Goal: Task Accomplishment & Management: Complete application form

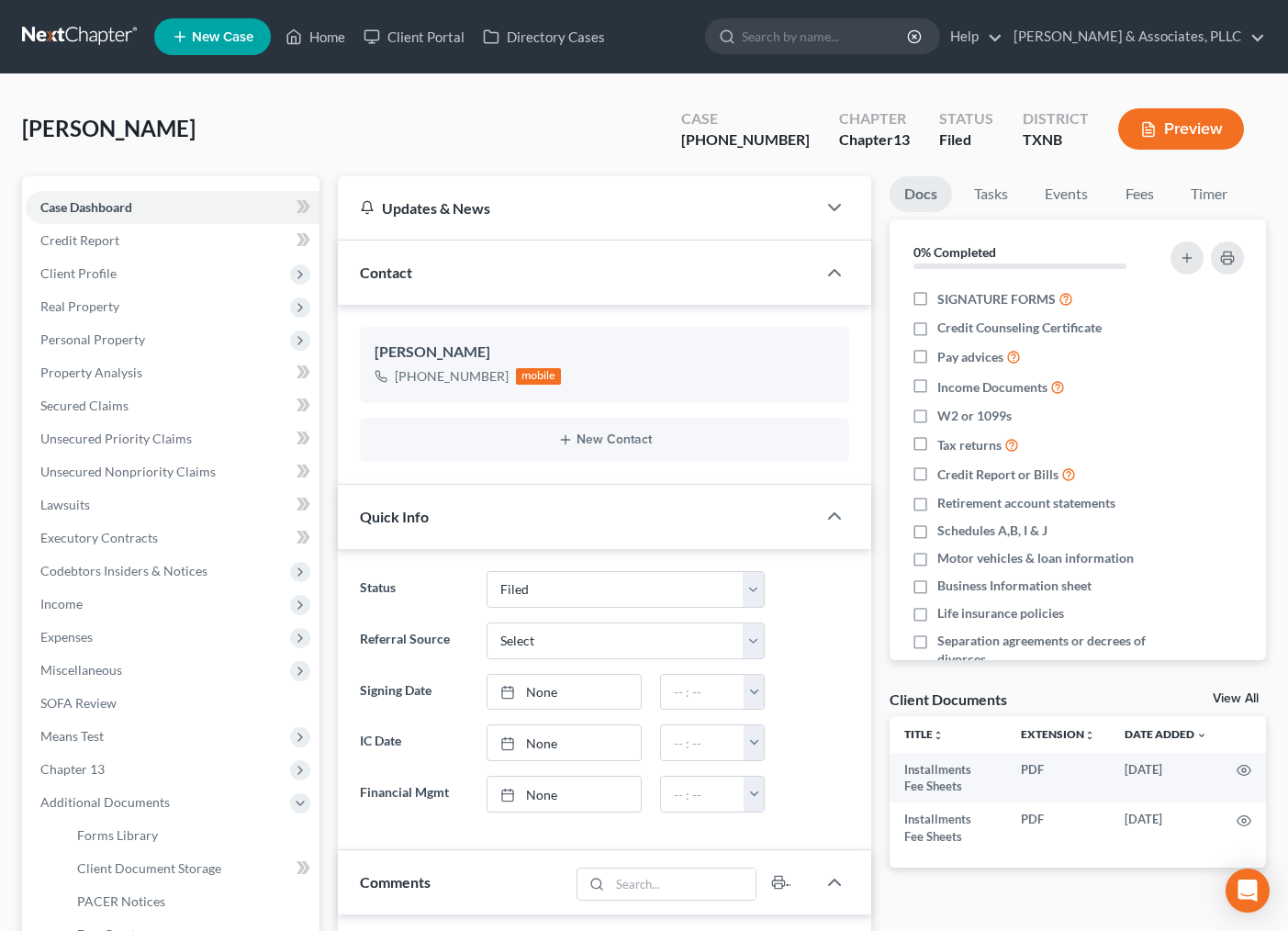
select select "2"
click at [321, 32] on link "Home" at bounding box center [315, 37] width 78 height 33
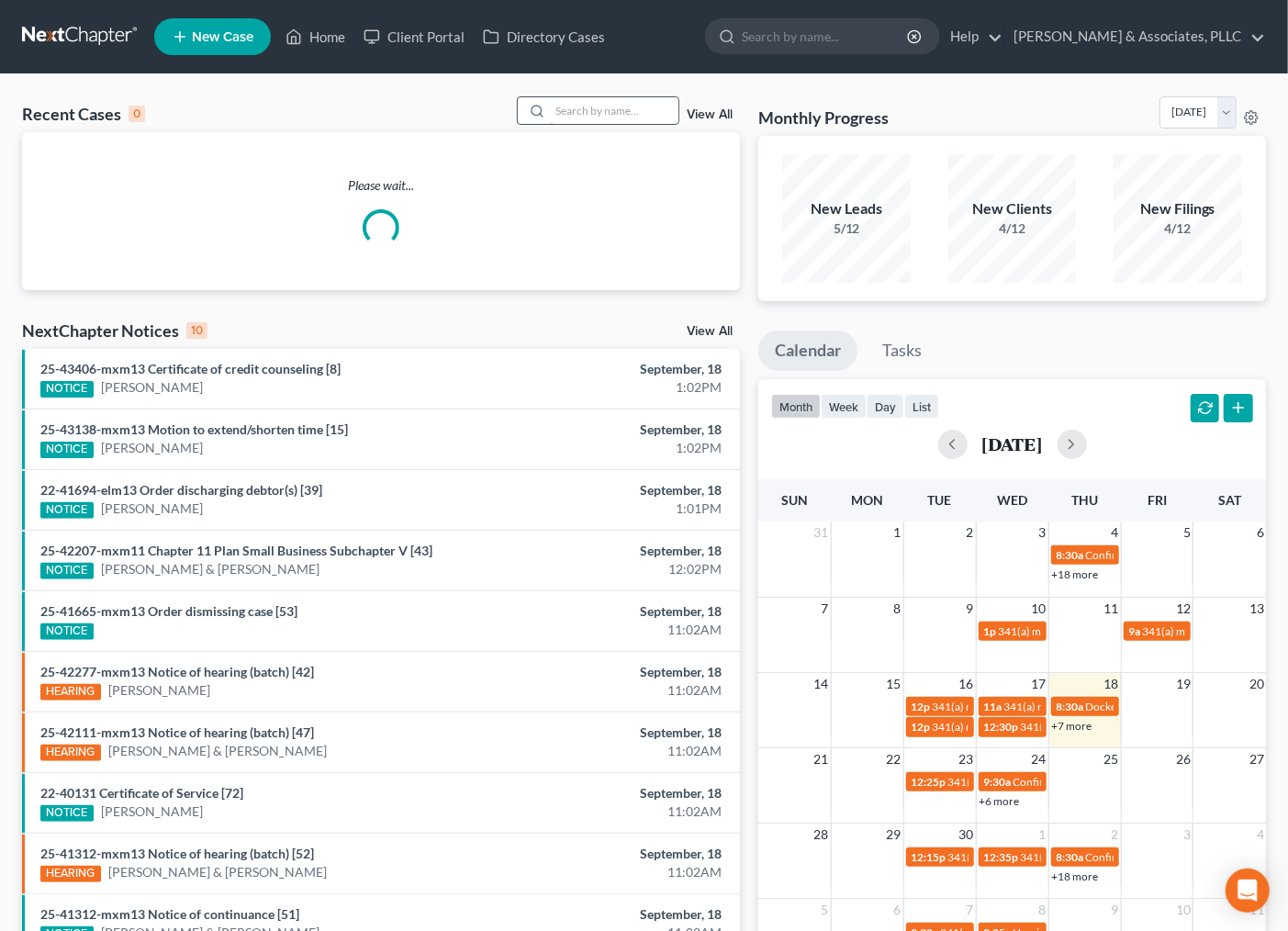
click at [573, 105] on input "search" at bounding box center [614, 111] width 129 height 27
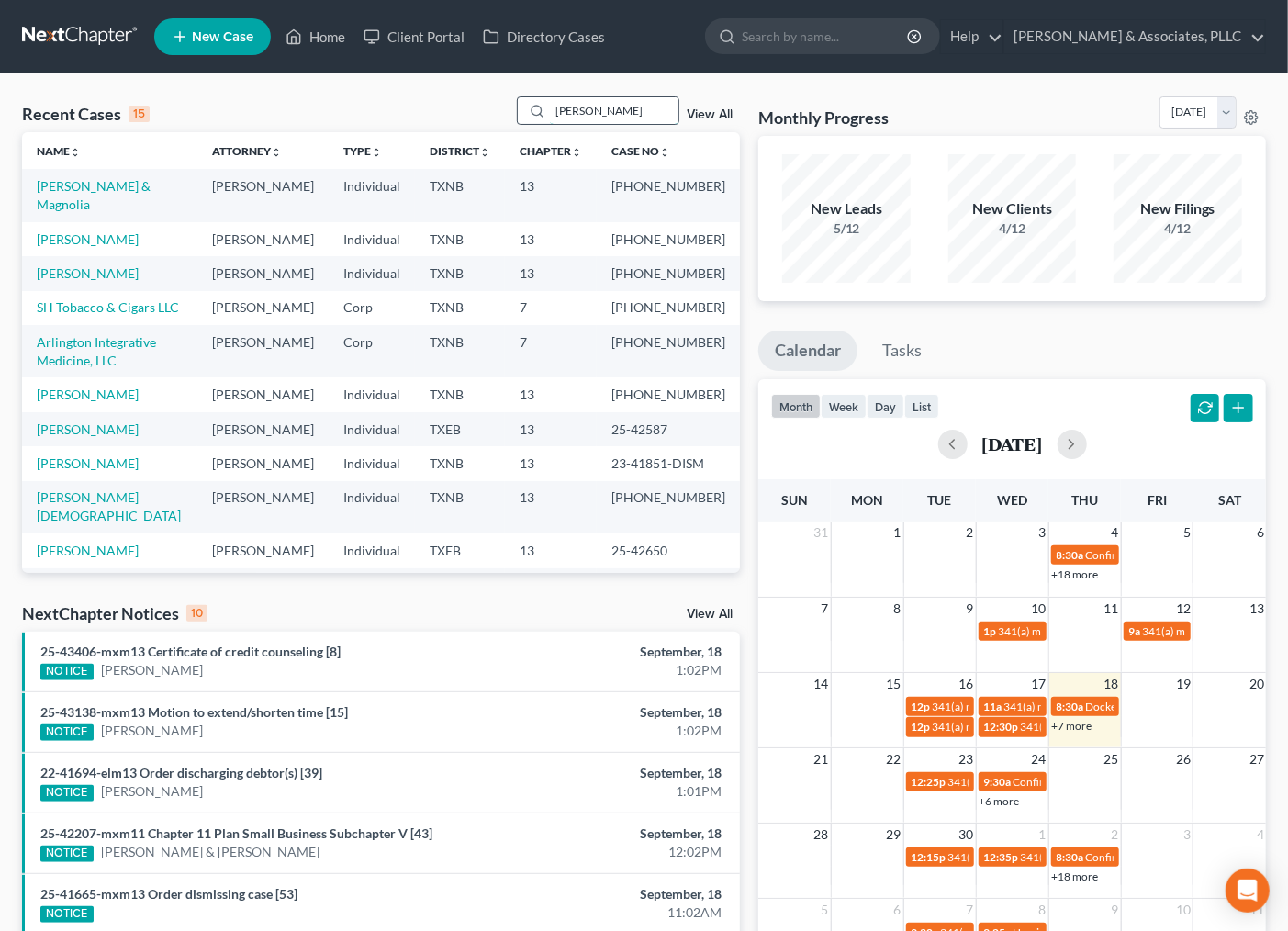
type input "cruz"
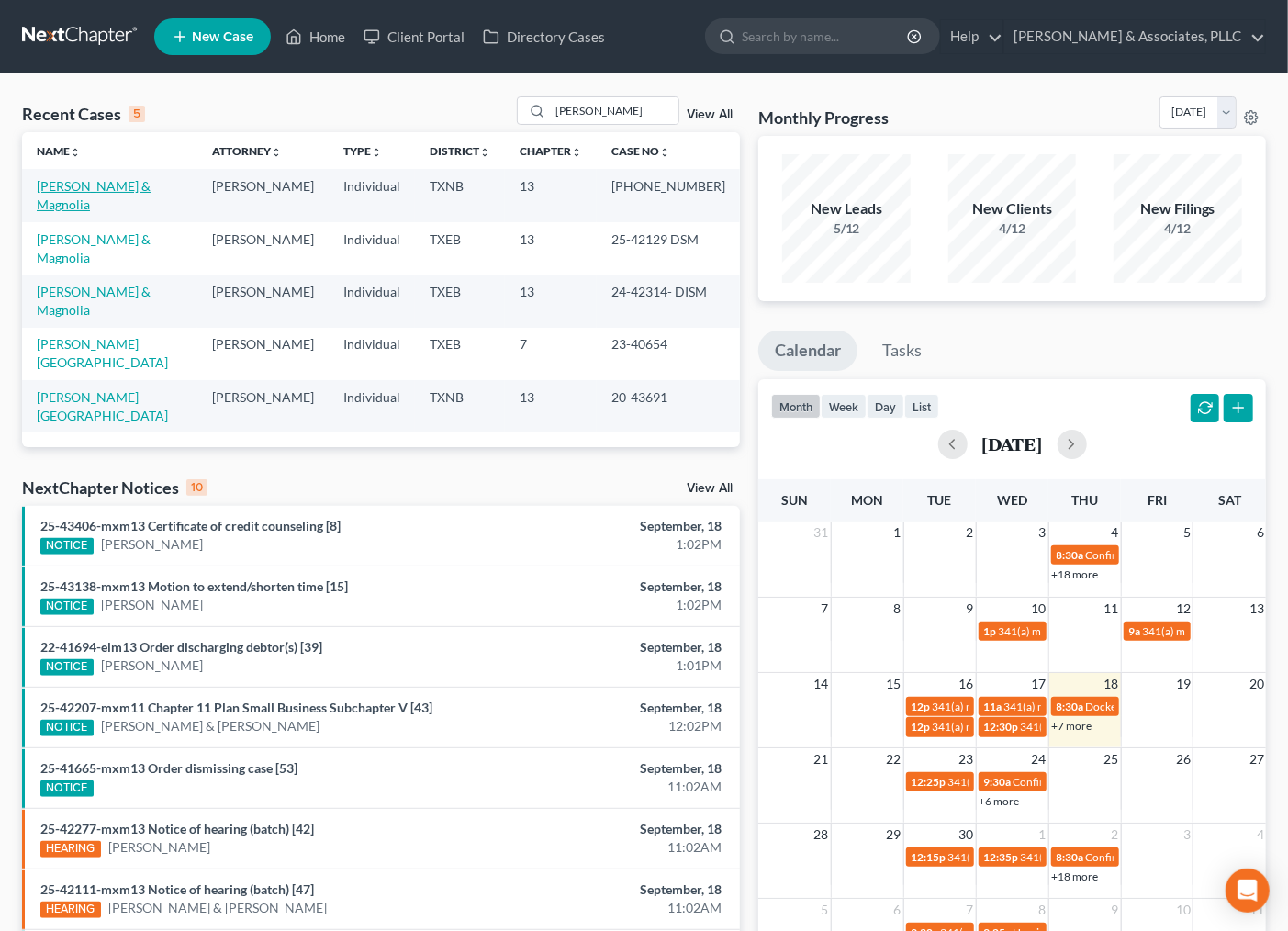
click at [65, 187] on link "[PERSON_NAME] & Magnolia" at bounding box center [94, 195] width 114 height 34
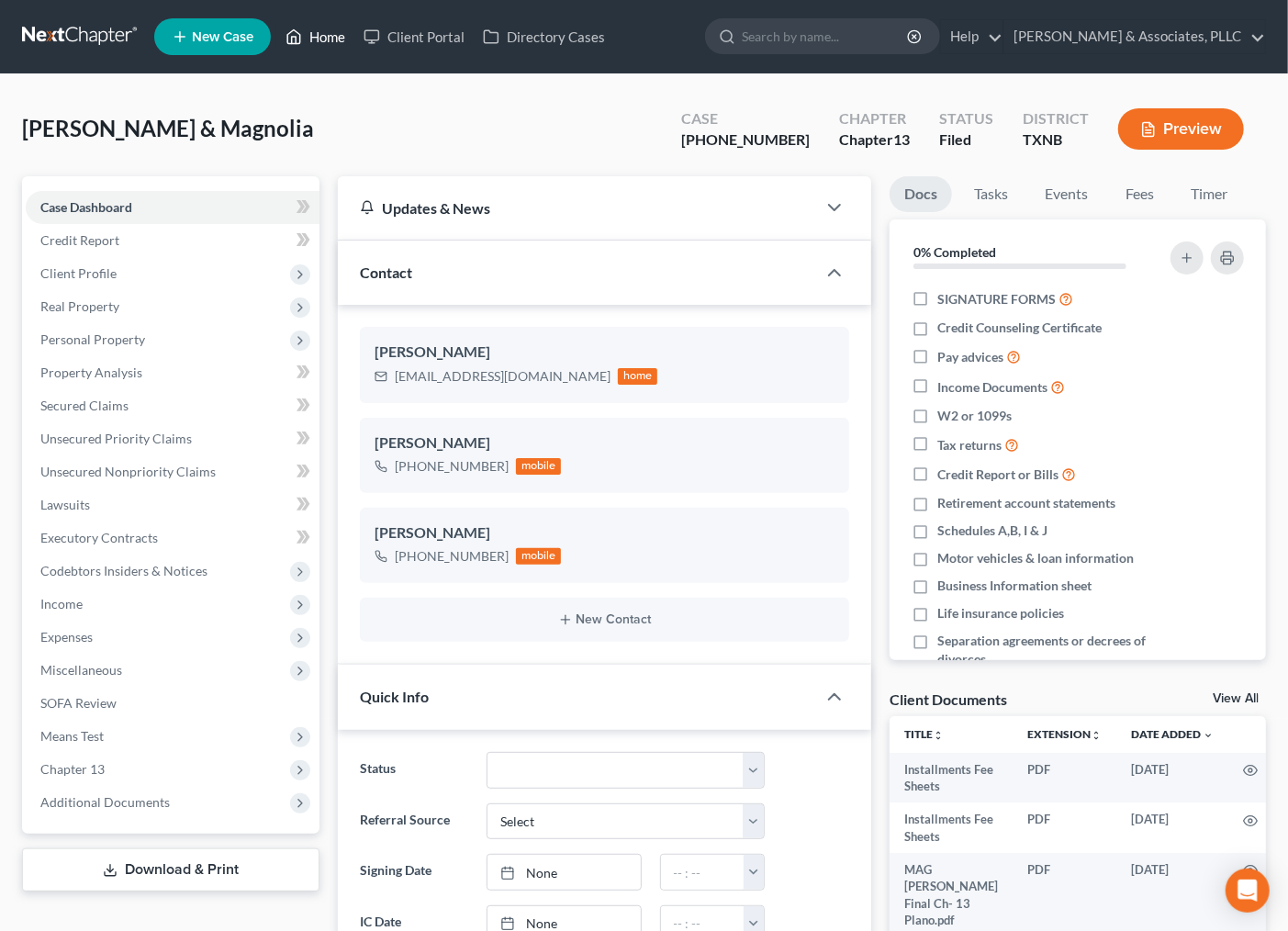
scroll to position [689, 0]
click at [313, 38] on link "Home" at bounding box center [315, 37] width 78 height 33
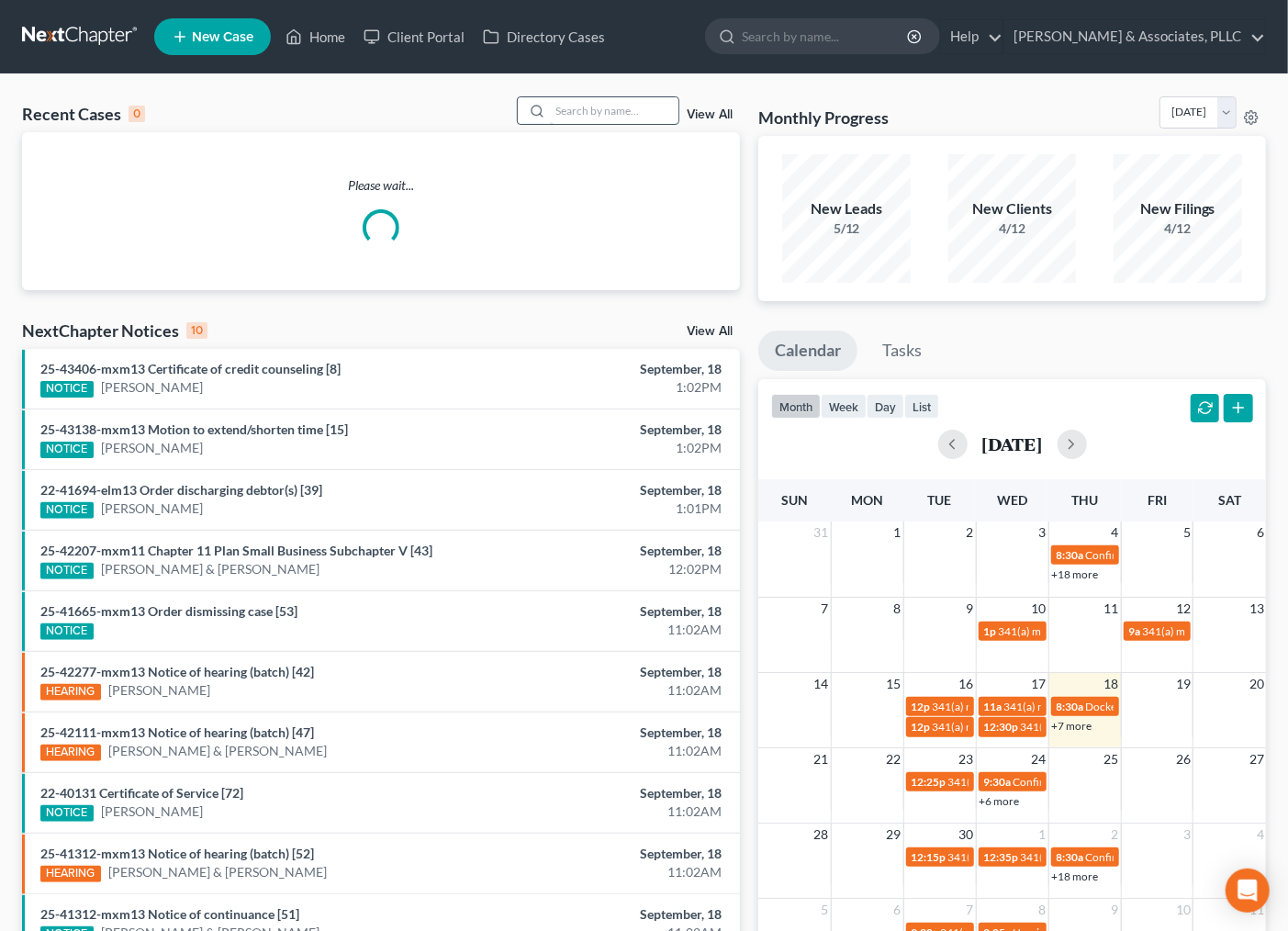
click at [597, 116] on input "search" at bounding box center [614, 111] width 129 height 27
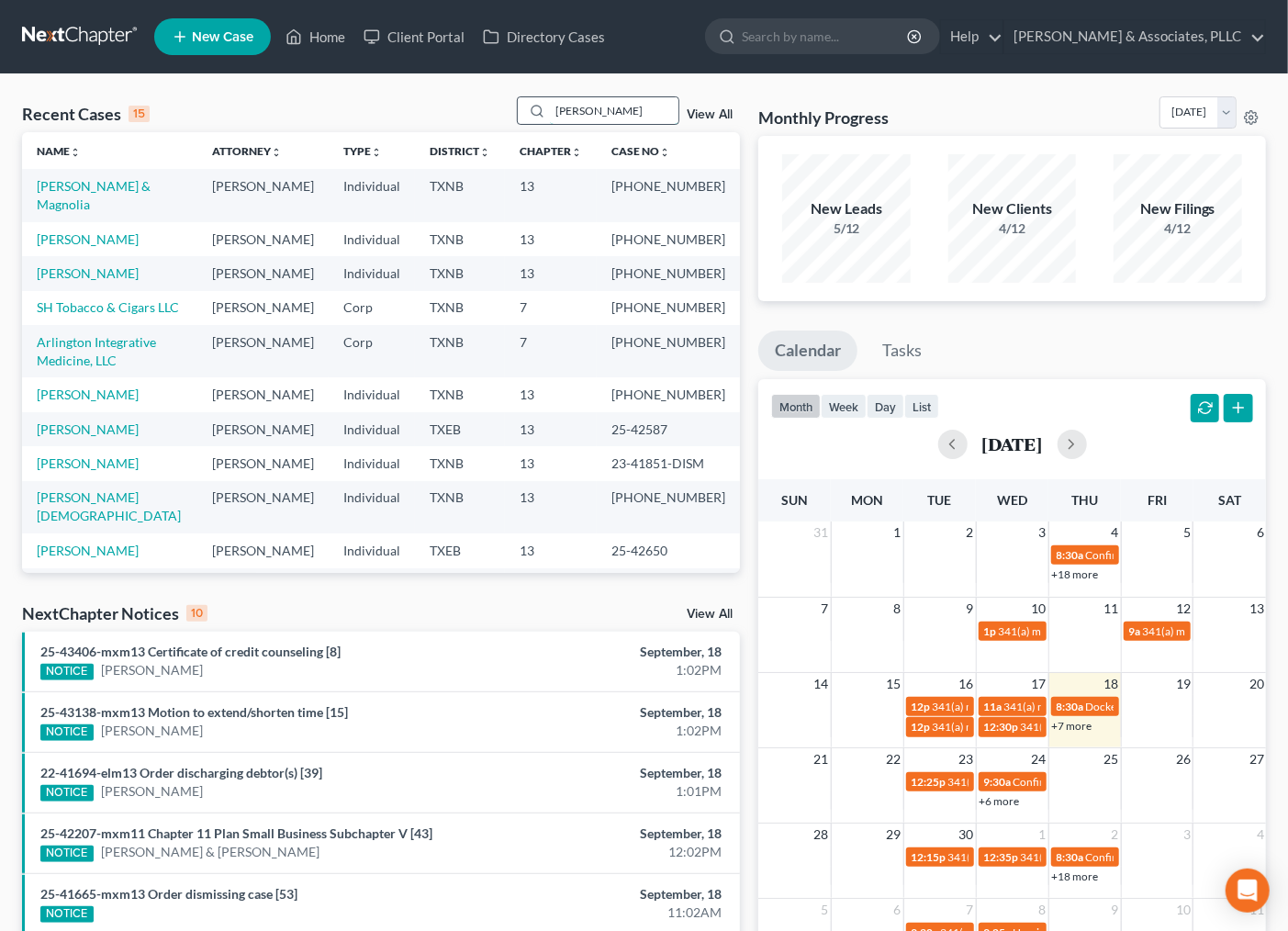
type input "cruz"
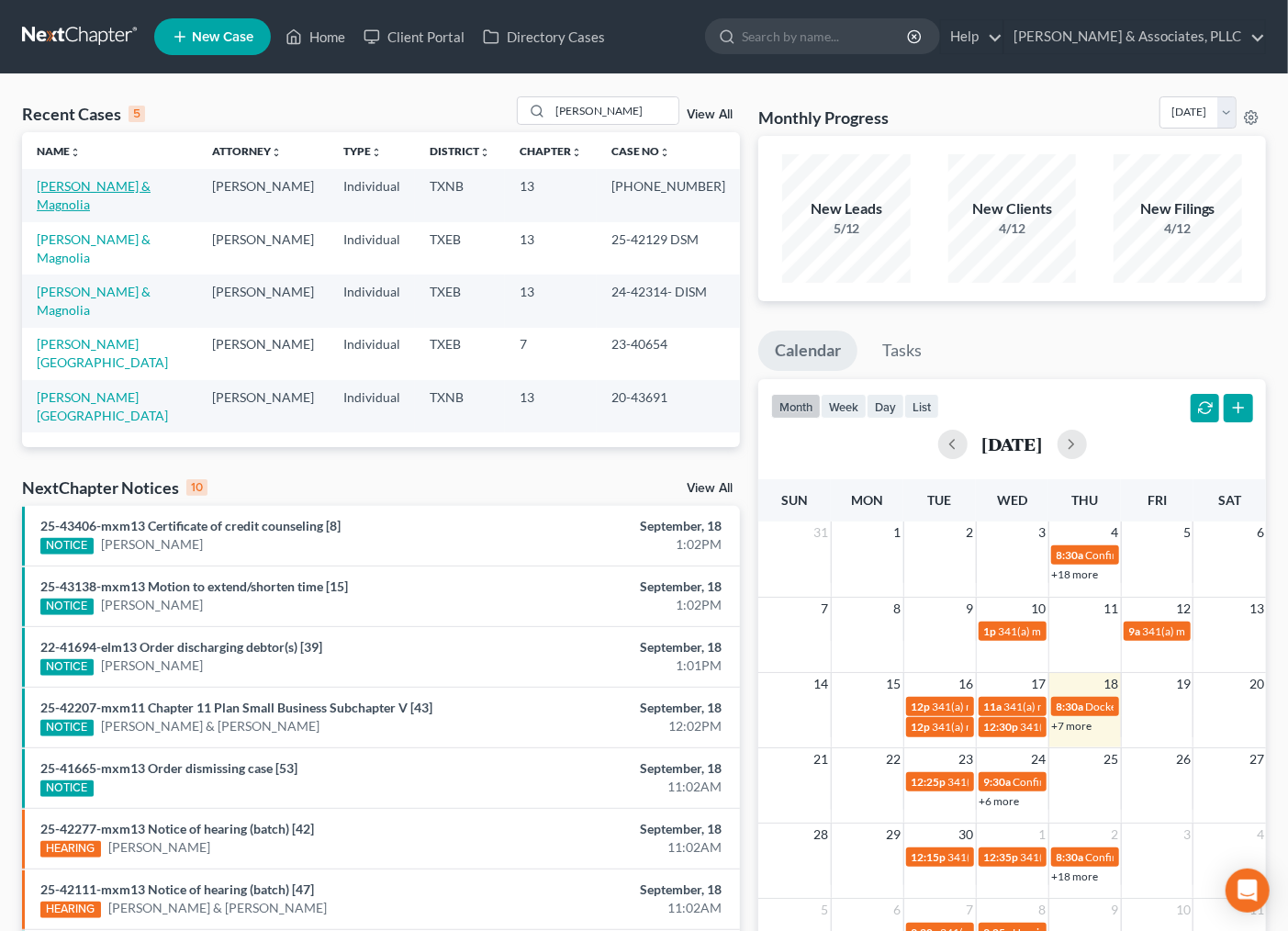
click at [89, 179] on link "[PERSON_NAME] & Magnolia" at bounding box center [94, 195] width 114 height 34
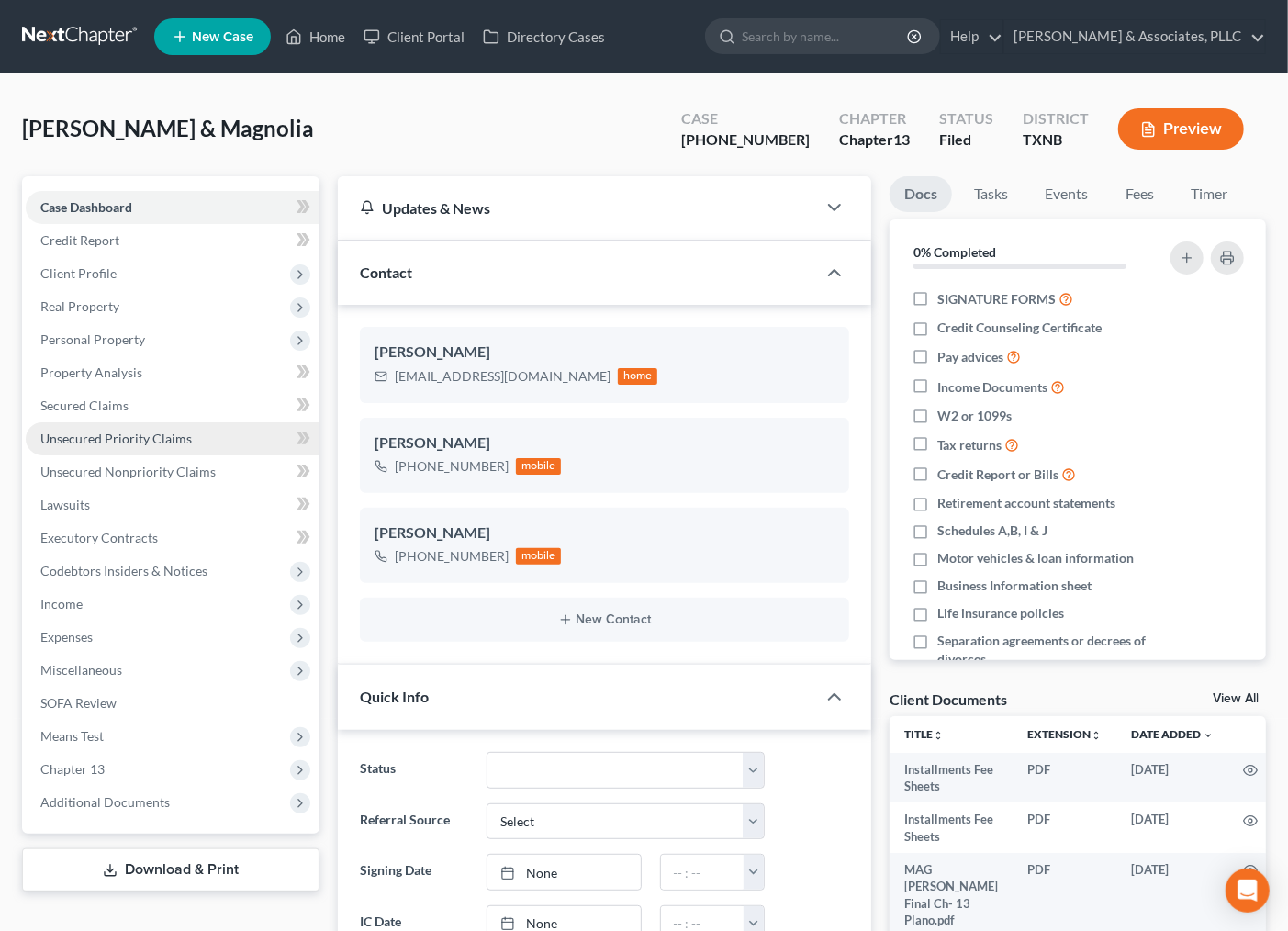
scroll to position [689, 0]
drag, startPoint x: 401, startPoint y: 464, endPoint x: 510, endPoint y: 473, distance: 109.4
click at [510, 473] on div "+1 (817) 453-5346 mobile" at bounding box center [468, 466] width 188 height 24
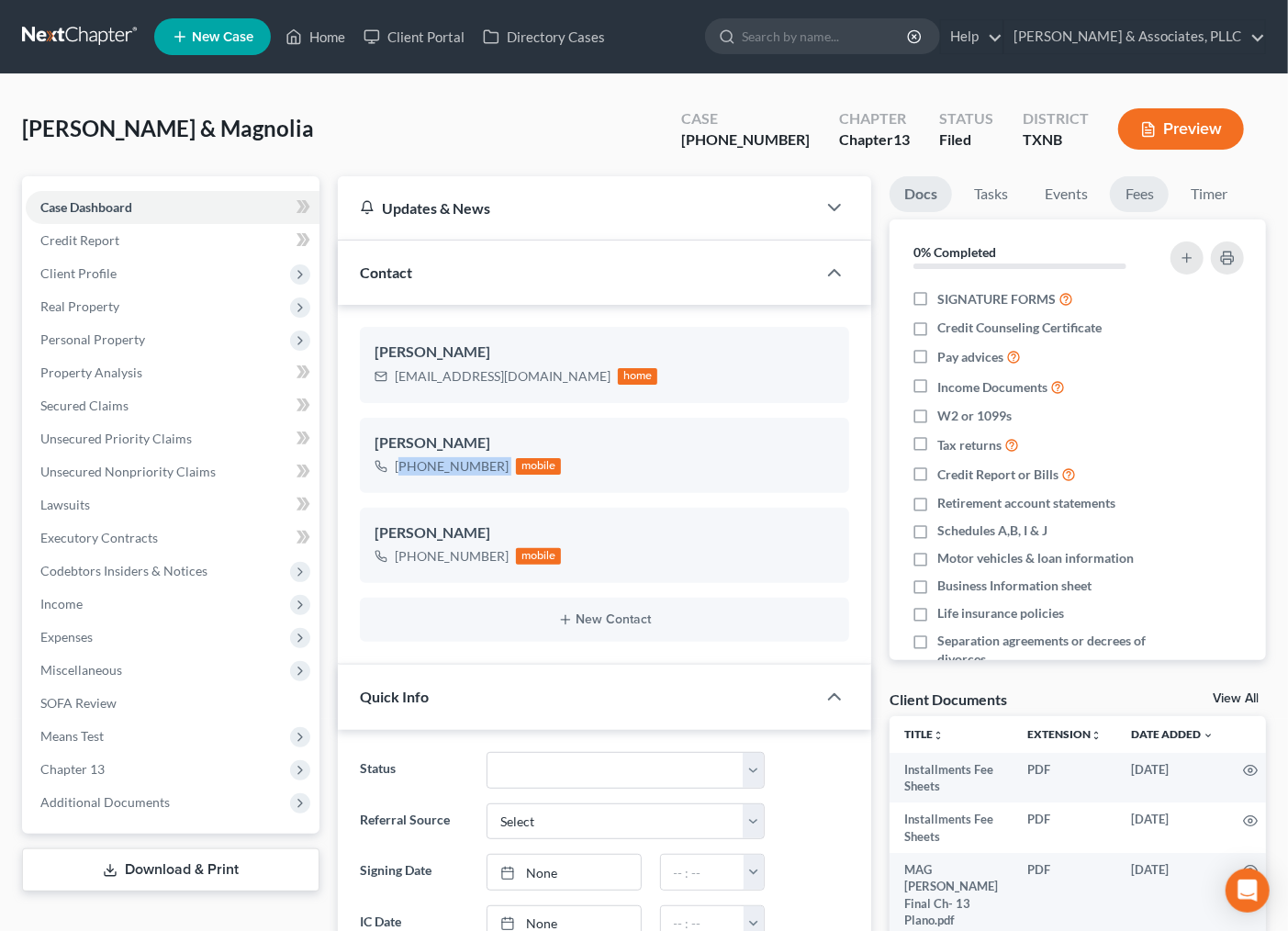
click at [1131, 199] on link "Fees" at bounding box center [1139, 194] width 59 height 36
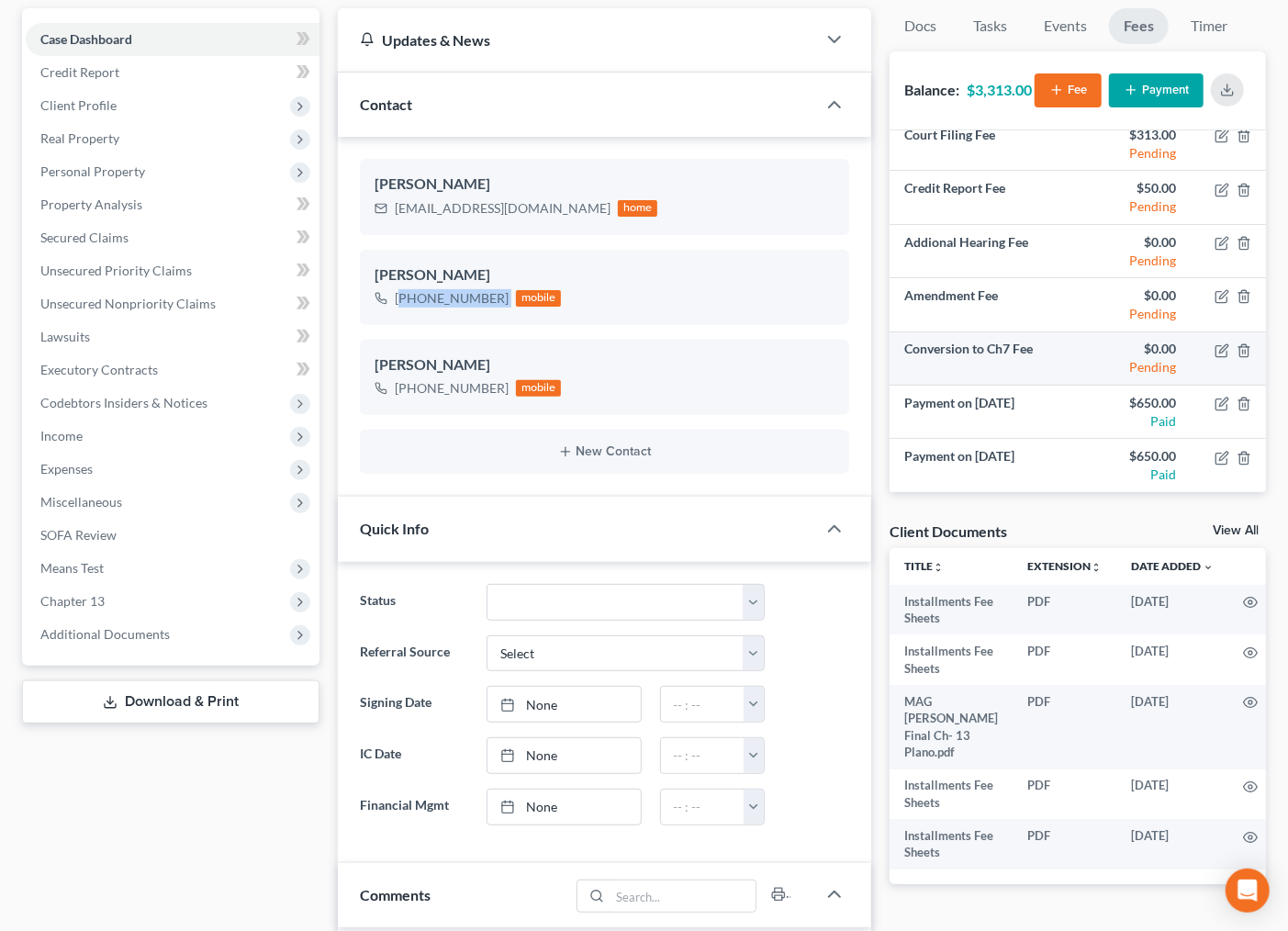
scroll to position [204, 0]
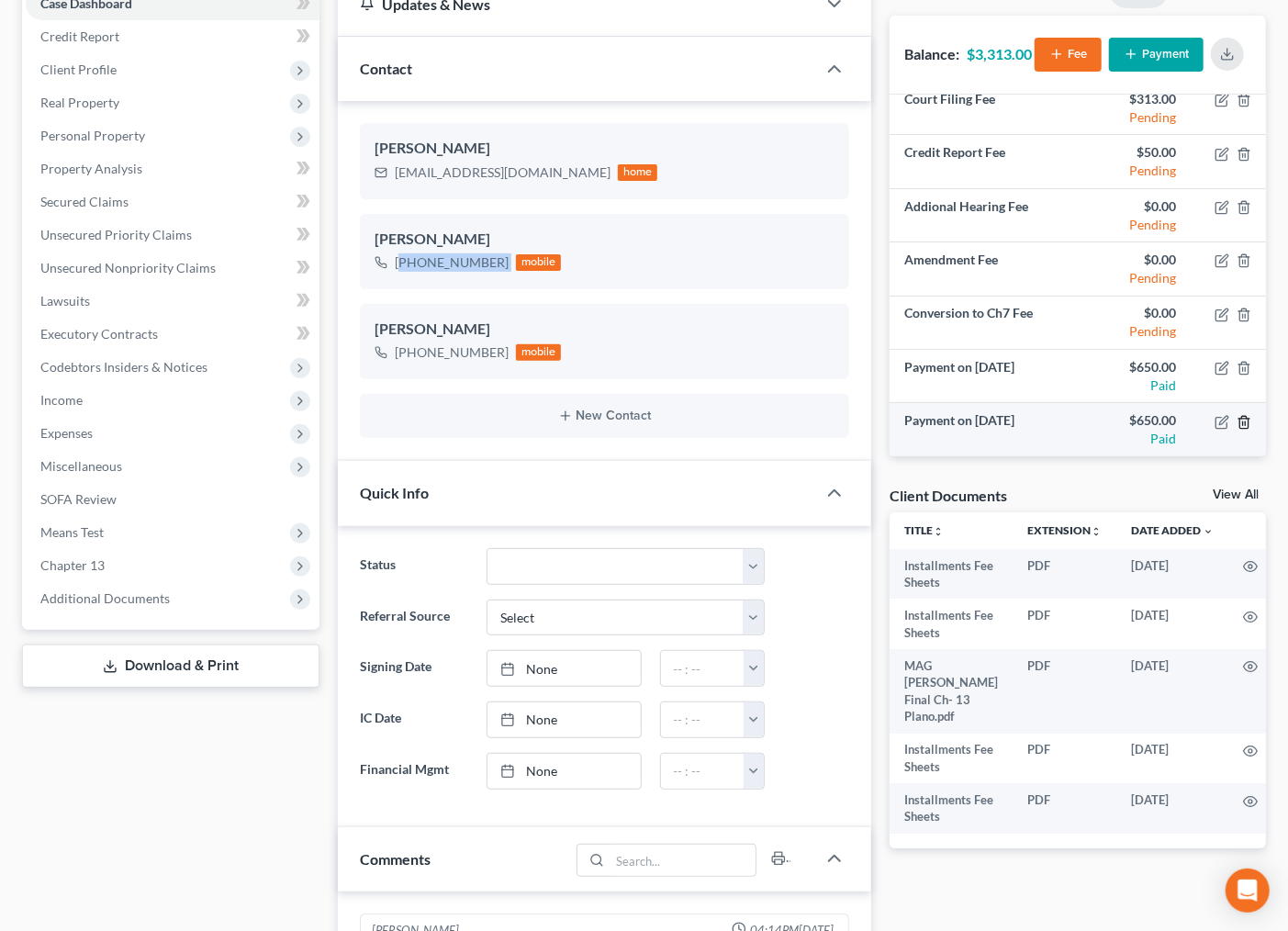
click at [1237, 422] on icon "button" at bounding box center [1243, 422] width 15 height 15
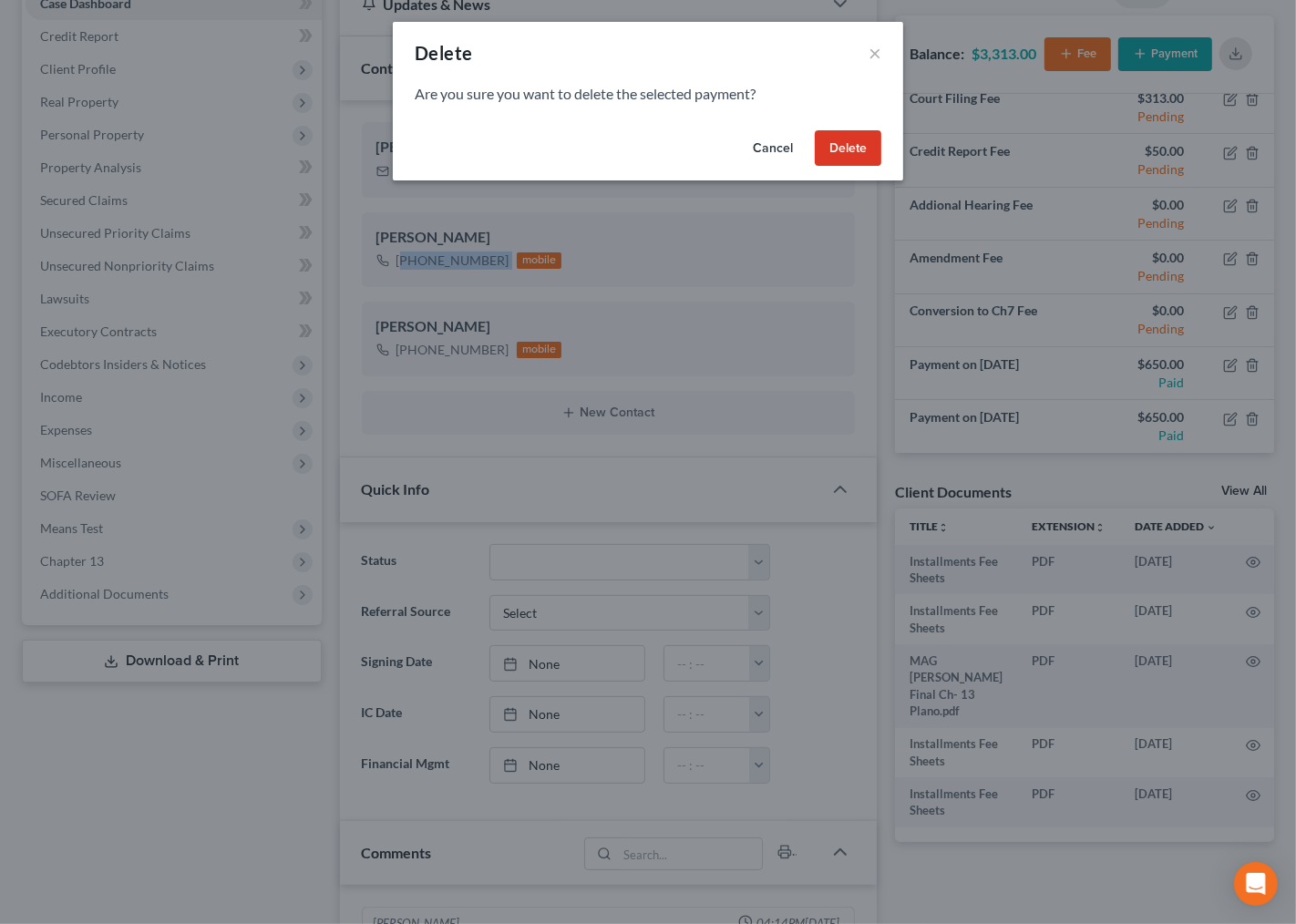
click at [834, 143] on button "Delete" at bounding box center [847, 149] width 66 height 36
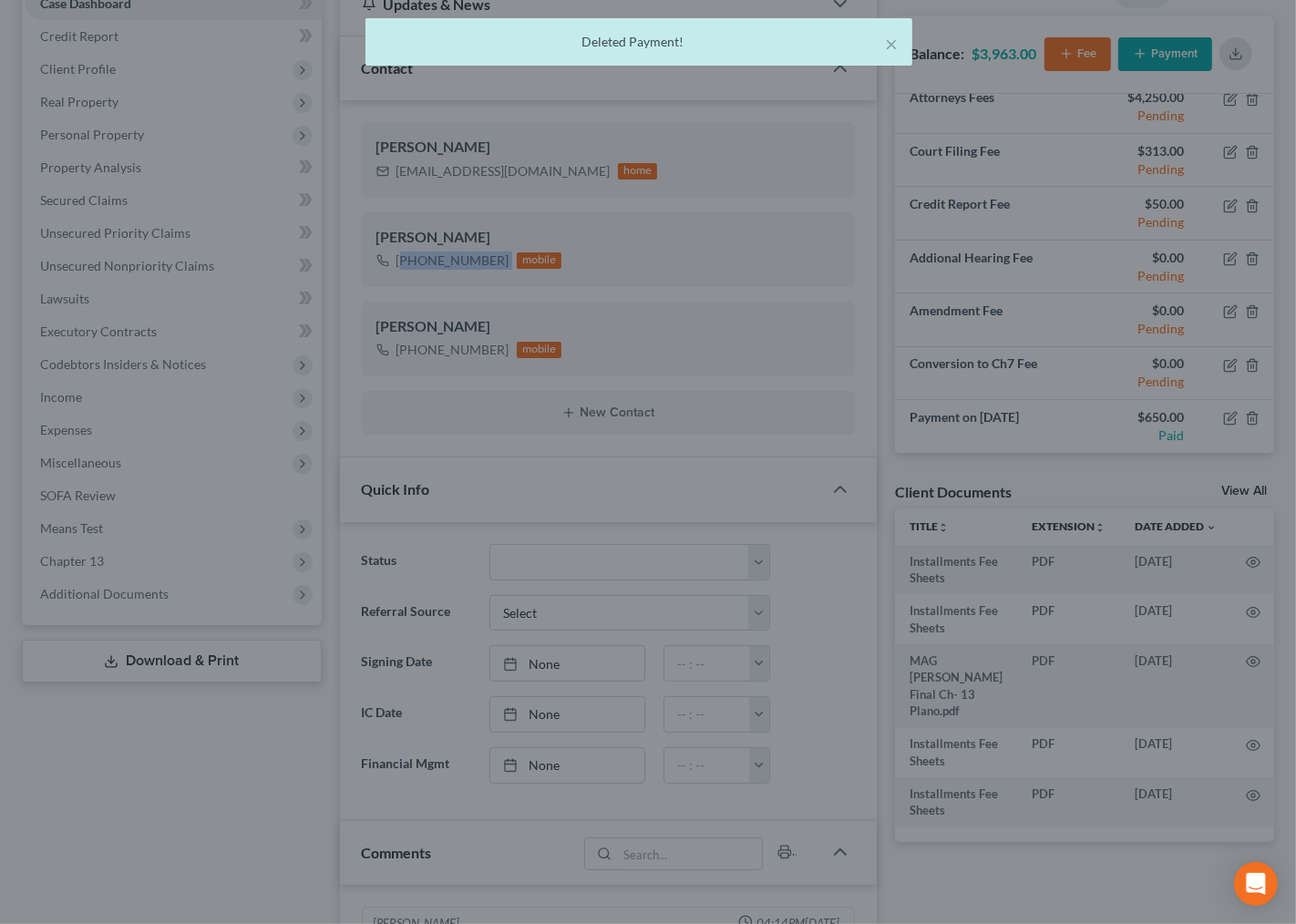
scroll to position [12, 0]
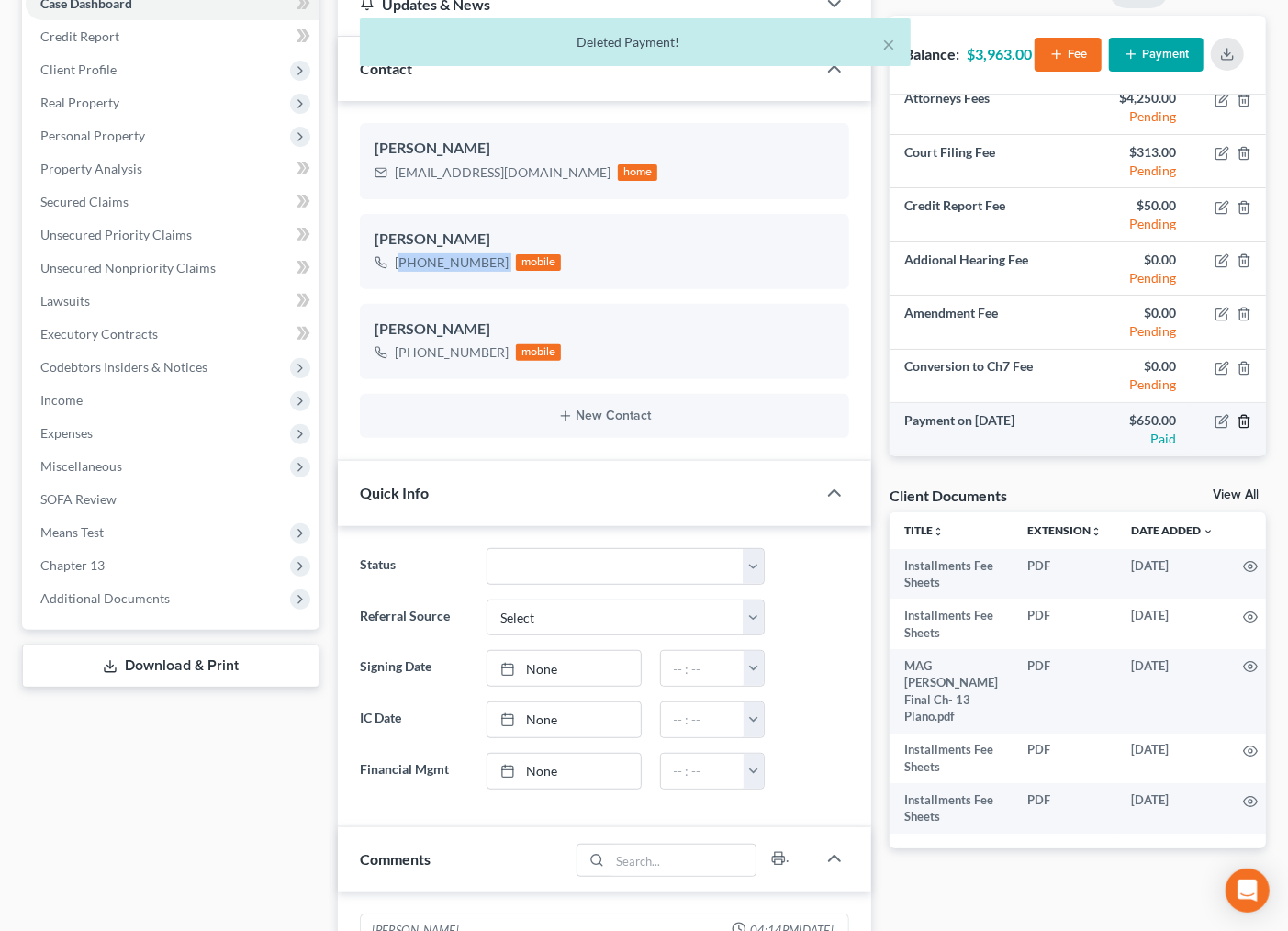
click at [1237, 418] on icon "button" at bounding box center [1243, 421] width 15 height 15
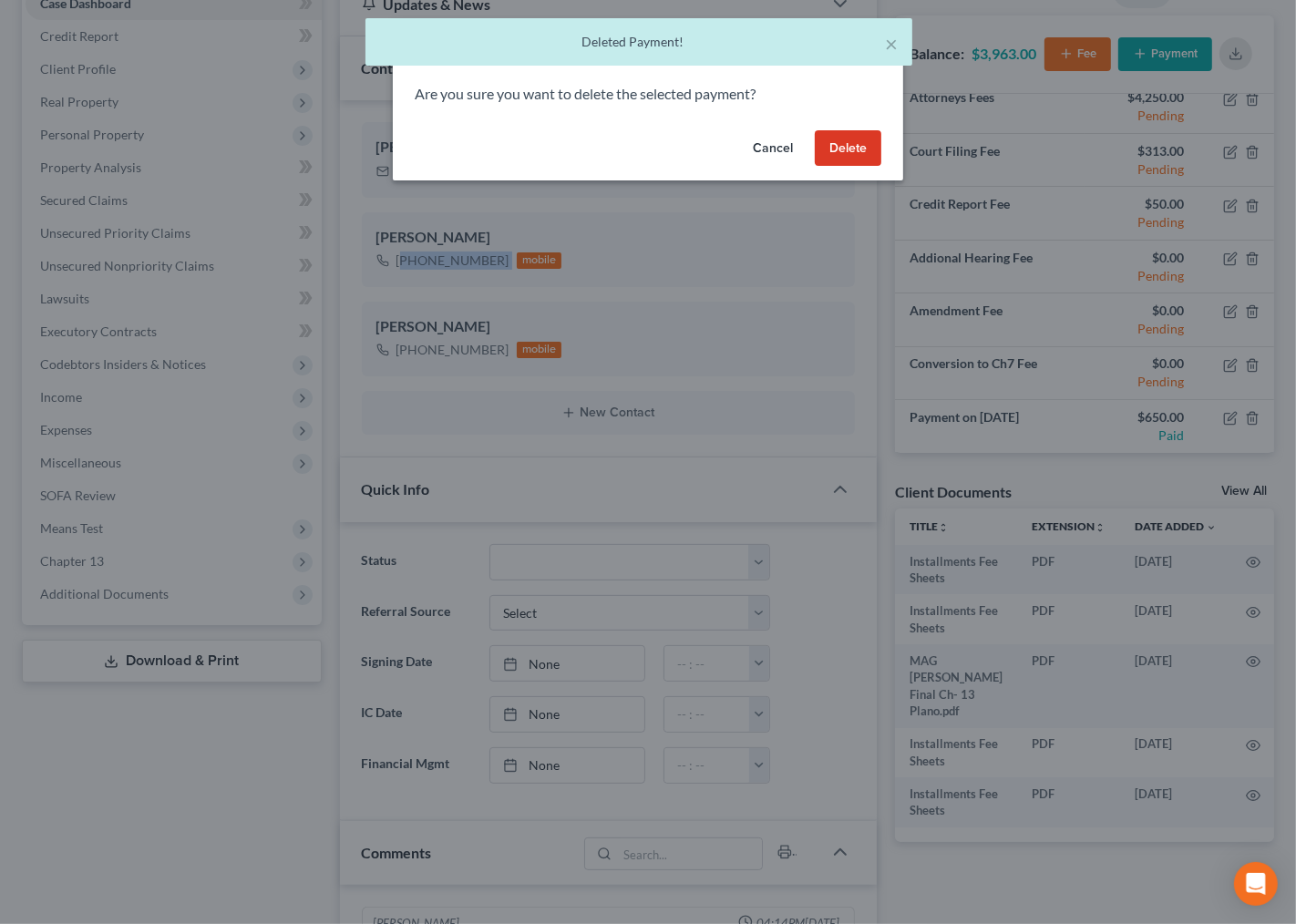
click at [851, 151] on button "Delete" at bounding box center [847, 149] width 66 height 36
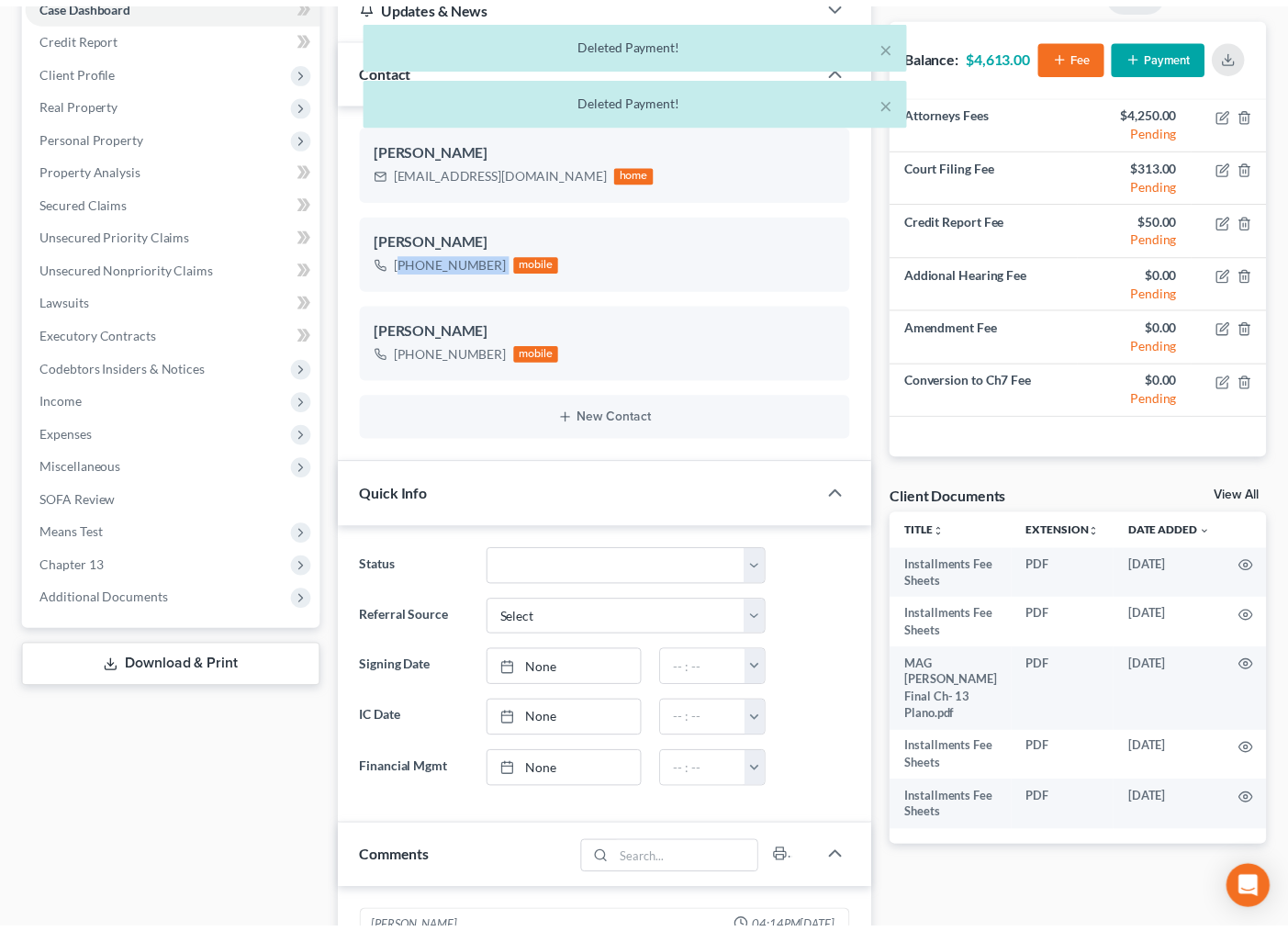
scroll to position [0, 0]
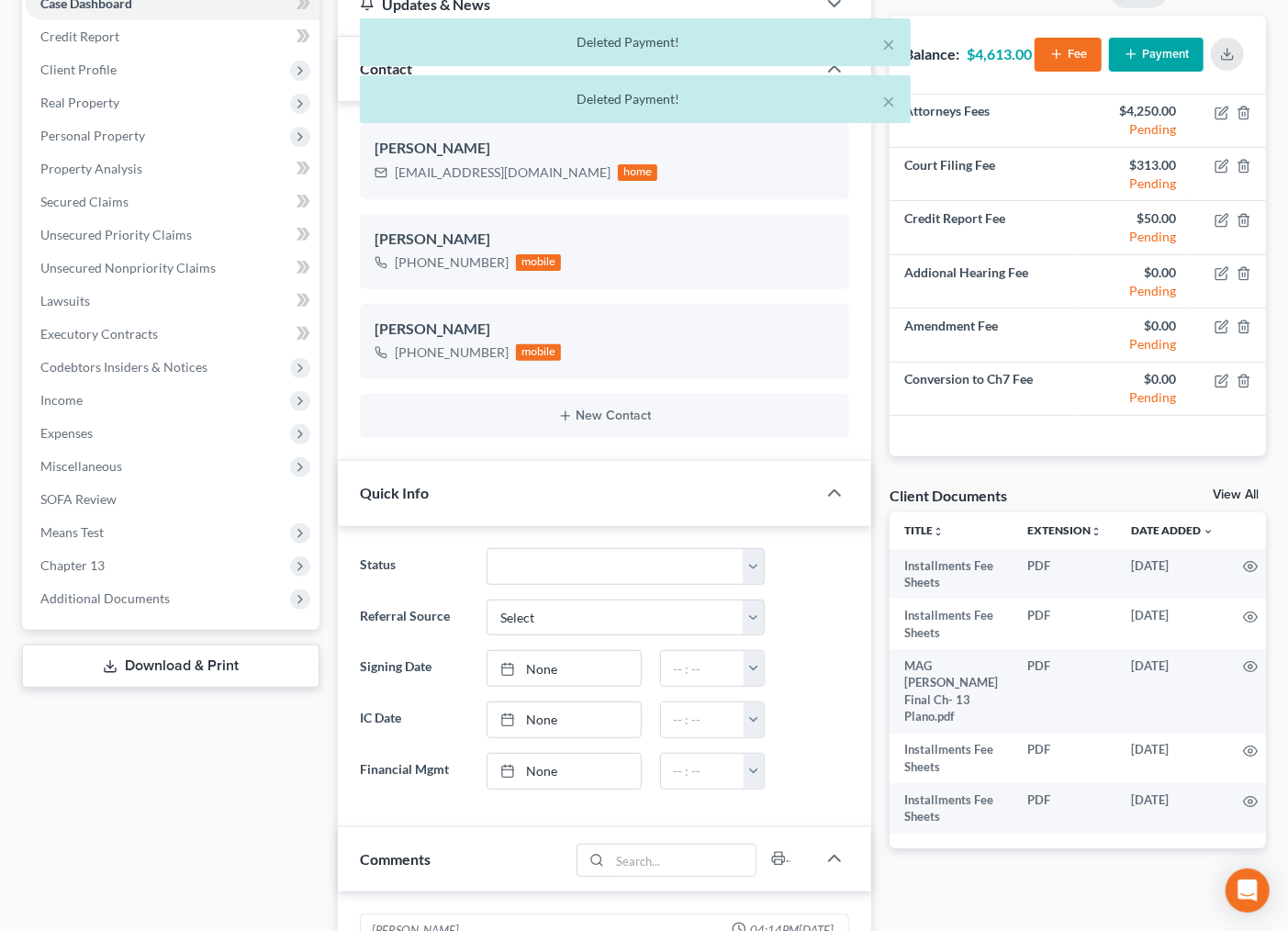
click at [1171, 52] on div "× Deleted Payment! × Deleted Payment!" at bounding box center [635, 75] width 1288 height 114
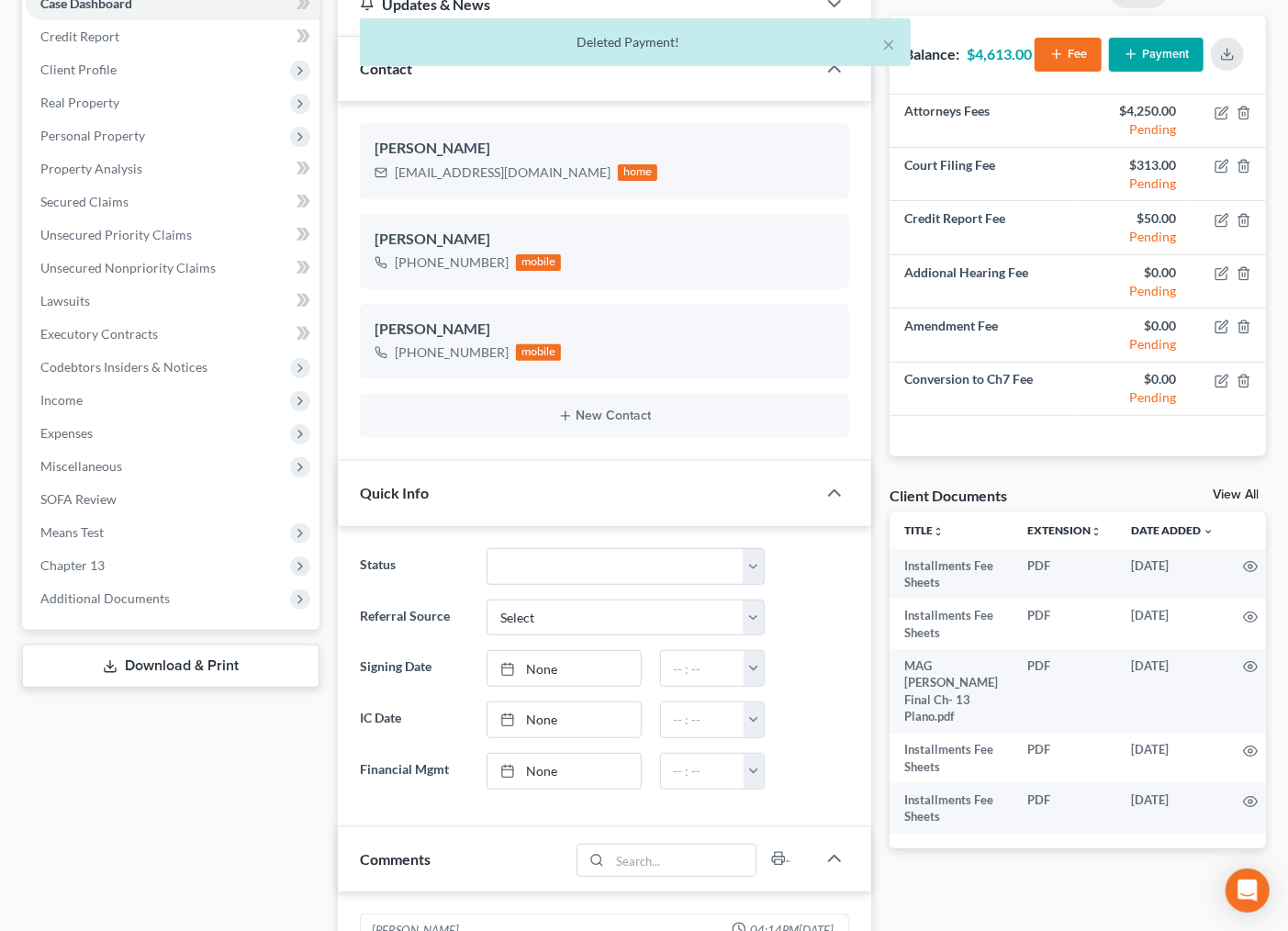
click at [1139, 56] on div "× Deleted Payment!" at bounding box center [635, 46] width 1288 height 57
click at [1140, 49] on div "× Deleted Payment!" at bounding box center [635, 46] width 1288 height 57
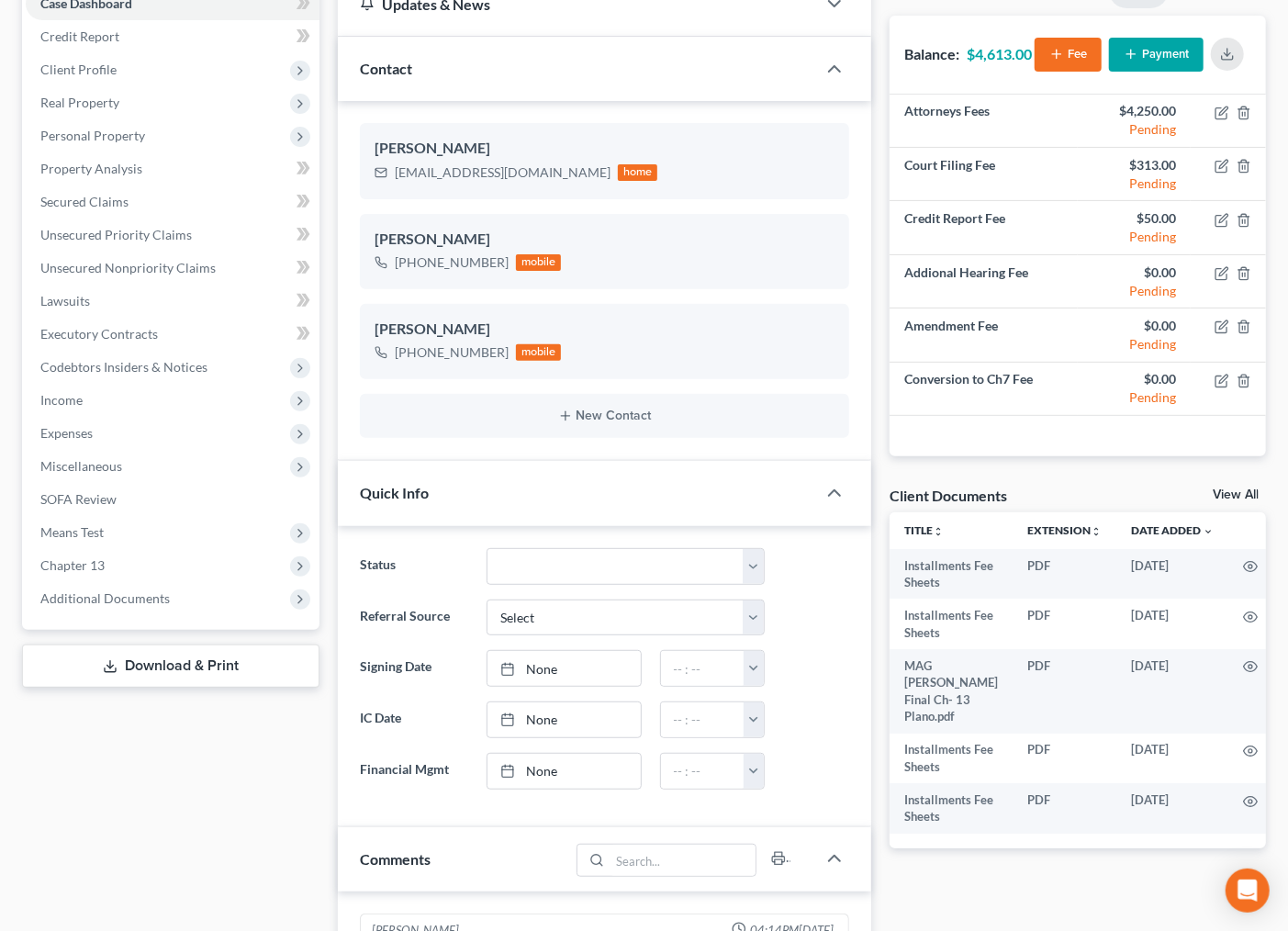
click at [1140, 49] on button "Payment" at bounding box center [1156, 54] width 95 height 34
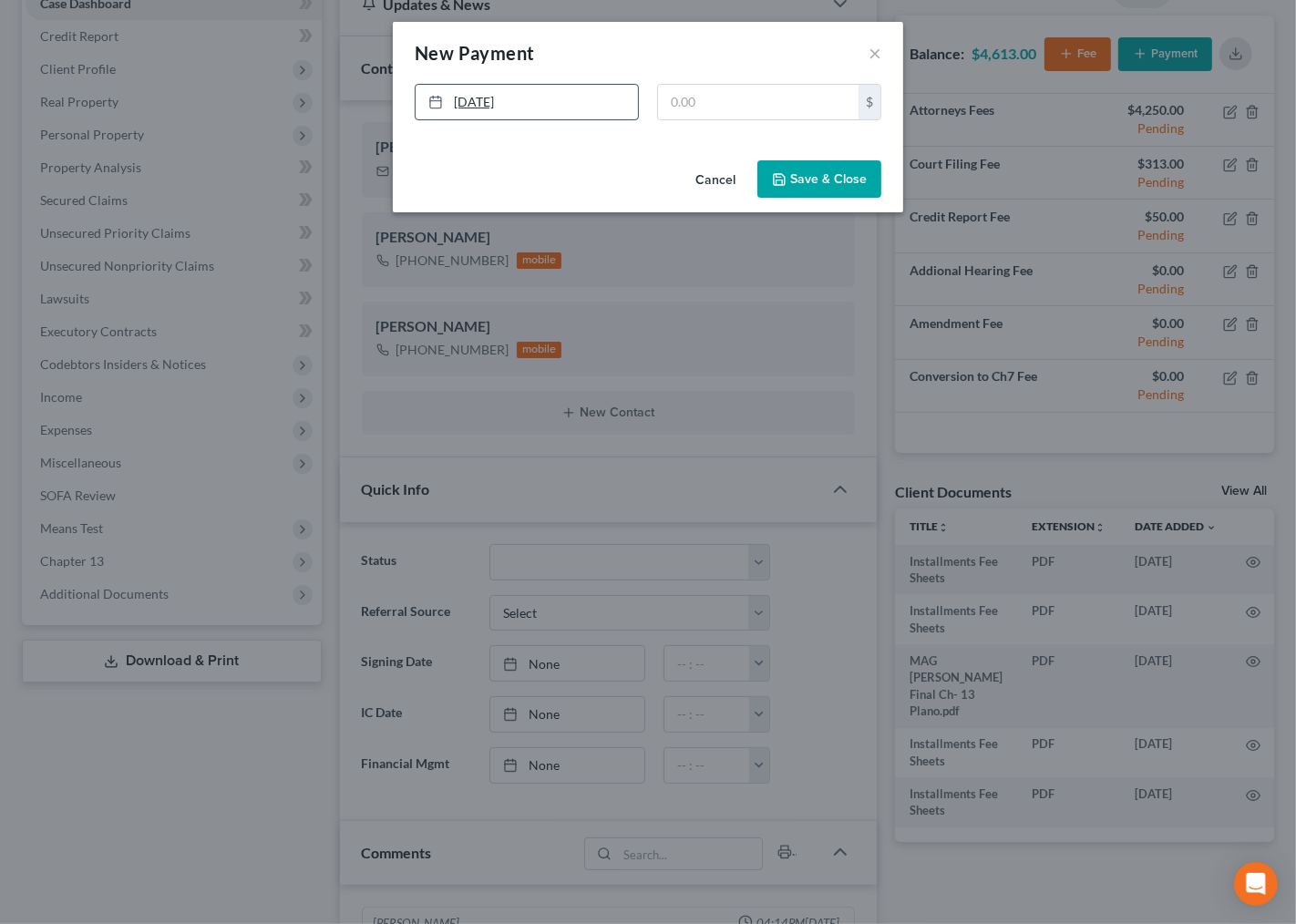
click at [499, 100] on link "9/18/2025" at bounding box center [526, 102] width 222 height 35
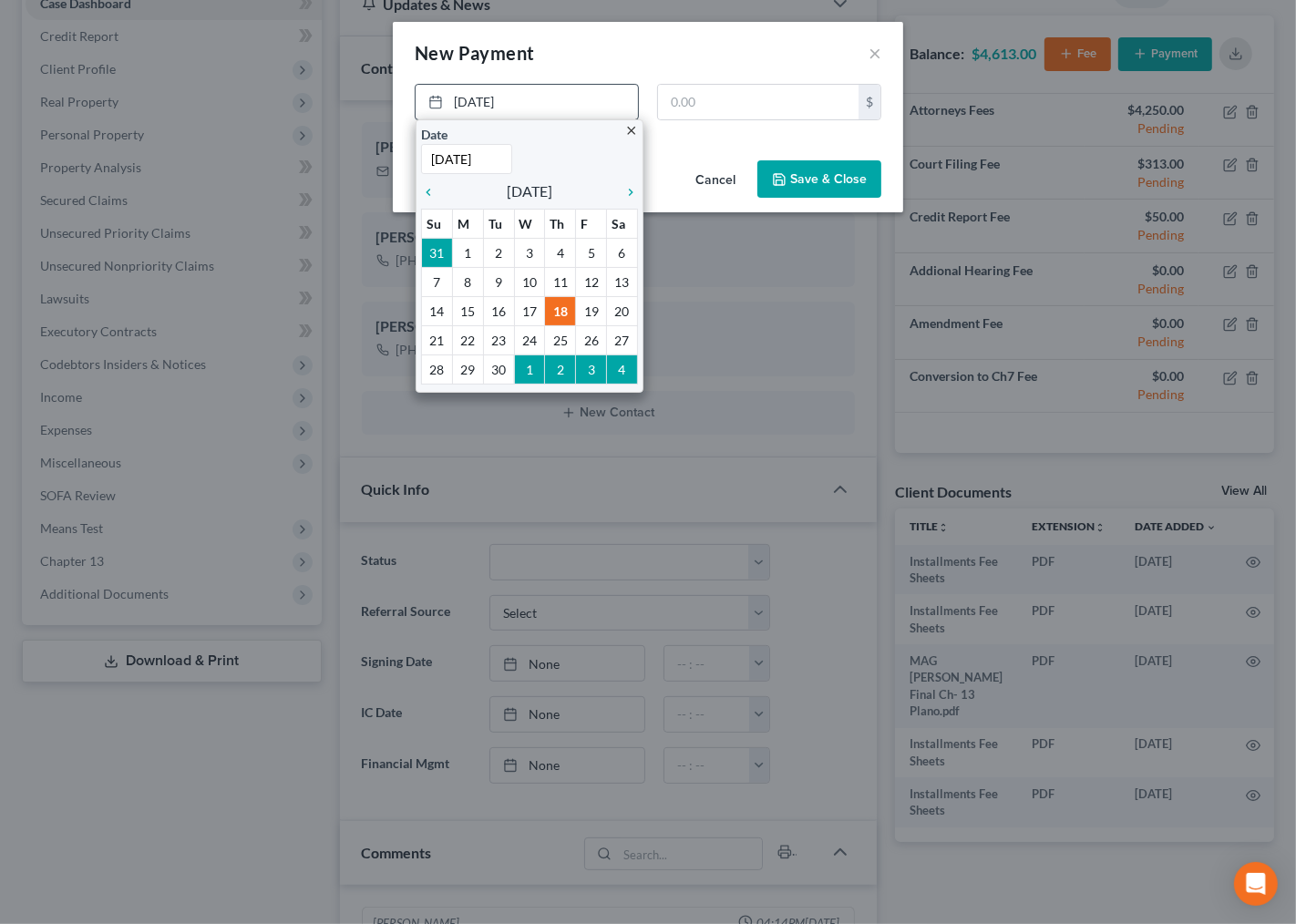
click at [631, 128] on icon "close" at bounding box center [631, 131] width 13 height 13
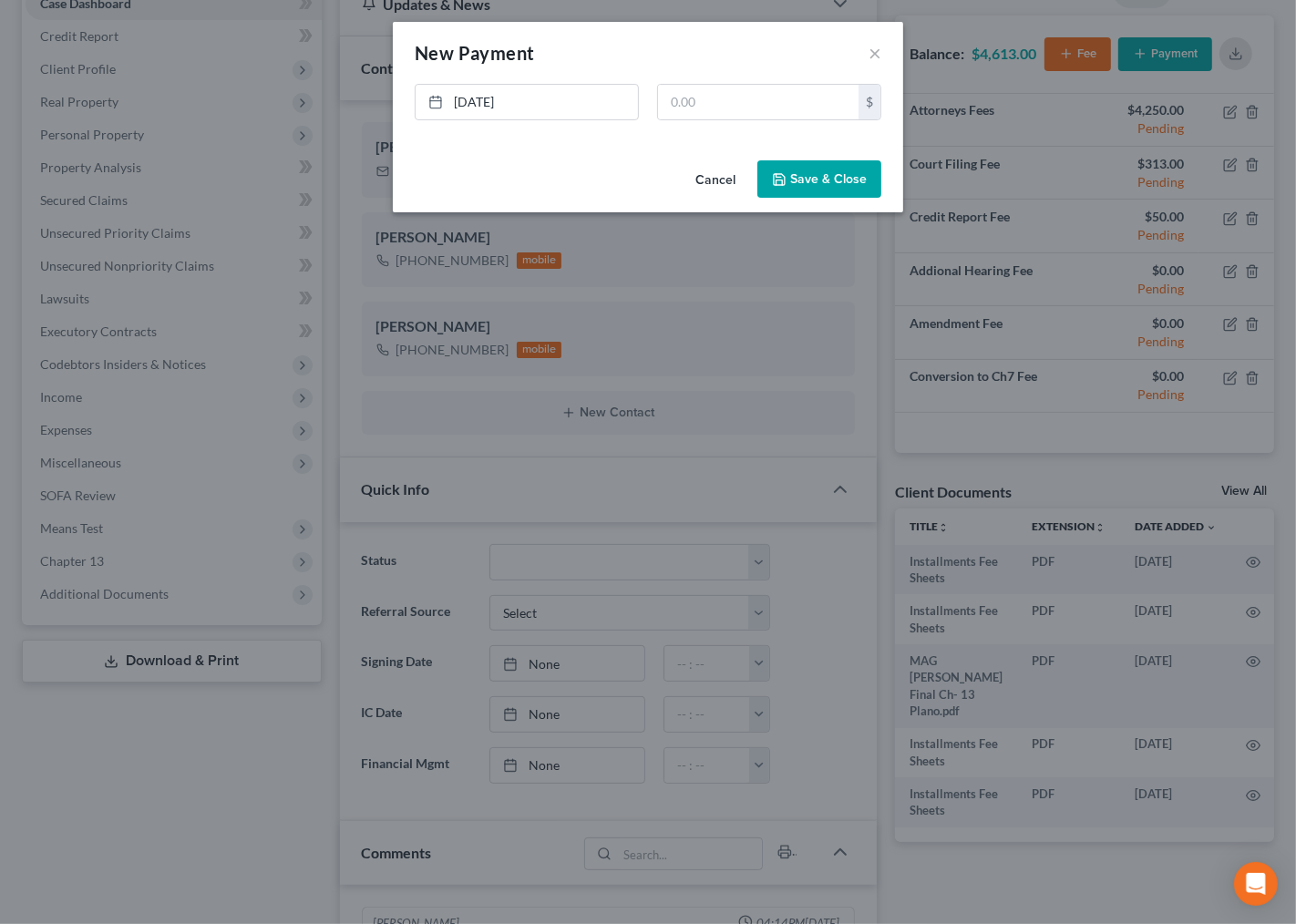
click at [881, 57] on div "New Payment Edit Payment ×" at bounding box center [648, 53] width 510 height 62
click at [880, 57] on button "×" at bounding box center [874, 53] width 12 height 22
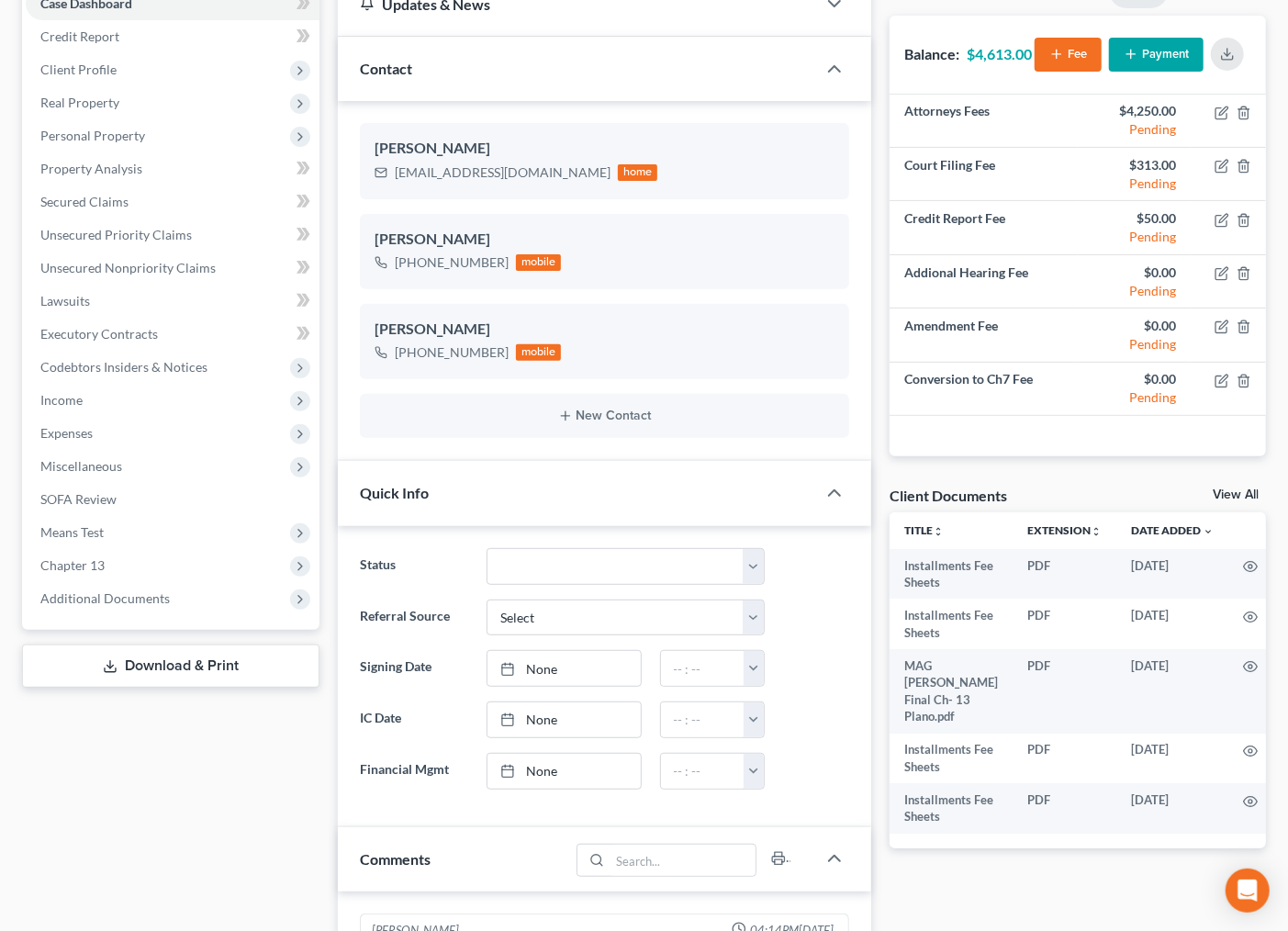
click at [1156, 53] on button "Payment" at bounding box center [1156, 54] width 95 height 34
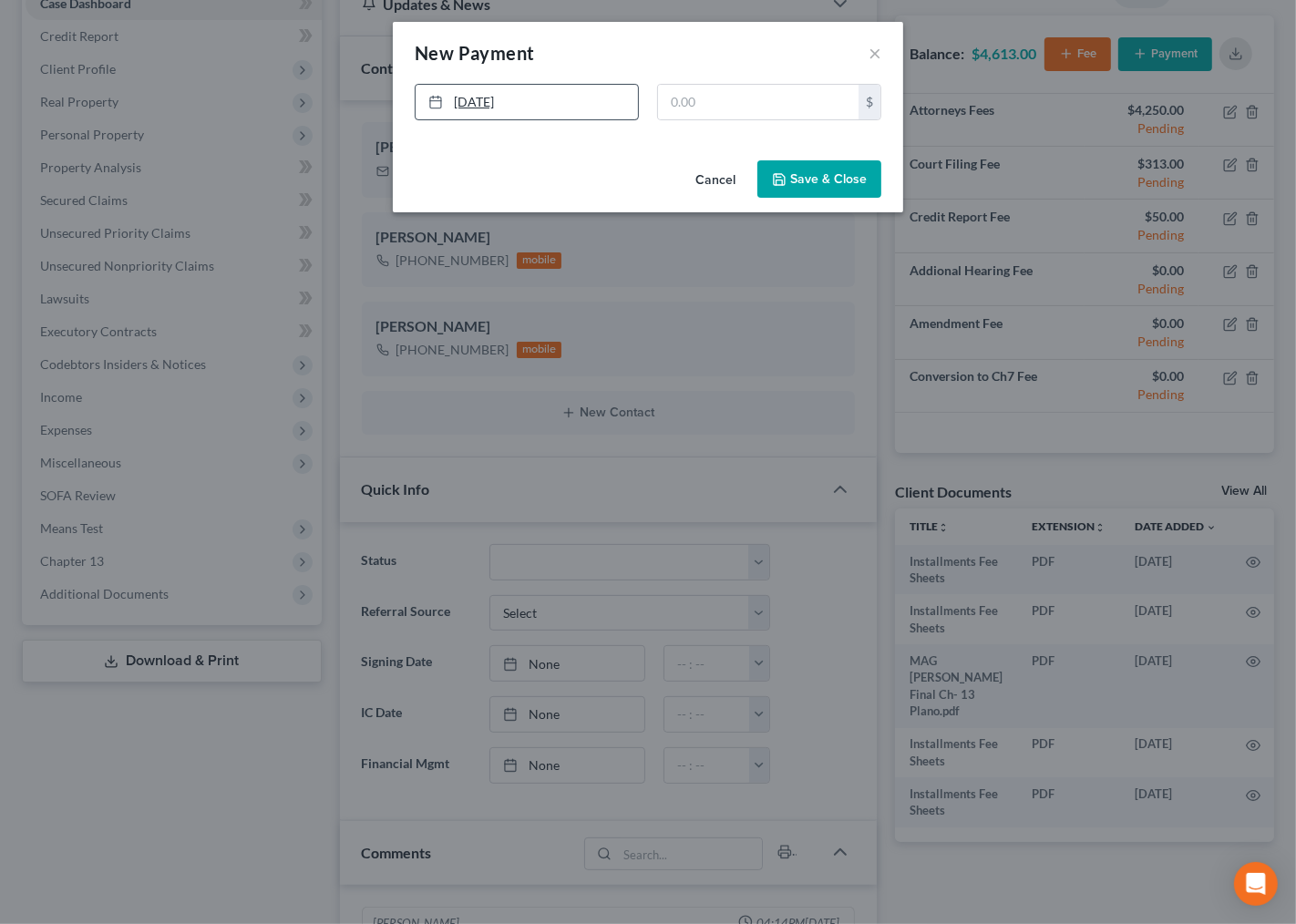
click at [566, 106] on link "9/18/2025" at bounding box center [526, 102] width 222 height 35
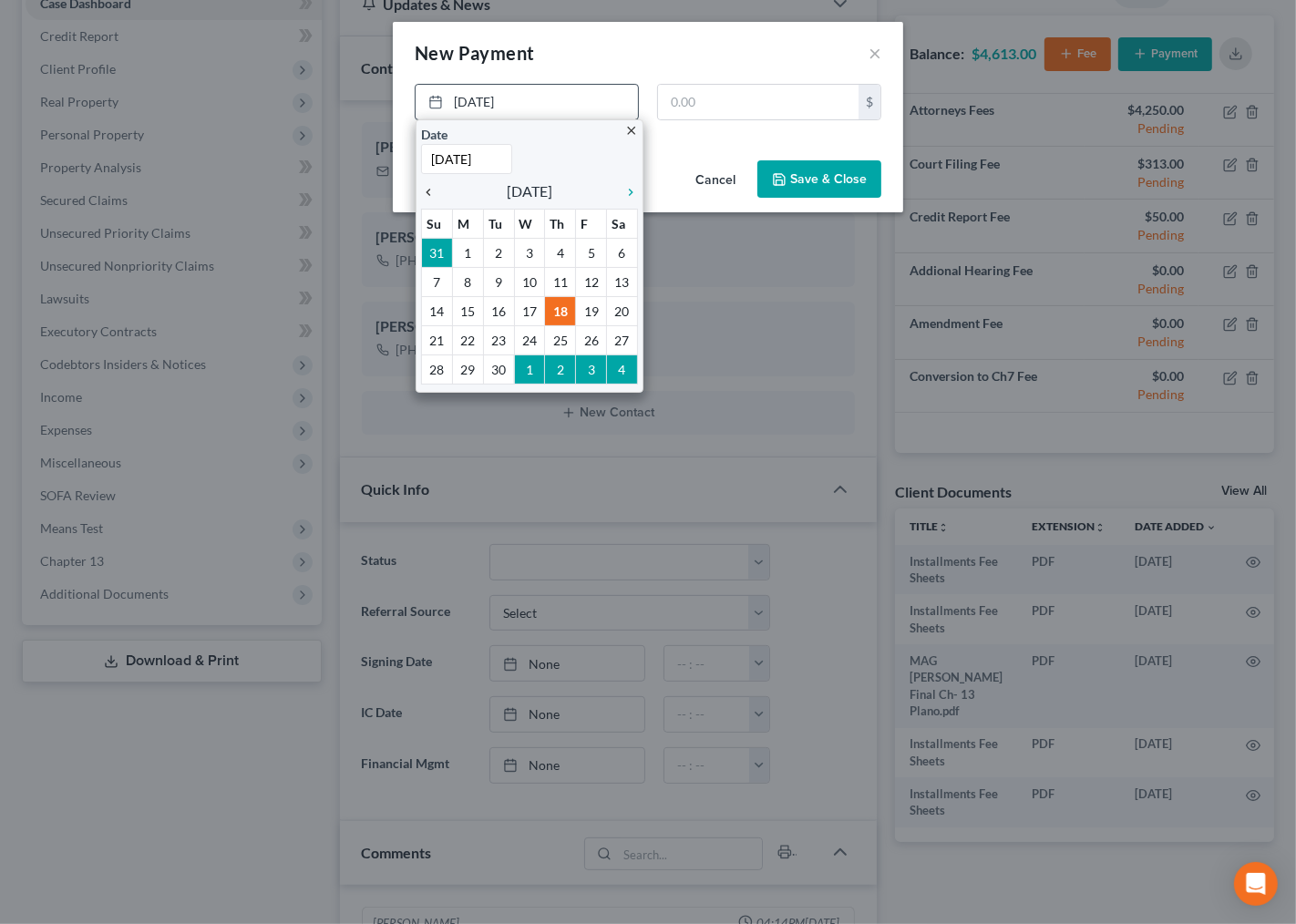
click at [433, 194] on icon "chevron_left" at bounding box center [432, 192] width 24 height 14
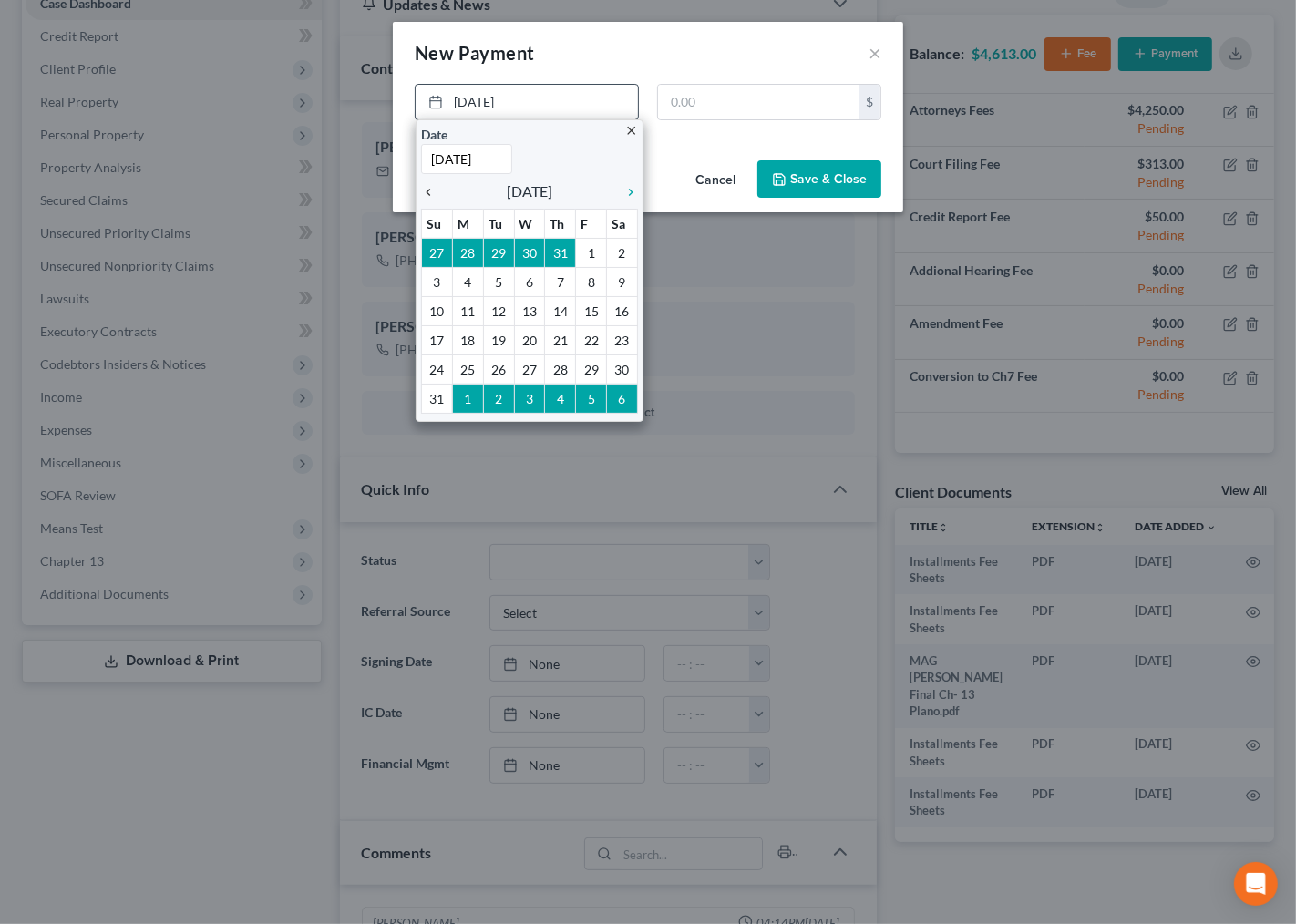
click at [433, 194] on icon "chevron_left" at bounding box center [432, 192] width 24 height 14
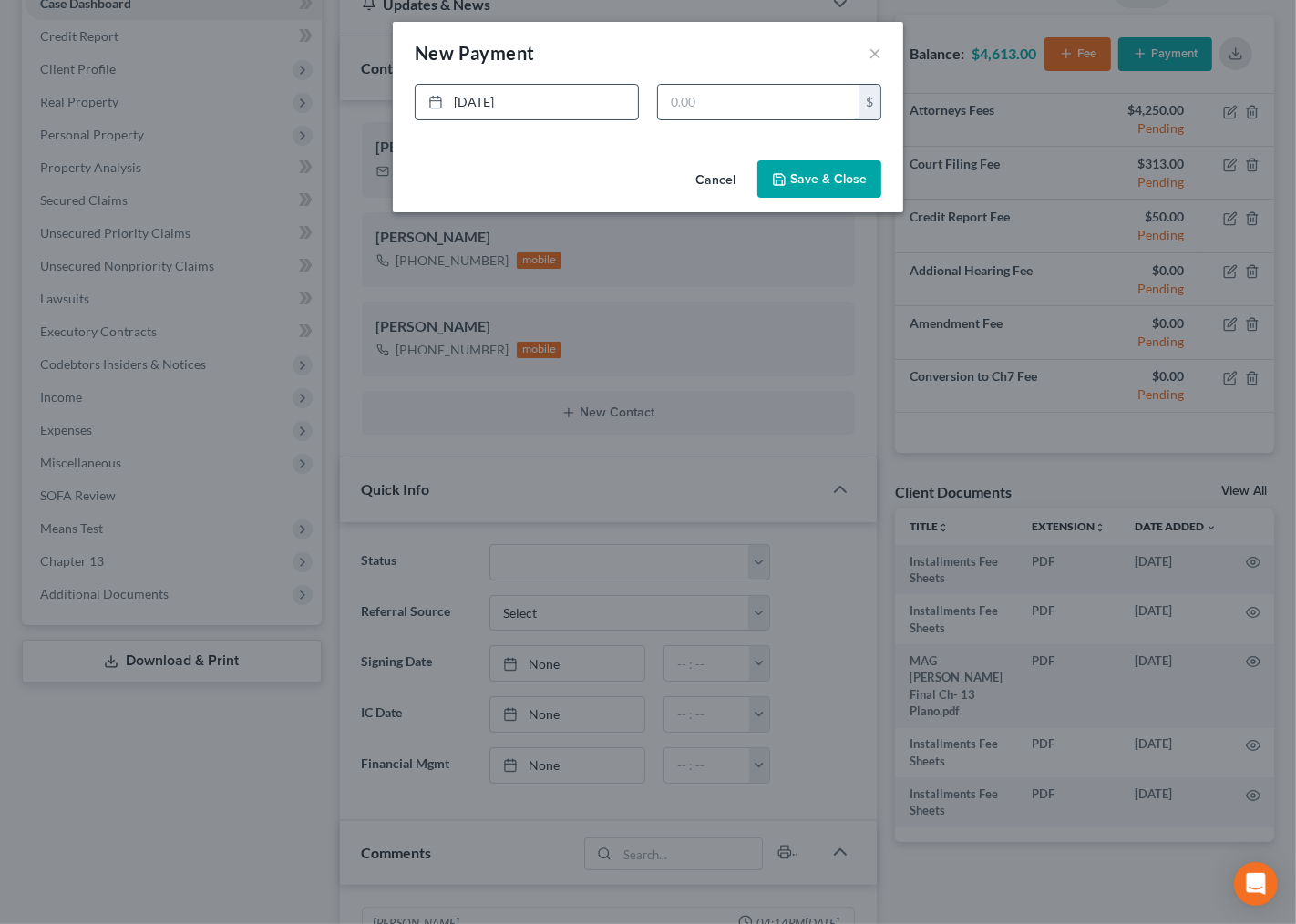
click at [712, 103] on input "text" at bounding box center [758, 102] width 201 height 35
type input "650.00"
click at [841, 196] on button "Save & Close" at bounding box center [819, 180] width 124 height 38
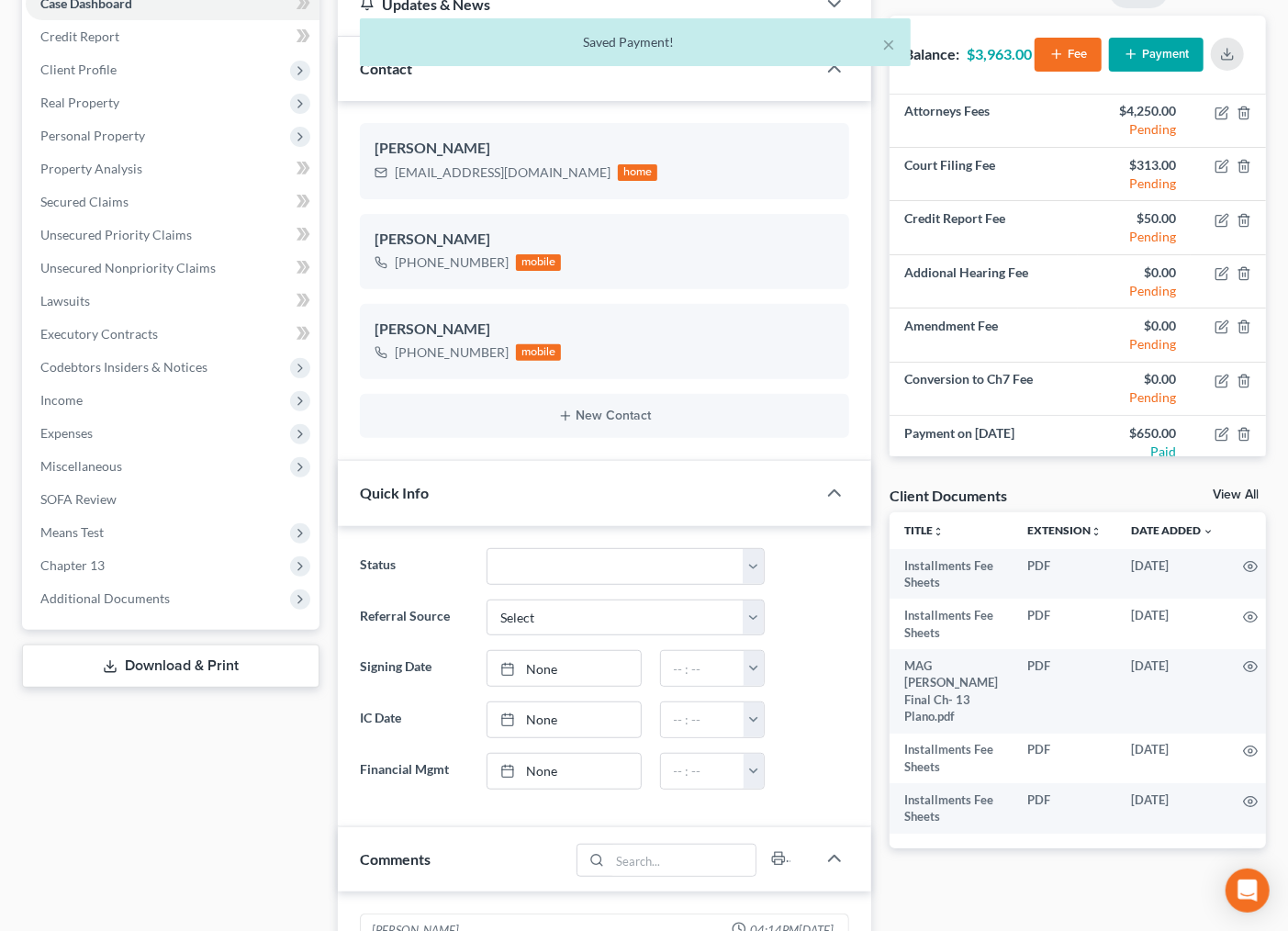
click at [1153, 51] on div "× Saved Payment!" at bounding box center [635, 46] width 1288 height 57
click at [1145, 53] on div "× Saved Payment!" at bounding box center [635, 46] width 1288 height 57
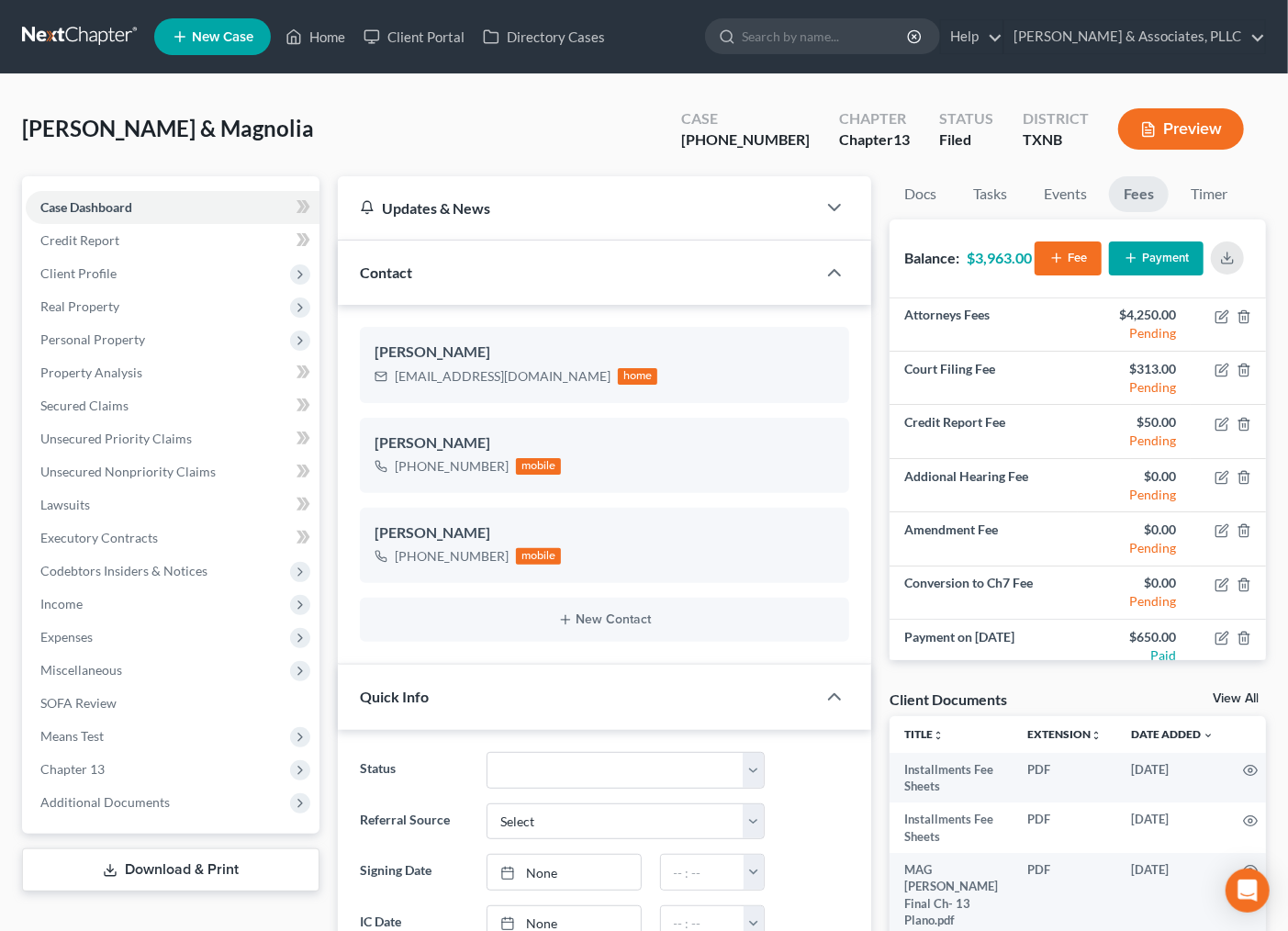
click at [1140, 257] on button "Payment" at bounding box center [1156, 258] width 95 height 34
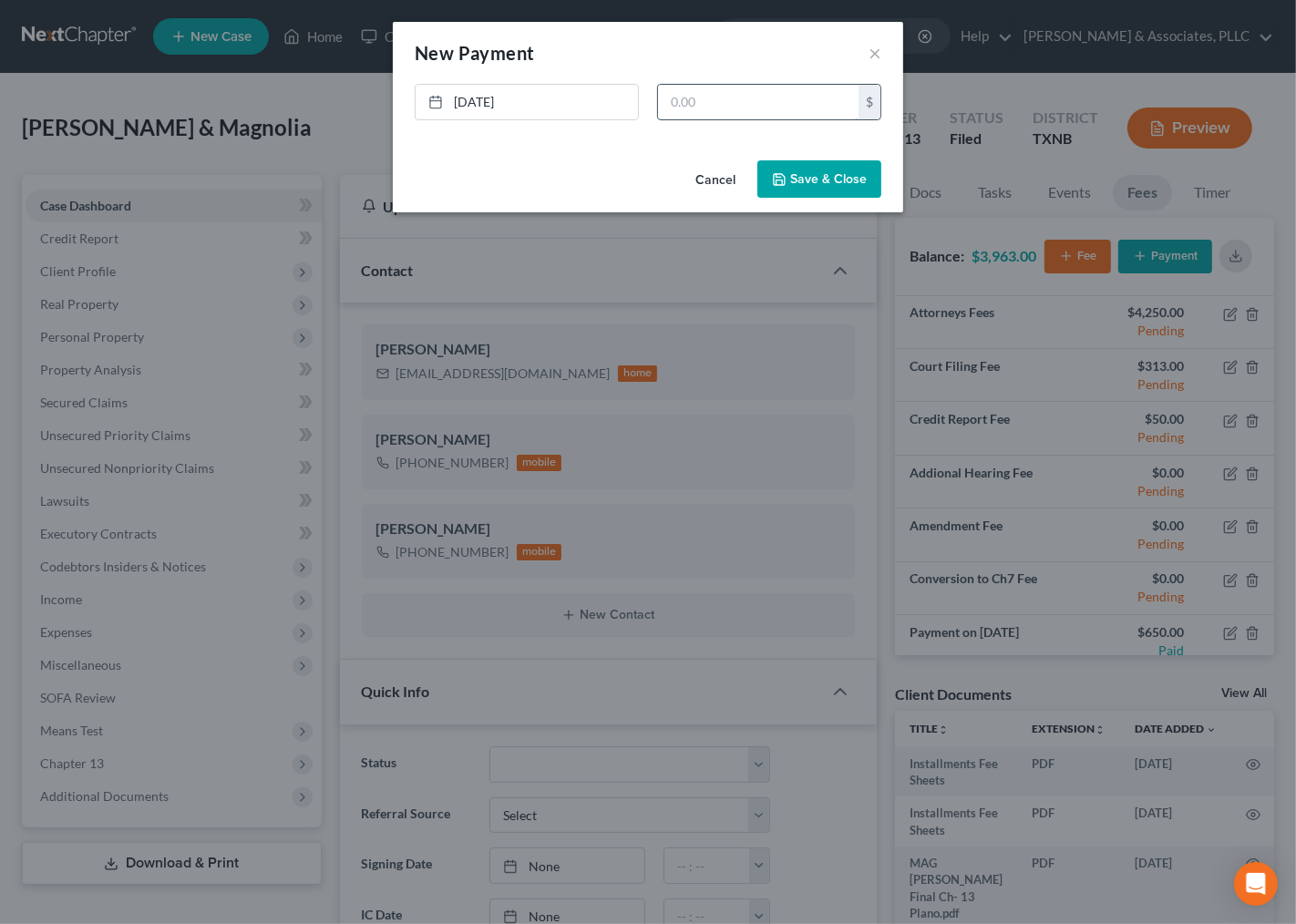
click at [666, 105] on input "text" at bounding box center [758, 102] width 201 height 35
click at [457, 94] on link "9/18/2025" at bounding box center [526, 102] width 222 height 35
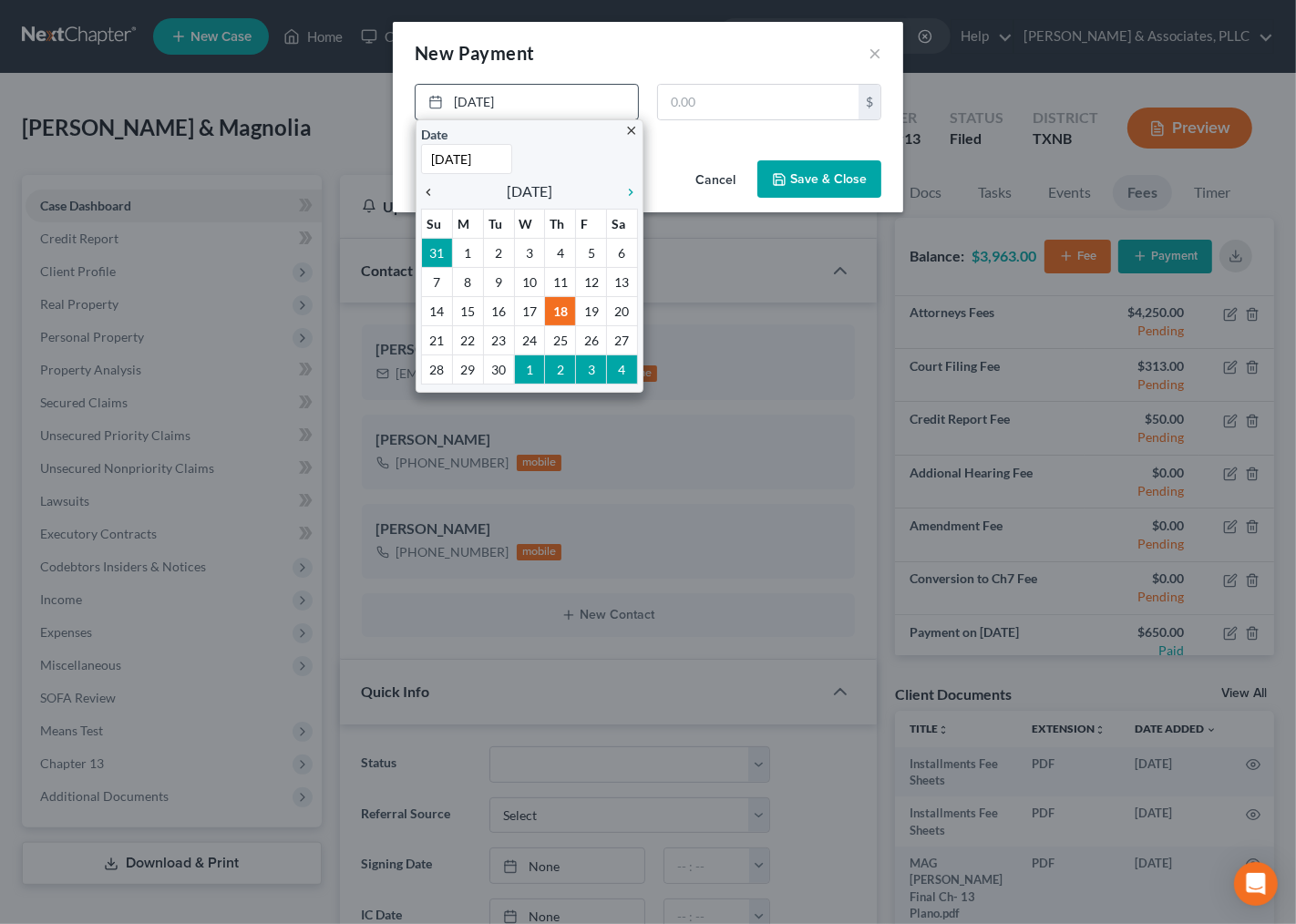
click at [429, 186] on icon "chevron_left" at bounding box center [432, 192] width 24 height 14
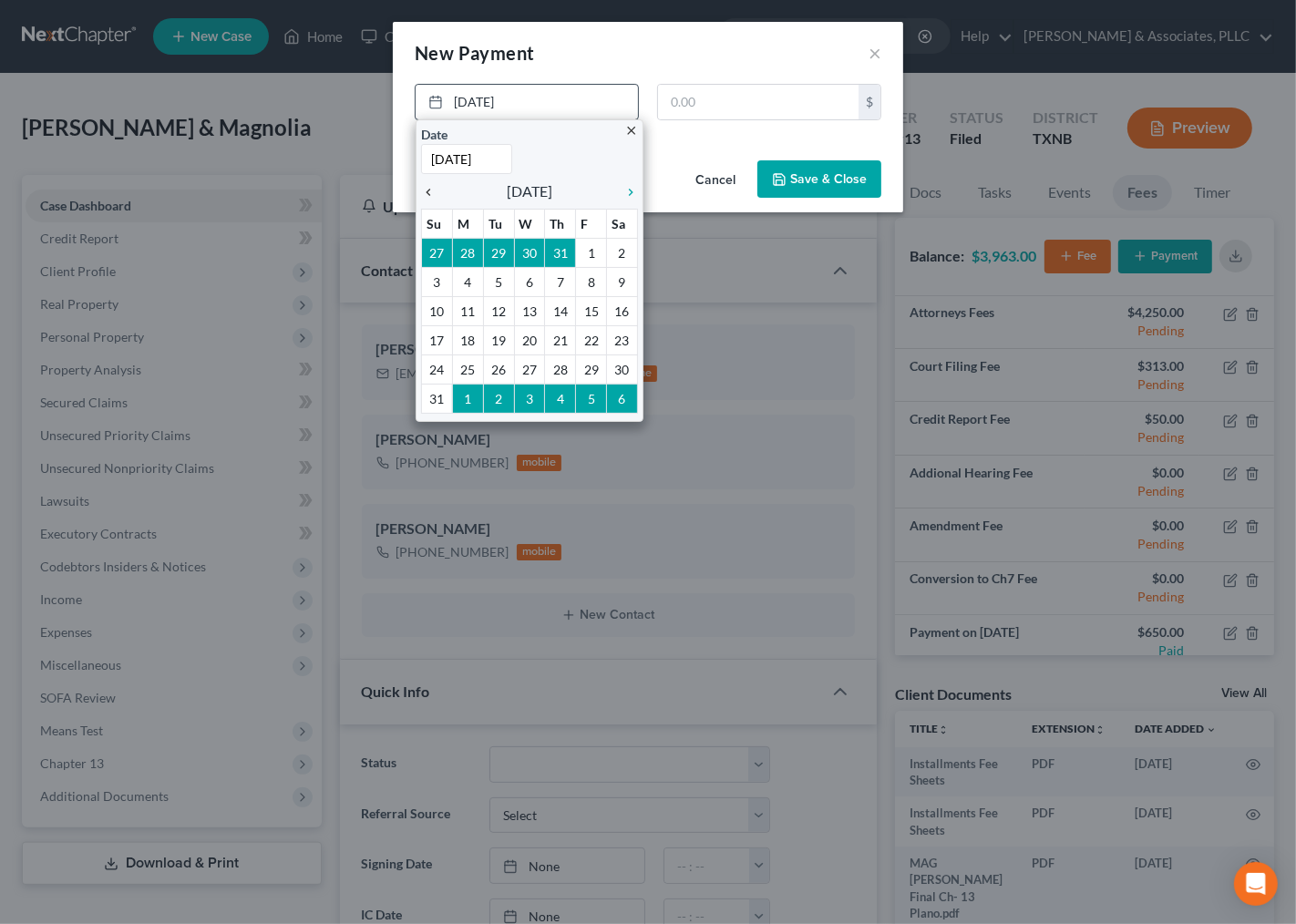
click at [428, 187] on icon "chevron_left" at bounding box center [432, 192] width 24 height 14
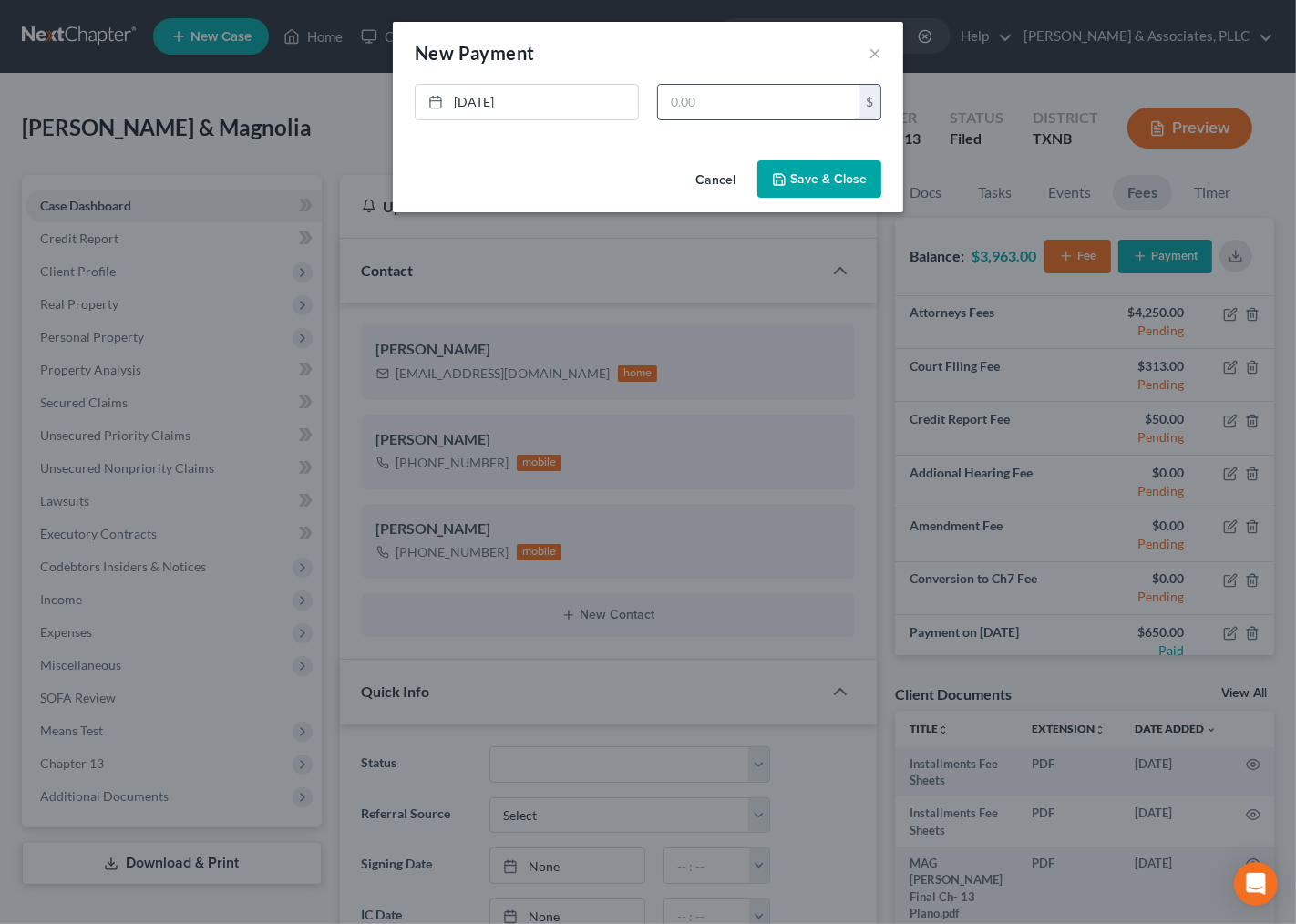
click at [712, 105] on input "text" at bounding box center [758, 102] width 201 height 35
type input "650.00"
click at [776, 177] on icon "button" at bounding box center [779, 179] width 14 height 14
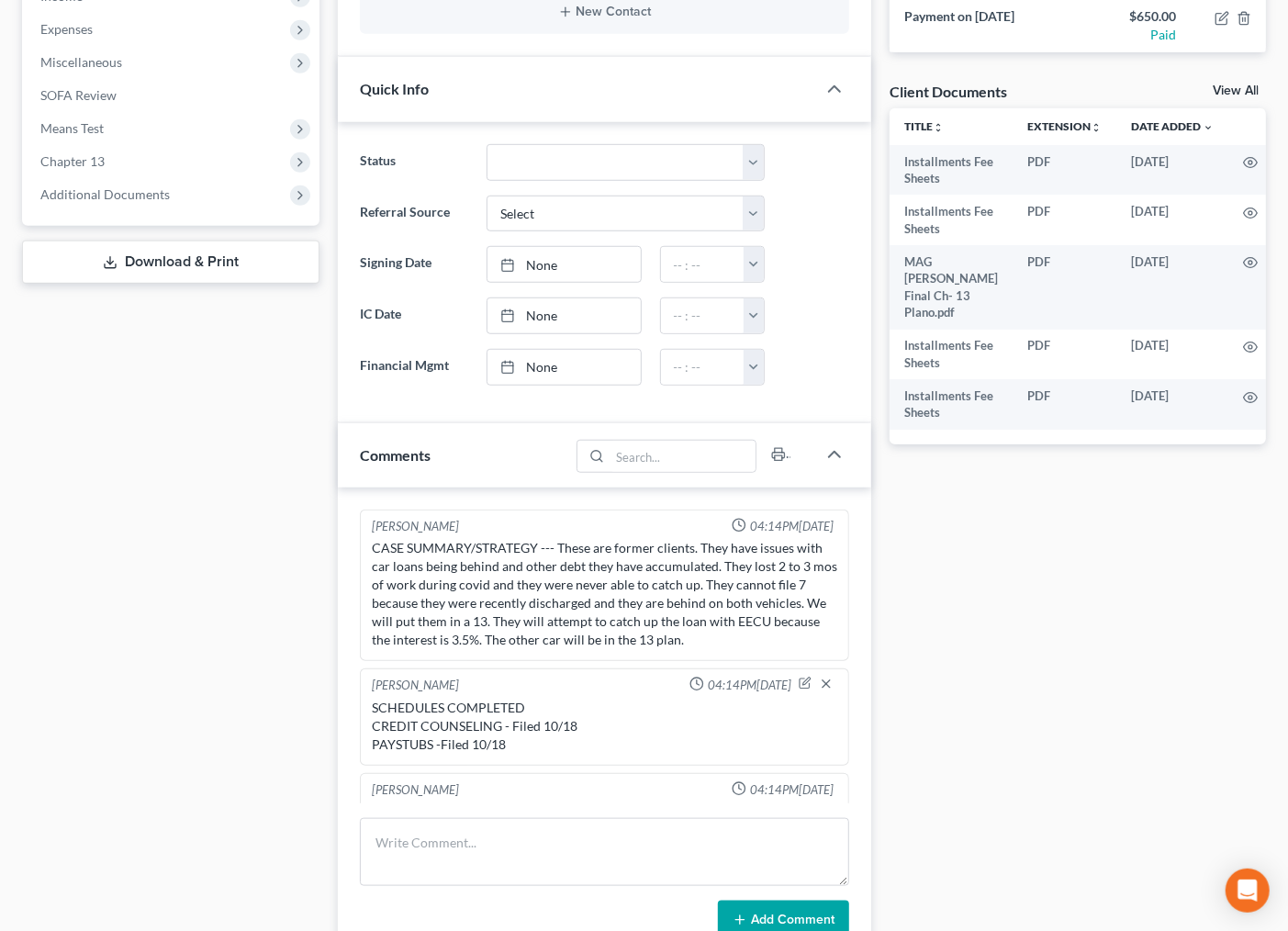
scroll to position [903, 0]
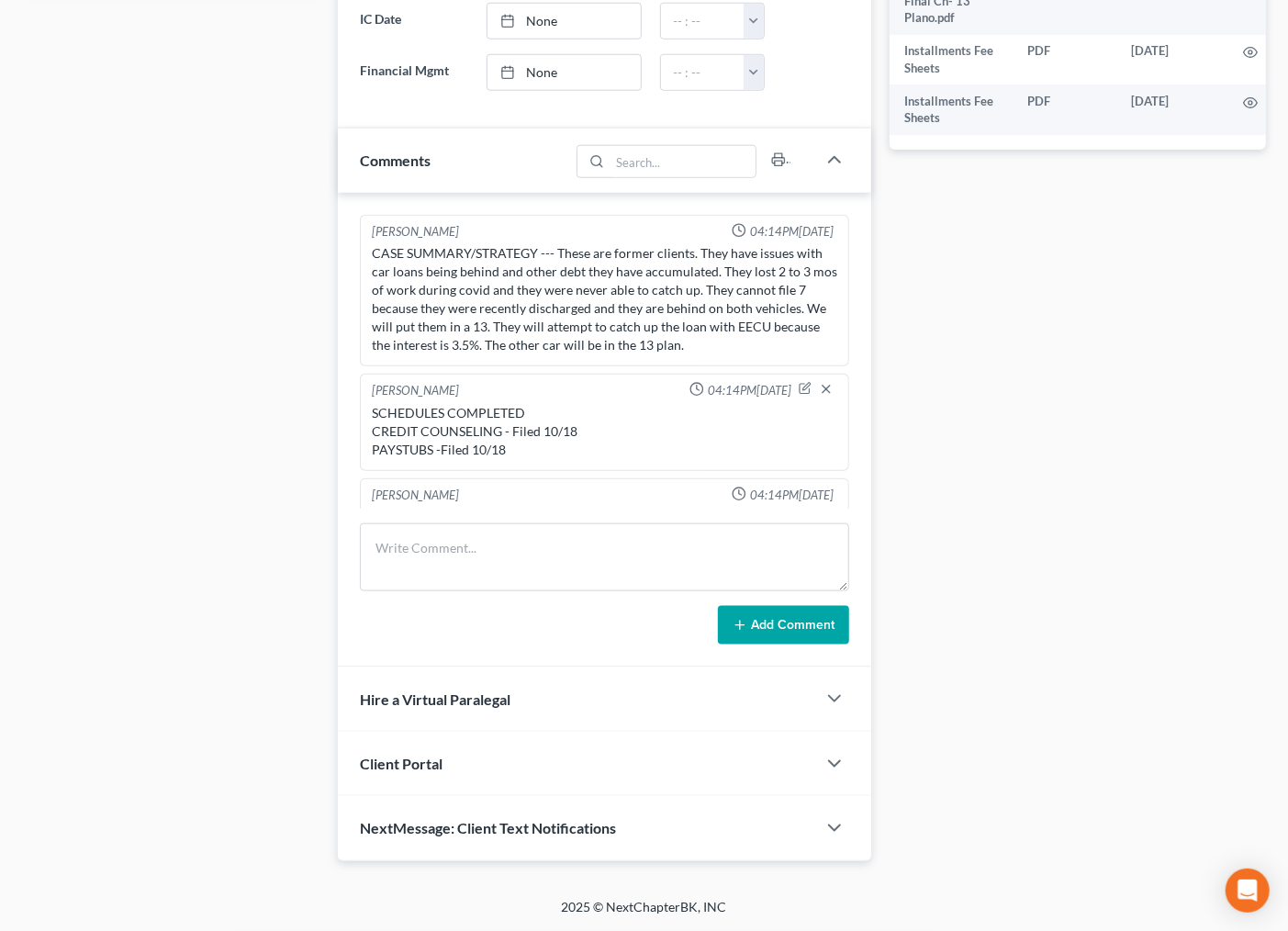
click at [930, 472] on div "**********" at bounding box center [1078, 68] width 395 height 1587
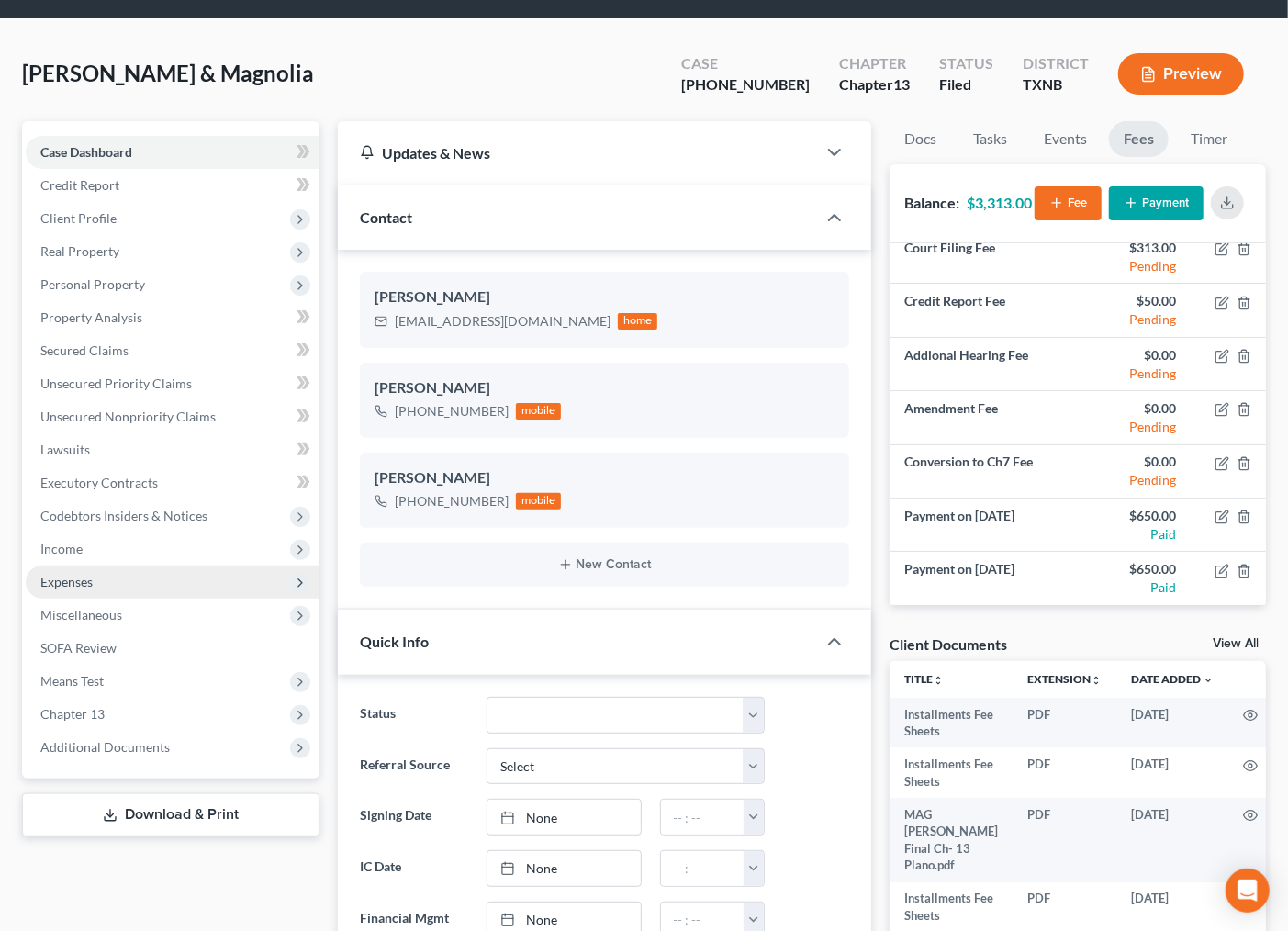
scroll to position [0, 0]
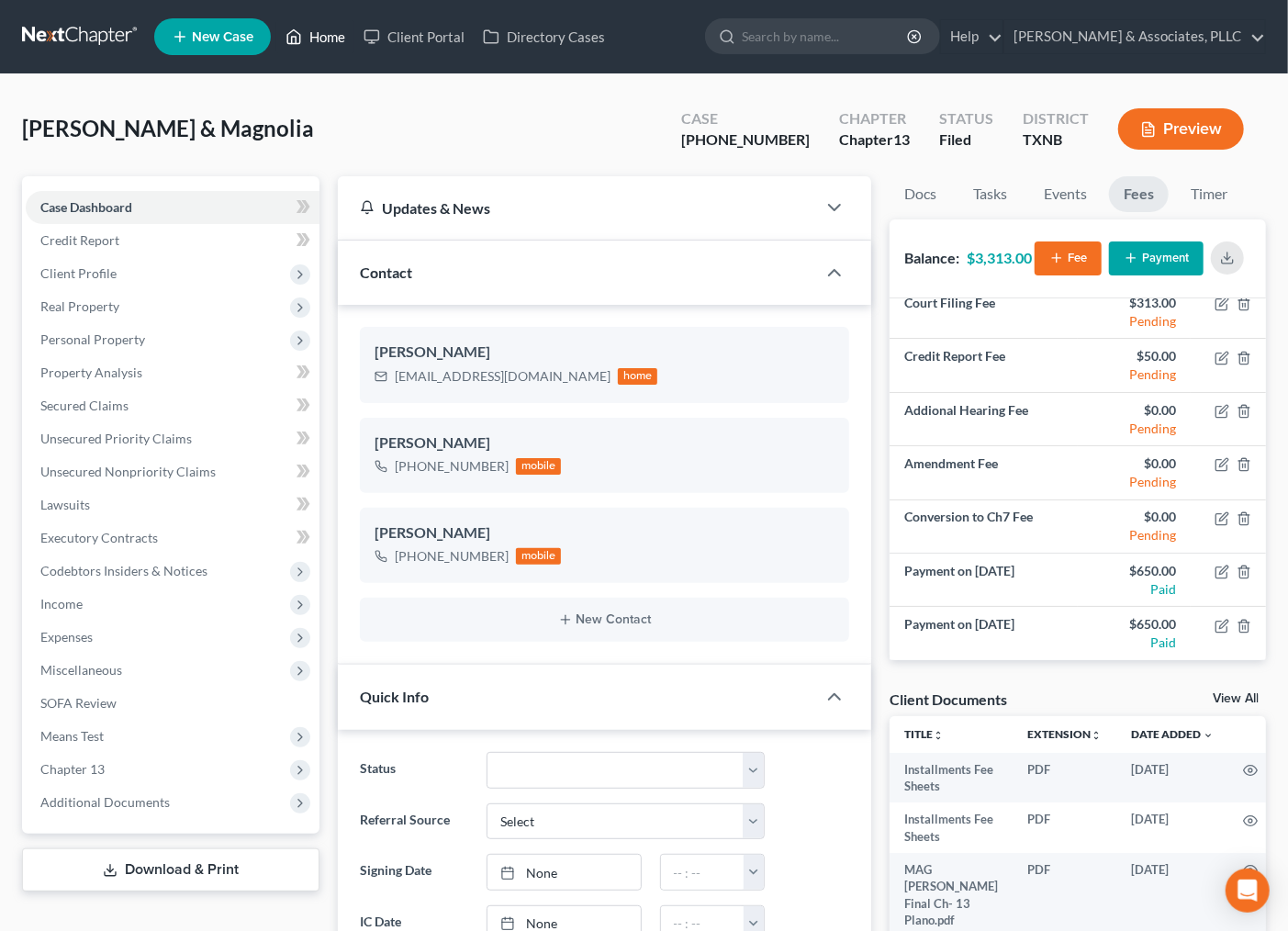
click at [319, 31] on link "Home" at bounding box center [315, 37] width 78 height 33
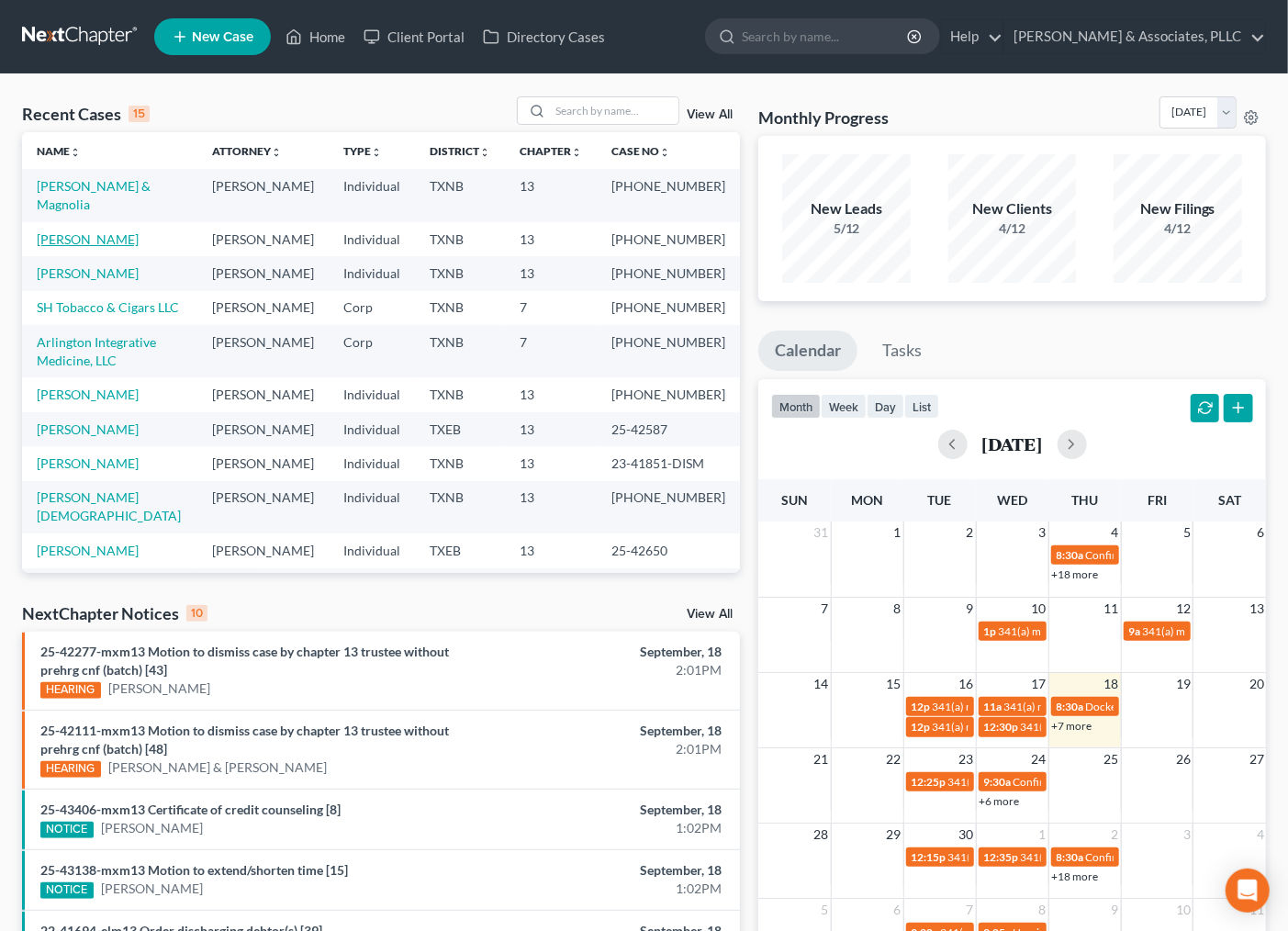
click at [75, 244] on link "[PERSON_NAME]" at bounding box center [87, 239] width 102 height 15
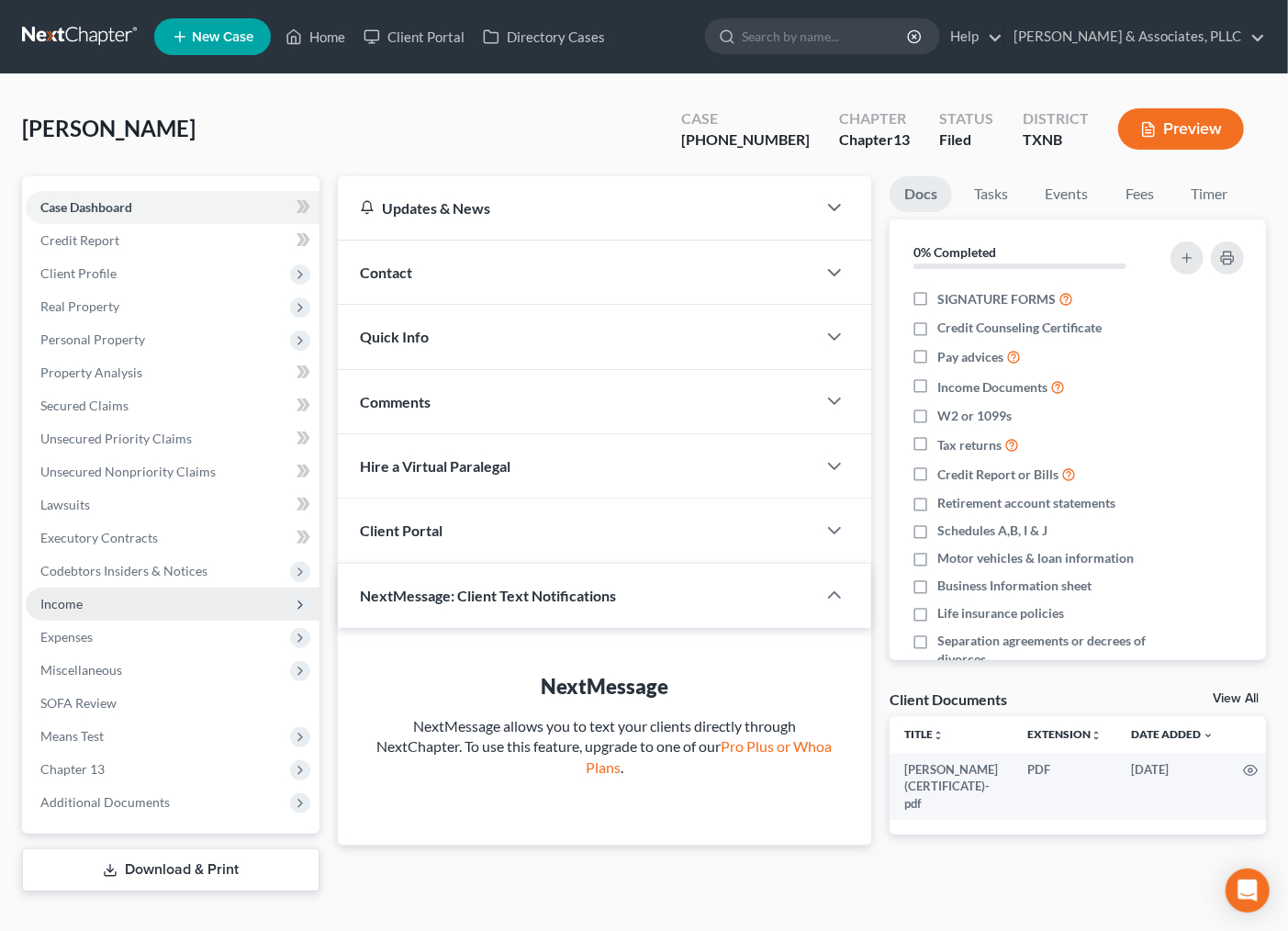
drag, startPoint x: 75, startPoint y: 603, endPoint x: 126, endPoint y: 610, distance: 51.5
click at [75, 603] on span "Income" at bounding box center [62, 604] width 43 height 15
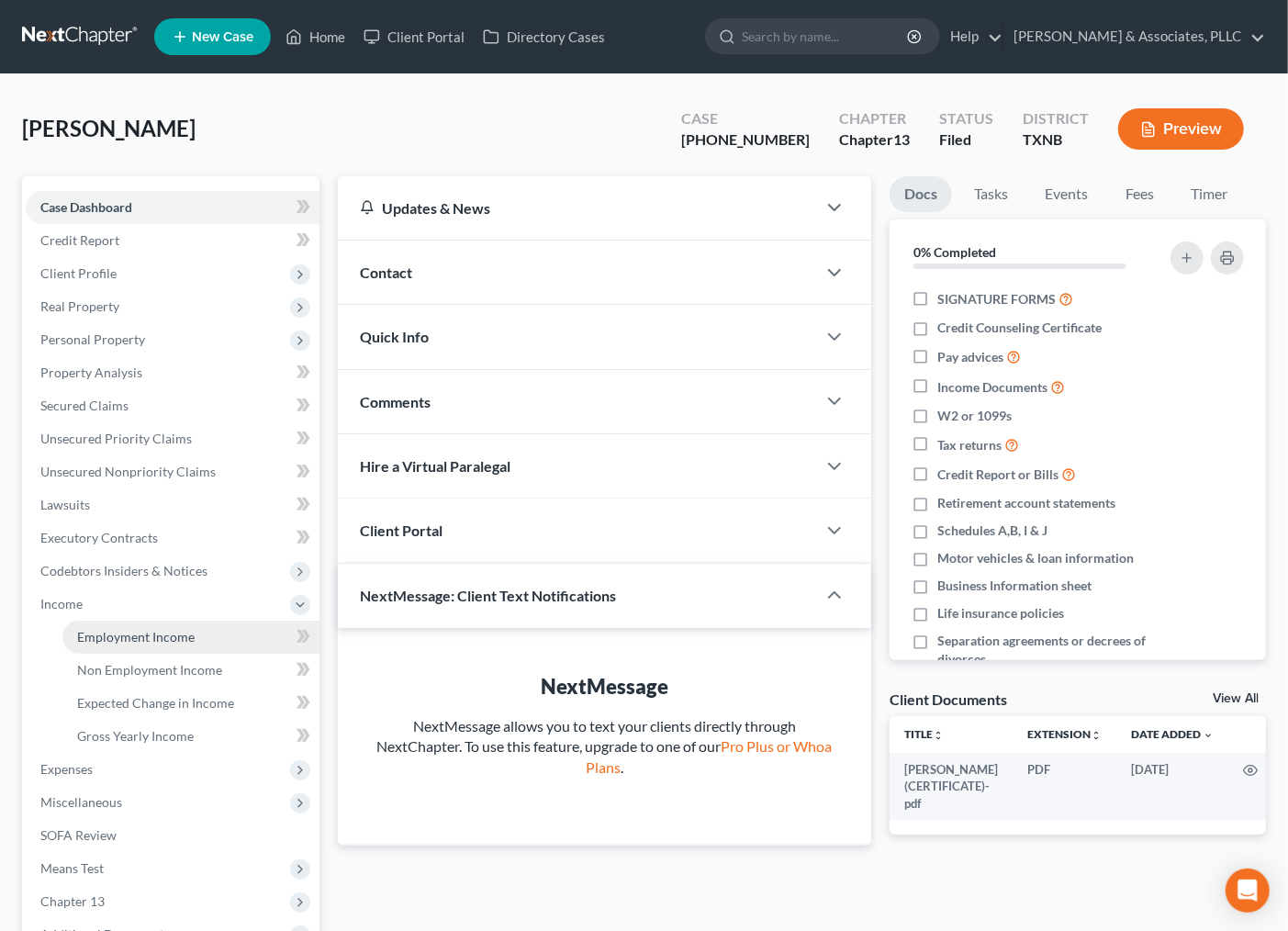
click at [139, 634] on span "Employment Income" at bounding box center [135, 637] width 117 height 15
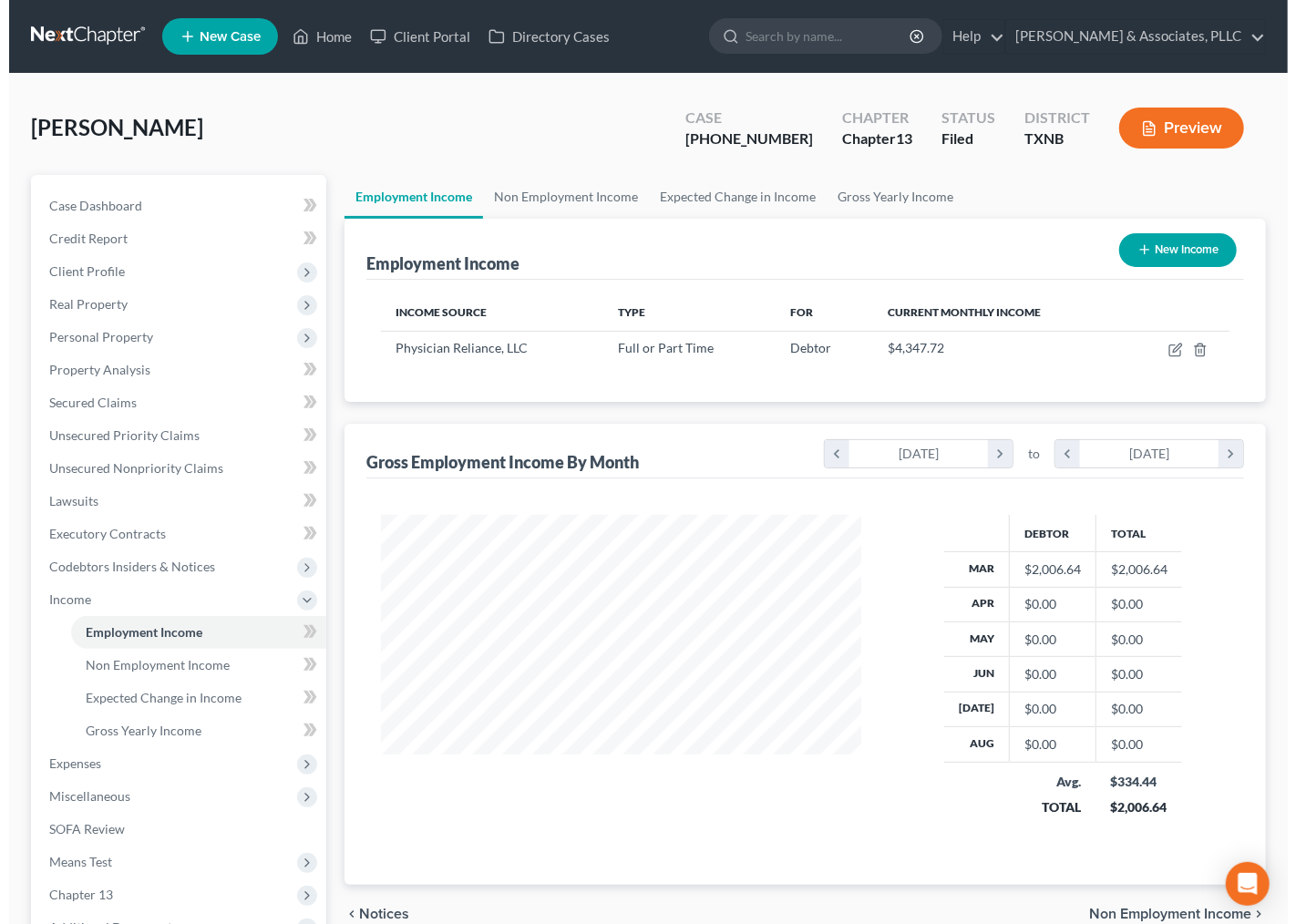
scroll to position [327, 516]
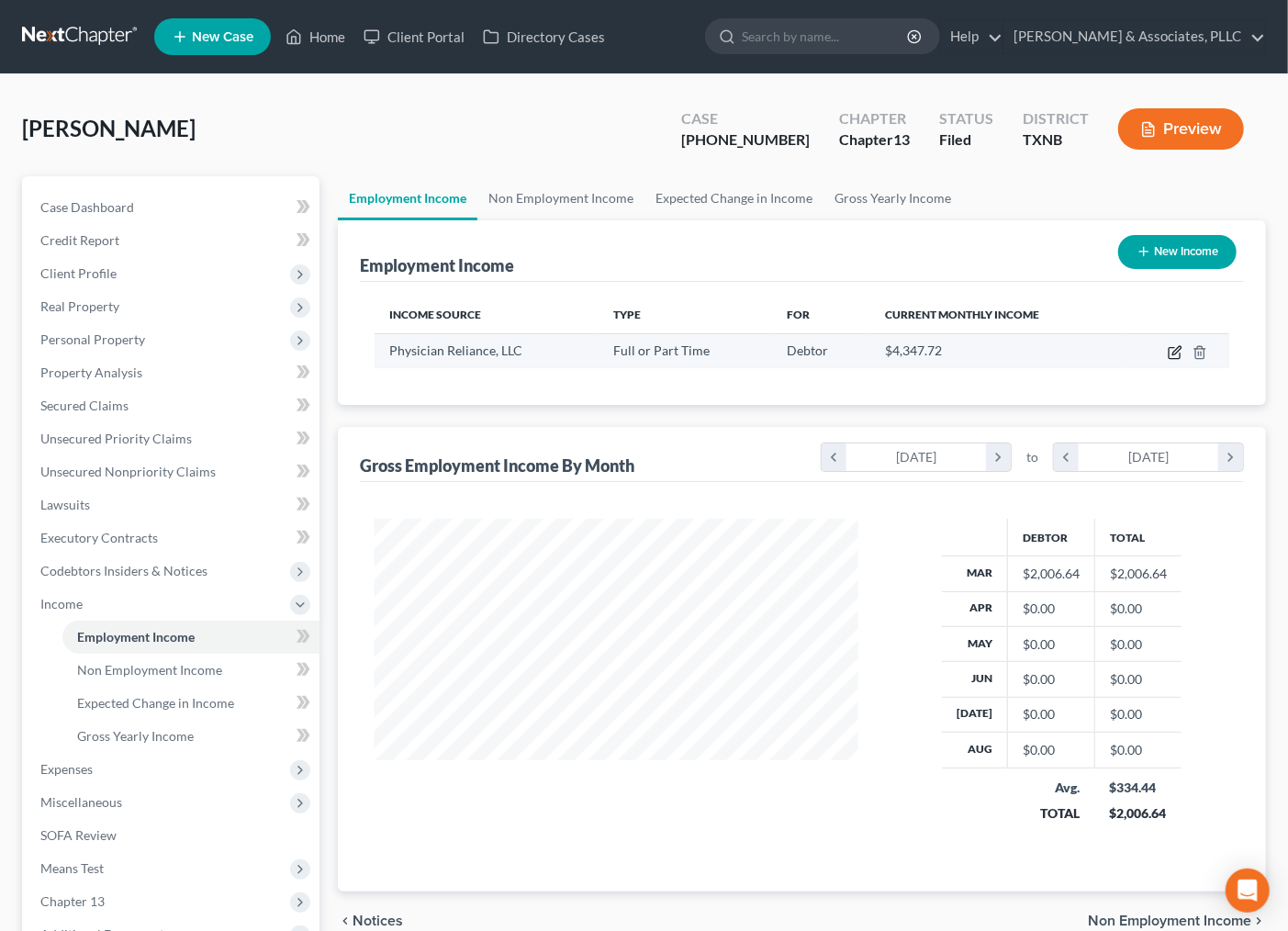
click at [1177, 352] on icon "button" at bounding box center [1175, 352] width 15 height 15
select select "0"
select select "45"
select select "2"
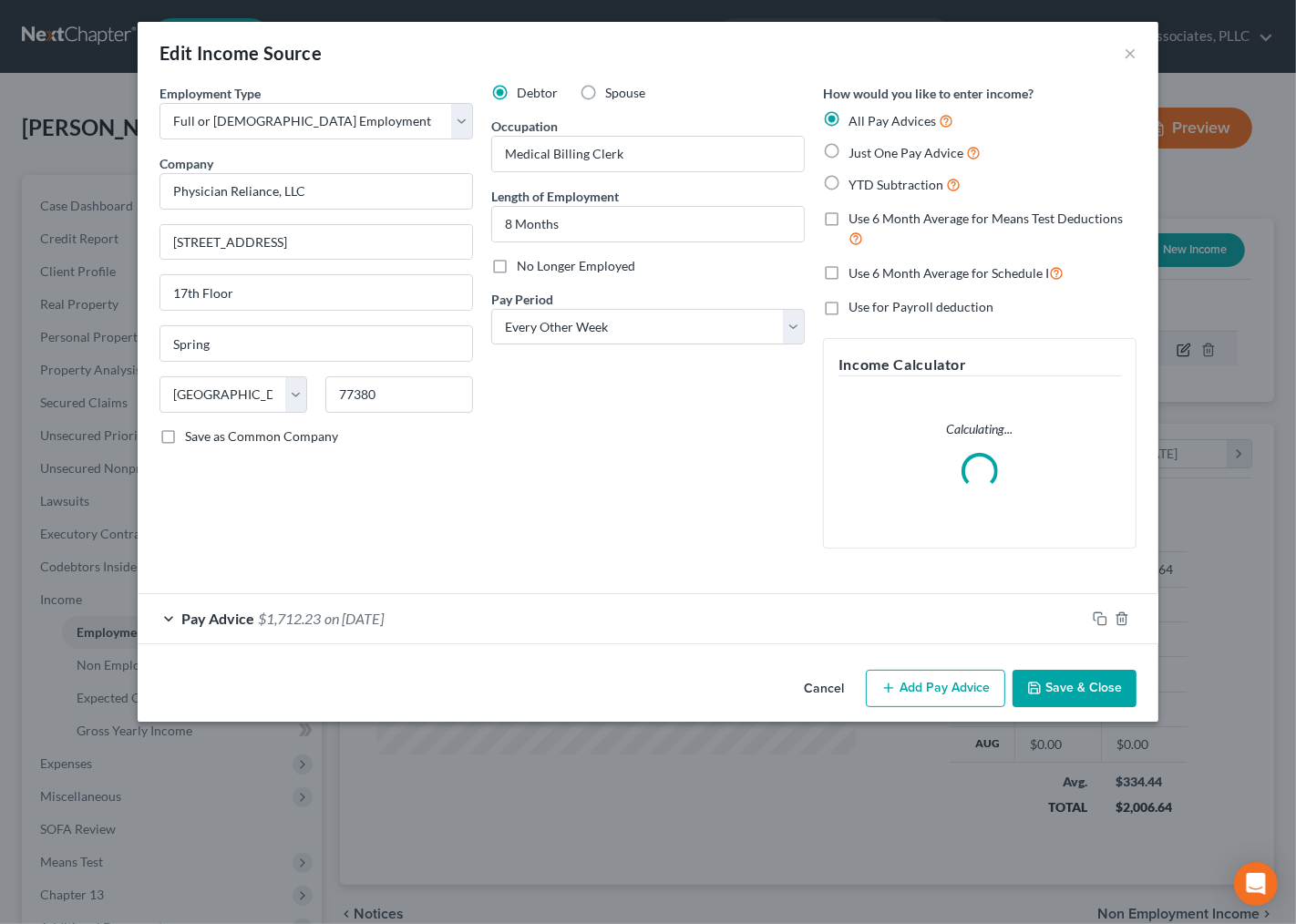
scroll to position [327, 524]
click at [452, 604] on div "Pay Advice $1,712.23 on 03/14/2025" at bounding box center [611, 619] width 948 height 48
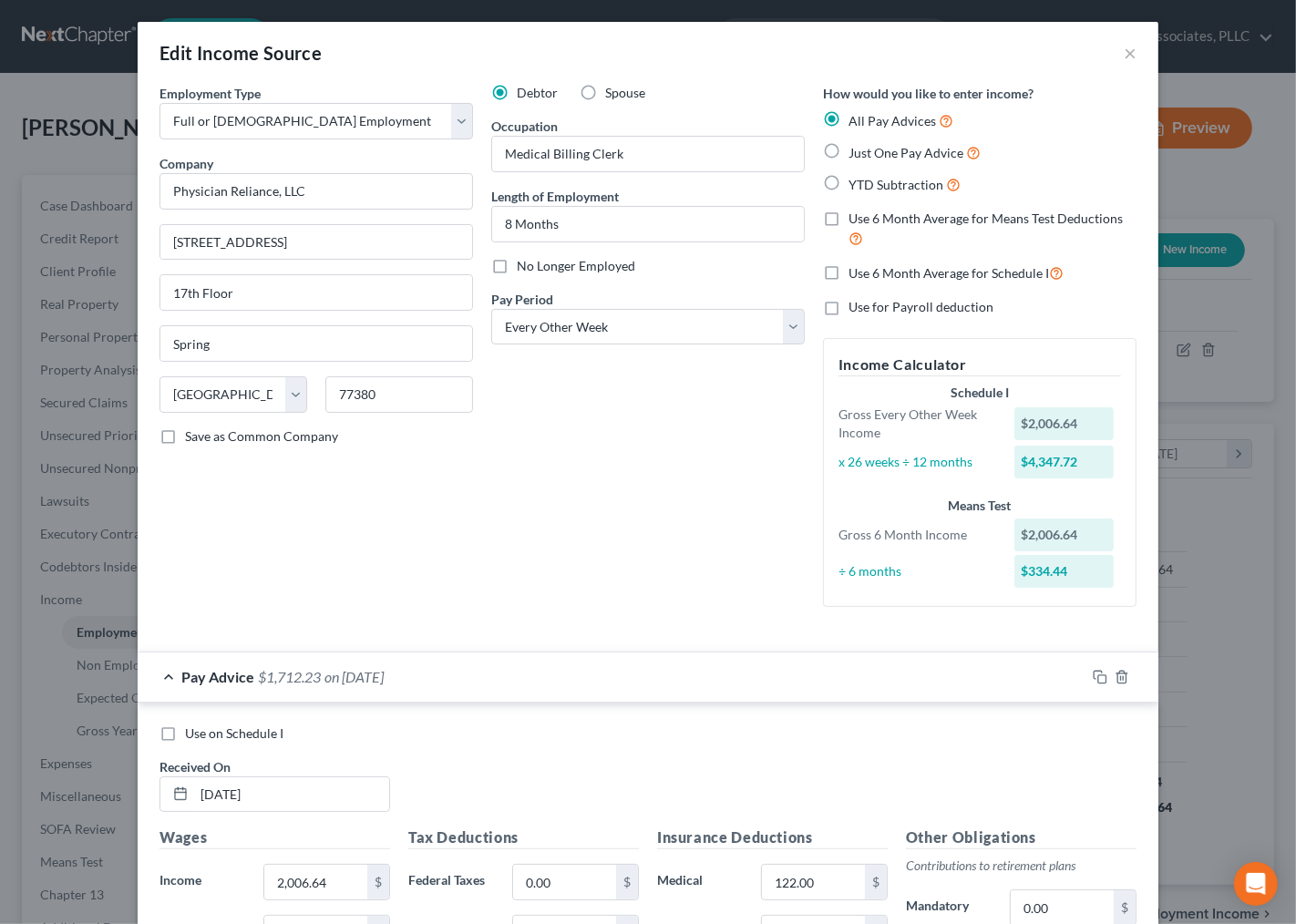
click at [351, 512] on div "Employment Type * Select Full or Part Time Employment Self Employment Company *…" at bounding box center [316, 353] width 331 height 538
click at [607, 472] on div "Debtor Spouse Occupation Medical Billing Clerk Length of Employment 8 Months No…" at bounding box center [648, 353] width 331 height 538
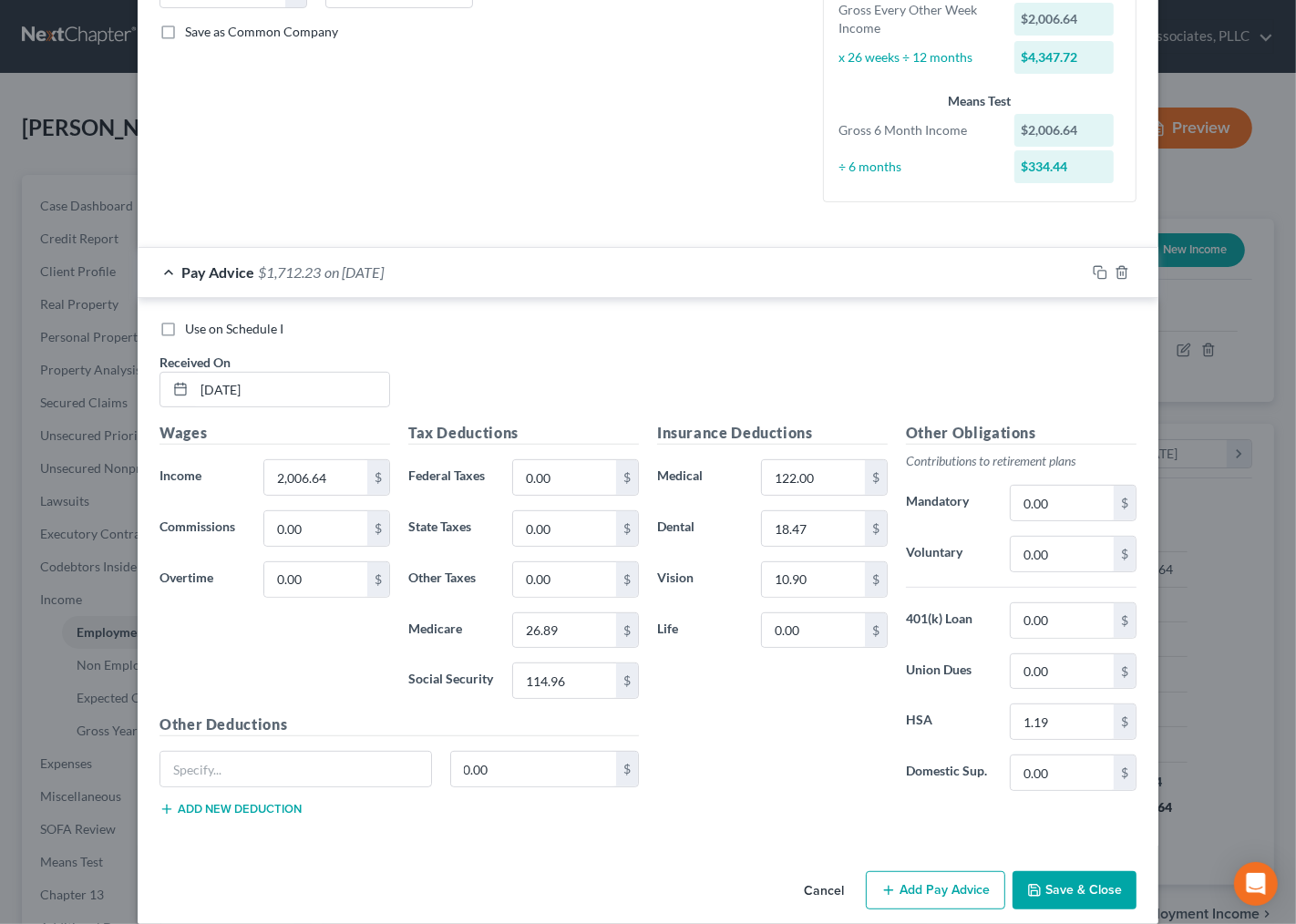
scroll to position [304, 0]
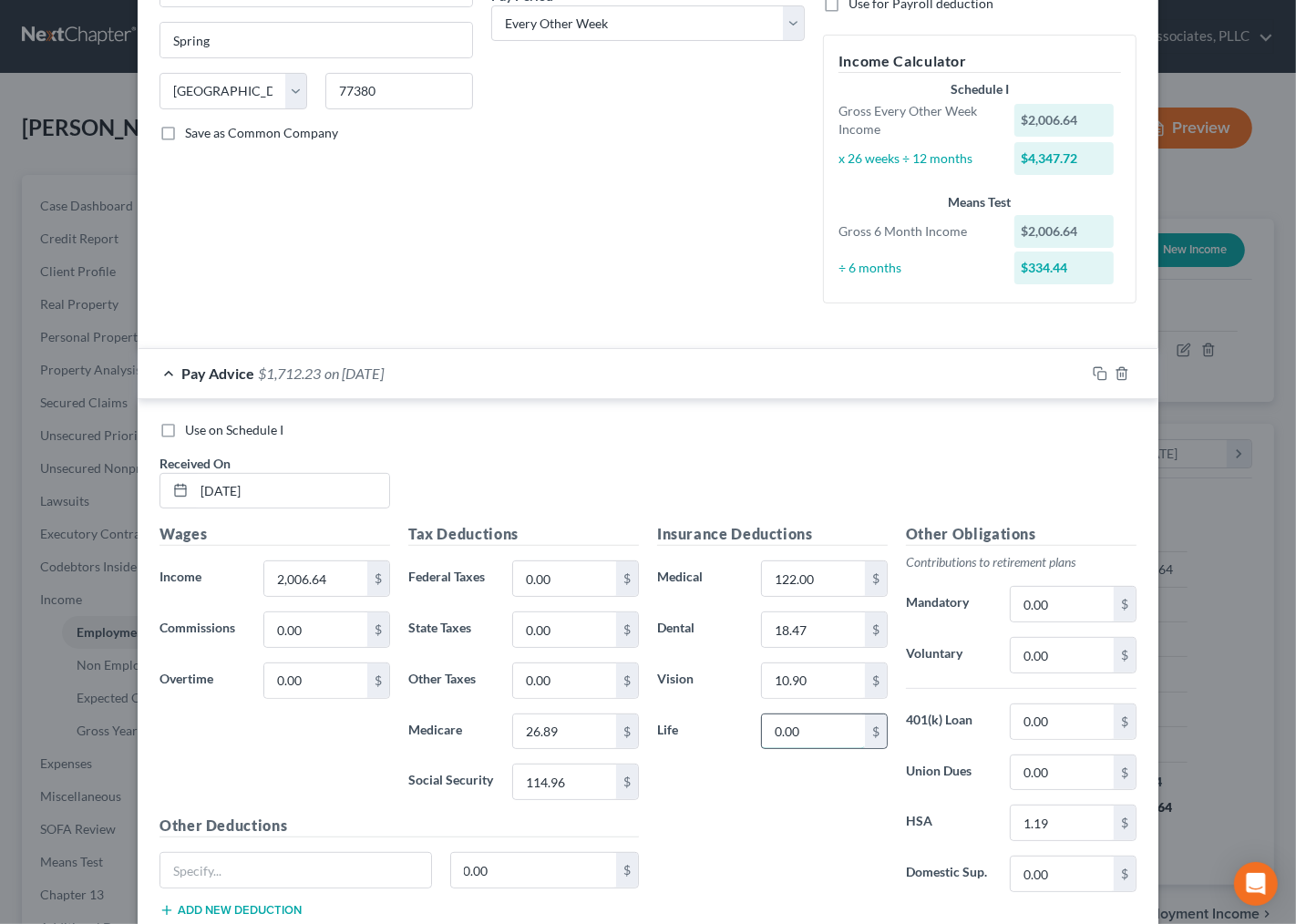
click at [822, 731] on input "0.00" at bounding box center [813, 732] width 103 height 35
type input "6.79"
click at [1098, 372] on rect "button" at bounding box center [1102, 376] width 9 height 9
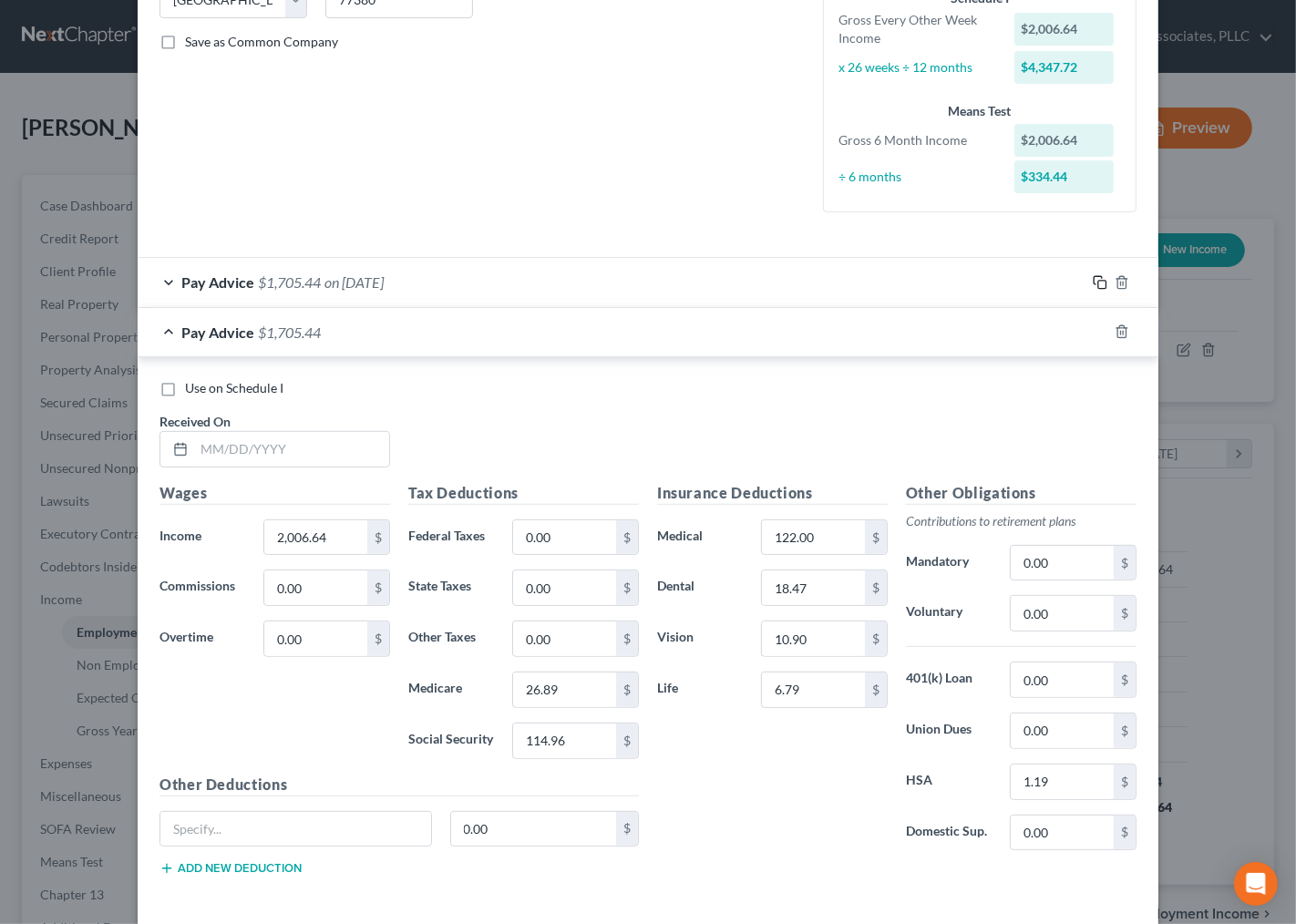
scroll to position [404, 0]
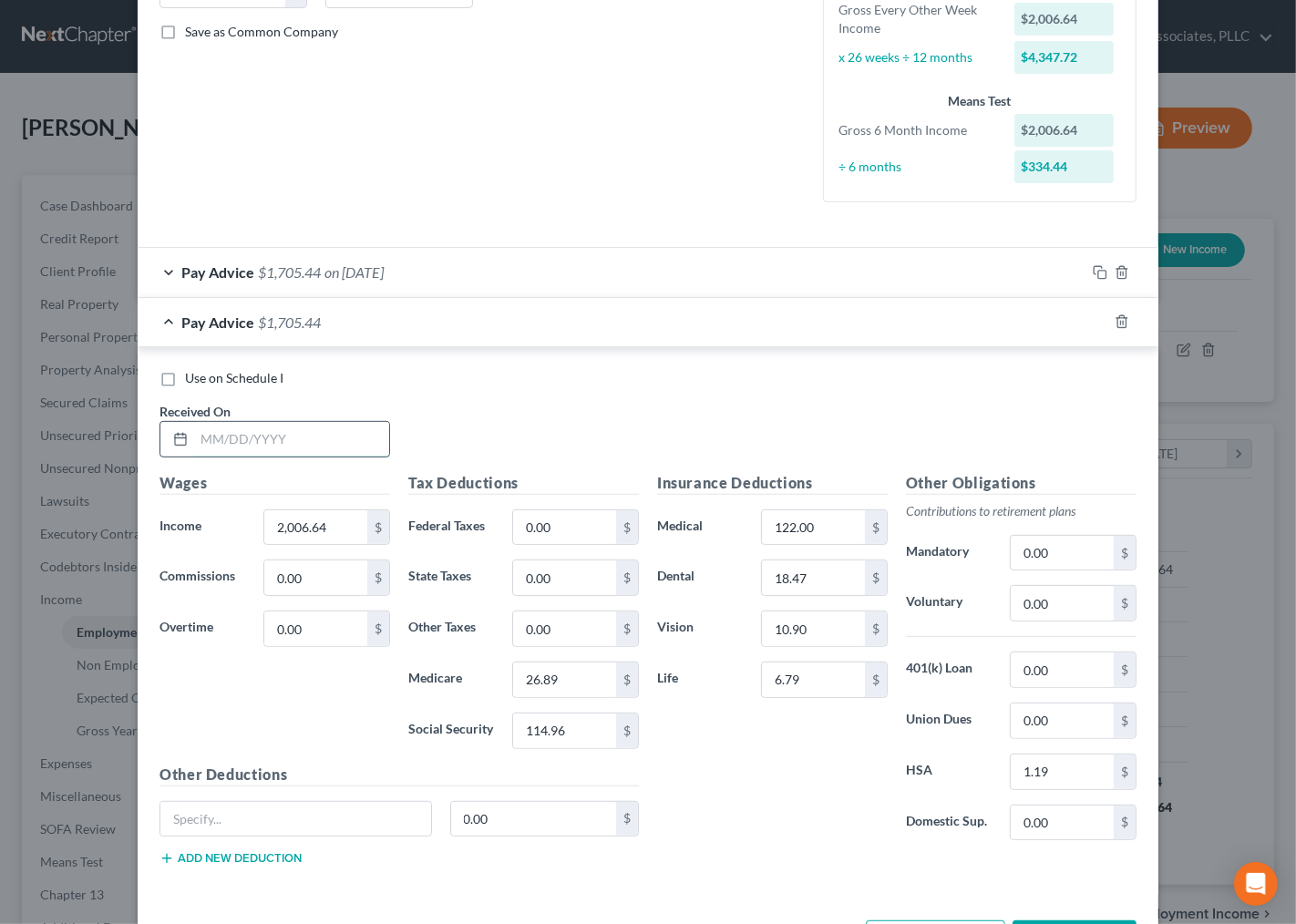
click at [217, 450] on input "text" at bounding box center [291, 439] width 195 height 35
type input "3/28/25"
type input "1"
type input "2,020.64"
click at [616, 686] on div "$" at bounding box center [626, 680] width 22 height 35
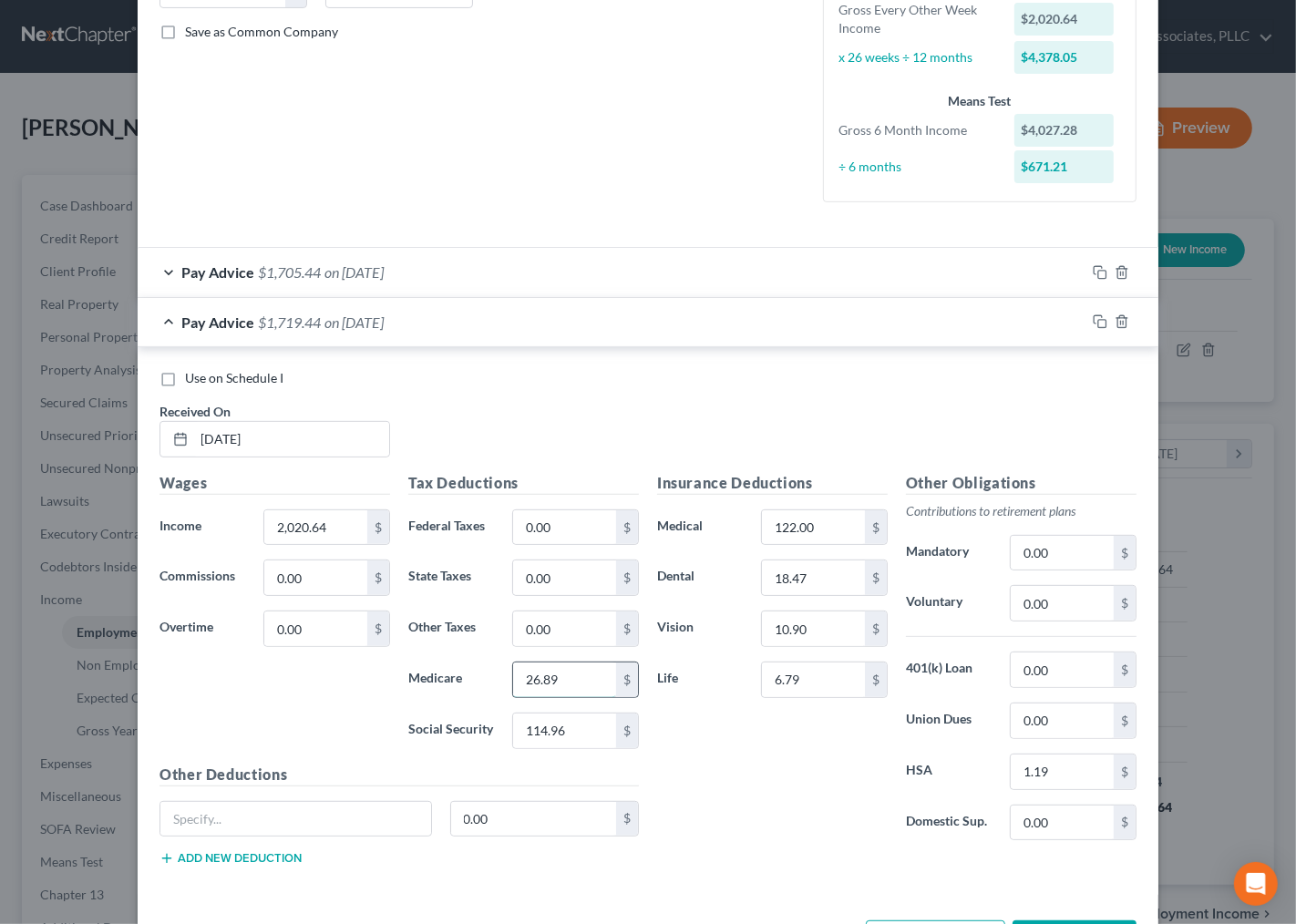
click at [571, 689] on input "26.89" at bounding box center [564, 680] width 103 height 35
type input "27.17"
type input "116.20"
click at [816, 521] on input "122.00" at bounding box center [813, 527] width 103 height 35
click at [814, 577] on input "18.47" at bounding box center [813, 577] width 103 height 35
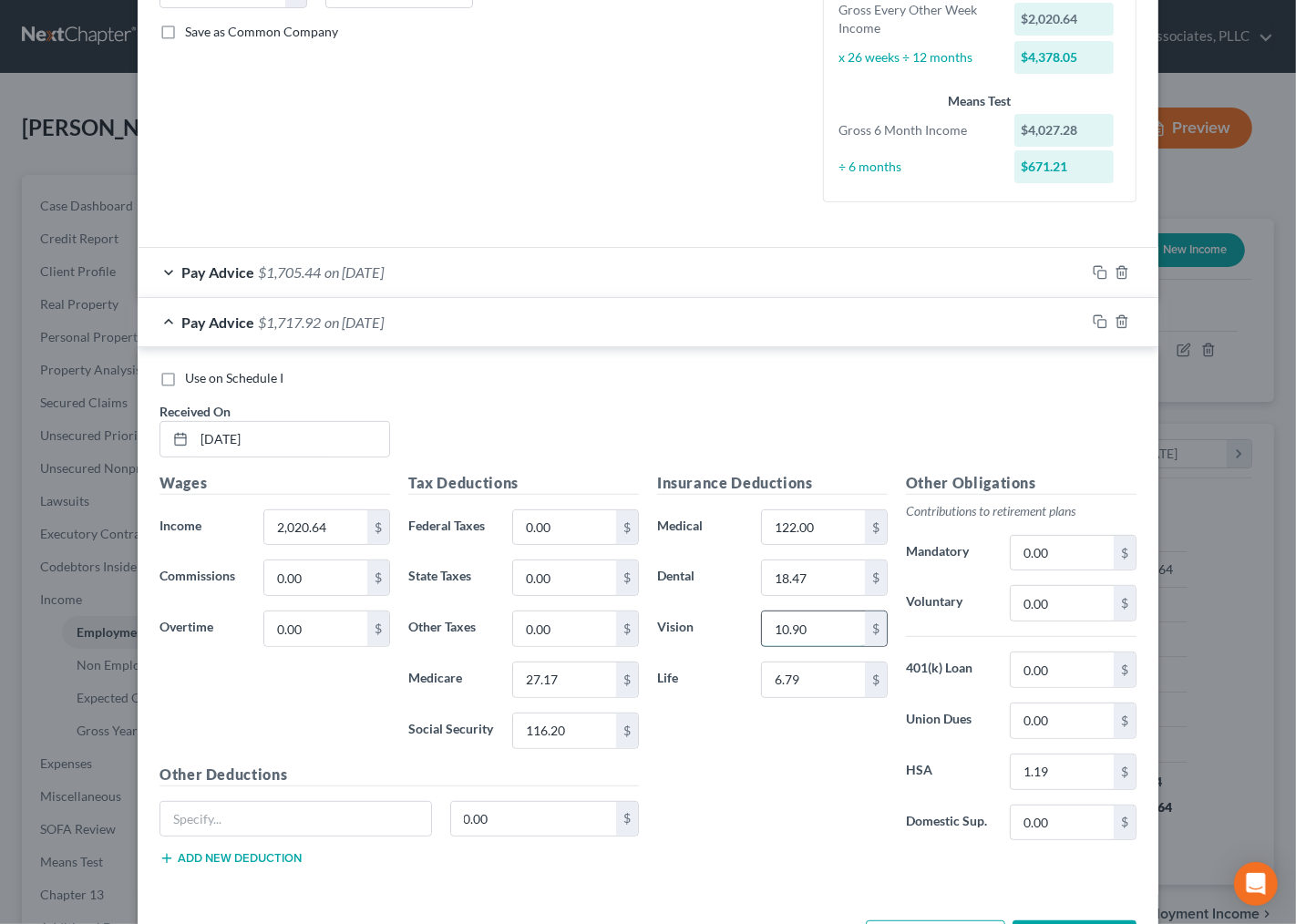
click at [817, 623] on input "10.90" at bounding box center [813, 629] width 103 height 35
click at [1086, 311] on div at bounding box center [1122, 322] width 73 height 29
click at [1092, 325] on icon "button" at bounding box center [1099, 321] width 14 height 14
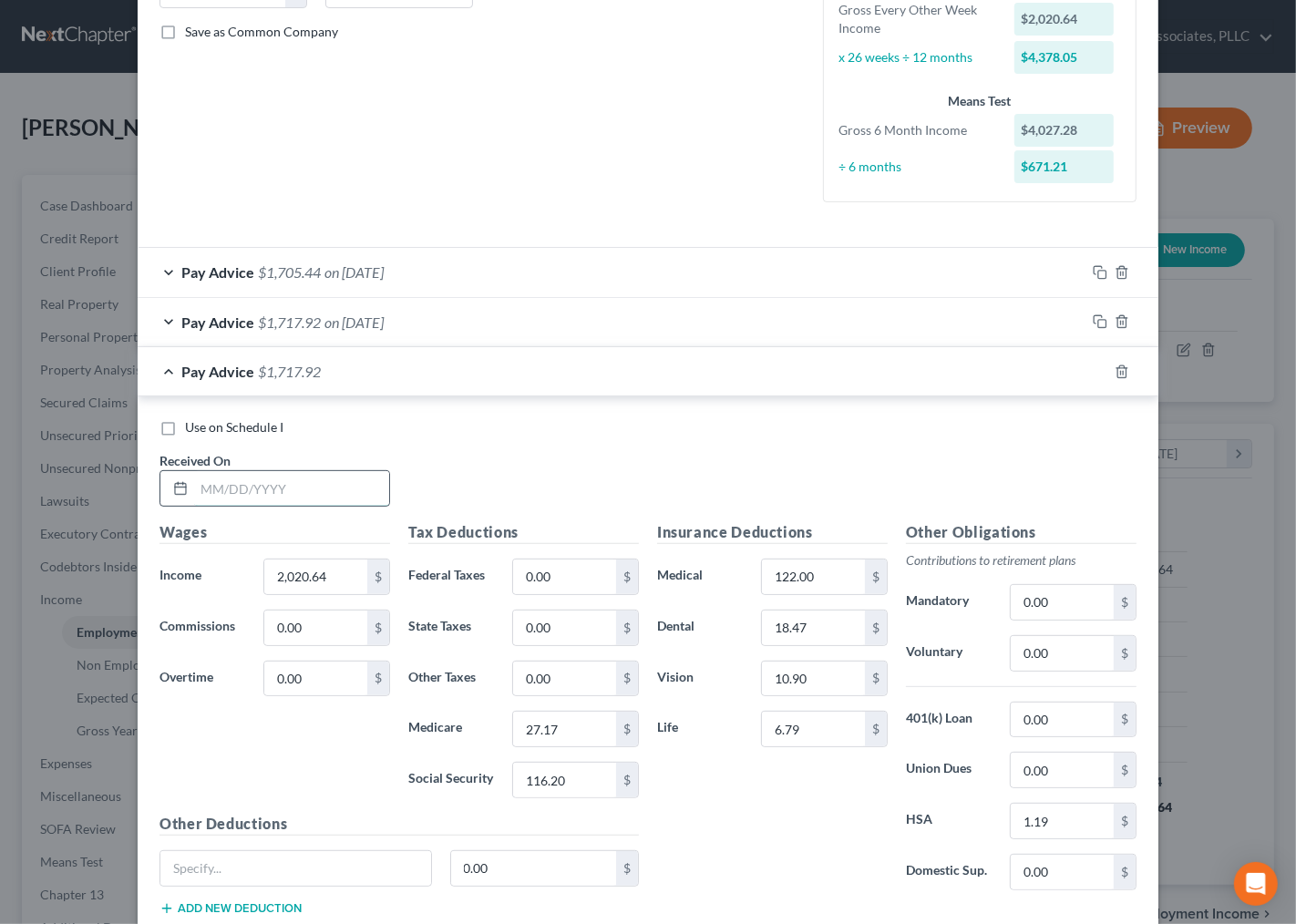
drag, startPoint x: 246, startPoint y: 478, endPoint x: 237, endPoint y: 476, distance: 9.2
click at [237, 476] on input "text" at bounding box center [291, 488] width 195 height 35
type input "4/11/25"
click at [515, 505] on div "Use on Schedule I Received On * 4/11/25" at bounding box center [648, 469] width 995 height 103
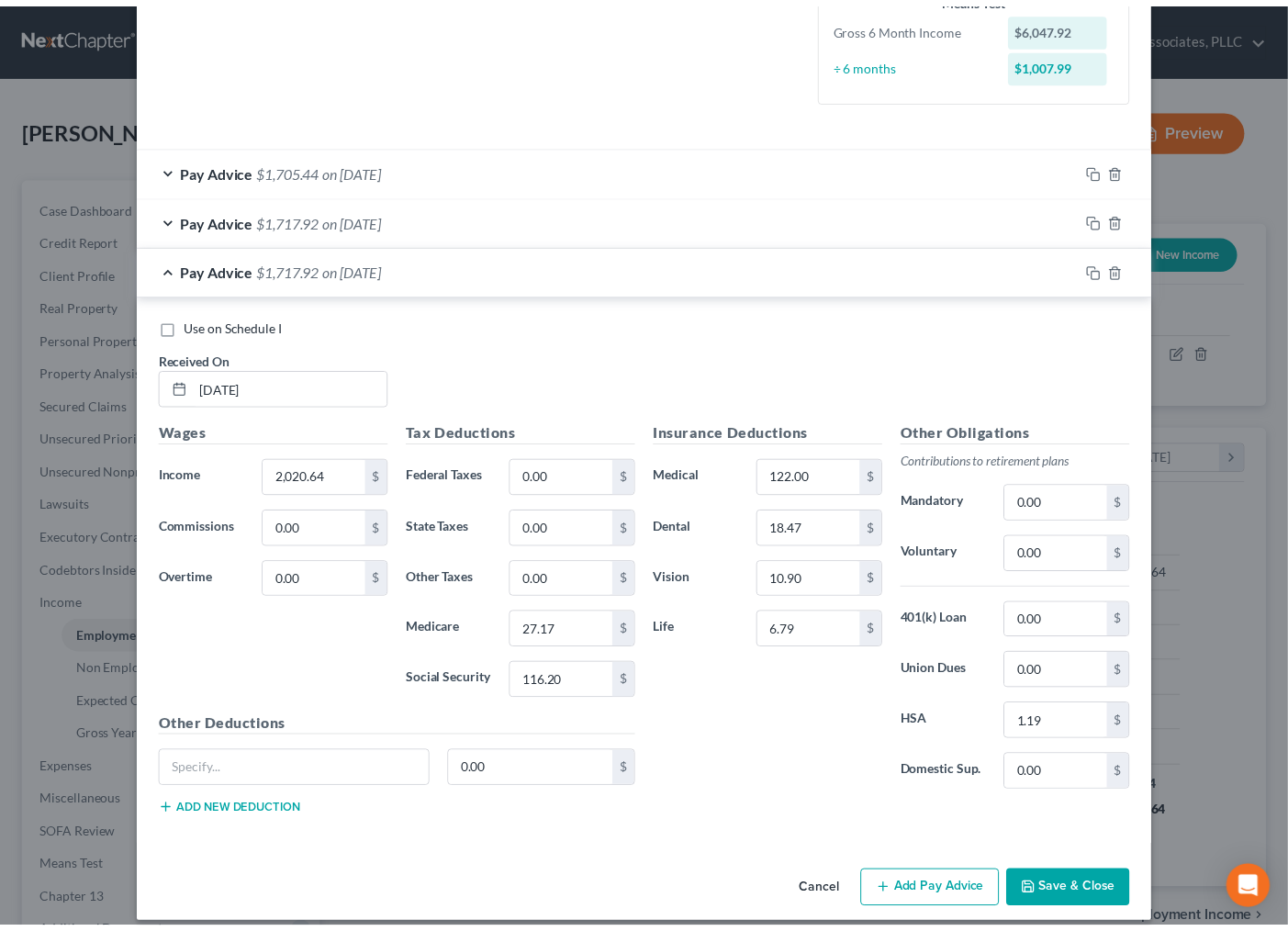
scroll to position [529, 0]
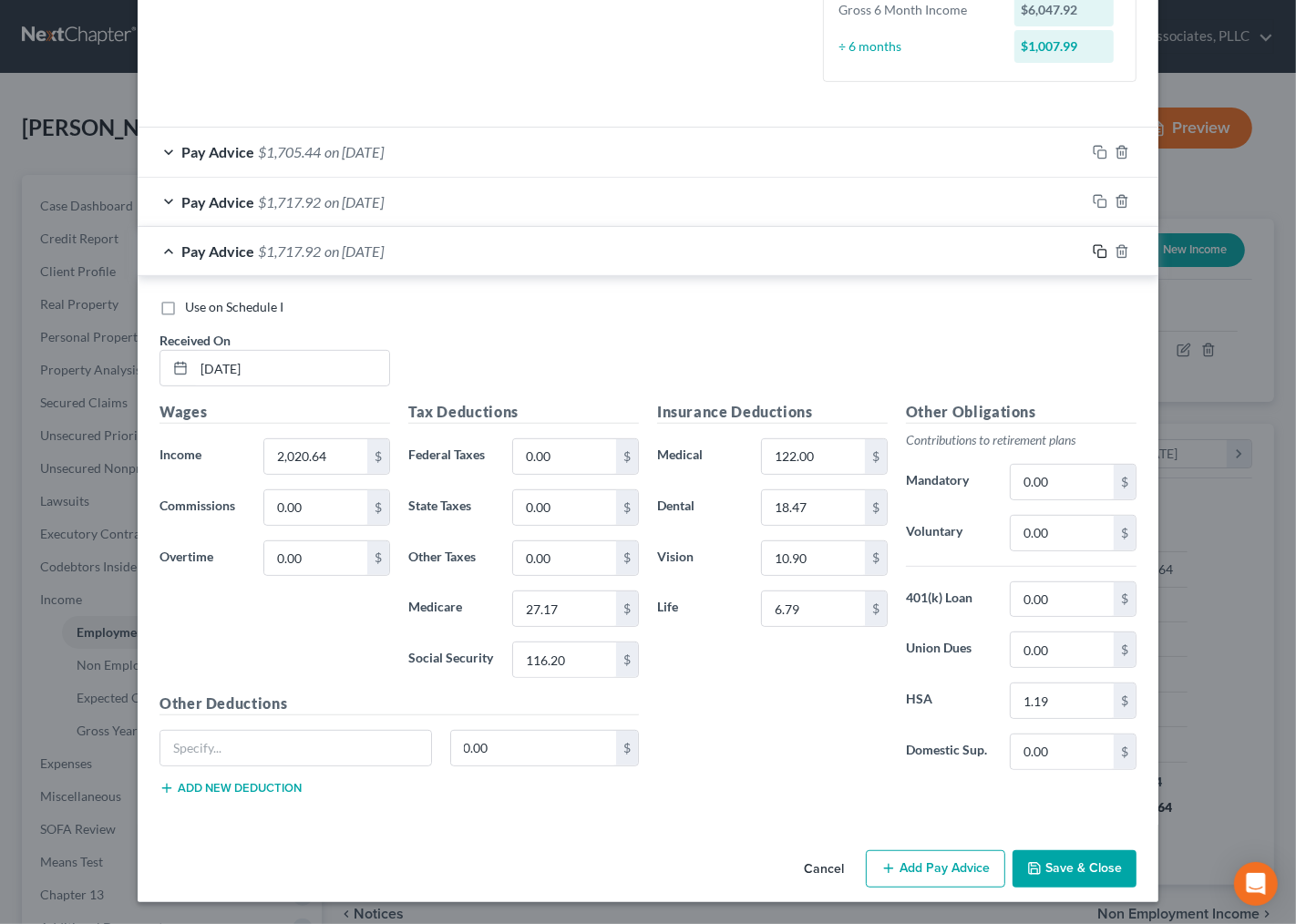
drag, startPoint x: 1091, startPoint y: 256, endPoint x: 842, endPoint y: 361, distance: 270.2
click at [842, 361] on div "Pay Advice $1,717.92 on 04/11/2025 Use on Schedule I Received On * 4/11/25 Wage…" at bounding box center [648, 525] width 1021 height 597
click at [1064, 872] on button "Save & Close" at bounding box center [1074, 869] width 124 height 38
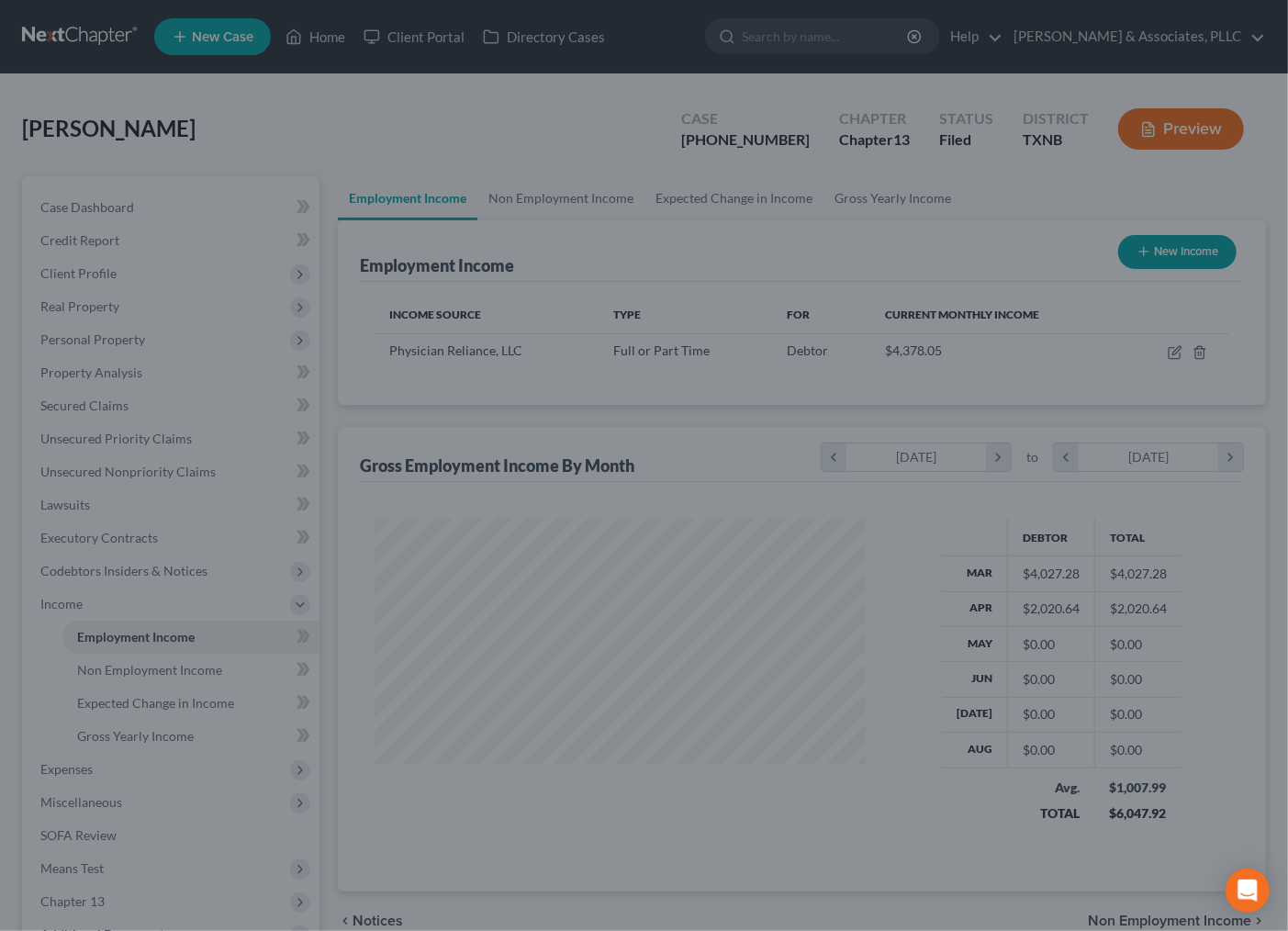
scroll to position [917774, 917506]
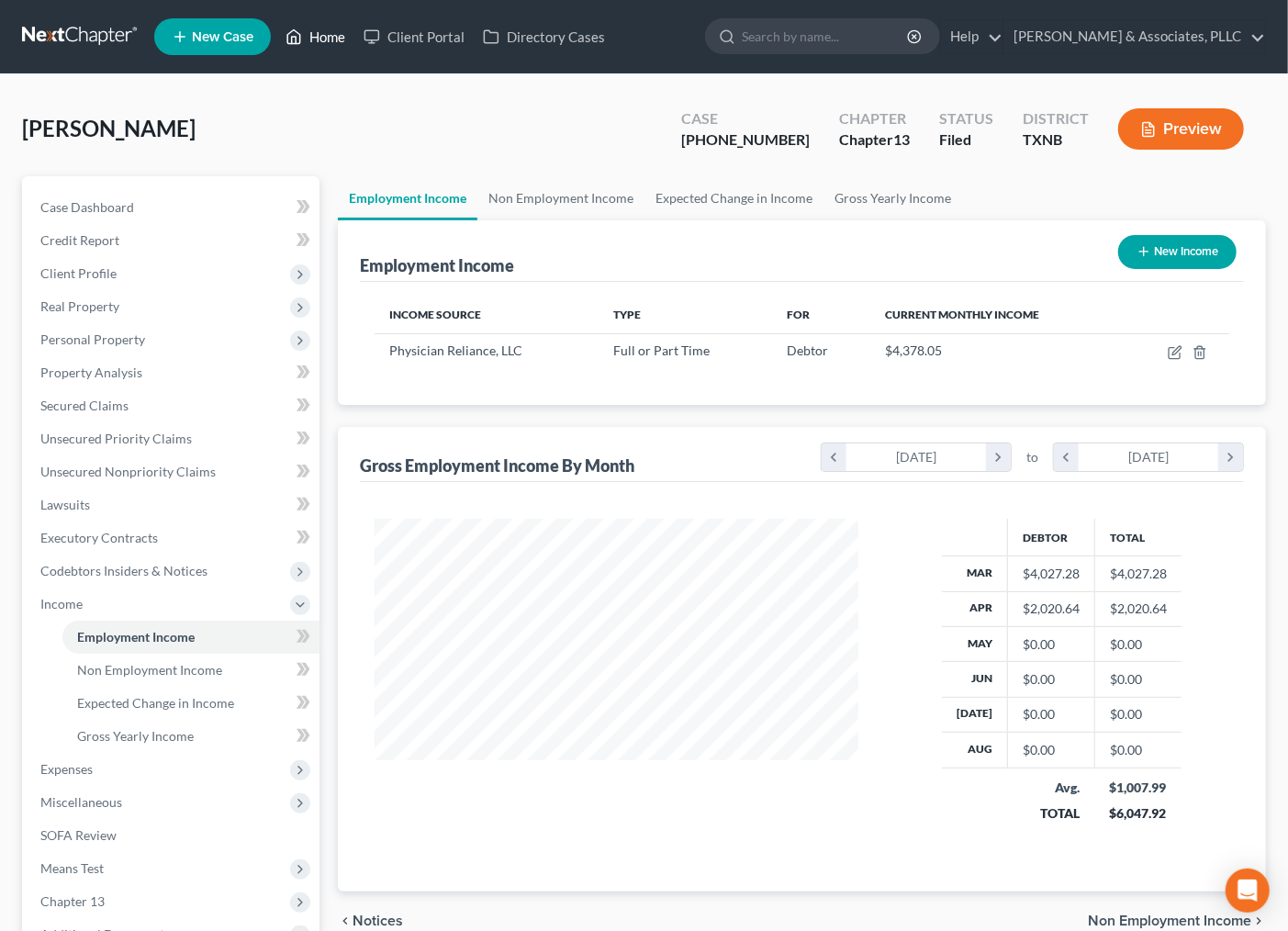
click at [324, 45] on link "Home" at bounding box center [315, 37] width 78 height 33
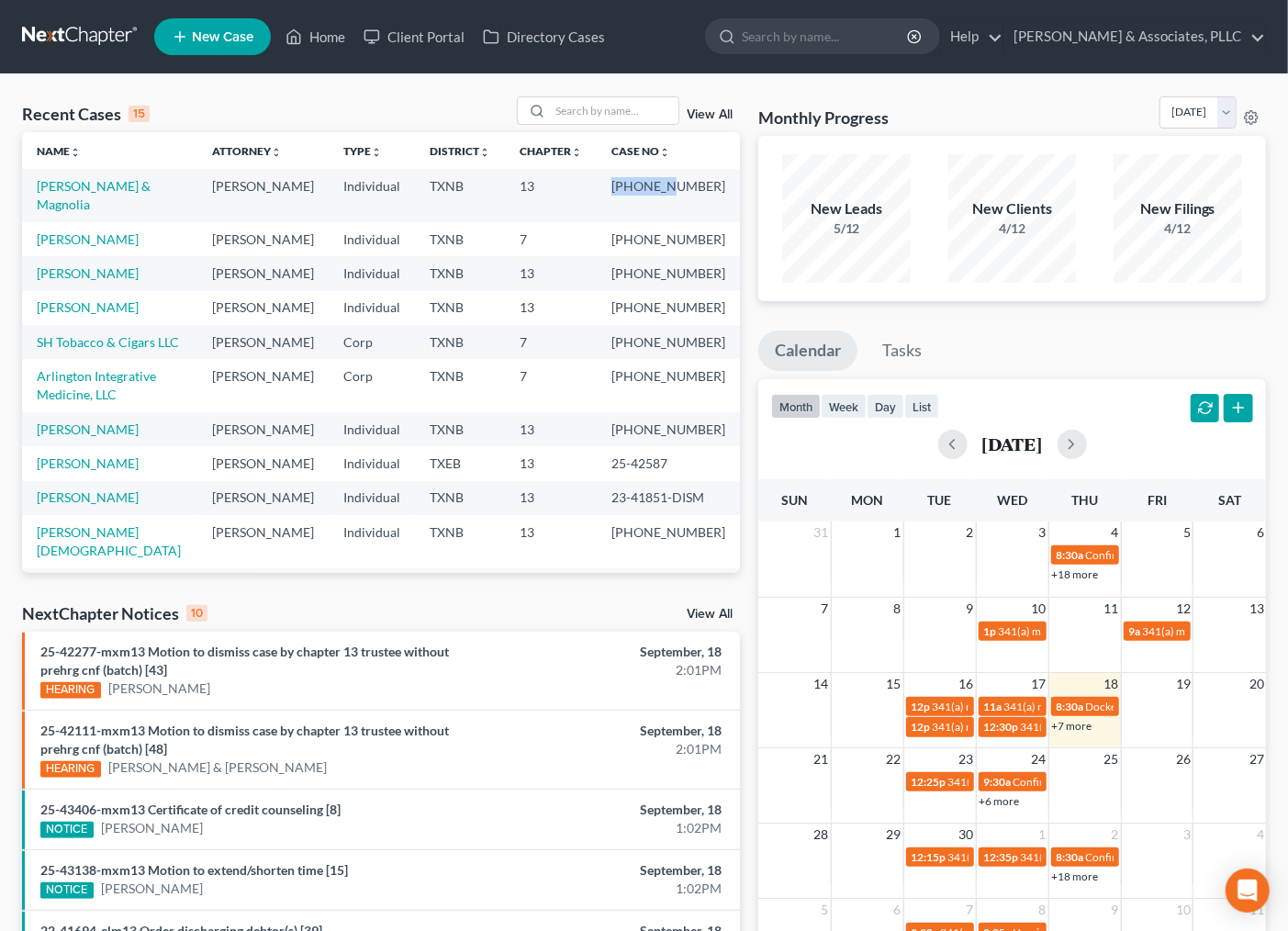
drag, startPoint x: 618, startPoint y: 188, endPoint x: 675, endPoint y: 193, distance: 57.2
click at [675, 193] on td "25-43205-13" at bounding box center [669, 195] width 143 height 52
copy td "25-43205"
click at [77, 190] on link "Cruz, Jose & Magnolia" at bounding box center [94, 195] width 114 height 34
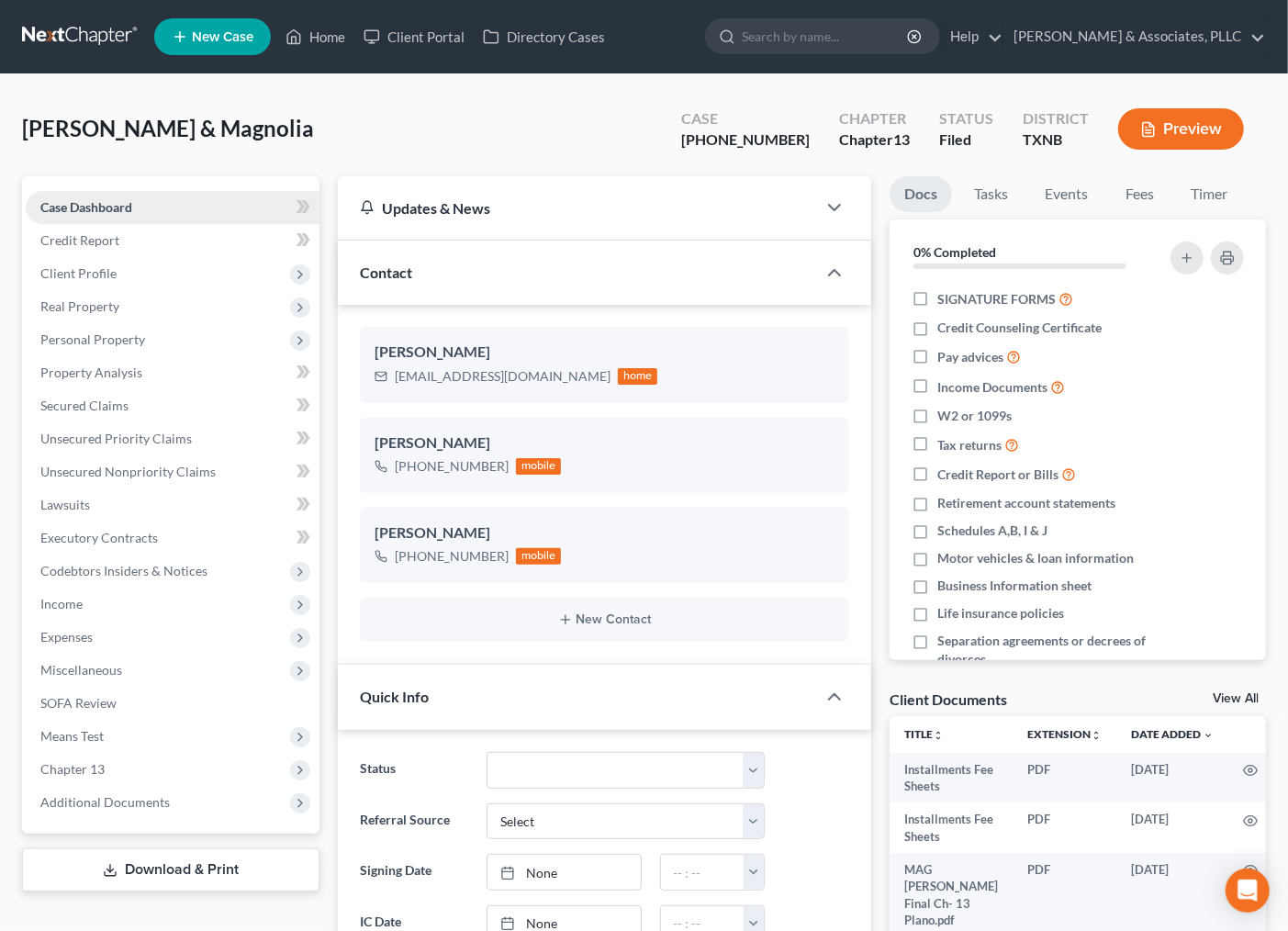
scroll to position [689, 0]
click at [88, 269] on span "Client Profile" at bounding box center [78, 273] width 76 height 15
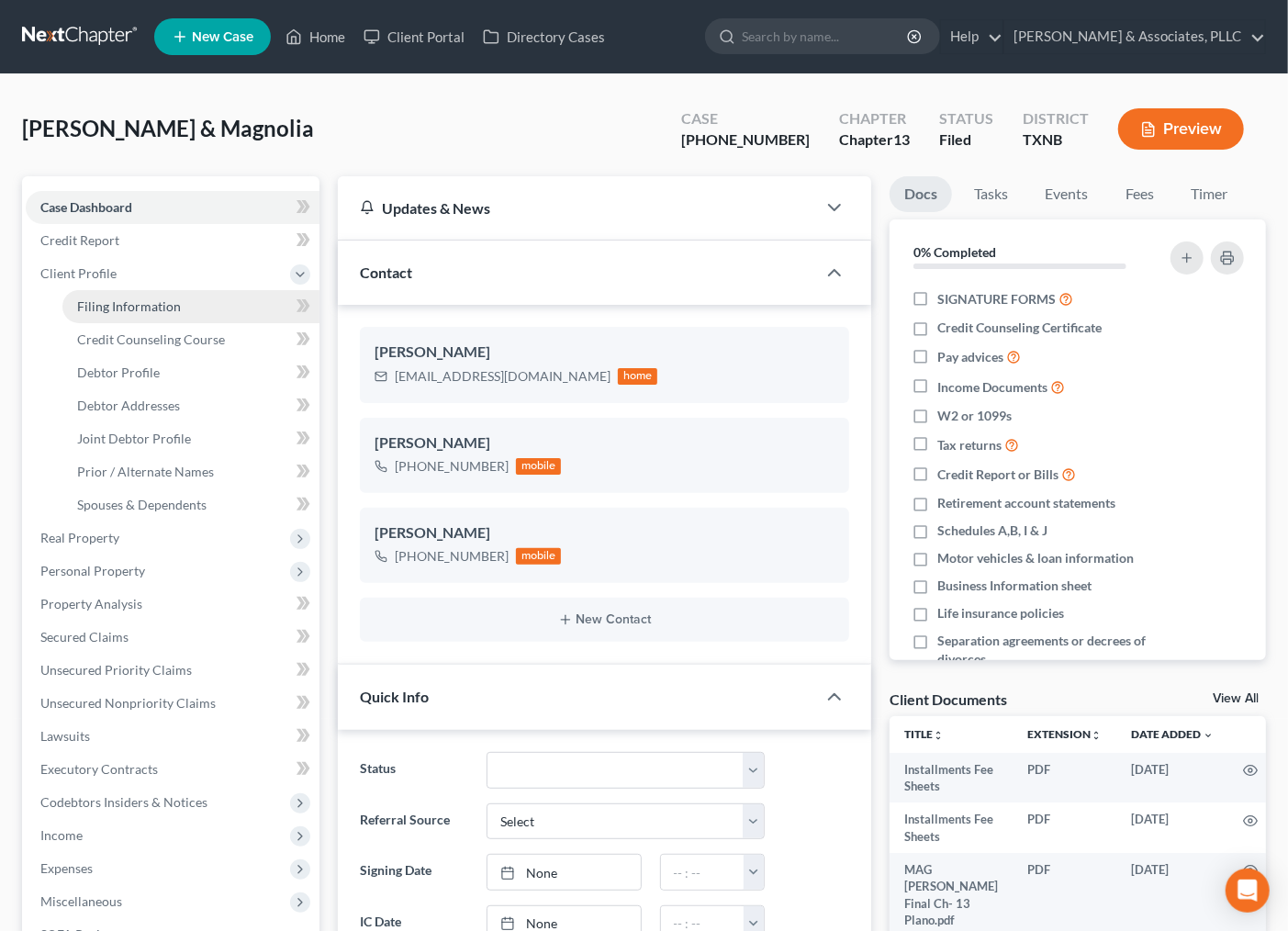
click at [105, 318] on link "Filing Information" at bounding box center [192, 307] width 257 height 33
select select "1"
select select "3"
select select "78"
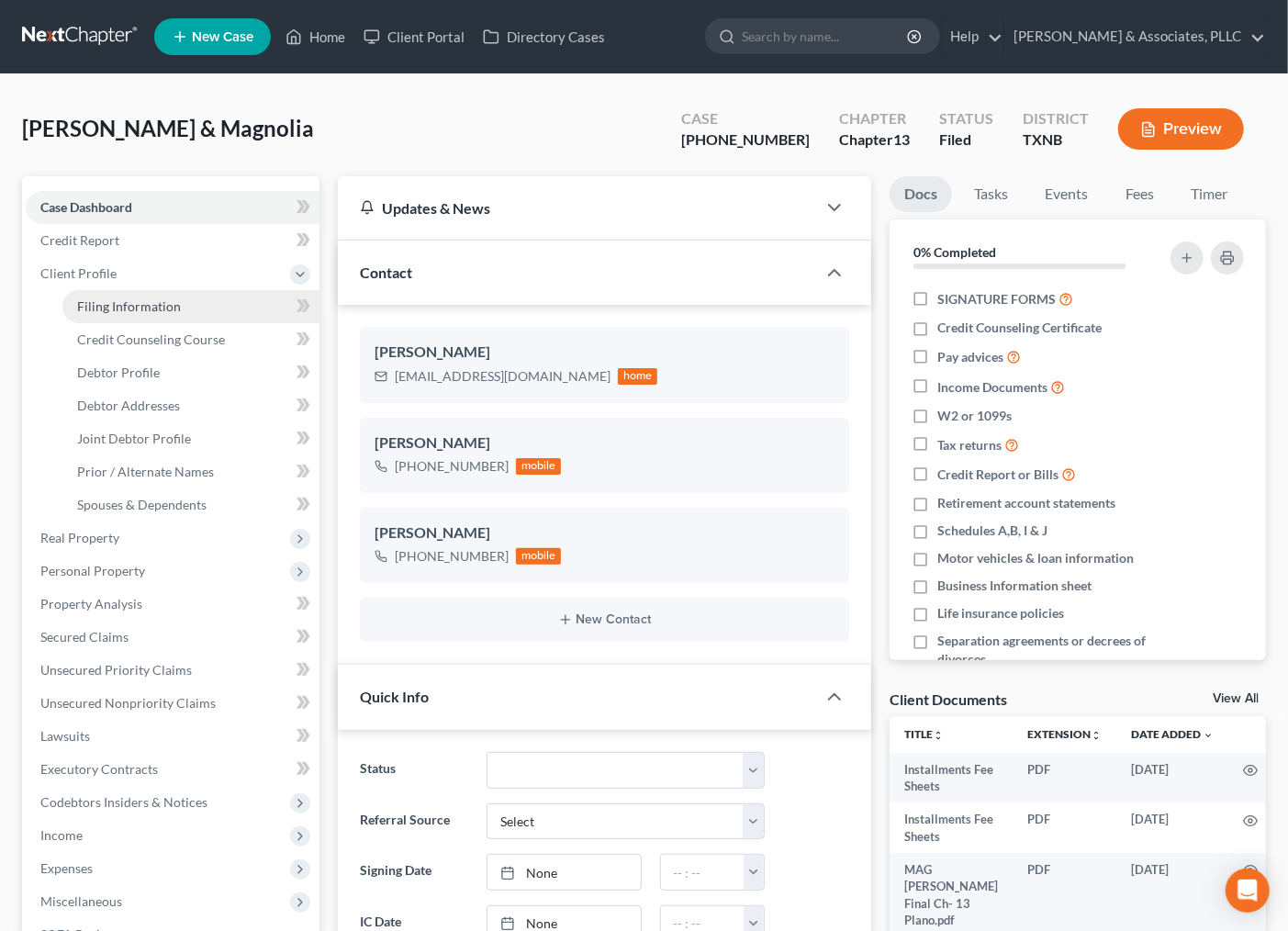
select select "0"
select select "45"
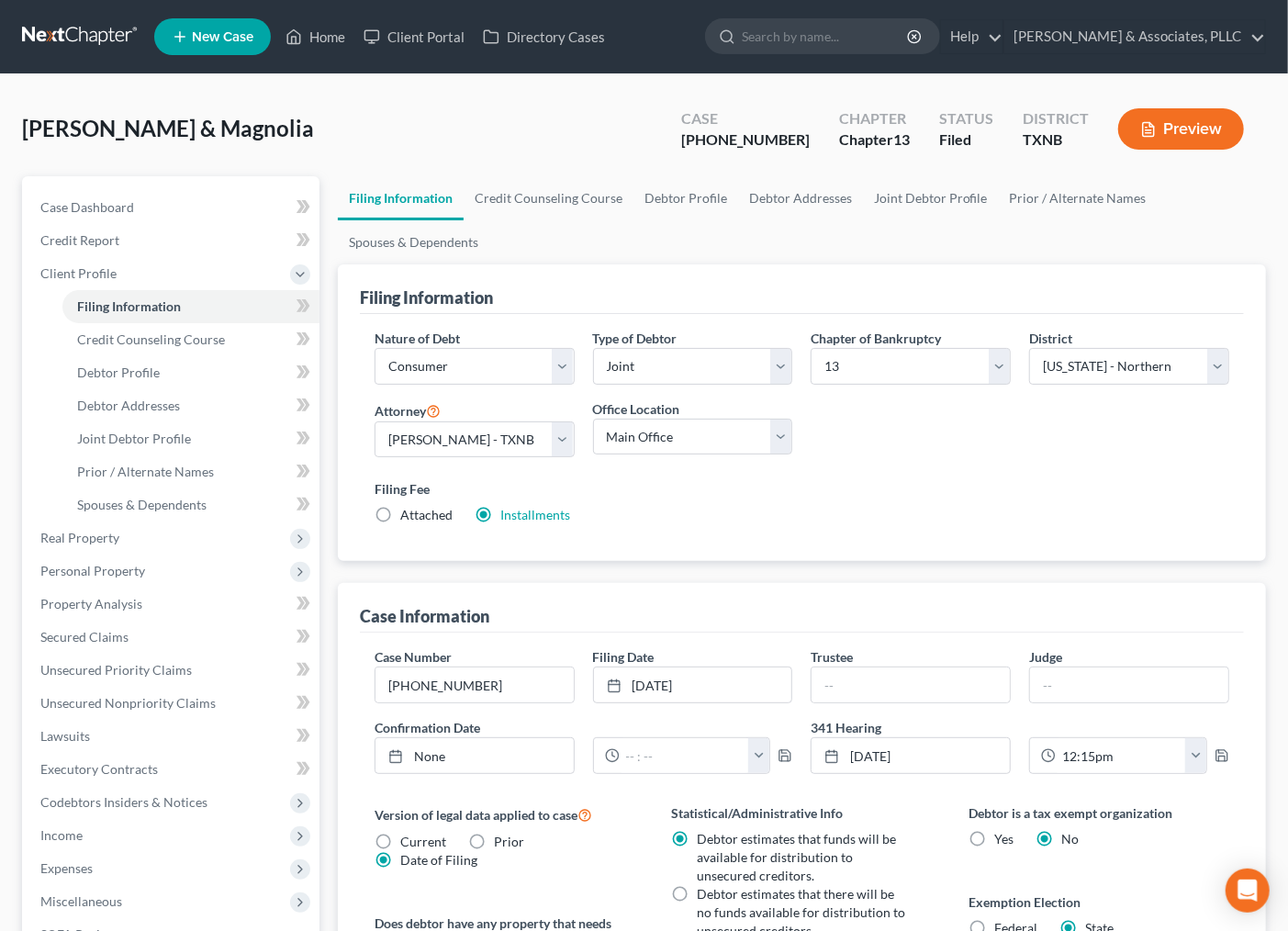
click at [315, 105] on div "Cruz, Jose & Magnolia Upgraded Case 25-43205-13 Chapter Chapter 13 Status Filed…" at bounding box center [644, 136] width 1243 height 80
click at [334, 30] on link "Home" at bounding box center [315, 37] width 78 height 33
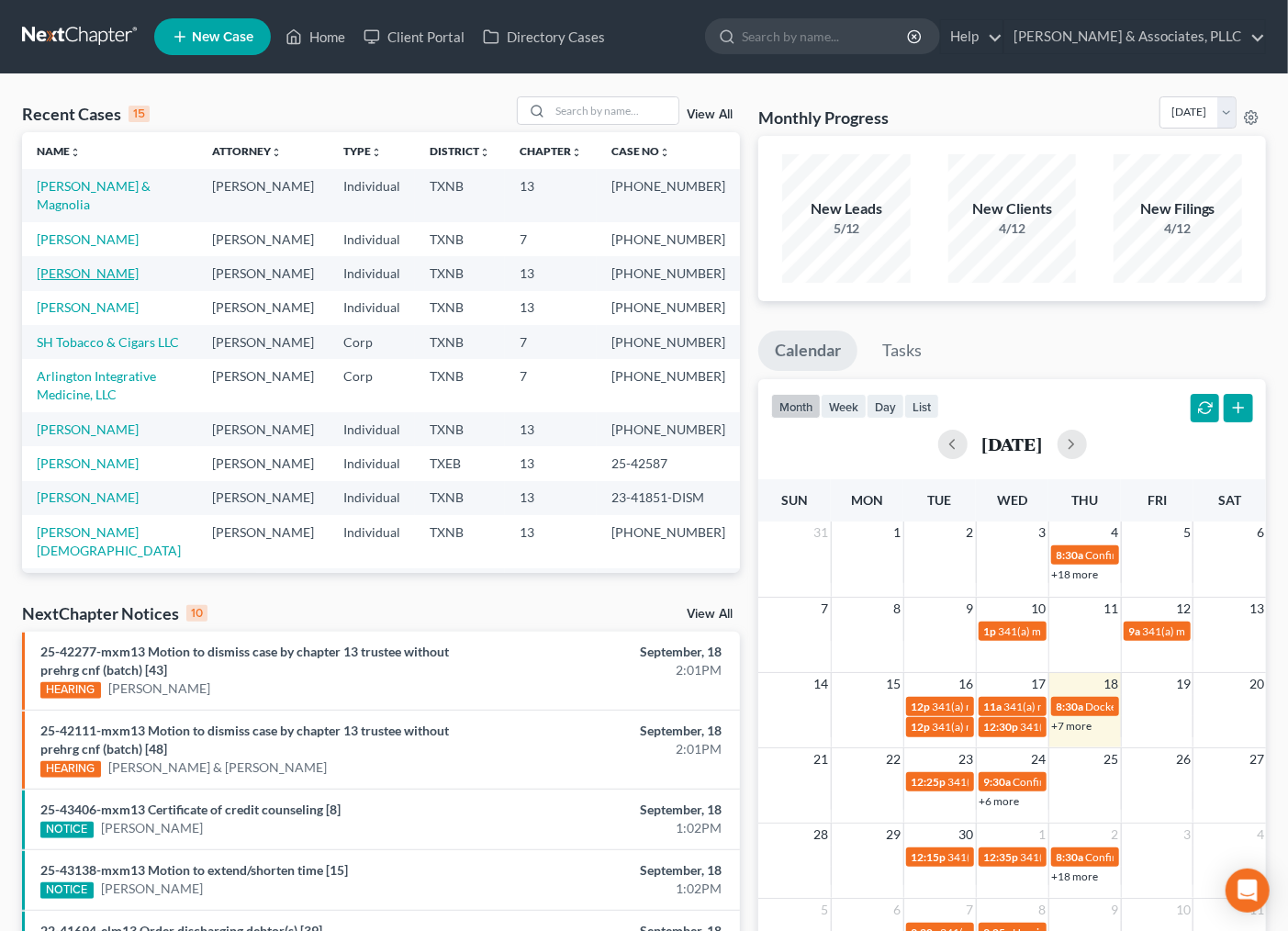
click at [105, 281] on link "[PERSON_NAME]" at bounding box center [87, 273] width 102 height 15
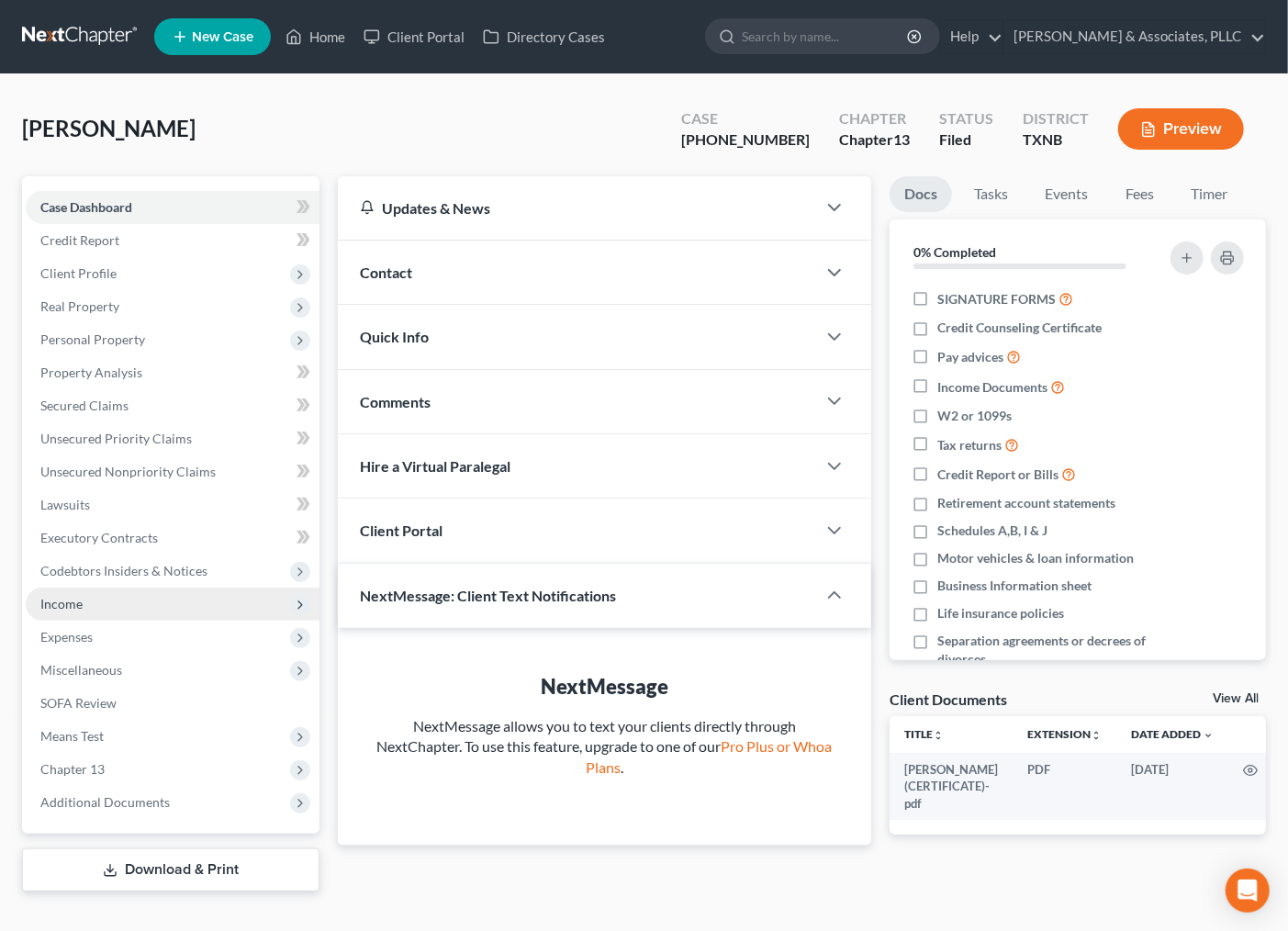
click at [77, 607] on span "Income" at bounding box center [62, 604] width 43 height 15
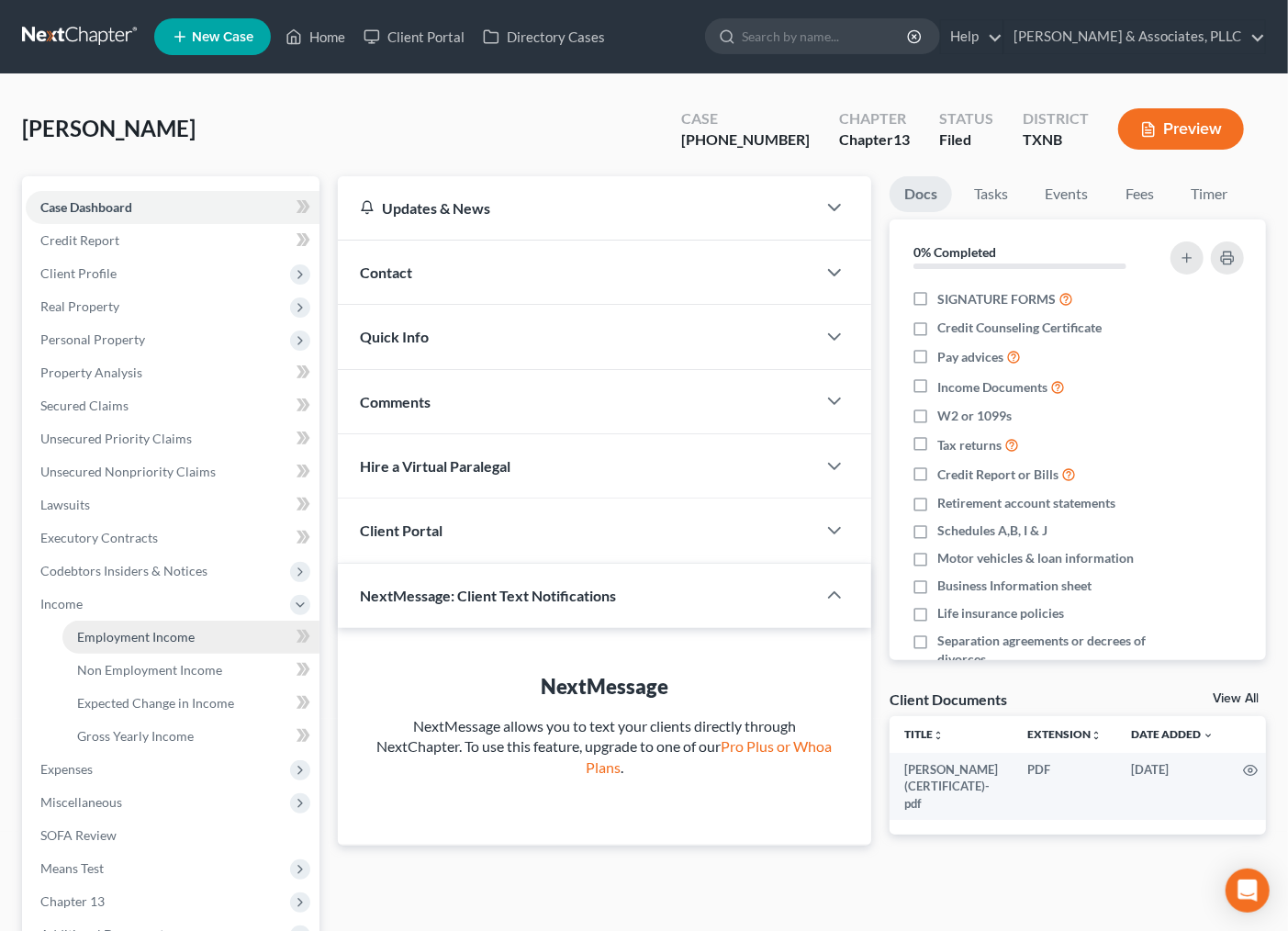
click at [153, 640] on span "Employment Income" at bounding box center [135, 637] width 117 height 15
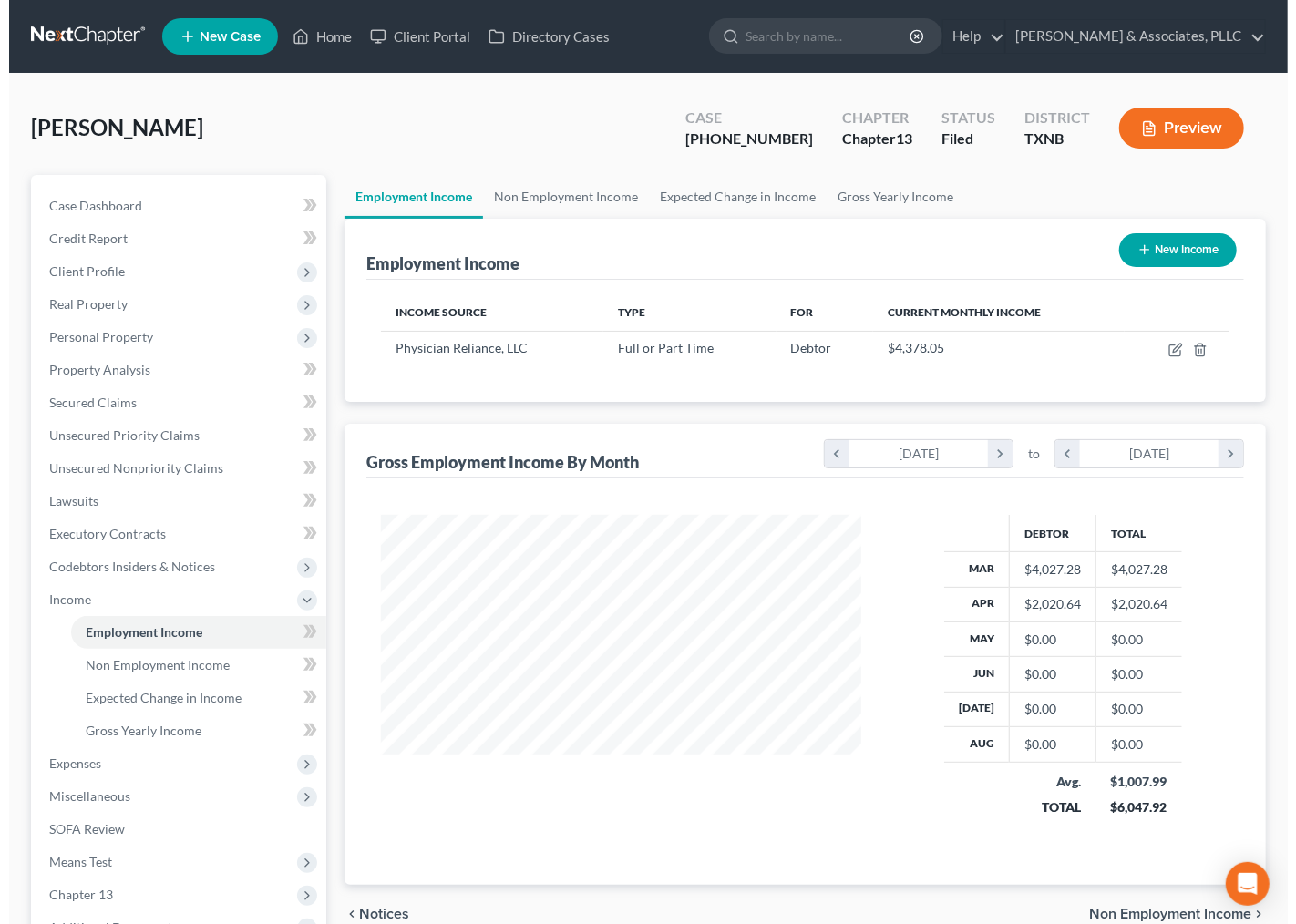
scroll to position [327, 516]
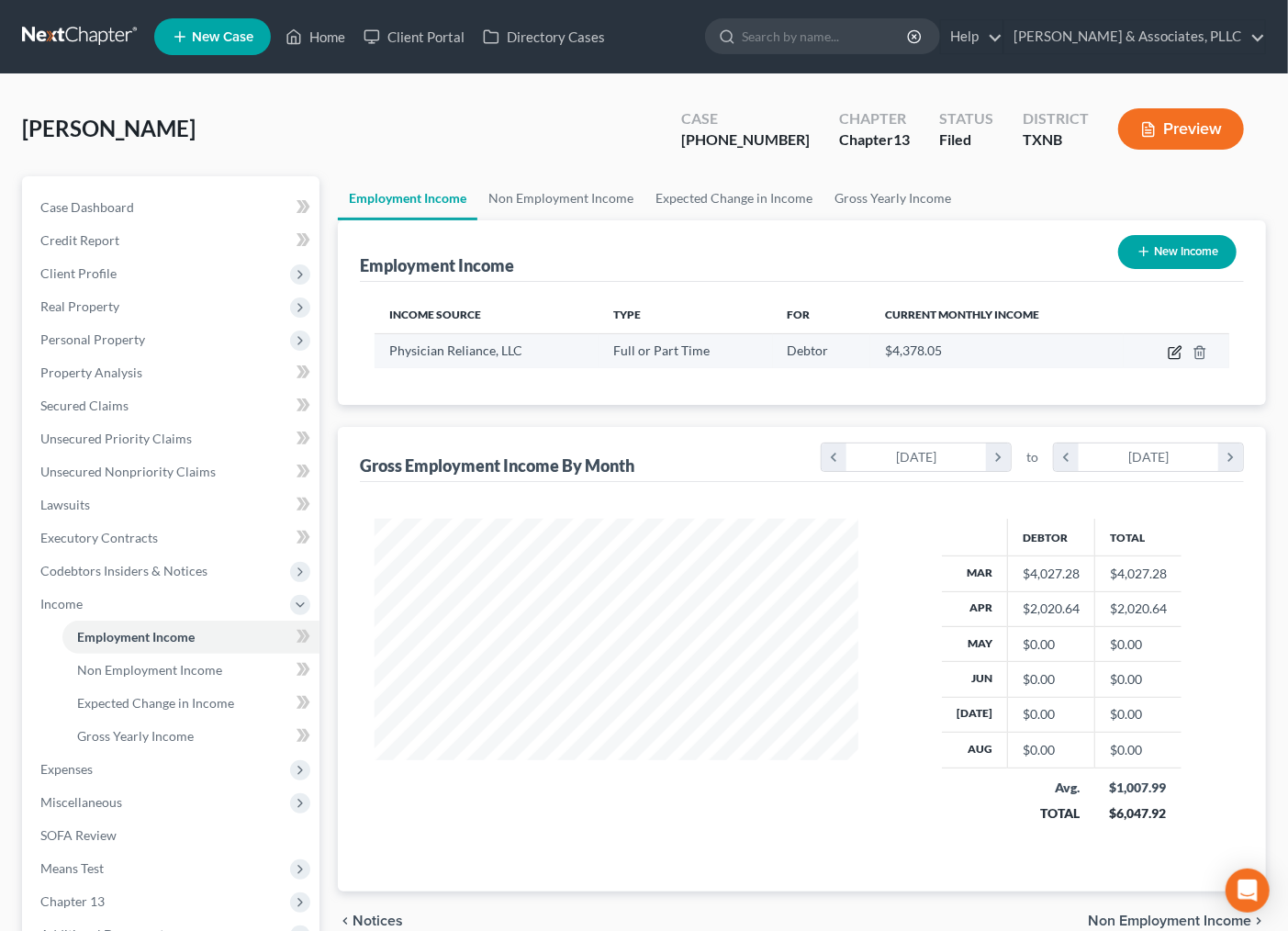
click at [1172, 350] on icon "button" at bounding box center [1175, 352] width 15 height 15
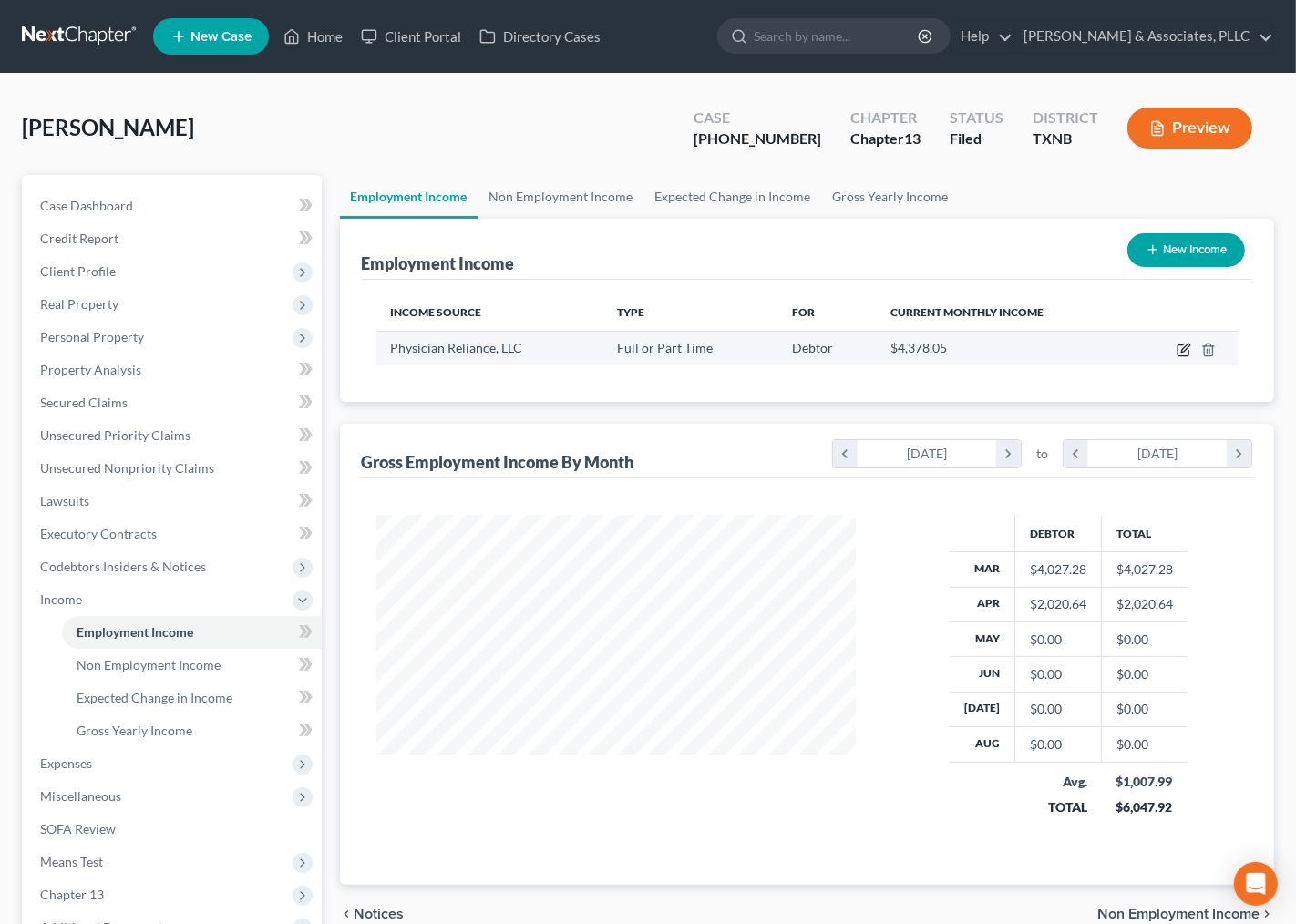
select select "0"
select select "45"
select select "2"
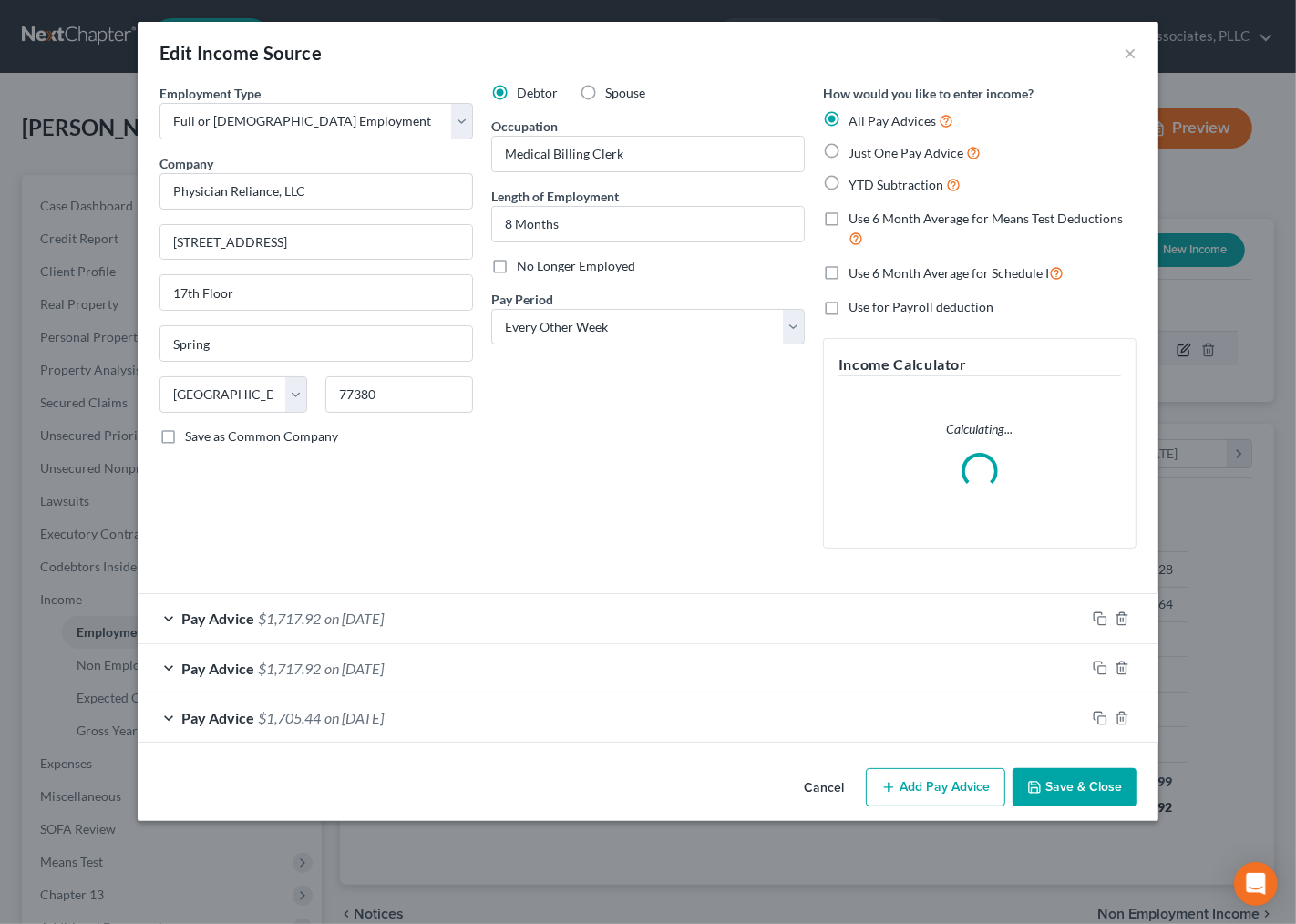
scroll to position [327, 524]
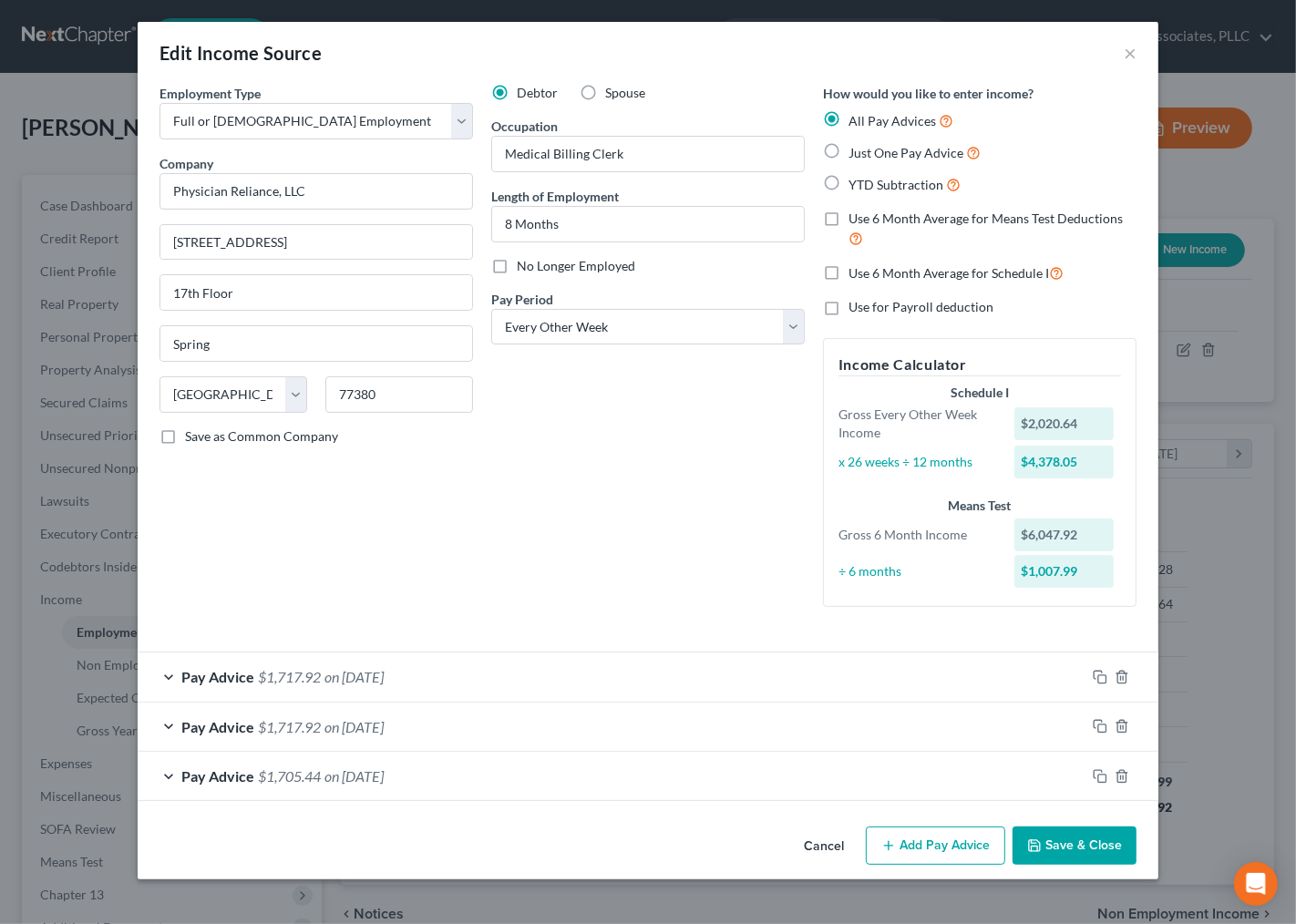
click at [581, 523] on div "Debtor Spouse Occupation Medical Billing Clerk Length of Employment 8 Months No…" at bounding box center [648, 353] width 331 height 538
drag, startPoint x: 693, startPoint y: 508, endPoint x: 800, endPoint y: 635, distance: 166.1
click at [693, 508] on div "Debtor Spouse Occupation Medical Billing Clerk Length of Employment 8 Months No…" at bounding box center [648, 353] width 331 height 538
click at [1098, 772] on icon "button" at bounding box center [1099, 776] width 14 height 14
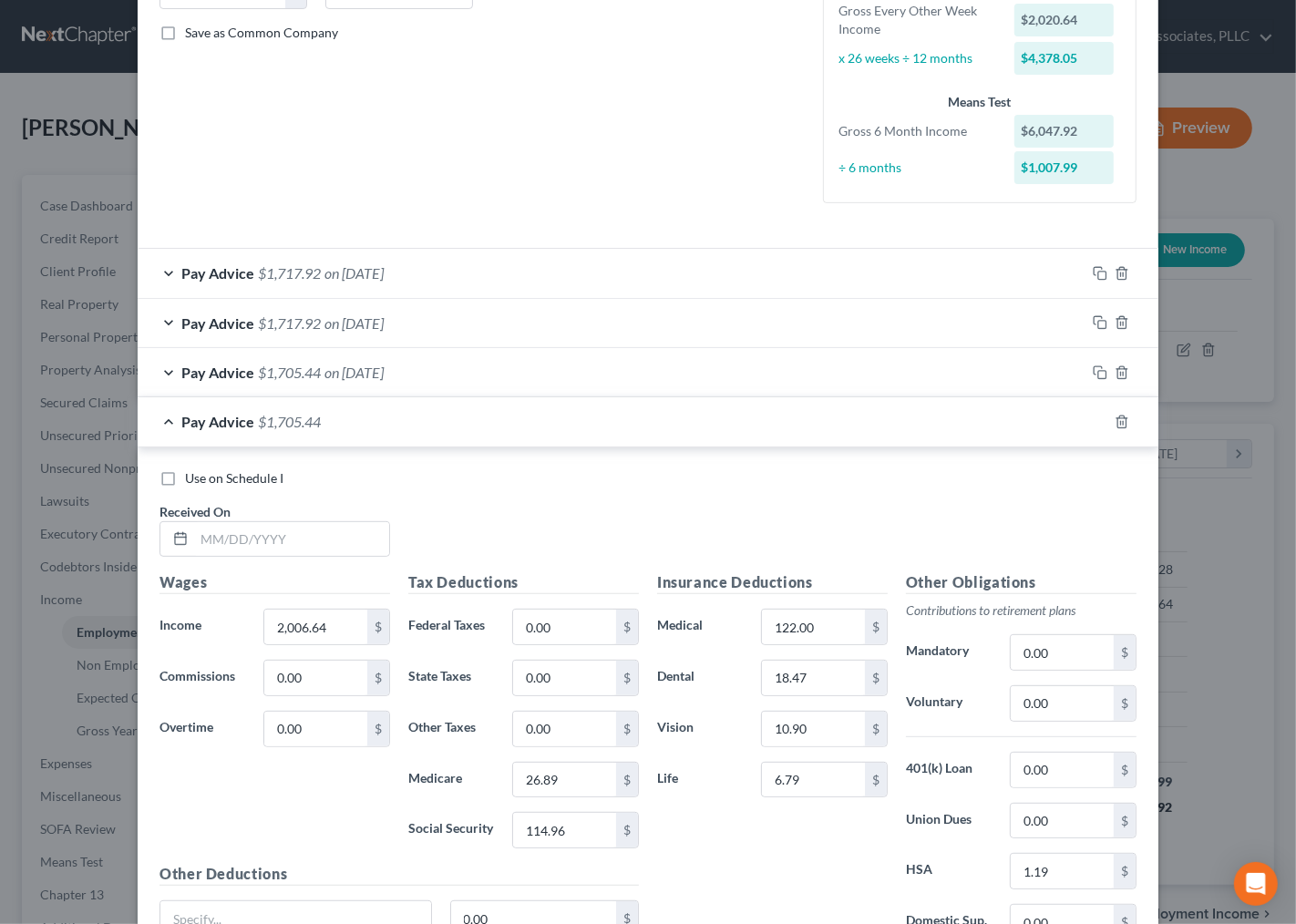
scroll to position [404, 0]
click at [741, 508] on div "Use on Schedule I Received On *" at bounding box center [648, 520] width 995 height 103
click at [280, 541] on input "text" at bounding box center [291, 539] width 195 height 35
type input "4/11/25"
click at [531, 528] on div "Use on Schedule I Received On * 4/11/25" at bounding box center [648, 520] width 995 height 103
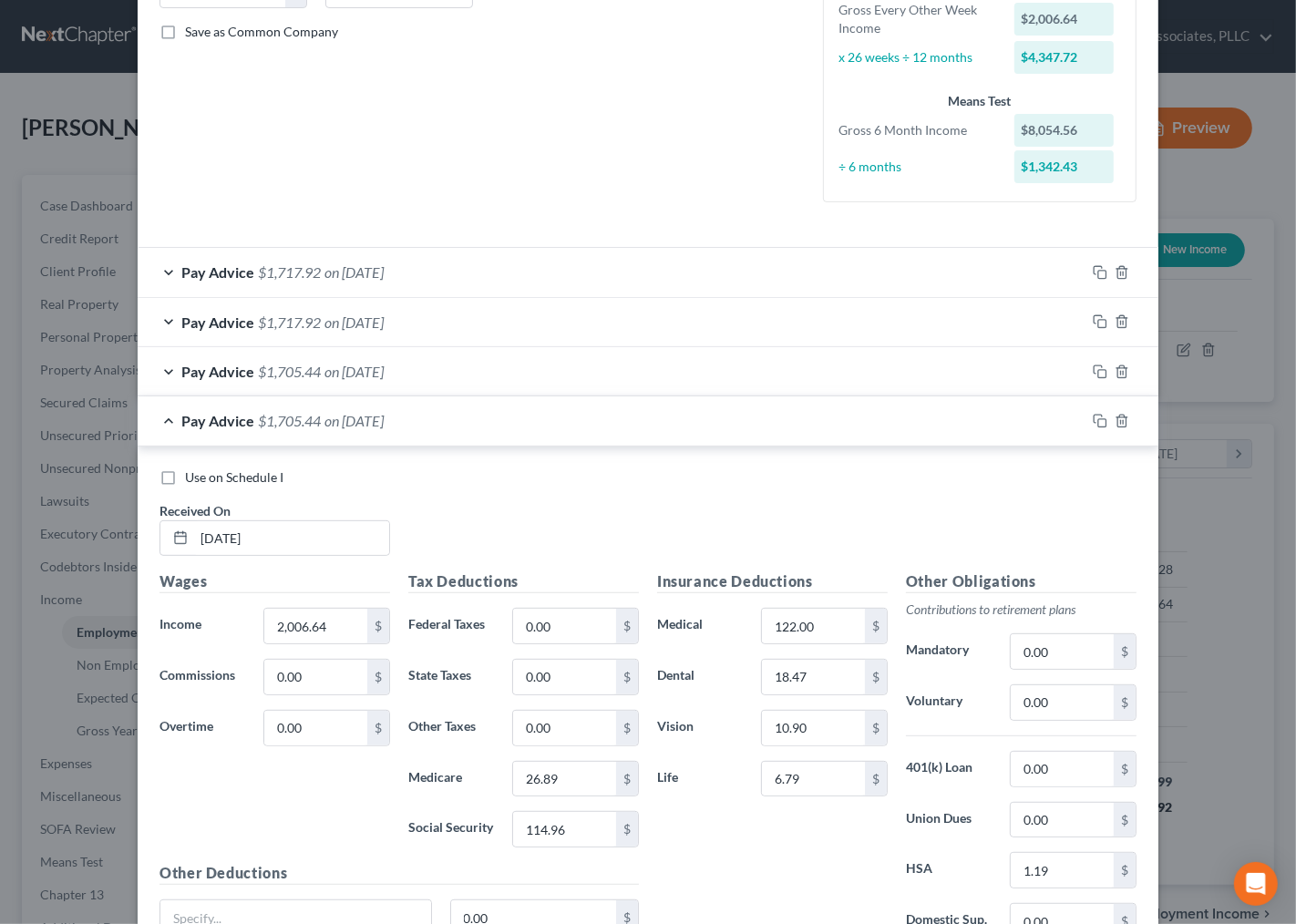
click at [588, 502] on div "Use on Schedule I Received On * 4/11/25" at bounding box center [648, 520] width 995 height 103
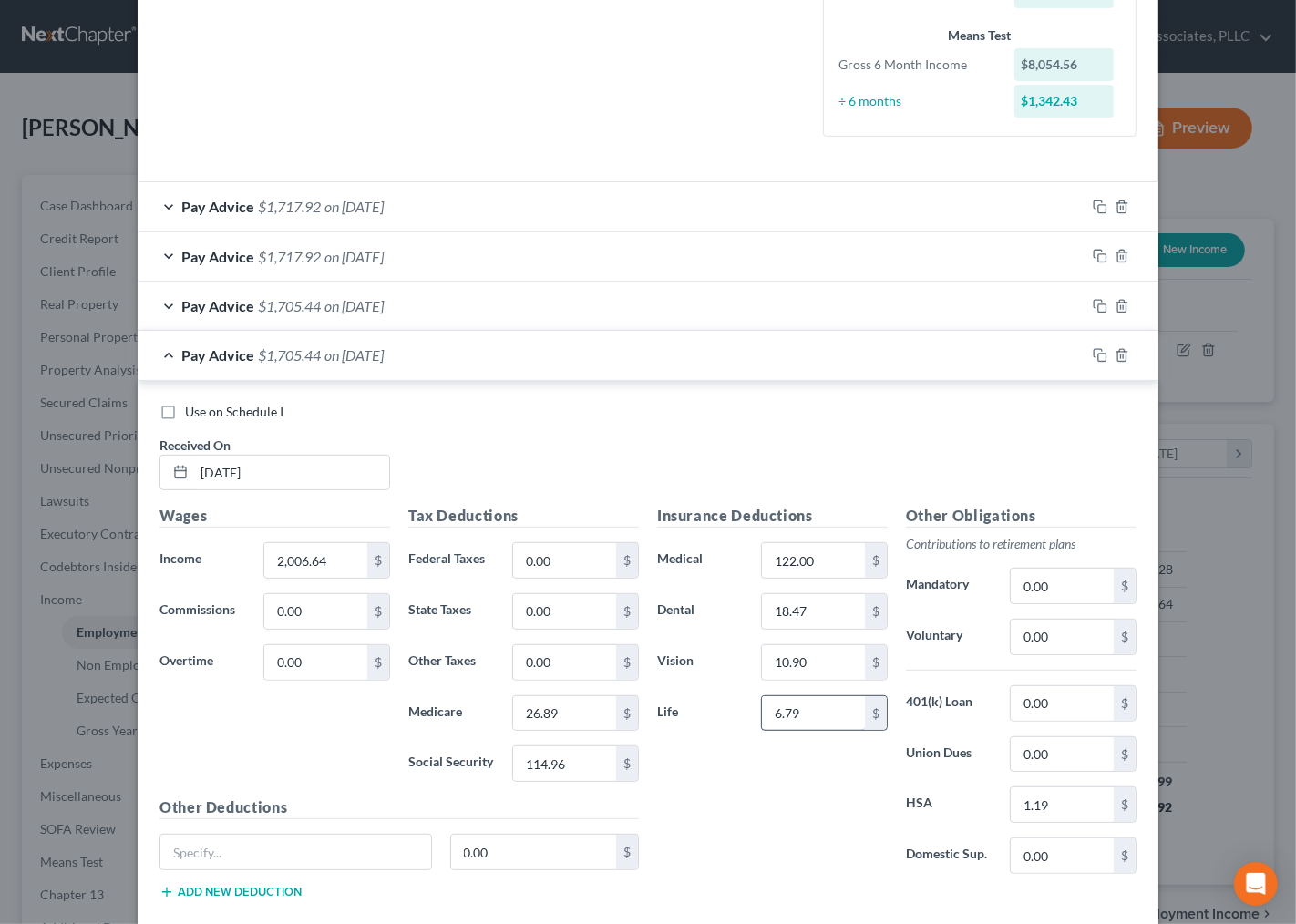
scroll to position [506, 0]
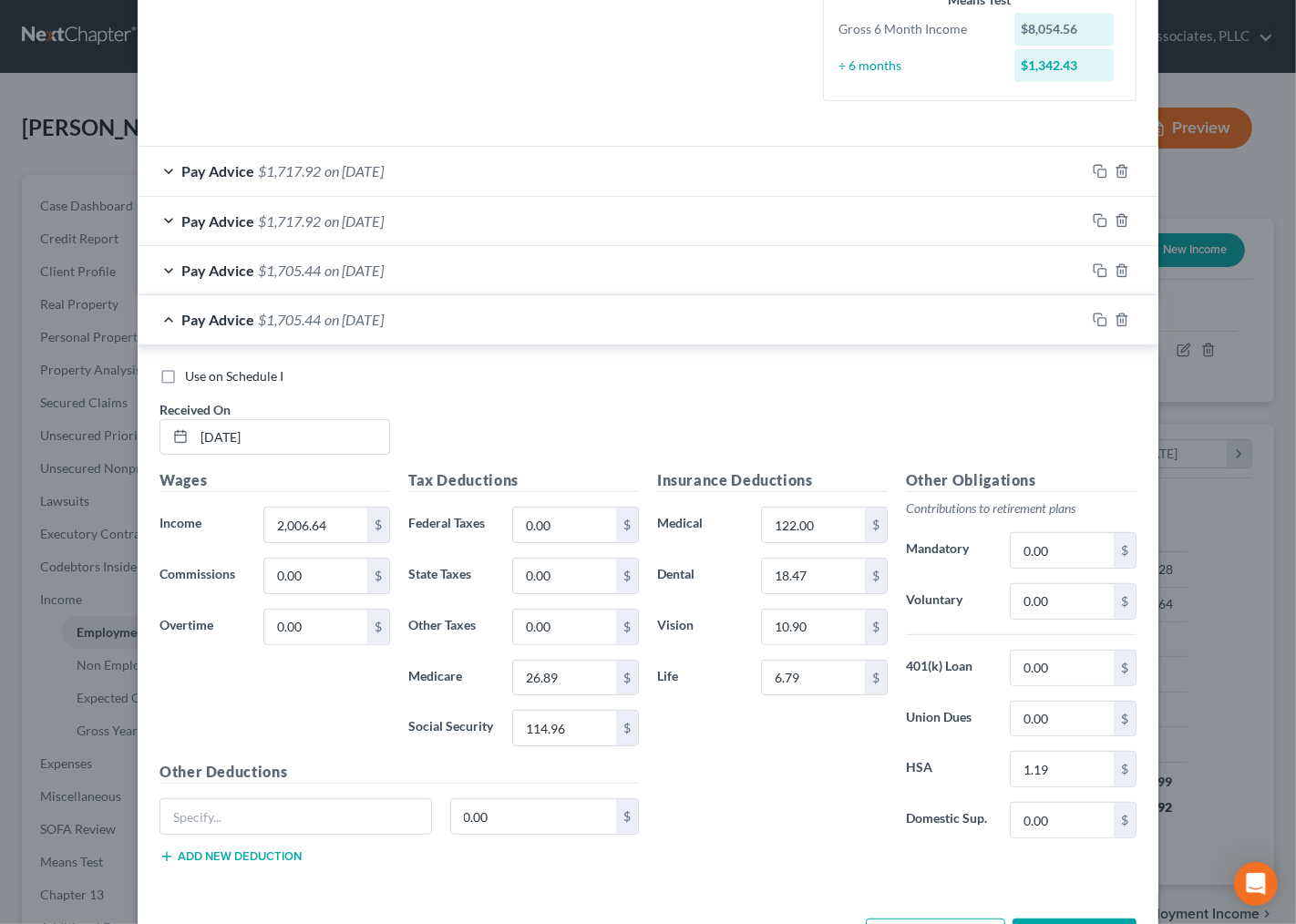
click at [739, 771] on div "Insurance Deductions Medical 122.00 $ Dental 18.47 $ Vision 10.90 $ Life 6.79 $" at bounding box center [772, 661] width 249 height 383
click at [312, 379] on div "Use on Schedule I" at bounding box center [648, 376] width 977 height 18
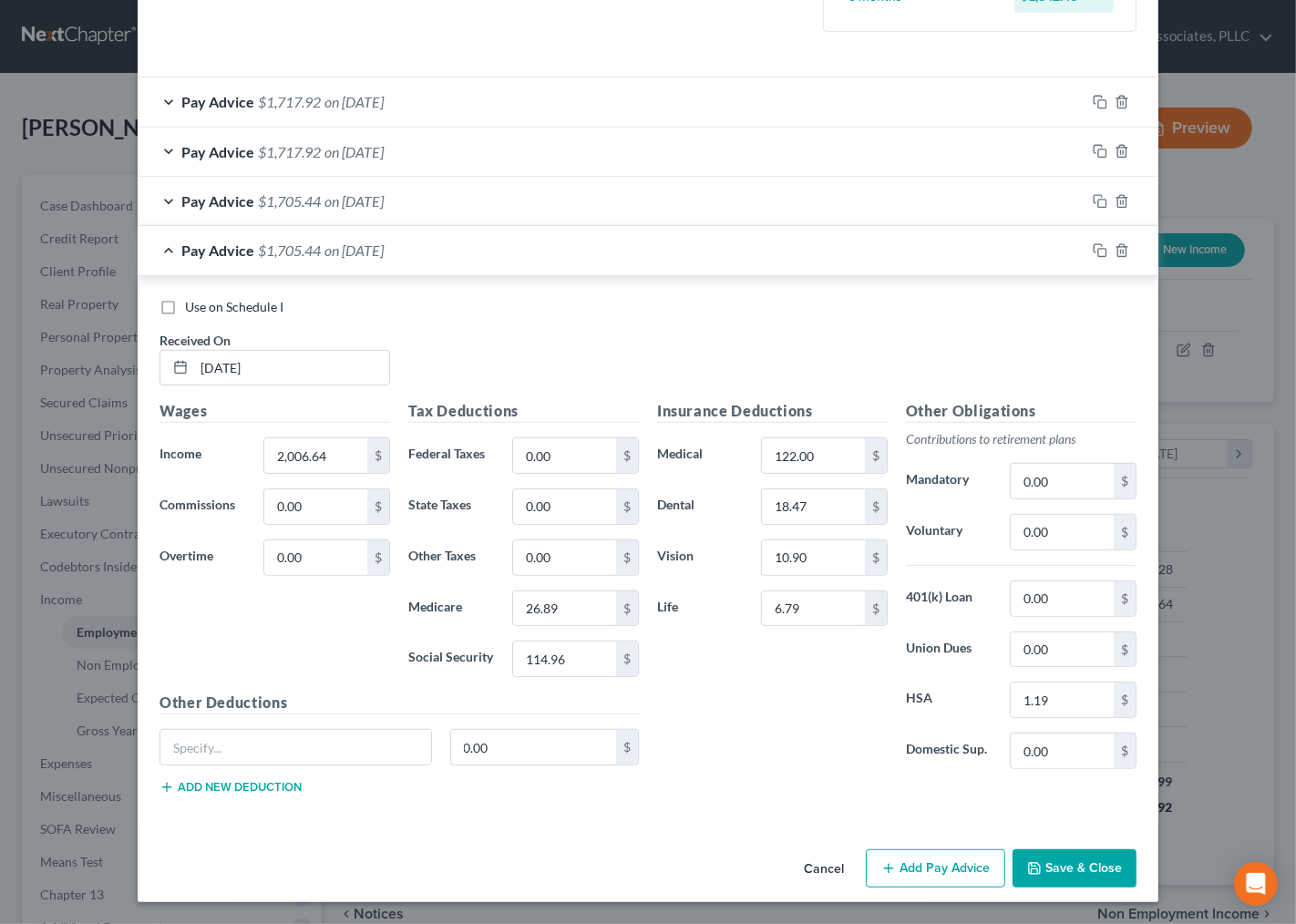
click at [717, 690] on div "Insurance Deductions Medical 122.00 $ Dental 18.47 $ Vision 10.90 $ Life 6.79 $" at bounding box center [772, 591] width 249 height 383
drag, startPoint x: 684, startPoint y: 731, endPoint x: 569, endPoint y: 536, distance: 226.4
click at [684, 727] on div "Insurance Deductions Medical 122.00 $ Dental 18.47 $ Vision 10.90 $ Life 6.79 $" at bounding box center [772, 591] width 249 height 383
click at [489, 344] on div "Use on Schedule I Received On * 4/11/25" at bounding box center [648, 349] width 995 height 103
click at [547, 299] on div "Use on Schedule I" at bounding box center [648, 306] width 977 height 18
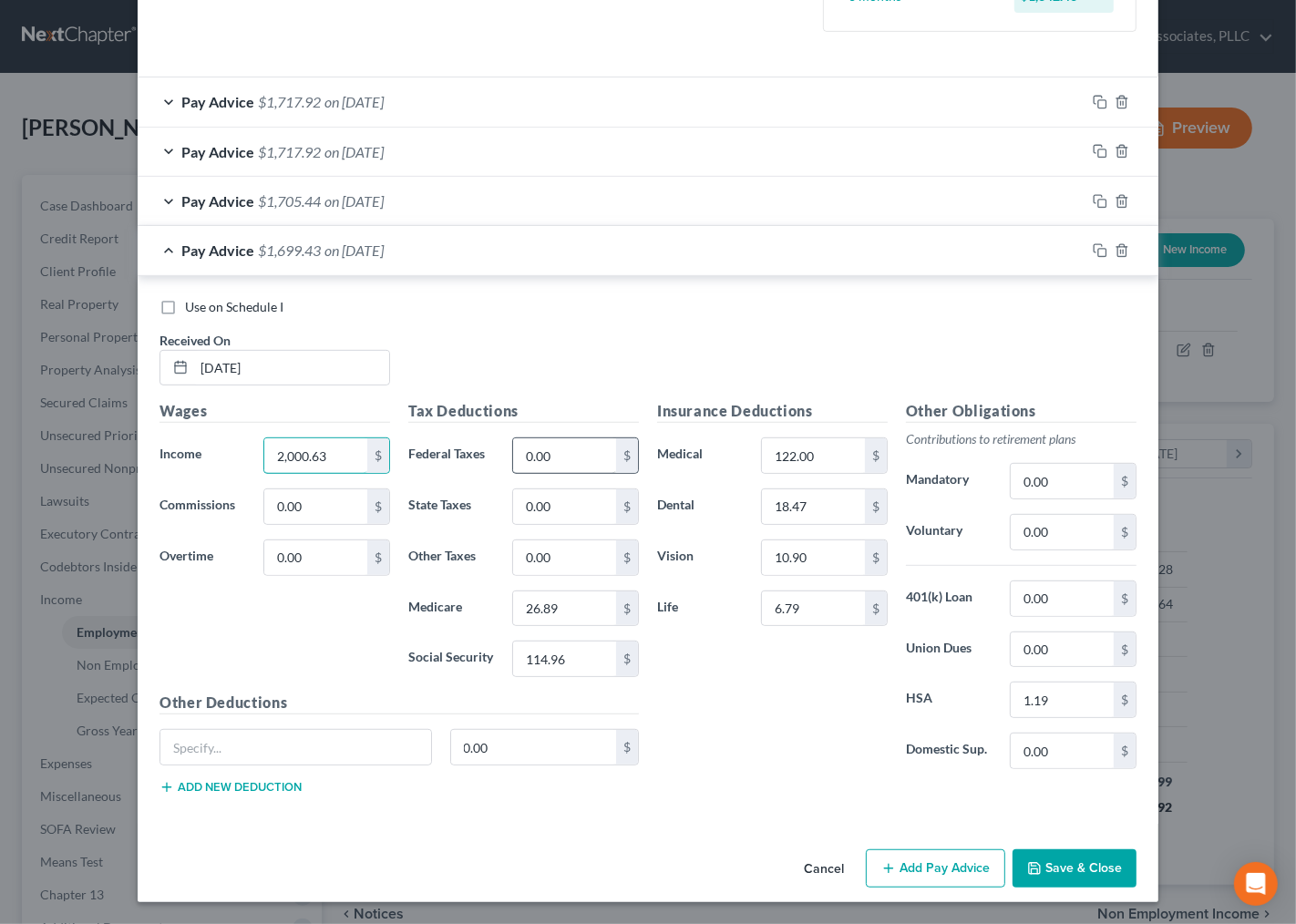
type input "2,000.63"
click at [573, 470] on input "0.00" at bounding box center [564, 455] width 103 height 35
type input "26.89"
click at [553, 661] on input "114.96" at bounding box center [564, 659] width 103 height 35
type input "114.97"
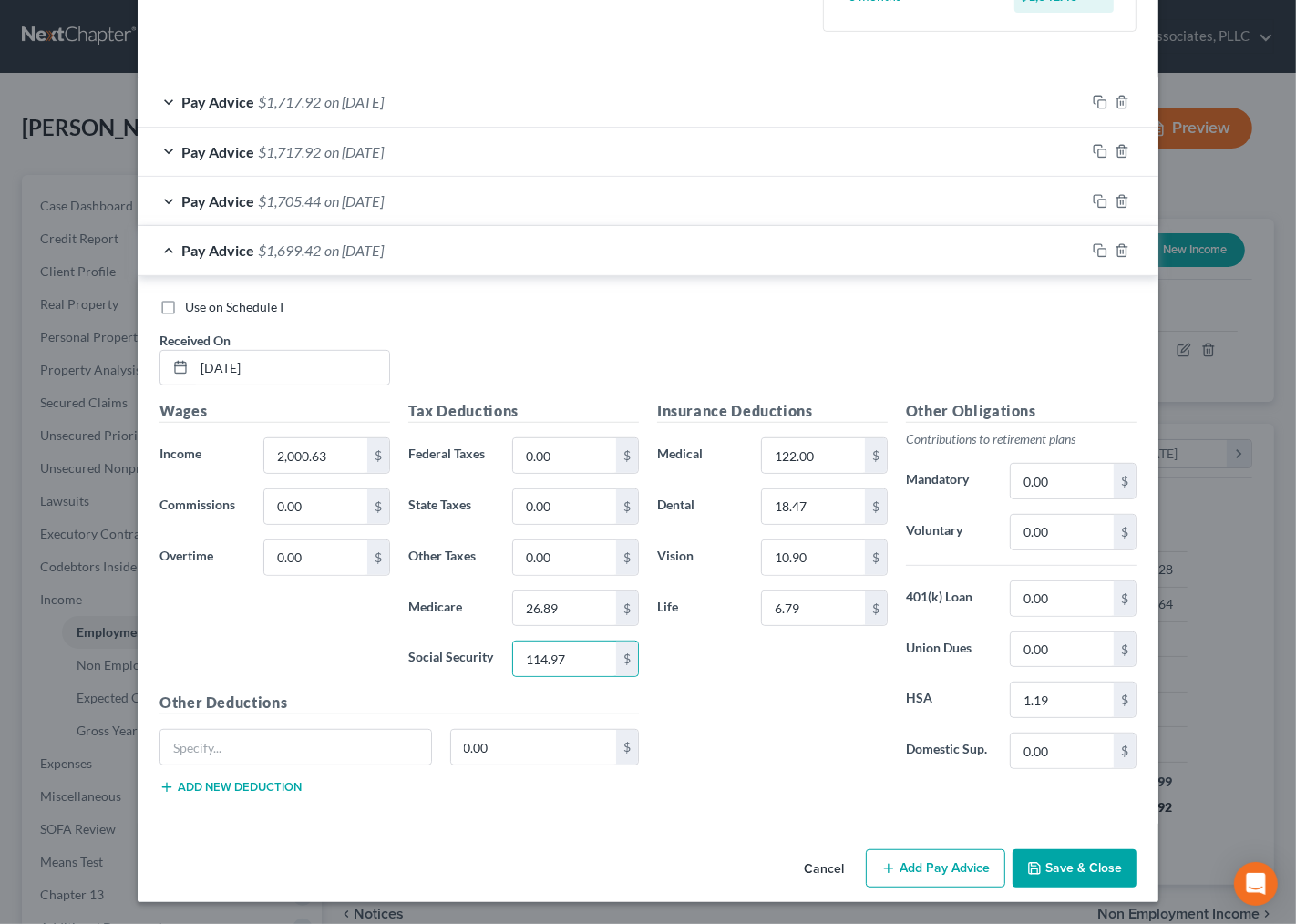
click at [720, 664] on div "Insurance Deductions Medical 122.00 $ Dental 18.47 $ Vision 10.90 $ Life 6.79 $" at bounding box center [772, 591] width 249 height 383
click at [696, 679] on div "Insurance Deductions Medical 122.00 $ Dental 18.47 $ Vision 10.90 $ Life 6.79 $" at bounding box center [772, 591] width 249 height 383
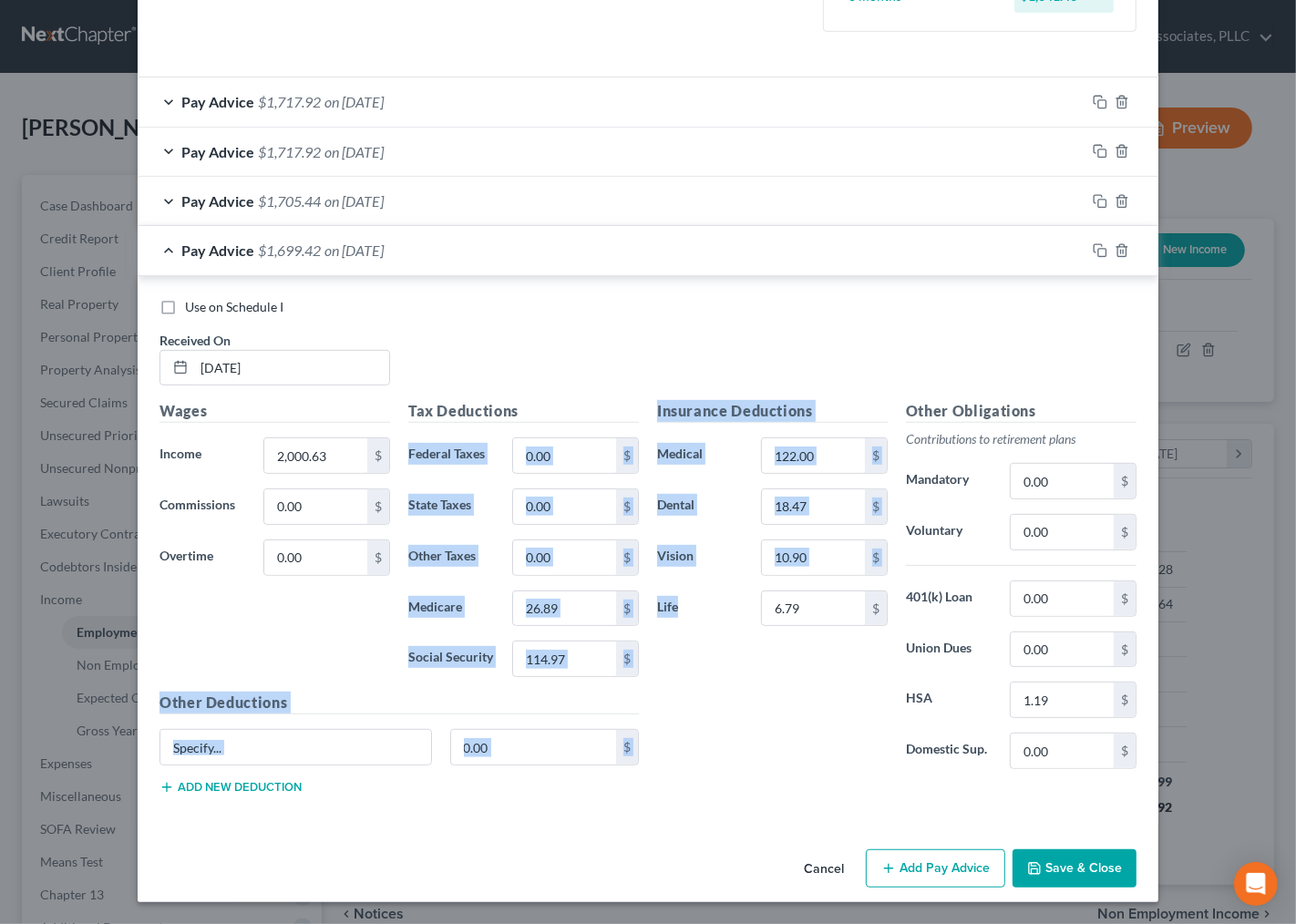
drag, startPoint x: 624, startPoint y: 416, endPoint x: 715, endPoint y: 686, distance: 284.9
click at [671, 617] on div "Wages Income * 2,000.63 $ Commissions 0.00 $ Overtime 0.00 $ Tax Deductions Fed…" at bounding box center [648, 604] width 995 height 409
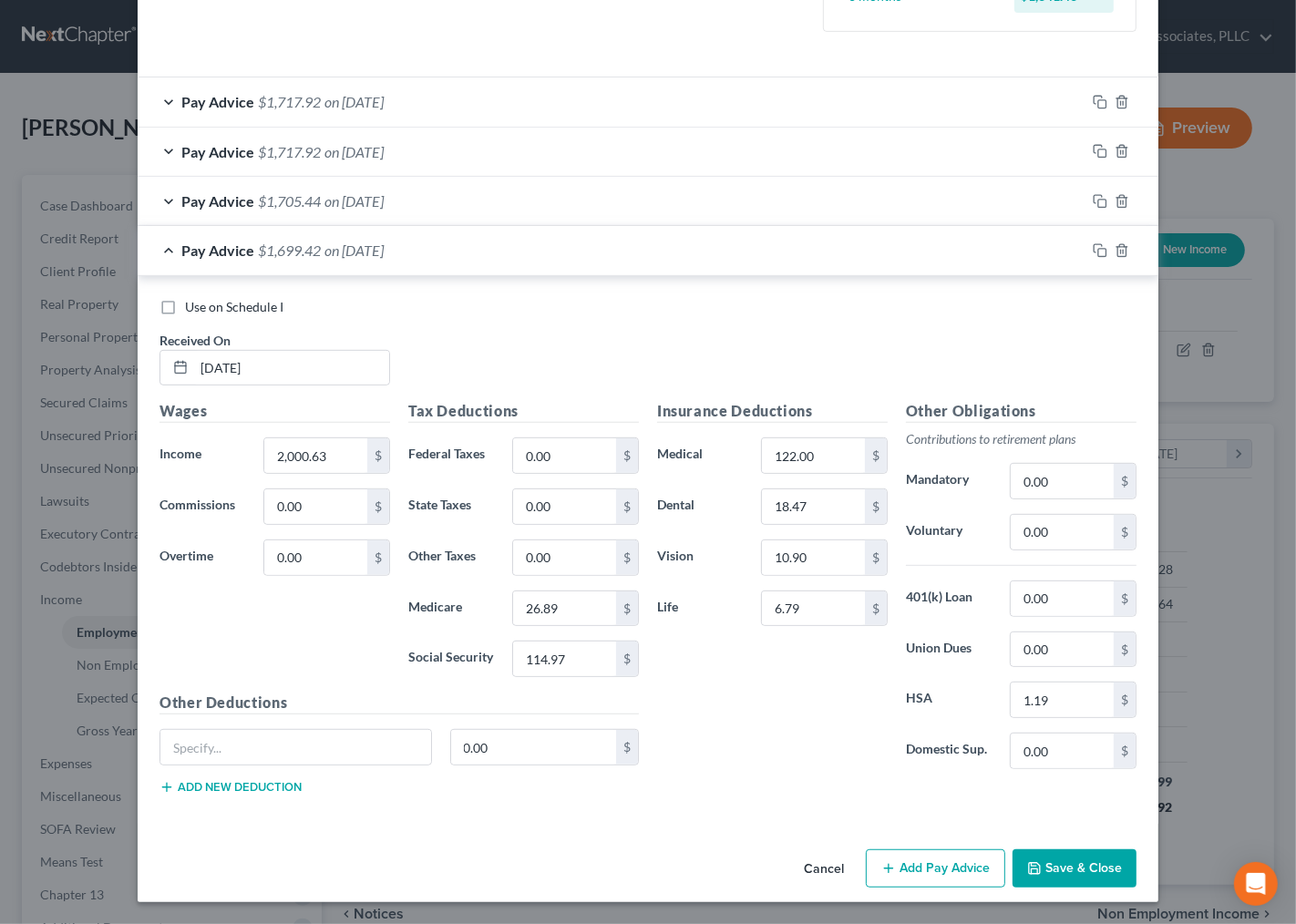
click at [770, 753] on div "Insurance Deductions Medical 122.00 $ Dental 18.47 $ Vision 10.90 $ Life 6.79 $" at bounding box center [772, 591] width 249 height 383
click at [839, 730] on div "Insurance Deductions Medical 122.00 $ Dental 18.47 $ Vision 10.90 $ Life 6.79 $" at bounding box center [772, 591] width 249 height 383
drag, startPoint x: 674, startPoint y: 538, endPoint x: 729, endPoint y: 685, distance: 157.0
click at [699, 651] on div "Insurance Deductions Medical 122.00 $ Dental 18.47 $ Vision 10.90 $ Life 6.79 $" at bounding box center [772, 591] width 249 height 383
click at [753, 731] on div "Insurance Deductions Medical 122.00 $ Dental 18.47 $ Vision 10.90 $ Life 6.79 $" at bounding box center [772, 591] width 249 height 383
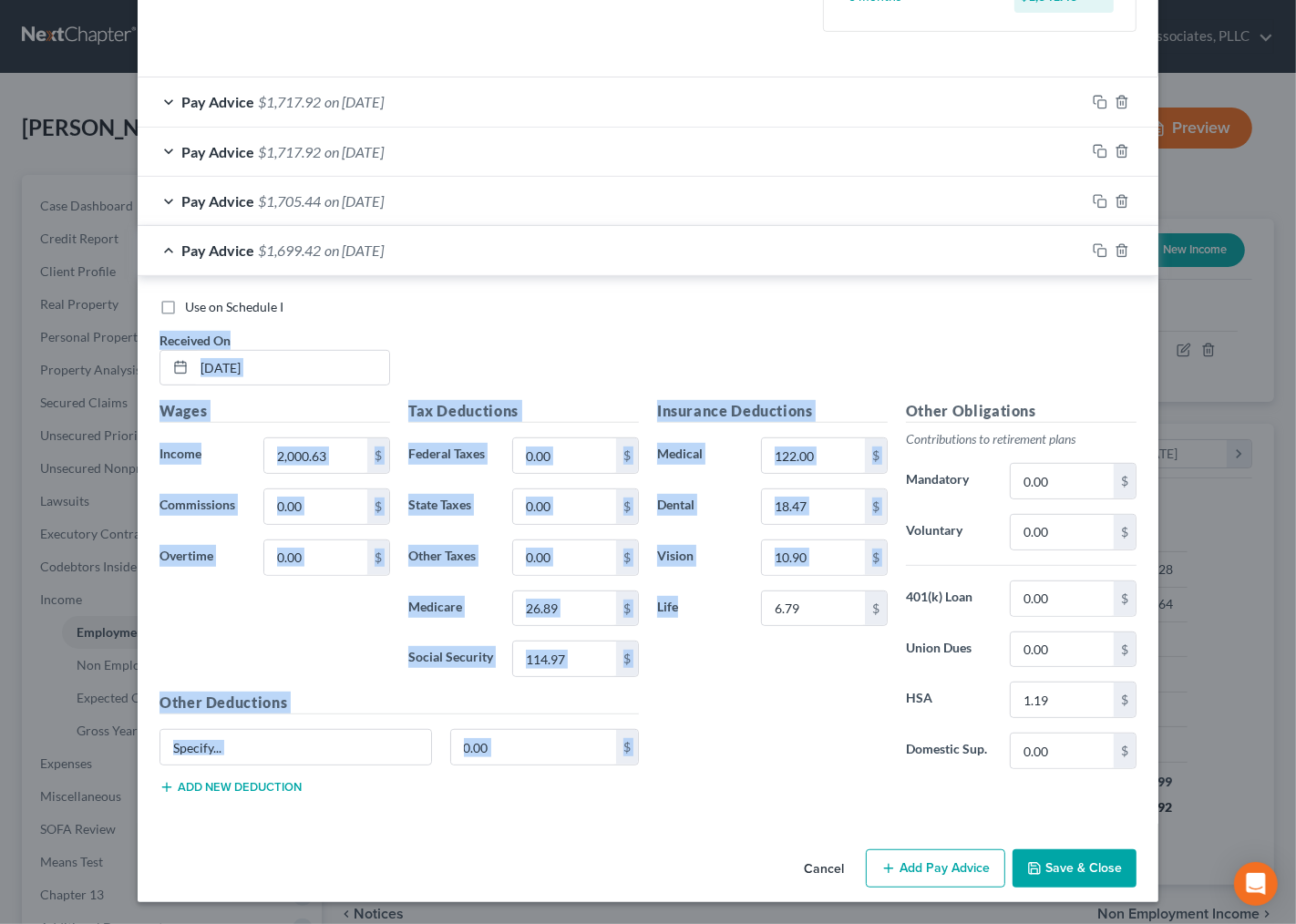
drag, startPoint x: 689, startPoint y: 531, endPoint x: 718, endPoint y: 664, distance: 136.1
click at [712, 626] on div "Use on Schedule I Received On * 4/11/25 Wages Income * 2,000.63 $ Commissions 0…" at bounding box center [648, 553] width 977 height 511
click at [718, 716] on div "Insurance Deductions Medical 122.00 $ Dental 18.47 $ Vision 10.90 $ Life 6.79 $" at bounding box center [772, 591] width 249 height 383
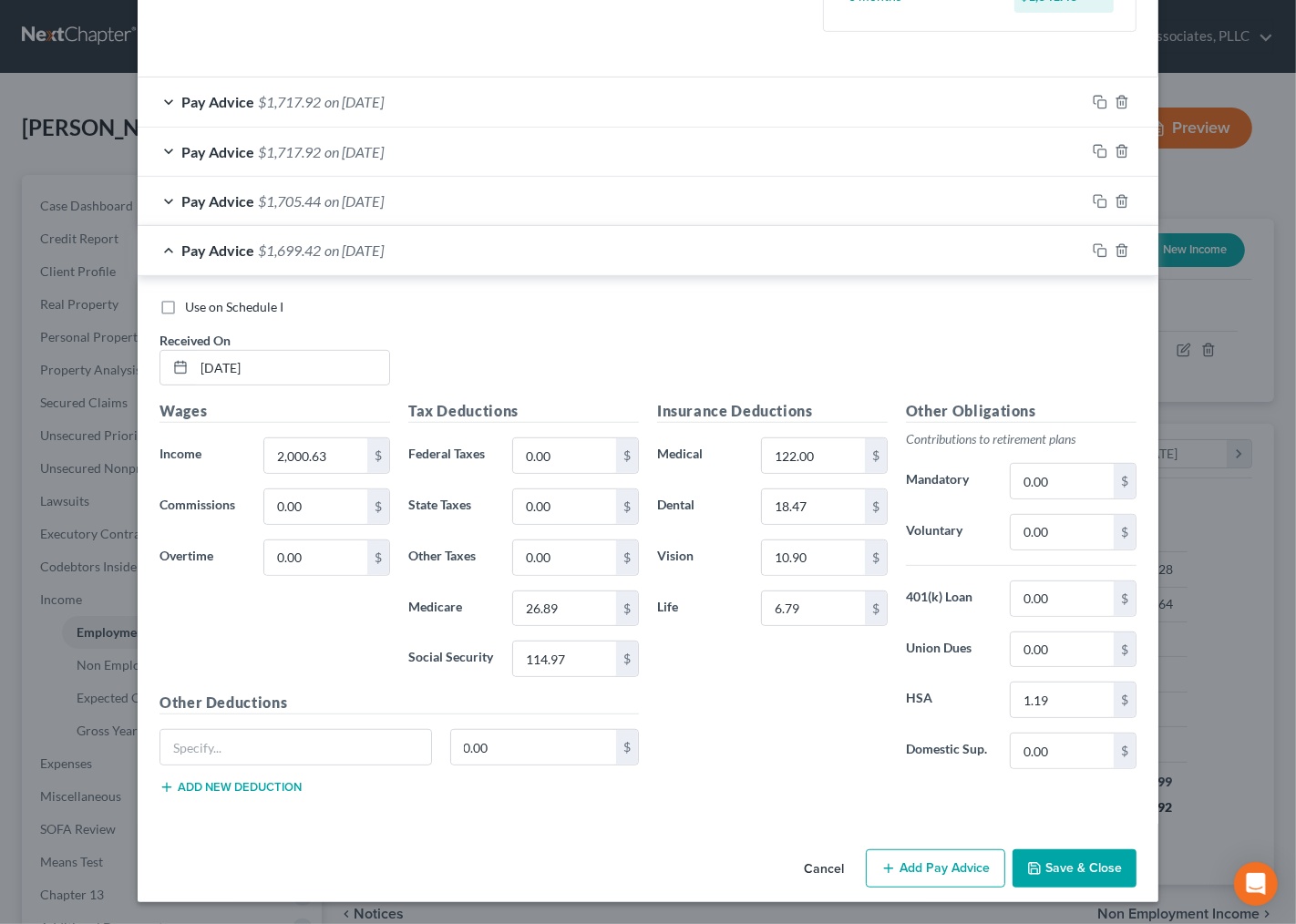
click at [756, 731] on div "Insurance Deductions Medical 122.00 $ Dental 18.47 $ Vision 10.90 $ Life 6.79 $" at bounding box center [772, 591] width 249 height 383
click at [748, 756] on div "Insurance Deductions Medical 122.00 $ Dental 18.47 $ Vision 10.90 $ Life 6.79 $" at bounding box center [772, 591] width 249 height 383
click at [787, 729] on div "Insurance Deductions Medical 122.00 $ Dental 18.47 $ Vision 10.90 $ Life 6.79 $" at bounding box center [772, 591] width 249 height 383
click at [858, 674] on div "Insurance Deductions Medical 122.00 $ Dental 18.47 $ Vision 10.90 $ Life 6.79 $" at bounding box center [772, 591] width 249 height 383
click at [1096, 249] on icon "button" at bounding box center [1099, 250] width 14 height 14
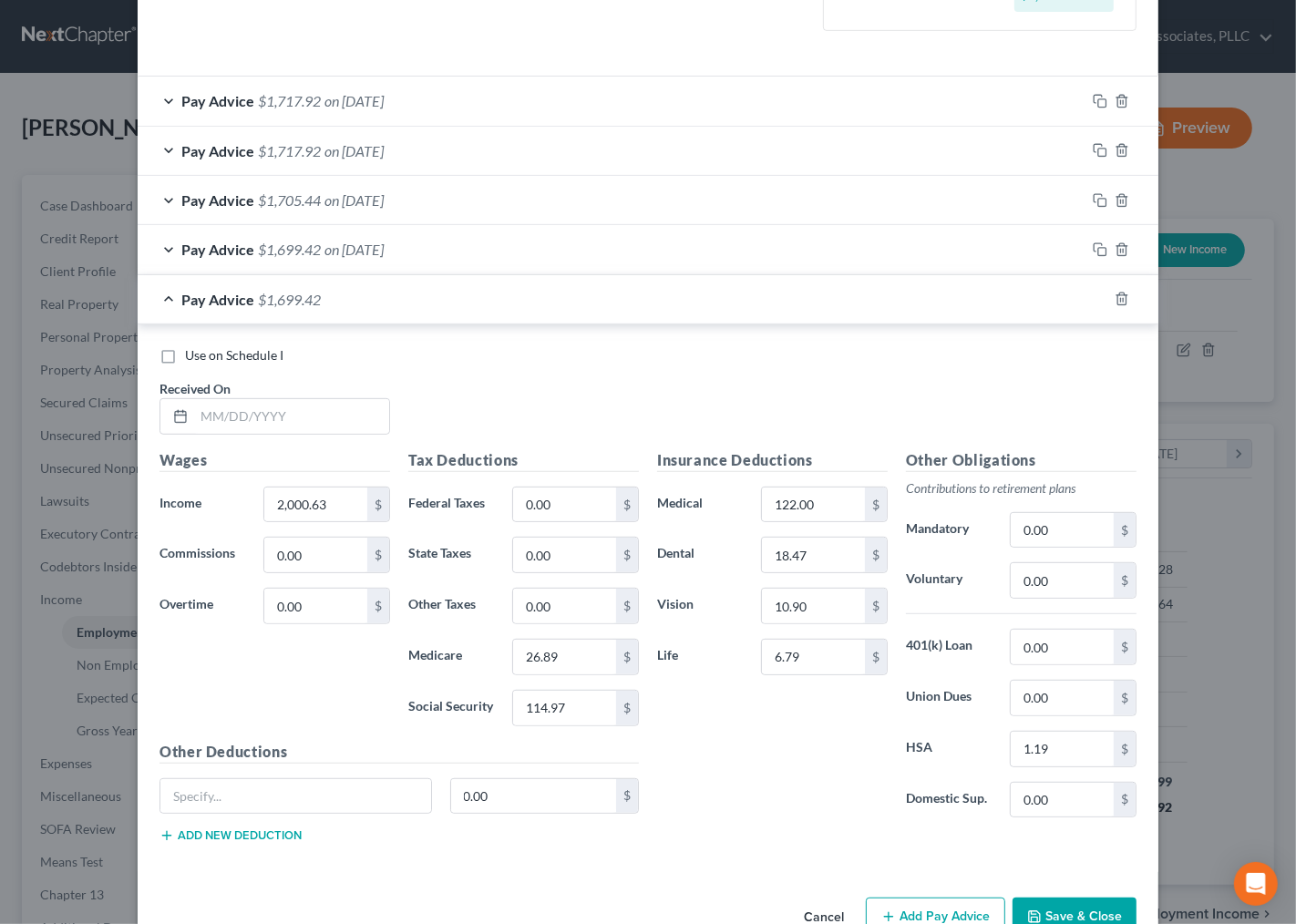
click at [293, 438] on div "Use on Schedule I Received On *" at bounding box center [648, 397] width 995 height 103
click at [297, 425] on input "text" at bounding box center [291, 417] width 195 height 35
type input "4/25/25"
click at [799, 834] on div "Insurance Deductions Medical 122.00 $ Dental 18.47 $ Vision 10.90 $ Life 6.79 $…" at bounding box center [897, 654] width 498 height 409
click at [320, 506] on input "2,000.63" at bounding box center [315, 505] width 103 height 35
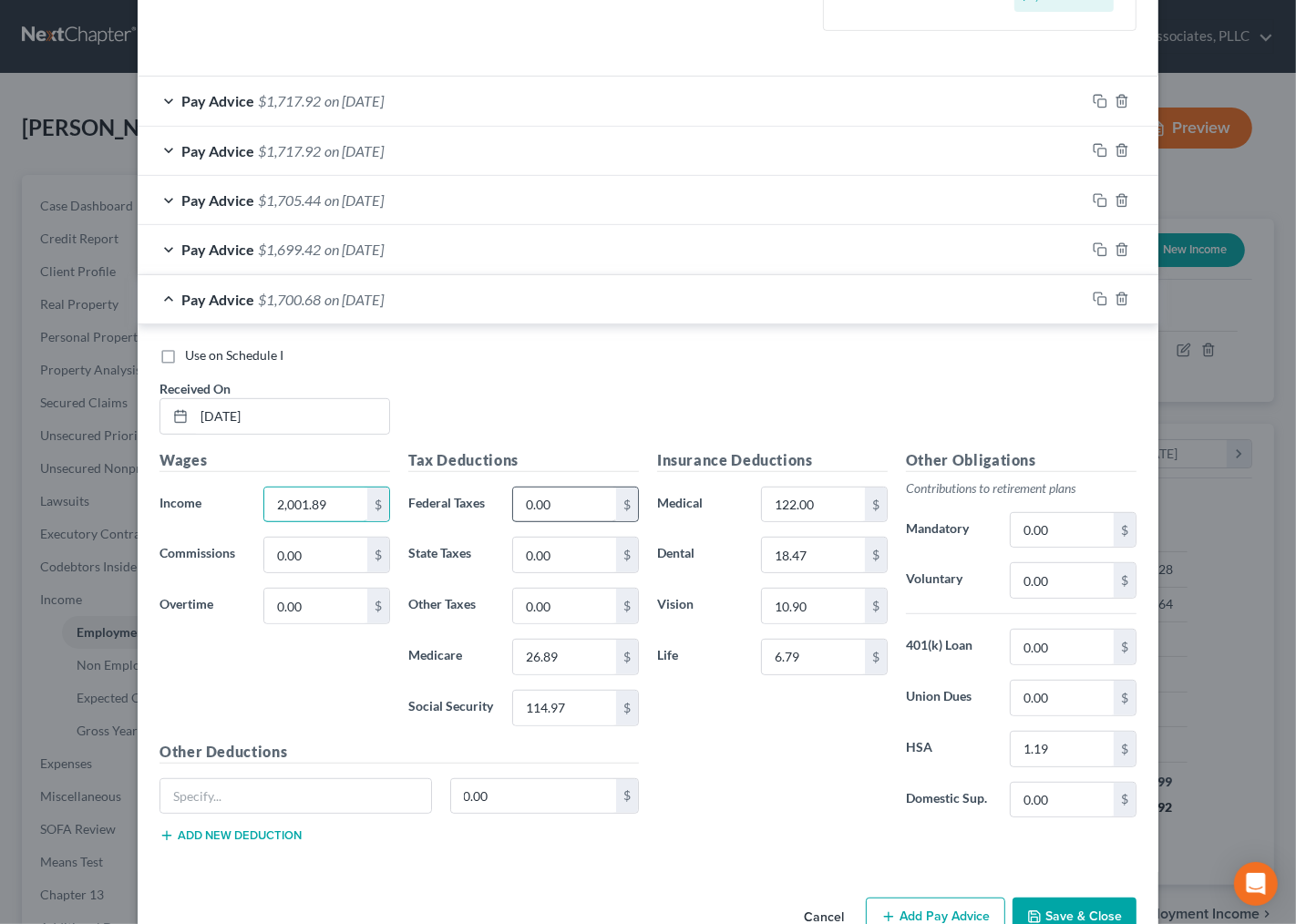
type input "2,001.89"
click at [541, 495] on input "0.00" at bounding box center [564, 505] width 103 height 35
type input "26.91"
type input "115.04"
click at [778, 758] on div "Insurance Deductions Medical 122.00 $ Dental 18.47 $ Vision 10.90 $ Life 6.79 $" at bounding box center [772, 641] width 249 height 383
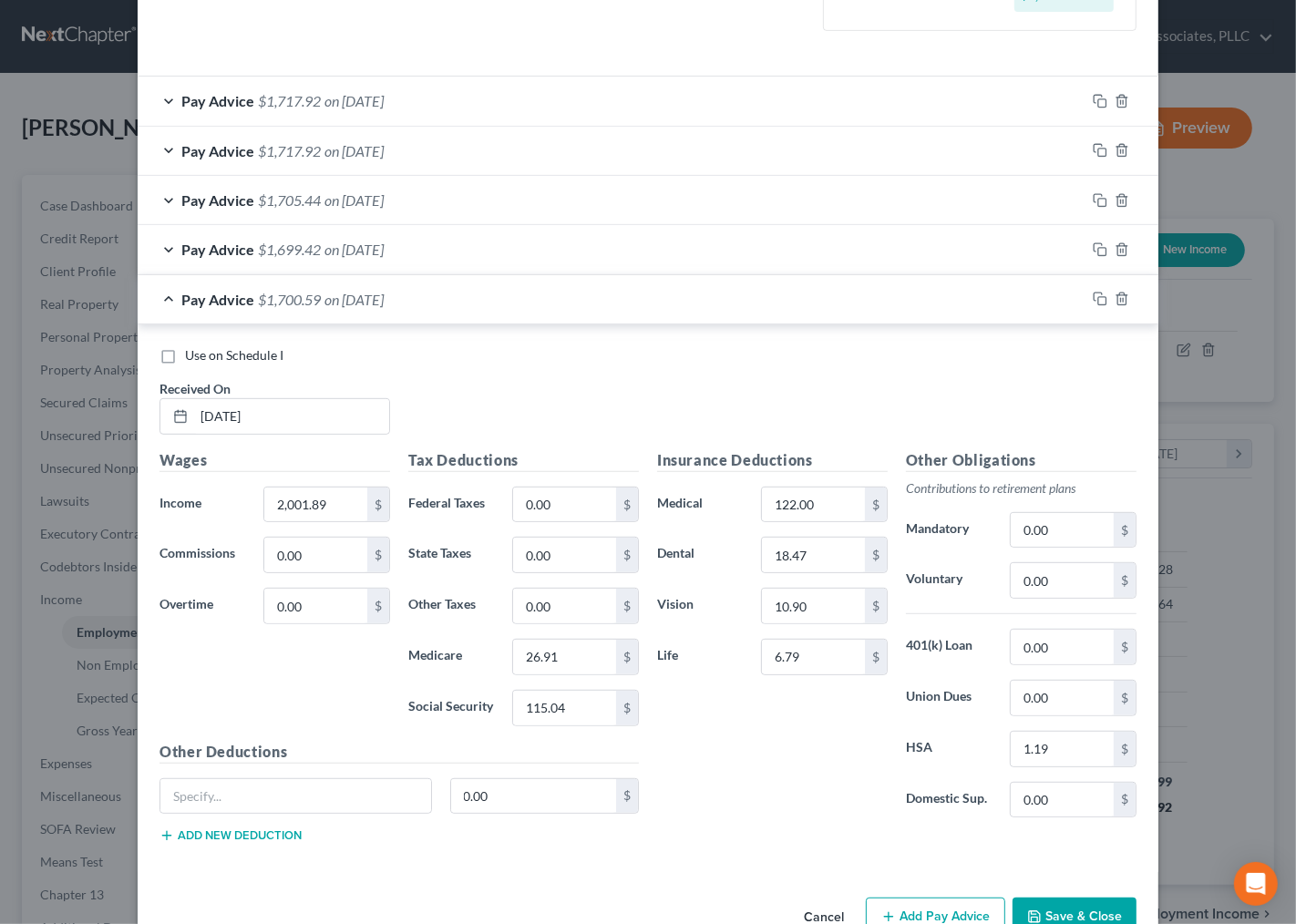
click at [764, 789] on div "Insurance Deductions Medical 122.00 $ Dental 18.47 $ Vision 10.90 $ Life 6.79 $" at bounding box center [772, 641] width 249 height 383
click at [808, 495] on input "122.00" at bounding box center [813, 505] width 103 height 35
drag, startPoint x: 782, startPoint y: 787, endPoint x: 791, endPoint y: 779, distance: 12.0
click at [782, 787] on div "Insurance Deductions Medical 122.00 $ Dental 18.47 $ Vision 10.90 $ Life 6.79 $" at bounding box center [772, 641] width 249 height 383
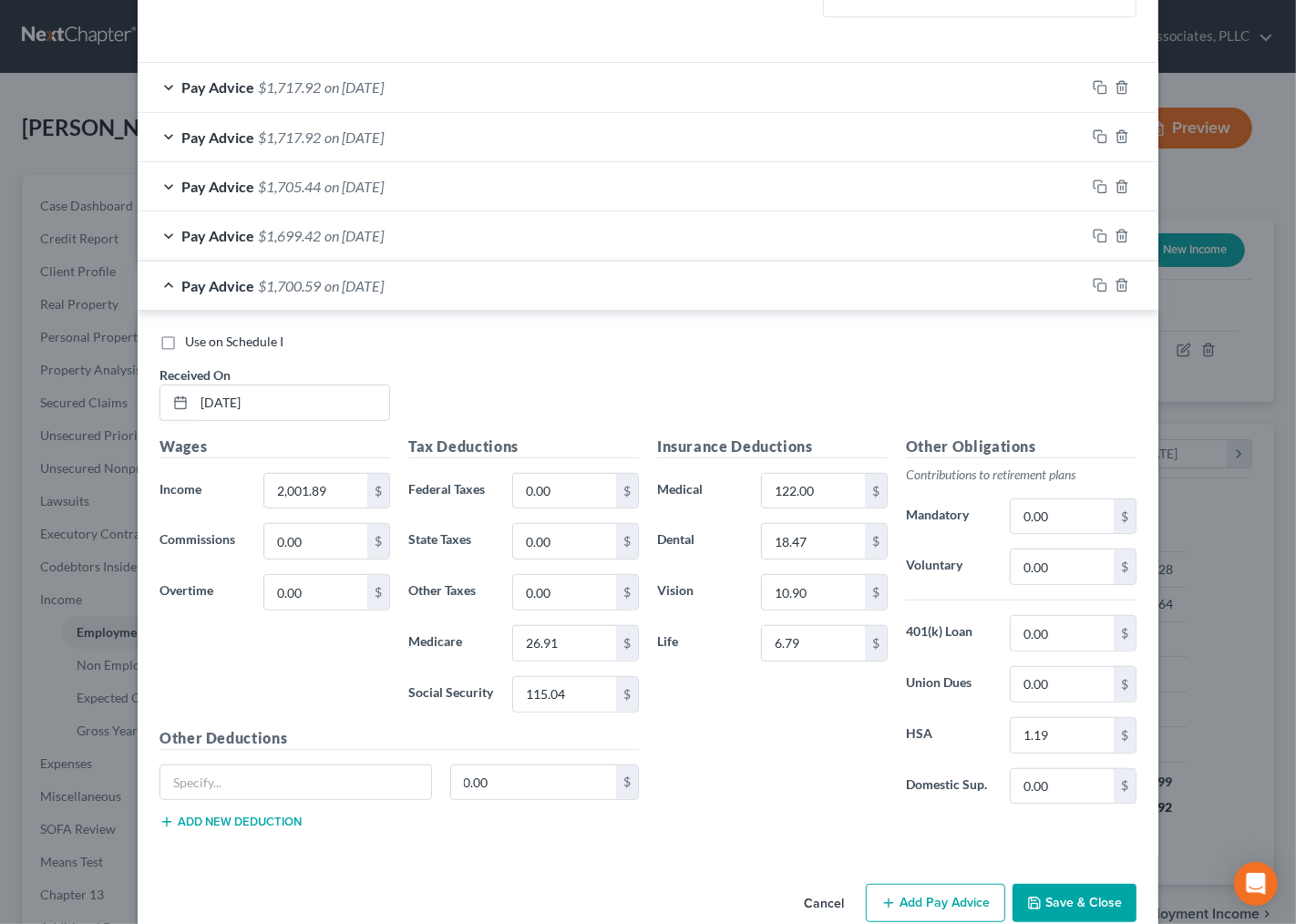
scroll to position [625, 0]
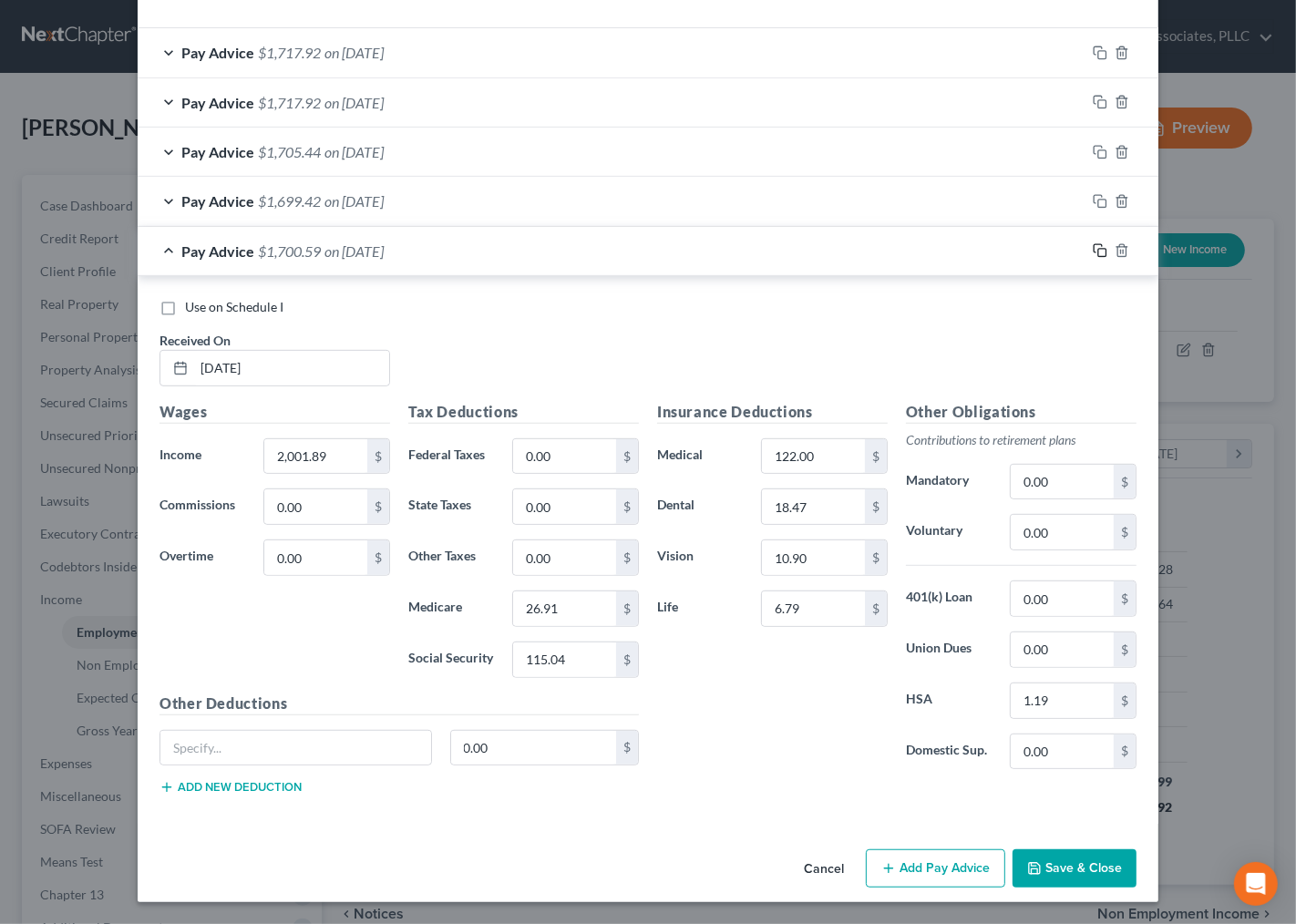
click at [1092, 243] on icon "button" at bounding box center [1099, 250] width 14 height 14
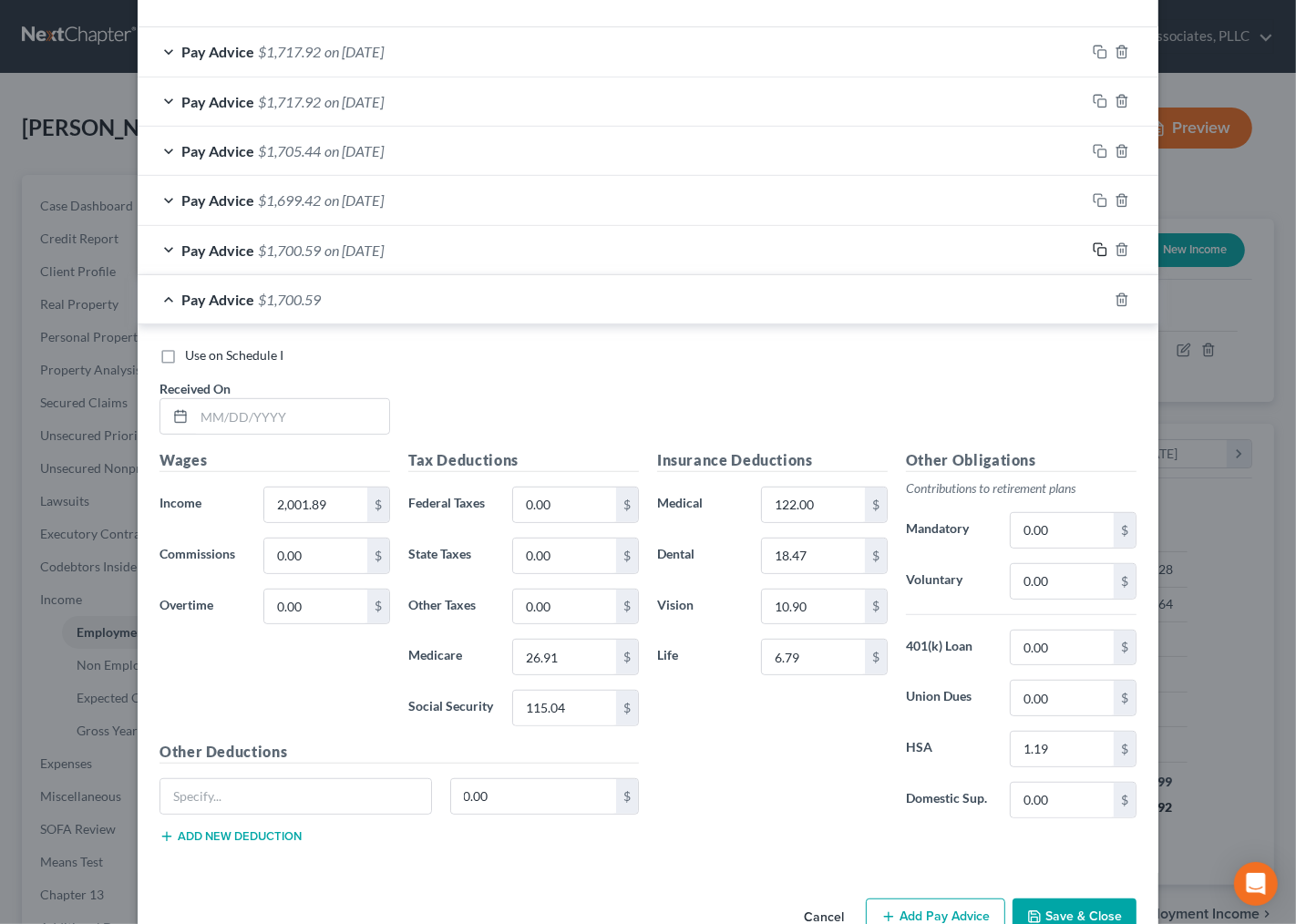
scroll to position [675, 0]
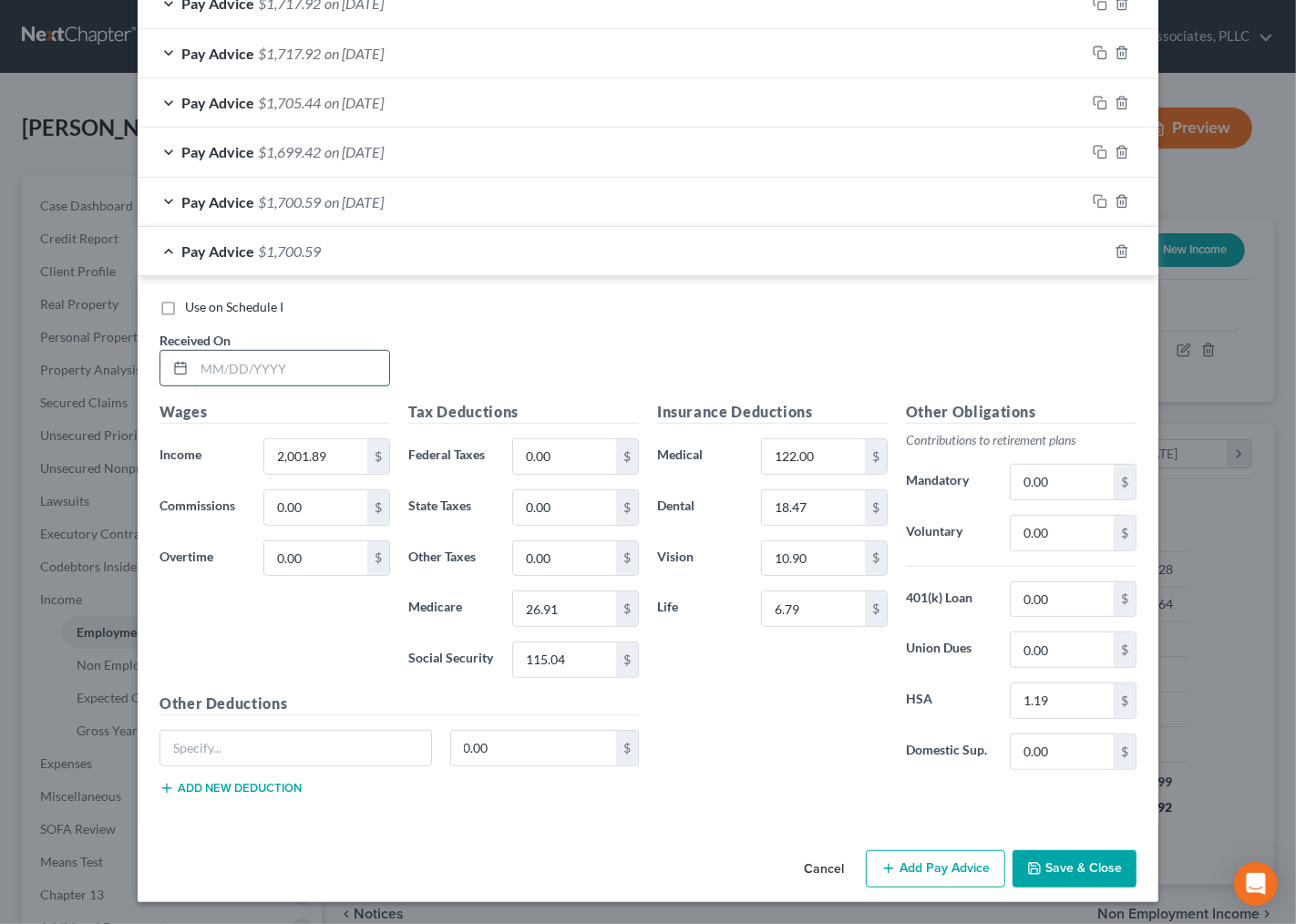
click at [254, 370] on input "text" at bounding box center [291, 368] width 195 height 35
type input "8"
type input "5/9/25"
type input "1"
type input "2,014.35"
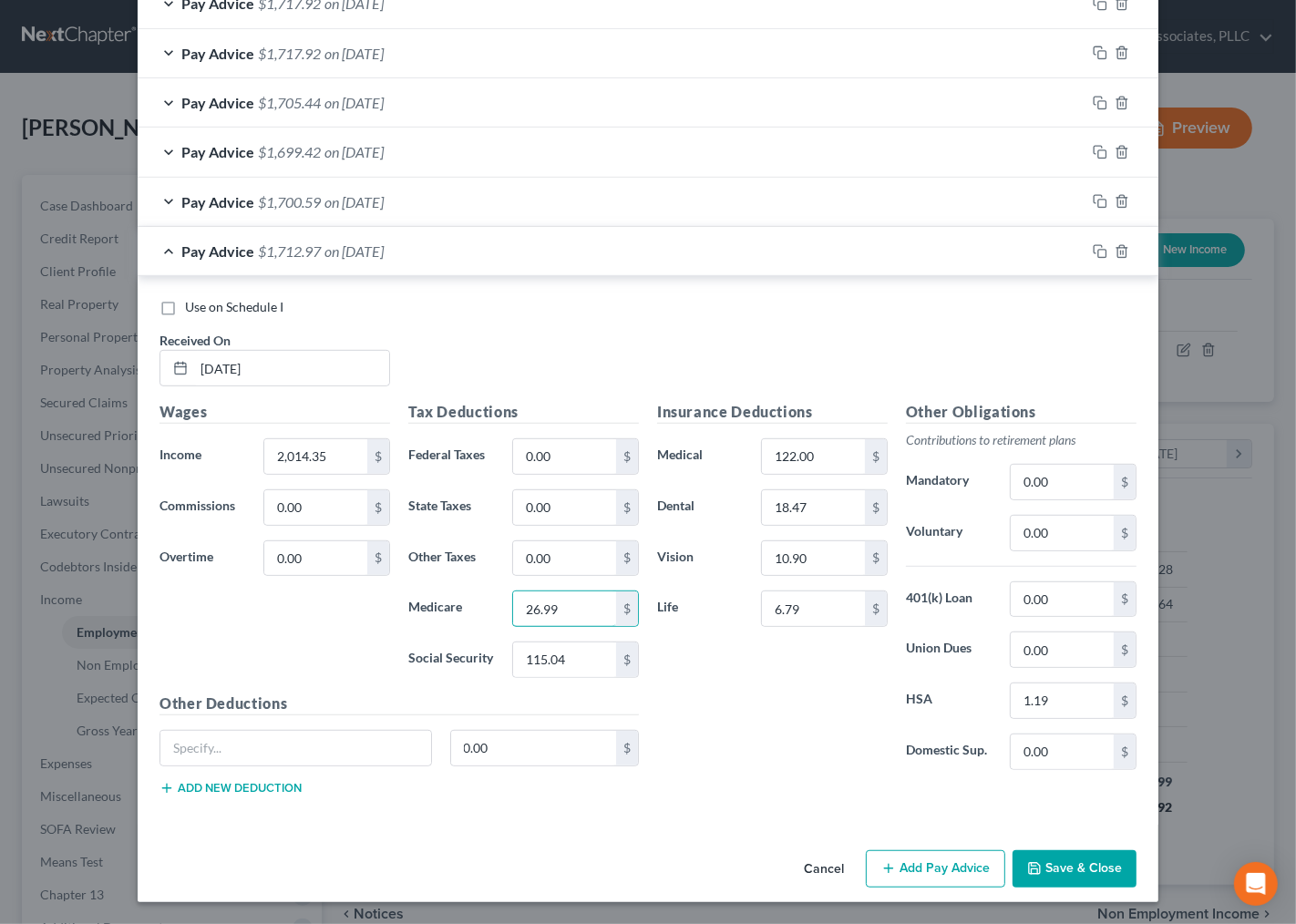
type input "26.99"
type input "115.43"
click at [830, 452] on input "122.00" at bounding box center [813, 456] width 103 height 35
click at [808, 516] on input "18.47" at bounding box center [813, 507] width 103 height 35
click at [819, 550] on input "10.90" at bounding box center [813, 559] width 103 height 35
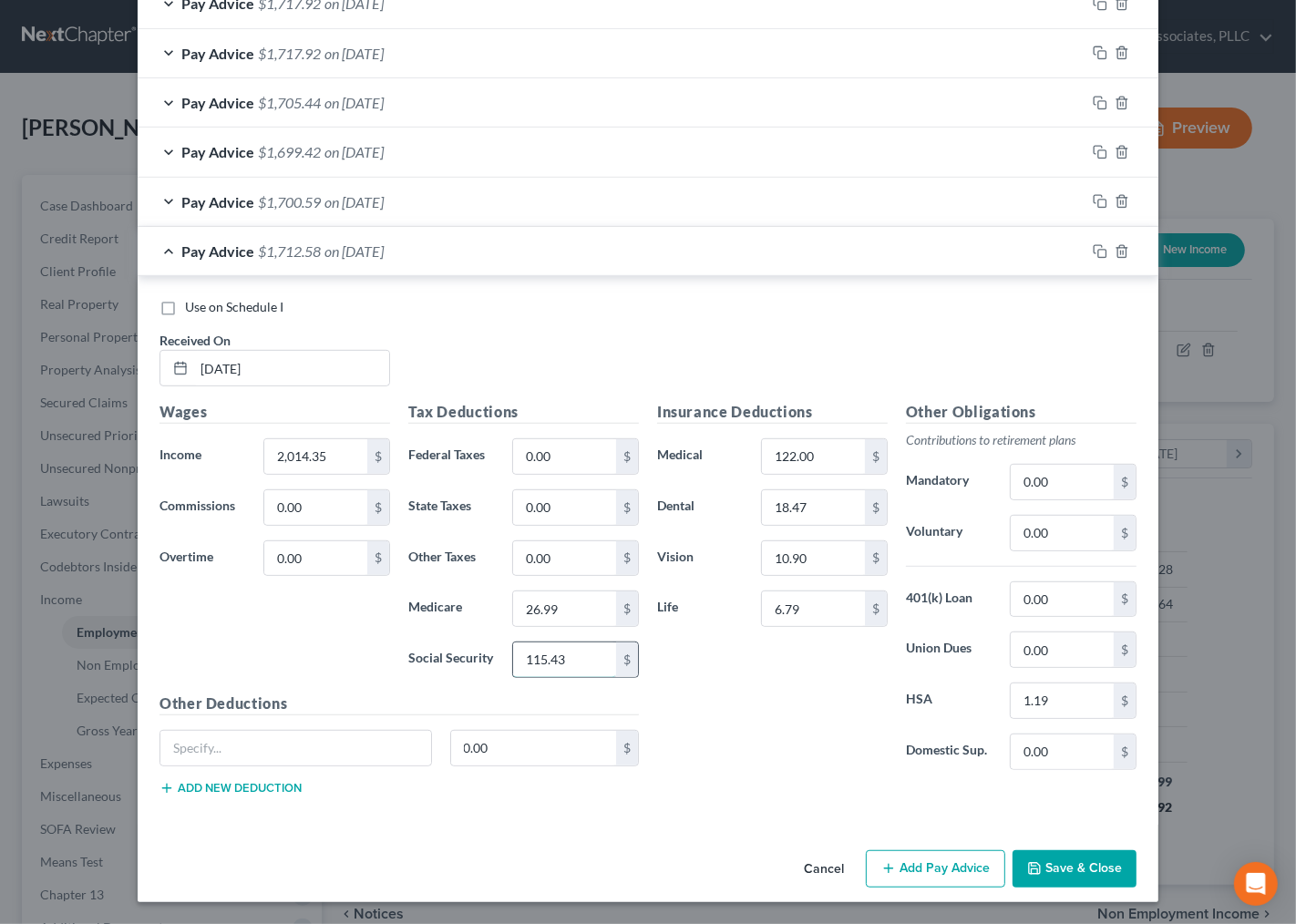
click at [585, 662] on input "115.43" at bounding box center [564, 660] width 103 height 35
type input "2,008.14"
click at [1093, 245] on icon "button" at bounding box center [1097, 249] width 9 height 9
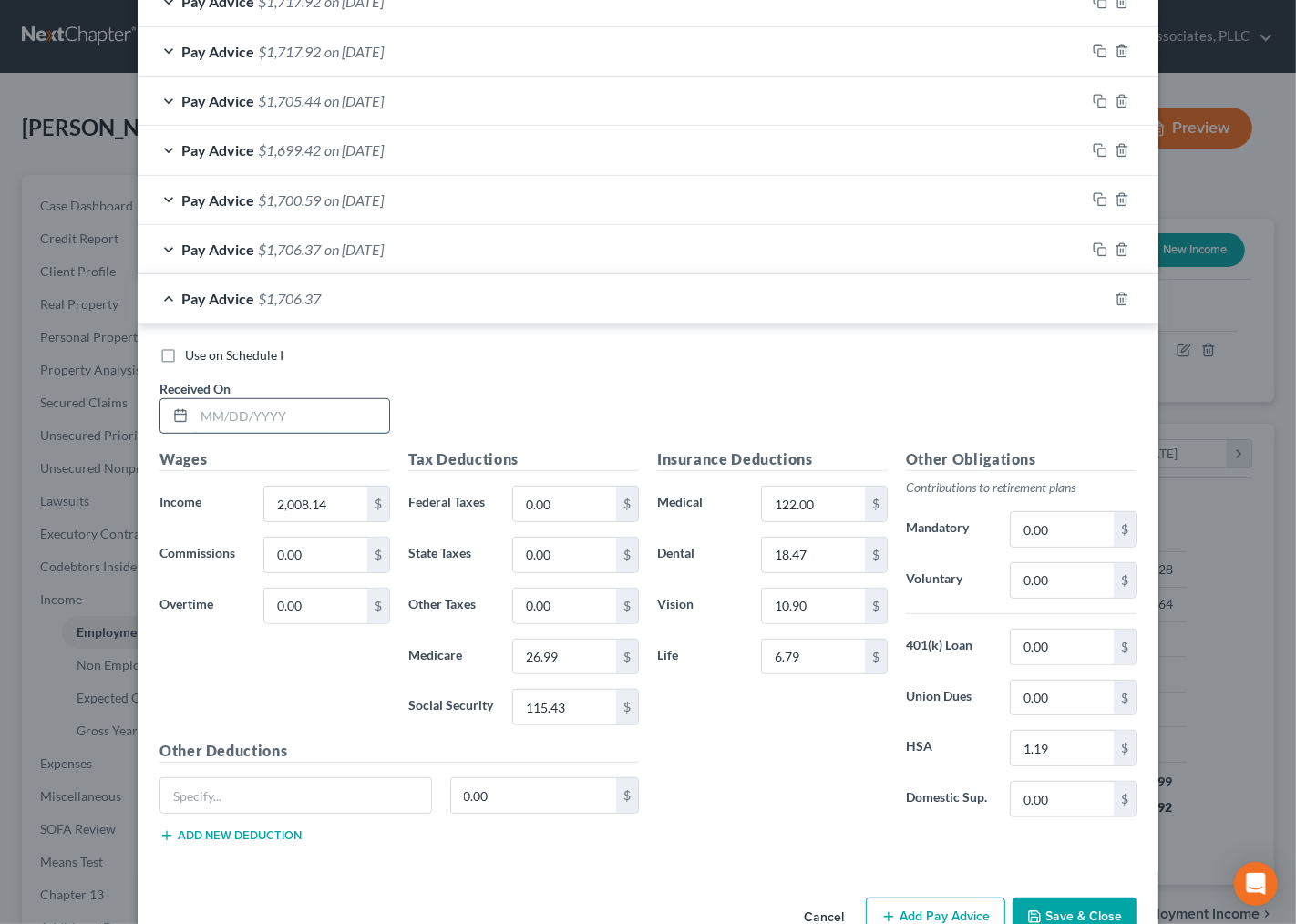
click at [222, 413] on input "text" at bounding box center [291, 417] width 195 height 35
click at [243, 432] on input "text" at bounding box center [291, 417] width 195 height 35
type input "05/16/25"
click at [319, 512] on input "2,008.14" at bounding box center [315, 504] width 103 height 35
type input "339.99"
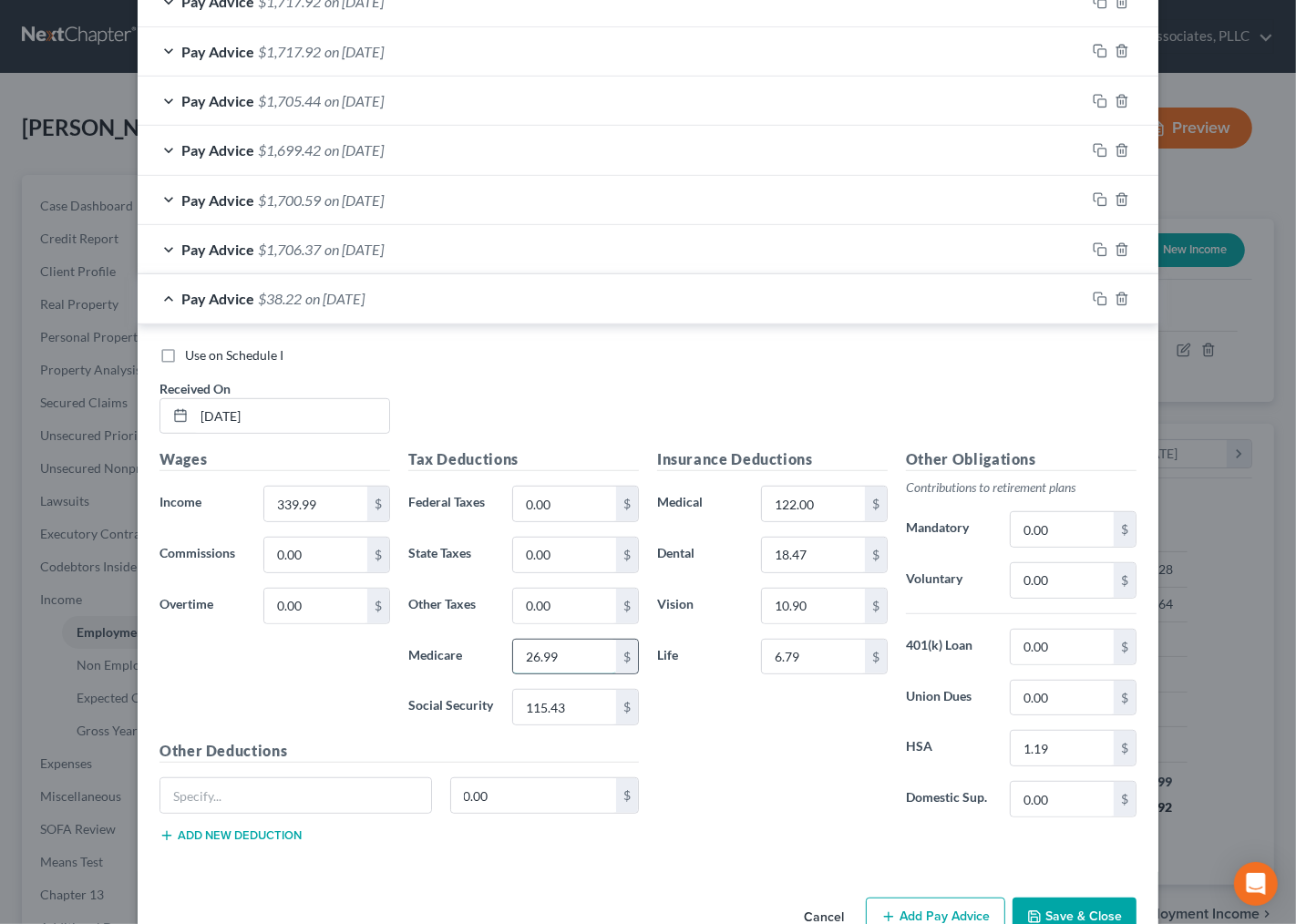
click at [566, 667] on input "26.99" at bounding box center [564, 657] width 103 height 35
type input "4.93"
type input "74.80"
click at [560, 698] on input "115.43" at bounding box center [564, 707] width 103 height 35
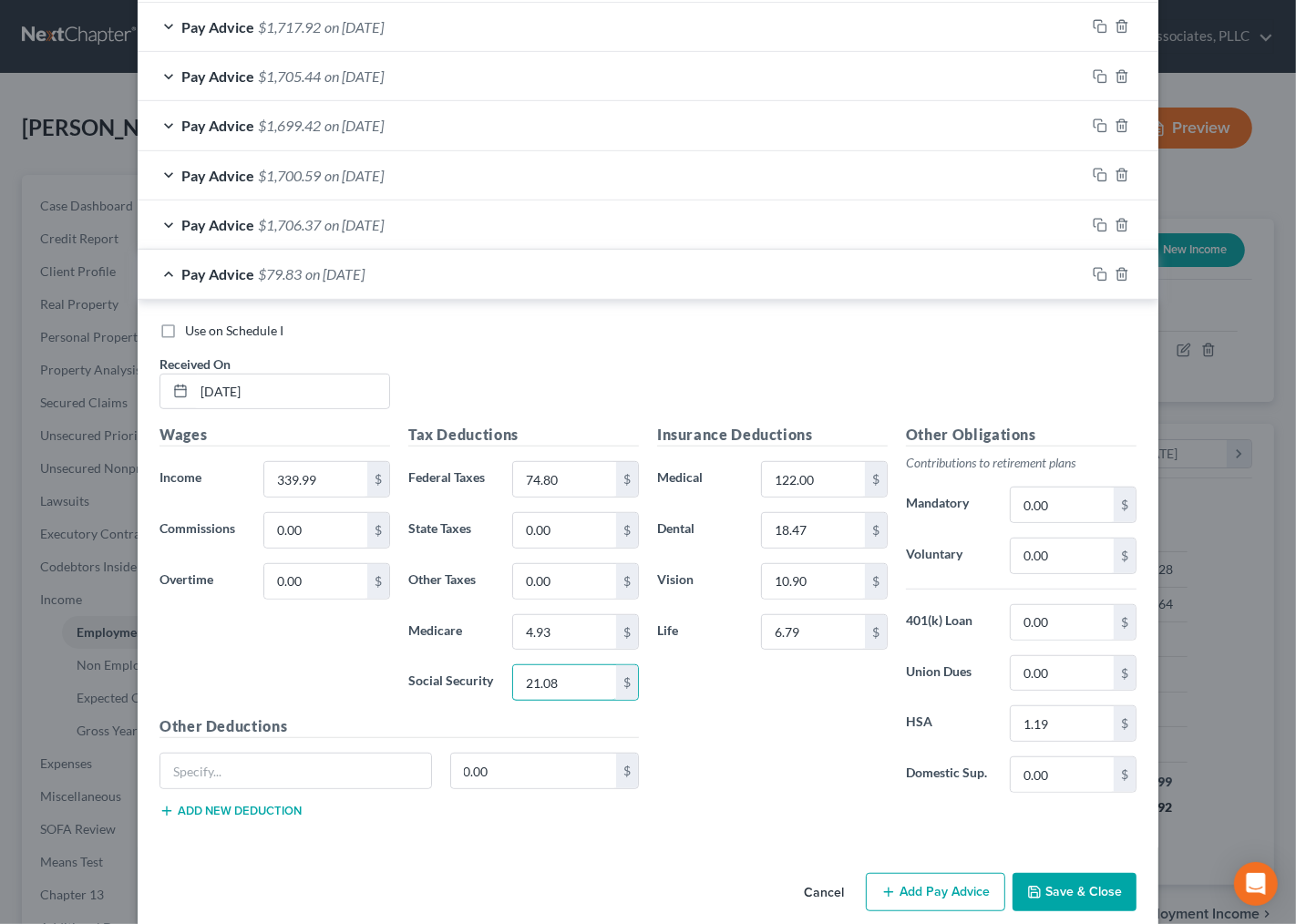
scroll to position [724, 0]
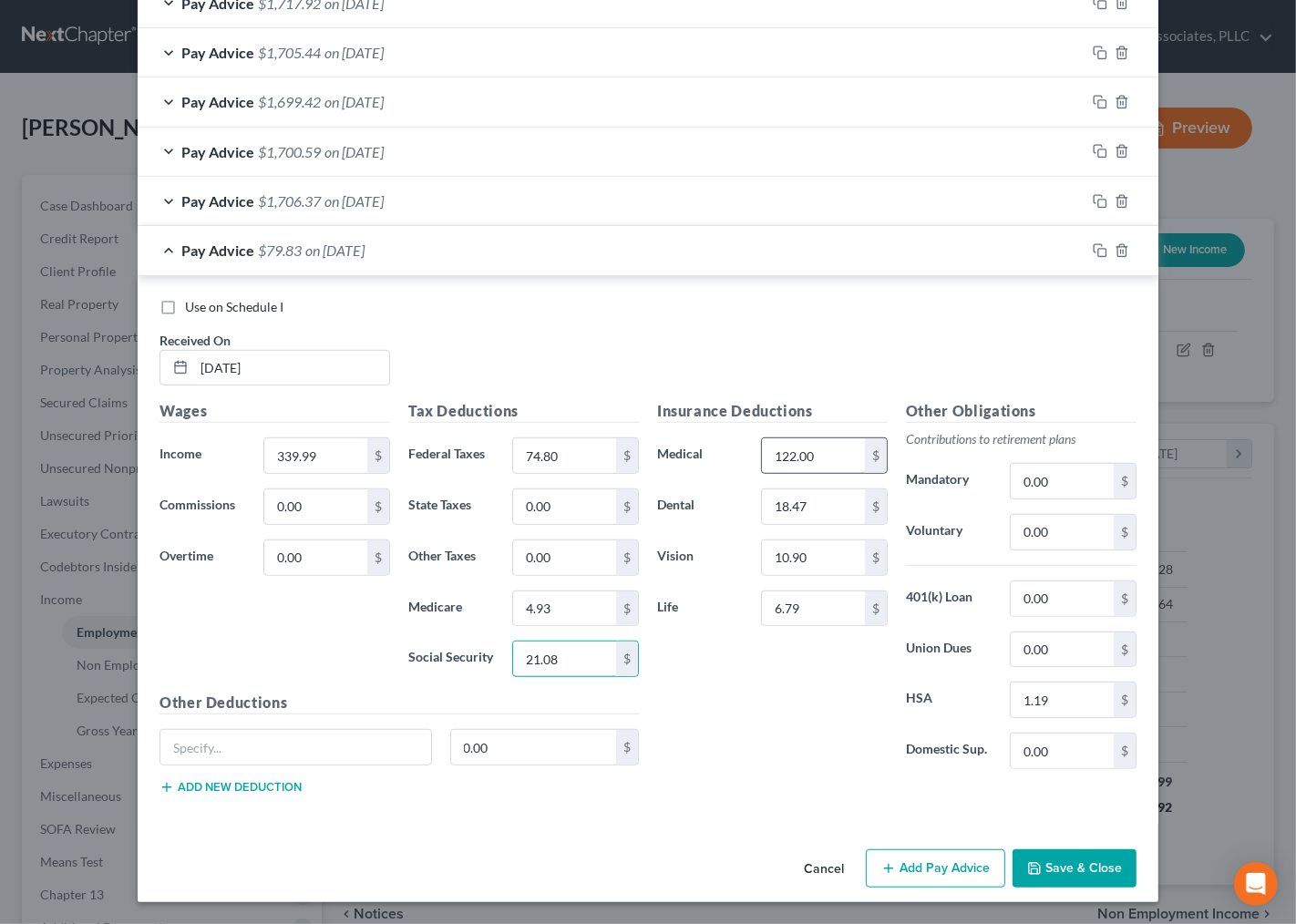
type input "21.08"
click at [825, 452] on input "122.00" at bounding box center [813, 455] width 103 height 35
click at [820, 455] on input "122.00" at bounding box center [813, 455] width 103 height 35
type input "0"
drag, startPoint x: 1089, startPoint y: 195, endPoint x: -367, endPoint y: 501, distance: 1487.8
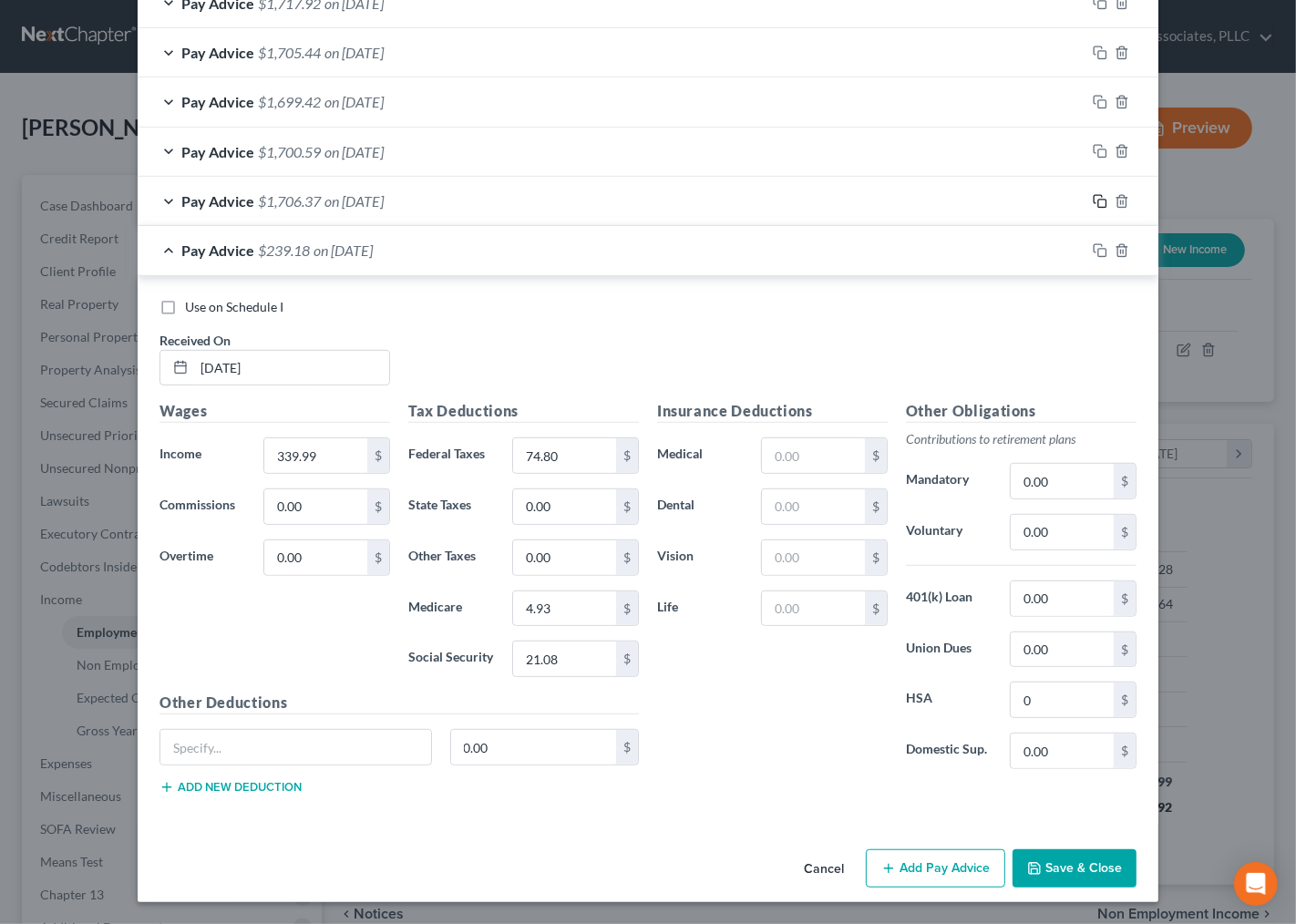
click at [0, 501] on html "Home New Case Client Portal Directory Cases Andrew Nichols & Associates, PLLC i…" at bounding box center [648, 543] width 1296 height 1085
click at [1092, 197] on icon "button" at bounding box center [1099, 201] width 14 height 14
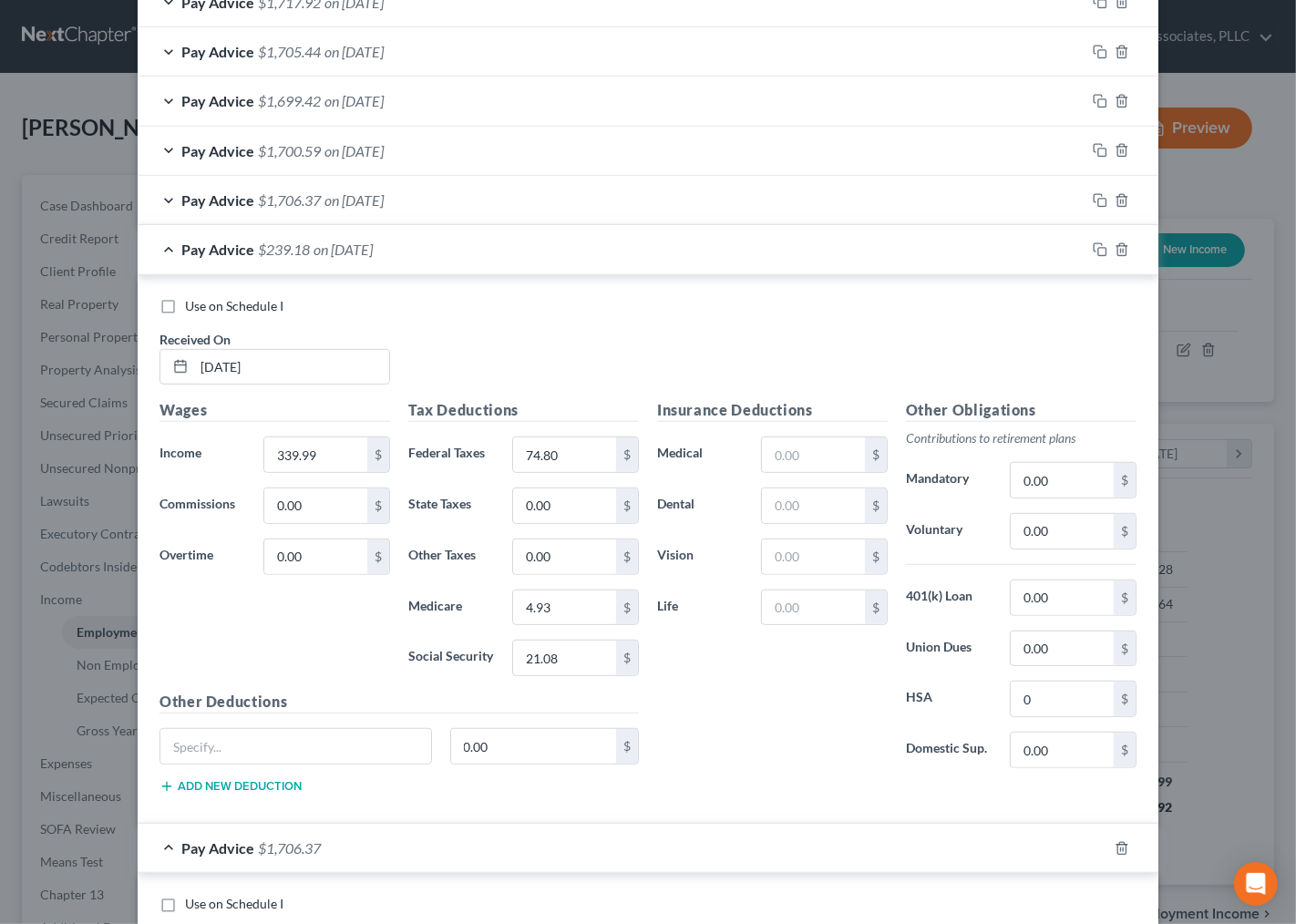
click at [920, 249] on div "Pay Advice $239.18 on 05/16/2025" at bounding box center [611, 249] width 948 height 48
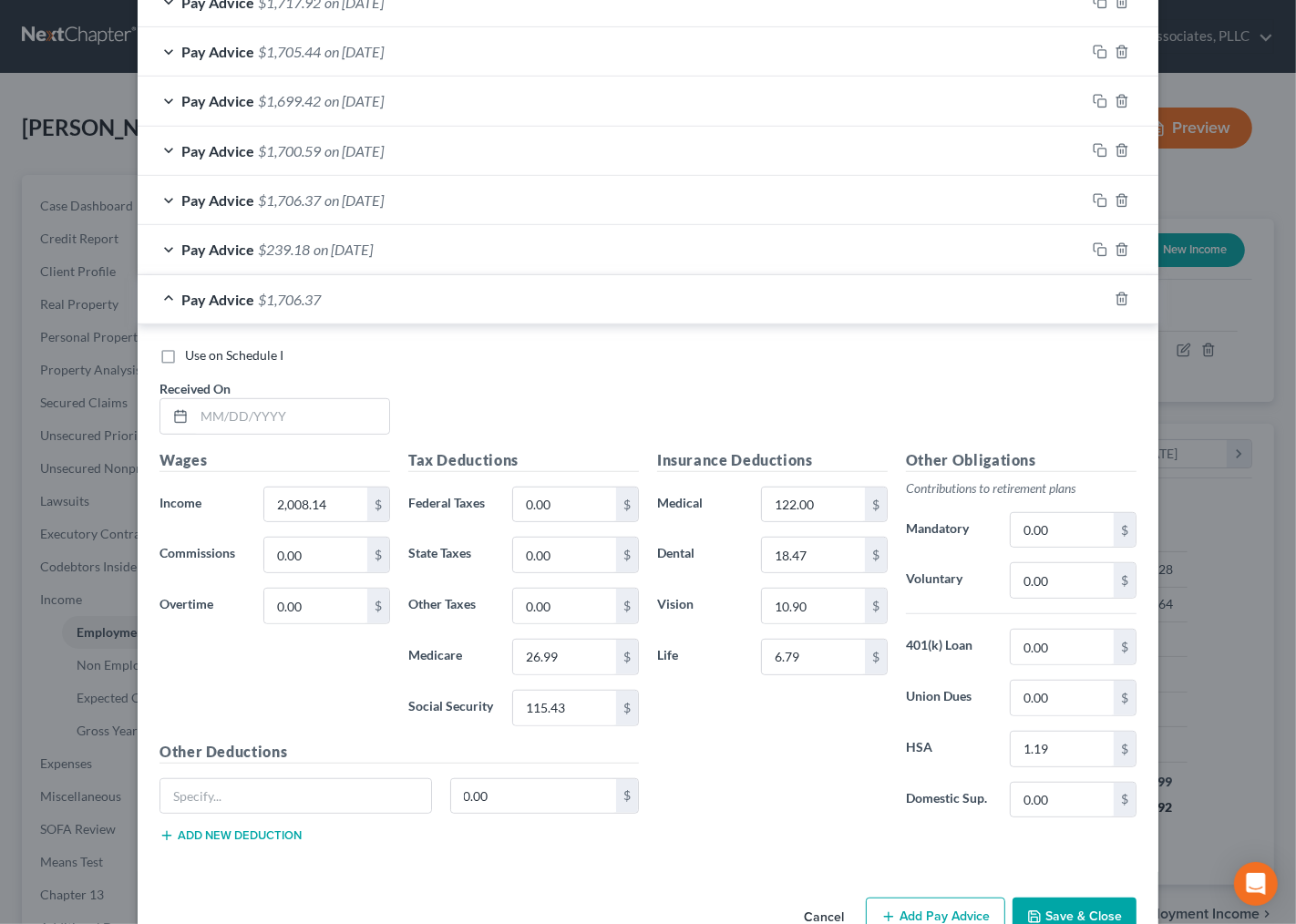
scroll to position [774, 0]
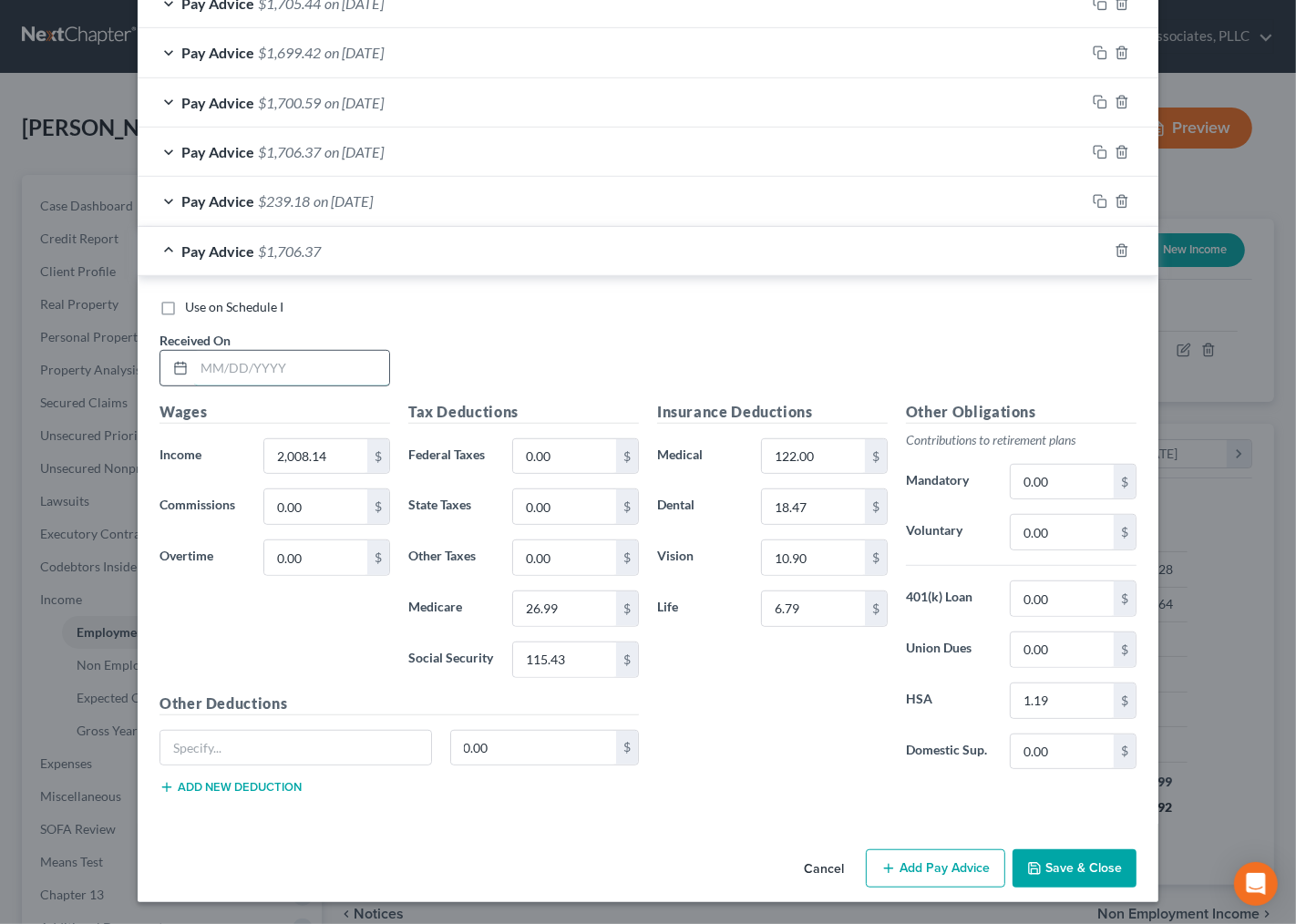
click at [199, 356] on input "text" at bounding box center [291, 368] width 195 height 35
type input "05/23/25"
click at [329, 466] on input "2,008.14" at bounding box center [315, 456] width 103 height 35
type input "2,002.72"
type input "26.92"
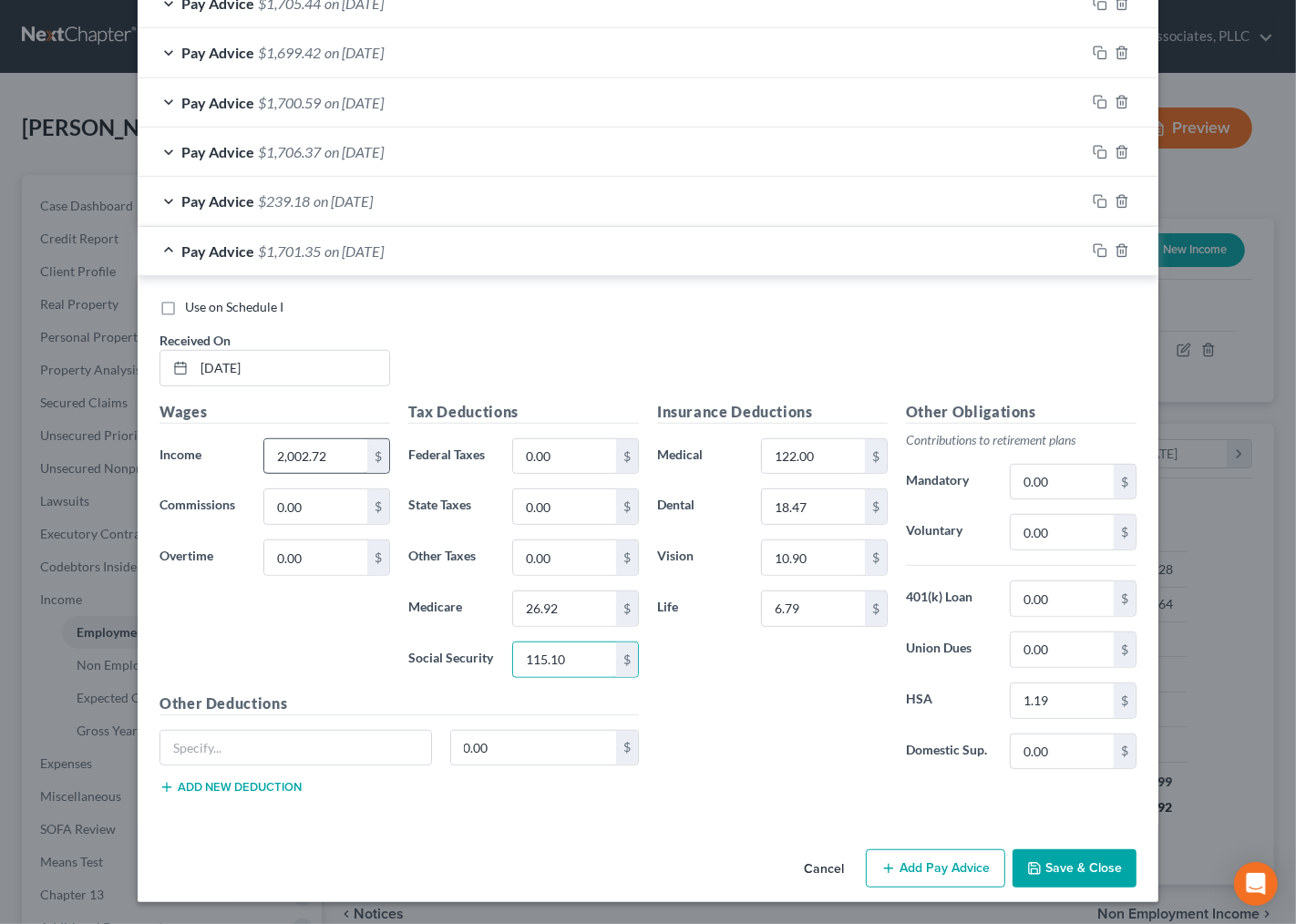
type input "115.10"
click at [829, 442] on input "122.00" at bounding box center [813, 456] width 103 height 35
click at [816, 456] on input "122.00" at bounding box center [813, 456] width 103 height 35
click at [826, 452] on input "122.00" at bounding box center [813, 456] width 103 height 35
drag, startPoint x: 1089, startPoint y: 250, endPoint x: -376, endPoint y: 593, distance: 1504.6
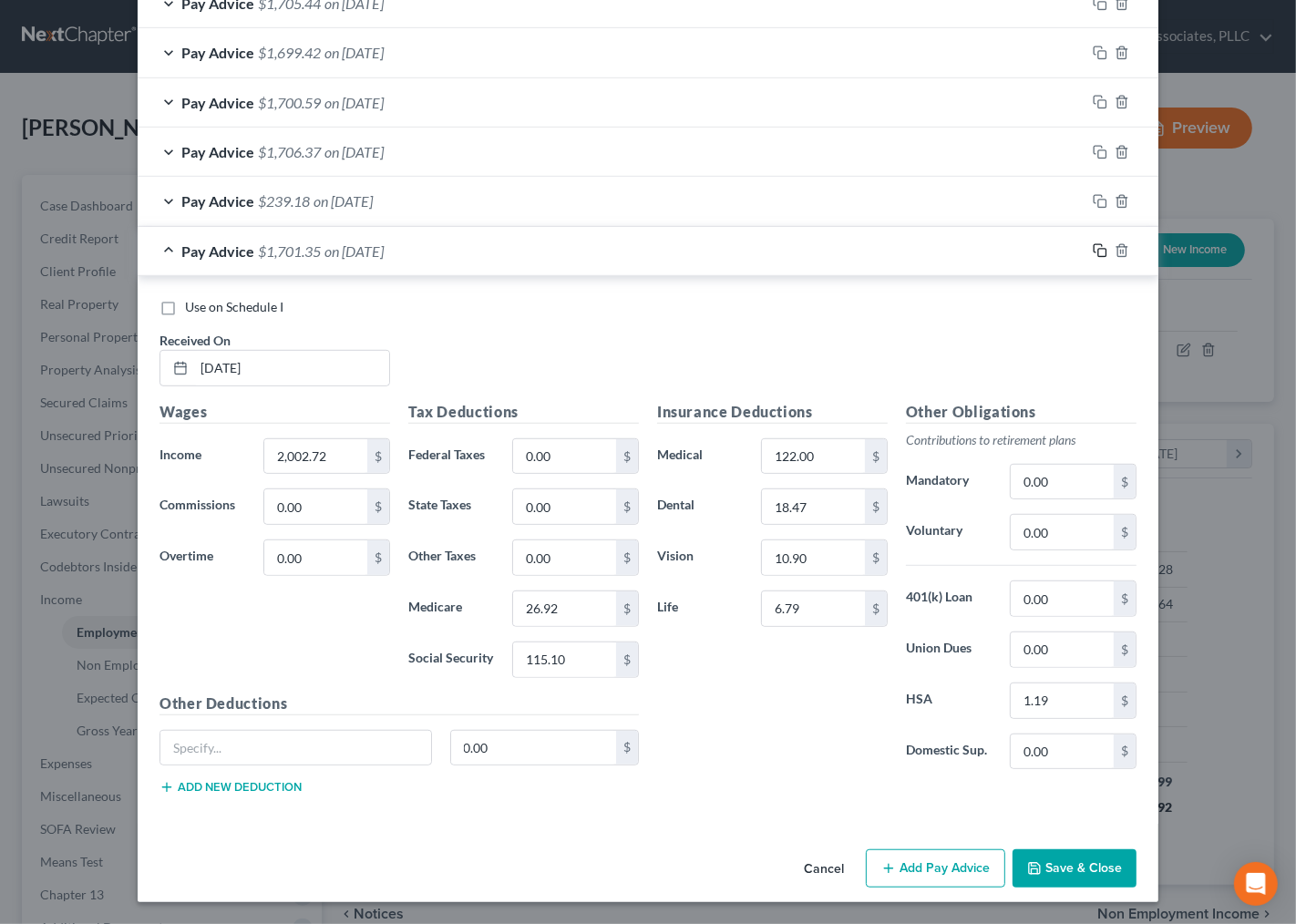
click at [0, 593] on html "Home New Case Client Portal Directory Cases Andrew Nichols & Associates, PLLC i…" at bounding box center [648, 543] width 1296 height 1085
click at [1095, 253] on icon "button" at bounding box center [1099, 250] width 14 height 14
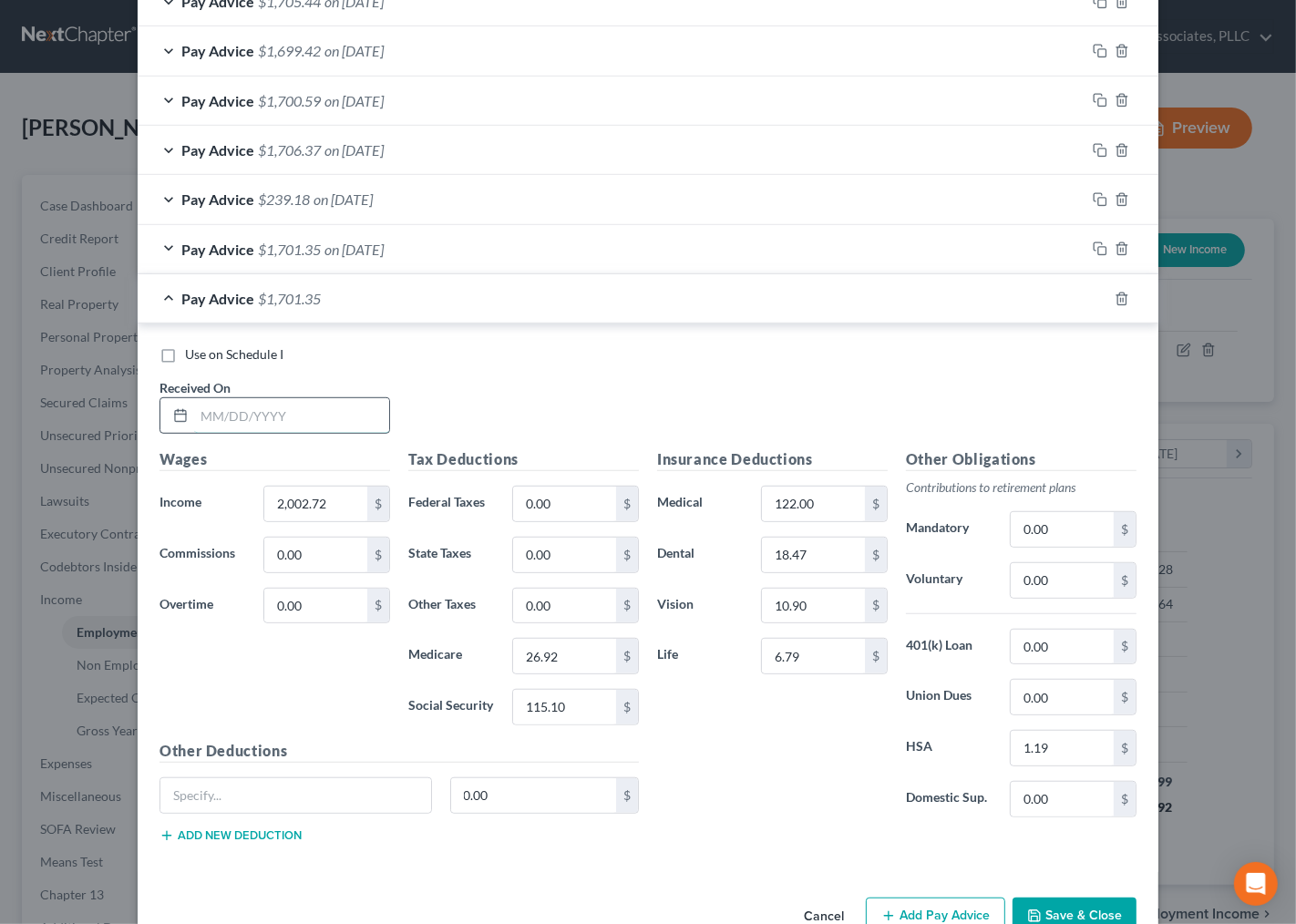
click at [344, 416] on input "text" at bounding box center [291, 416] width 195 height 35
click at [275, 425] on input "text" at bounding box center [291, 416] width 195 height 35
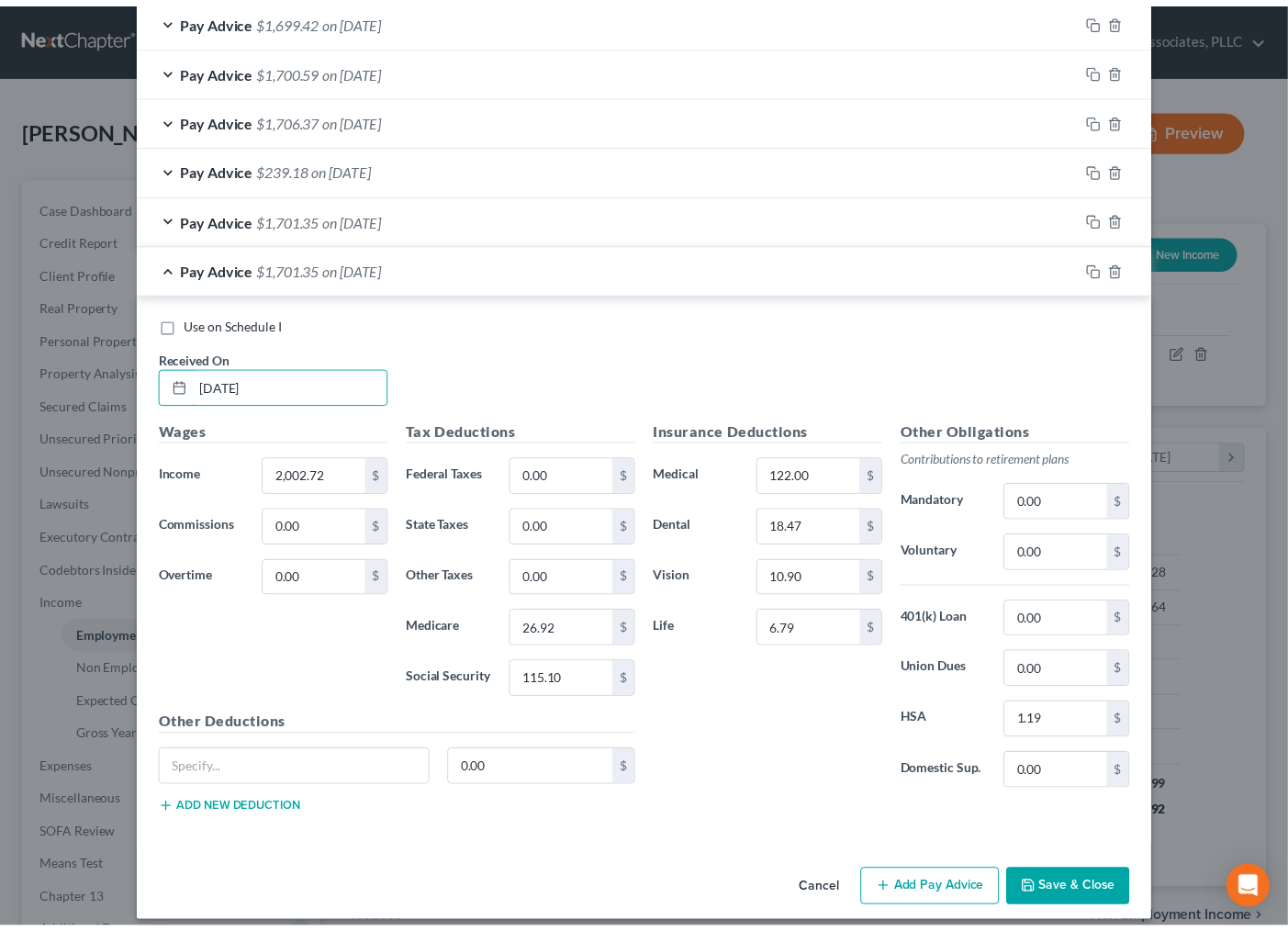
scroll to position [830, 0]
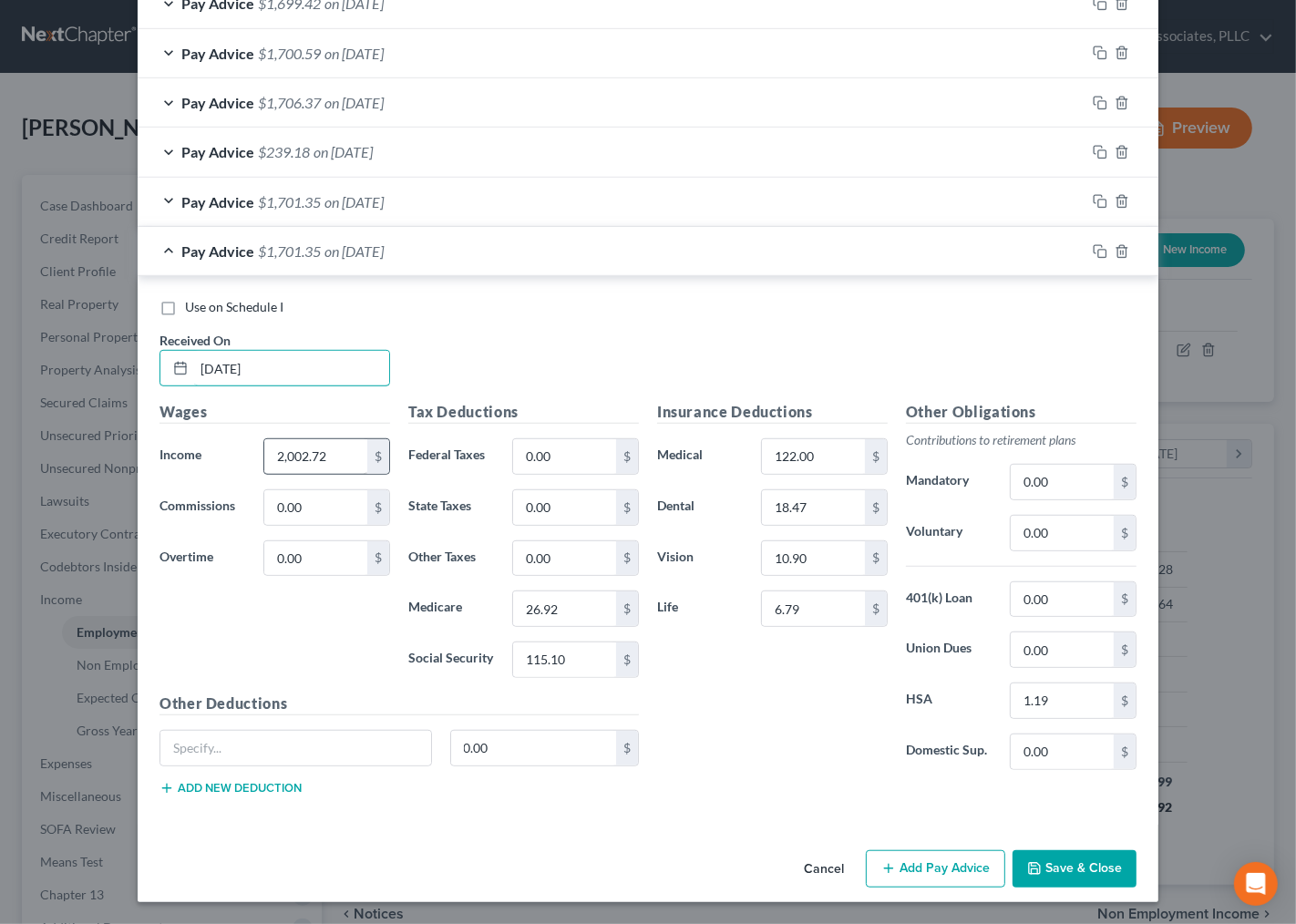
type input "6/6/25"
click at [308, 450] on input "2,002.72" at bounding box center [315, 456] width 103 height 35
type input "2,005.42"
type input "26.96"
type input "115.26"
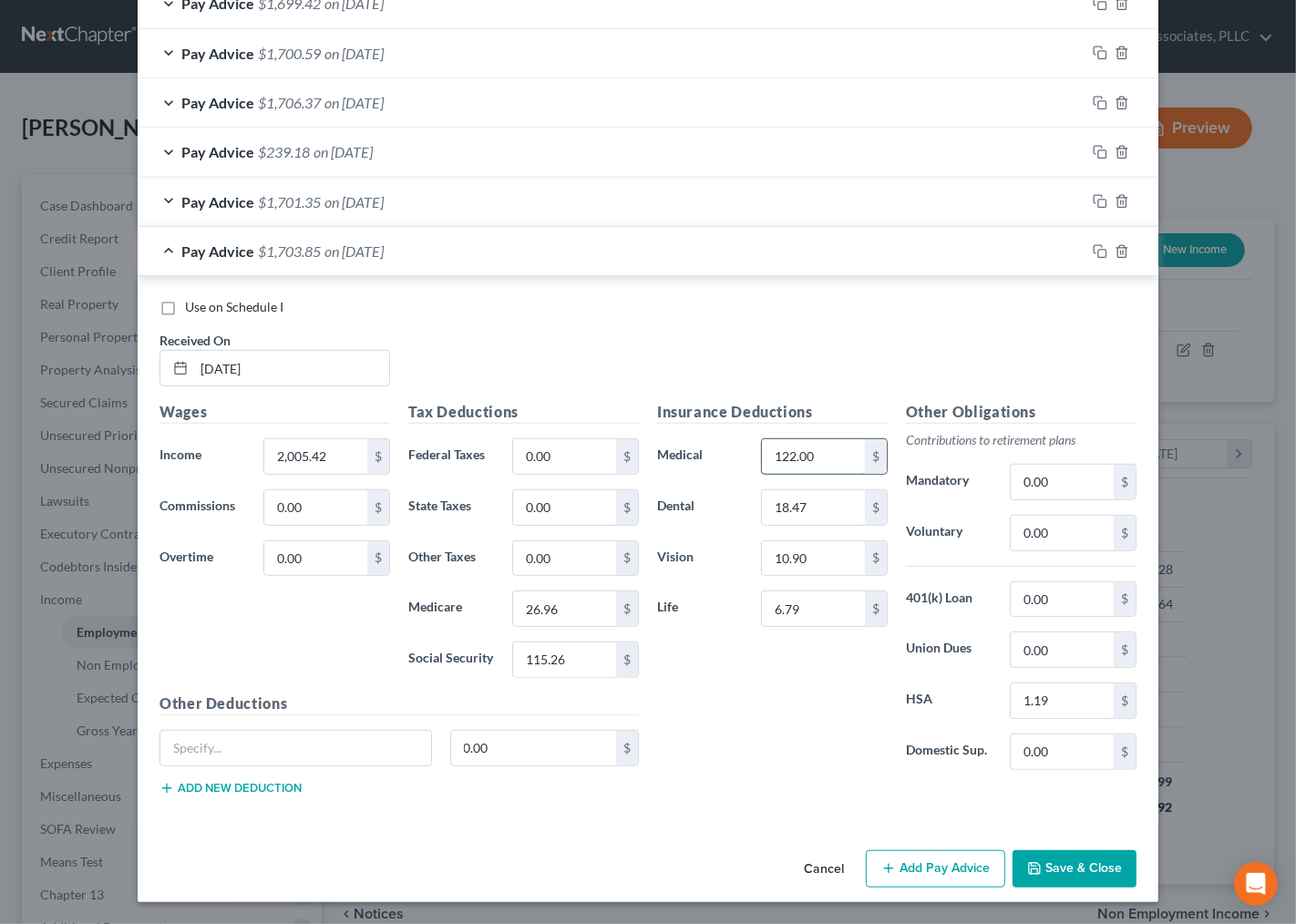
click at [798, 449] on input "122.00" at bounding box center [813, 456] width 103 height 35
click at [811, 493] on input "18.47" at bounding box center [813, 507] width 103 height 35
click at [809, 560] on input "10.90" at bounding box center [813, 559] width 103 height 35
click at [825, 601] on input "6.79" at bounding box center [813, 609] width 103 height 35
click at [752, 715] on div "Insurance Deductions Medical 122.00 $ Dental 18.47 $ Vision 10.90 $ Life 6.79 $" at bounding box center [772, 592] width 249 height 383
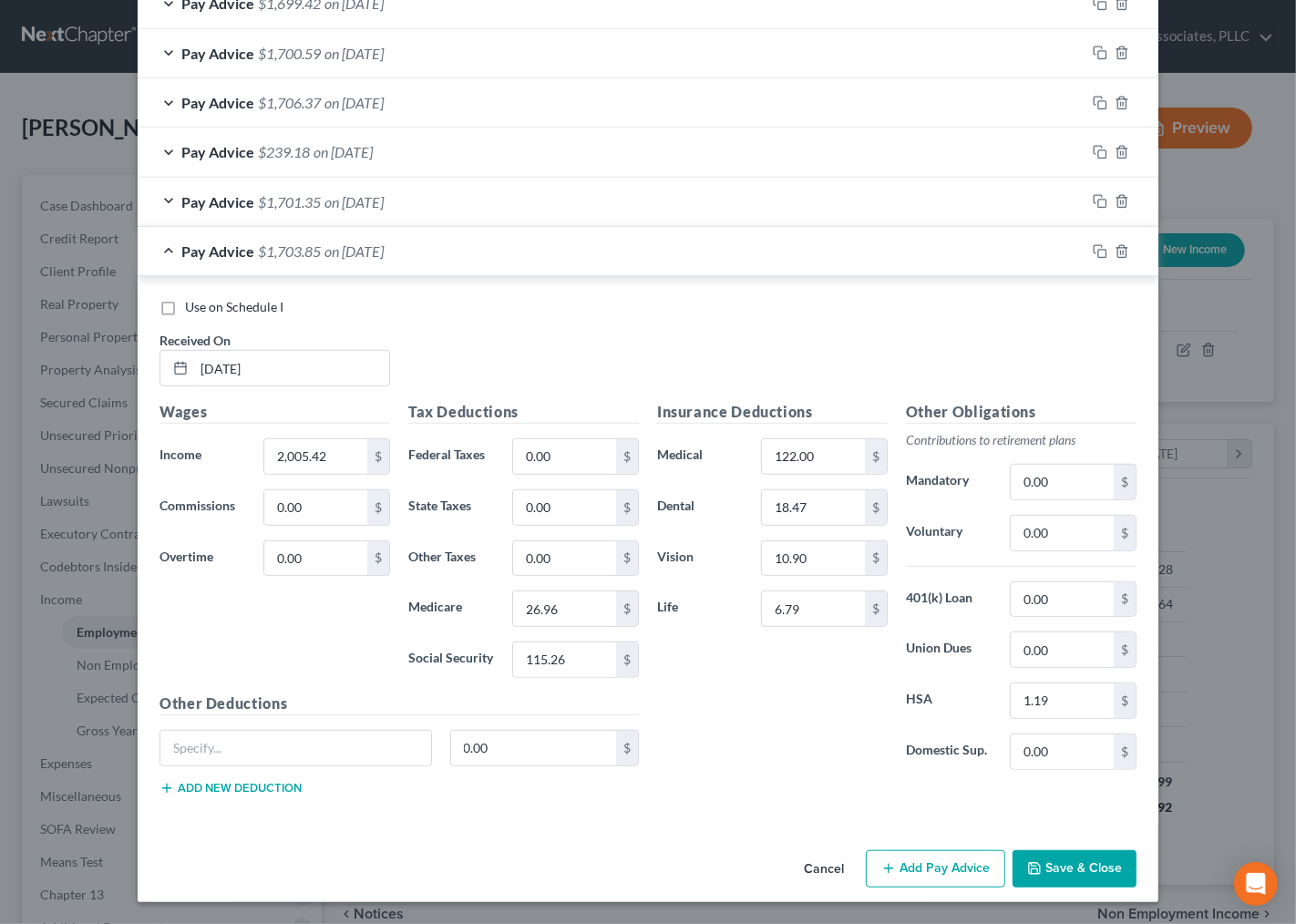
click at [704, 764] on div "Insurance Deductions Medical 122.00 $ Dental 18.47 $ Vision 10.90 $ Life 6.79 $" at bounding box center [772, 592] width 249 height 383
click at [617, 813] on div "Use on Schedule I Received On * 6/6/25 Wages Income * 2,005.42 $ Commissions 0.…" at bounding box center [648, 549] width 1021 height 547
drag, startPoint x: 975, startPoint y: 492, endPoint x: 999, endPoint y: 737, distance: 246.2
click at [999, 737] on div "Other Obligations Contributions to retirement plans Mandatory 0.00 $ Voluntary …" at bounding box center [1020, 592] width 249 height 383
click at [771, 777] on div "Insurance Deductions Medical 122.00 $ Dental 18.47 $ Vision 10.90 $ Life 6.79 $" at bounding box center [772, 592] width 249 height 383
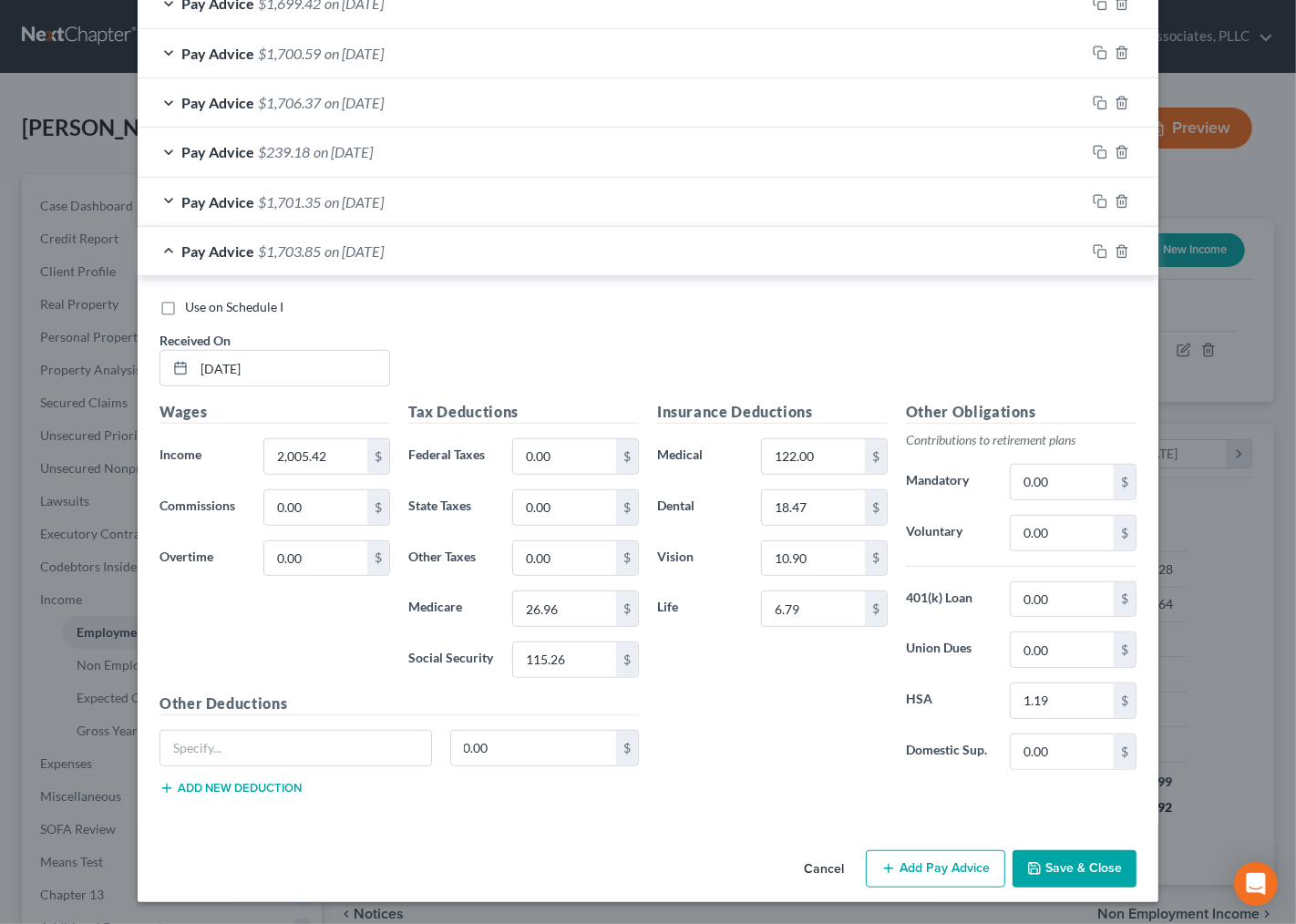
click at [1075, 870] on button "Save & Close" at bounding box center [1074, 869] width 124 height 38
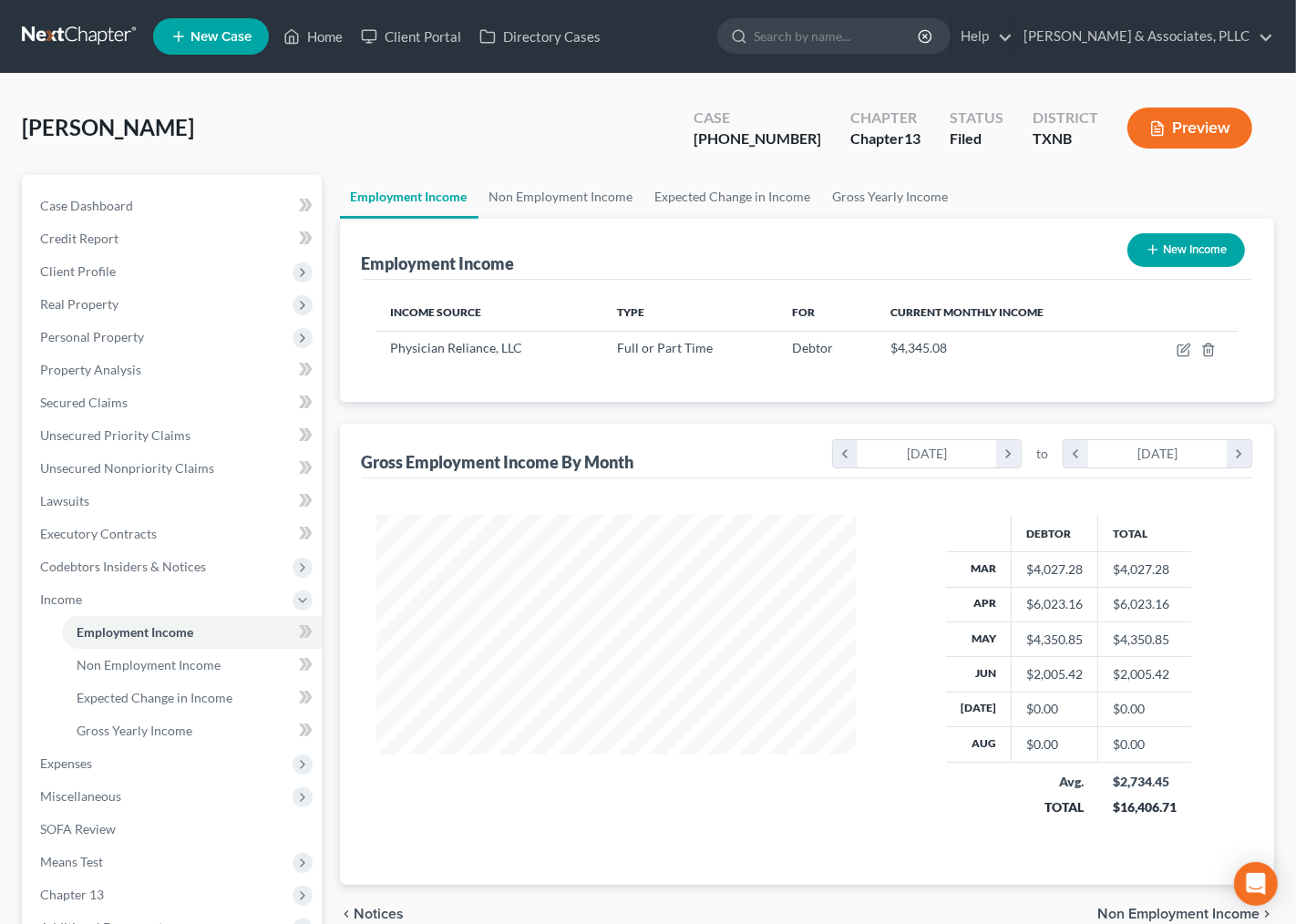
scroll to position [910874, 910886]
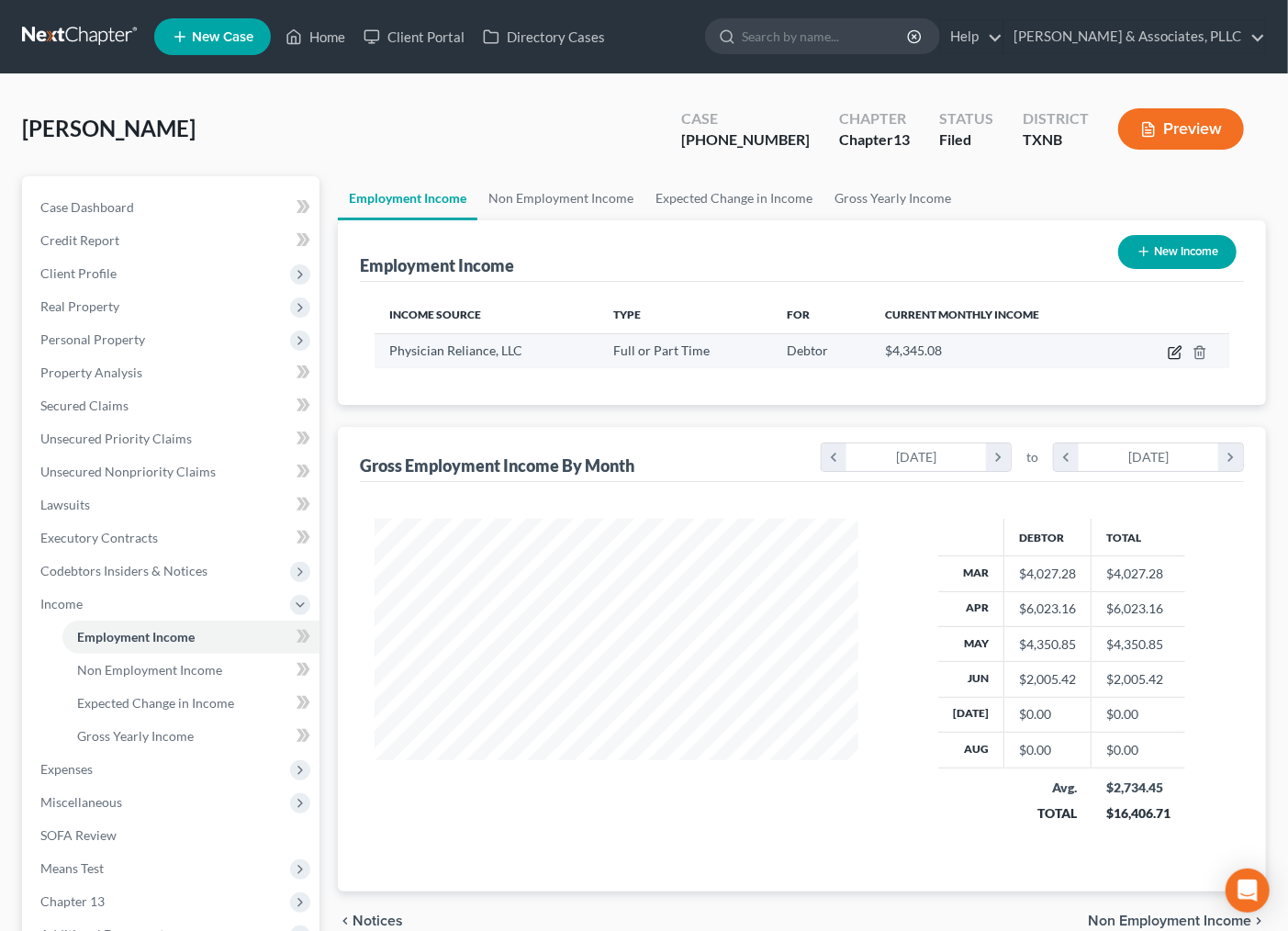
click at [1178, 353] on icon "button" at bounding box center [1175, 352] width 15 height 15
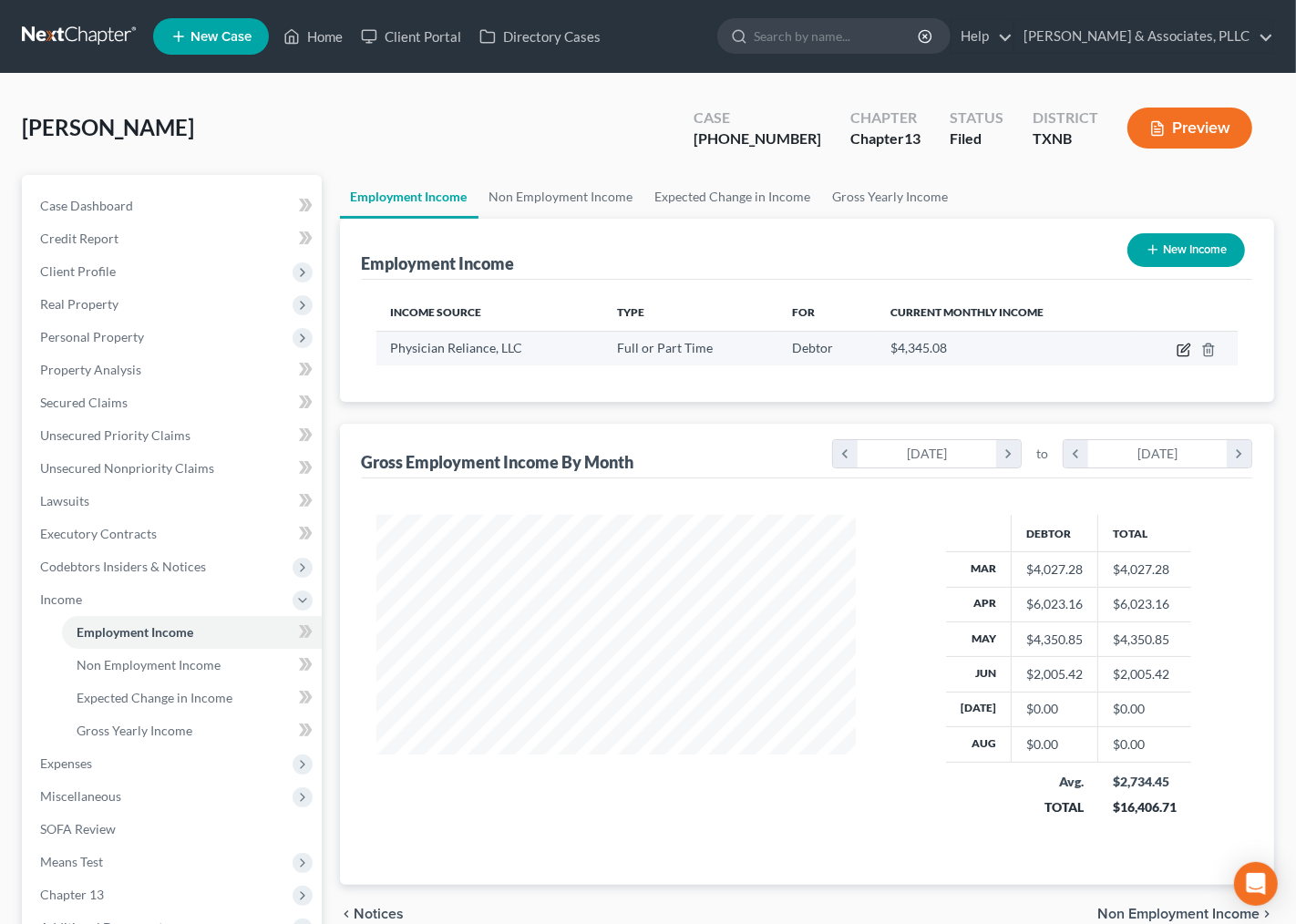
select select "0"
select select "45"
select select "2"
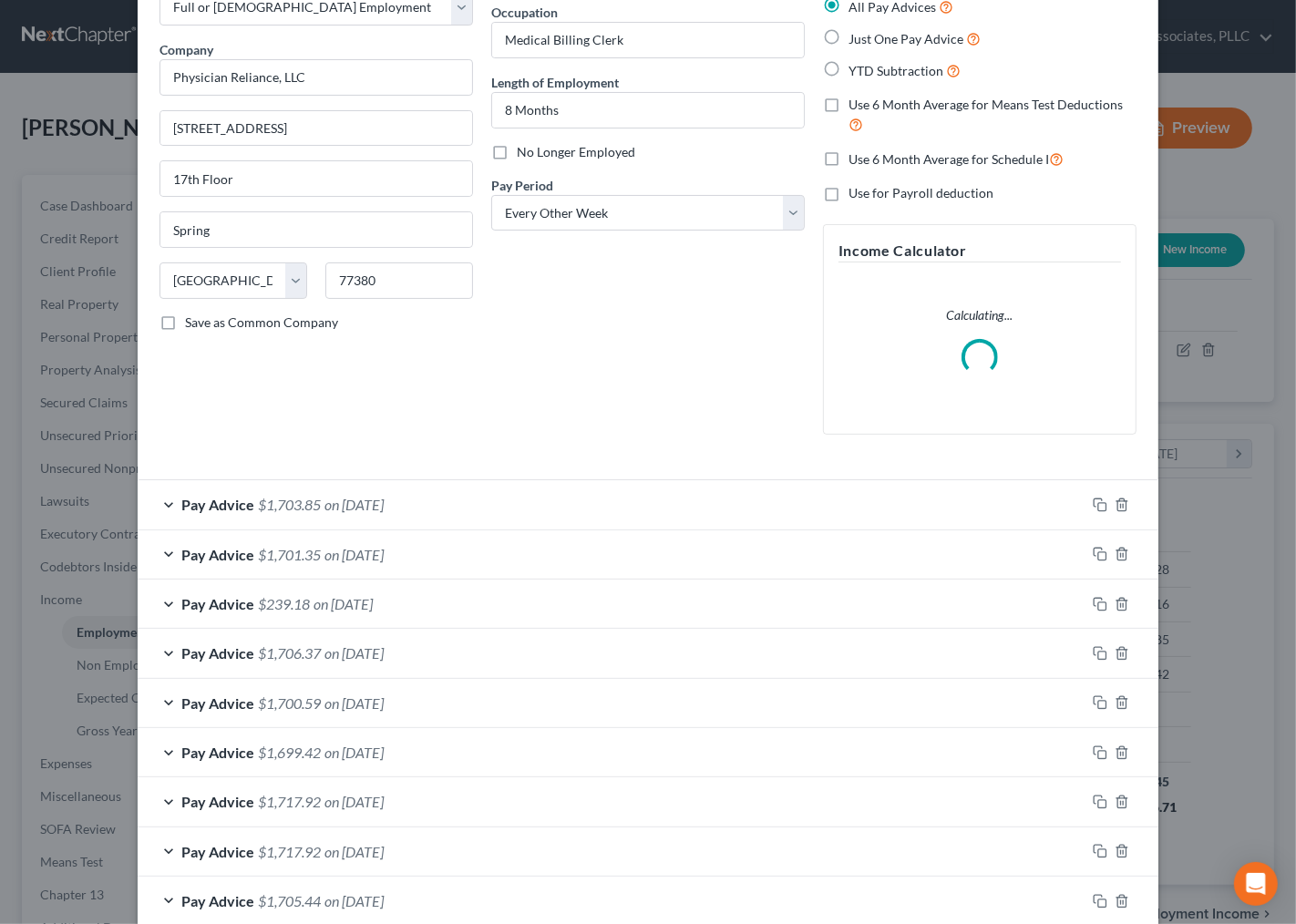
scroll to position [216, 0]
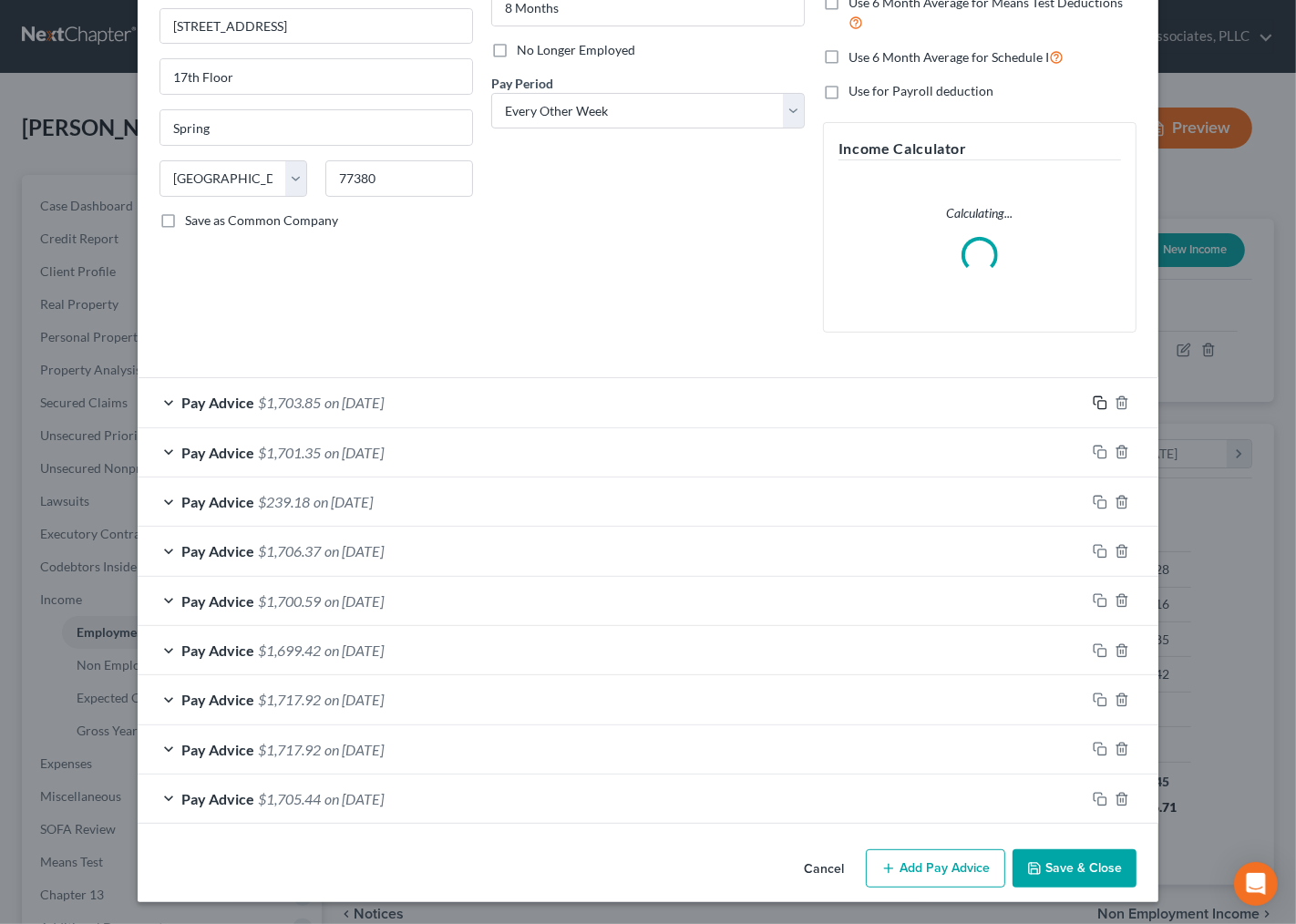
click at [1092, 399] on icon "button" at bounding box center [1099, 402] width 14 height 14
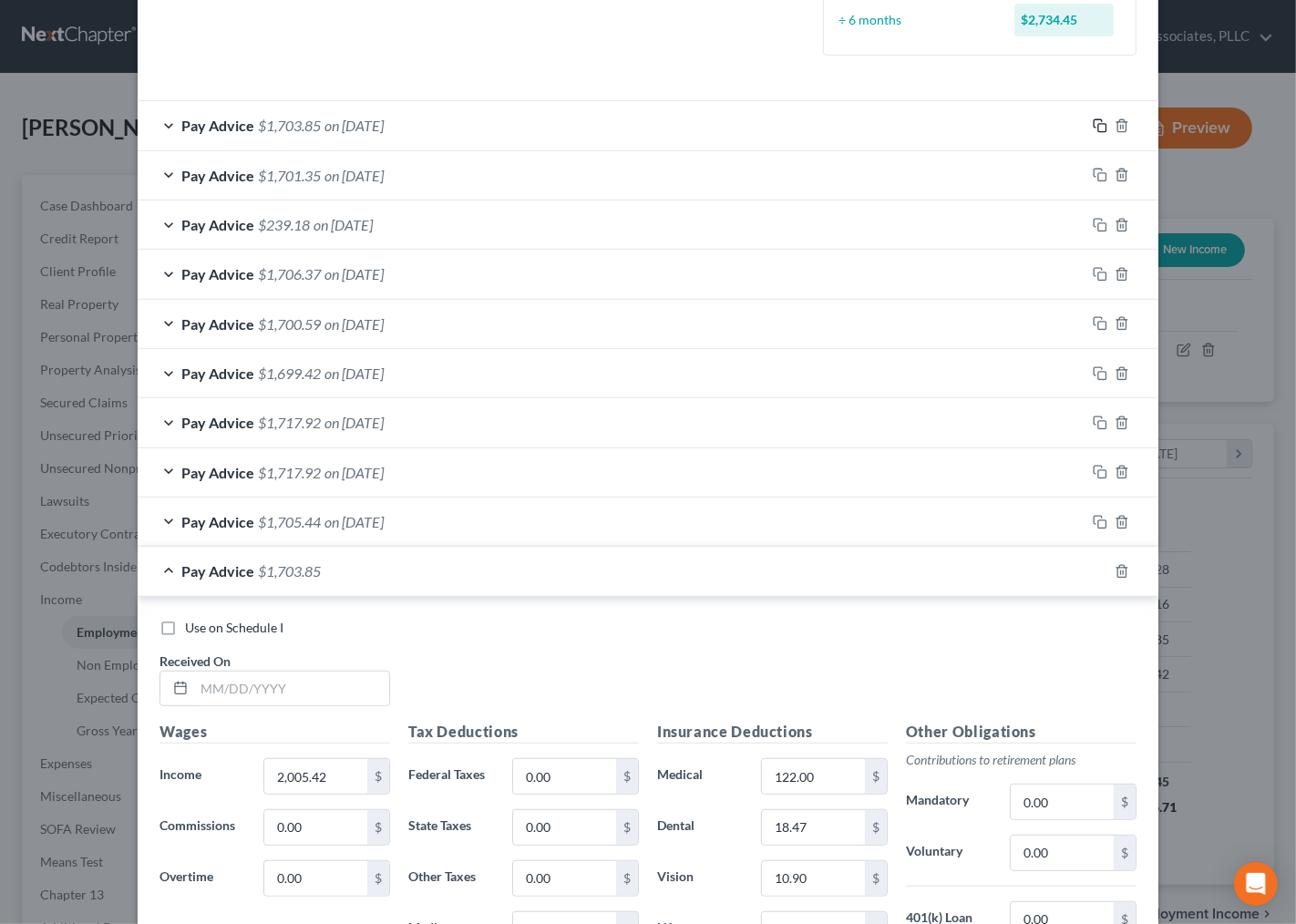
scroll to position [873, 0]
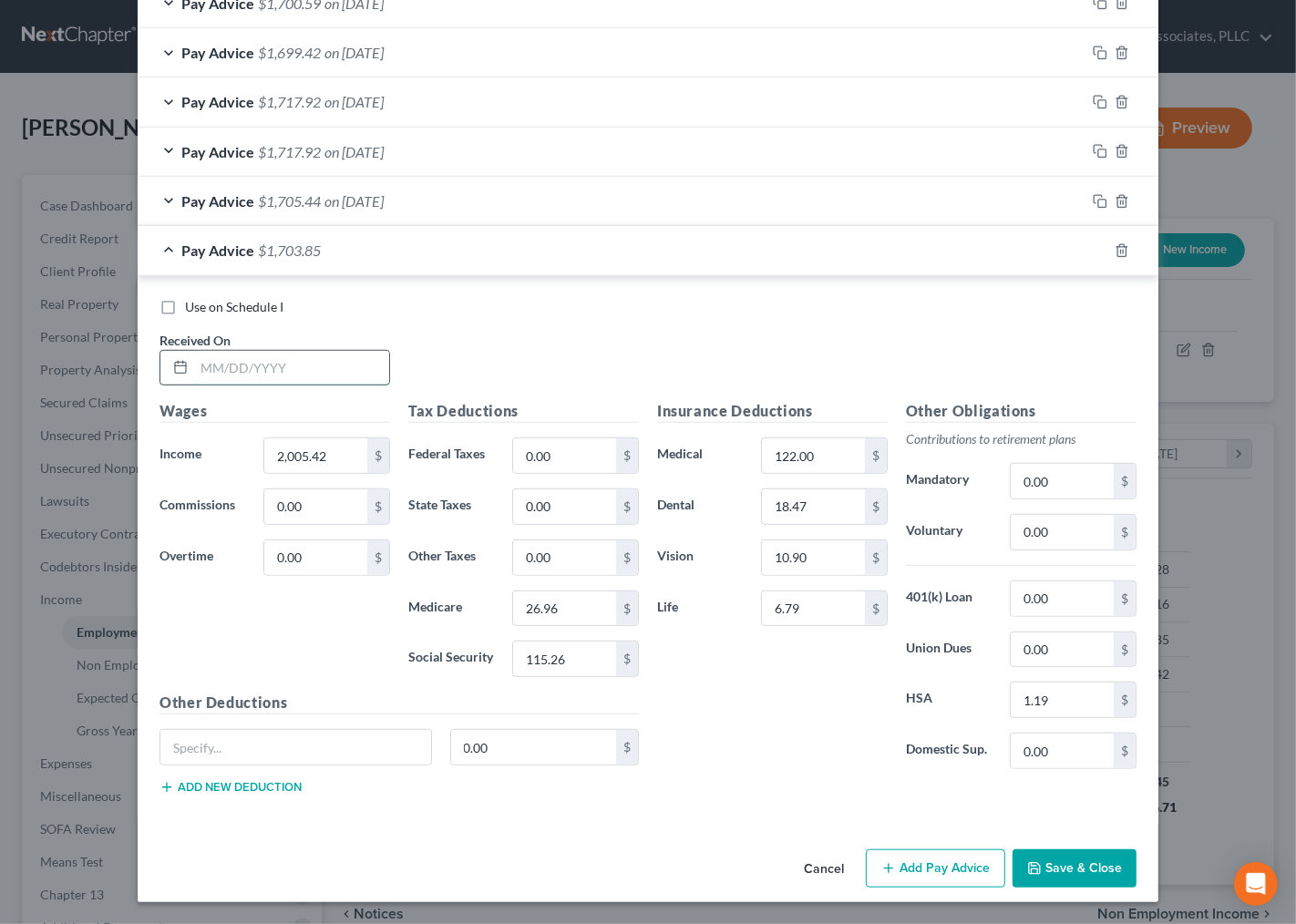
click at [271, 371] on input "text" at bounding box center [291, 368] width 195 height 35
type input "6/20/25"
type input "2,024.64"
type input "27.24"
type input "116.48"
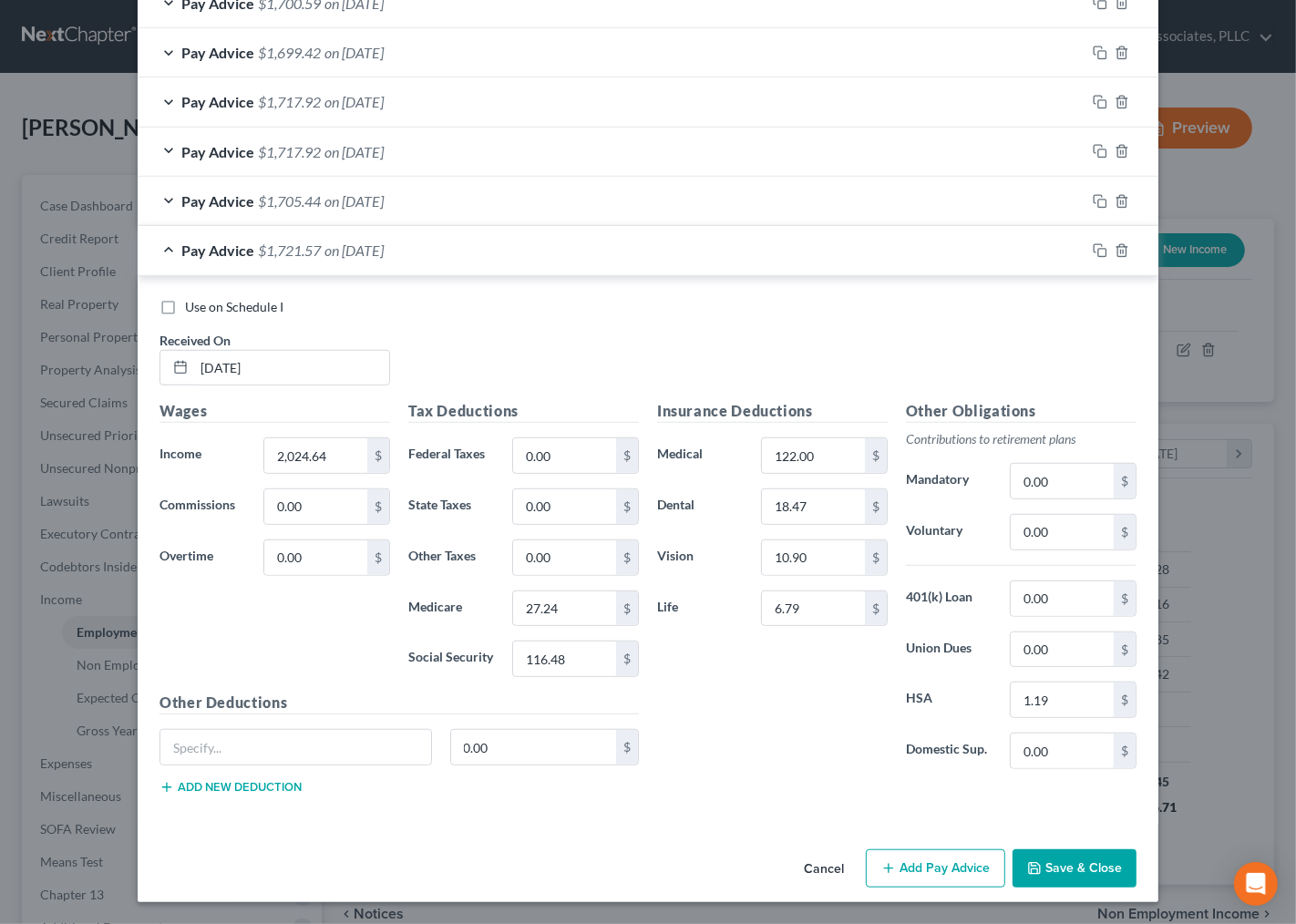
click at [747, 724] on div "Insurance Deductions Medical 122.00 $ Dental 18.47 $ Vision 10.90 $ Life 6.79 $" at bounding box center [772, 591] width 249 height 383
click at [687, 679] on div "Insurance Deductions Medical 122.00 $ Dental 18.47 $ Vision 10.90 $ Life 6.79 $" at bounding box center [772, 591] width 249 height 383
click at [684, 677] on div "Insurance Deductions Medical 122.00 $ Dental 18.47 $ Vision 10.90 $ Life 6.79 $" at bounding box center [772, 591] width 249 height 383
click at [871, 732] on div "Insurance Deductions Medical 122.00 $ Dental 18.47 $ Vision 10.90 $ Life 6.79 $" at bounding box center [772, 591] width 249 height 383
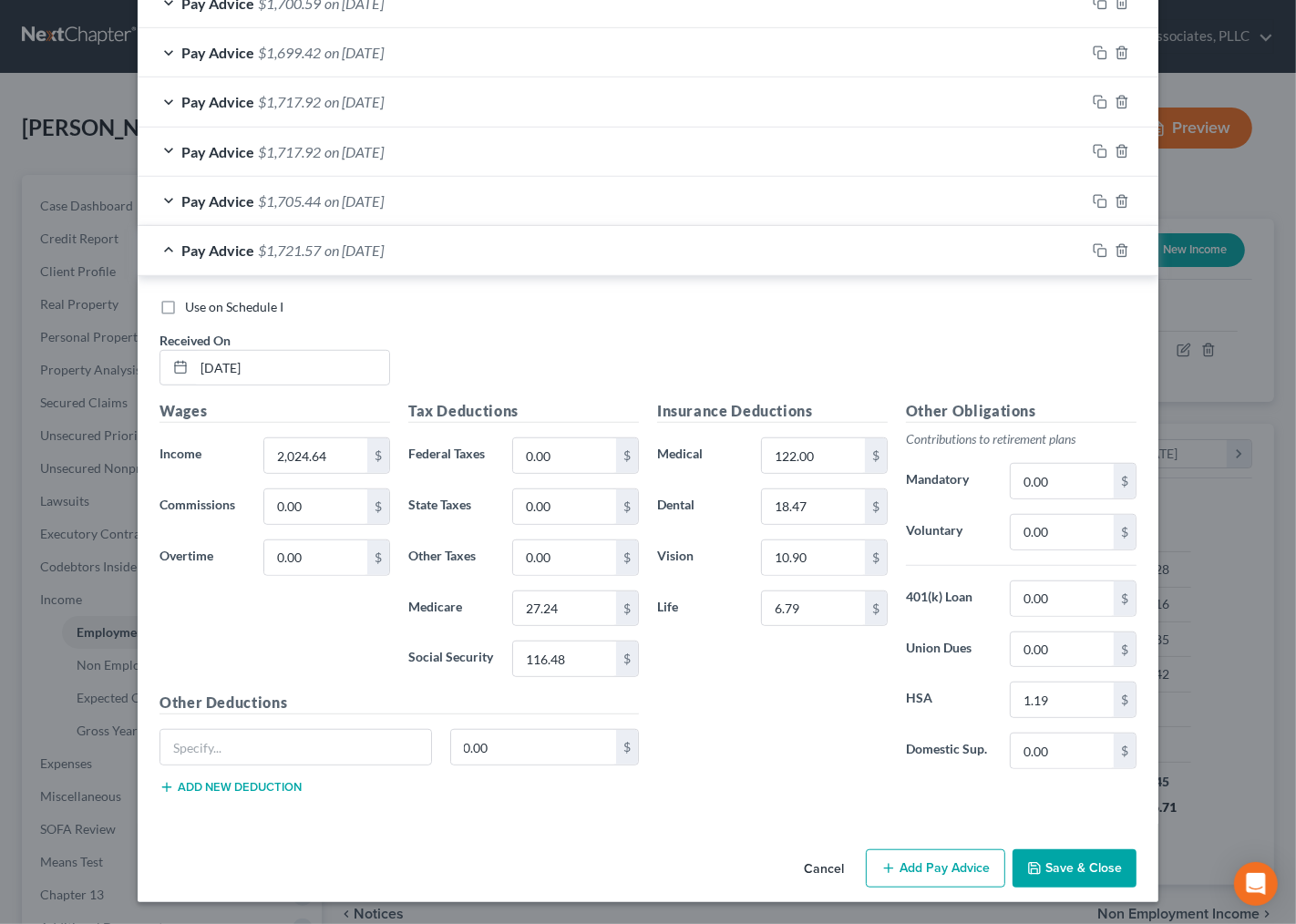
click at [762, 700] on div "Insurance Deductions Medical 122.00 $ Dental 18.47 $ Vision 10.90 $ Life 6.79 $" at bounding box center [772, 591] width 249 height 383
click at [698, 308] on div "Use on Schedule I" at bounding box center [648, 306] width 977 height 18
click at [708, 327] on div "Use on Schedule I Received On * 6/20/25" at bounding box center [648, 349] width 995 height 103
click at [726, 731] on div "Insurance Deductions Medical 122.00 $ Dental 18.47 $ Vision 10.90 $ Life 6.79 $" at bounding box center [772, 591] width 249 height 383
click at [819, 298] on div "Use on Schedule I" at bounding box center [648, 306] width 977 height 18
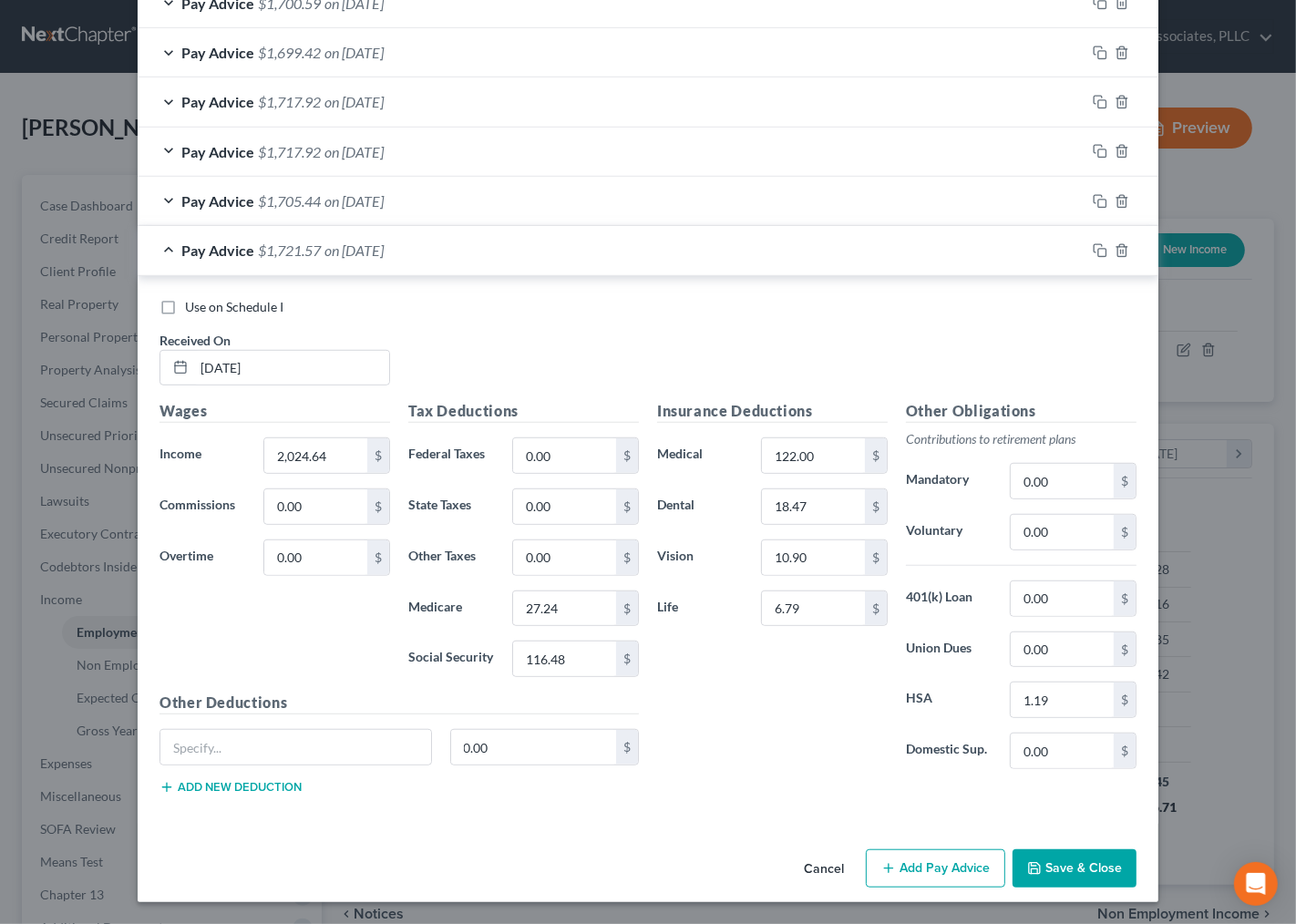
click at [767, 694] on div "Insurance Deductions Medical 122.00 $ Dental 18.47 $ Vision 10.90 $ Life 6.79 $" at bounding box center [772, 591] width 249 height 383
click at [621, 328] on div "Use on Schedule I Received On * 6/20/25" at bounding box center [648, 349] width 995 height 103
click at [729, 715] on div "Insurance Deductions Medical 122.00 $ Dental 18.47 $ Vision 10.90 $ Life 6.79 $" at bounding box center [772, 591] width 249 height 383
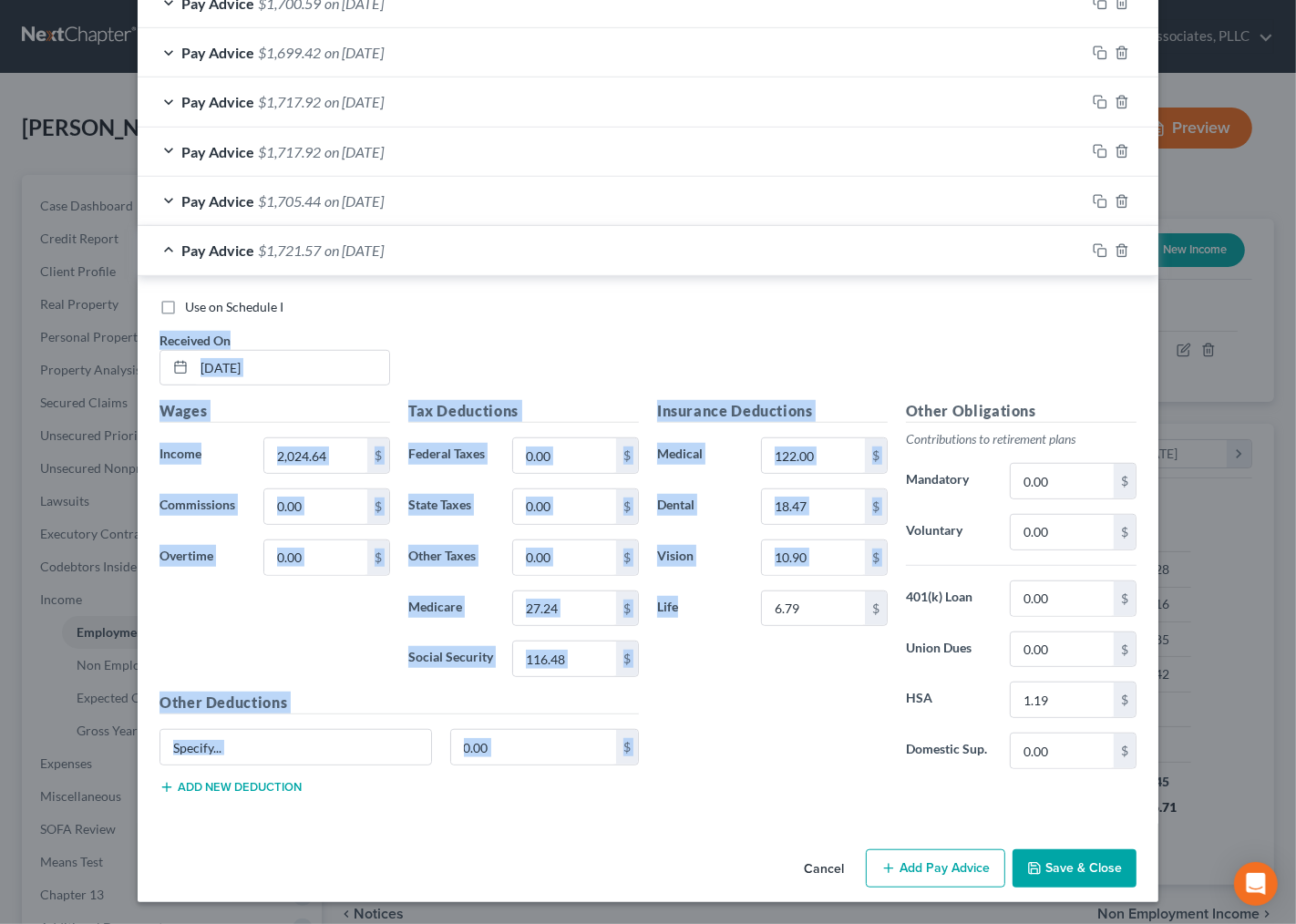
drag, startPoint x: 721, startPoint y: 353, endPoint x: 760, endPoint y: 730, distance: 379.0
click at [756, 656] on div "Use on Schedule I Received On * 6/20/25 Wages Income * 2,024.64 $ Commissions 0…" at bounding box center [648, 553] width 977 height 511
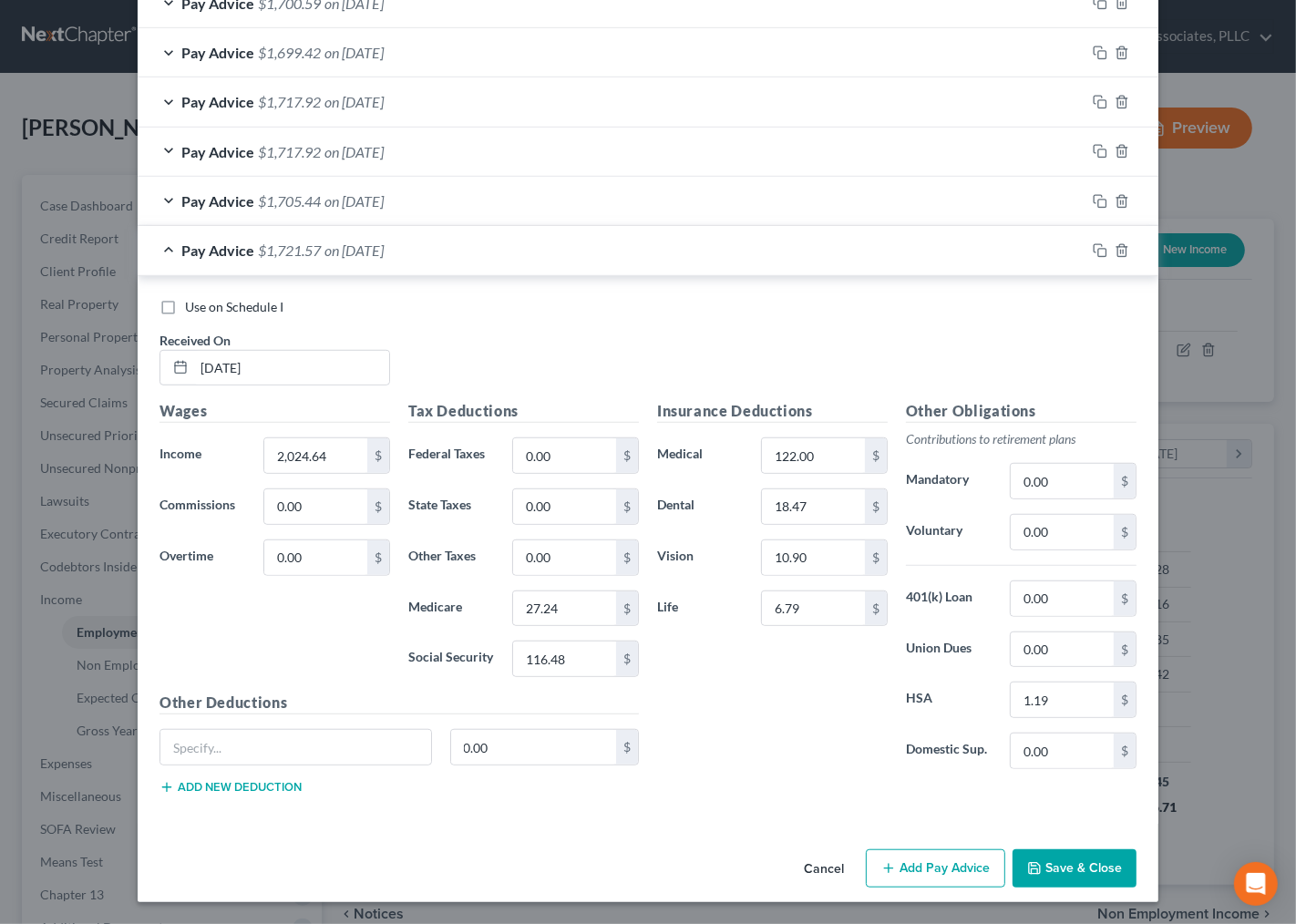
click at [762, 750] on div "Insurance Deductions Medical 122.00 $ Dental 18.47 $ Vision 10.90 $ Life 6.79 $" at bounding box center [772, 591] width 249 height 383
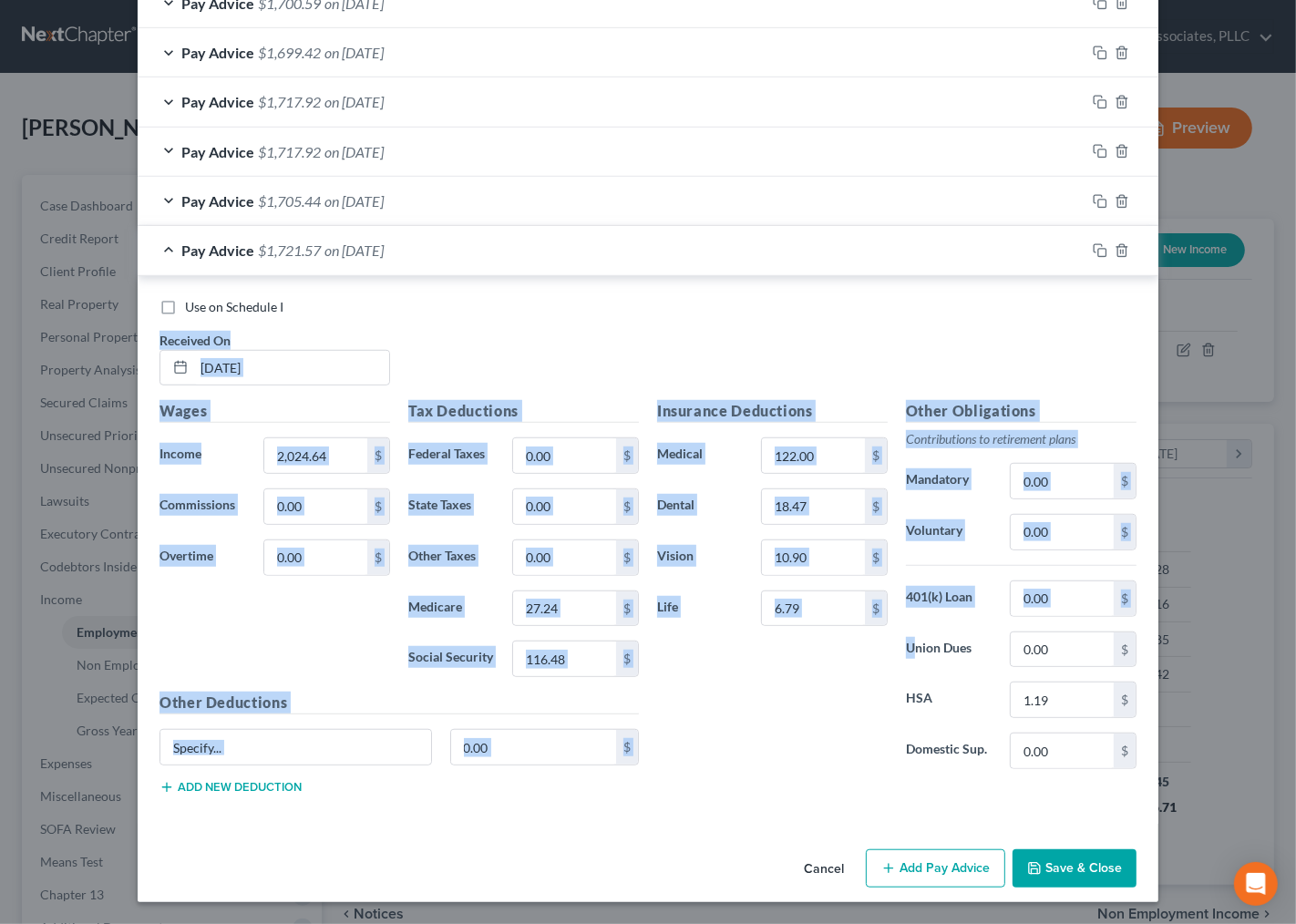
drag, startPoint x: 902, startPoint y: 369, endPoint x: 903, endPoint y: 640, distance: 271.0
click at [903, 640] on div "Use on Schedule I Received On * 6/20/25 Wages Income * 2,024.64 $ Commissions 0…" at bounding box center [648, 553] width 977 height 511
click at [873, 698] on div "Insurance Deductions Medical 122.00 $ Dental 18.47 $ Vision 10.90 $ Life 6.79 $" at bounding box center [772, 591] width 249 height 383
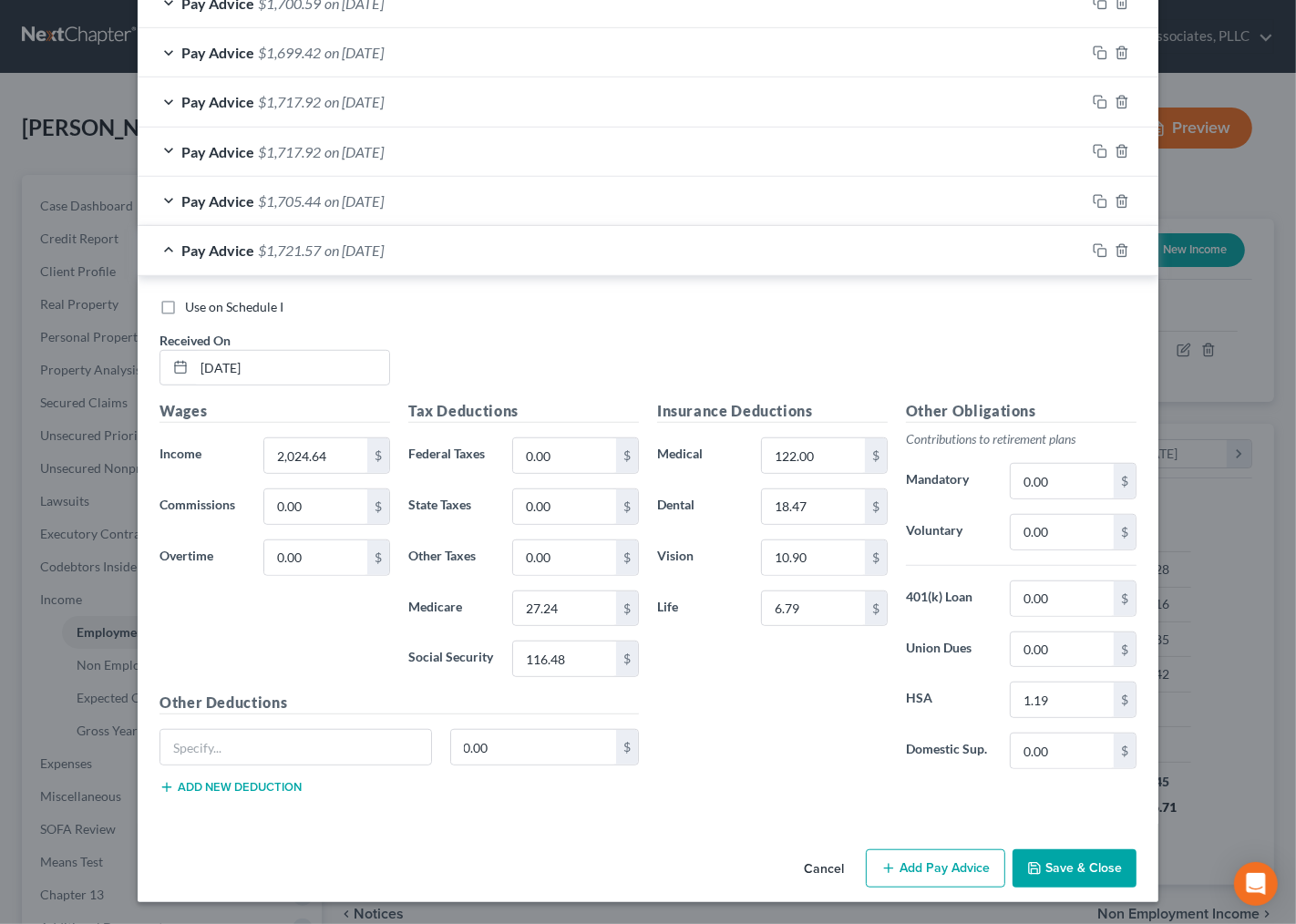
click at [781, 696] on div "Insurance Deductions Medical 122.00 $ Dental 18.47 $ Vision 10.90 $ Life 6.79 $" at bounding box center [772, 591] width 249 height 383
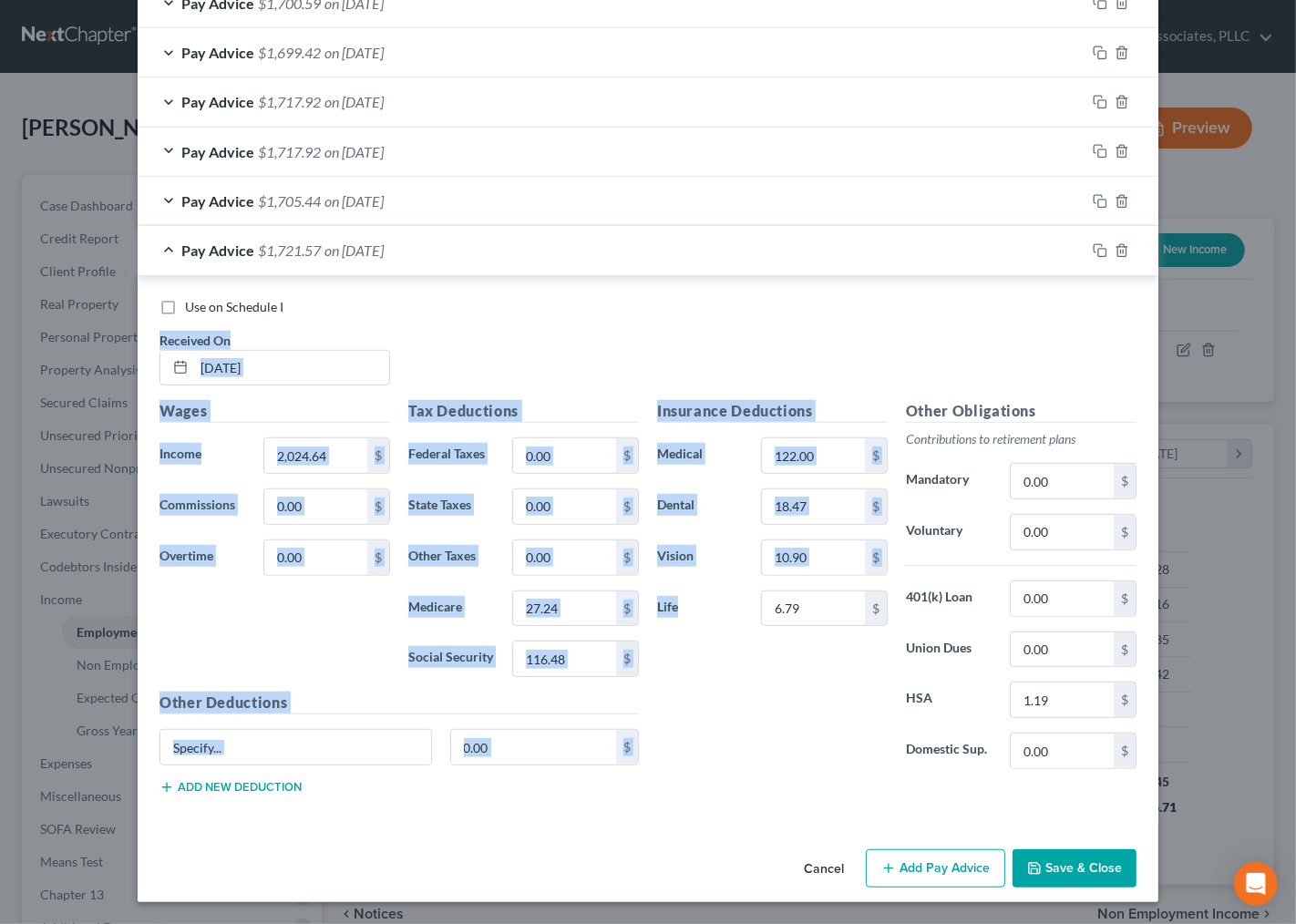
drag, startPoint x: 652, startPoint y: 348, endPoint x: 794, endPoint y: 663, distance: 345.5
click at [794, 663] on div "Use on Schedule I Received On * 6/20/25 Wages Income * 2,024.64 $ Commissions 0…" at bounding box center [648, 553] width 977 height 511
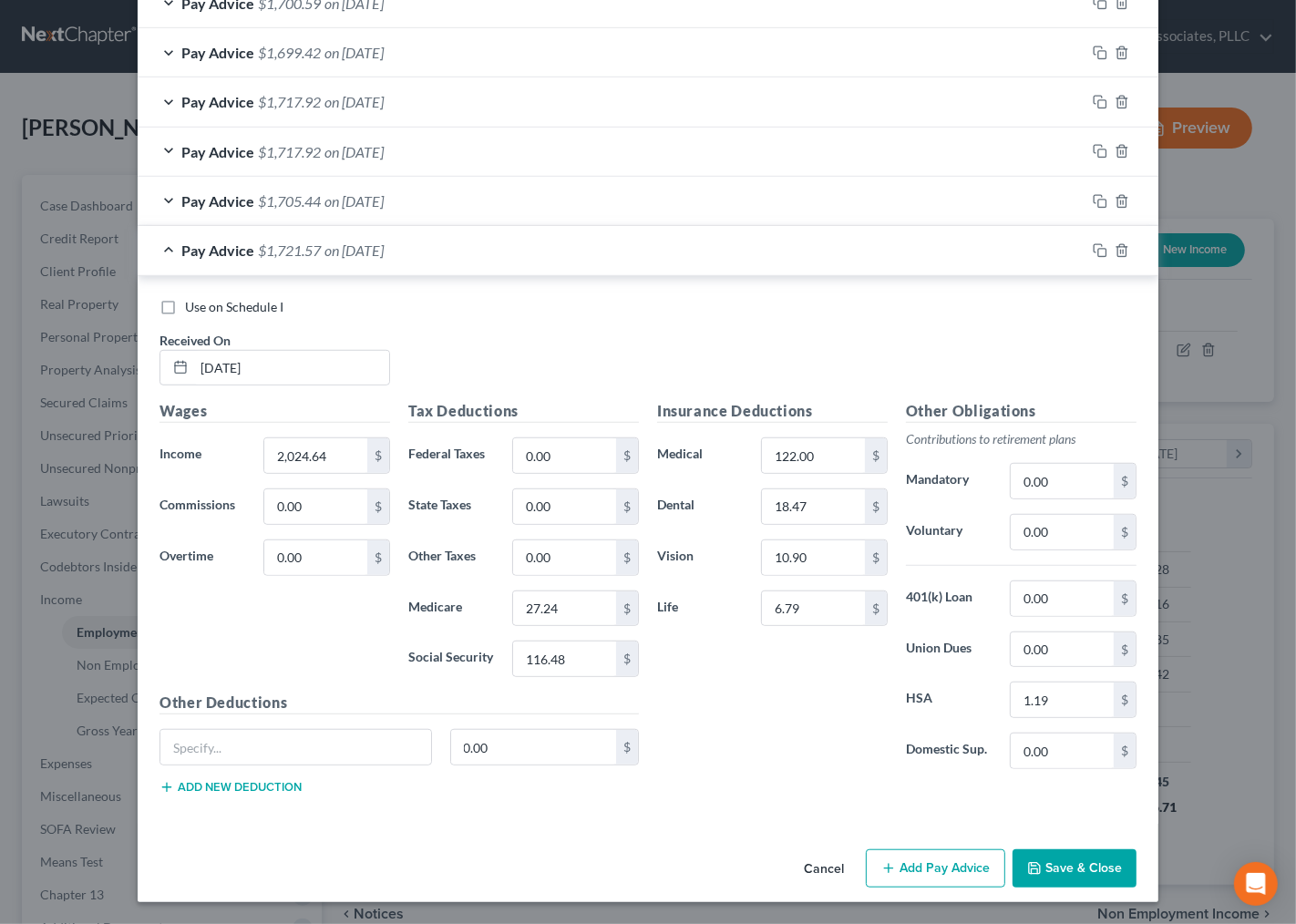
click at [782, 694] on div "Insurance Deductions Medical 122.00 $ Dental 18.47 $ Vision 10.90 $ Life 6.79 $" at bounding box center [772, 591] width 249 height 383
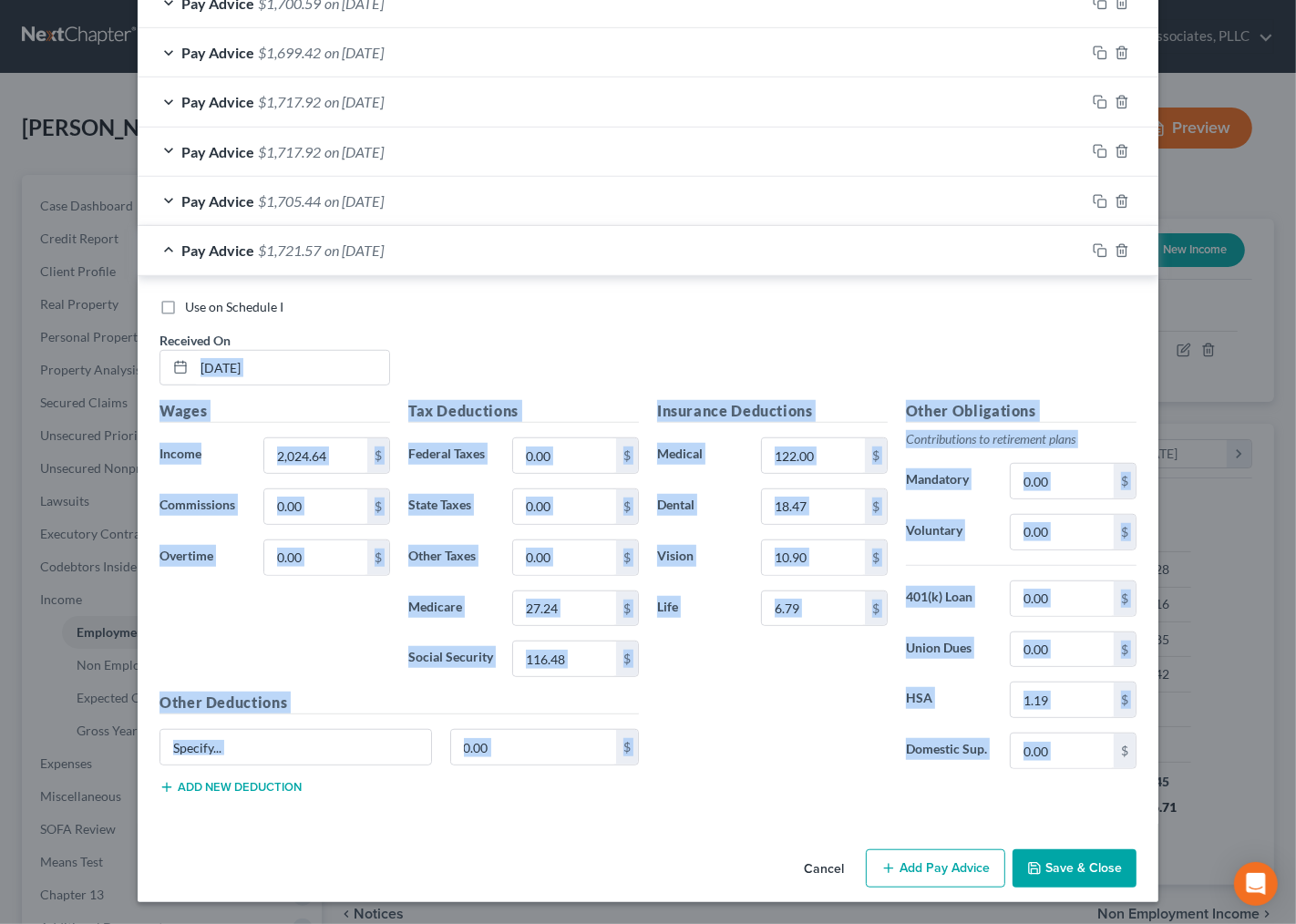
drag, startPoint x: 1115, startPoint y: 792, endPoint x: 422, endPoint y: 377, distance: 807.8
click at [185, 372] on div "Use on Schedule I Received On * 6/20/25 Wages Income * 2,024.64 $ Commissions 0…" at bounding box center [648, 553] width 977 height 511
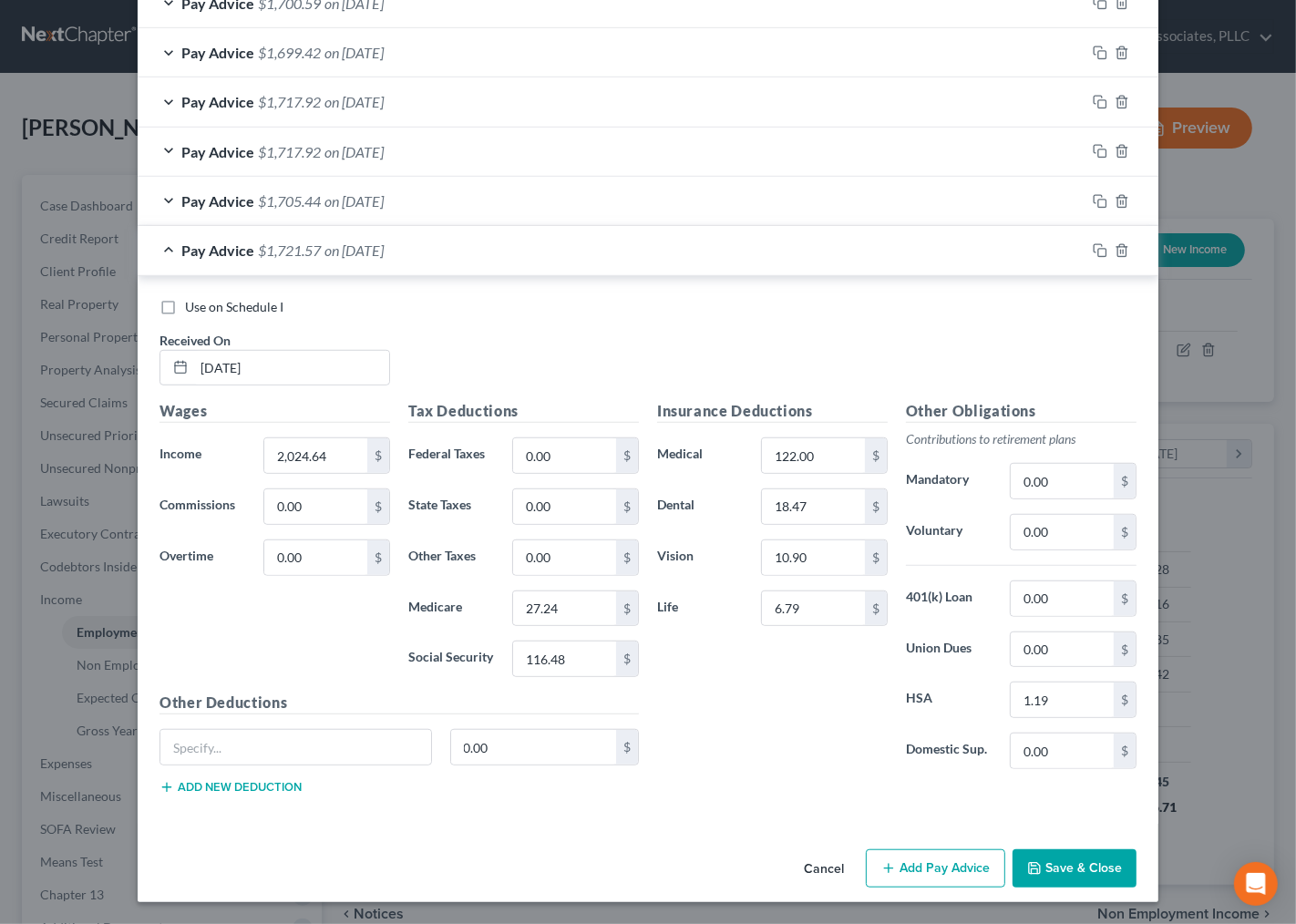
click at [486, 343] on div "Use on Schedule I Received On * 6/20/25" at bounding box center [648, 349] width 995 height 103
click at [577, 622] on input "27.24" at bounding box center [564, 609] width 103 height 35
click at [1092, 251] on icon "button" at bounding box center [1099, 250] width 14 height 14
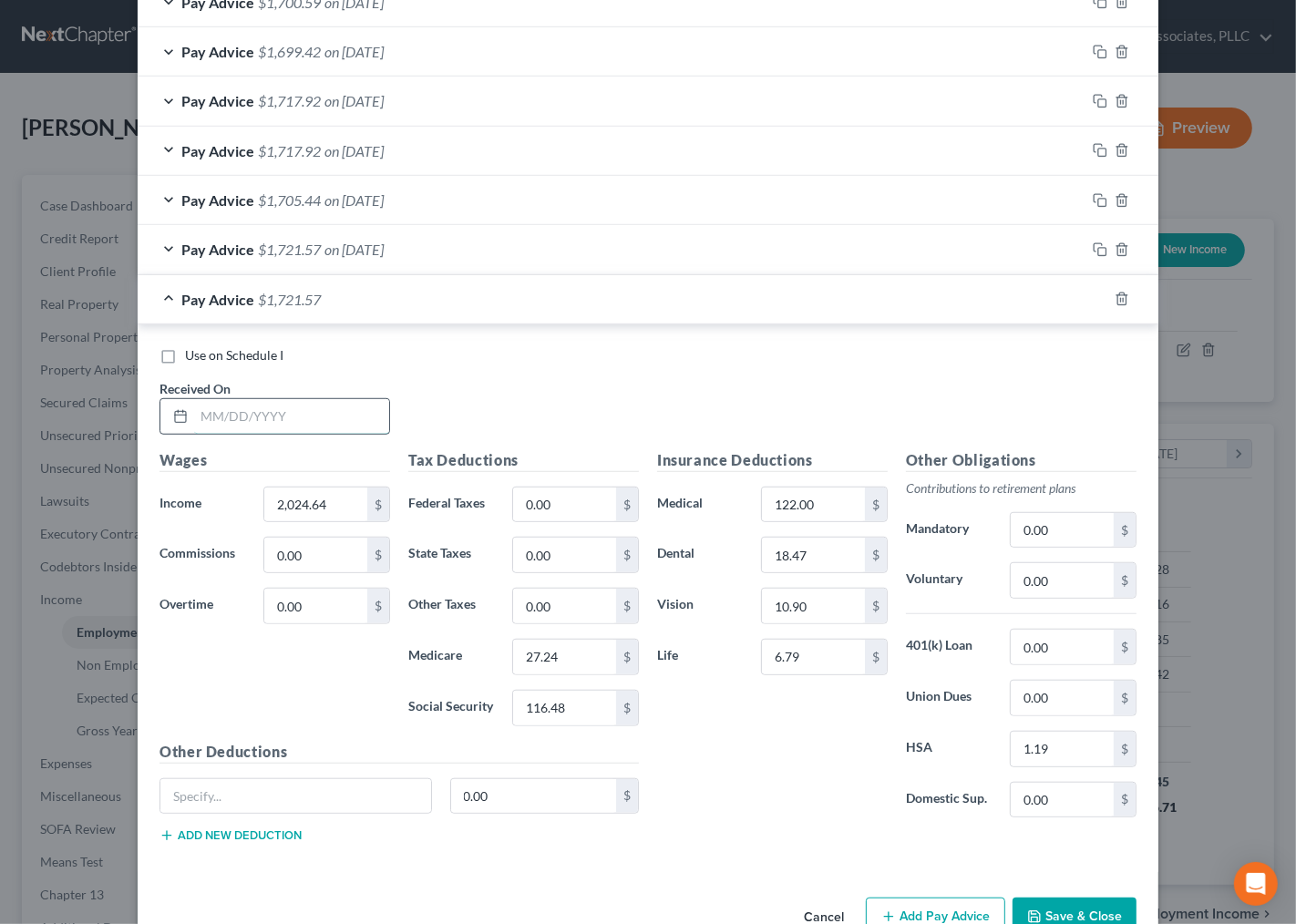
click at [270, 429] on input "text" at bounding box center [291, 417] width 195 height 35
type input "7/3/25"
type input "2,021.28"
type input "27.19"
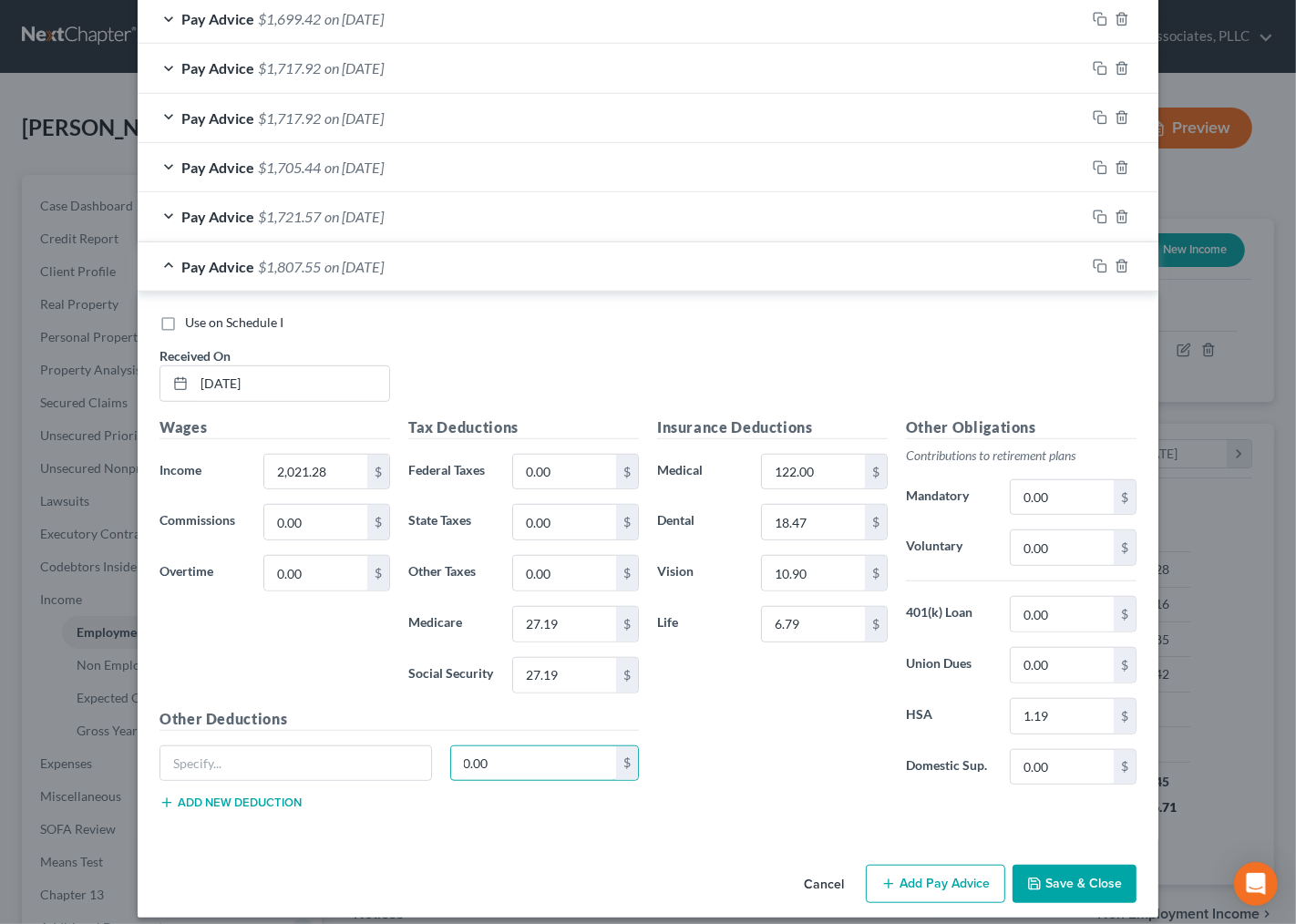
scroll to position [923, 0]
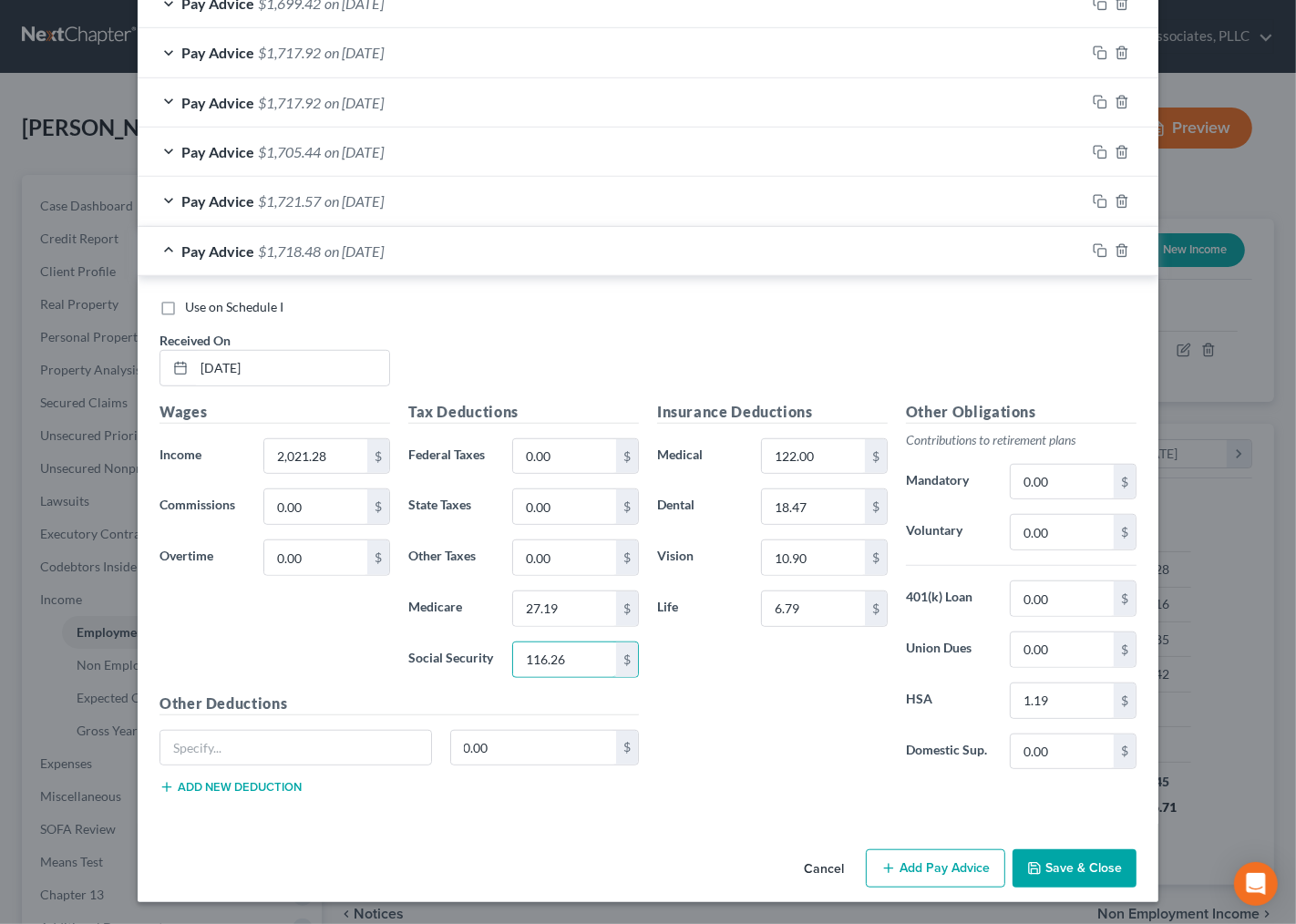
type input "116.26"
click at [759, 750] on div "Insurance Deductions Medical 122.00 $ Dental 18.47 $ Vision 10.90 $ Life 6.79 $" at bounding box center [772, 592] width 249 height 383
click at [1092, 244] on icon "button" at bounding box center [1099, 250] width 14 height 14
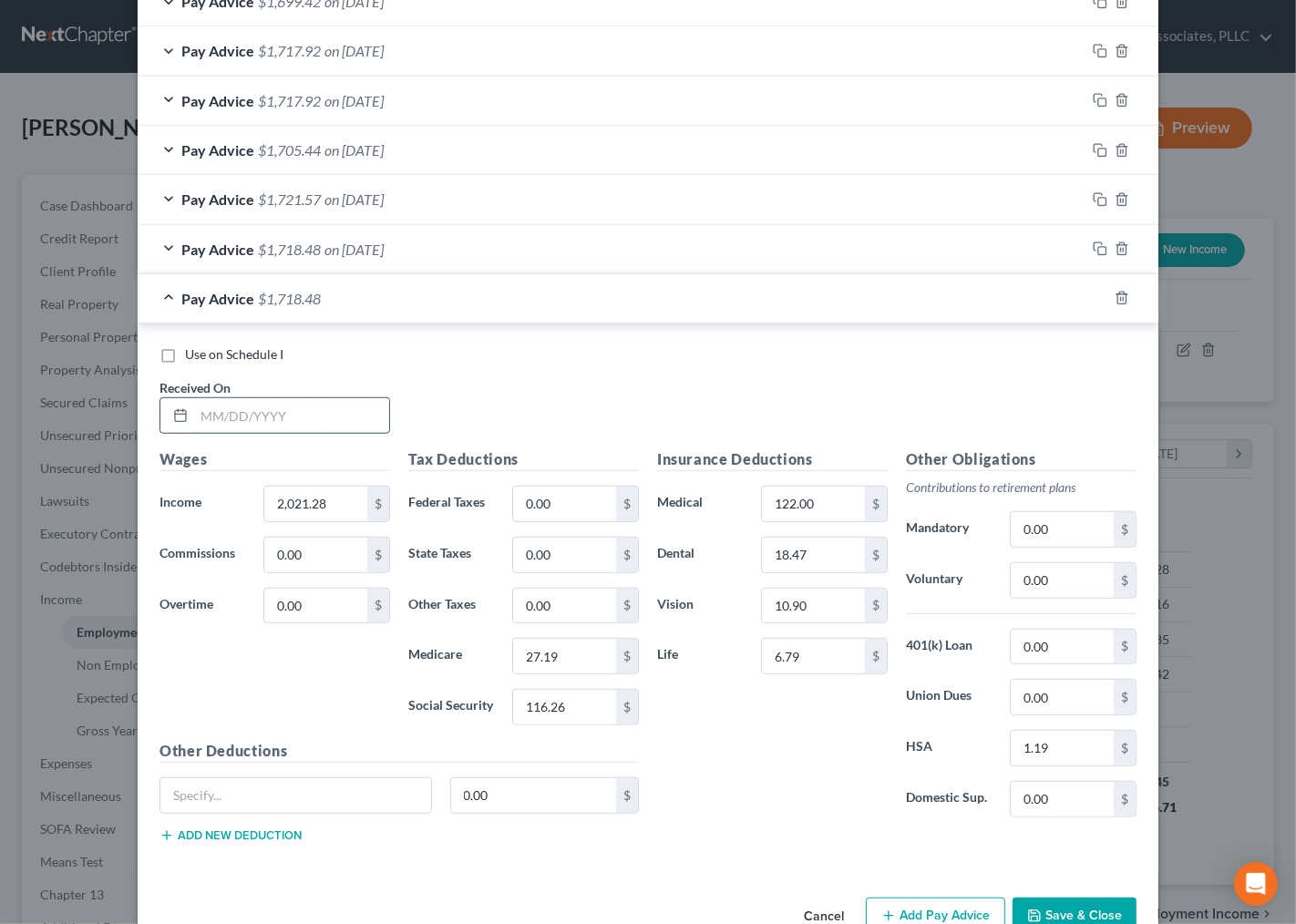
click at [251, 421] on input "text" at bounding box center [291, 416] width 195 height 35
type input "7/18/25"
type input "2,034.74"
type input "27.38"
click at [712, 780] on div "Insurance Deductions Medical 122.00 $ Dental 18.47 $ Vision 10.90 $ Life 6.79 $" at bounding box center [772, 640] width 249 height 383
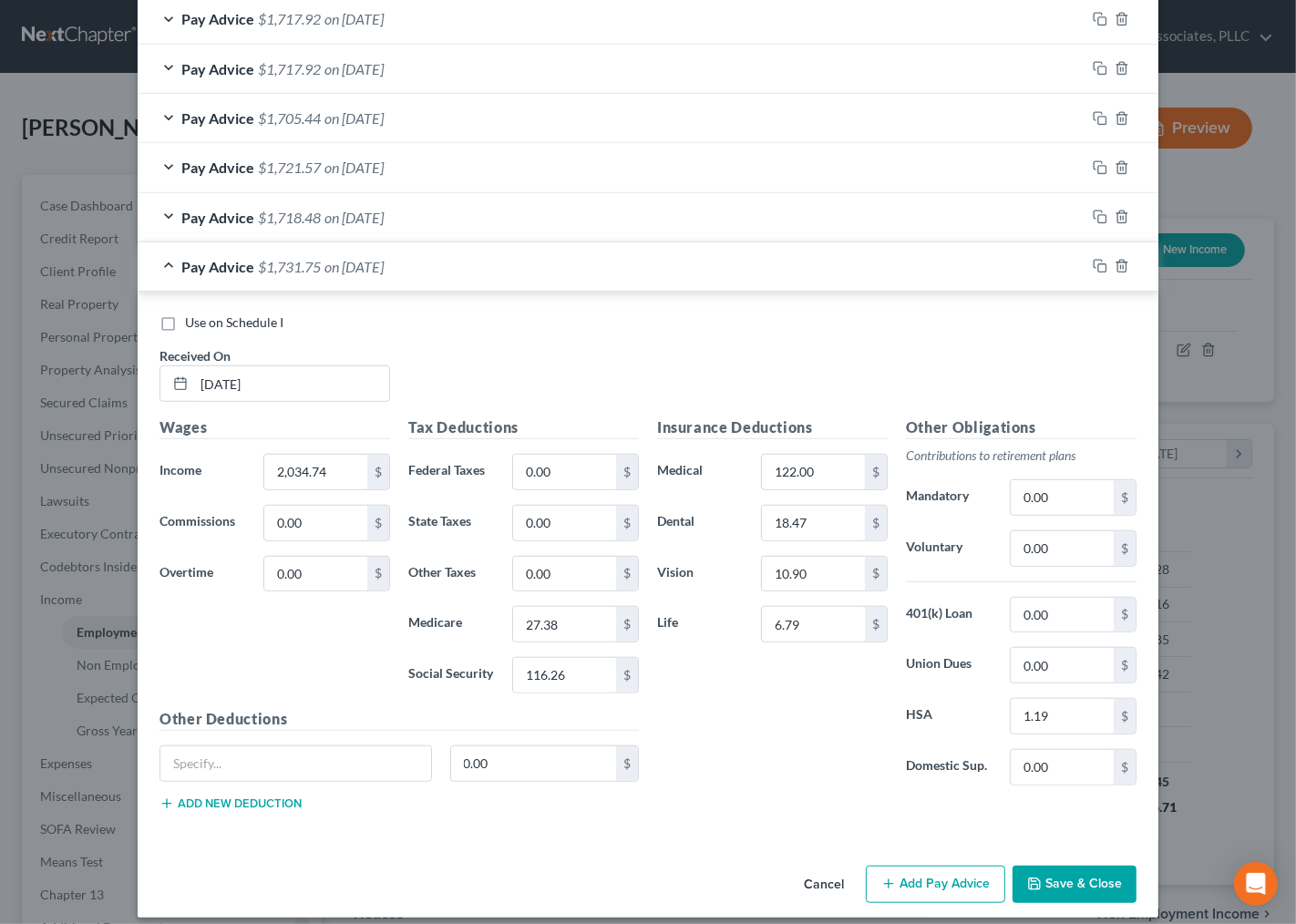
scroll to position [972, 0]
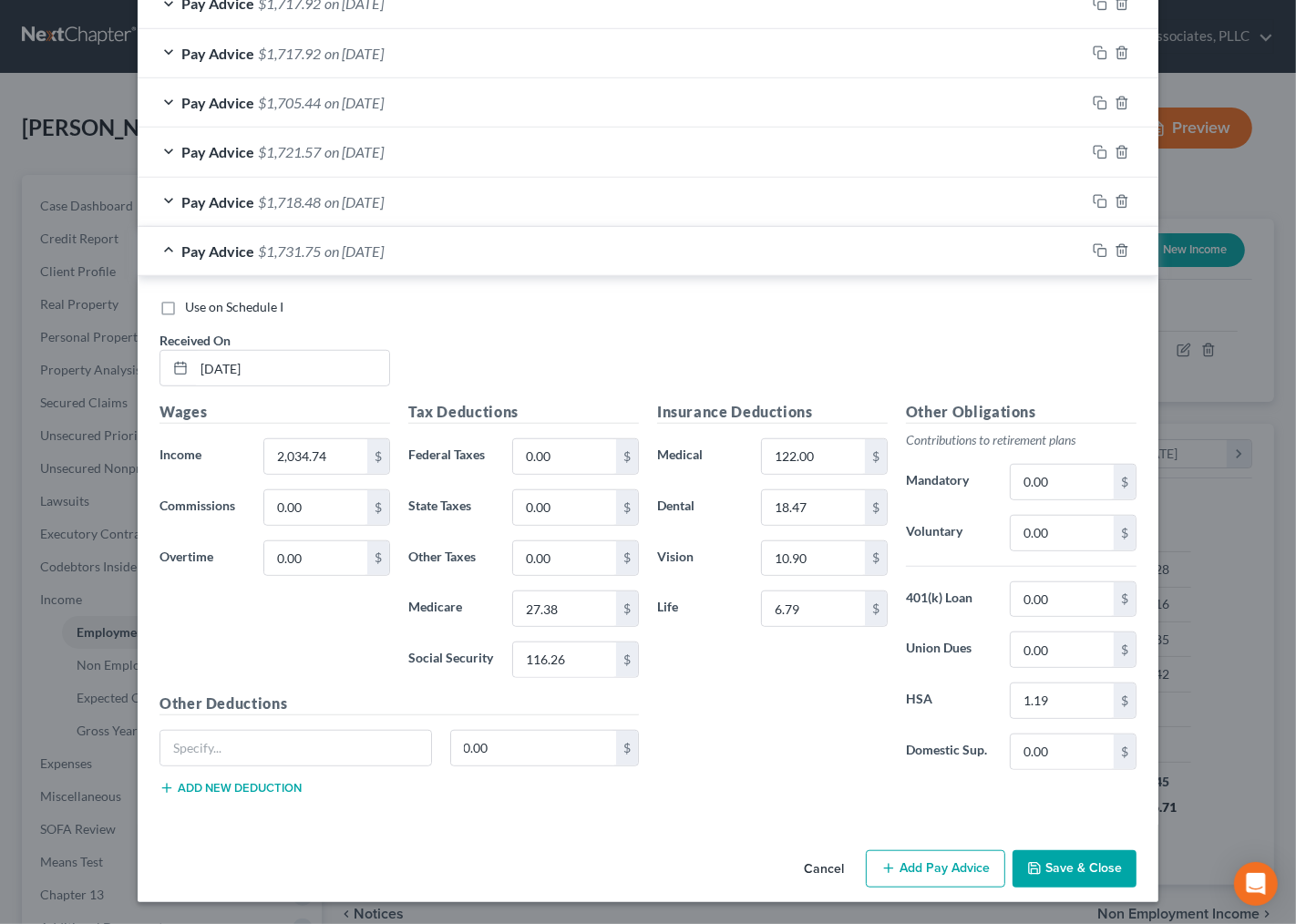
click at [712, 780] on div "Insurance Deductions Medical 122.00 $ Dental 18.47 $ Vision 10.90 $ Life 6.79 $" at bounding box center [772, 592] width 249 height 383
click at [749, 779] on div "Insurance Deductions Medical 122.00 $ Dental 18.47 $ Vision 10.90 $ Life 6.79 $" at bounding box center [772, 592] width 249 height 383
click at [563, 658] on input "116.26" at bounding box center [564, 660] width 103 height 35
type input "117.10"
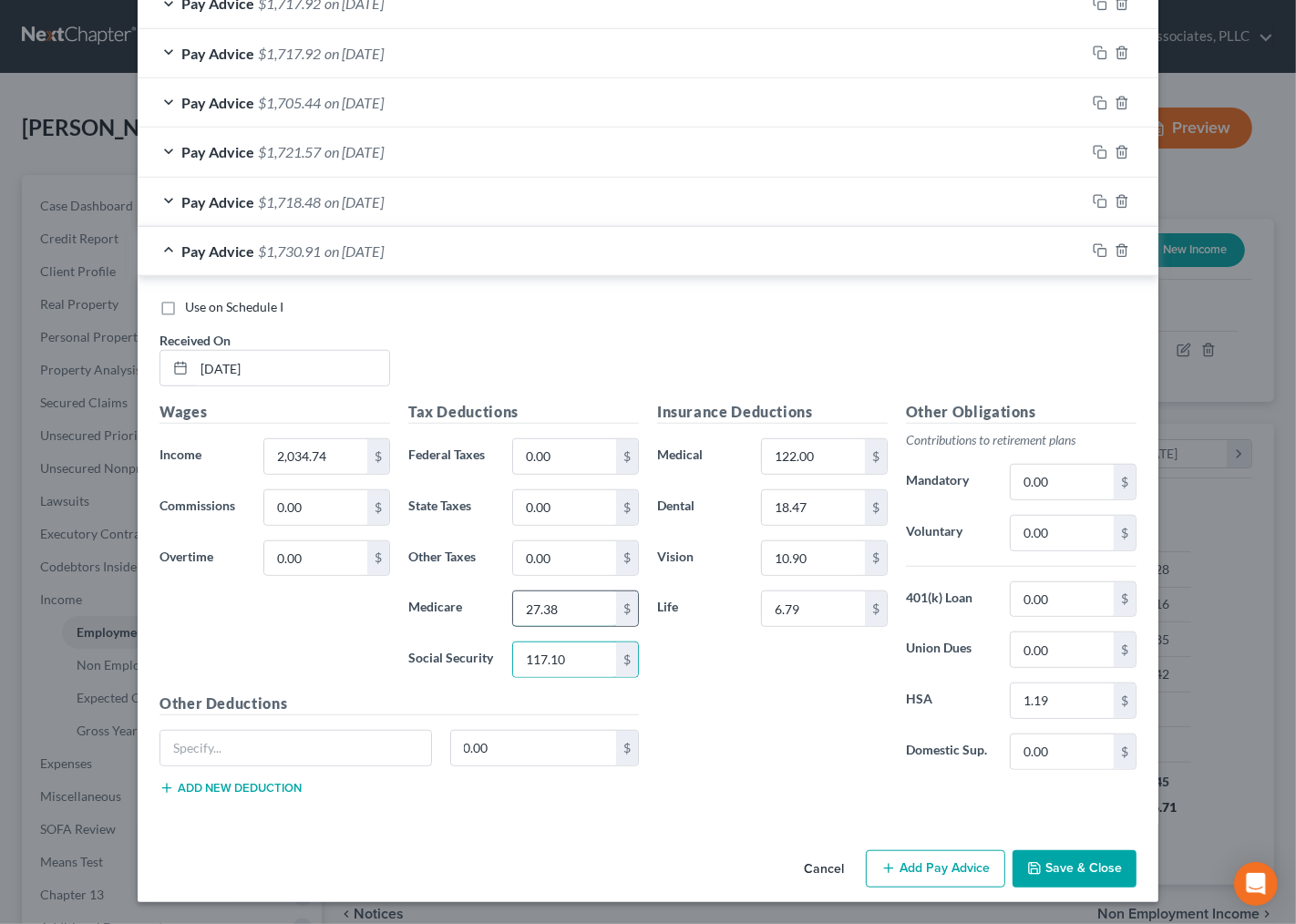
click at [568, 611] on input "27.38" at bounding box center [564, 609] width 103 height 35
type input "27.38"
click at [806, 756] on div "Insurance Deductions Medical 122.00 $ Dental 18.47 $ Vision 10.90 $ Life 6.79 $" at bounding box center [772, 592] width 249 height 383
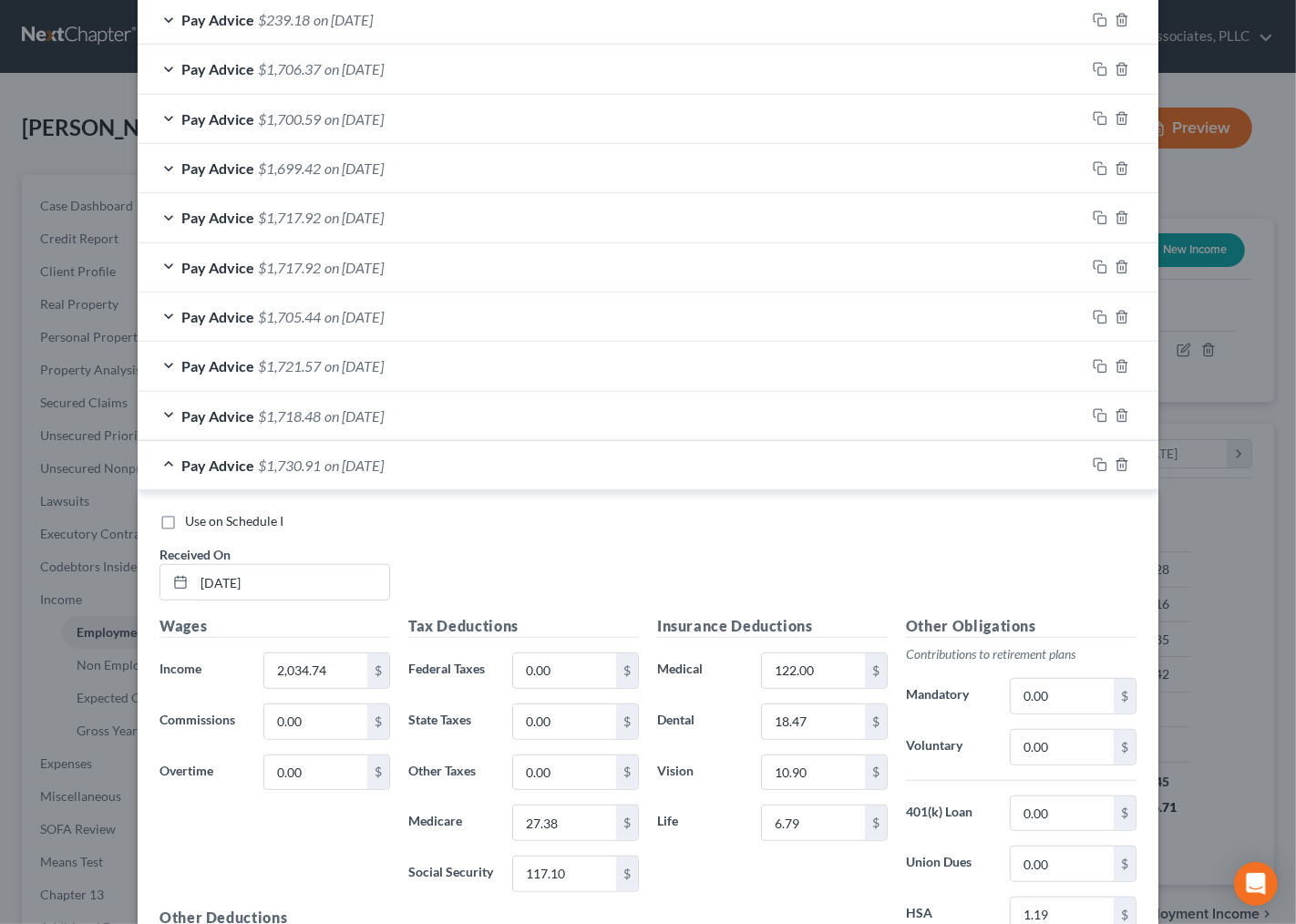
scroll to position [912, 0]
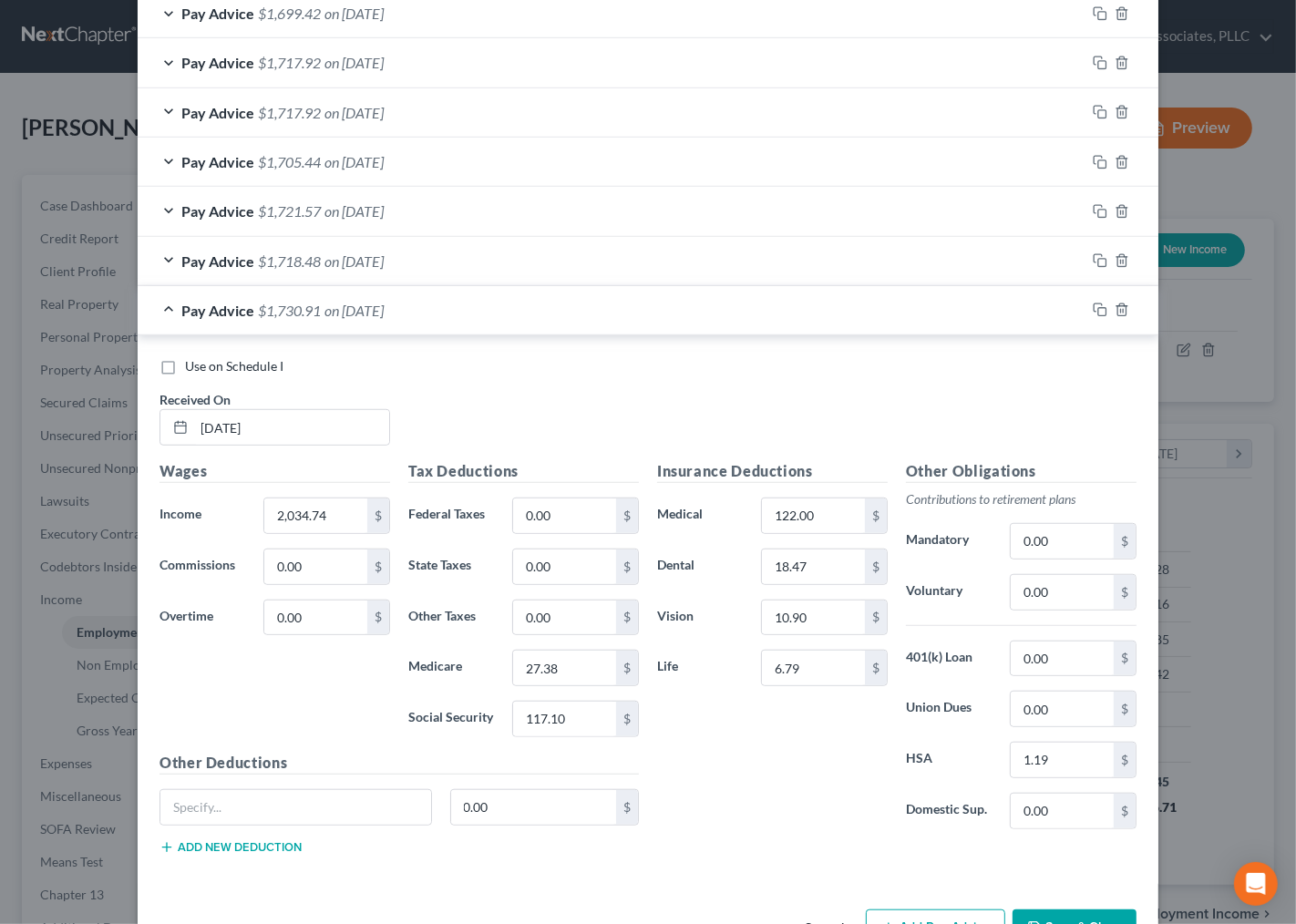
click at [821, 835] on div "Insurance Deductions Medical 122.00 $ Dental 18.47 $ Vision 10.90 $ Life 6.79 $" at bounding box center [772, 651] width 249 height 383
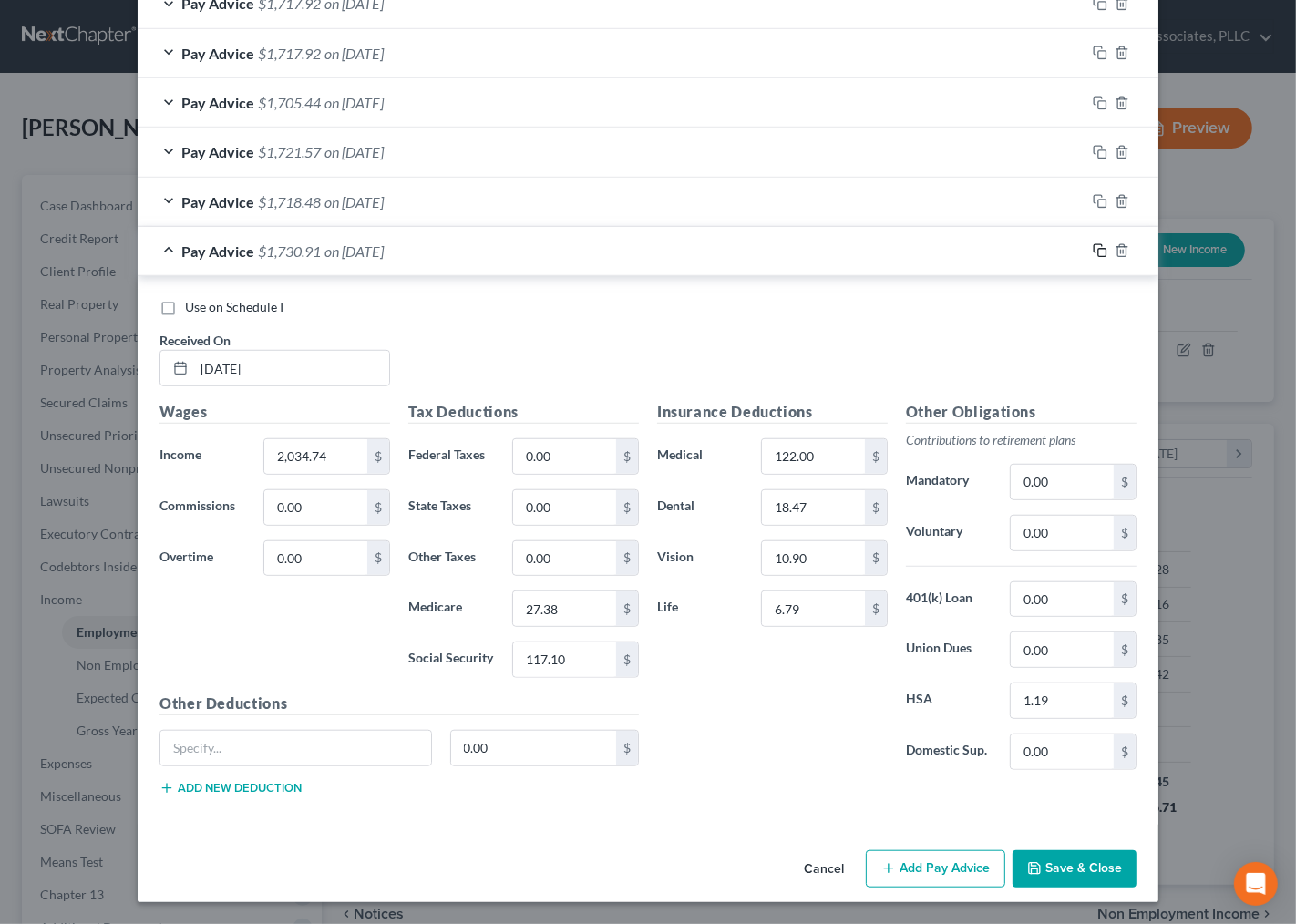
click at [1093, 250] on icon "button" at bounding box center [1097, 249] width 9 height 9
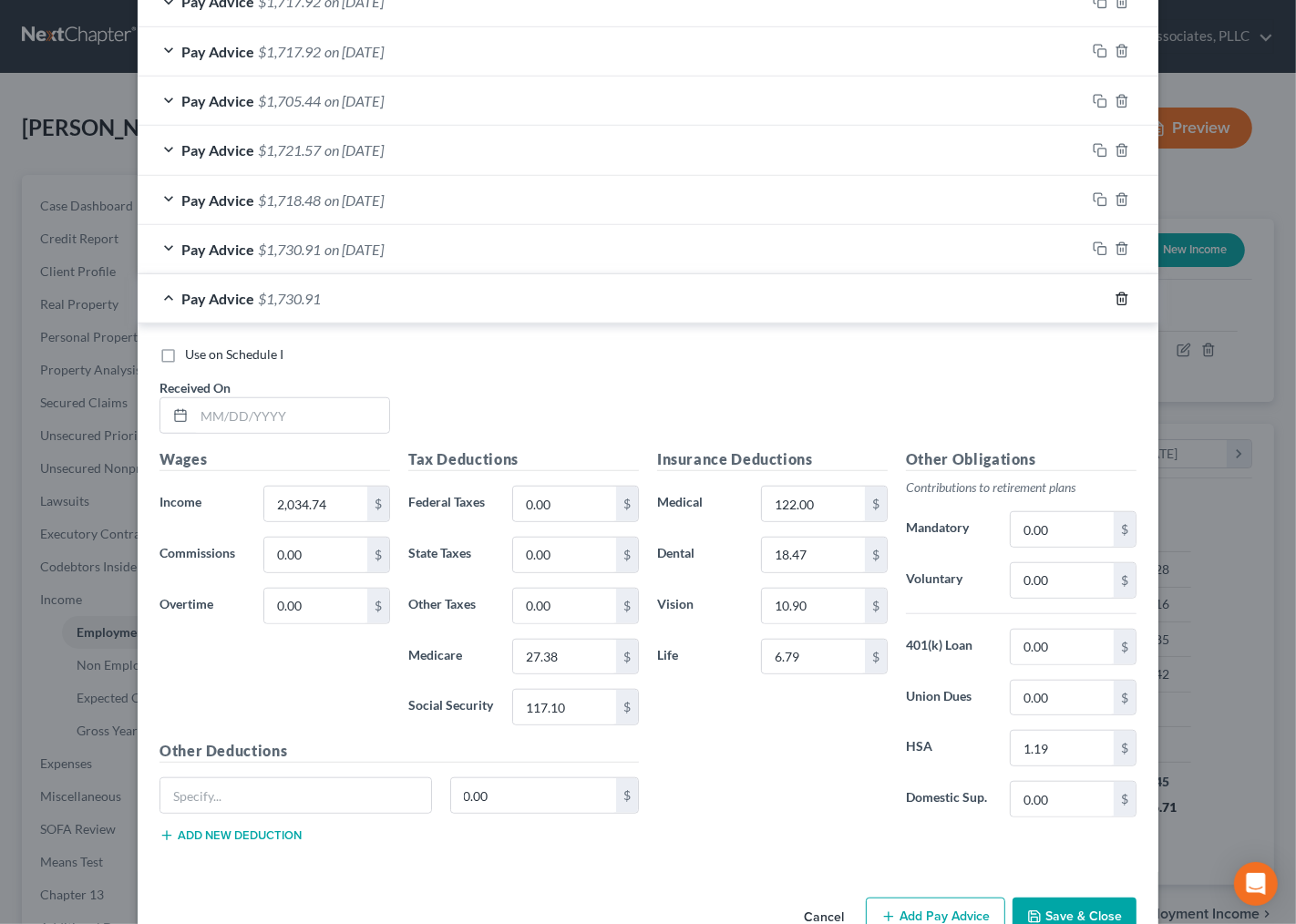
click at [1116, 295] on polyline "button" at bounding box center [1121, 295] width 11 height 0
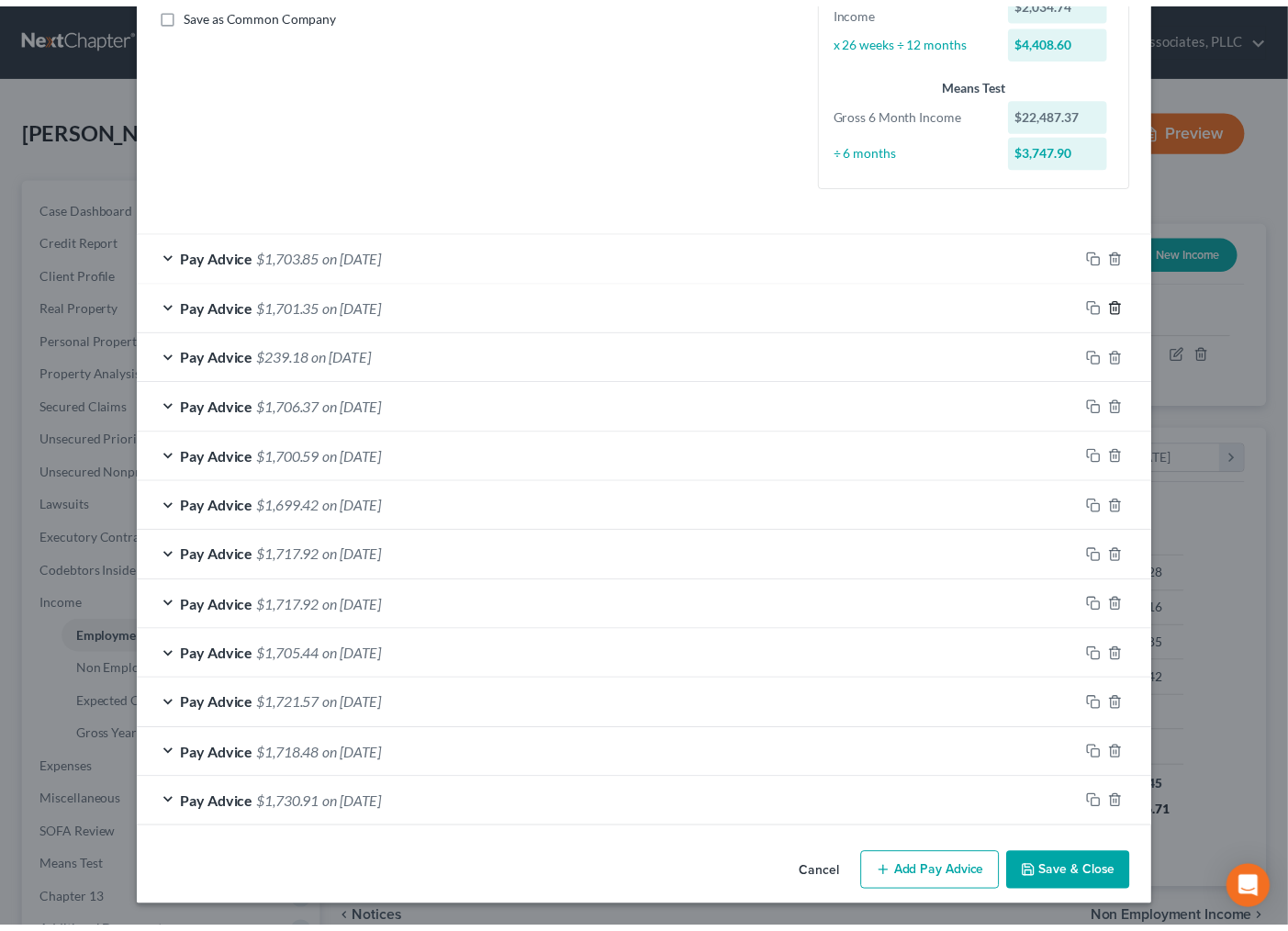
scroll to position [426, 0]
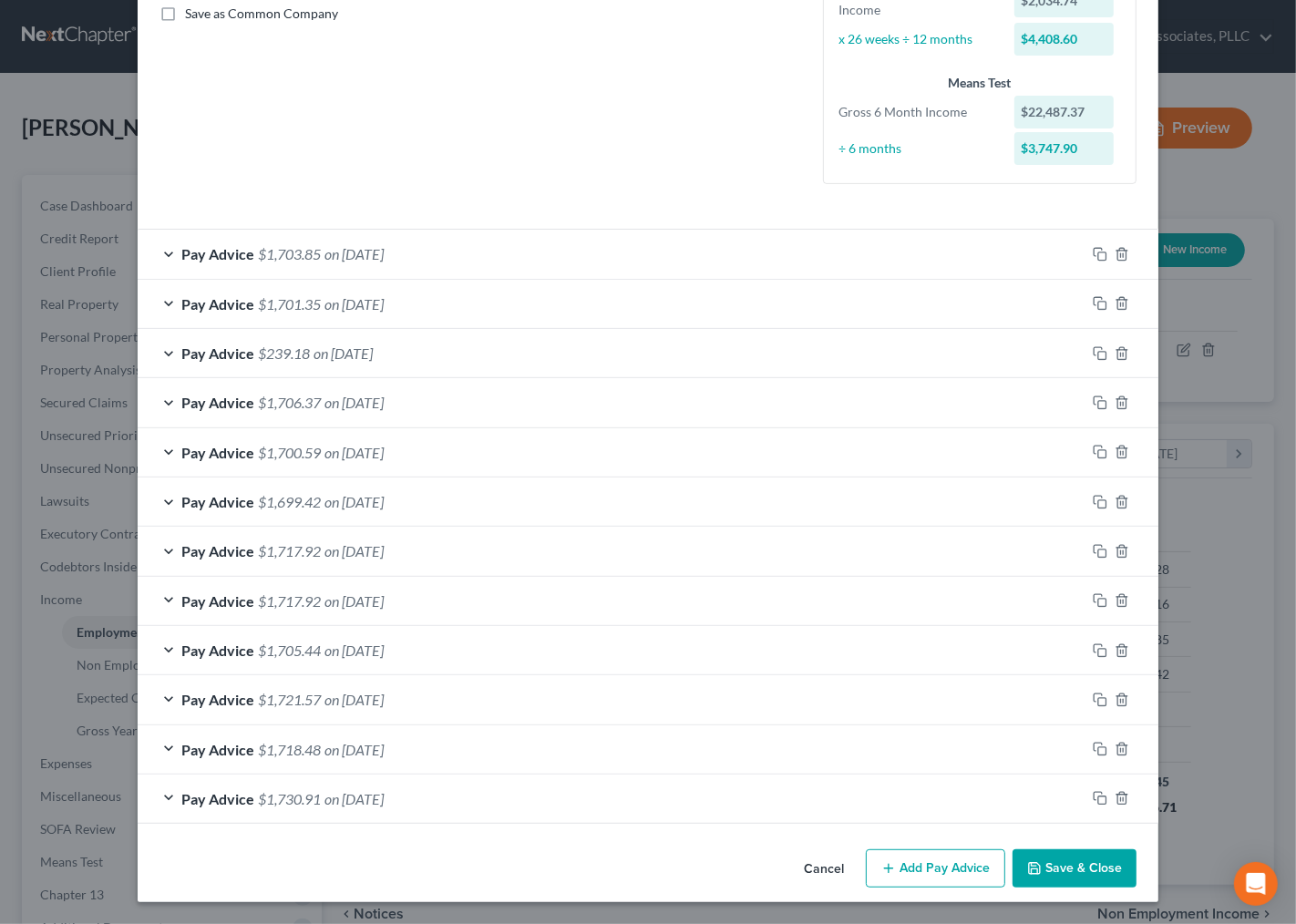
click at [1037, 866] on button "Save & Close" at bounding box center [1074, 868] width 124 height 38
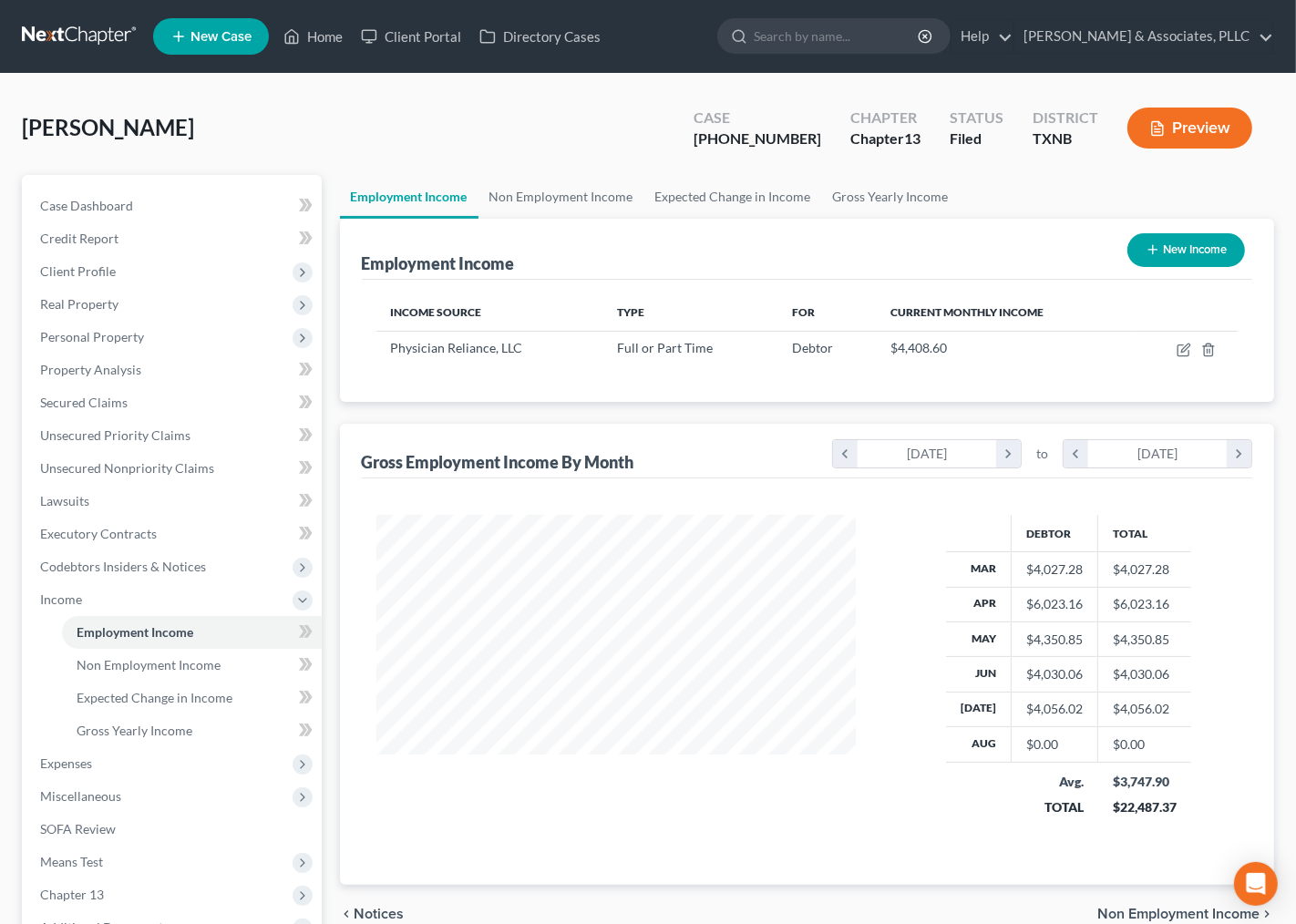
scroll to position [910874, 910886]
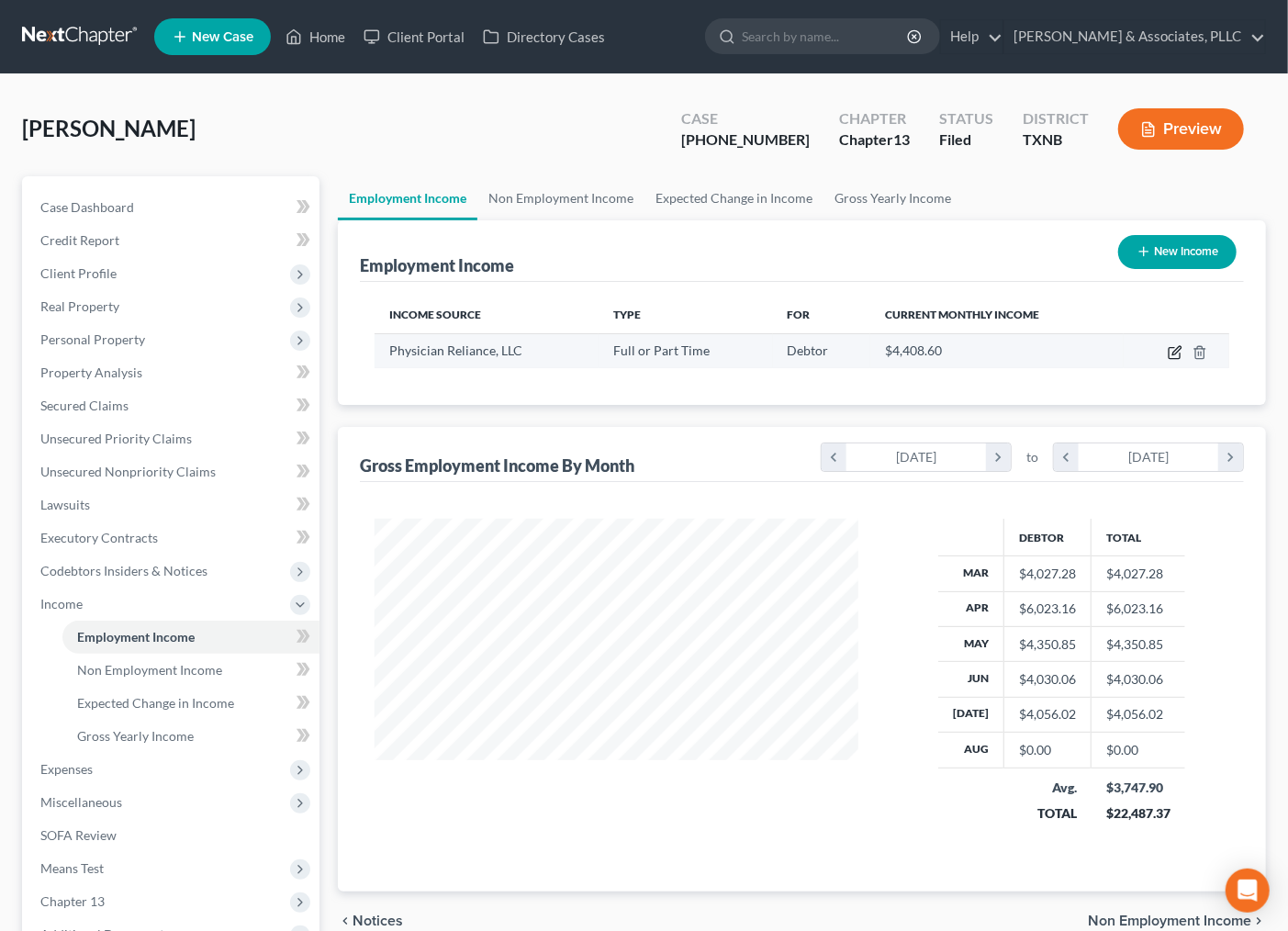
click at [1178, 353] on icon "button" at bounding box center [1175, 352] width 15 height 15
select select "0"
select select "45"
select select "2"
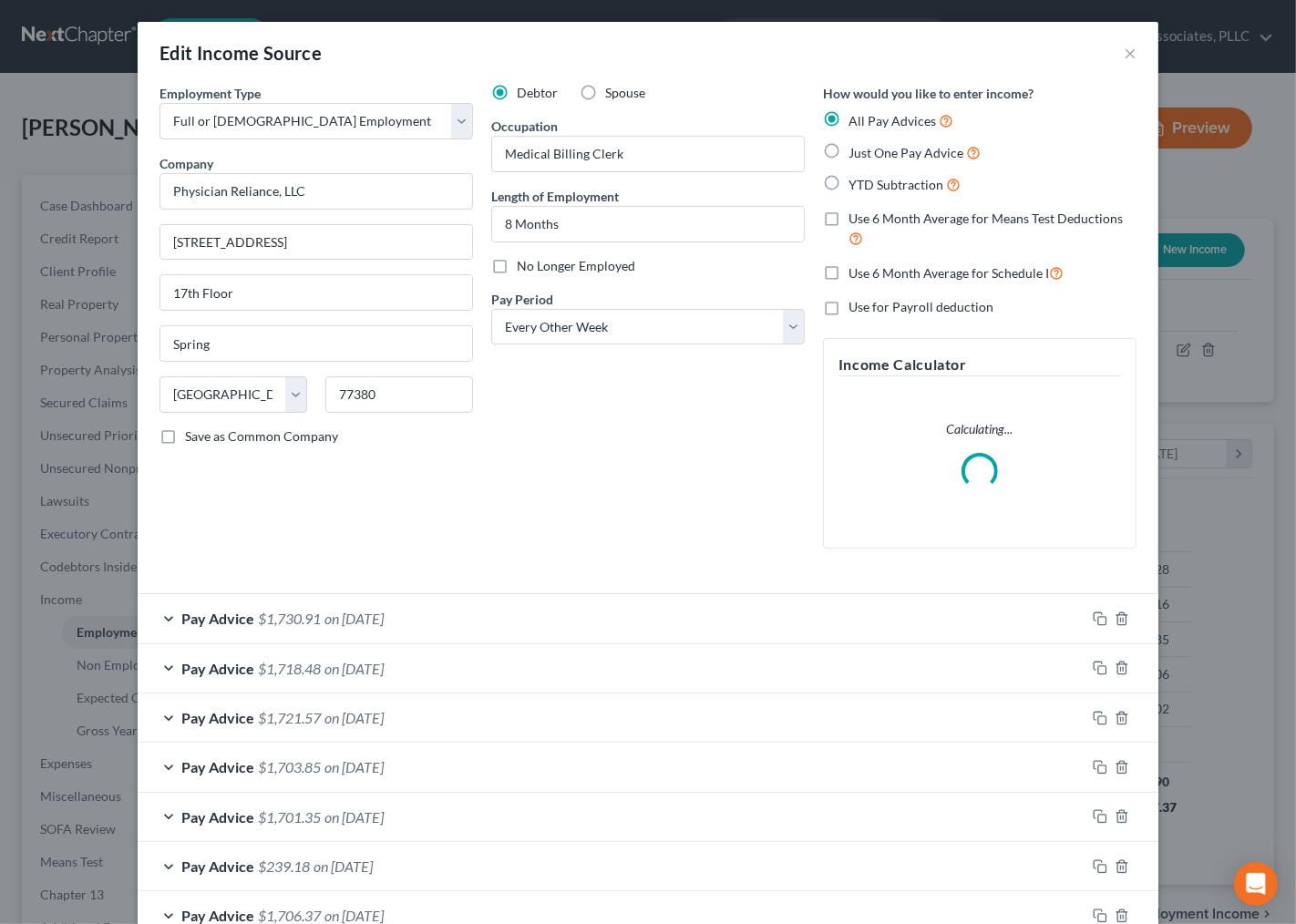
scroll to position [327, 524]
click at [1098, 617] on rect "button" at bounding box center [1102, 620] width 9 height 9
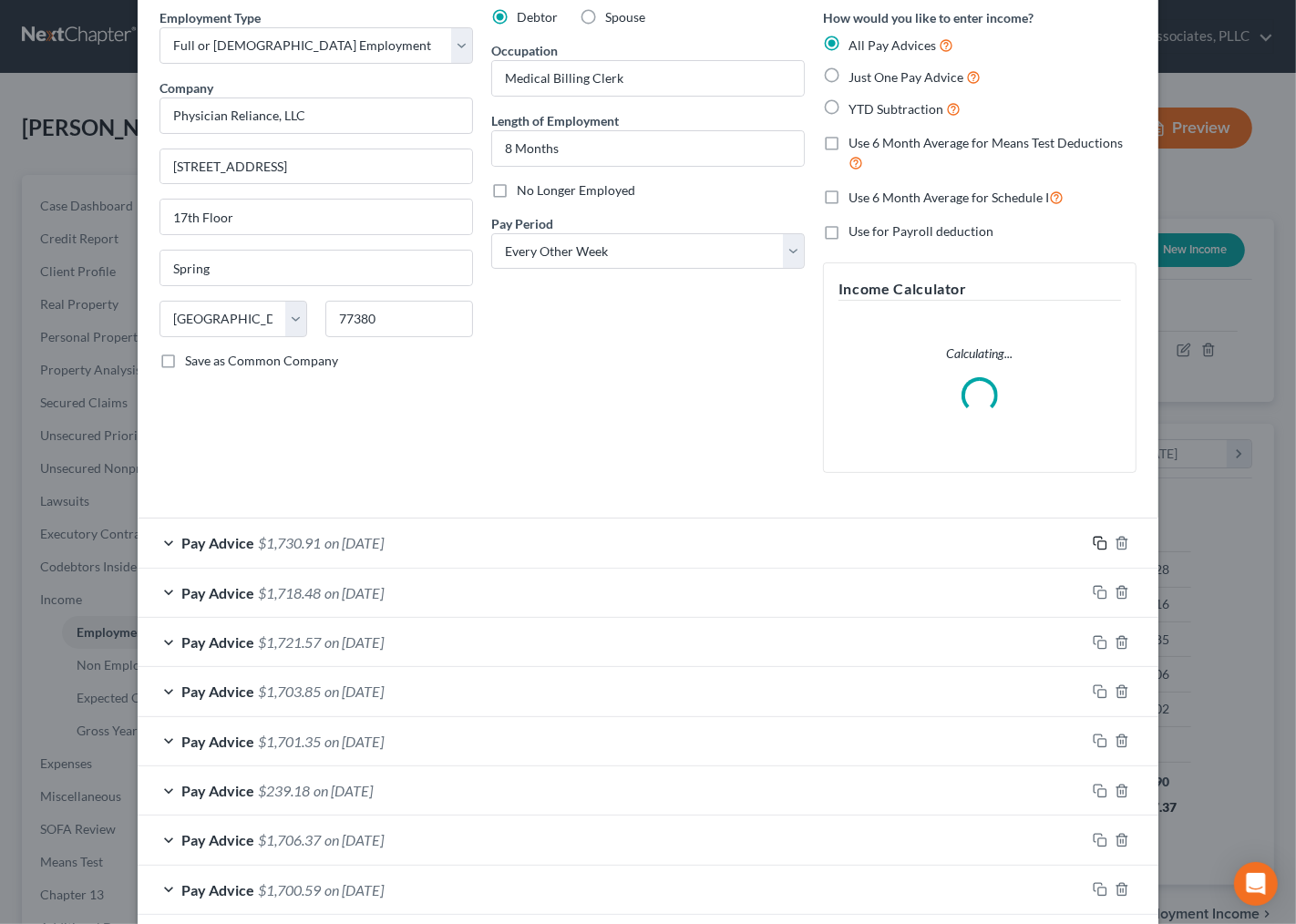
scroll to position [809, 0]
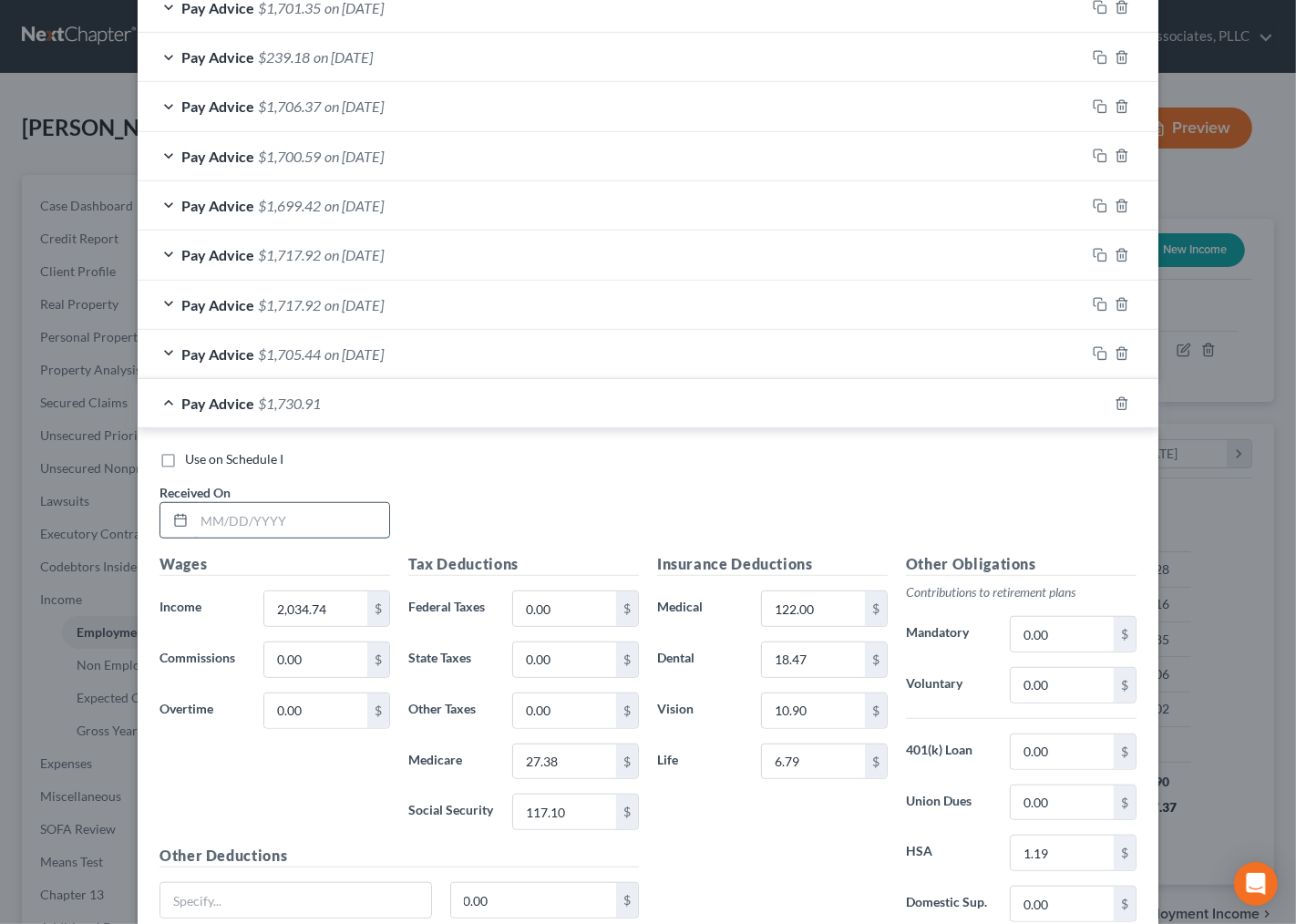
click at [276, 520] on input "text" at bounding box center [291, 521] width 195 height 35
type input "8/1/25"
type input "2,027.37"
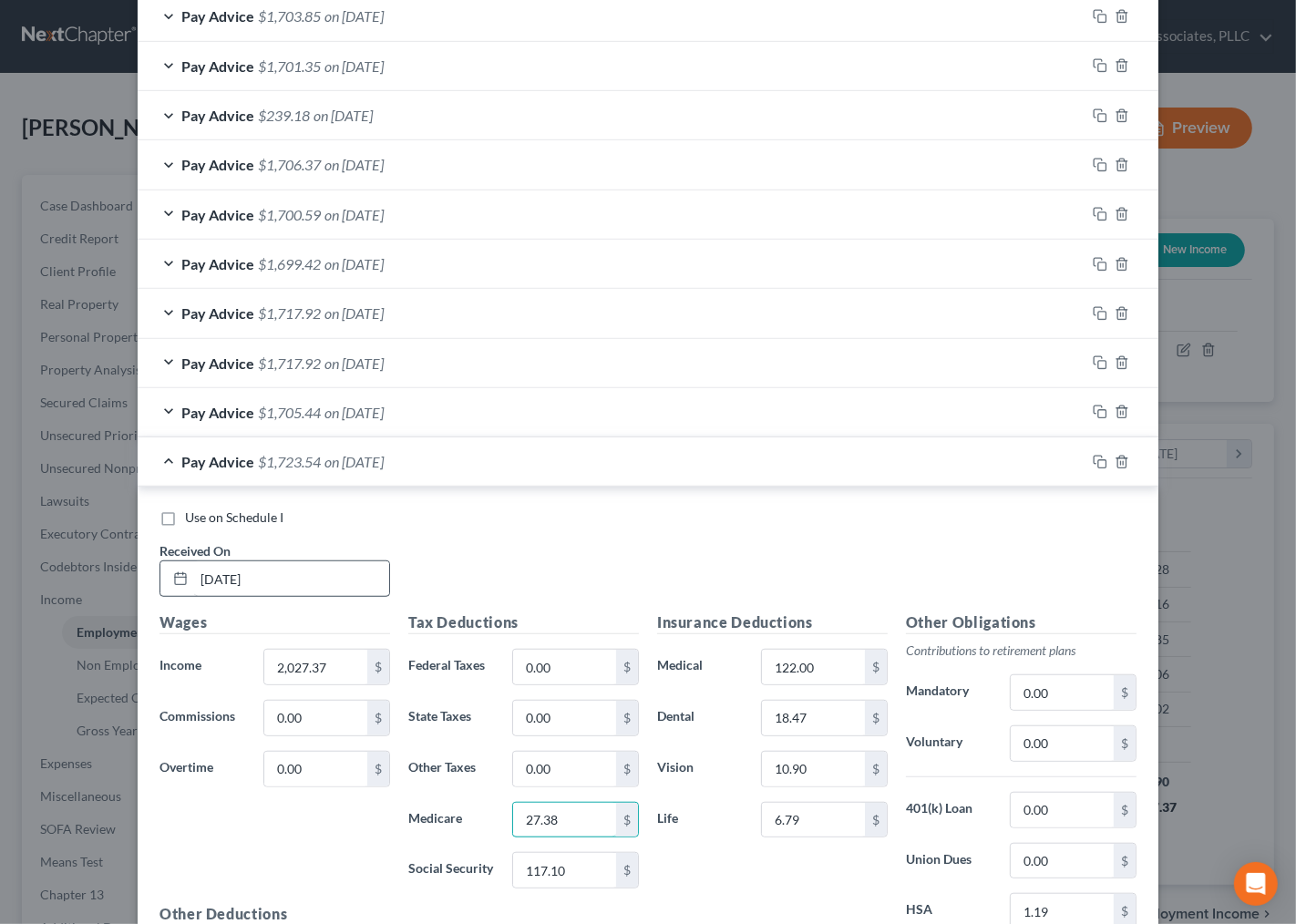
scroll to position [868, 0]
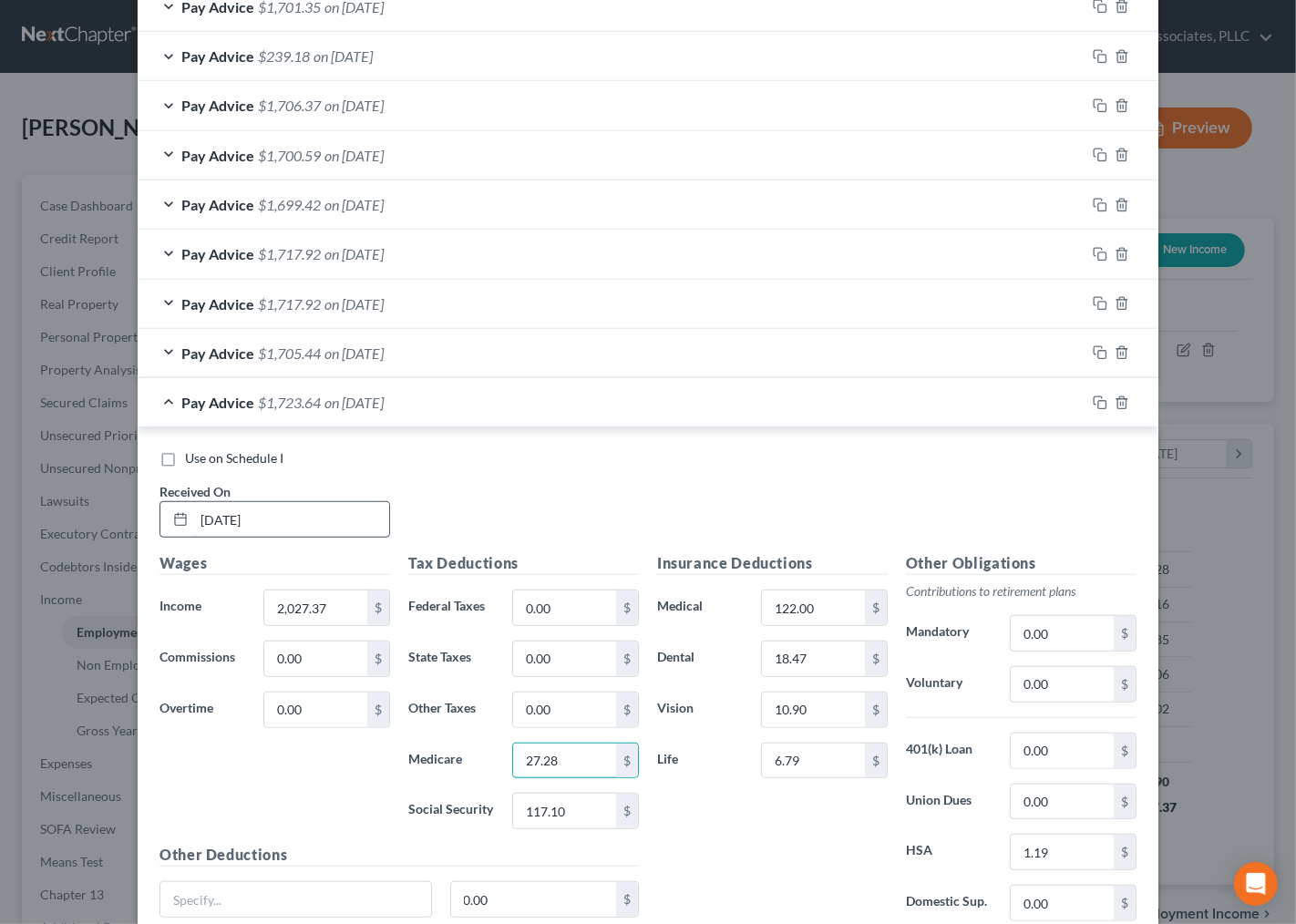
type input "27.28"
type input "116.63"
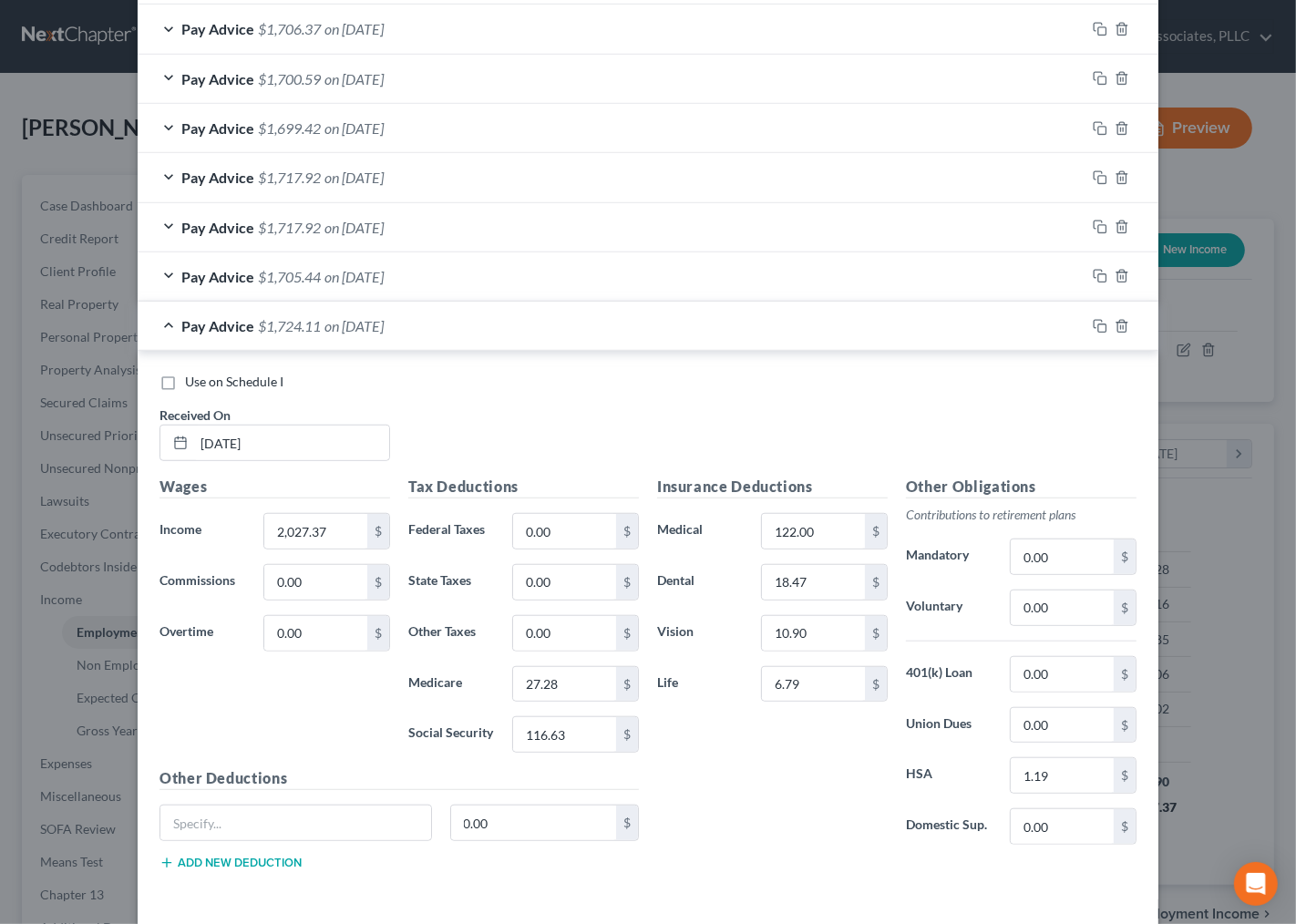
scroll to position [1022, 0]
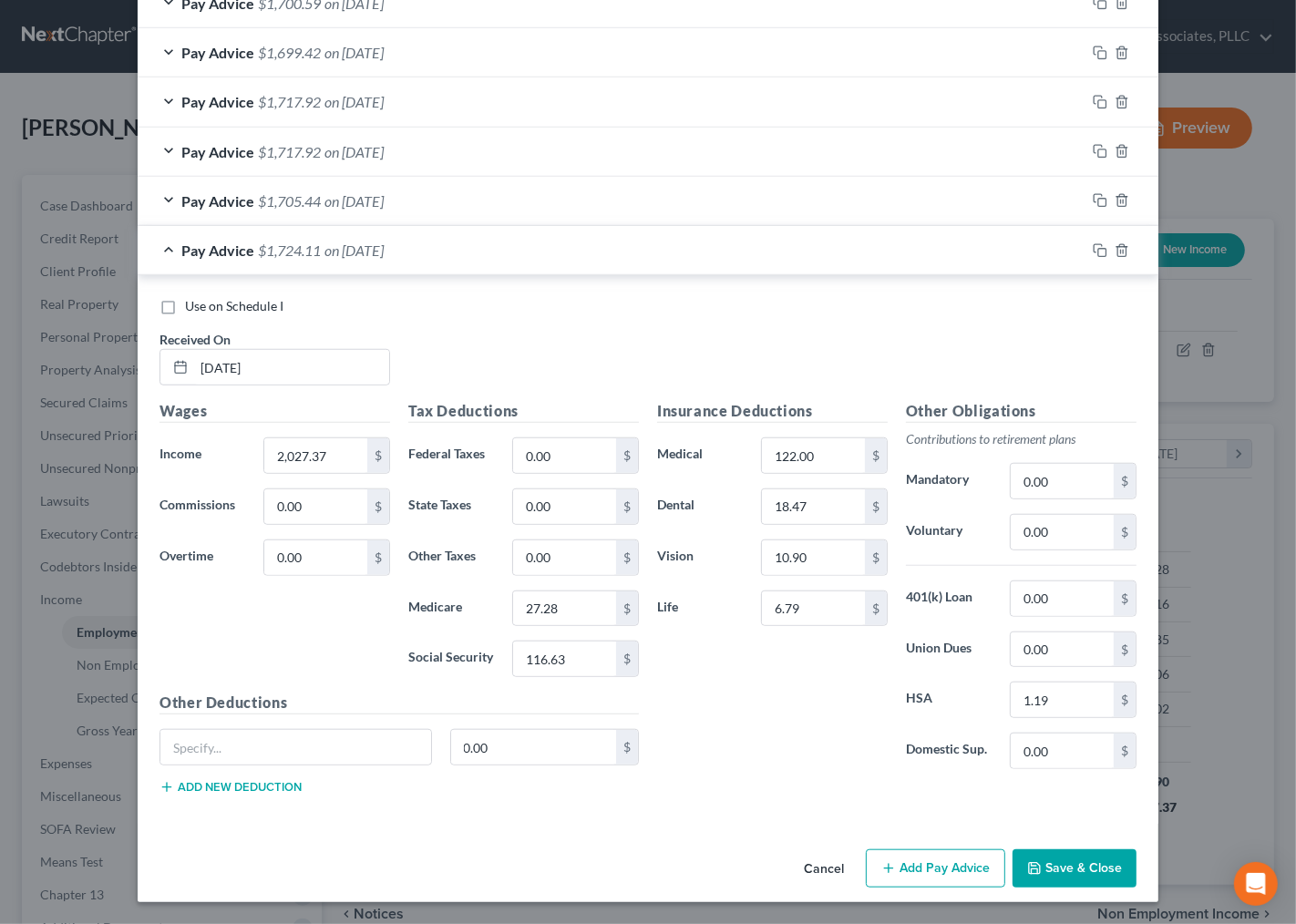
drag, startPoint x: 817, startPoint y: 799, endPoint x: 758, endPoint y: 735, distance: 87.0
click at [817, 799] on div "Insurance Deductions Medical 122.00 $ Dental 18.47 $ Vision 10.90 $ Life 6.79 $…" at bounding box center [897, 604] width 498 height 409
drag, startPoint x: 1091, startPoint y: 251, endPoint x: -81, endPoint y: 562, distance: 1212.6
click at [0, 562] on html "Home New Case Client Portal Directory Cases Andrew Nichols & Associates, PLLC i…" at bounding box center [648, 543] width 1296 height 1085
click at [1093, 244] on icon "button" at bounding box center [1097, 248] width 9 height 9
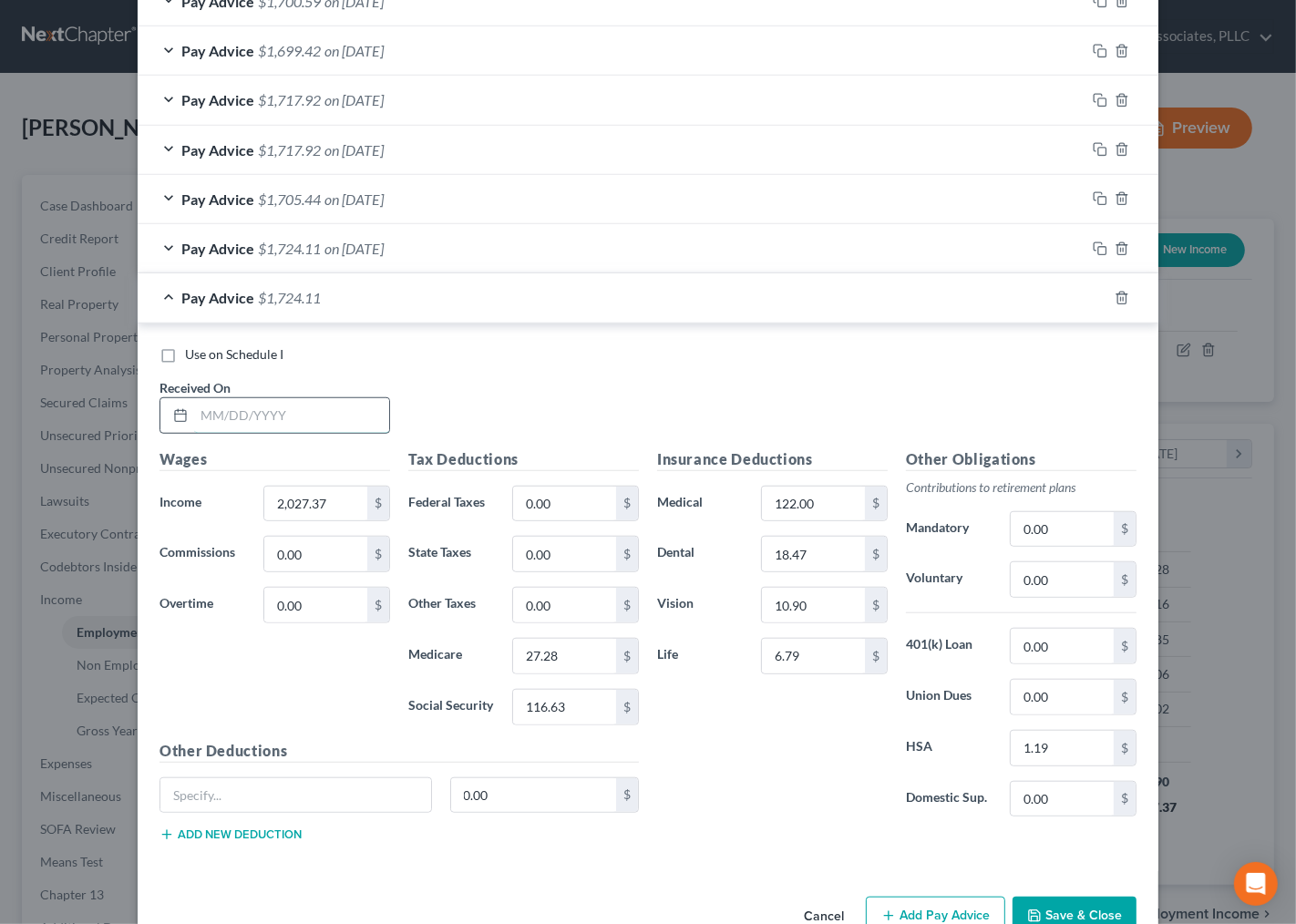
click at [256, 423] on input "text" at bounding box center [291, 416] width 195 height 35
type input "8/15/25"
type input "2,028.34"
type input "27.20"
type input "116.30"
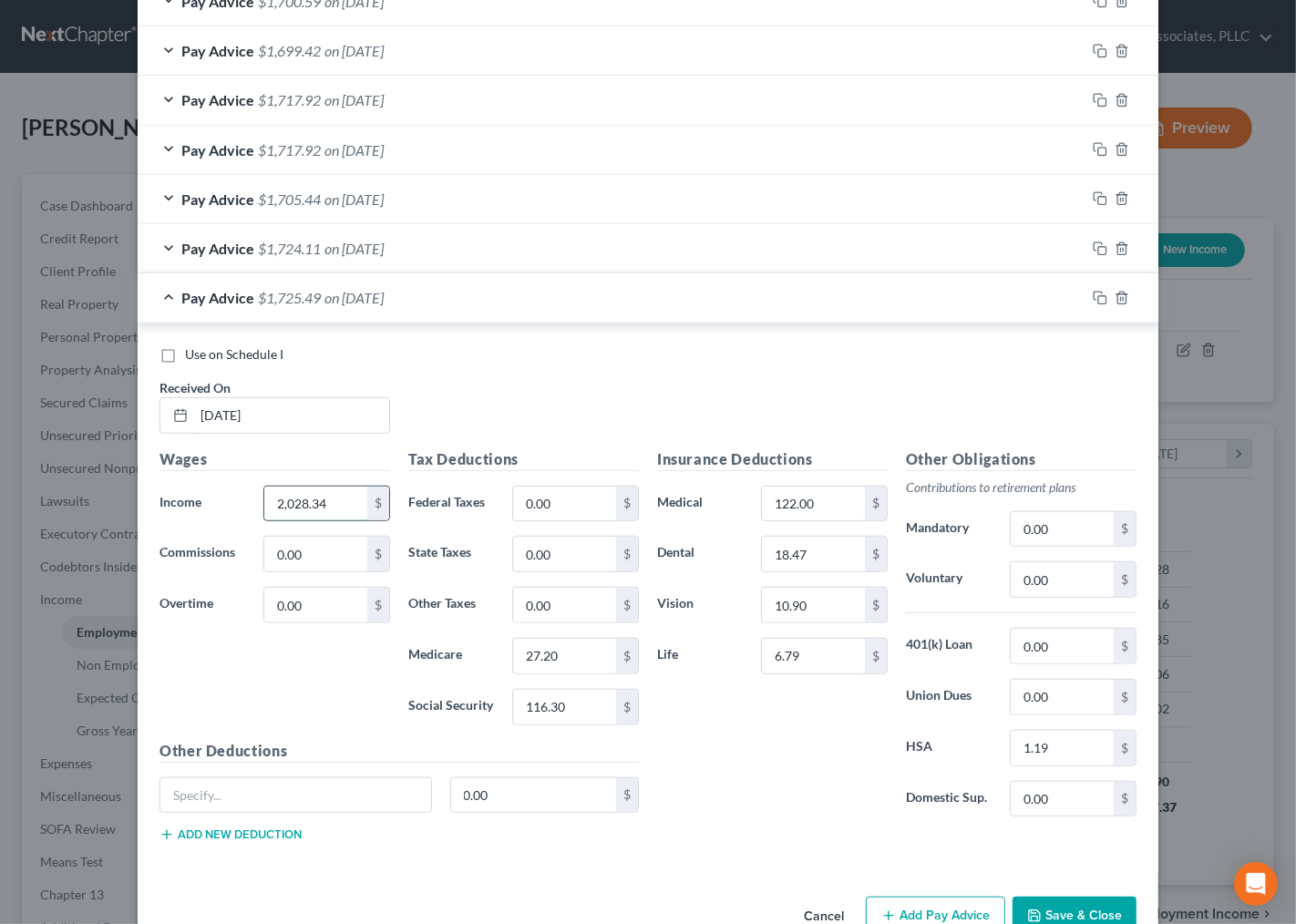
click at [320, 505] on input "2,028.34" at bounding box center [315, 504] width 103 height 35
type input "2,021.90"
click at [774, 769] on div "Insurance Deductions Medical 122.00 $ Dental 18.47 $ Vision 10.90 $ Life 6.79 $" at bounding box center [772, 640] width 249 height 383
click at [769, 821] on div "Insurance Deductions Medical 122.00 $ Dental 18.47 $ Vision 10.90 $ Life 6.79 $" at bounding box center [772, 640] width 249 height 383
click at [1093, 293] on icon "button" at bounding box center [1097, 296] width 9 height 9
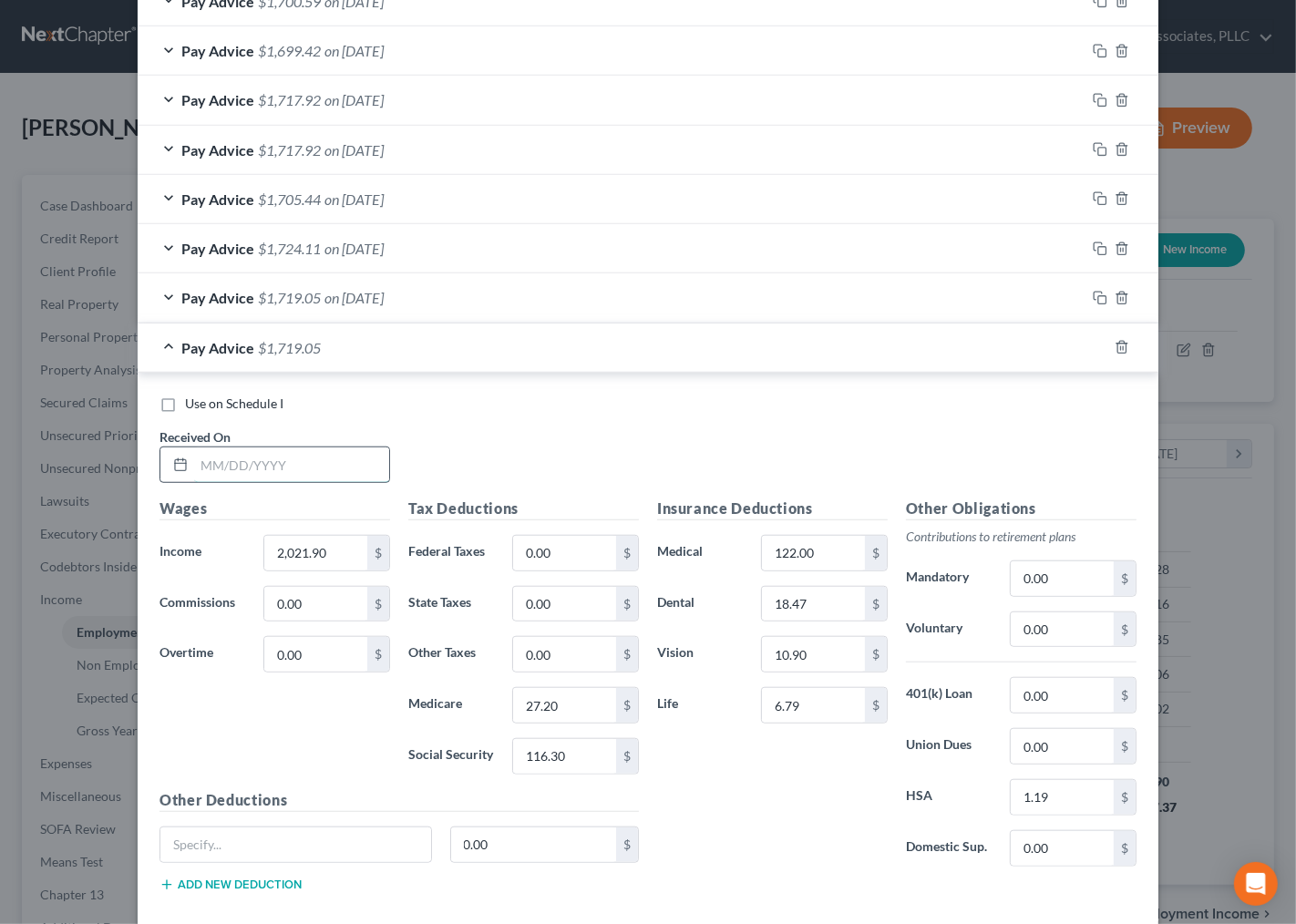
click at [284, 462] on input "text" at bounding box center [291, 465] width 195 height 35
type input "8/29/25"
click at [319, 551] on input "2,021.90" at bounding box center [315, 553] width 103 height 35
click at [295, 558] on input "2,021.90" at bounding box center [315, 553] width 103 height 35
drag, startPoint x: 294, startPoint y: 556, endPoint x: 333, endPoint y: 554, distance: 39.1
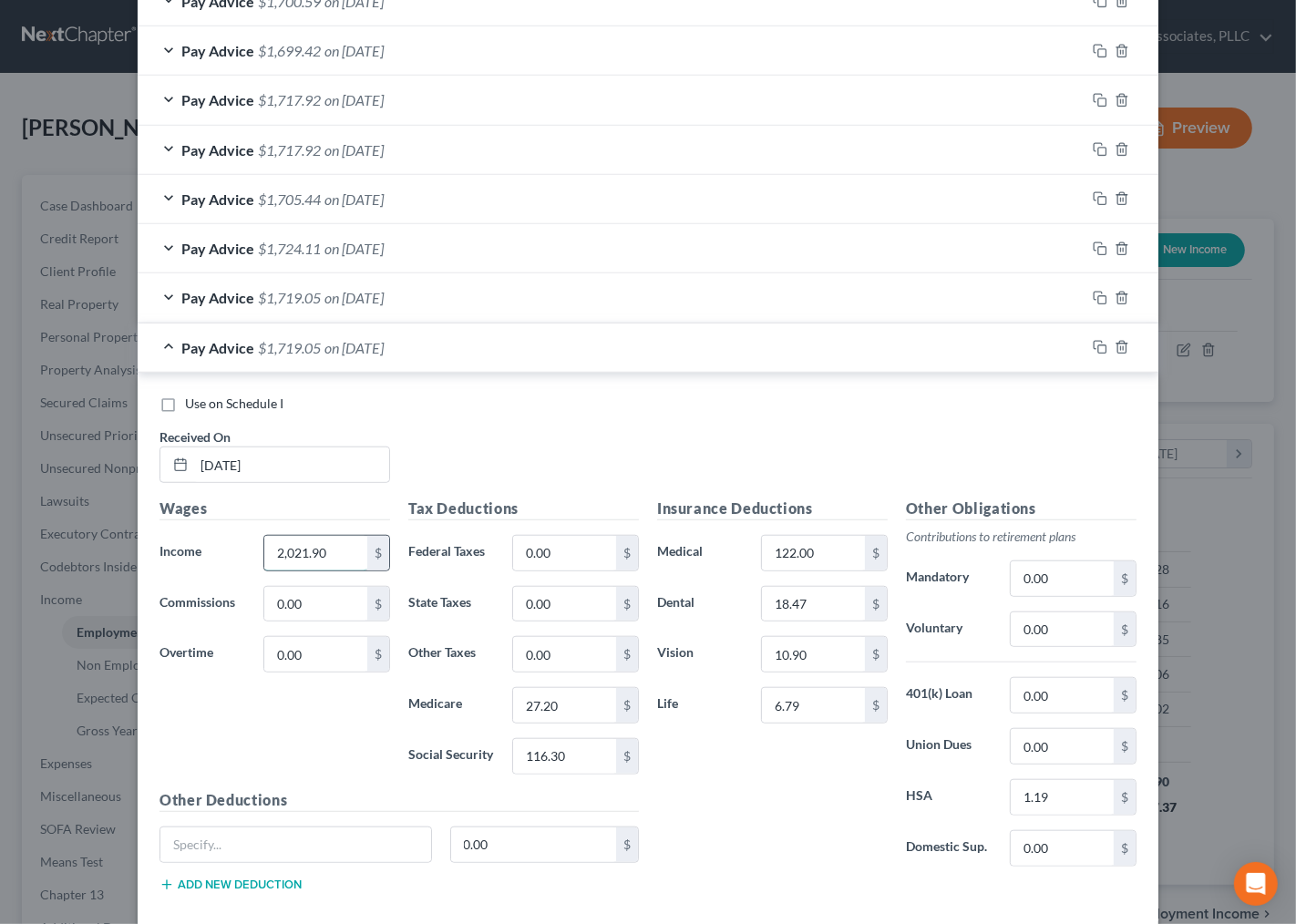
click at [333, 554] on input "2,021.90" at bounding box center [315, 553] width 103 height 35
type input "2,022.53"
click at [558, 760] on input "116.30" at bounding box center [564, 756] width 103 height 35
type input "125.40"
click at [524, 697] on input "27.20" at bounding box center [564, 705] width 103 height 35
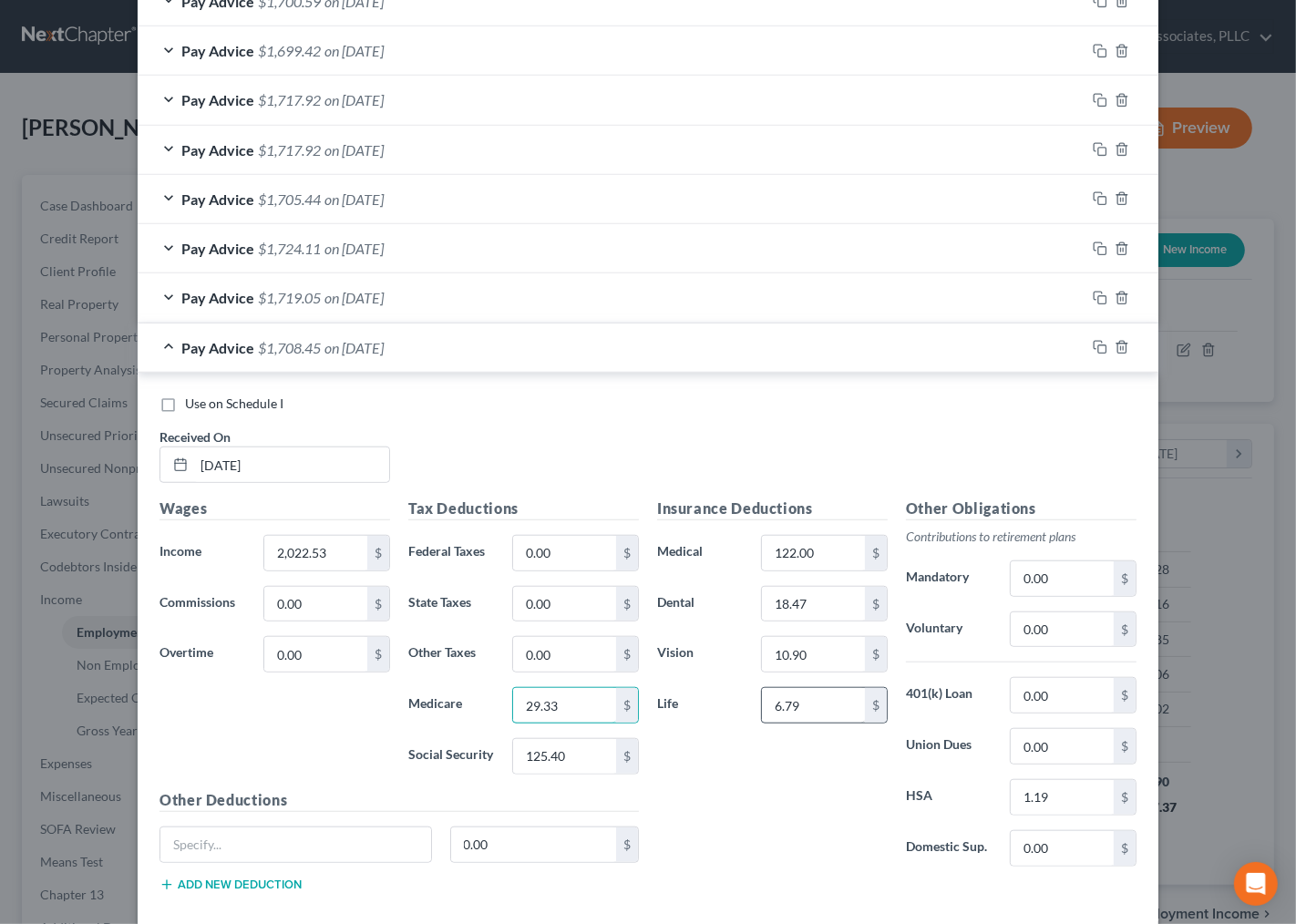
type input "29.33"
click at [811, 706] on input "6.79" at bounding box center [813, 705] width 103 height 35
click at [837, 553] on input "122.00" at bounding box center [813, 553] width 103 height 35
type input "0"
click at [816, 666] on input "10.90" at bounding box center [813, 654] width 103 height 35
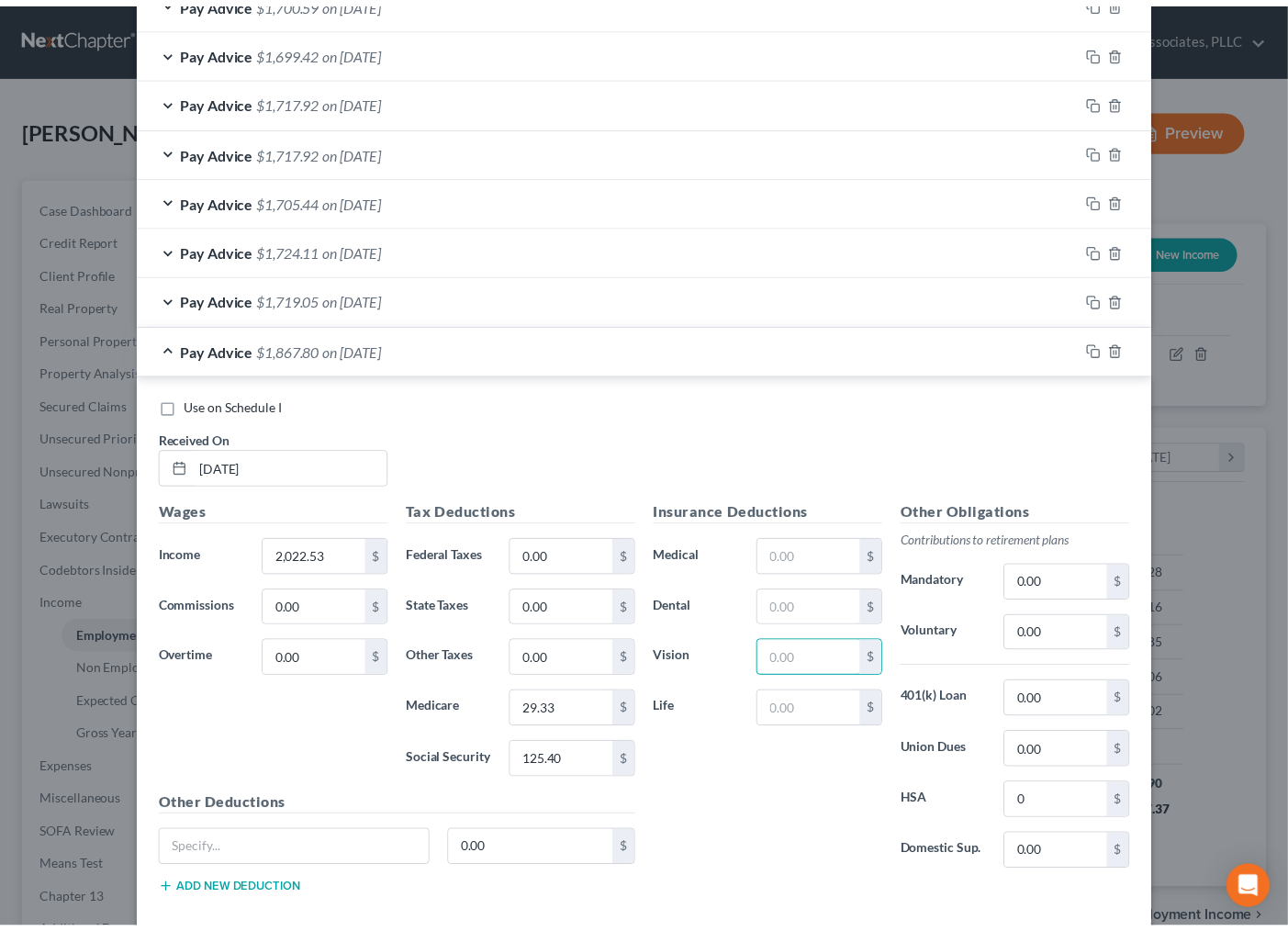
scroll to position [1130, 0]
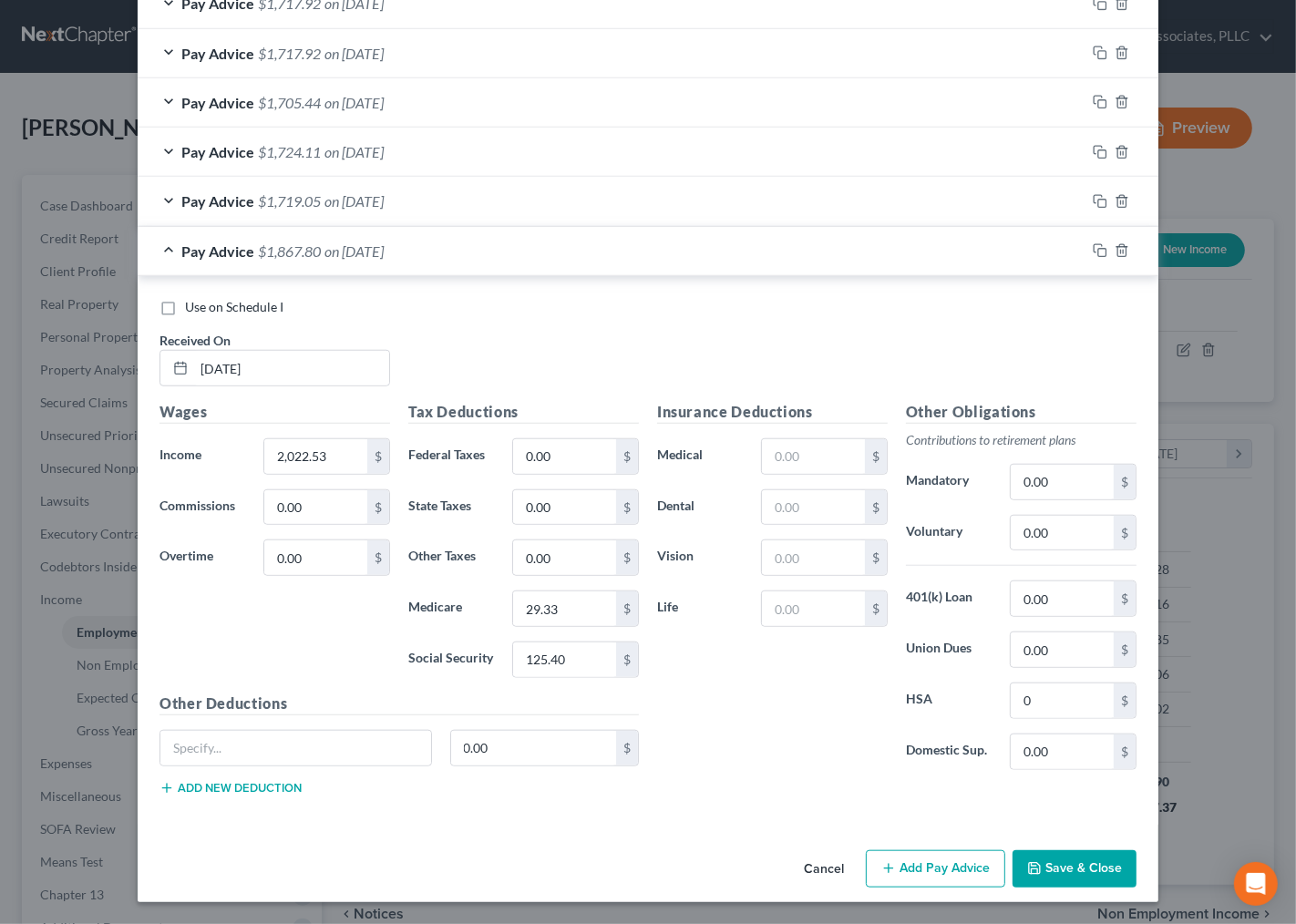
click at [1086, 876] on button "Save & Close" at bounding box center [1074, 869] width 124 height 38
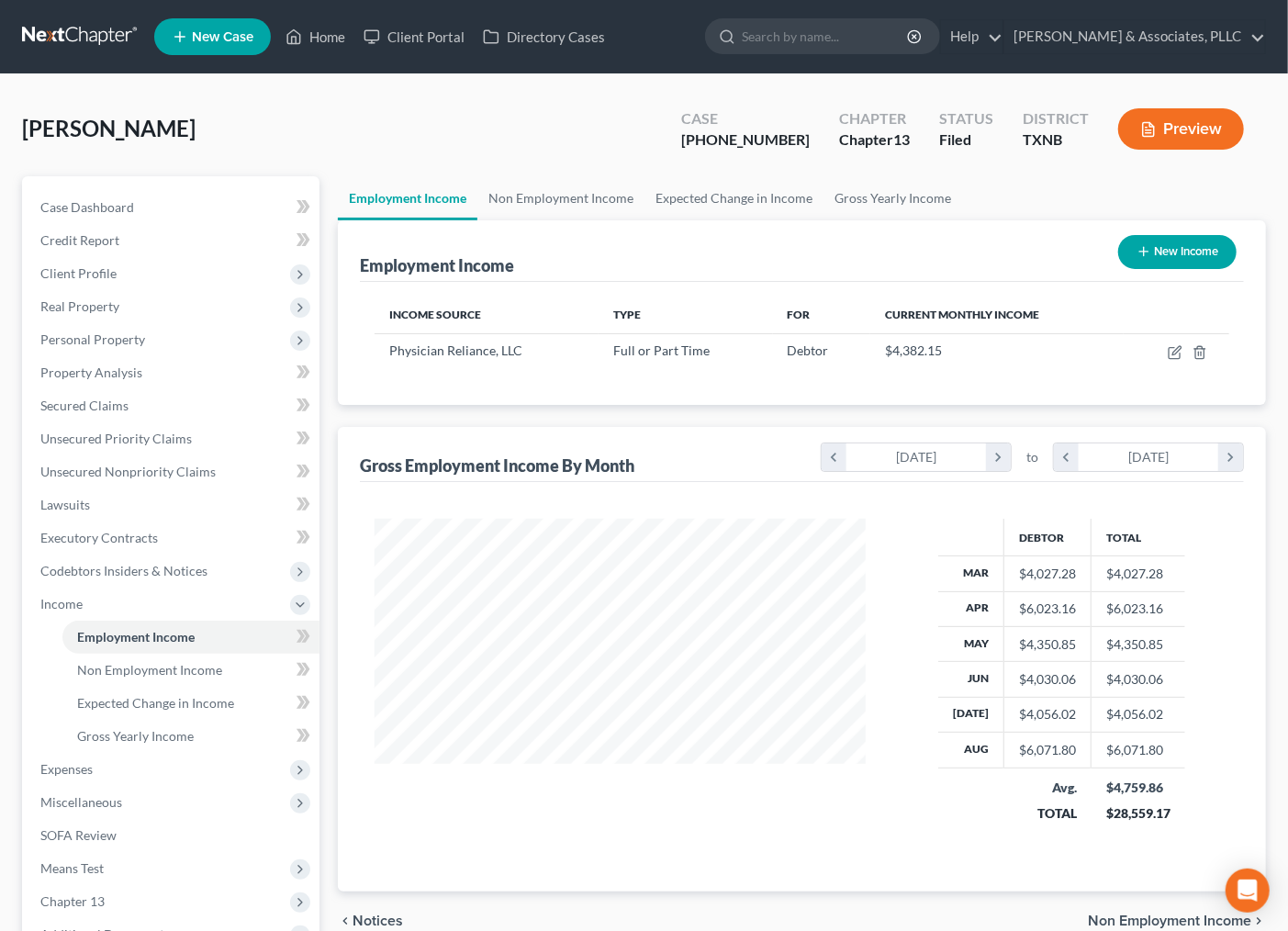
scroll to position [917774, 917506]
click at [771, 809] on div at bounding box center [616, 683] width 521 height 329
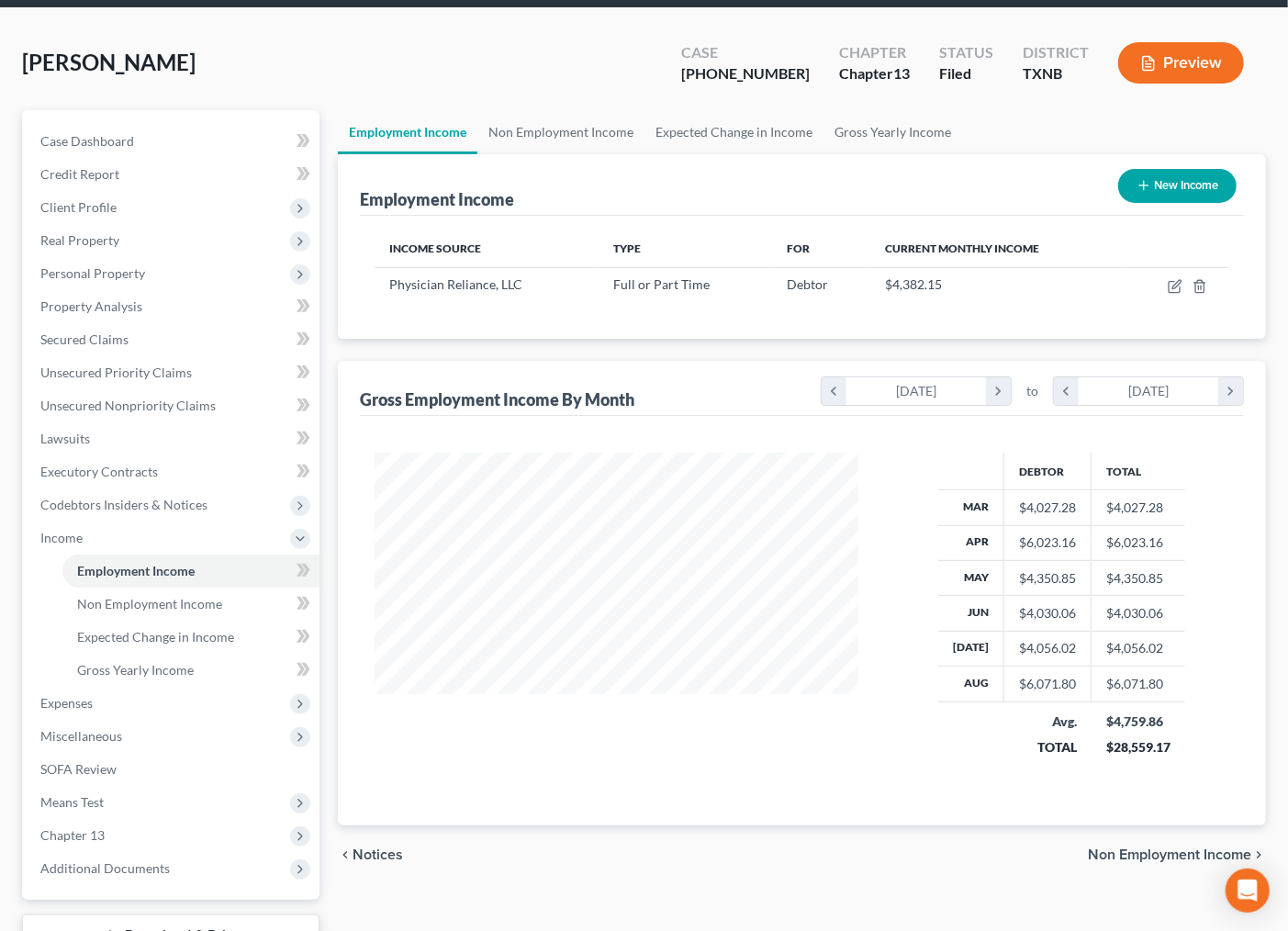
scroll to position [102, 0]
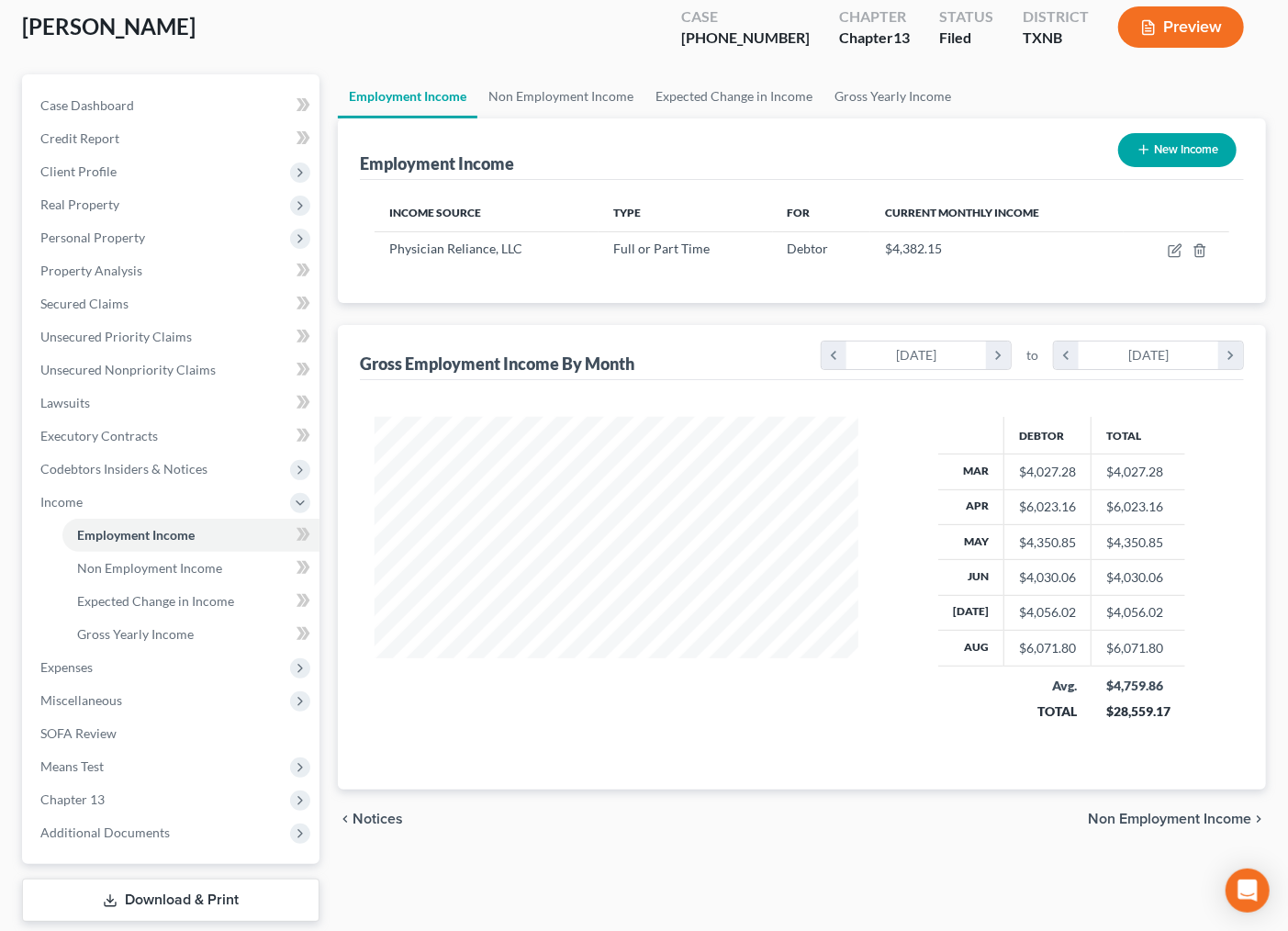
click at [1135, 819] on span "Non Employment Income" at bounding box center [1169, 819] width 164 height 15
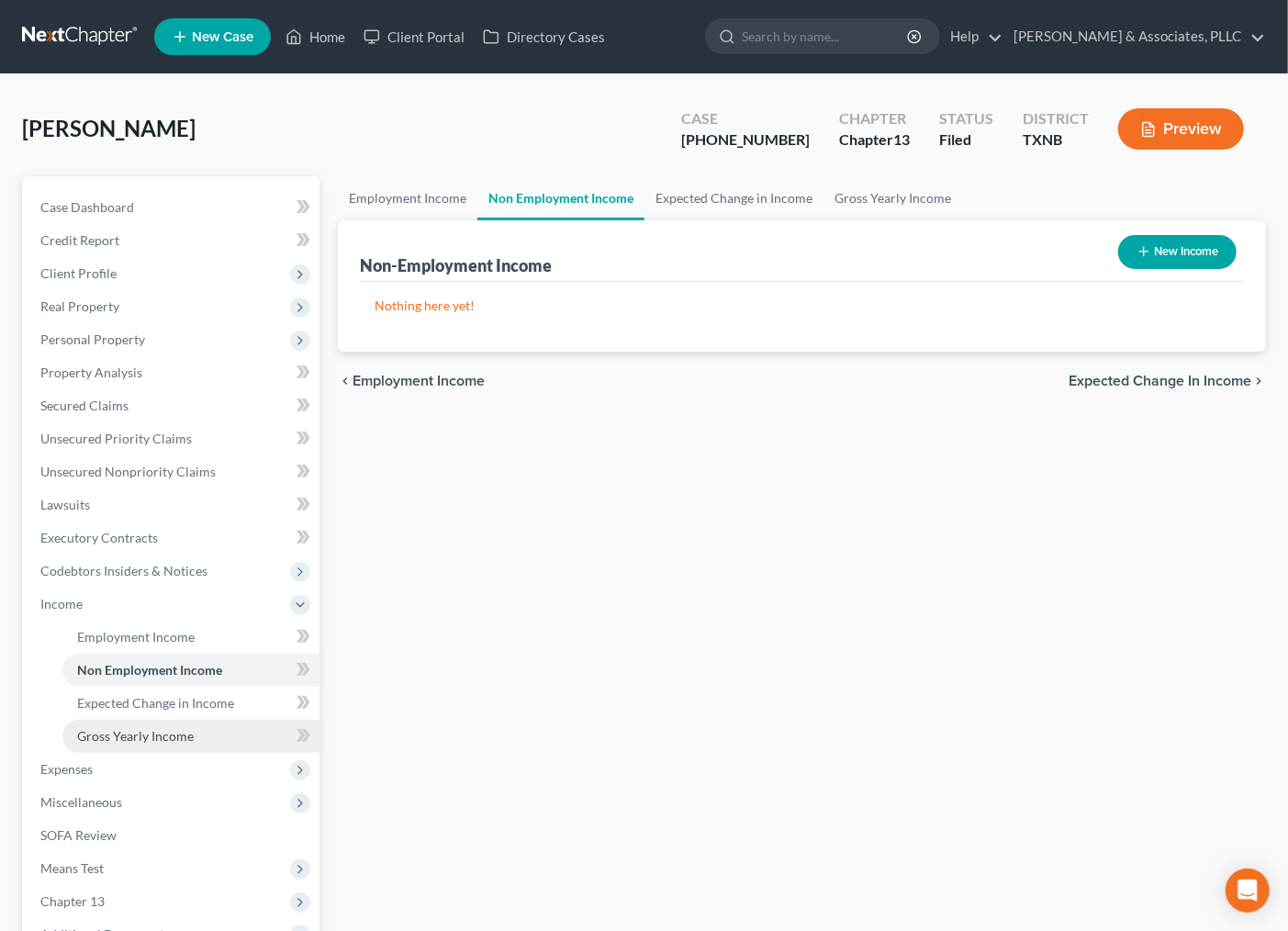
click at [152, 736] on span "Gross Yearly Income" at bounding box center [135, 736] width 116 height 15
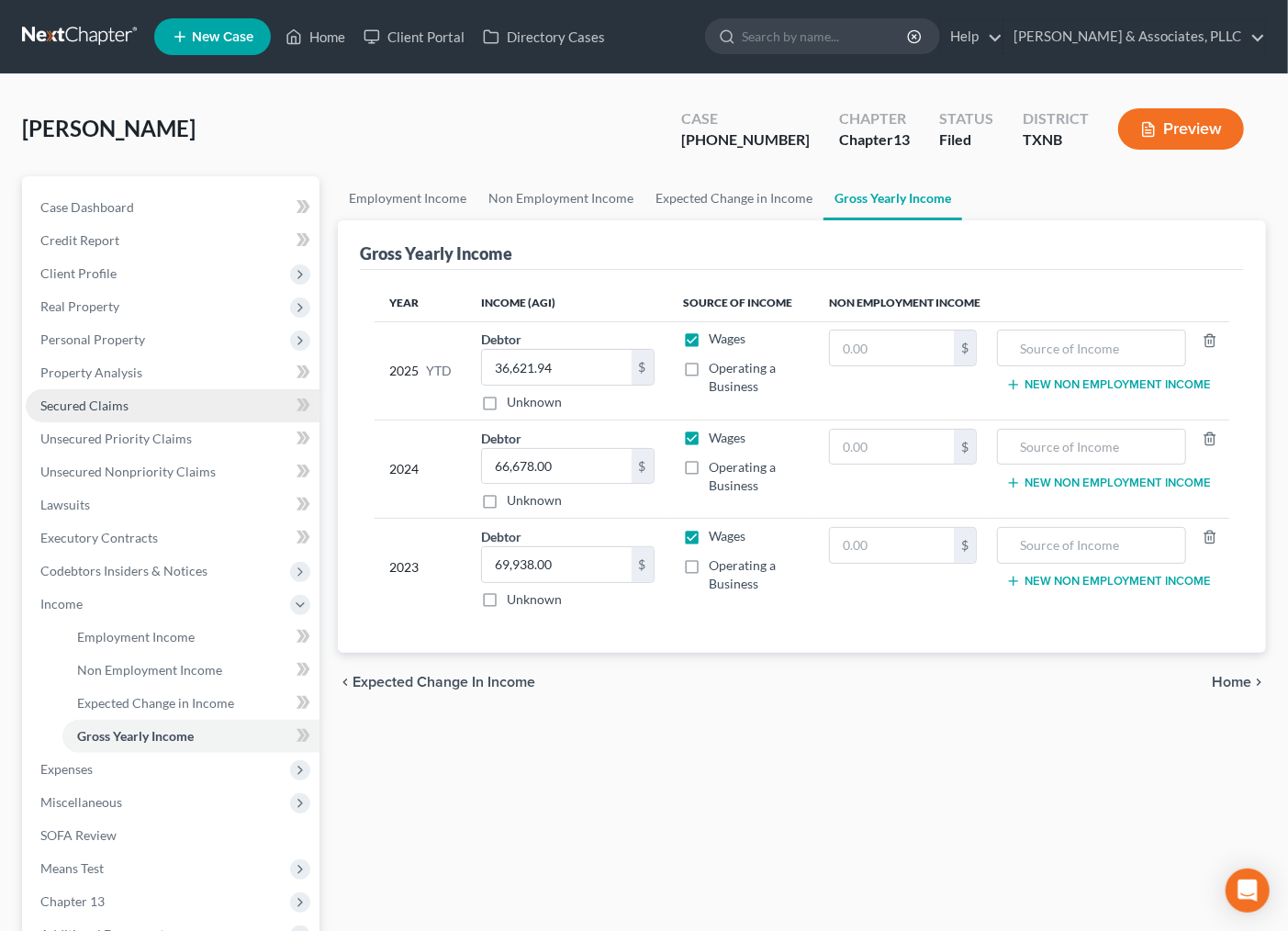
click at [88, 405] on span "Secured Claims" at bounding box center [84, 405] width 88 height 15
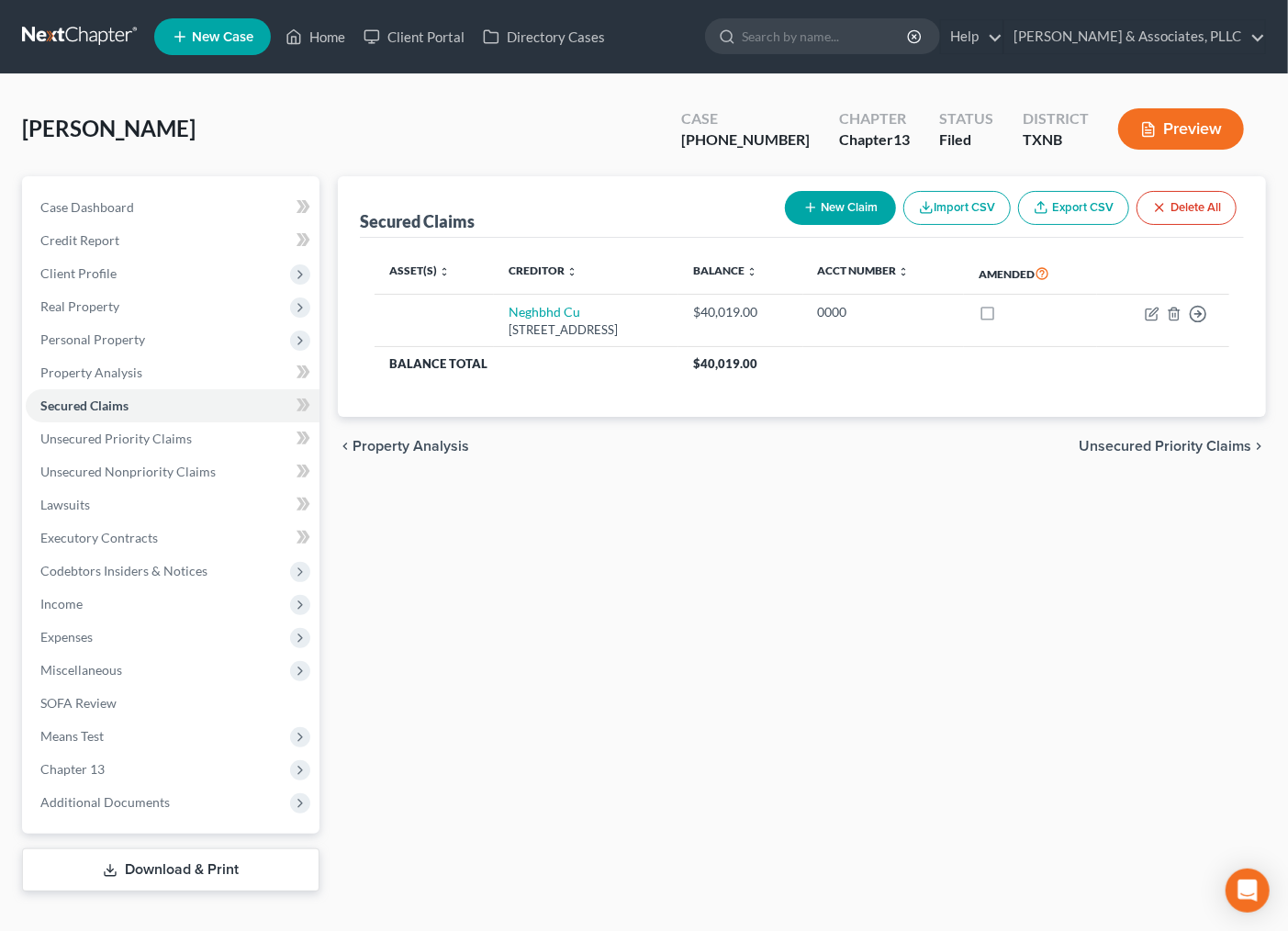
click at [893, 706] on div "Secured Claims New Claim Import CSV Export CSV Delete All Asset(s) expand_more …" at bounding box center [802, 533] width 946 height 715
click at [106, 301] on span "Real Property" at bounding box center [80, 306] width 79 height 15
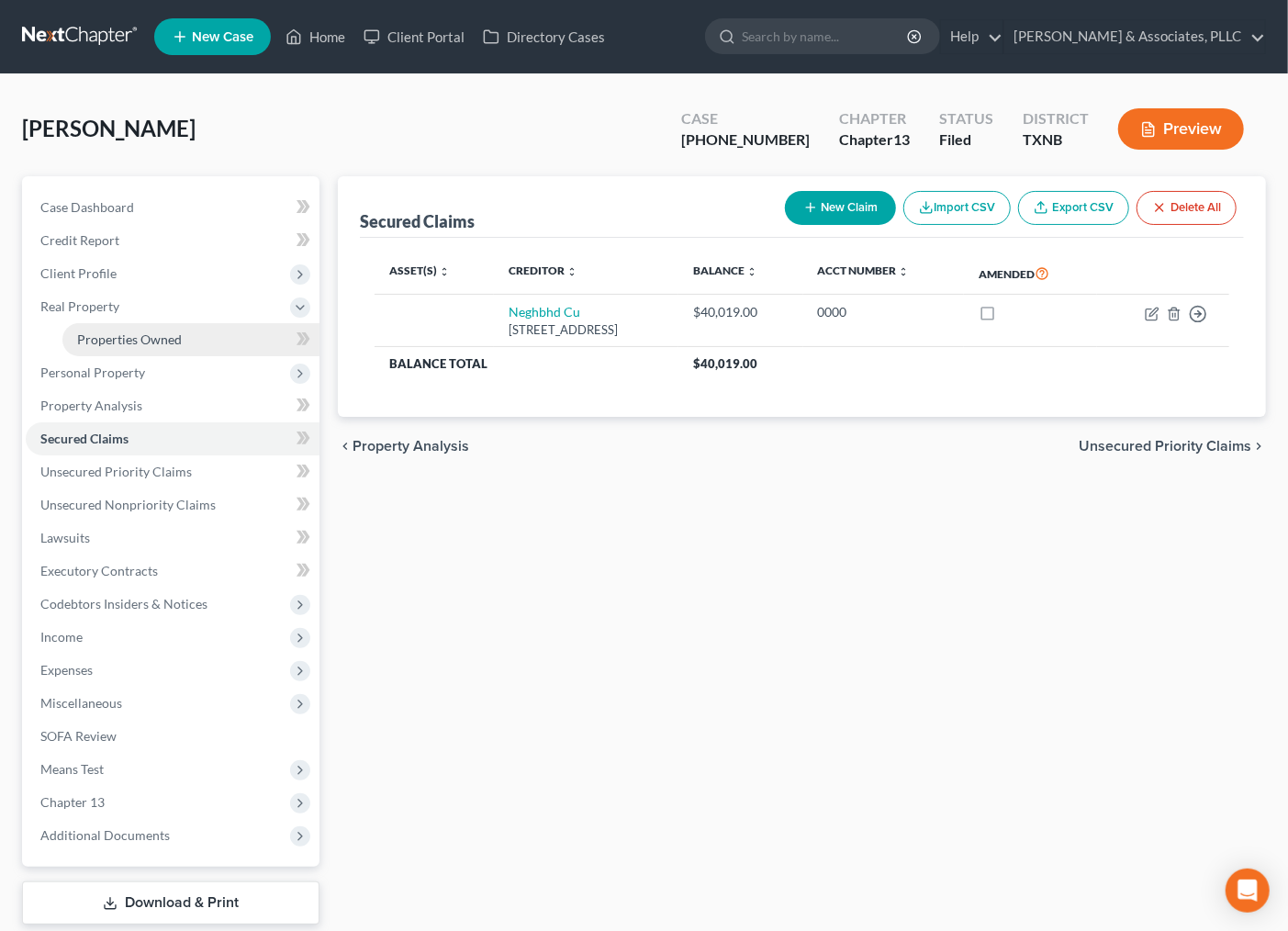
click at [107, 336] on span "Properties Owned" at bounding box center [130, 339] width 105 height 15
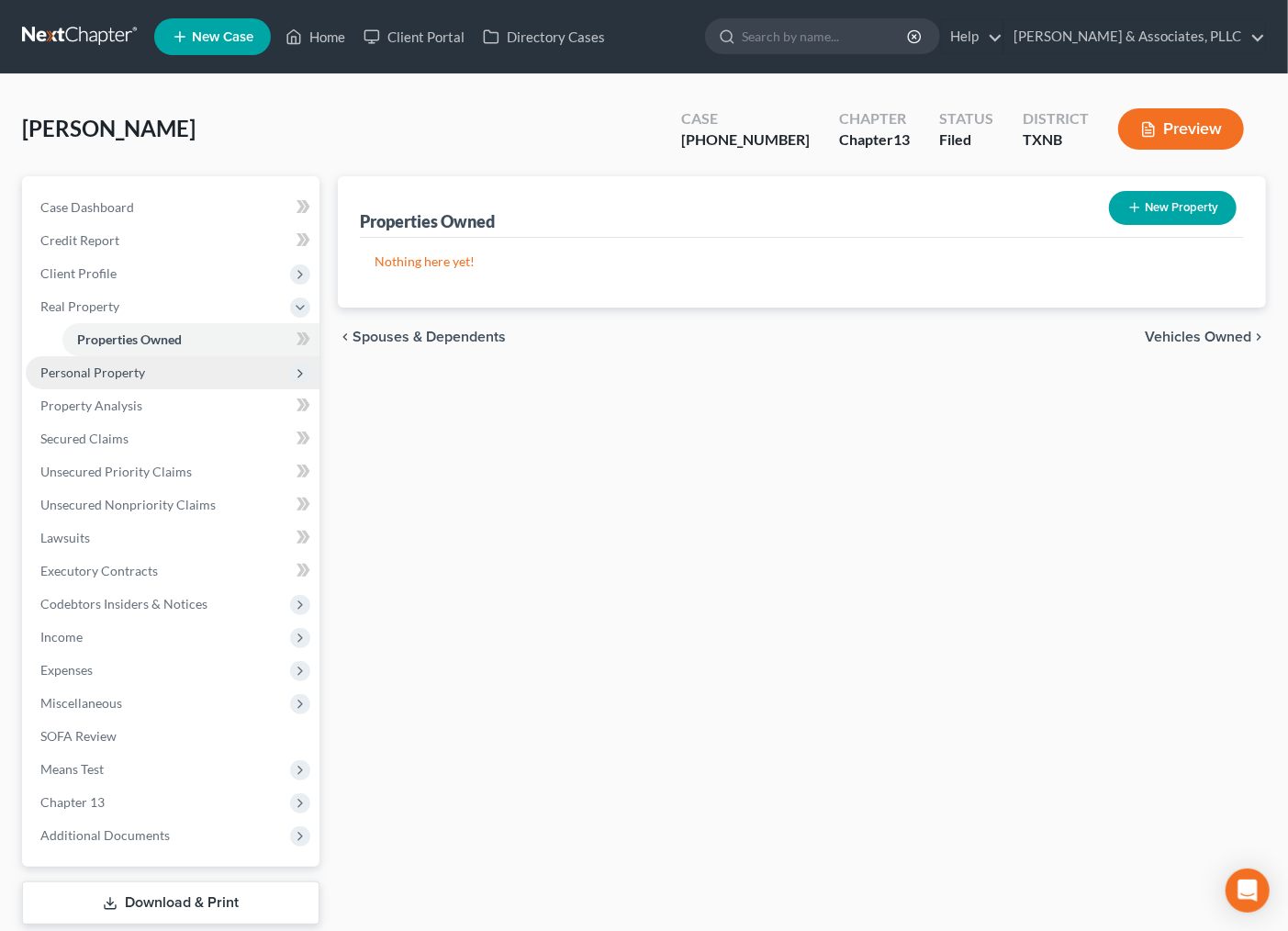
click at [104, 366] on span "Personal Property" at bounding box center [93, 373] width 105 height 15
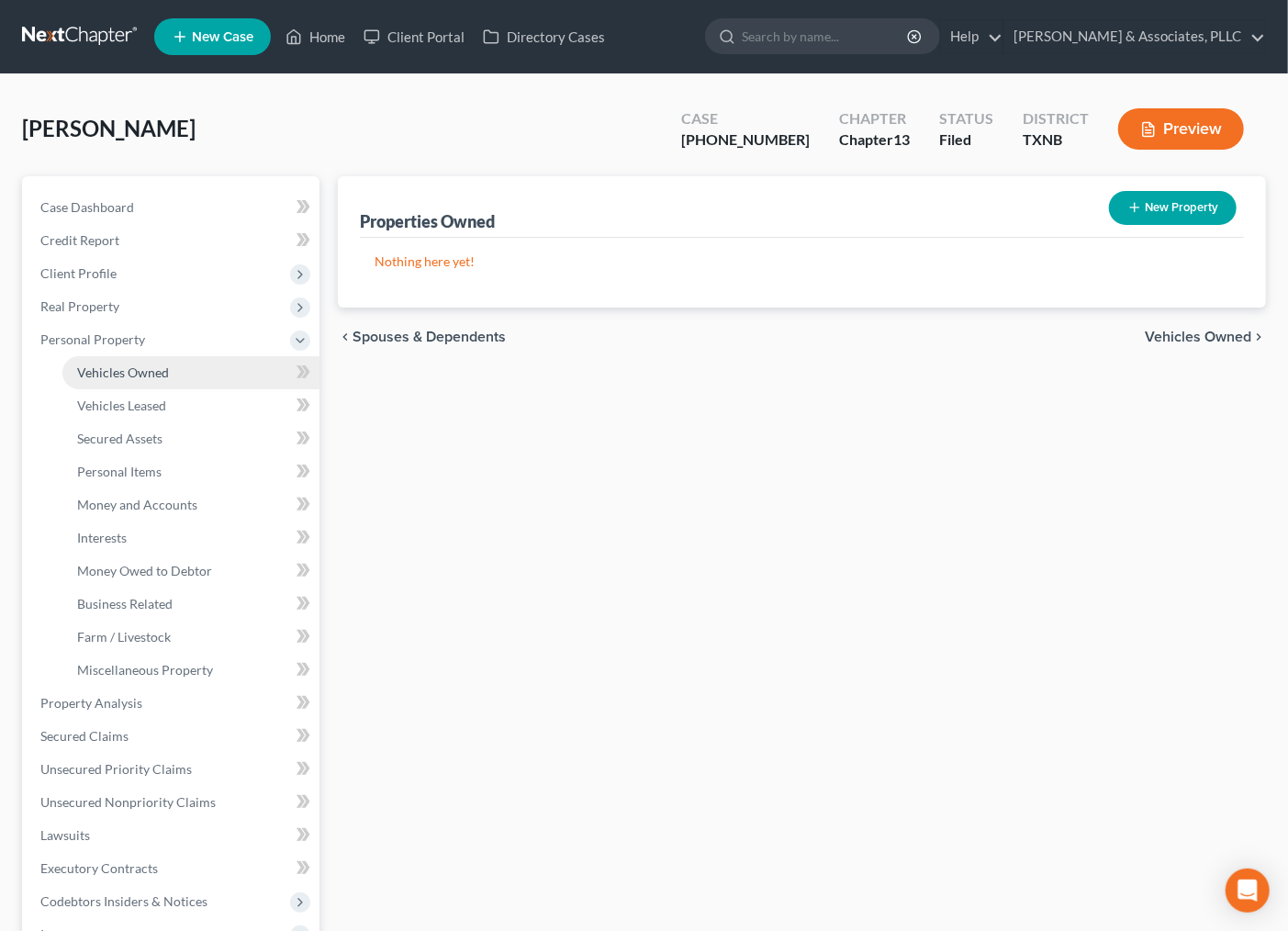
click at [140, 368] on span "Vehicles Owned" at bounding box center [123, 373] width 92 height 15
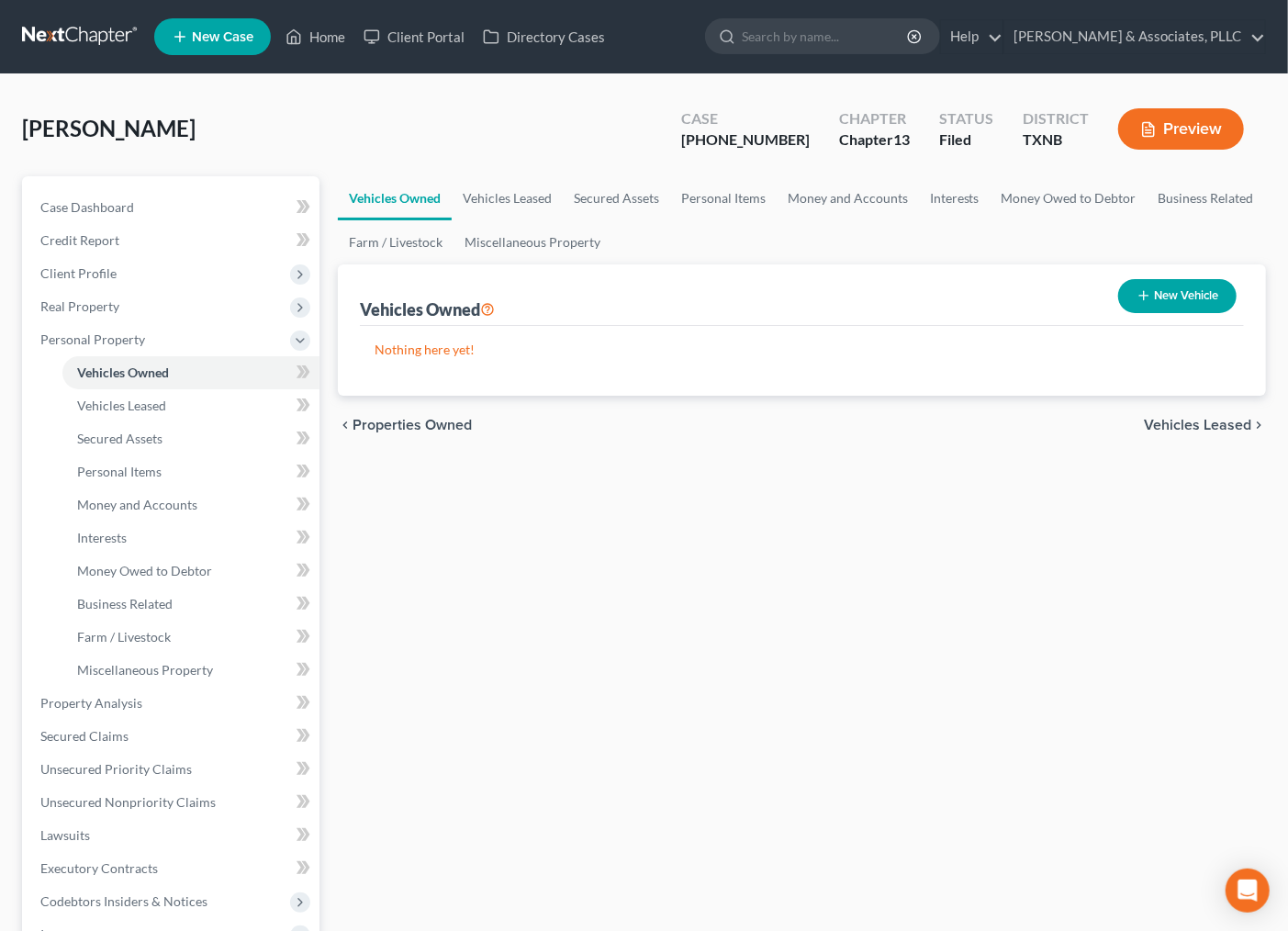
click at [1170, 291] on button "New Vehicle" at bounding box center [1177, 295] width 118 height 34
select select "0"
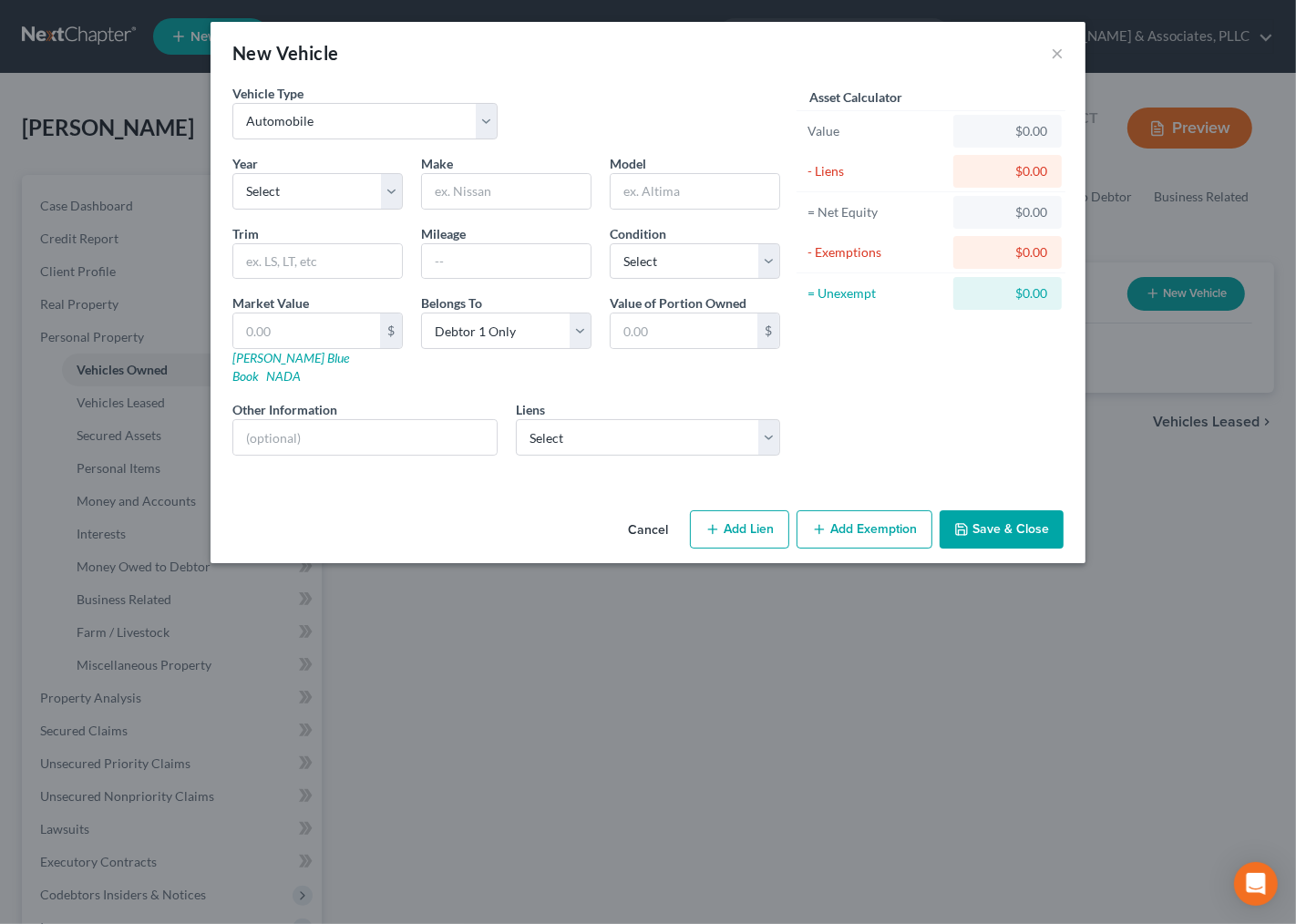
click at [356, 139] on div "Vehicle Type Select Automobile Truck Trailer Watercraft Aircraft Motor Home Atv…" at bounding box center [505, 118] width 566 height 70
click at [319, 187] on select "Select 2026 2025 2024 2023 2022 2021 2020 2019 2018 2017 2016 2015 2014 2013 20…" at bounding box center [317, 191] width 170 height 36
select select "7"
click at [232, 173] on select "Select 2026 2025 2024 2023 2022 2021 2020 2019 2018 2017 2016 2015 2014 2013 20…" at bounding box center [317, 191] width 170 height 36
click at [500, 205] on input "text" at bounding box center [506, 191] width 169 height 35
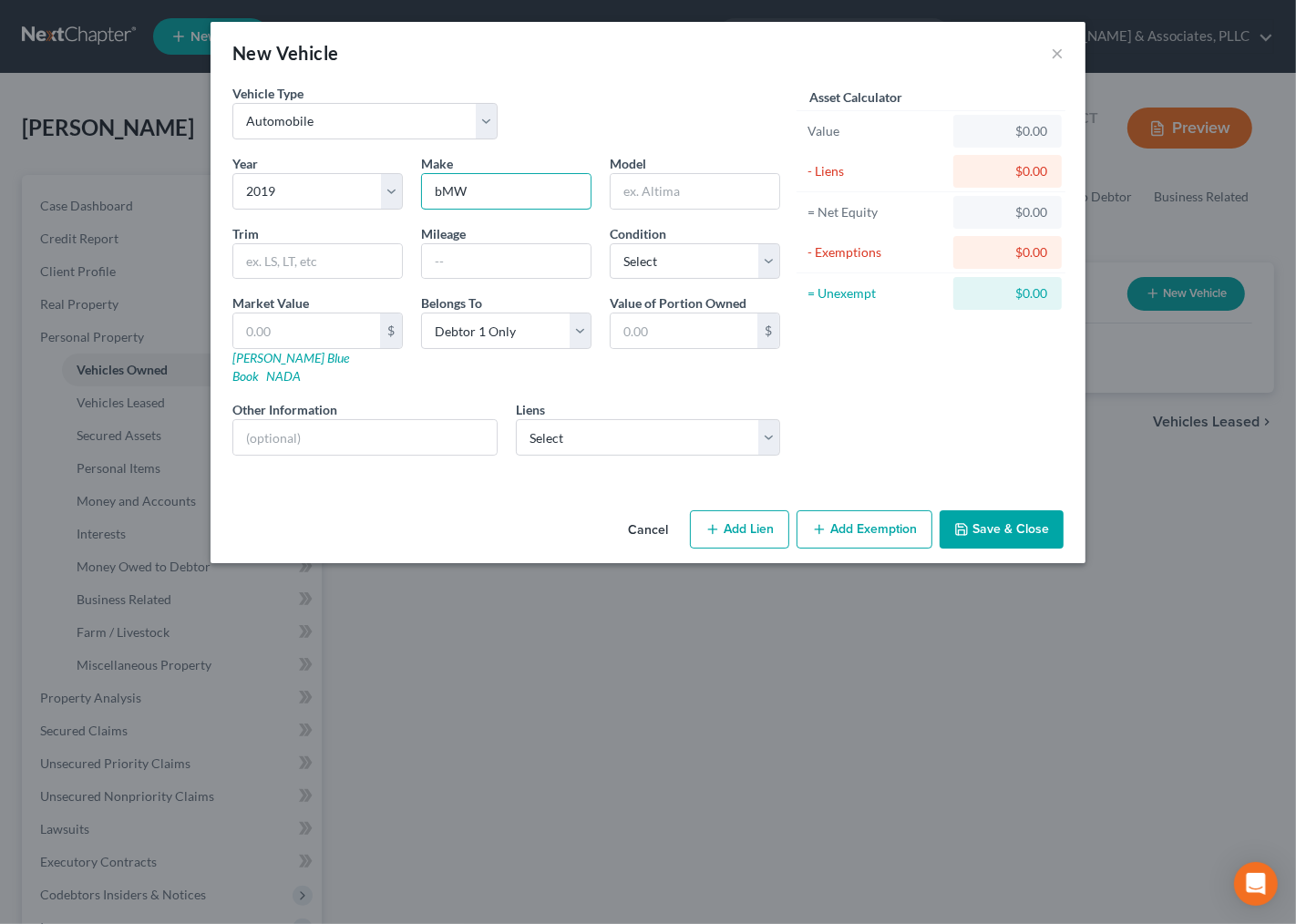
type input "bMW"
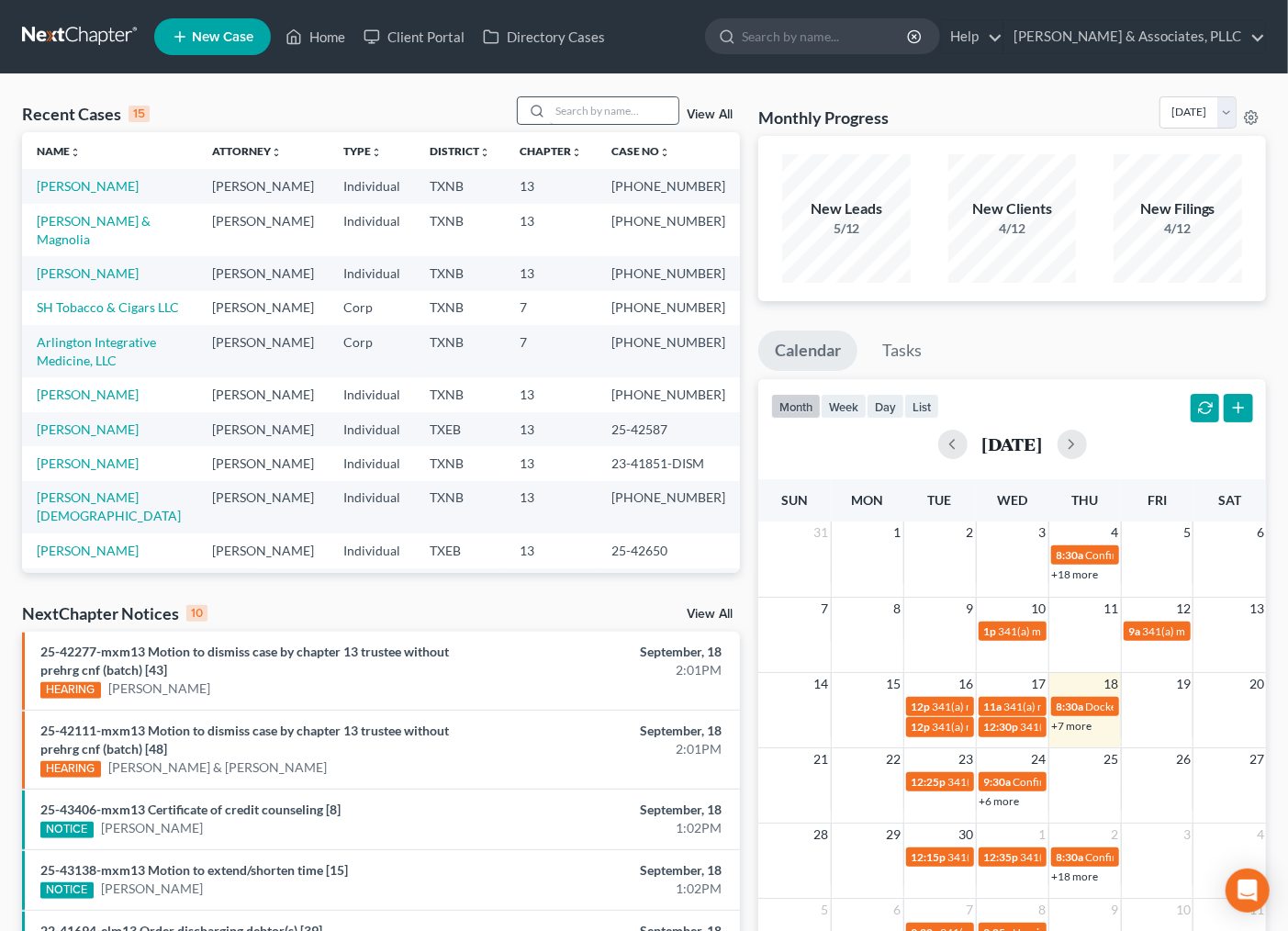
click at [652, 112] on input "search" at bounding box center [614, 111] width 129 height 27
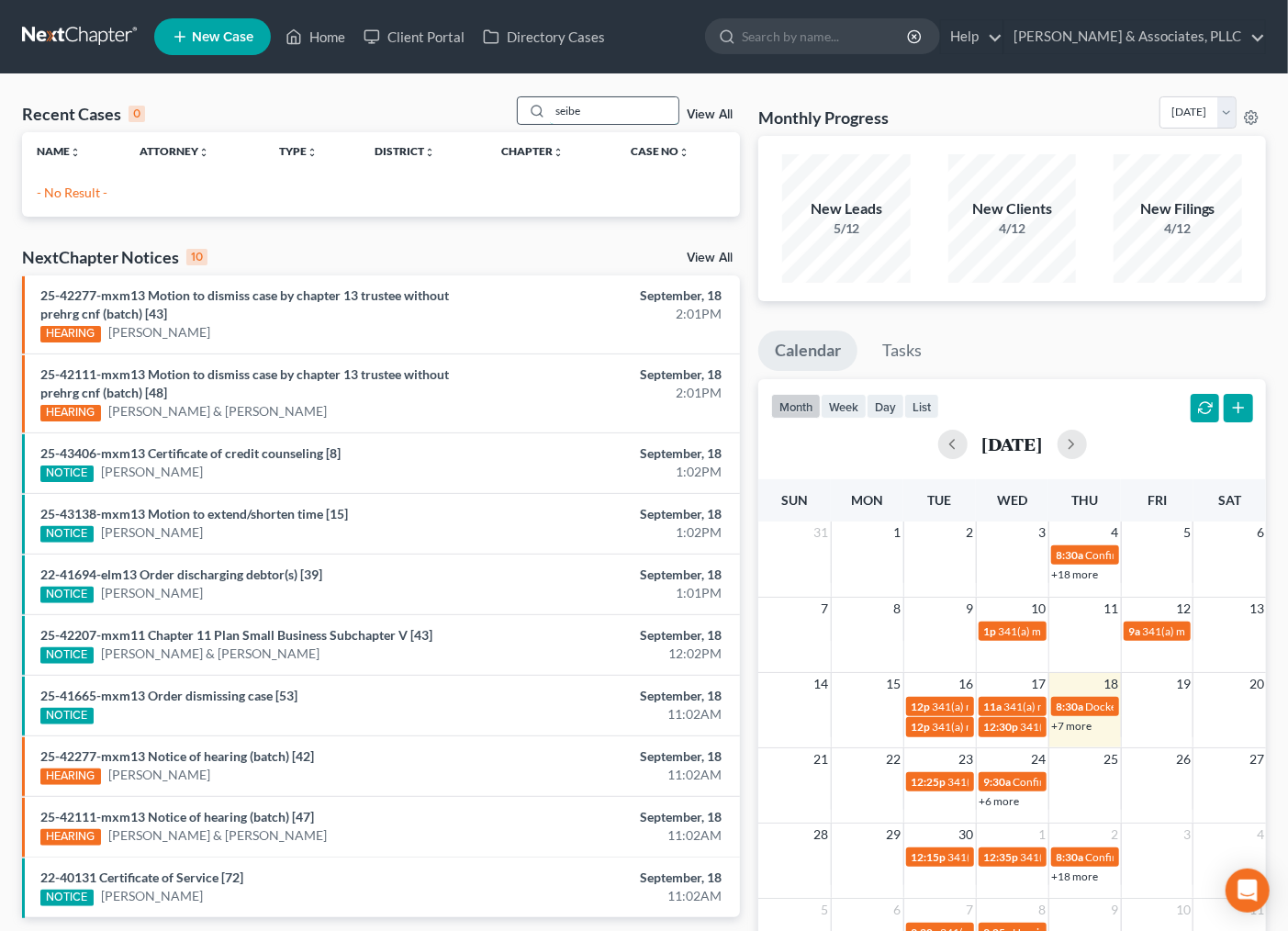
drag, startPoint x: 620, startPoint y: 105, endPoint x: 529, endPoint y: 111, distance: 91.2
click at [529, 111] on div "seibe" at bounding box center [598, 110] width 164 height 28
type input "siebe"
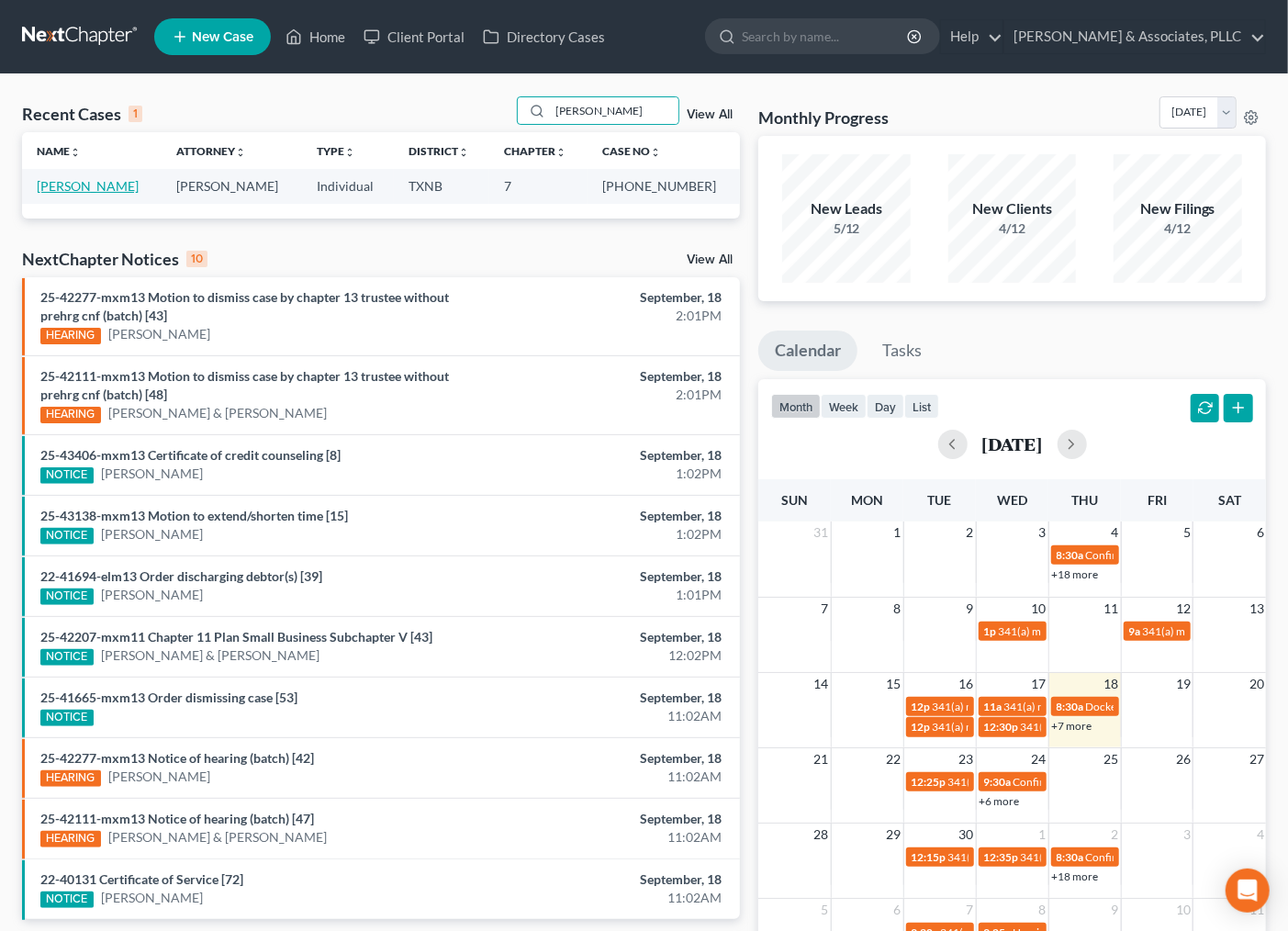
click at [102, 186] on link "[PERSON_NAME]" at bounding box center [87, 186] width 102 height 15
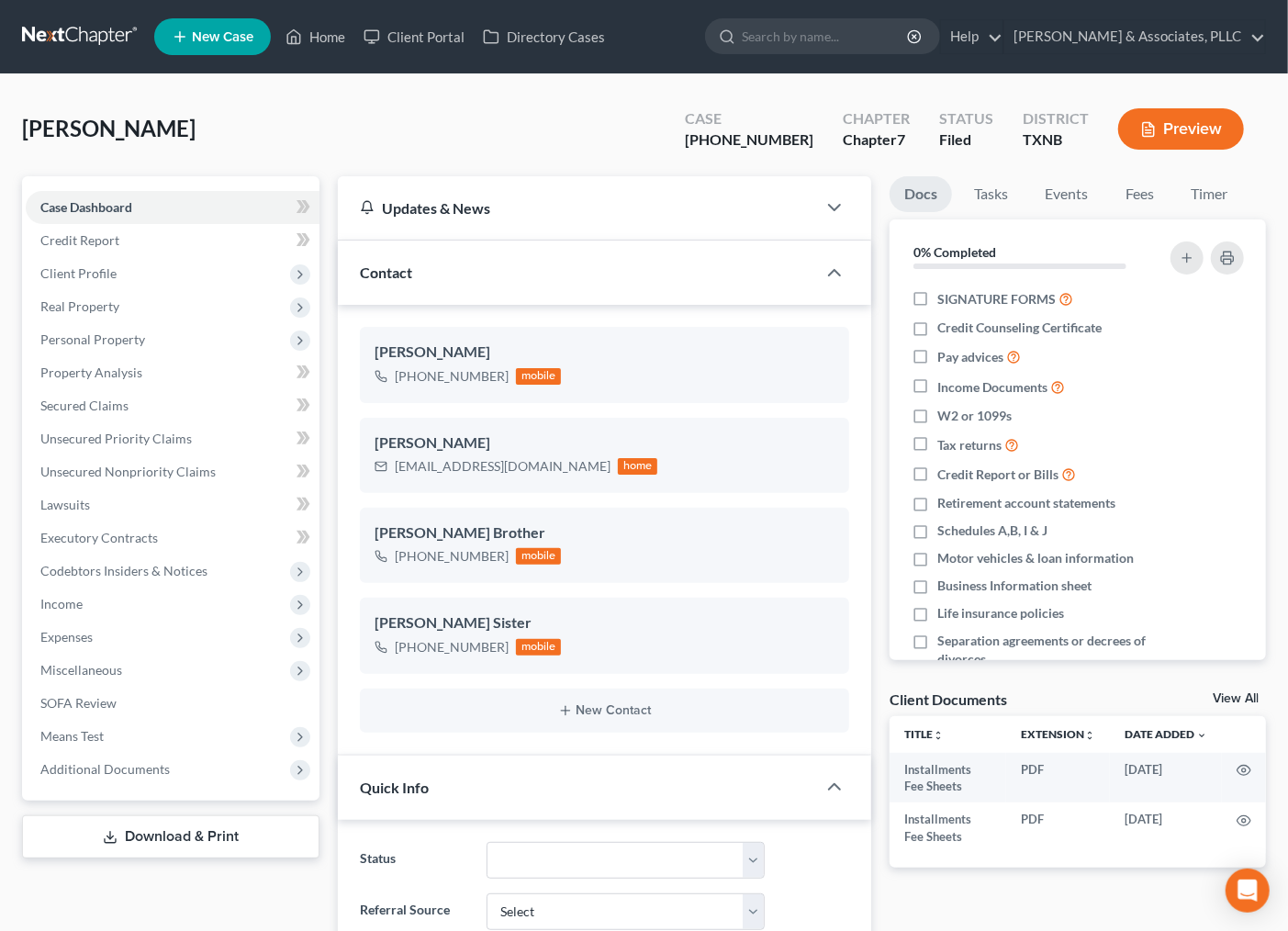
scroll to position [215, 0]
click at [1153, 206] on link "Fees" at bounding box center [1139, 194] width 59 height 36
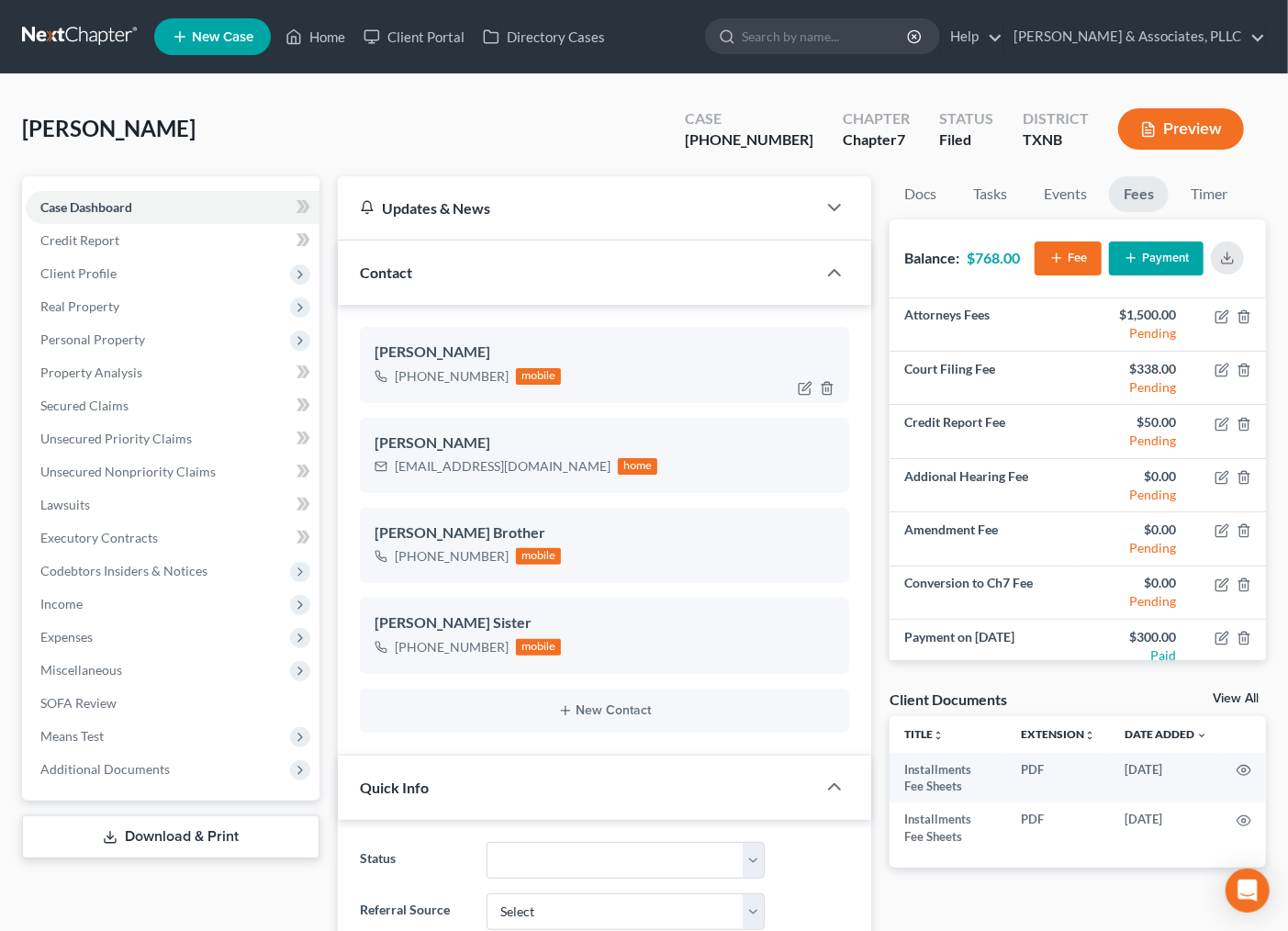
drag, startPoint x: 417, startPoint y: 376, endPoint x: 95, endPoint y: 315, distance: 327.7
click at [495, 371] on div "+1 (972) 465-0410" at bounding box center [452, 375] width 114 height 18
click at [1161, 258] on button "Payment" at bounding box center [1156, 258] width 95 height 34
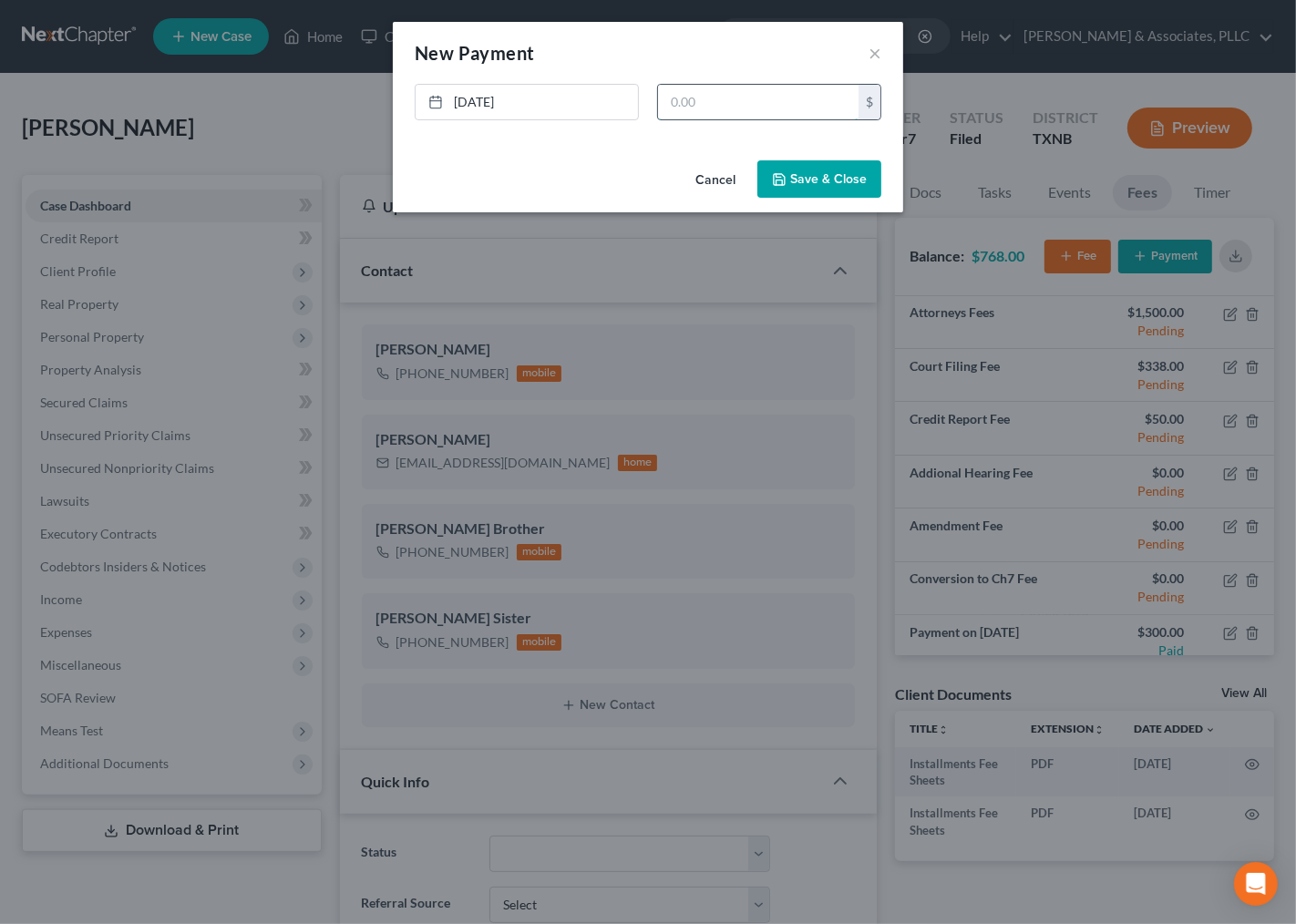
click at [779, 105] on input "text" at bounding box center [758, 102] width 201 height 35
type input "268.00"
click at [815, 186] on button "Save & Close" at bounding box center [819, 180] width 124 height 38
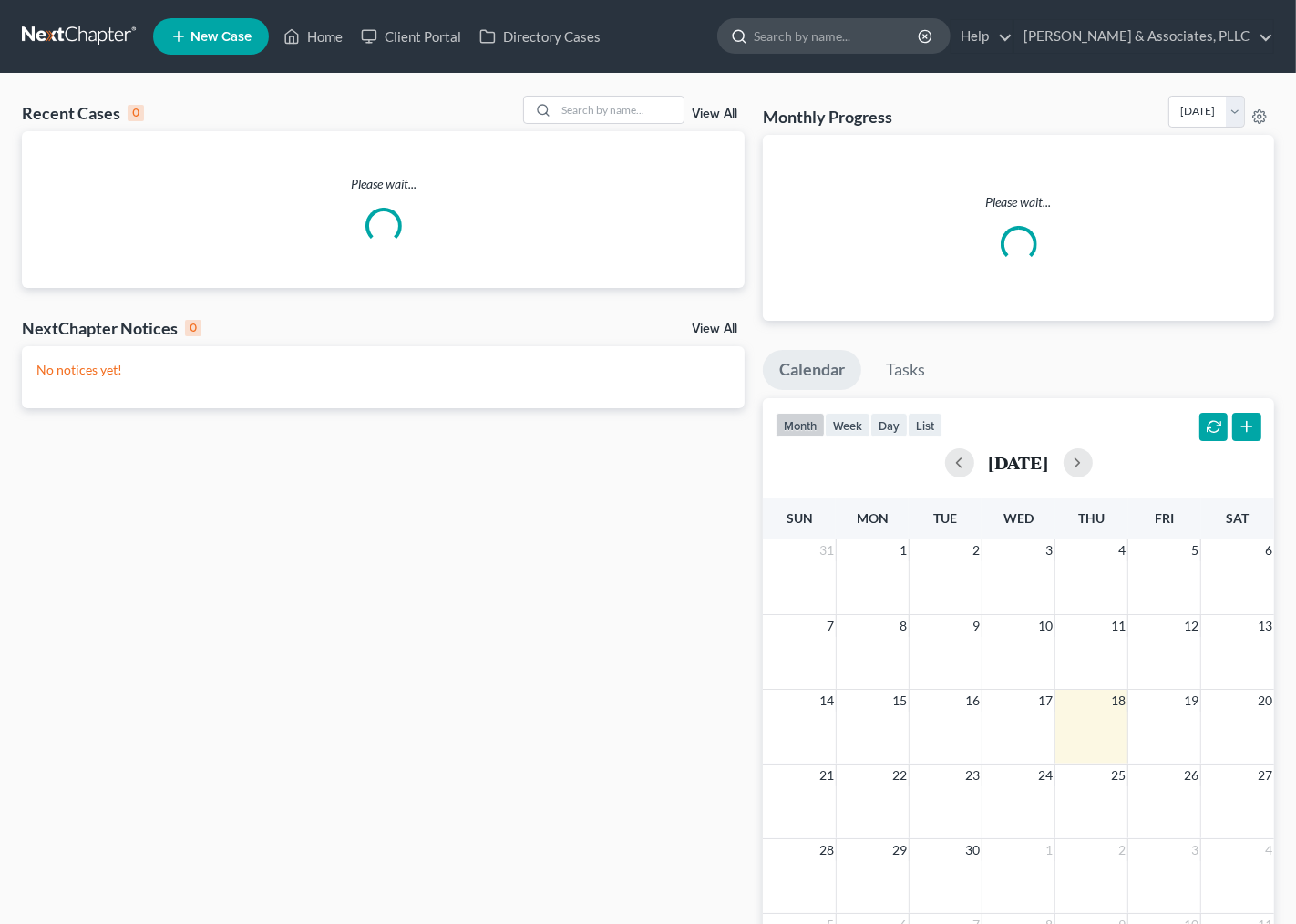
click at [819, 47] on input "search" at bounding box center [838, 36] width 167 height 34
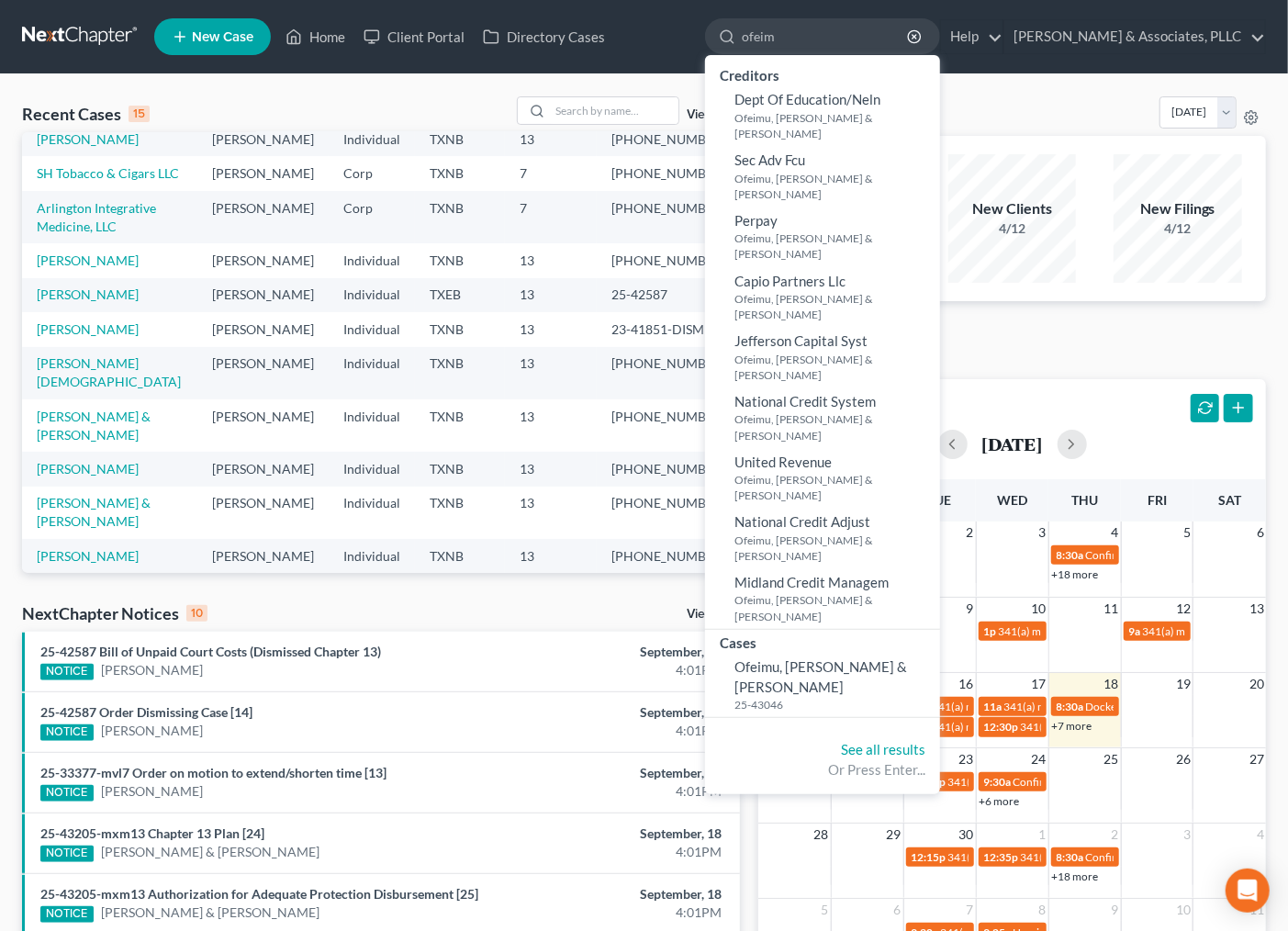
scroll to position [204, 0]
type input "ofeim"
click at [618, 111] on input "search" at bounding box center [614, 111] width 129 height 27
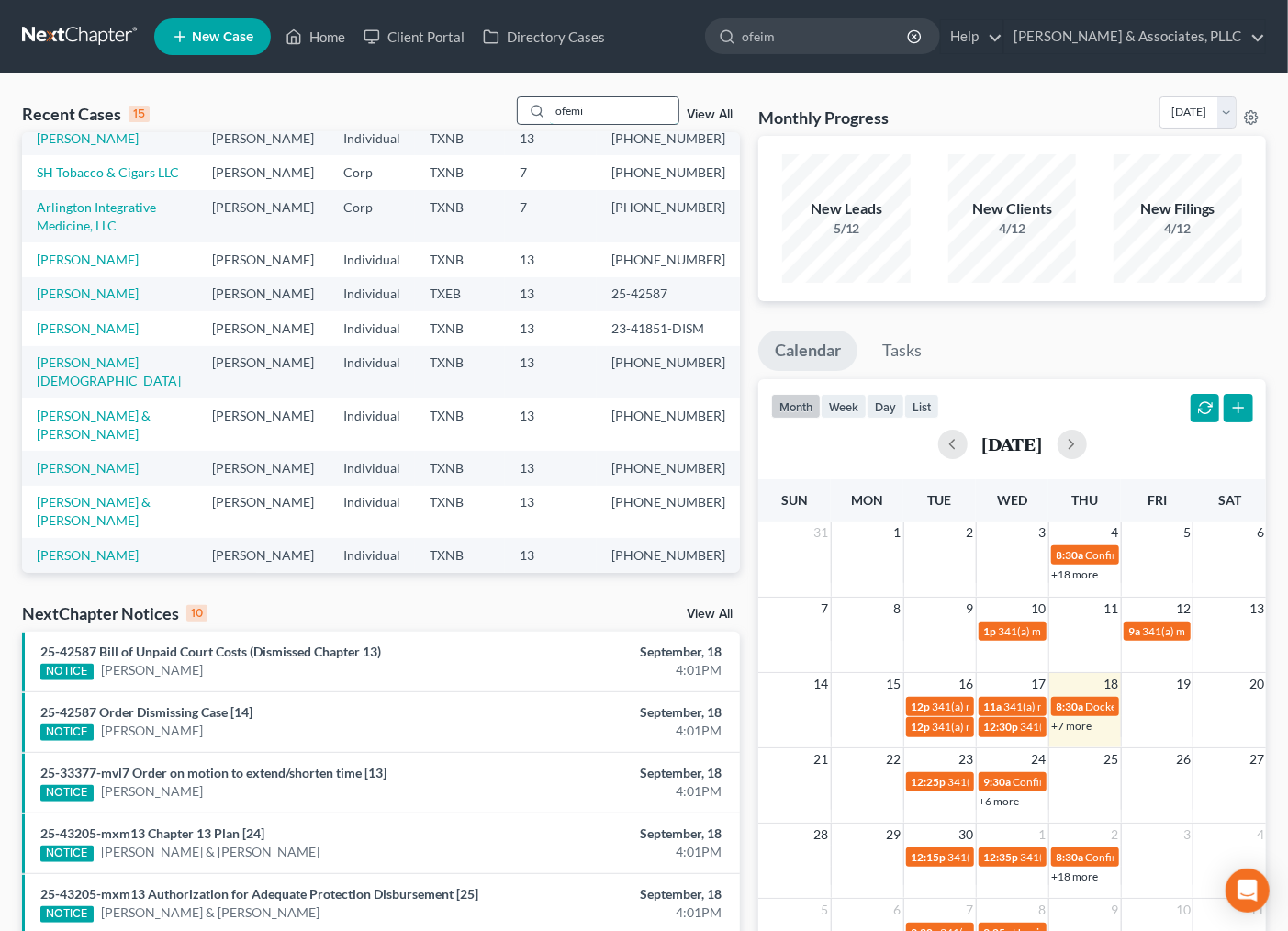
scroll to position [0, 0]
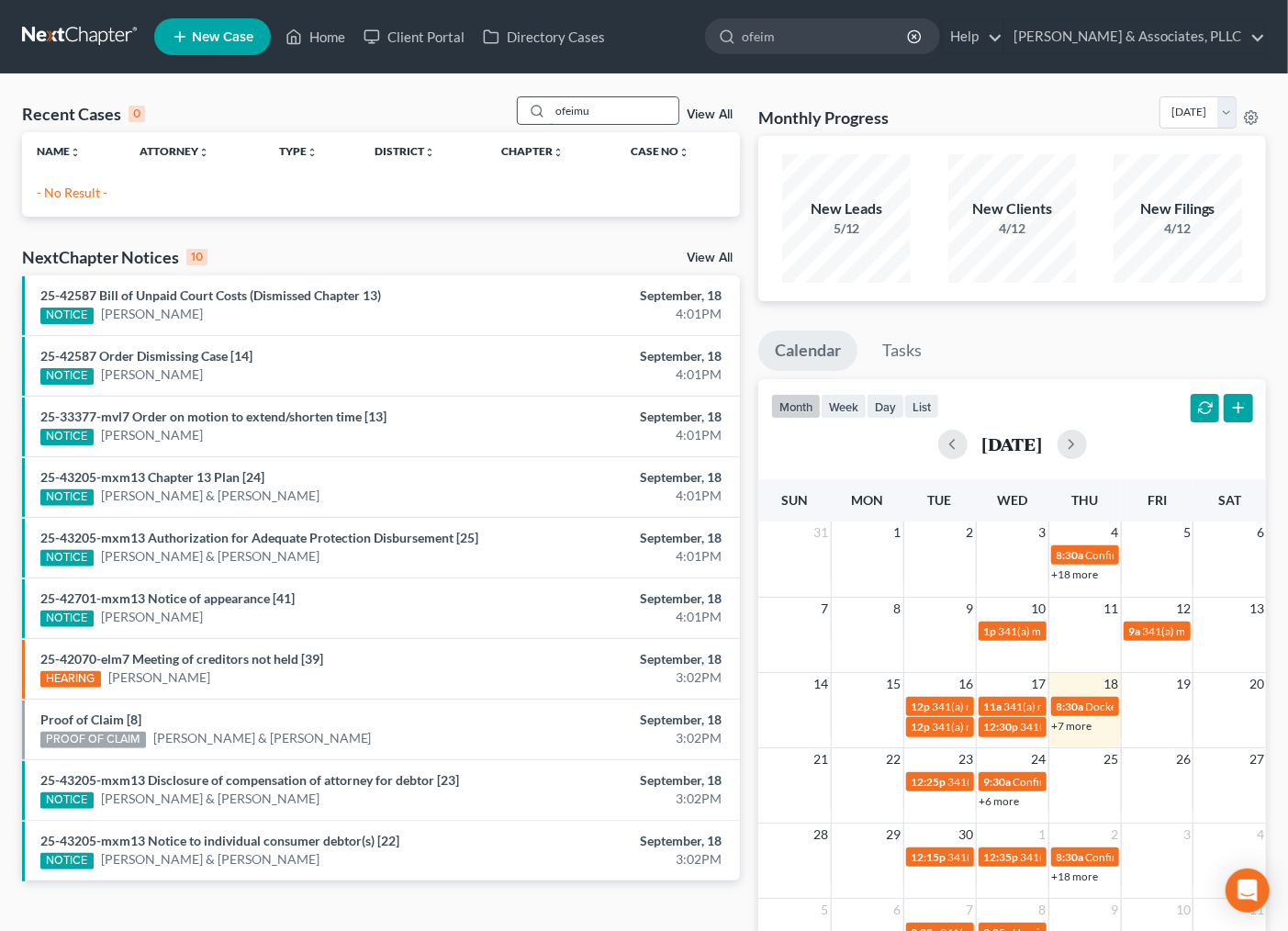
type input "ofeimu"
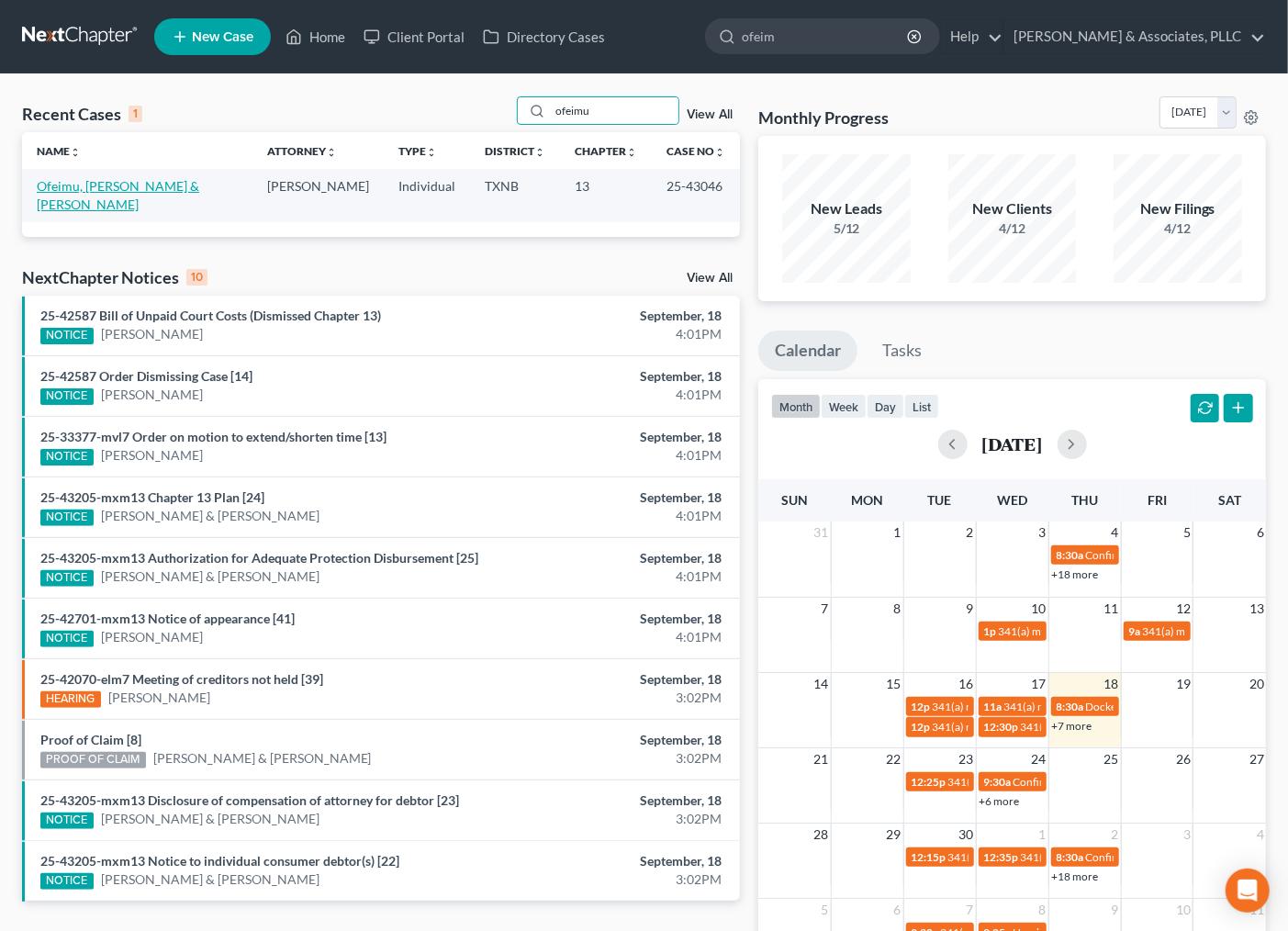
click at [102, 180] on link "Ofeimu, Smith & Yvonne" at bounding box center [118, 195] width 163 height 34
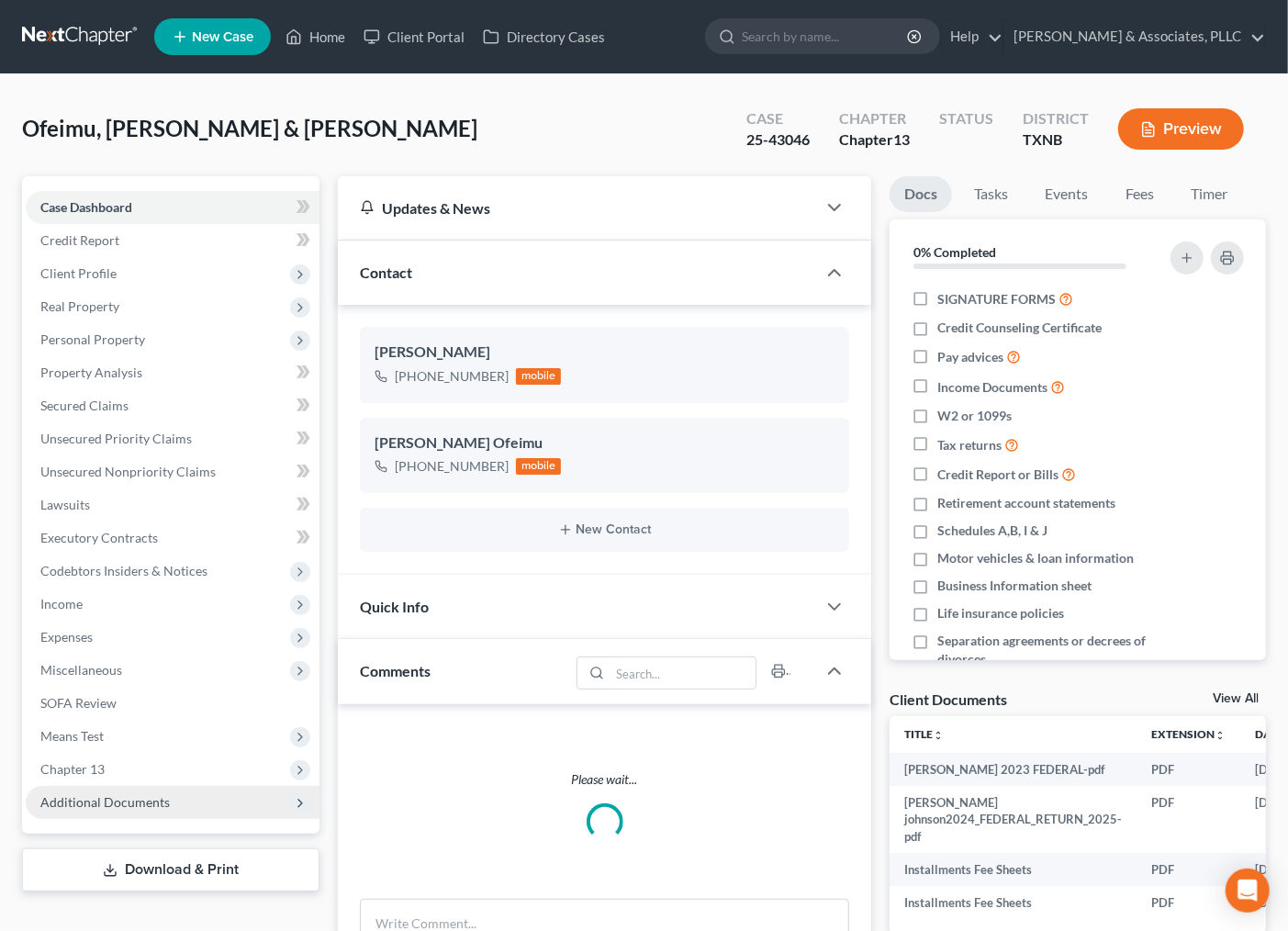
click at [101, 799] on span "Additional Documents" at bounding box center [105, 802] width 130 height 15
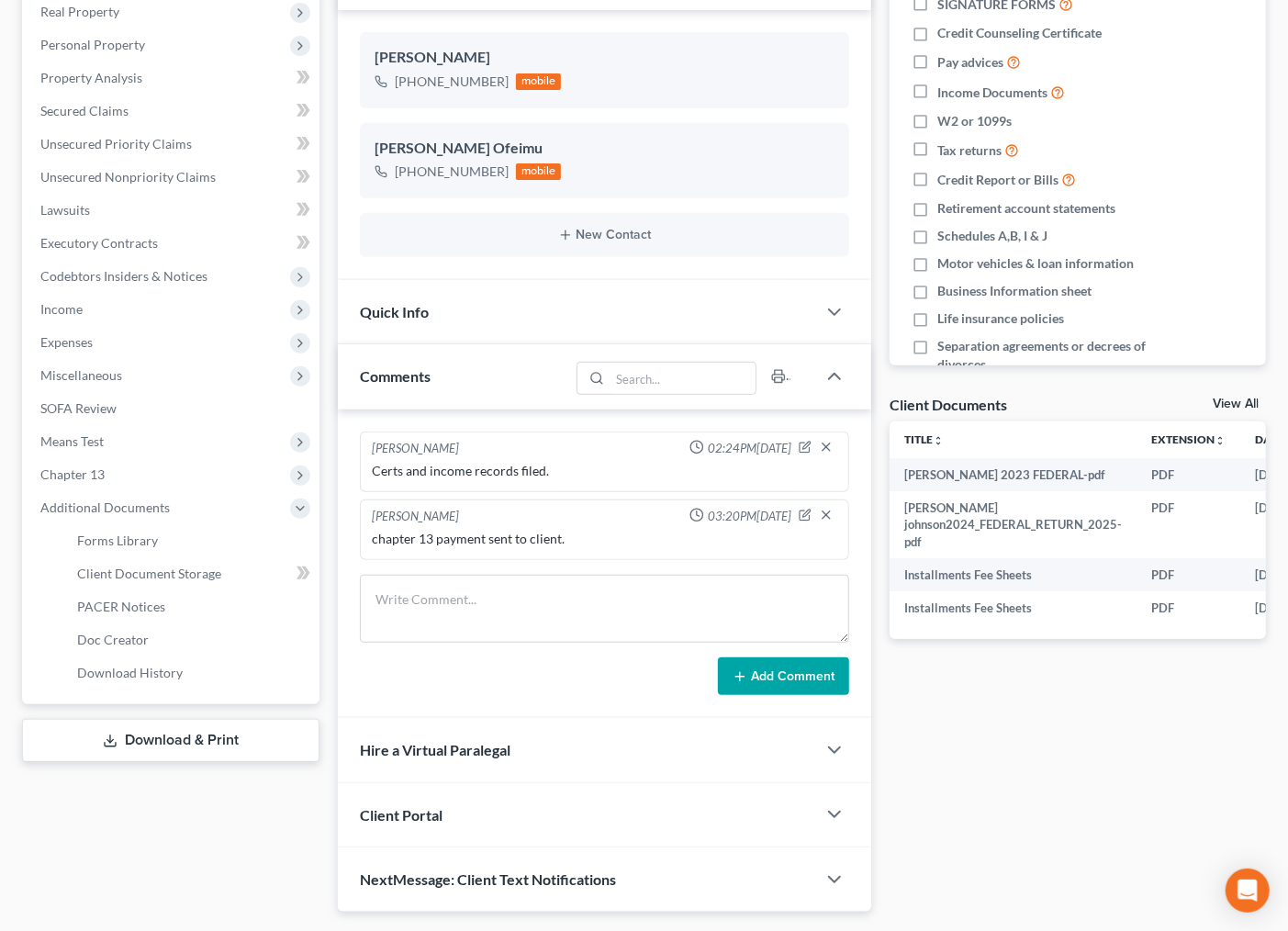
scroll to position [306, 0]
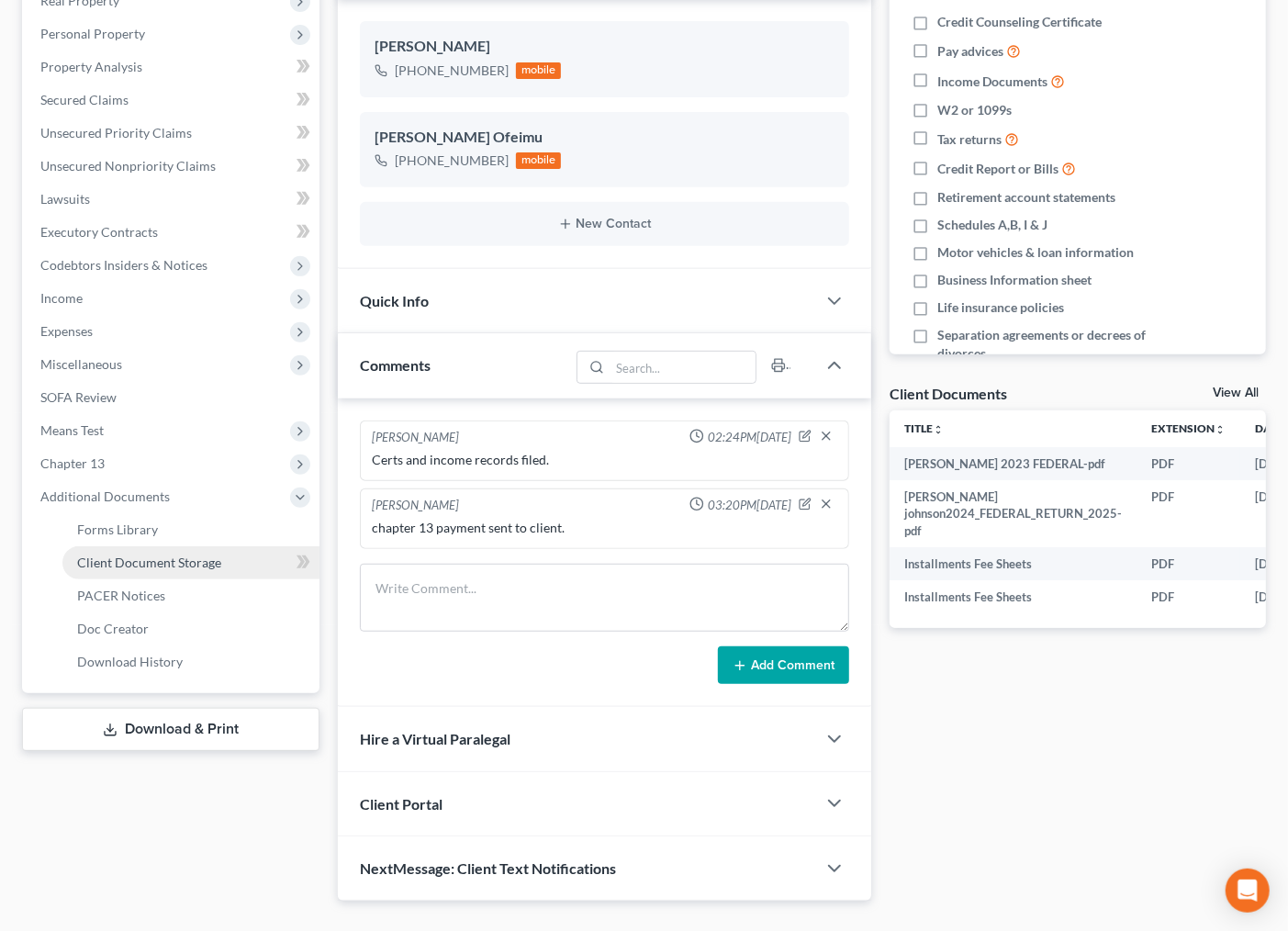
click at [135, 560] on span "Client Document Storage" at bounding box center [149, 562] width 144 height 15
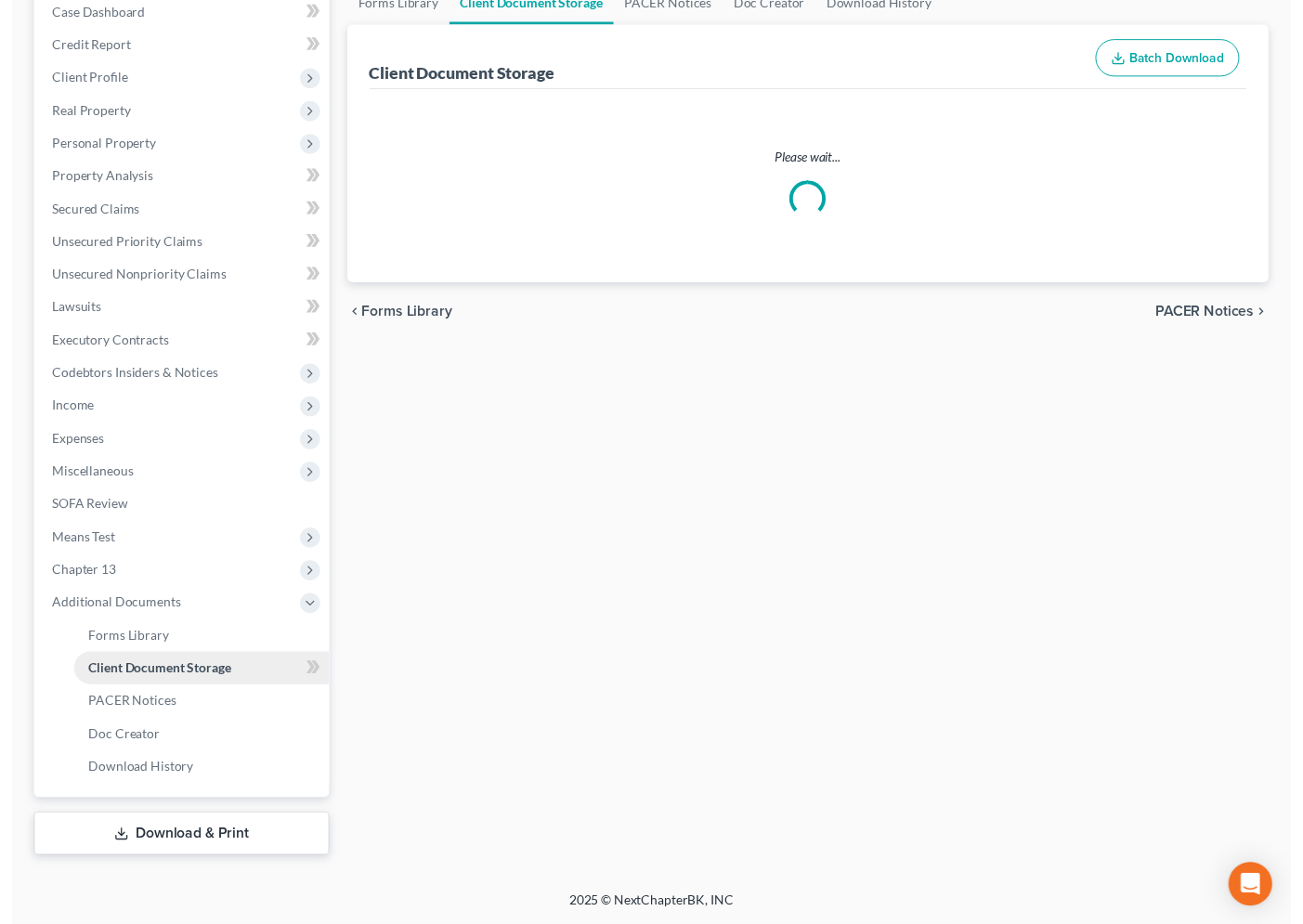
scroll to position [29, 0]
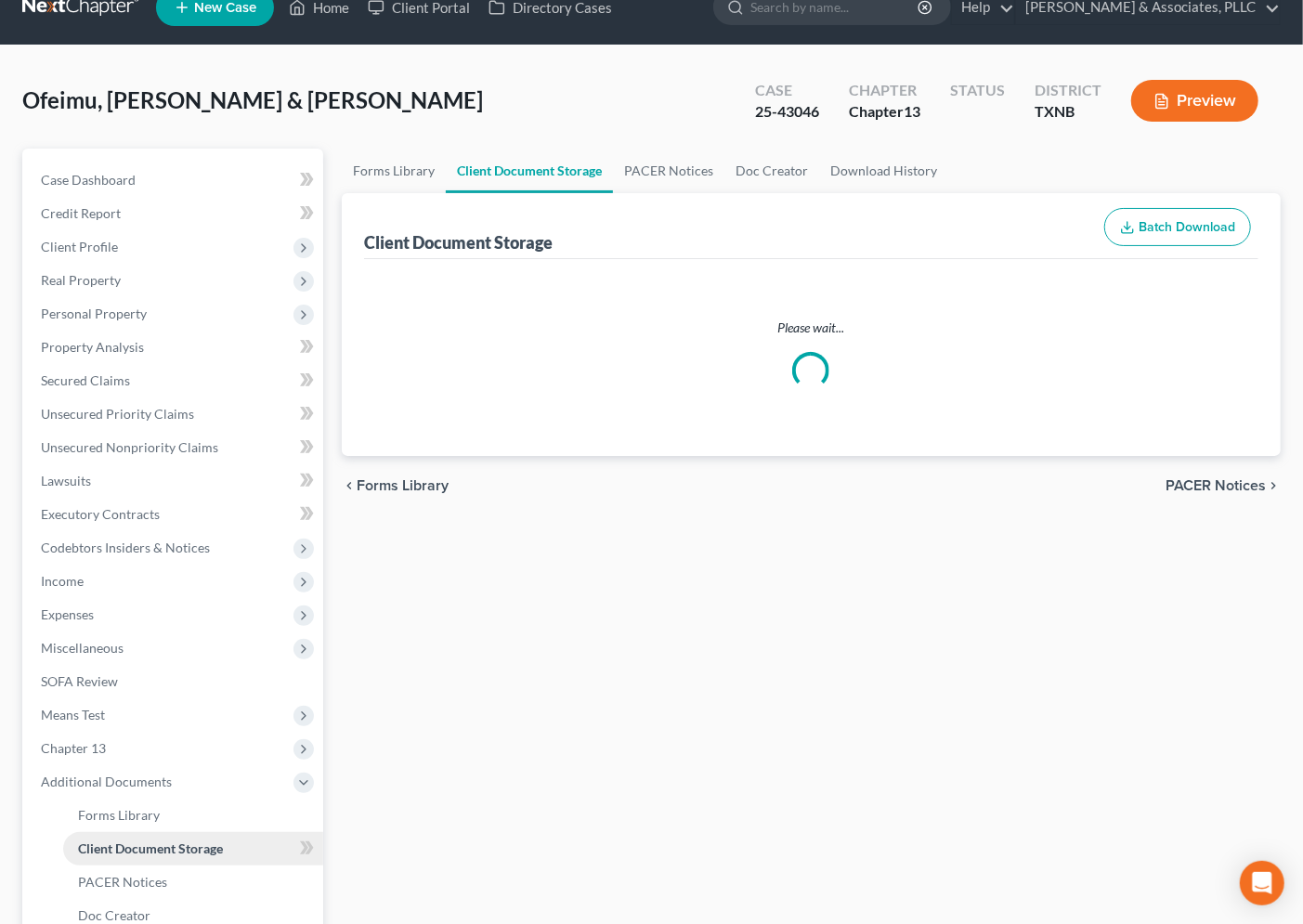
select select "33"
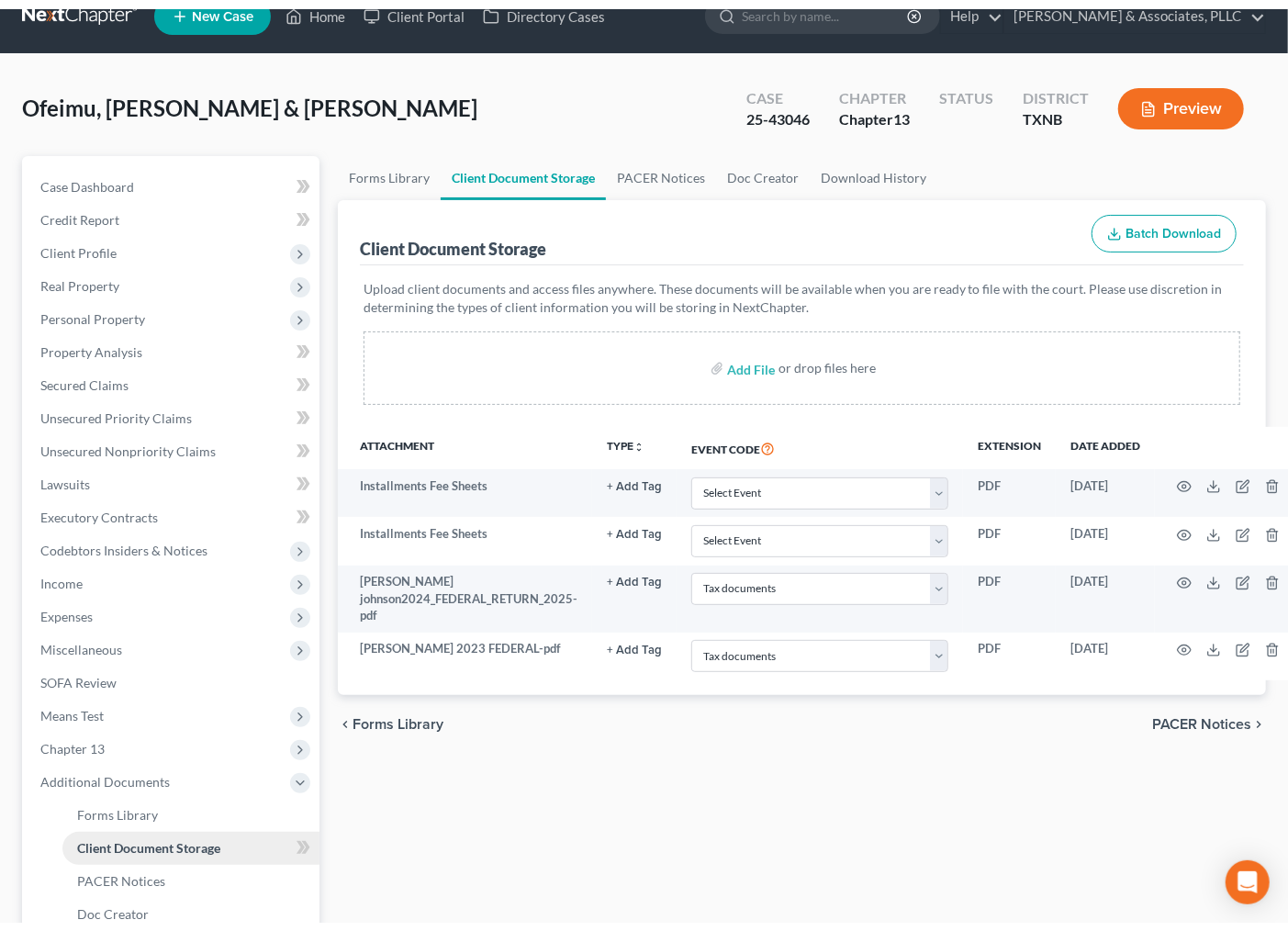
scroll to position [0, 0]
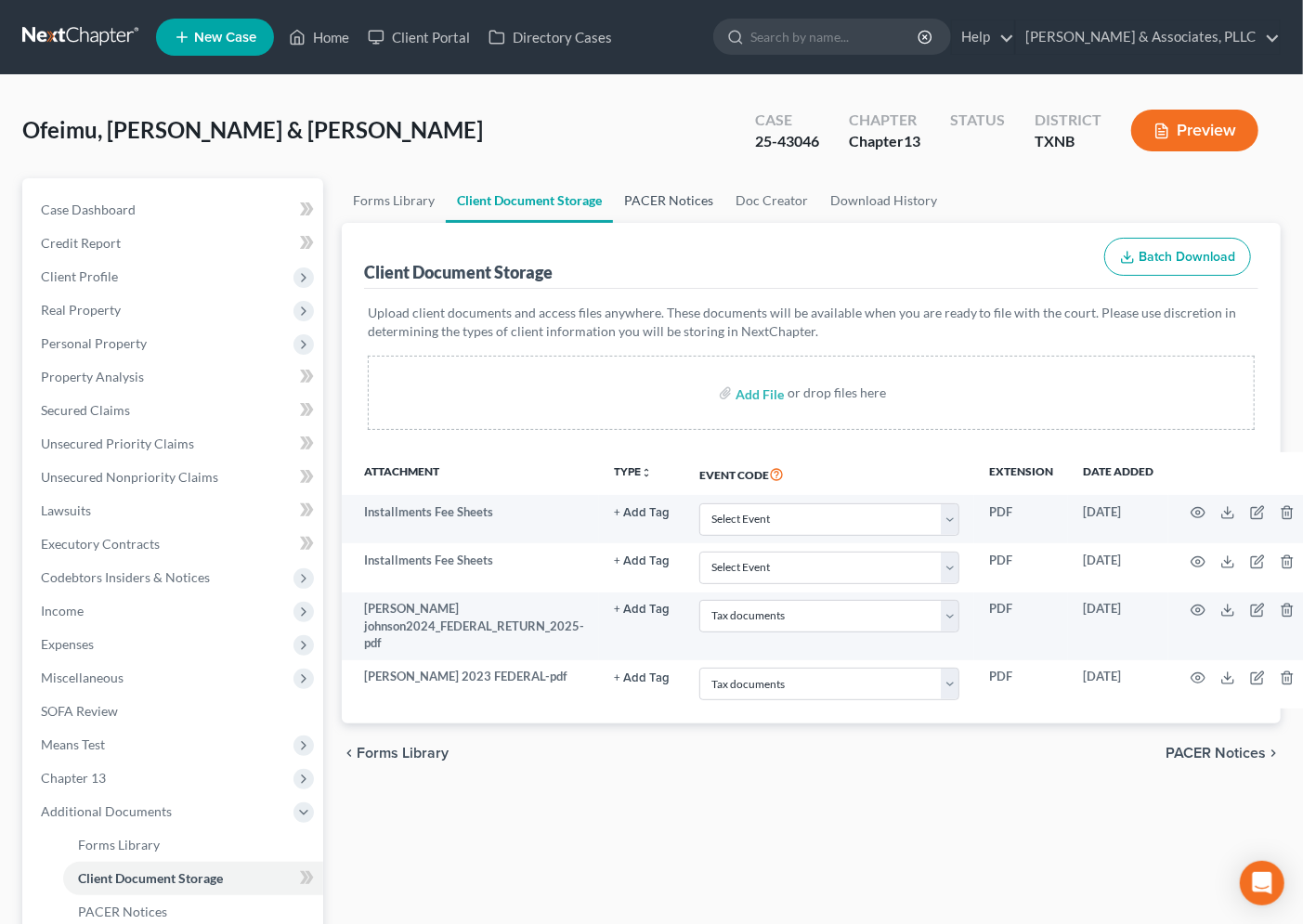
click at [699, 191] on link "PACER Notices" at bounding box center [669, 201] width 112 height 45
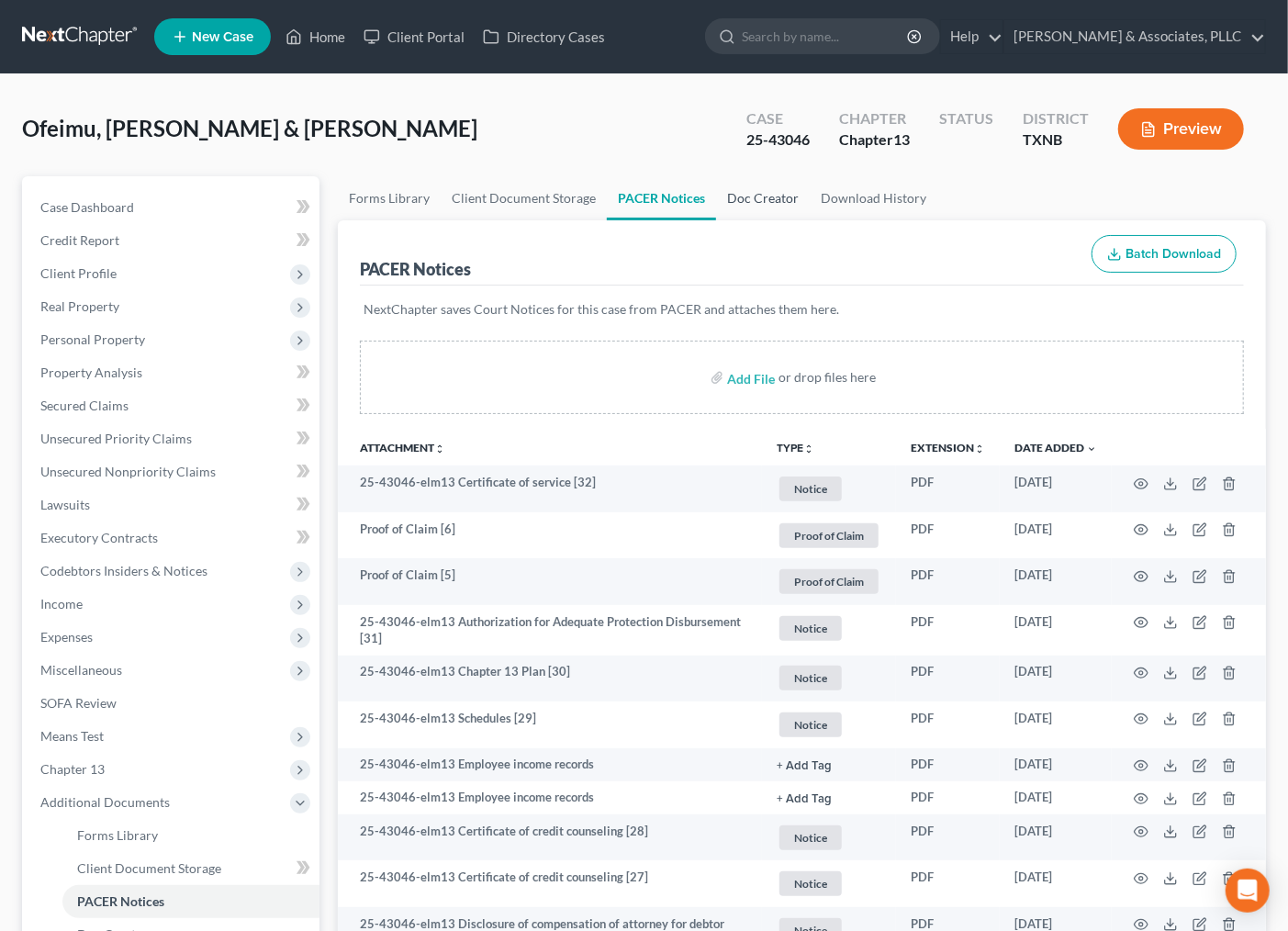
click at [774, 189] on link "Doc Creator" at bounding box center [763, 198] width 94 height 45
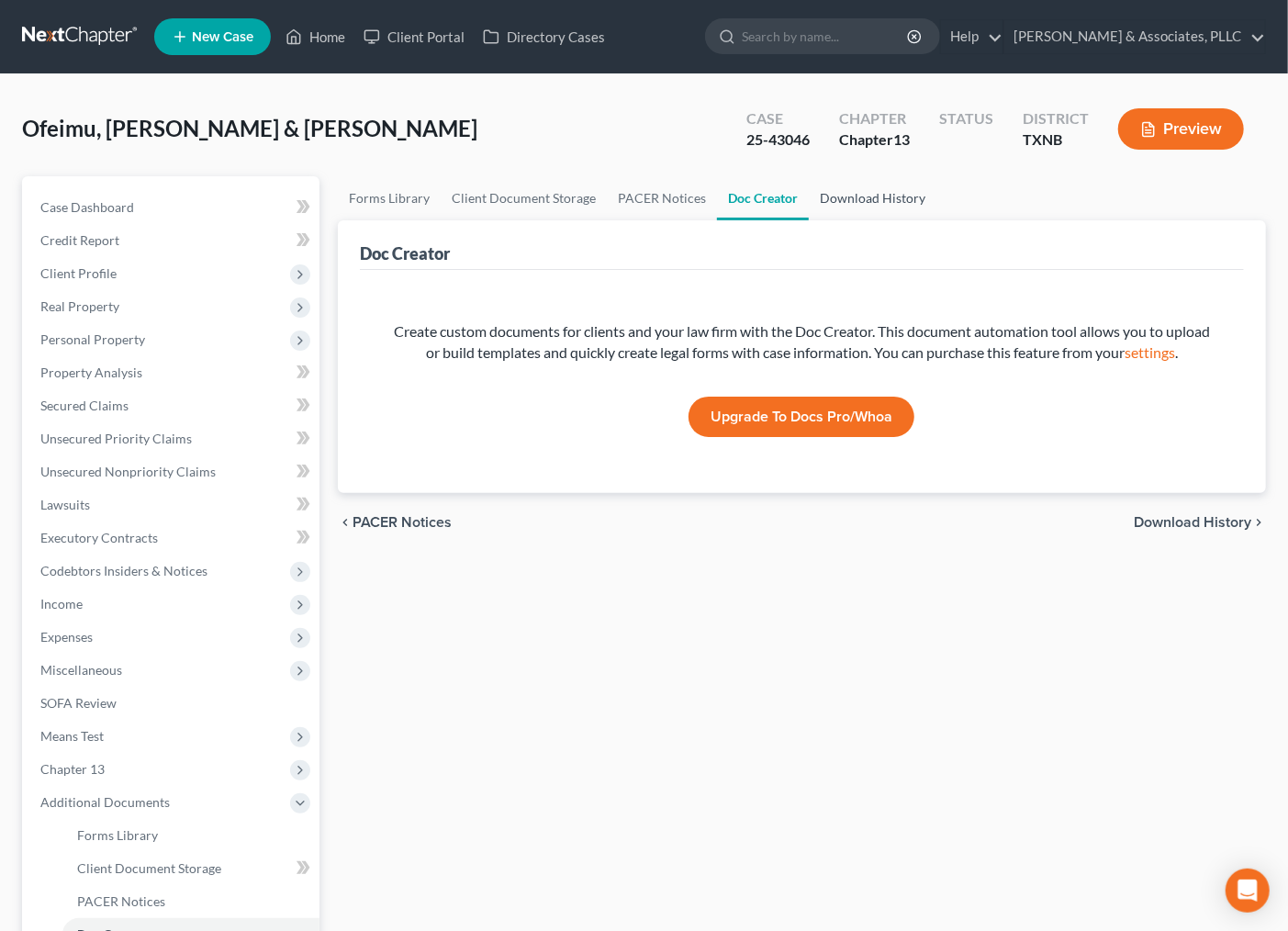
click at [859, 185] on link "Download History" at bounding box center [873, 198] width 128 height 45
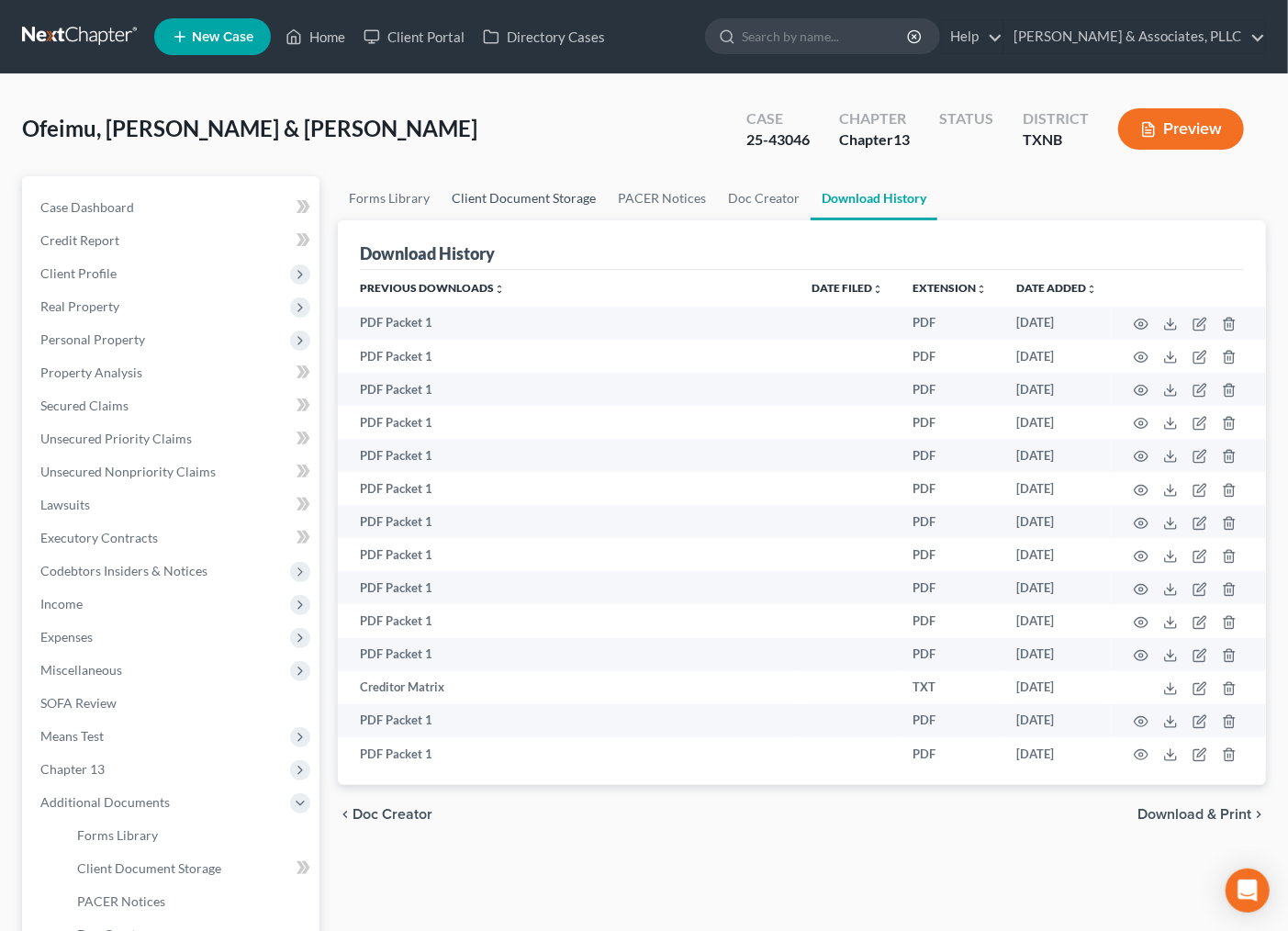
click at [527, 186] on link "Client Document Storage" at bounding box center [524, 198] width 166 height 45
select select "33"
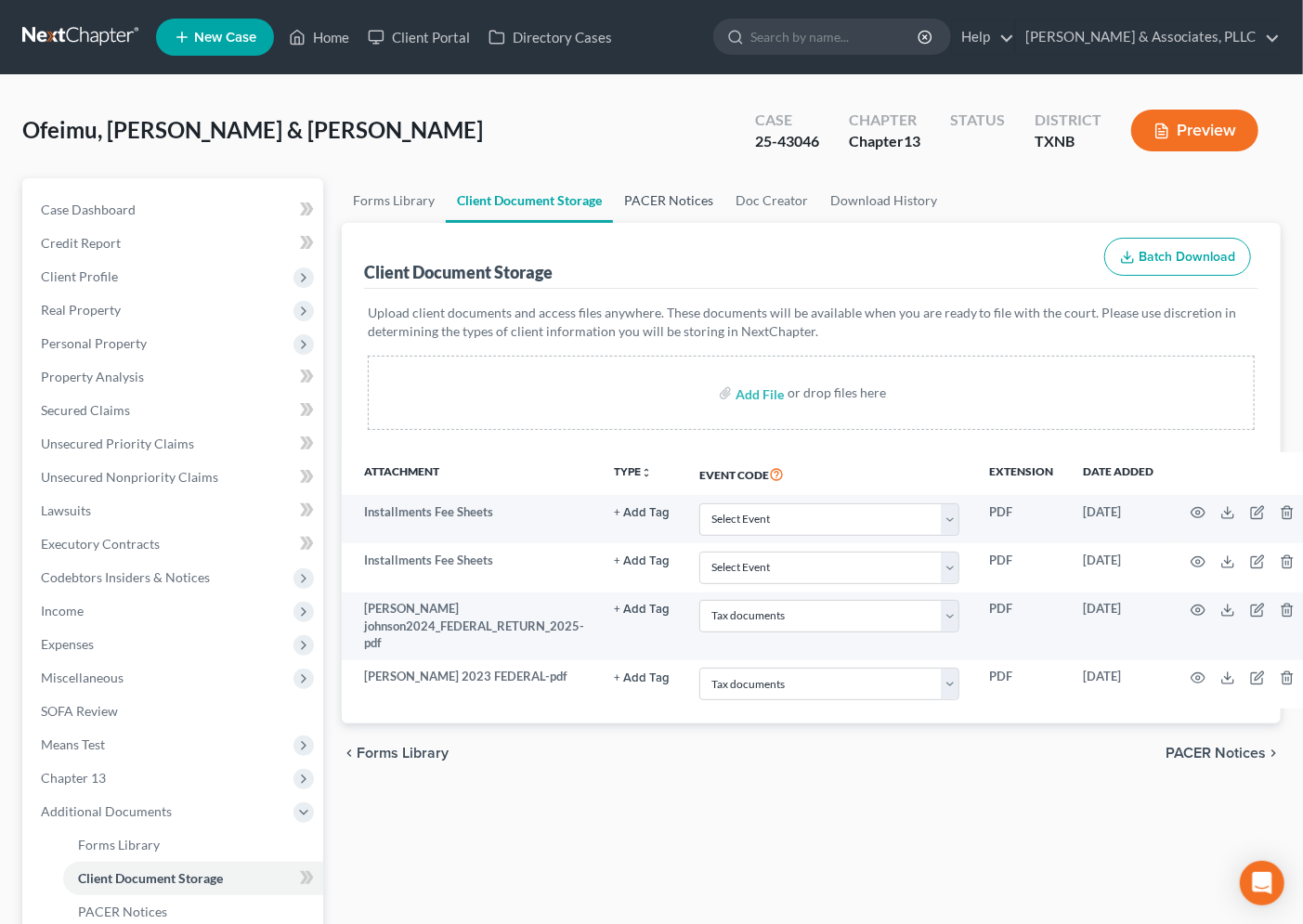
click at [681, 200] on link "PACER Notices" at bounding box center [669, 201] width 112 height 45
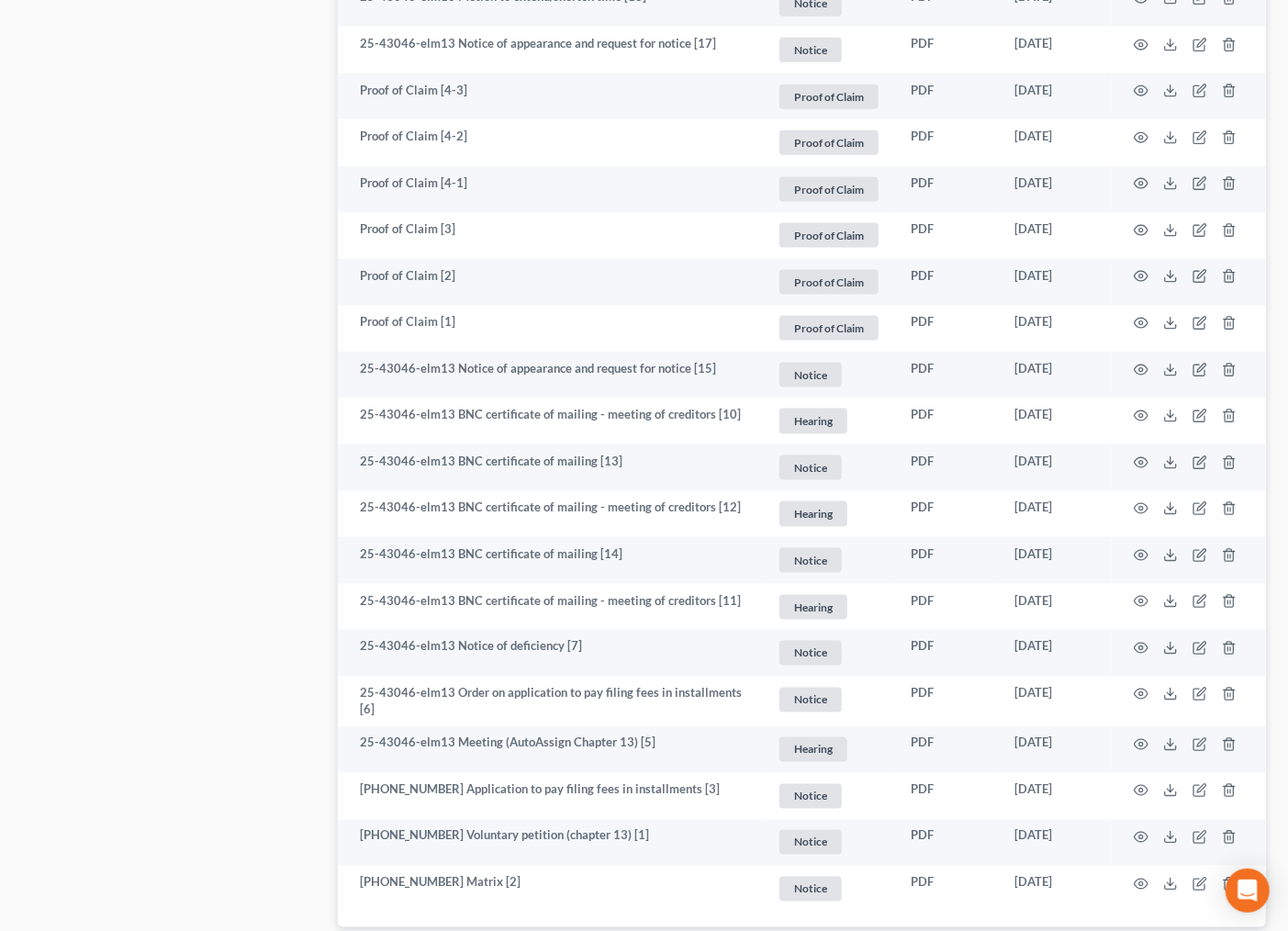
scroll to position [1411, 0]
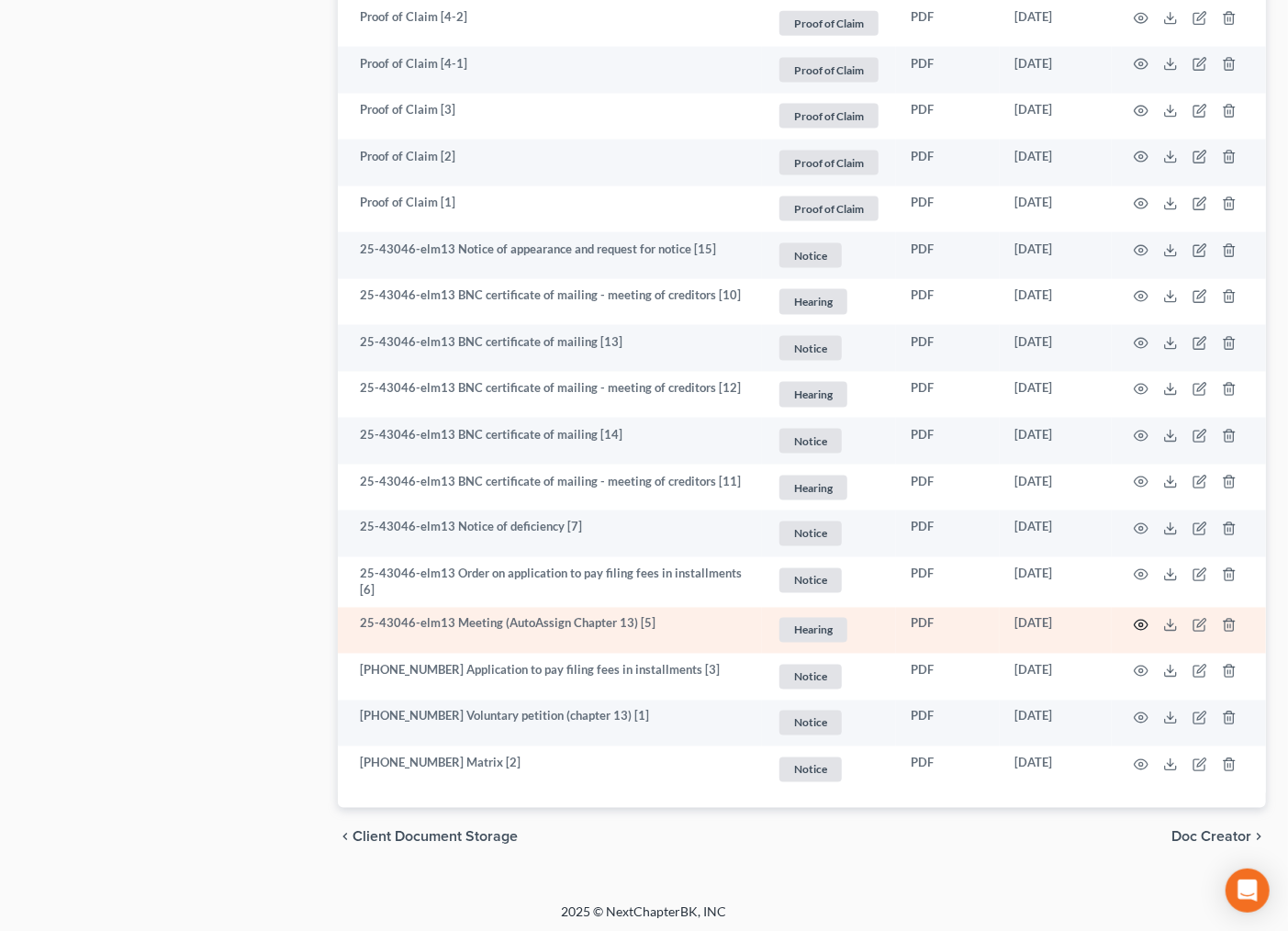
click at [1144, 617] on icon "button" at bounding box center [1141, 624] width 15 height 15
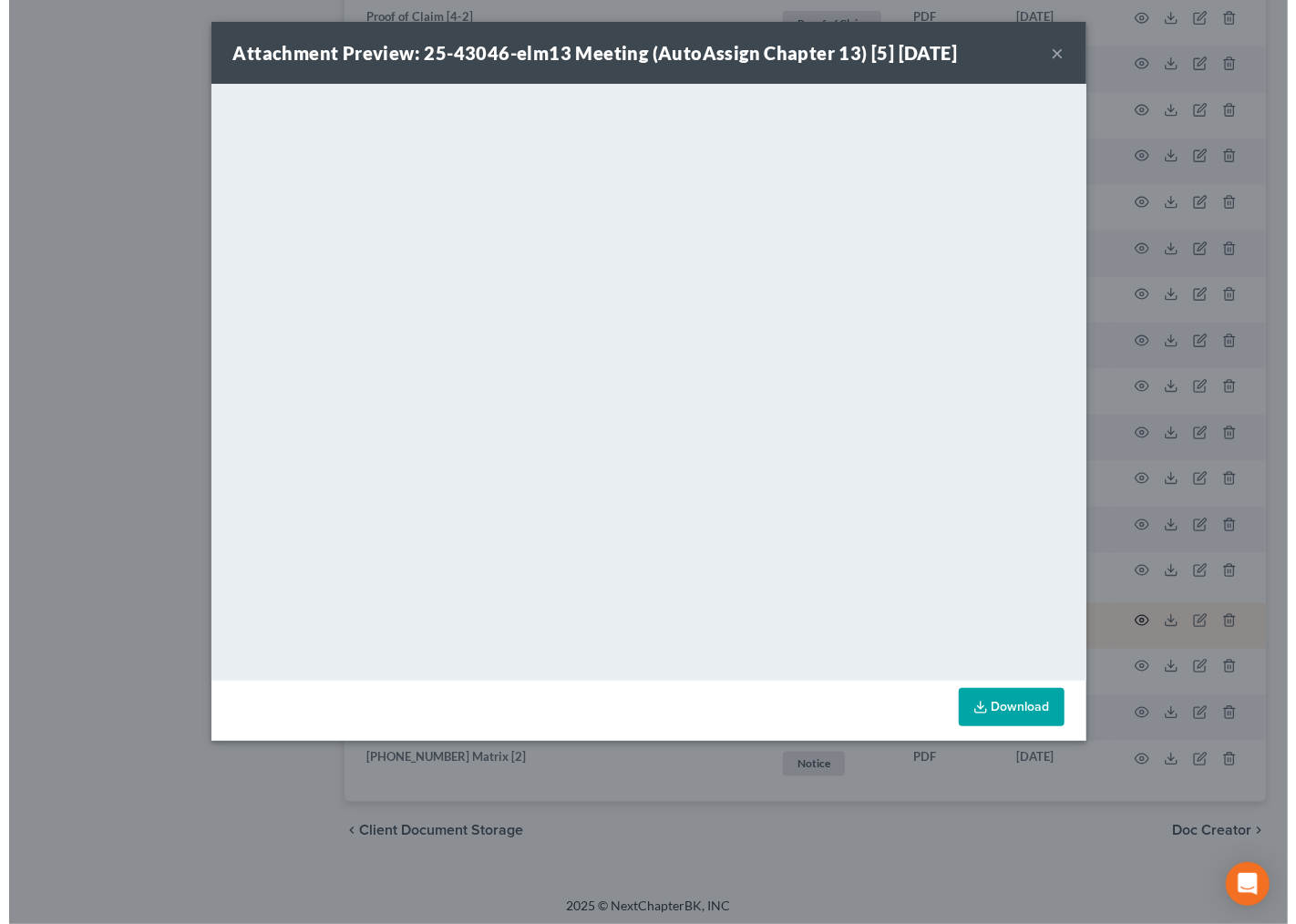
scroll to position [1397, 0]
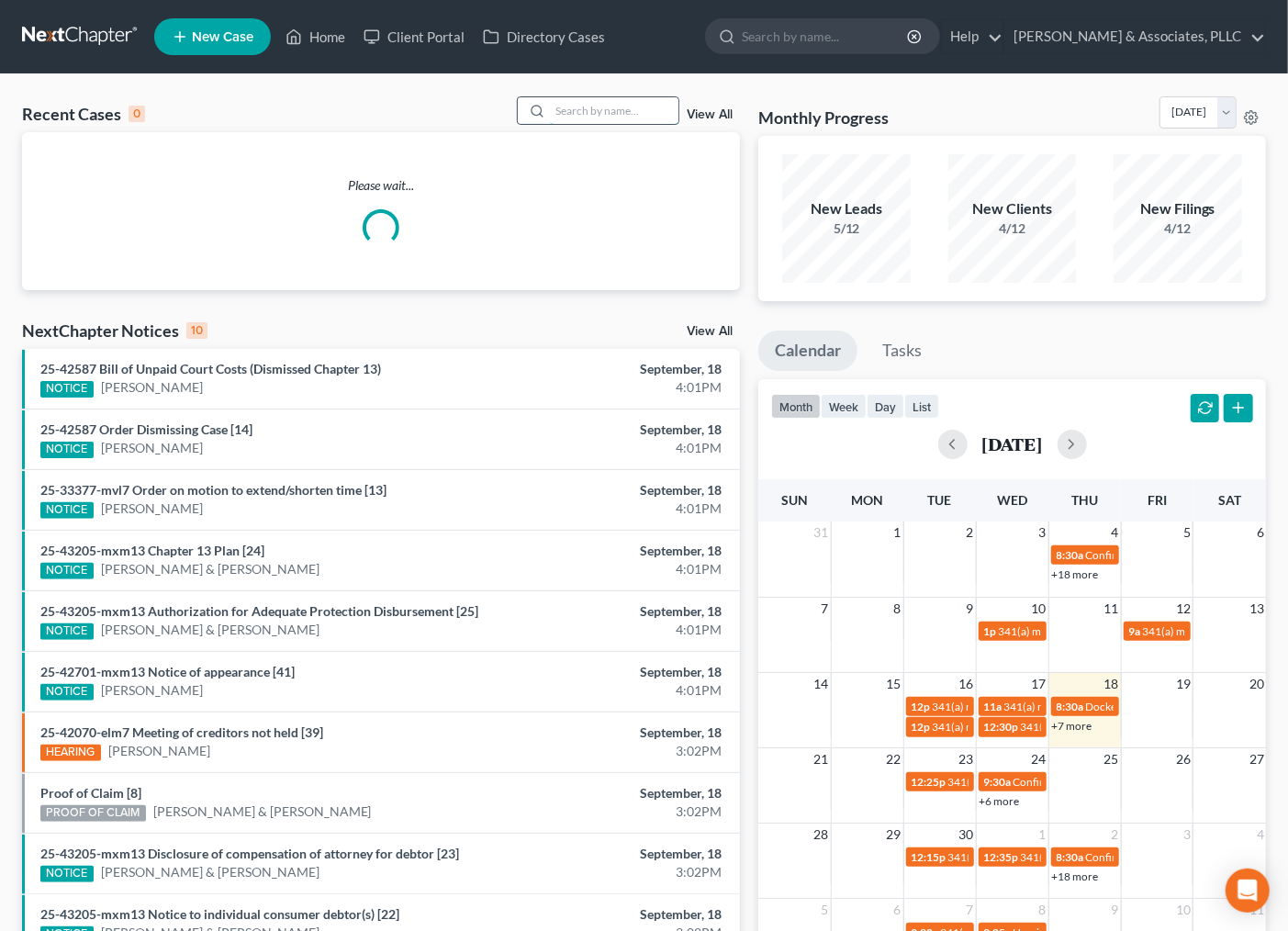
click at [612, 112] on input "search" at bounding box center [614, 111] width 129 height 27
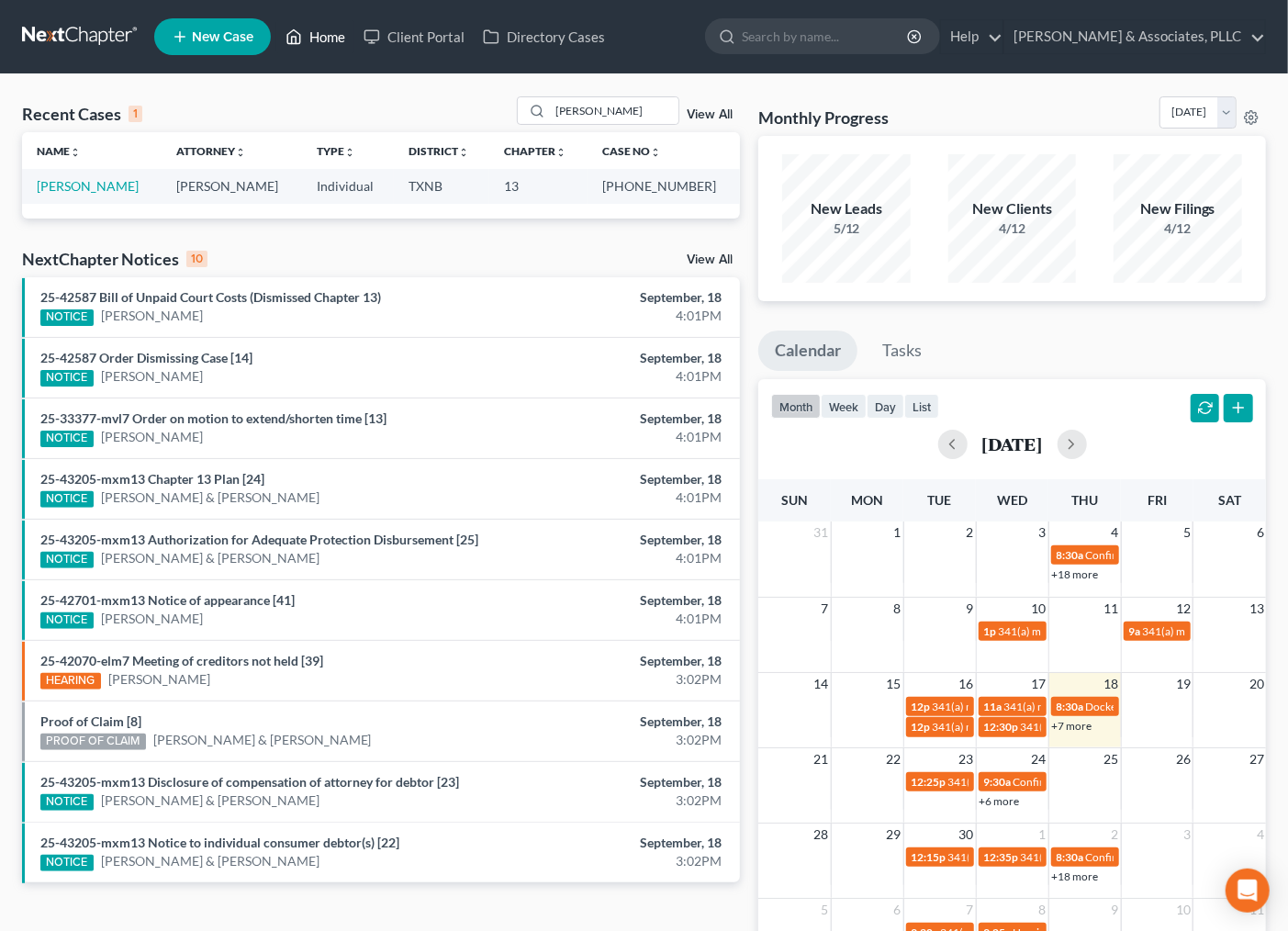
click at [319, 30] on link "Home" at bounding box center [315, 37] width 78 height 33
click at [615, 102] on input "malone" at bounding box center [614, 111] width 129 height 27
type input "m"
type input "tyagi"
click at [59, 179] on link "Tyagi, Vibha" at bounding box center [87, 186] width 102 height 15
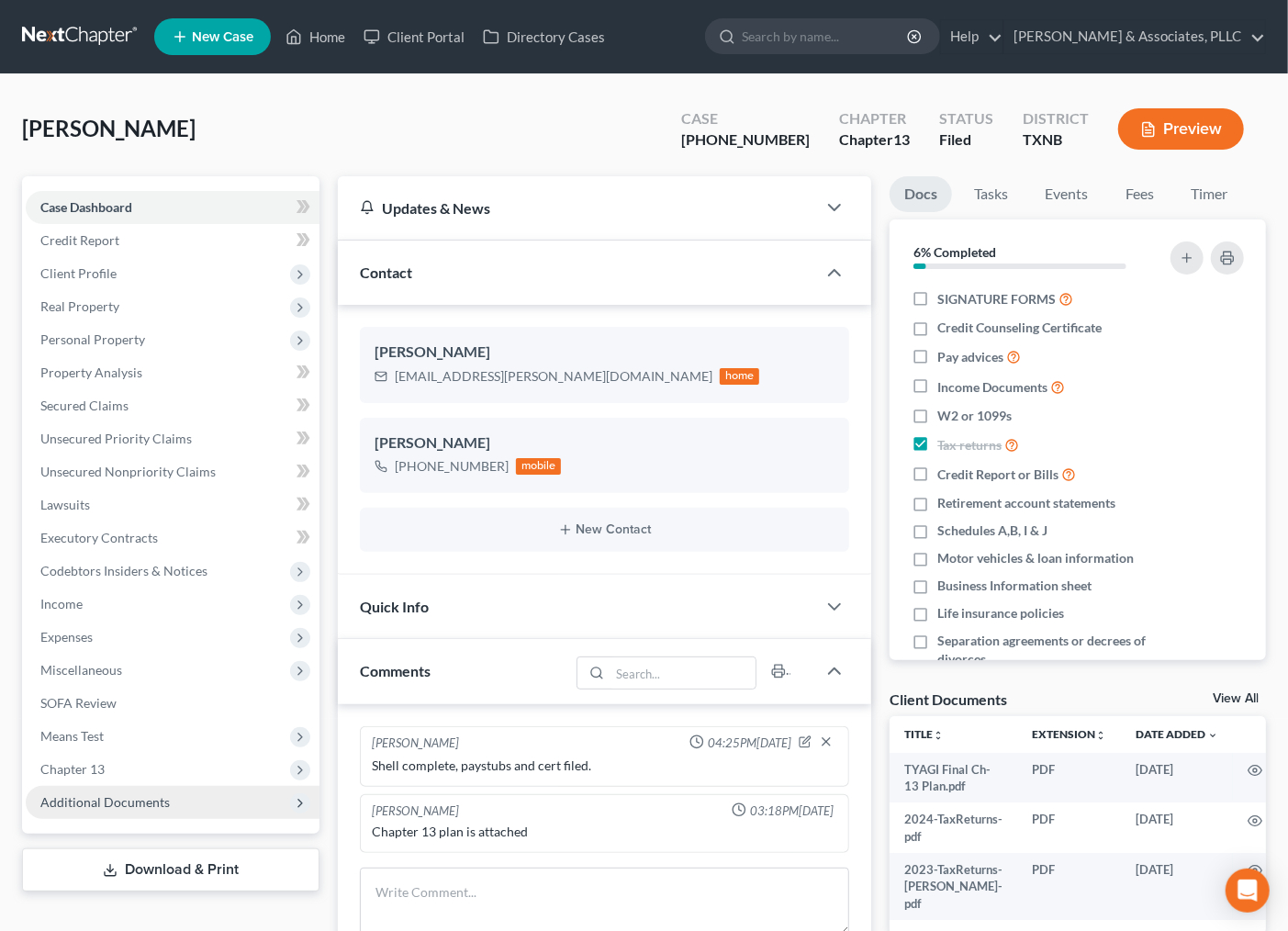
click at [75, 796] on span "Additional Documents" at bounding box center [105, 802] width 130 height 15
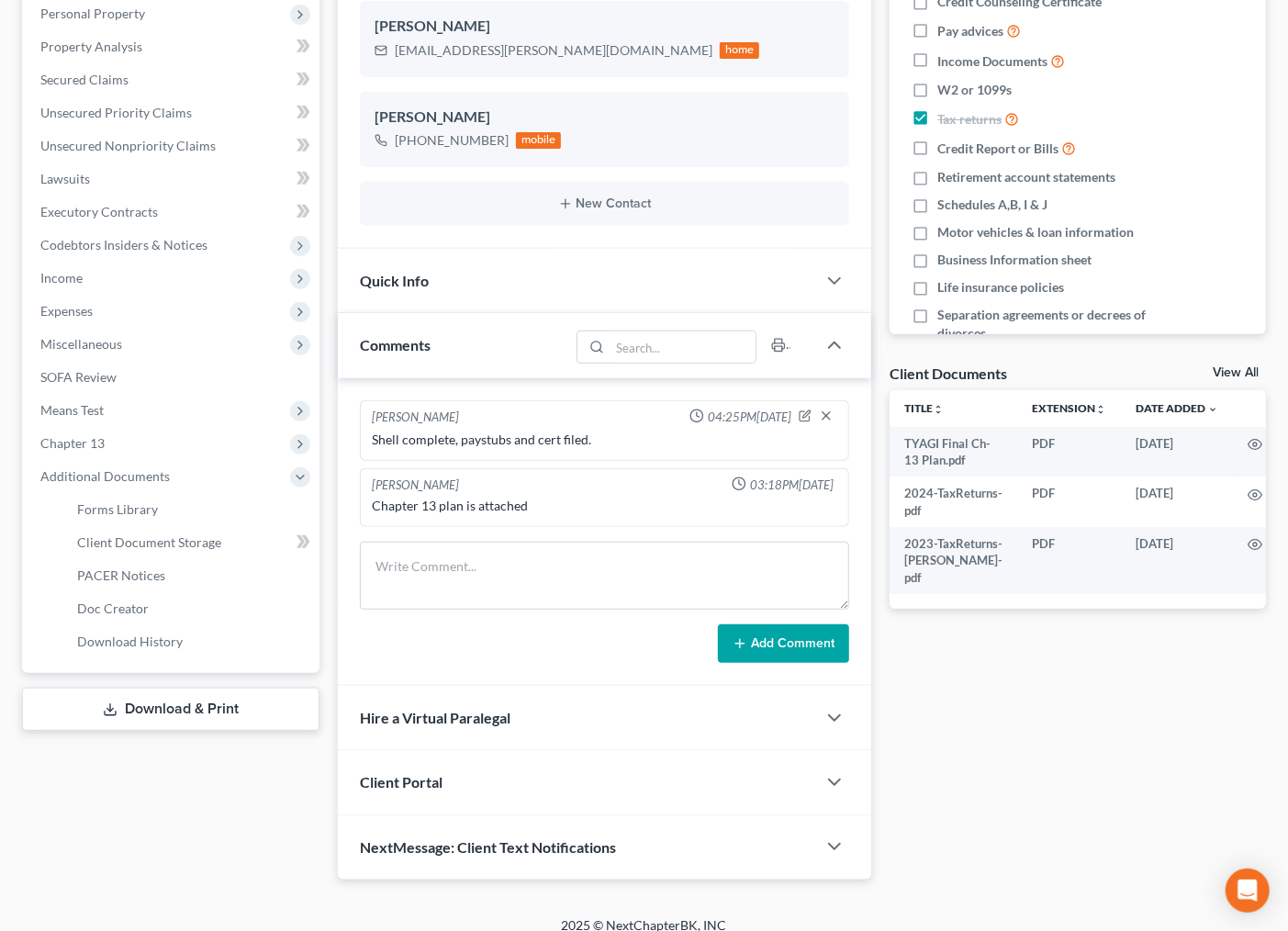
scroll to position [345, 0]
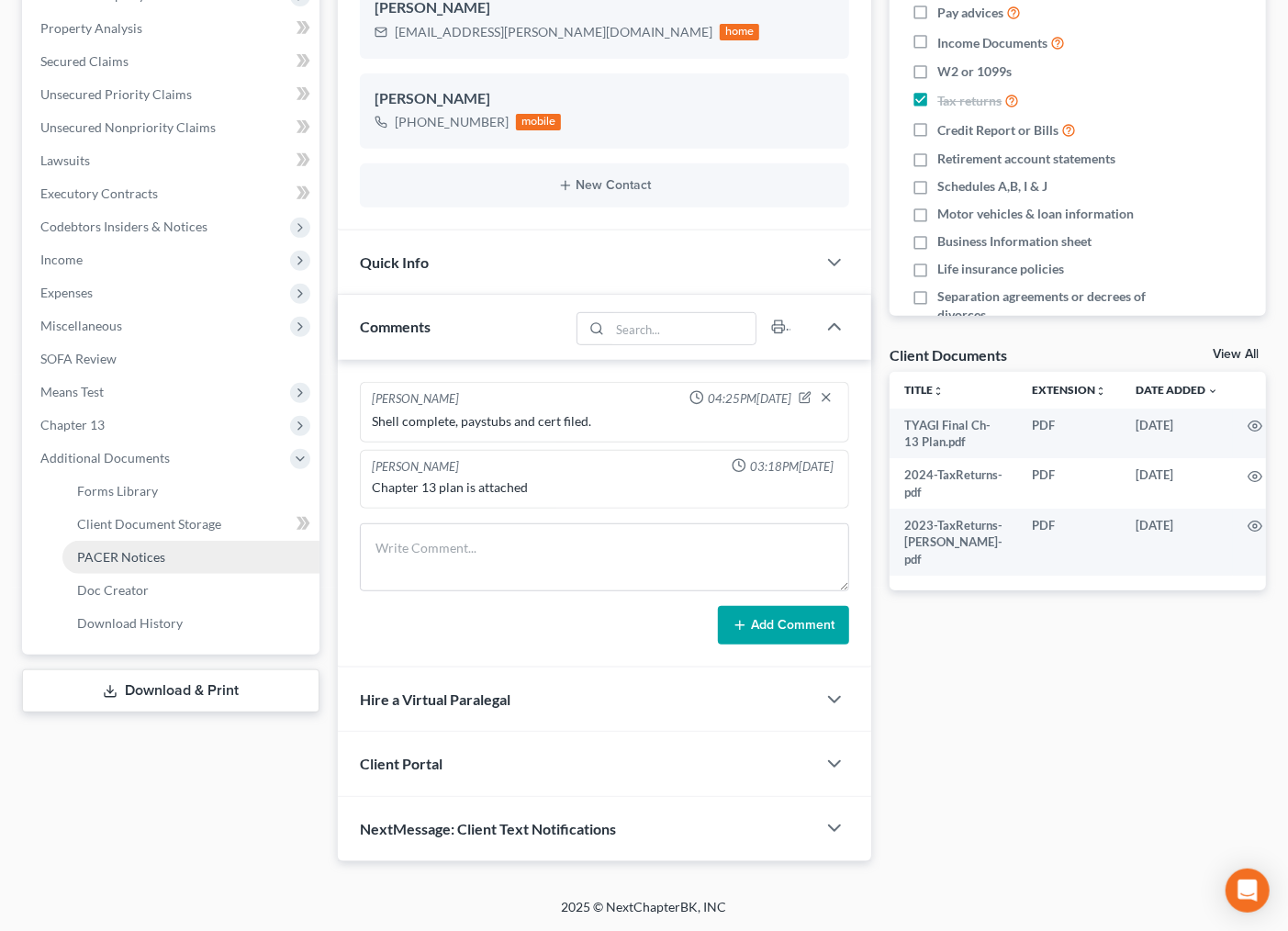
click at [135, 544] on link "PACER Notices" at bounding box center [192, 557] width 257 height 33
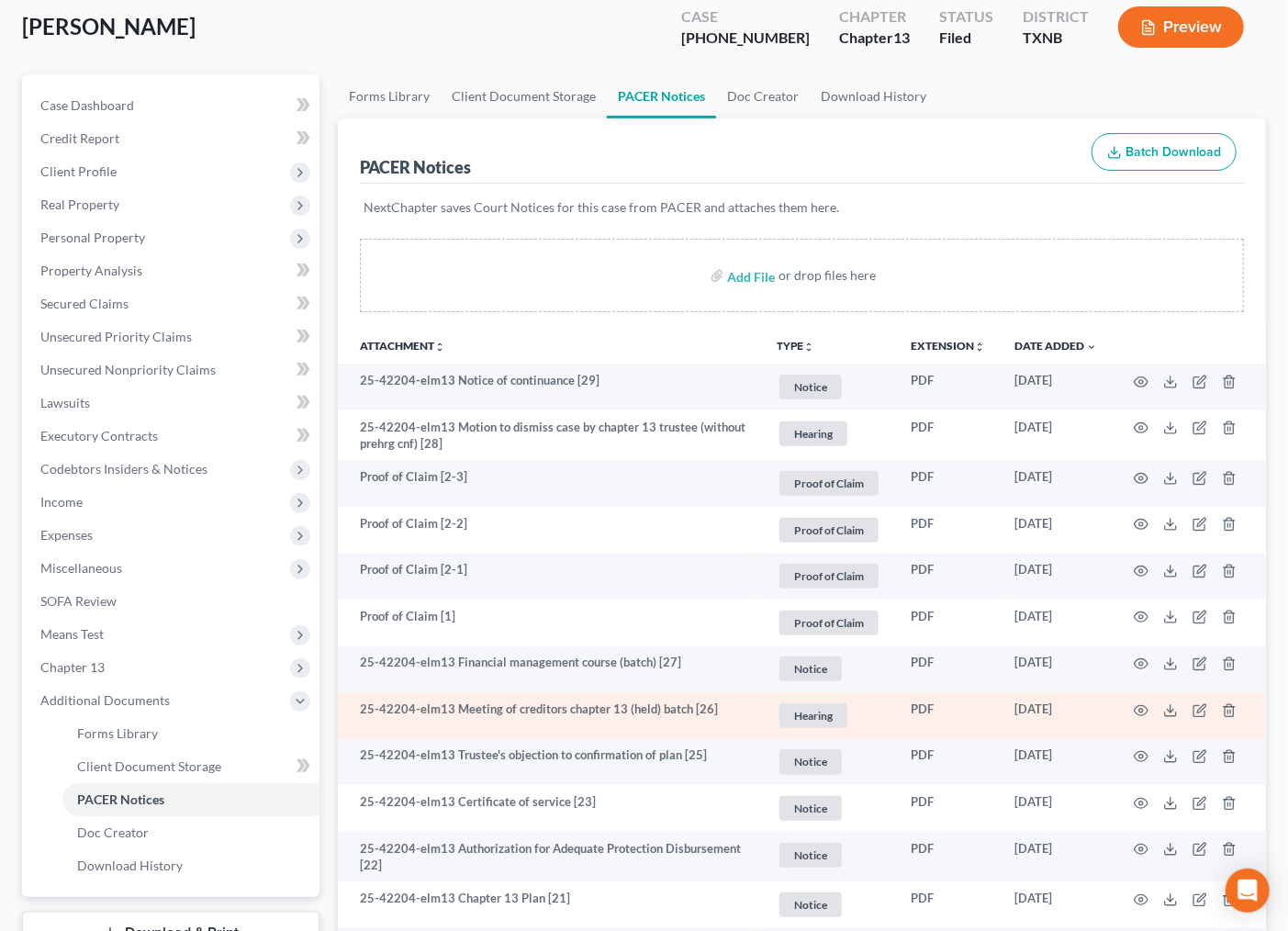
scroll to position [204, 0]
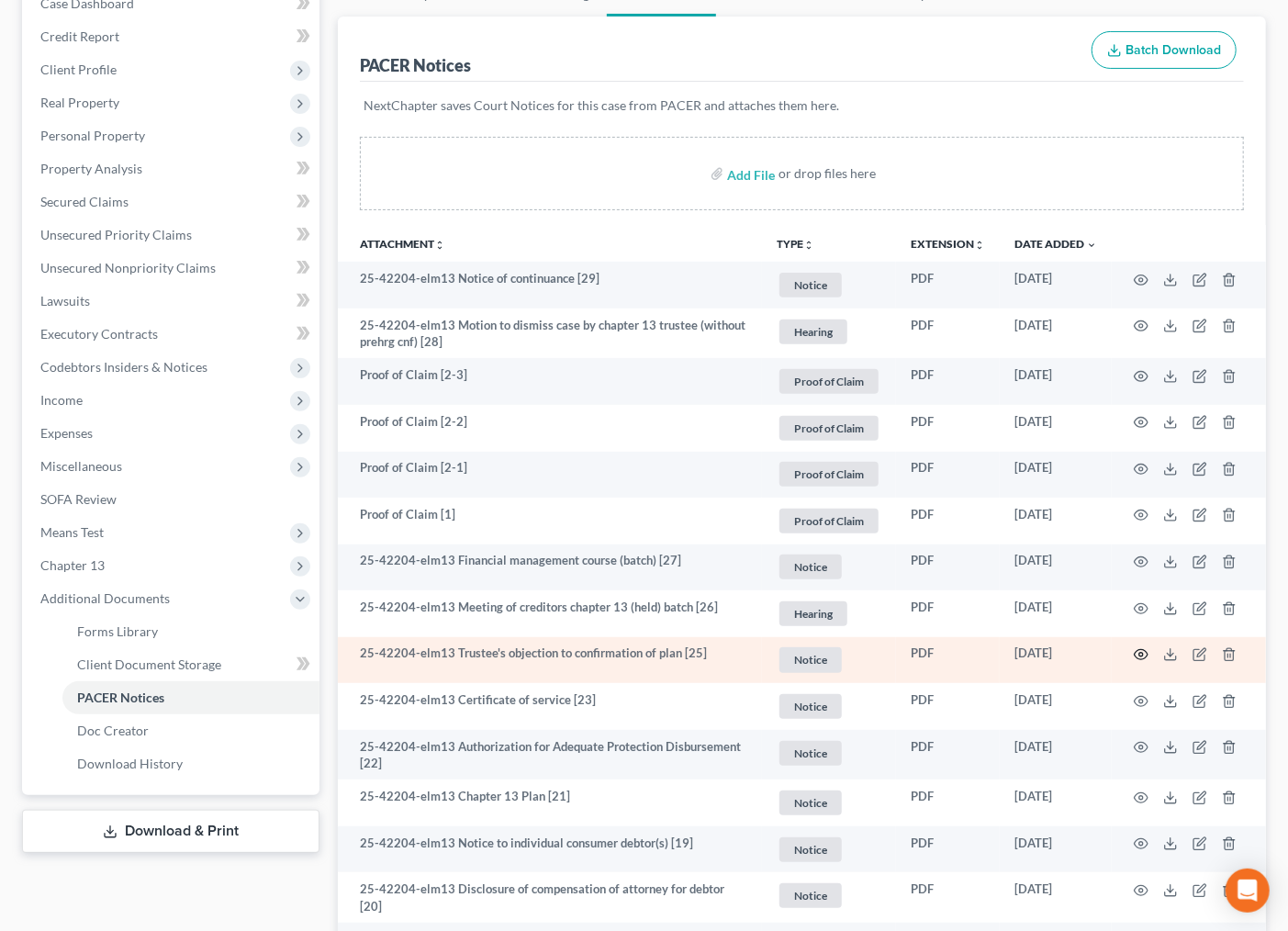
click at [1135, 650] on icon "button" at bounding box center [1141, 654] width 15 height 15
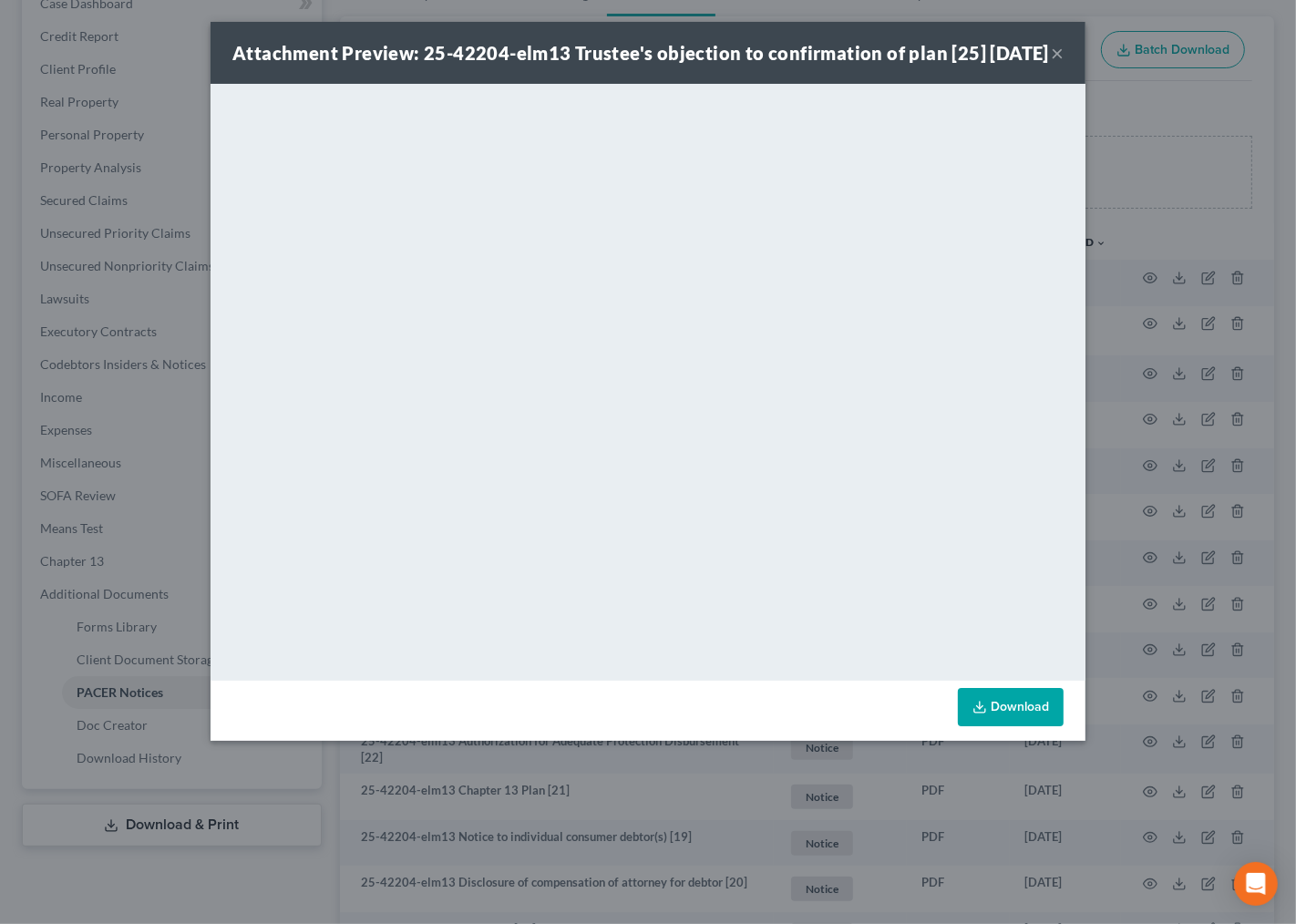
click at [70, 630] on div "Attachment Preview: 25-42204-elm13 Trustee's objection to confirmation of plan …" at bounding box center [648, 462] width 1296 height 924
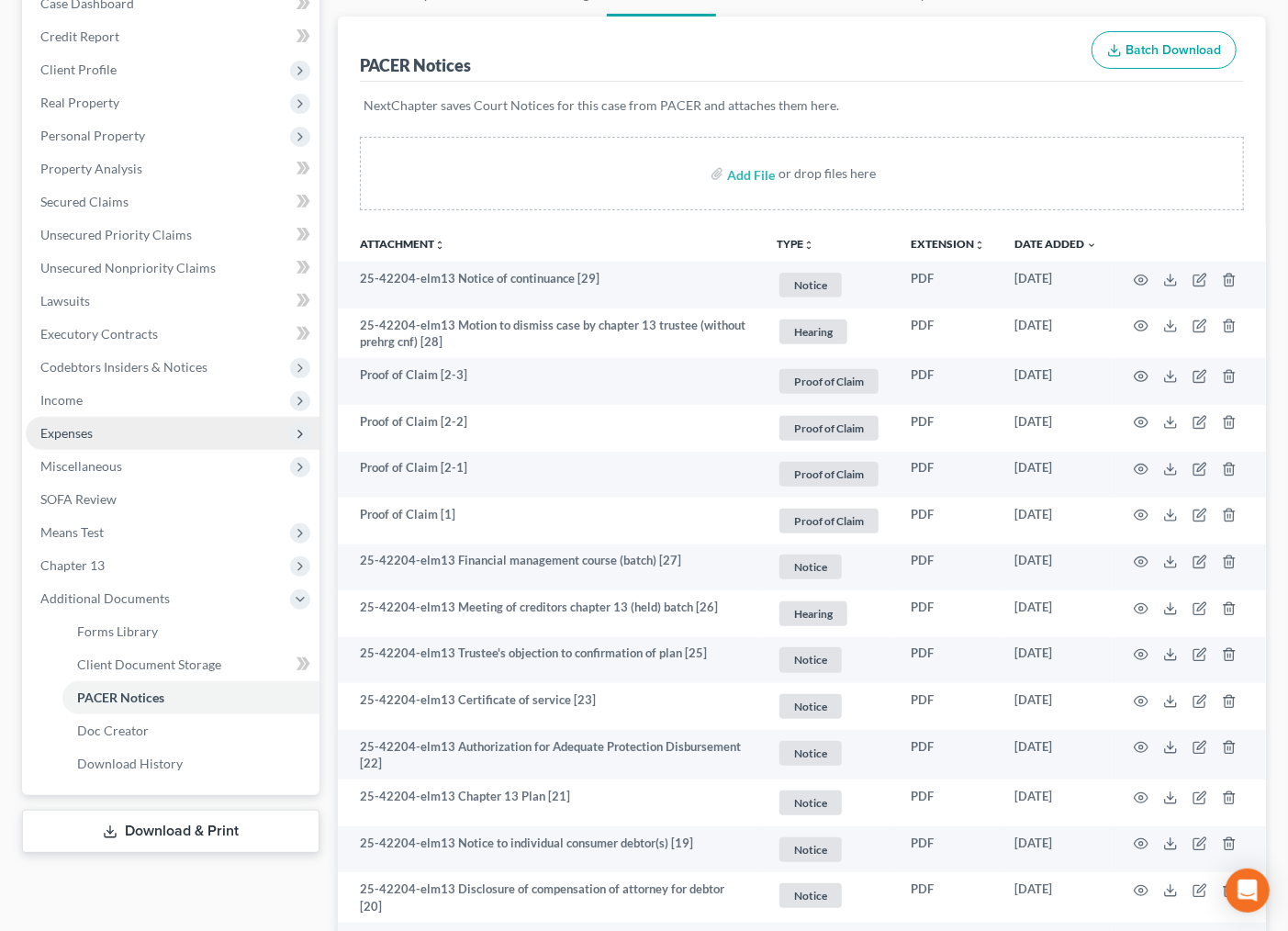
click at [93, 427] on span "Expenses" at bounding box center [67, 433] width 52 height 15
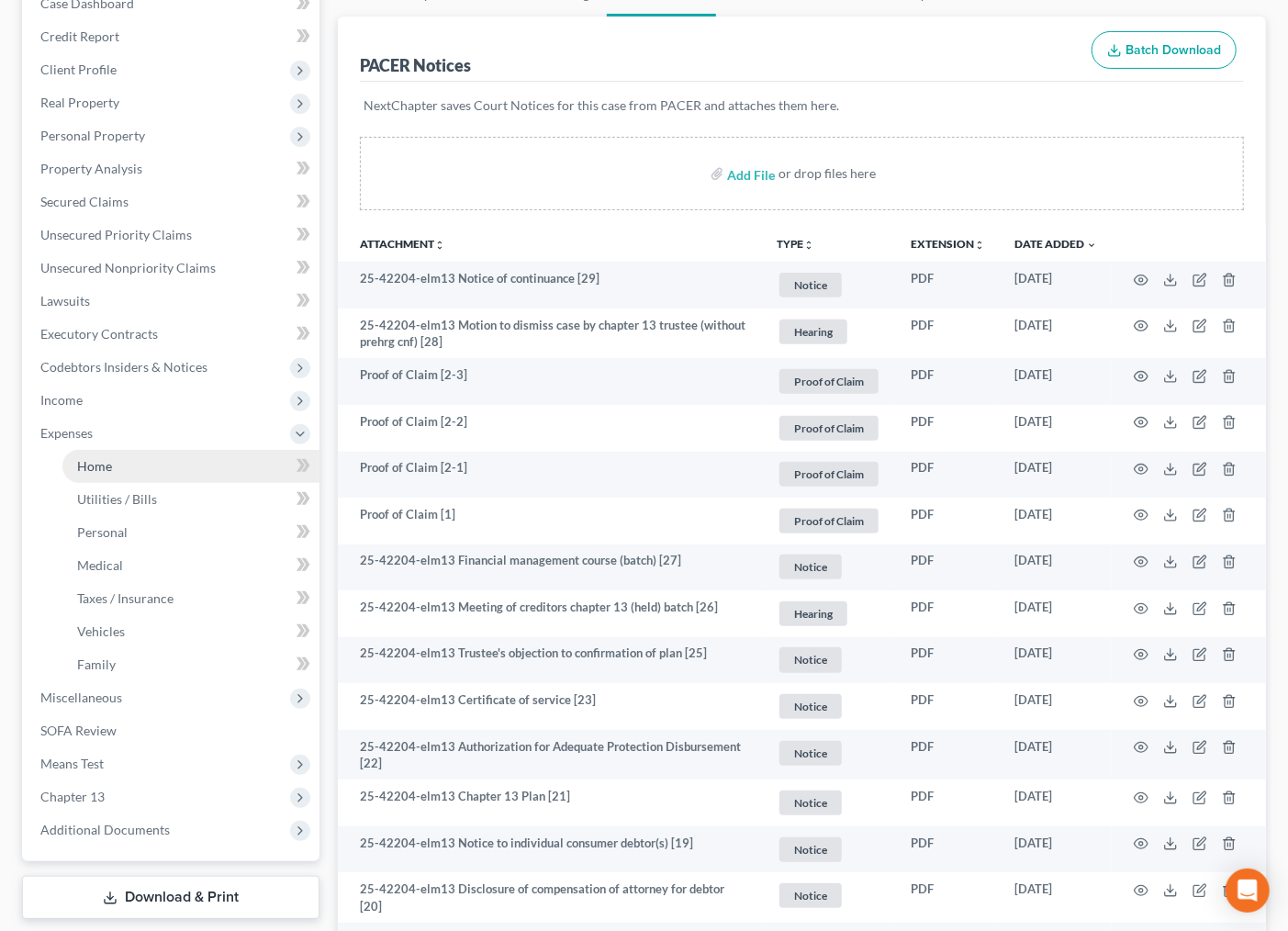
click at [106, 461] on span "Home" at bounding box center [95, 466] width 35 height 15
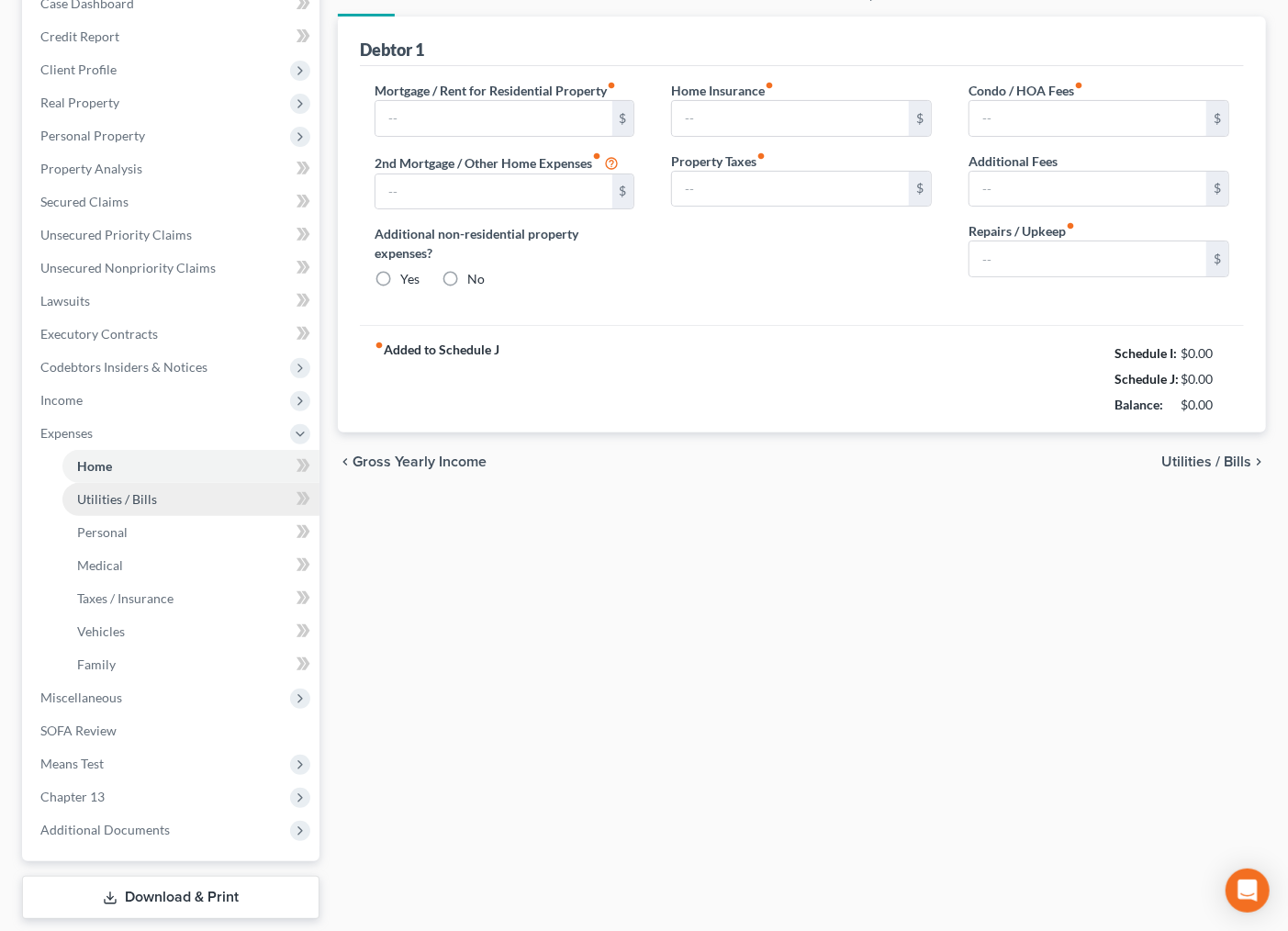
click at [108, 493] on li "Expenses Home Utilities / Bills Personal Medical" at bounding box center [173, 549] width 294 height 264
type input "2,400.00"
type input "0.00"
radio input "true"
type input "21.00"
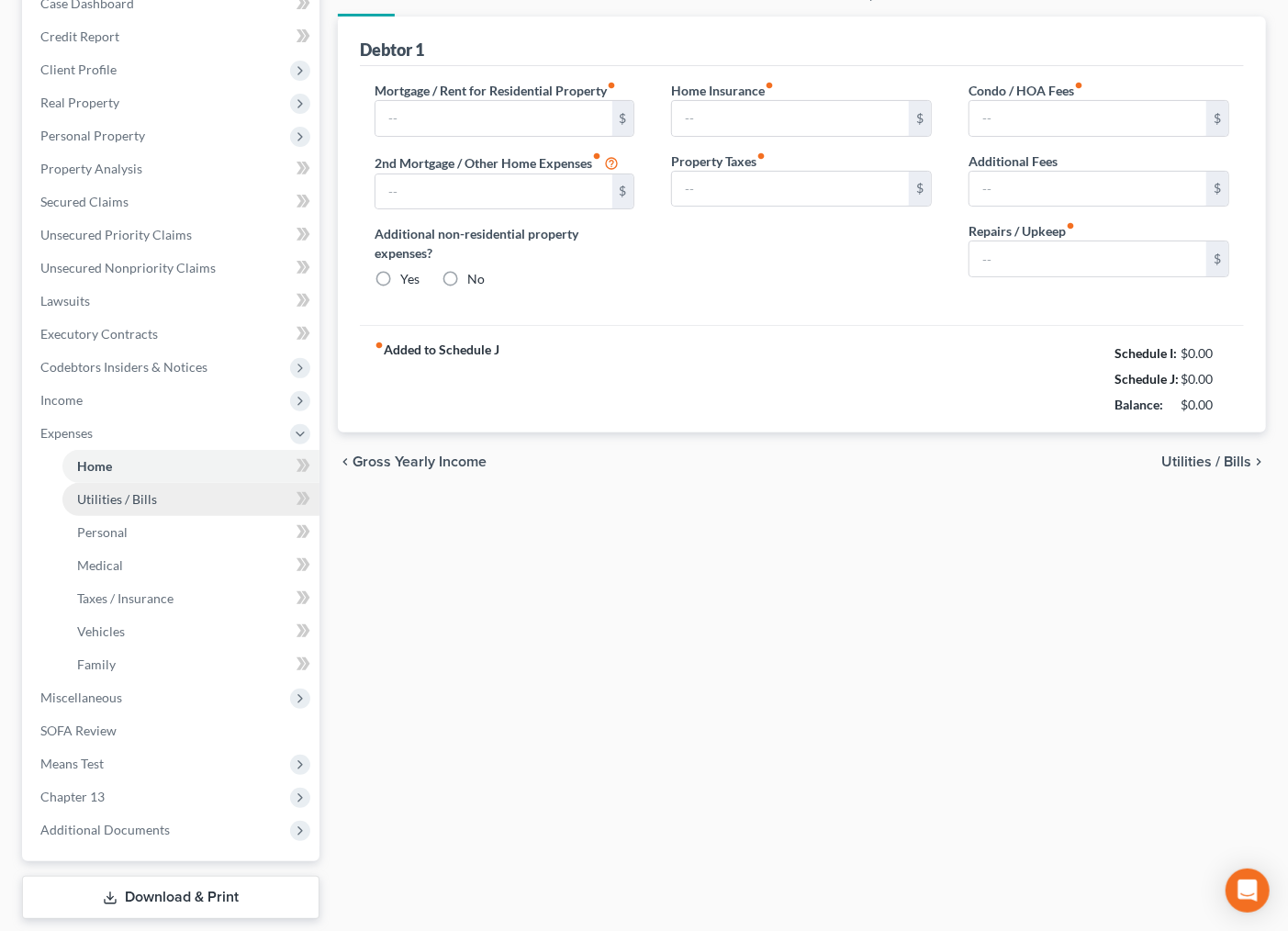
type input "0.00"
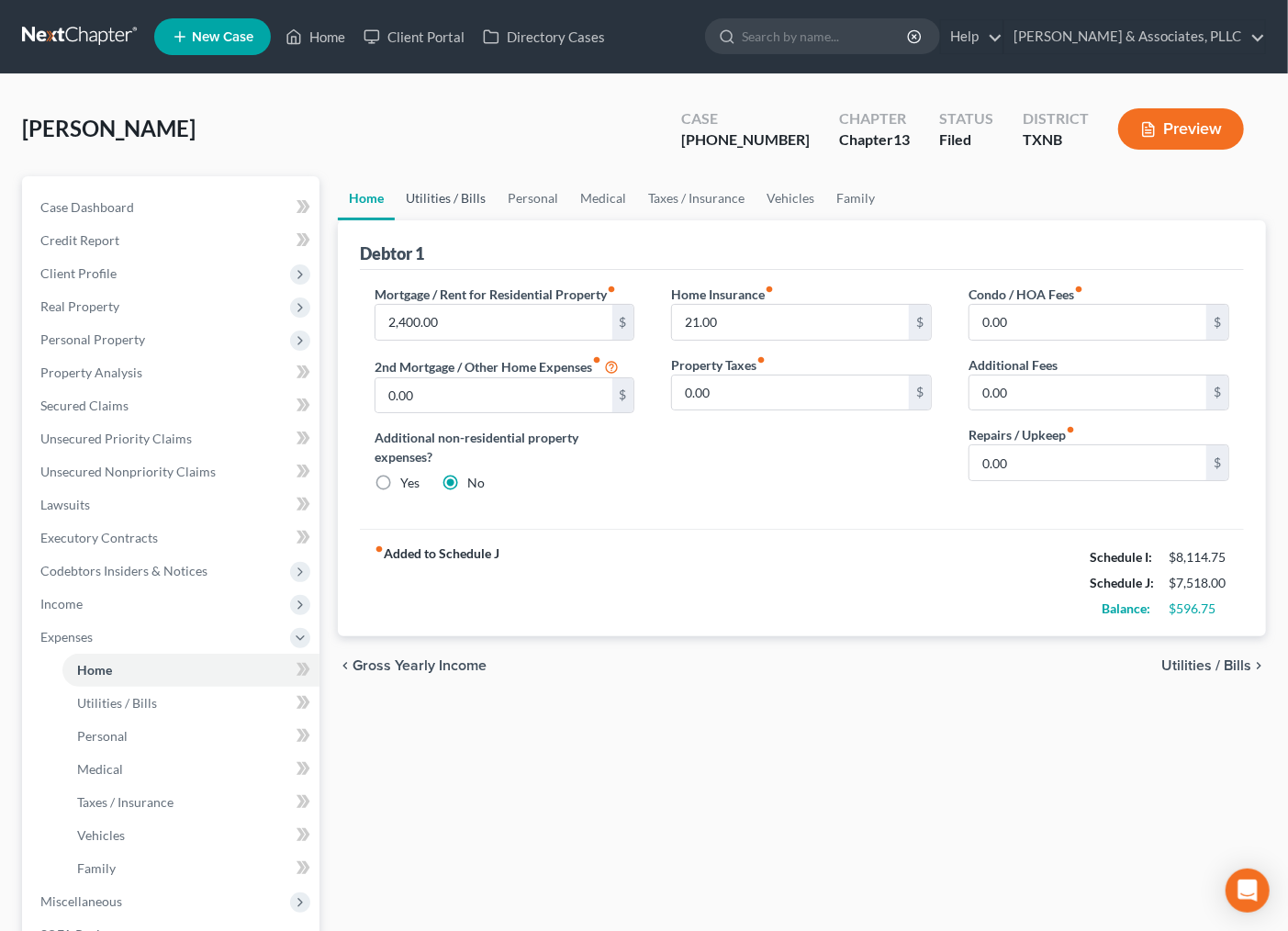
click at [434, 187] on link "Utilities / Bills" at bounding box center [445, 198] width 102 height 45
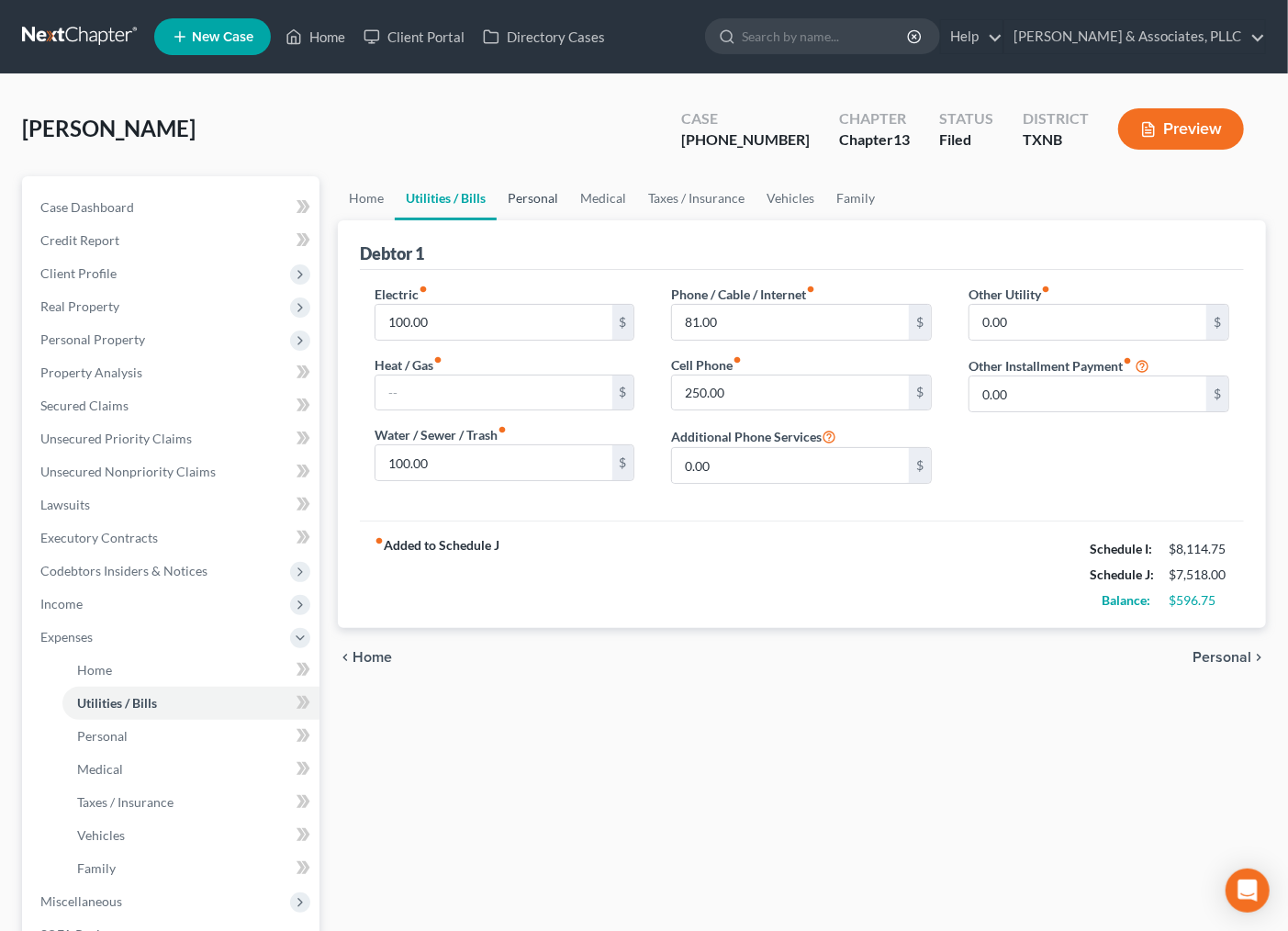
click at [551, 195] on link "Personal" at bounding box center [532, 198] width 73 height 45
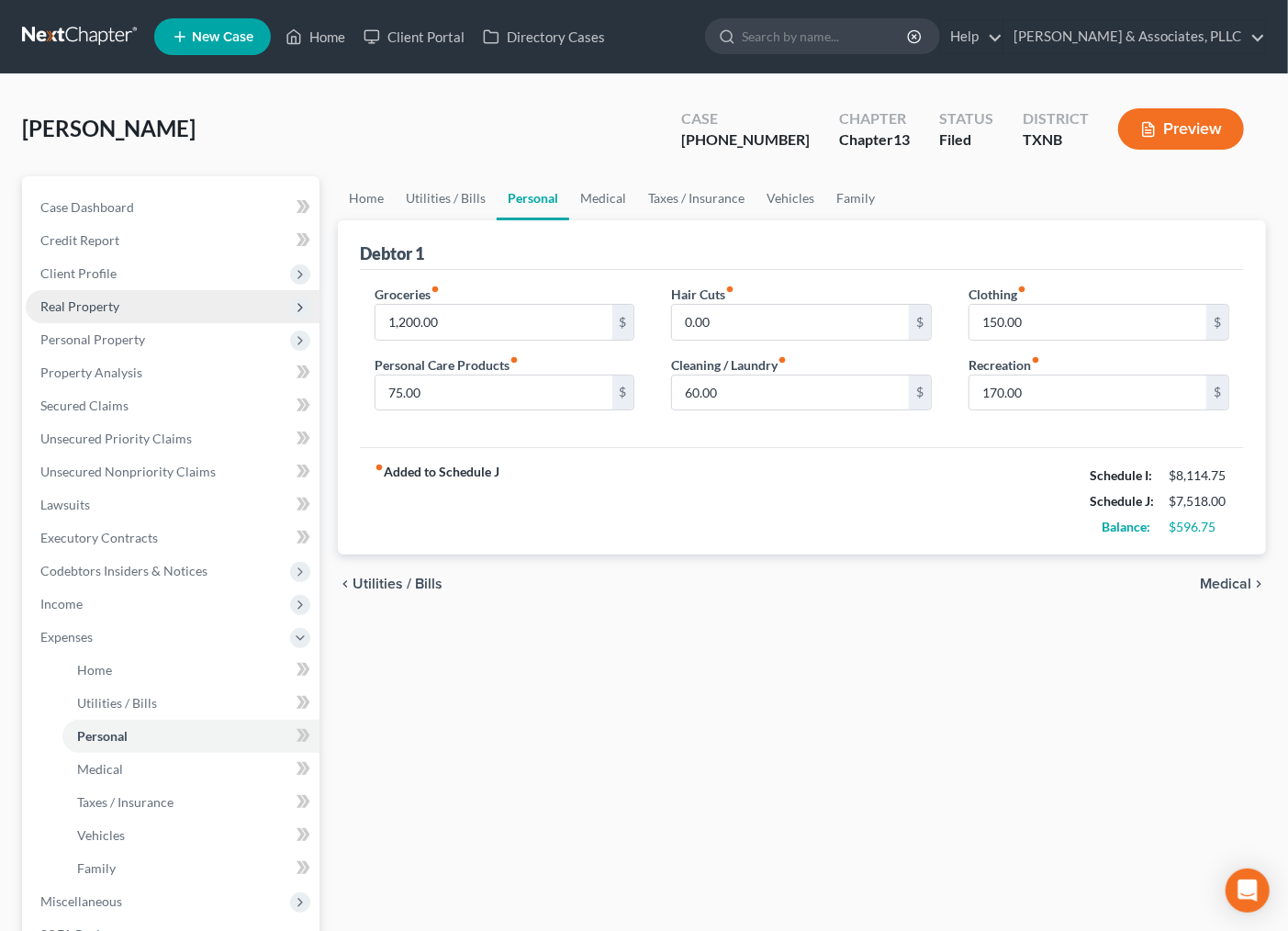
click at [86, 300] on span "Real Property" at bounding box center [80, 306] width 79 height 15
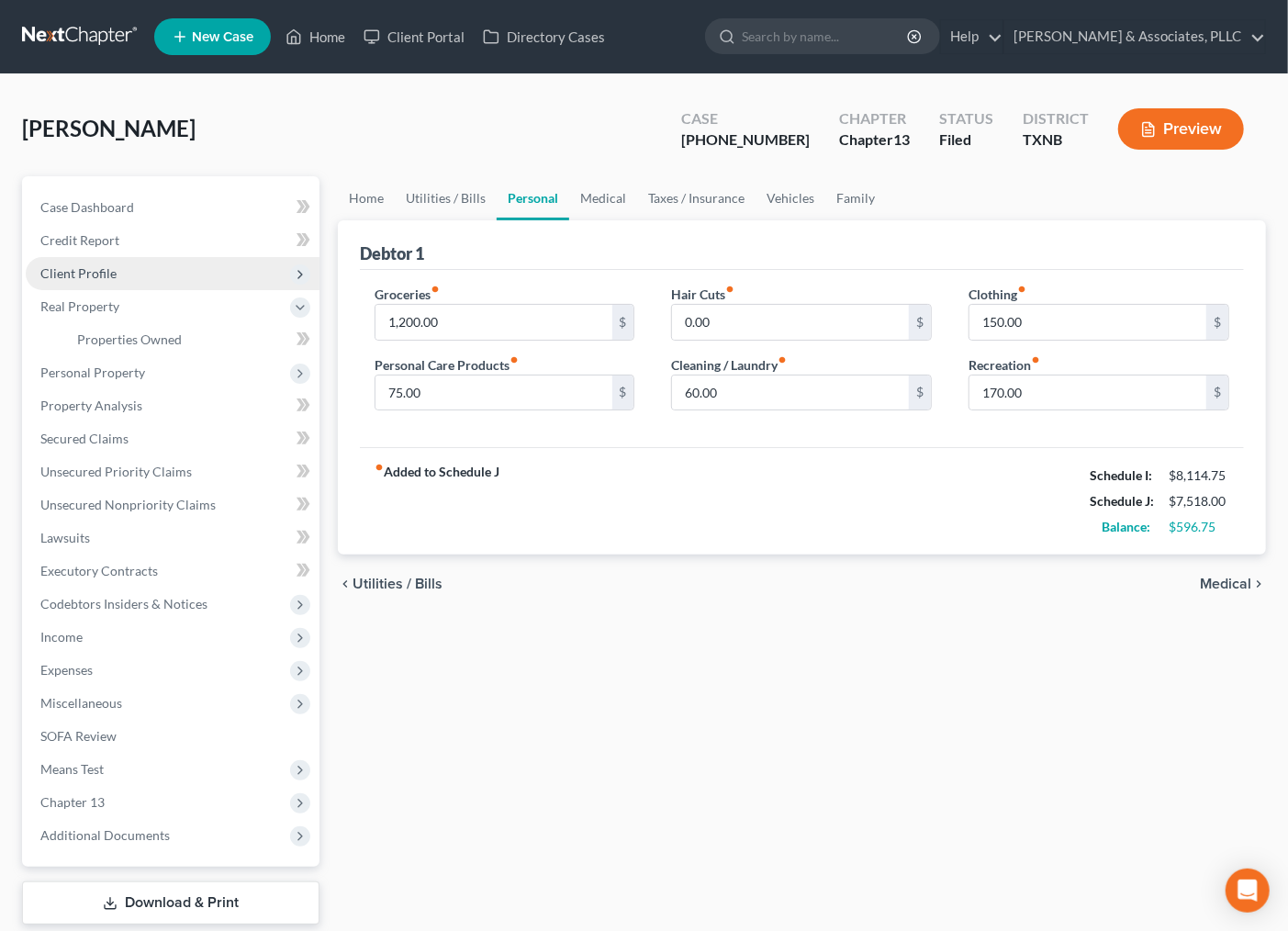
click at [95, 268] on span "Client Profile" at bounding box center [78, 273] width 76 height 15
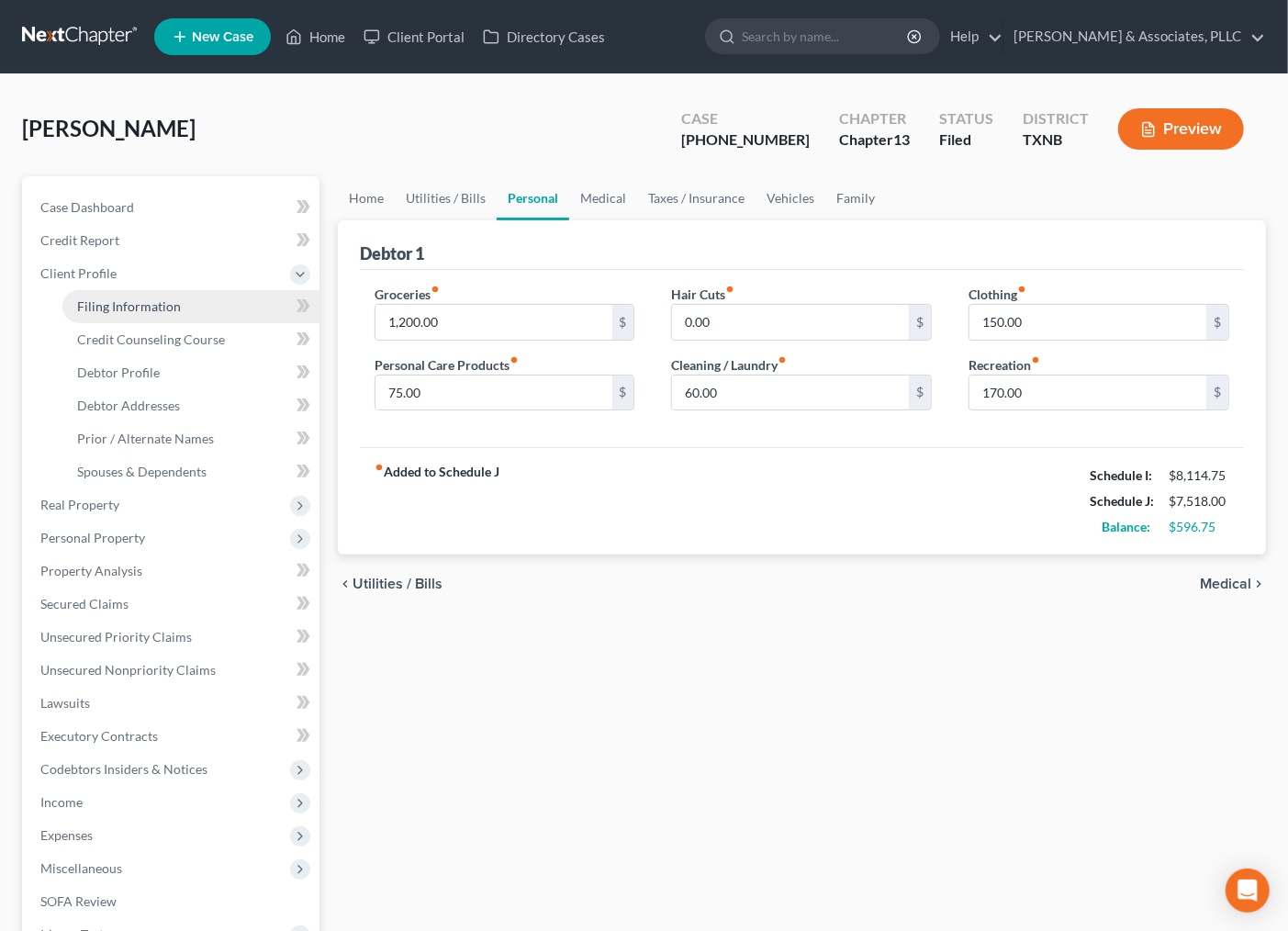
click at [103, 309] on span "Filing Information" at bounding box center [129, 306] width 104 height 15
select select "1"
select select "0"
select select "3"
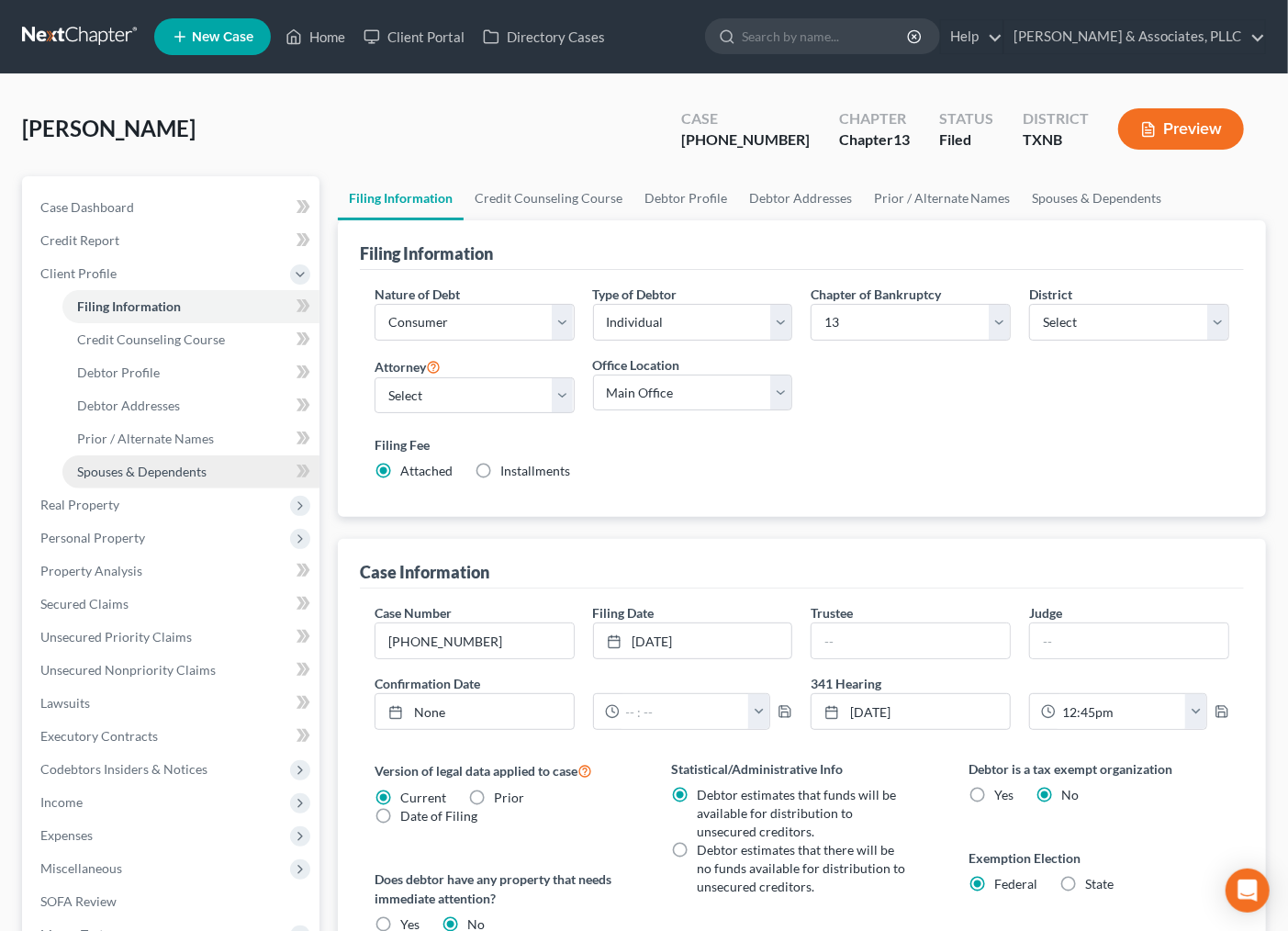
click at [89, 464] on span "Spouses & Dependents" at bounding box center [142, 471] width 130 height 15
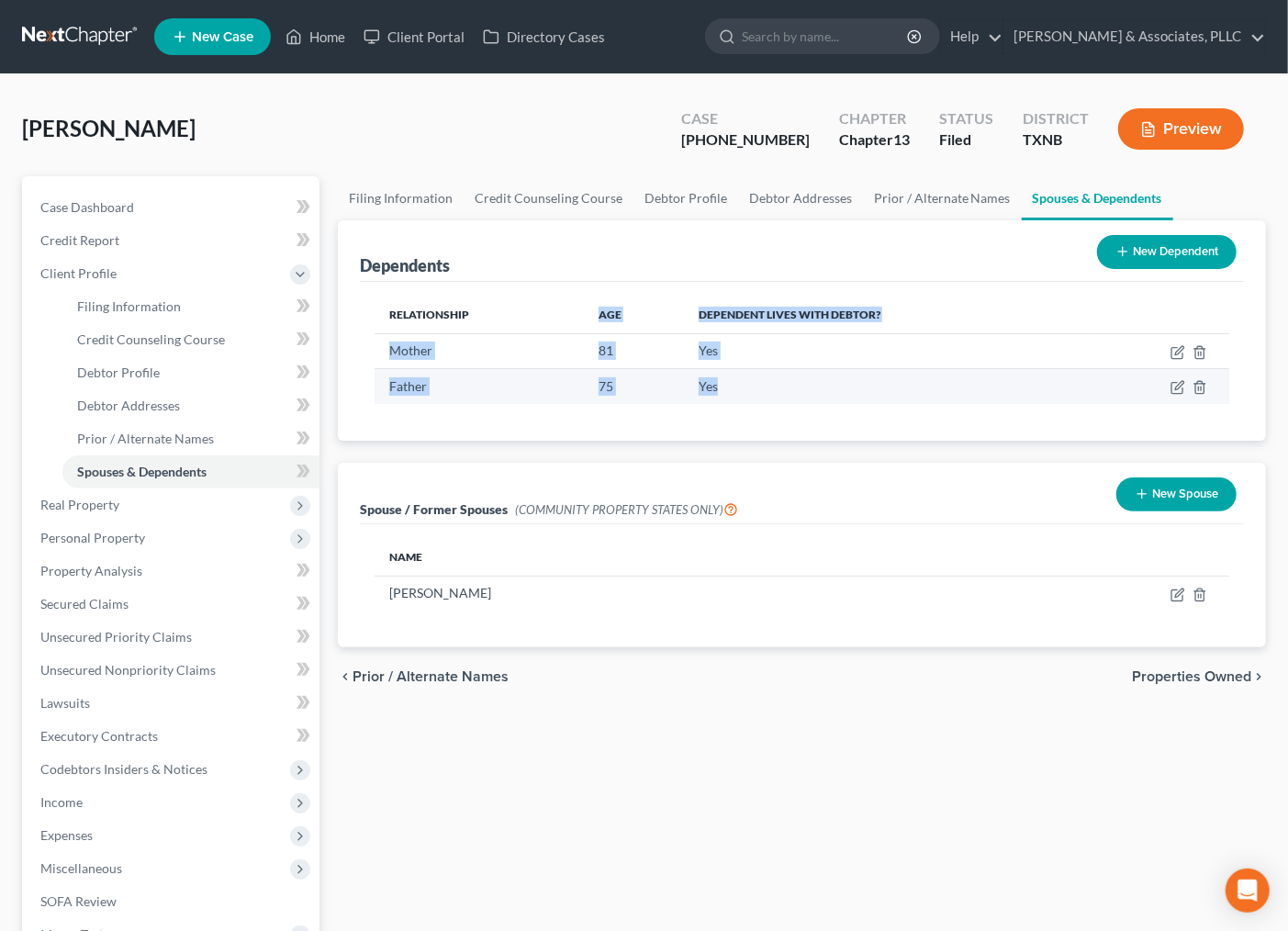
drag, startPoint x: 569, startPoint y: 299, endPoint x: 726, endPoint y: 402, distance: 187.8
click at [726, 402] on table "Relationship Age Dependent lives with debtor? Mother 81 Yes Father 75 Yes" at bounding box center [801, 349] width 854 height 107
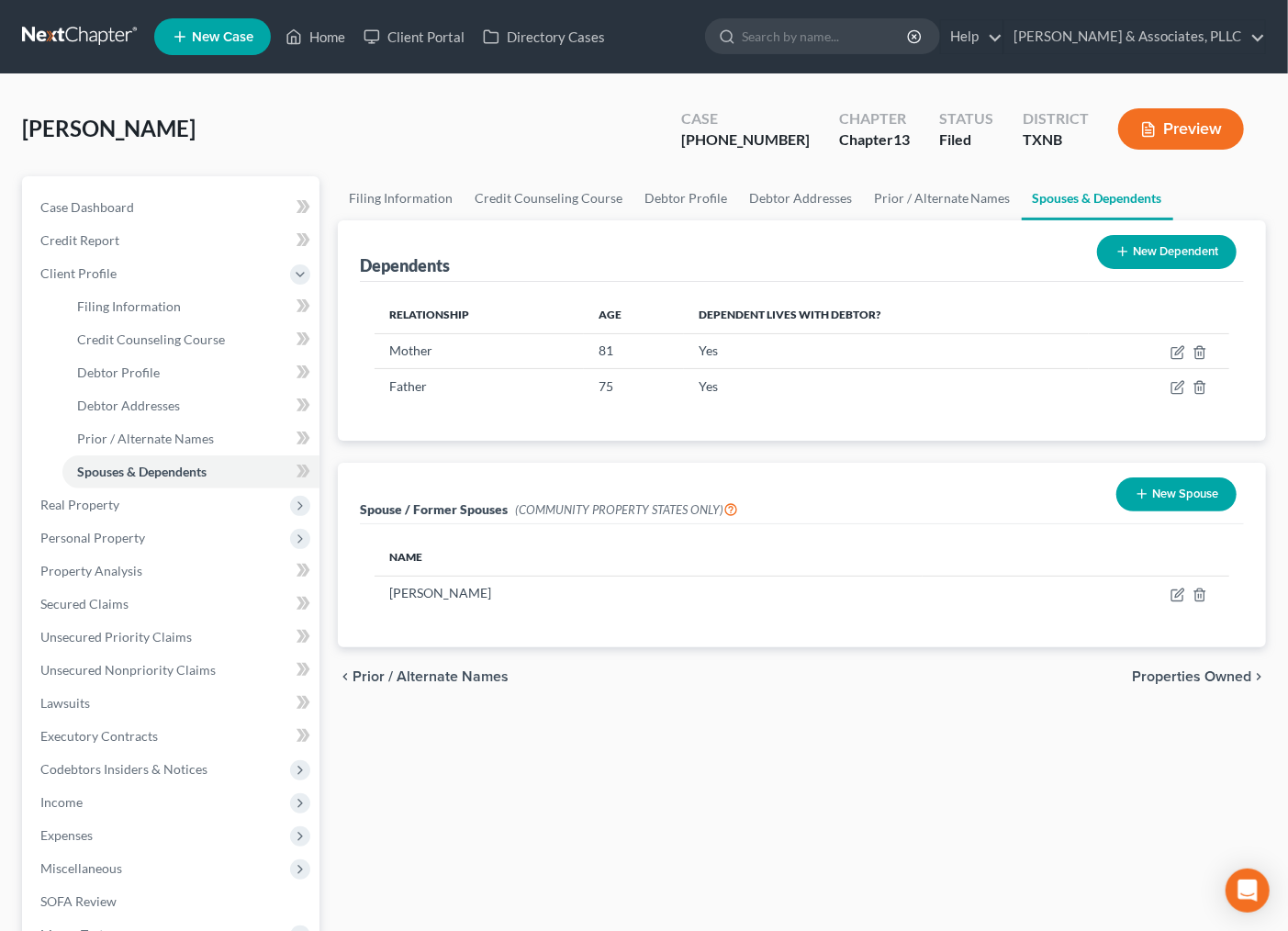
click at [800, 742] on div "Filing Information Credit Counseling Course Debtor Profile Debtor Addresses Pri…" at bounding box center [802, 633] width 946 height 914
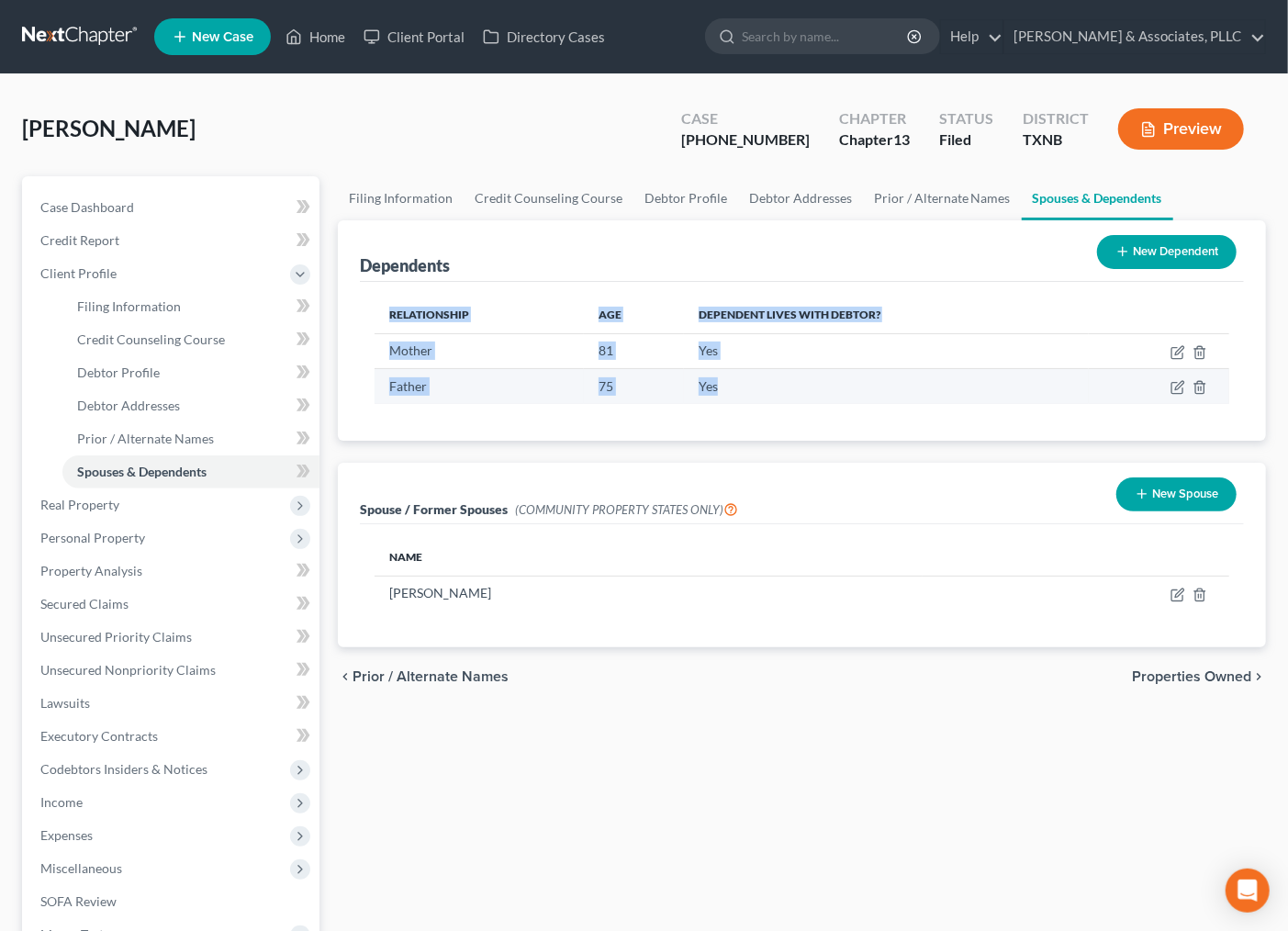
drag, startPoint x: 524, startPoint y: 236, endPoint x: 755, endPoint y: 403, distance: 285.0
click at [751, 395] on div "Dependents New Dependent Relationship Age Dependent lives with debtor? Mother 8…" at bounding box center [801, 331] width 928 height 221
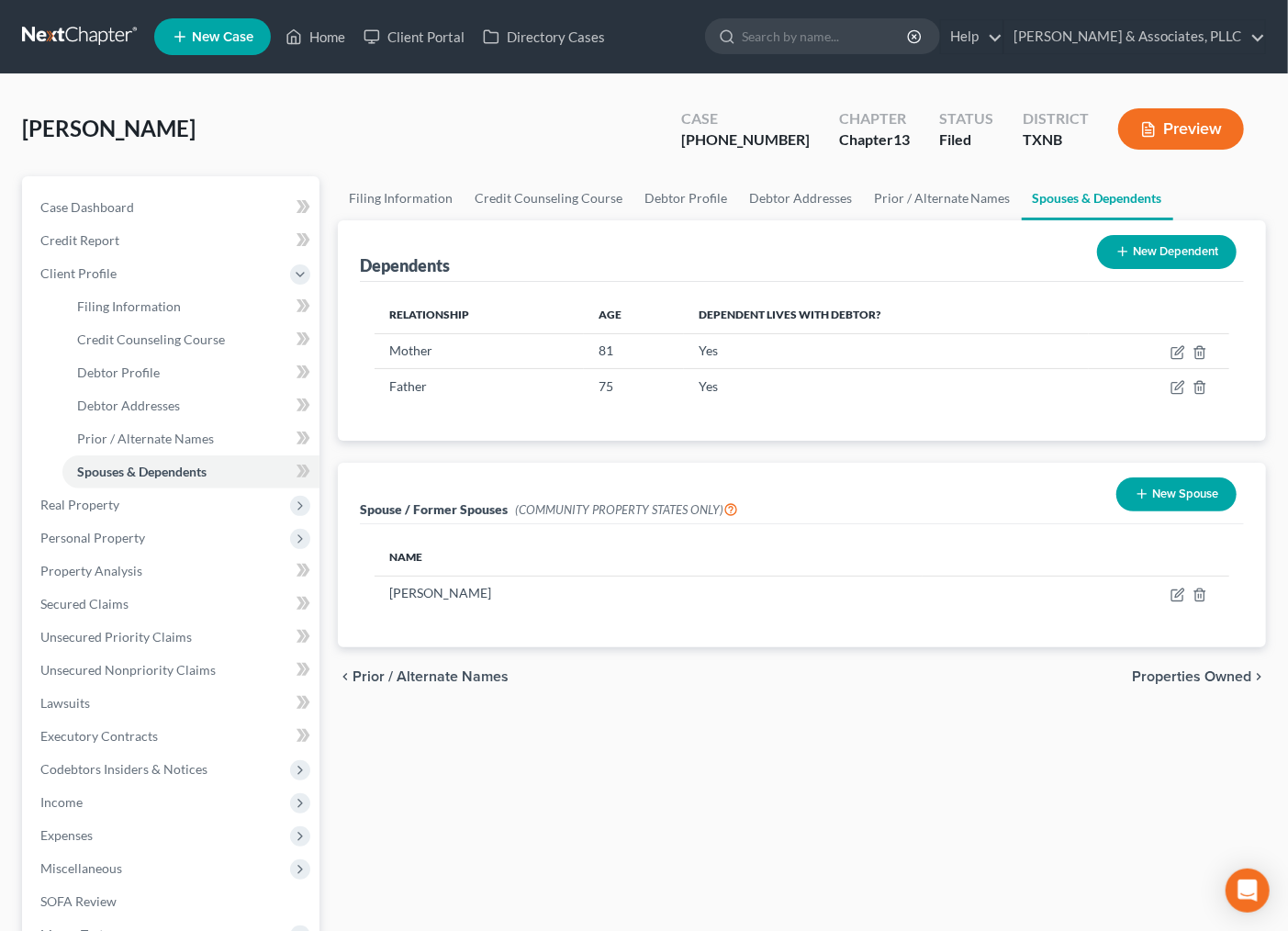
click at [700, 805] on div "Filing Information Credit Counseling Course Debtor Profile Debtor Addresses Pri…" at bounding box center [802, 633] width 946 height 914
click at [729, 709] on div "Filing Information Credit Counseling Course Debtor Profile Debtor Addresses Pri…" at bounding box center [802, 633] width 946 height 914
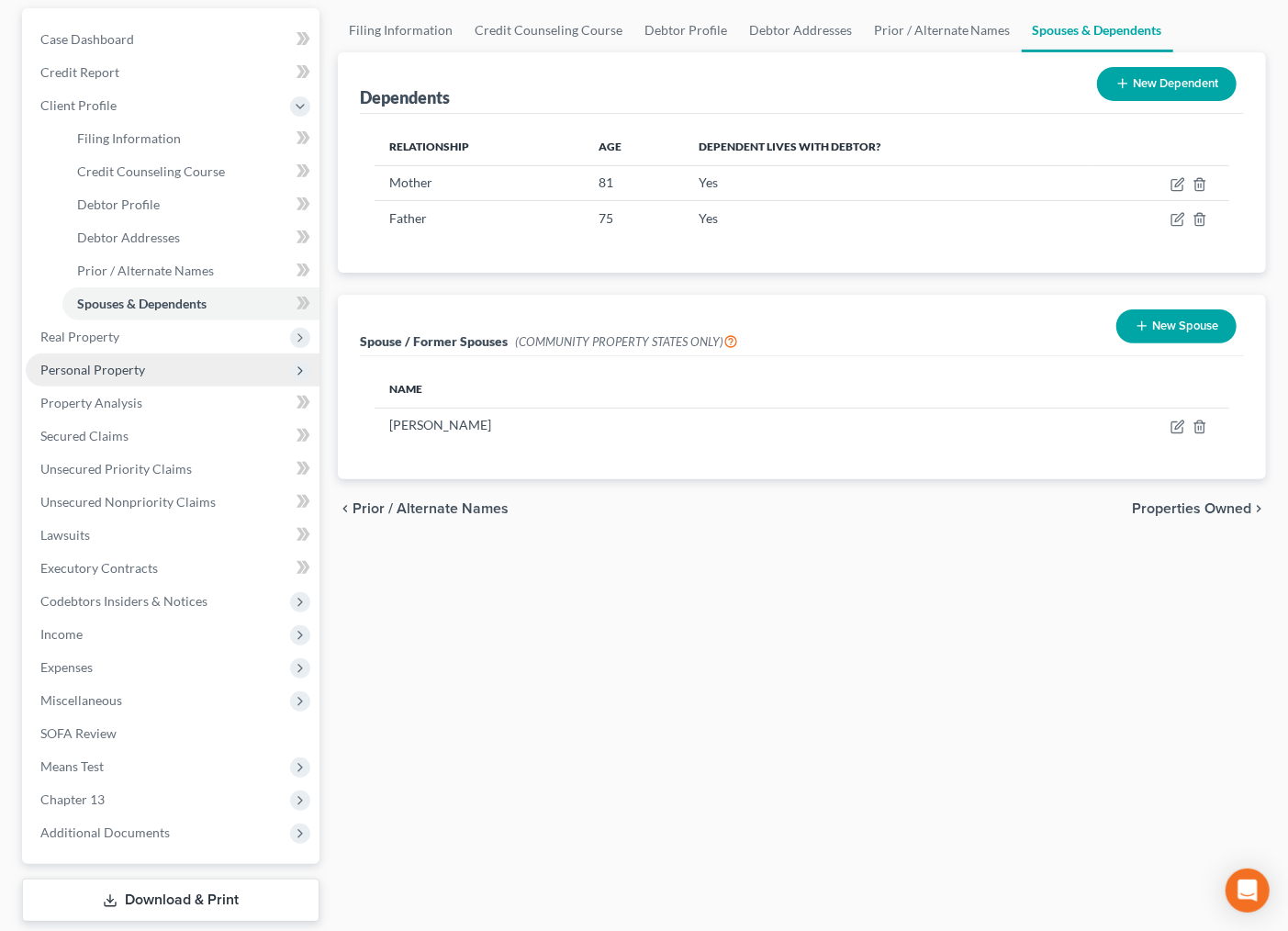
scroll to position [204, 0]
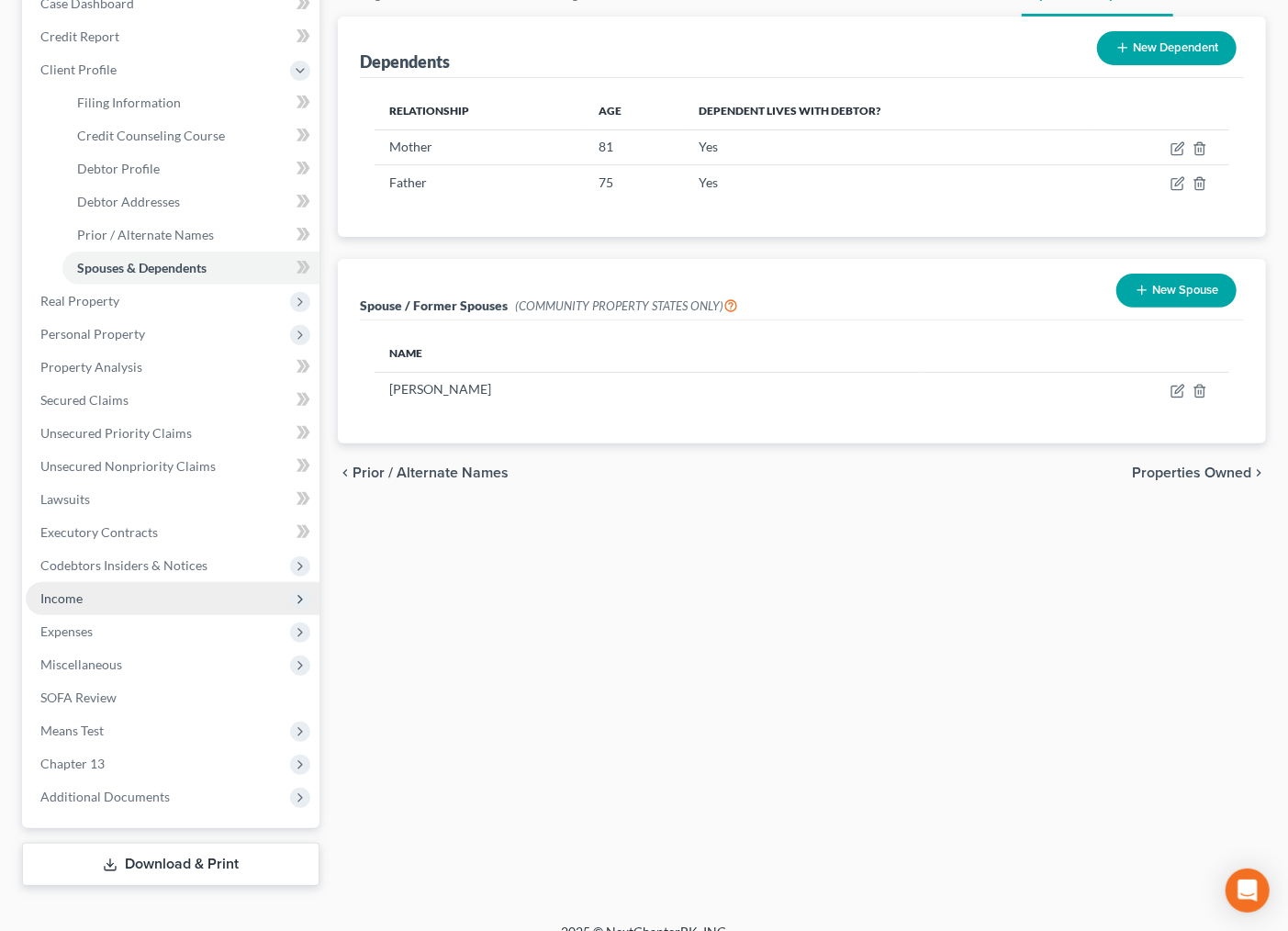
click at [82, 603] on span "Income" at bounding box center [173, 598] width 294 height 33
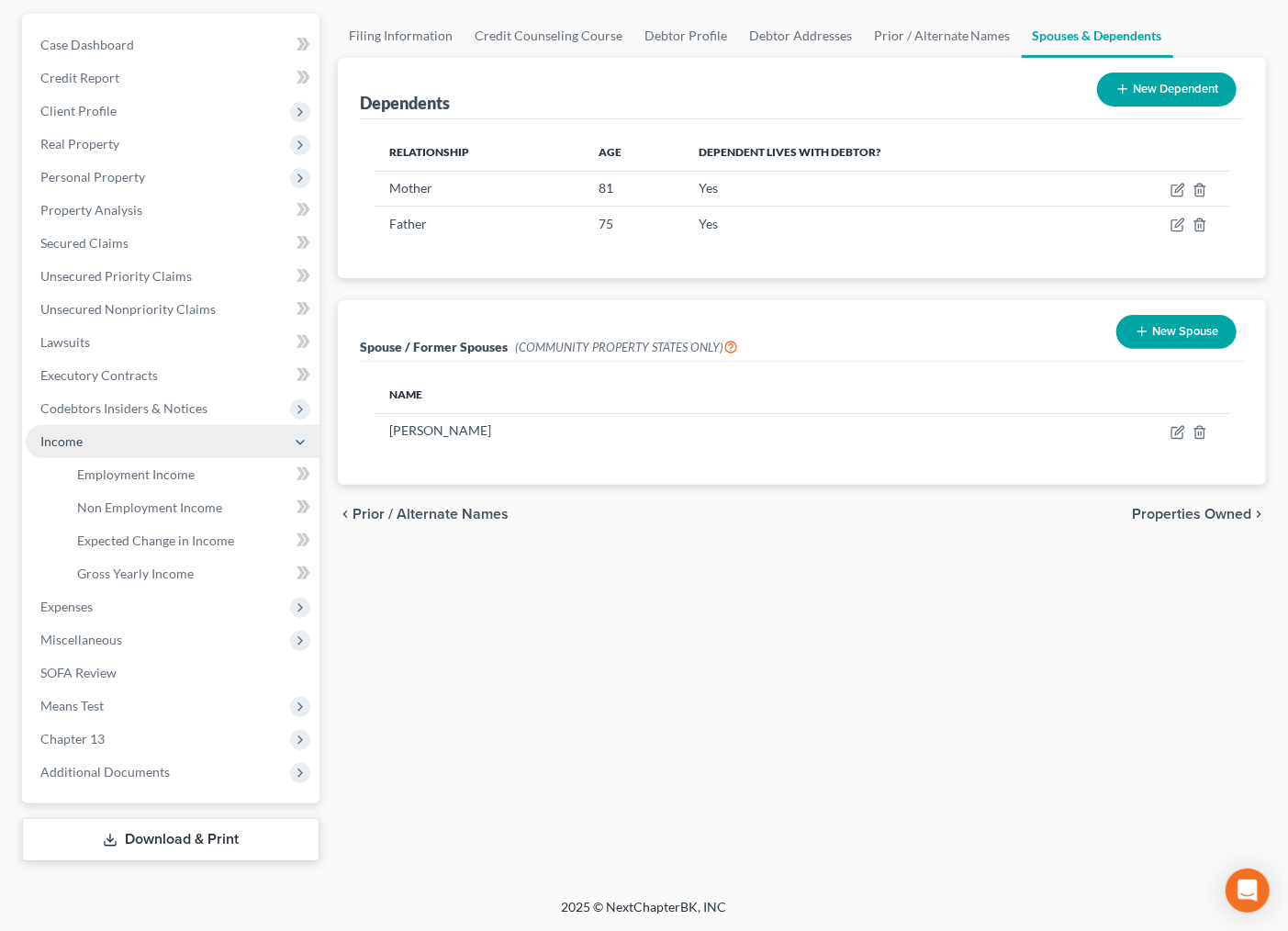
scroll to position [160, 0]
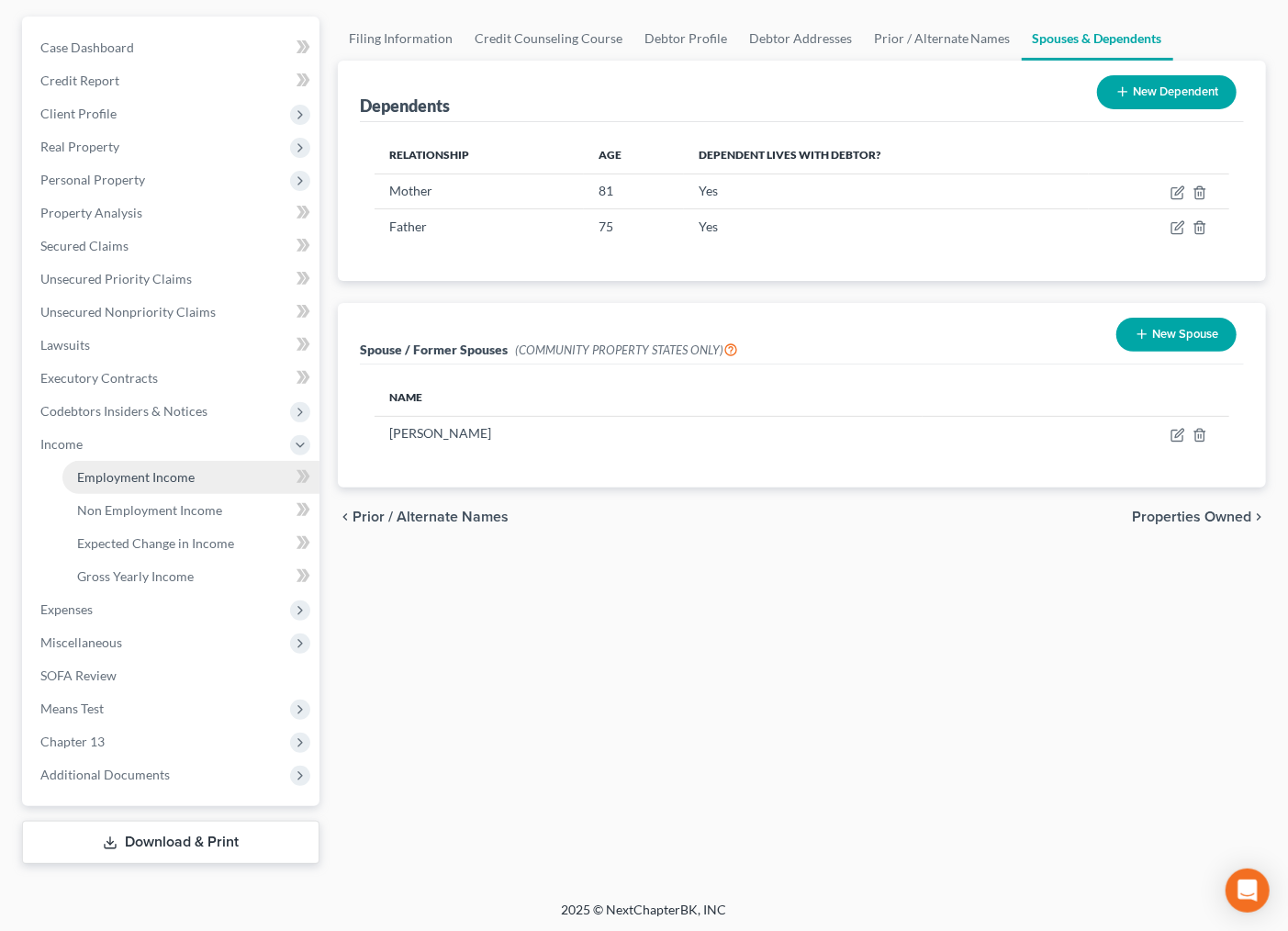
drag, startPoint x: 138, startPoint y: 448, endPoint x: 135, endPoint y: 474, distance: 26.2
click at [138, 462] on li "Income Employment Income Non Employment Income Expected Change in Income Gross …" at bounding box center [173, 510] width 294 height 165
click at [135, 477] on span "Employment Income" at bounding box center [135, 477] width 117 height 15
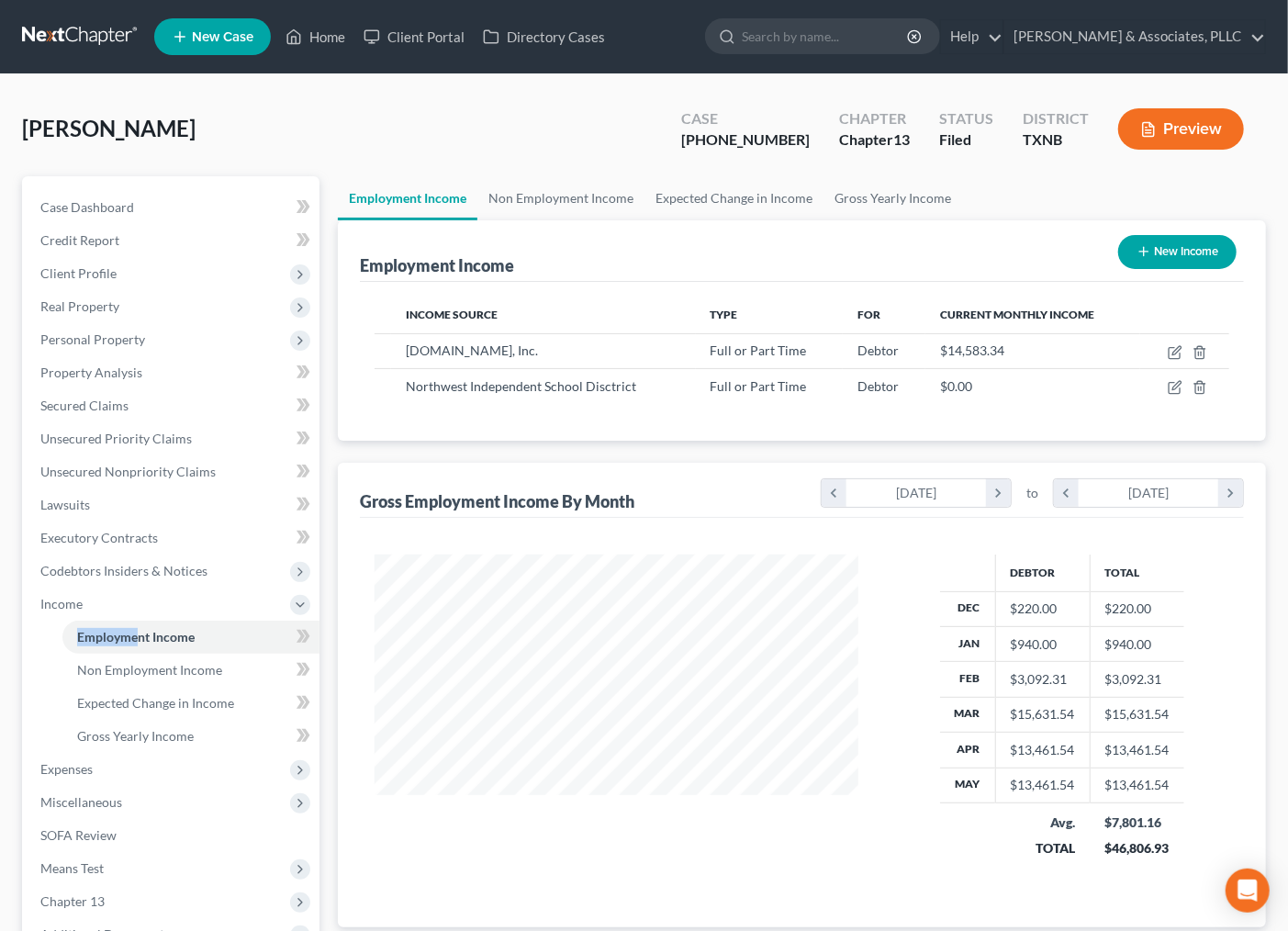
scroll to position [329, 520]
click at [69, 766] on span "Expenses" at bounding box center [67, 768] width 52 height 15
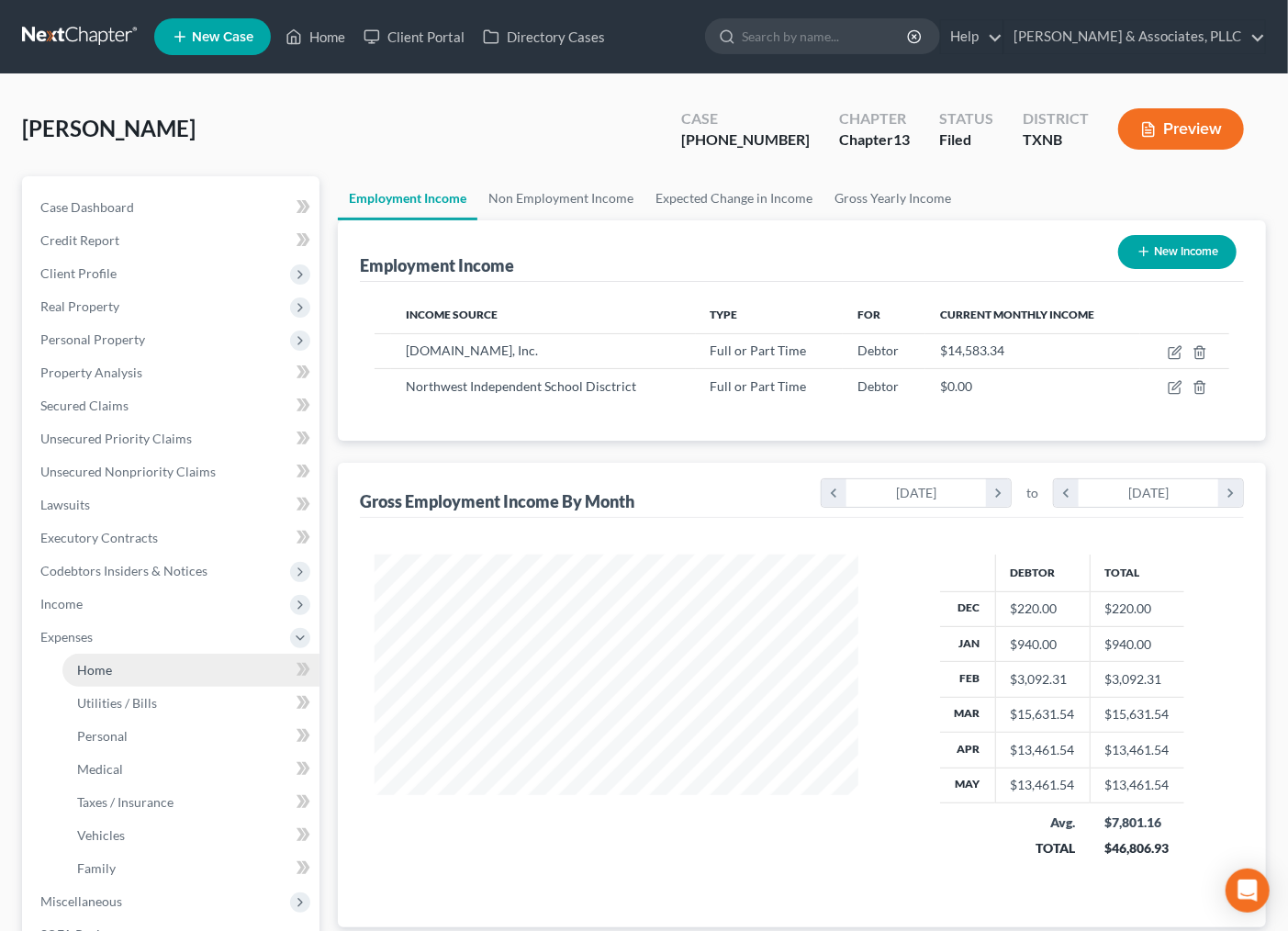
click at [106, 655] on link "Home" at bounding box center [192, 670] width 257 height 33
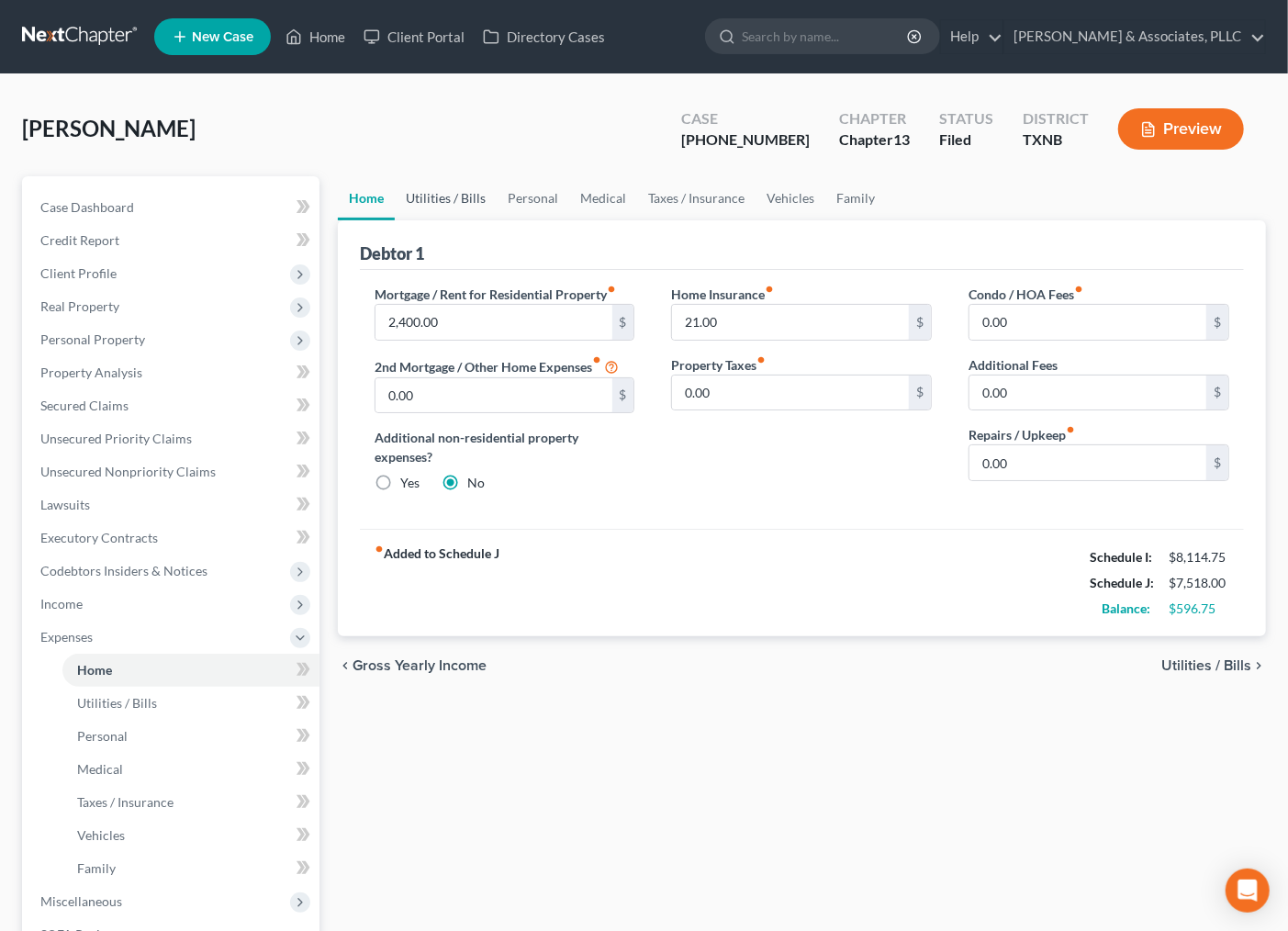
click at [455, 198] on link "Utilities / Bills" at bounding box center [445, 198] width 102 height 45
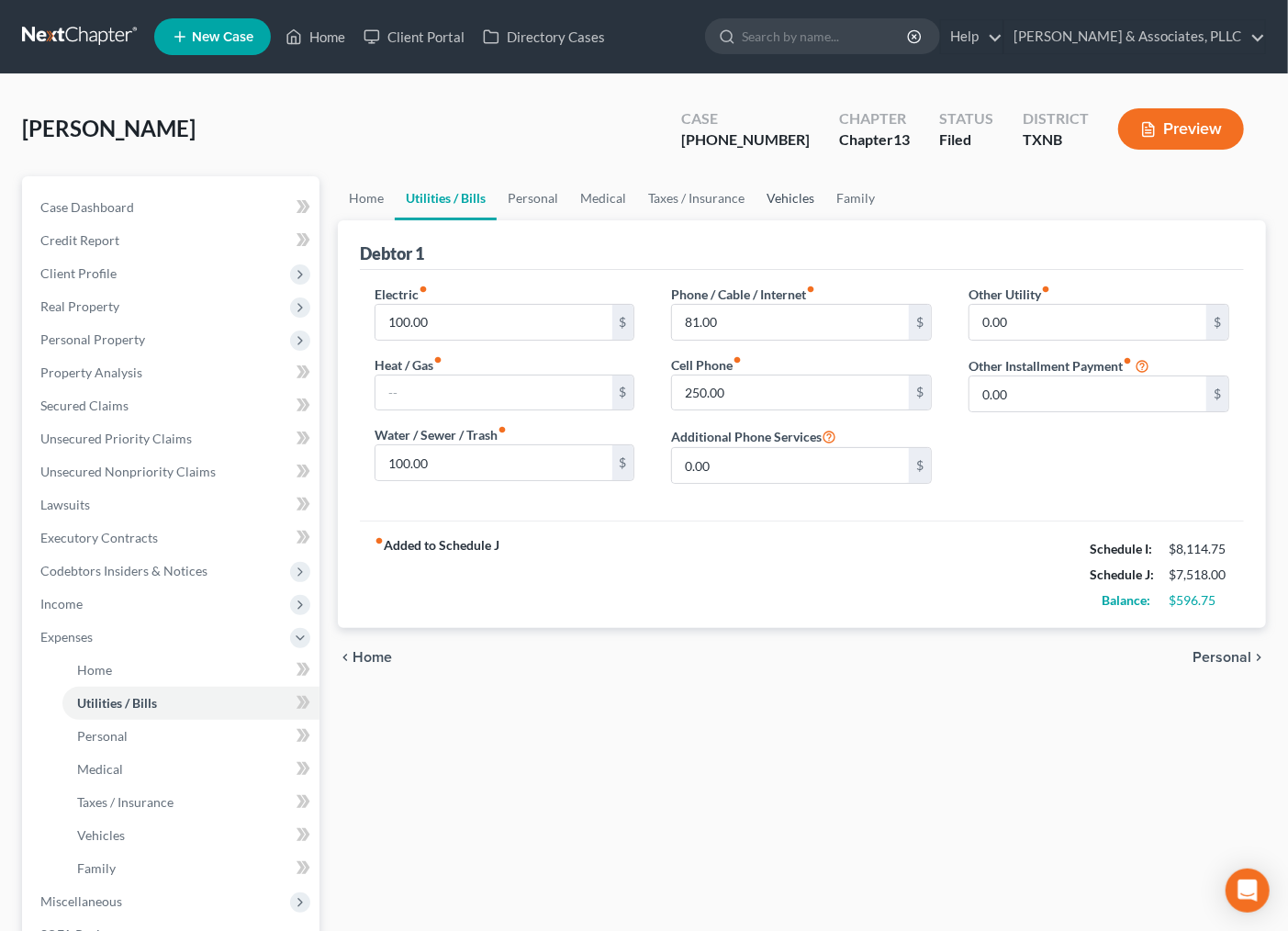
click at [791, 195] on link "Vehicles" at bounding box center [791, 198] width 70 height 45
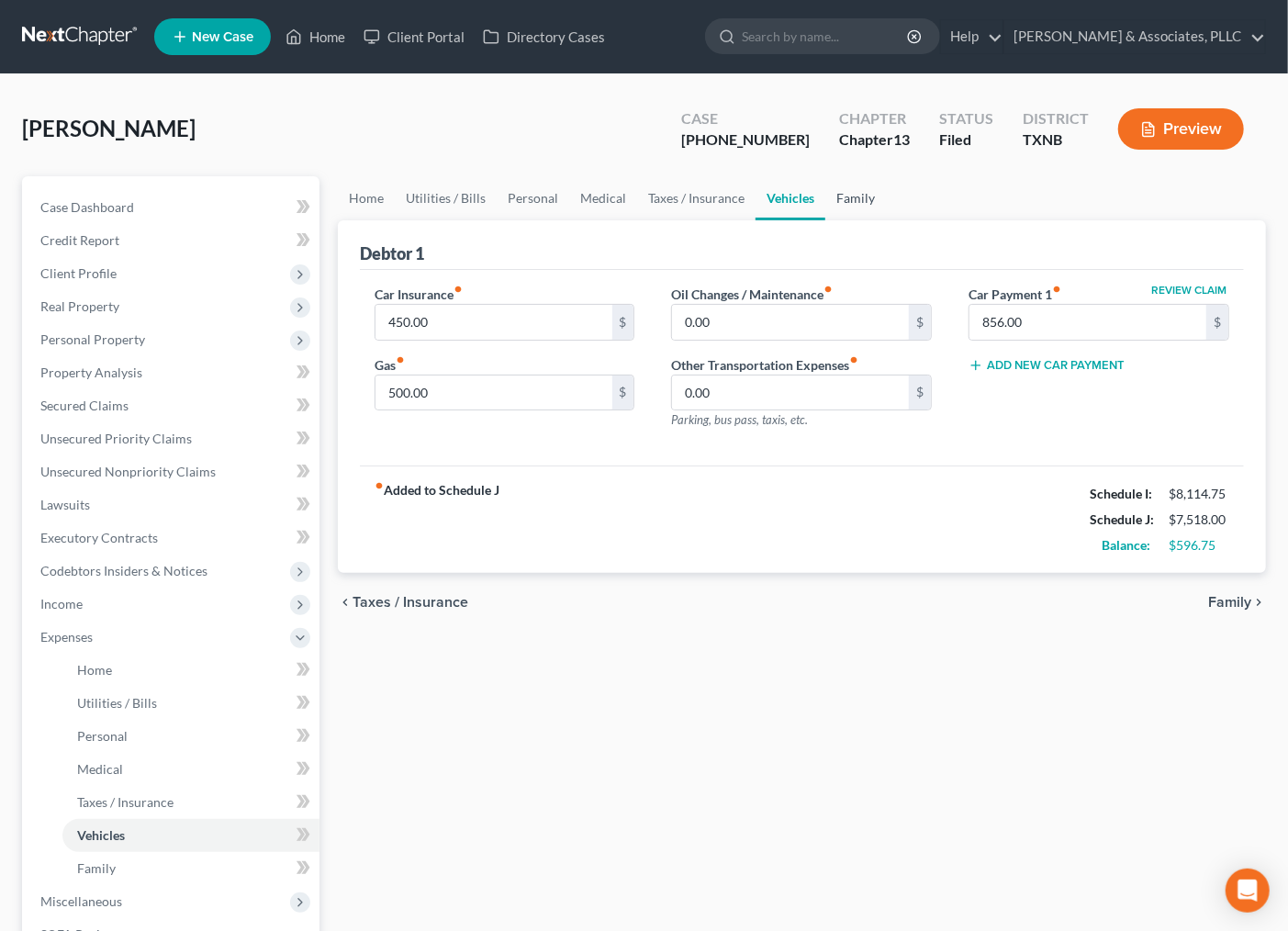
click at [850, 185] on link "Family" at bounding box center [855, 198] width 61 height 45
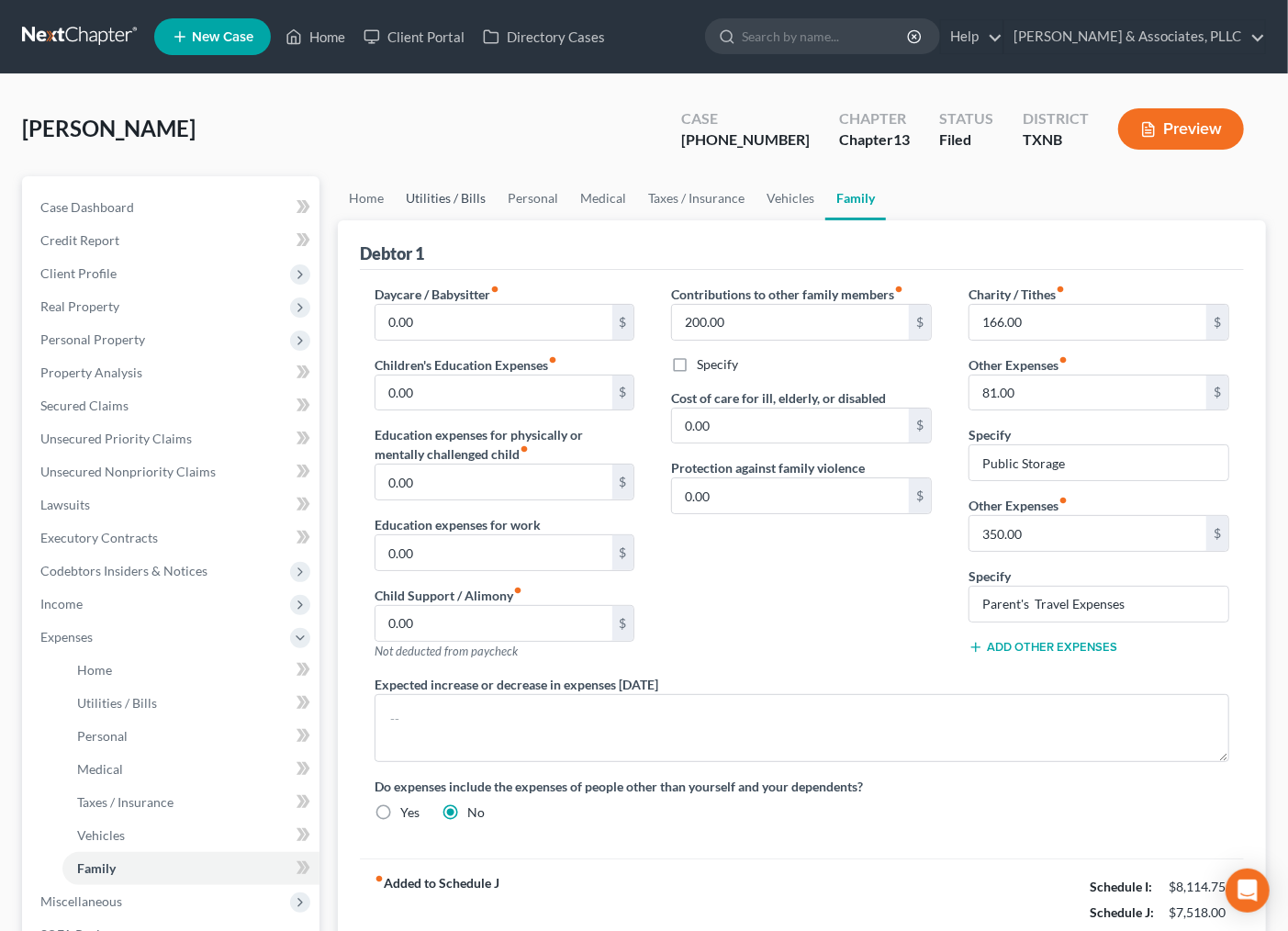
click at [433, 194] on link "Utilities / Bills" at bounding box center [445, 198] width 102 height 45
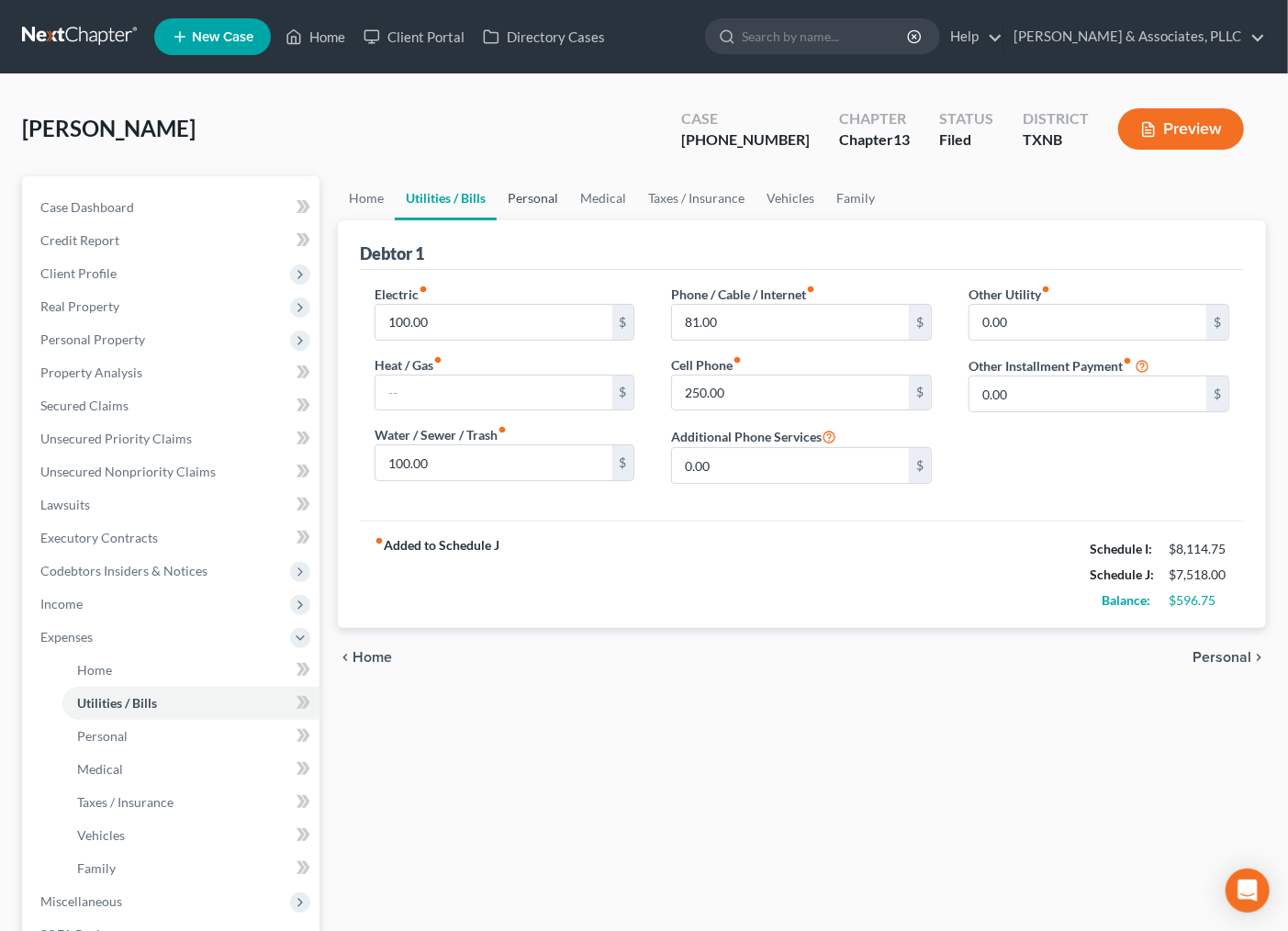
click at [528, 204] on link "Personal" at bounding box center [532, 198] width 73 height 45
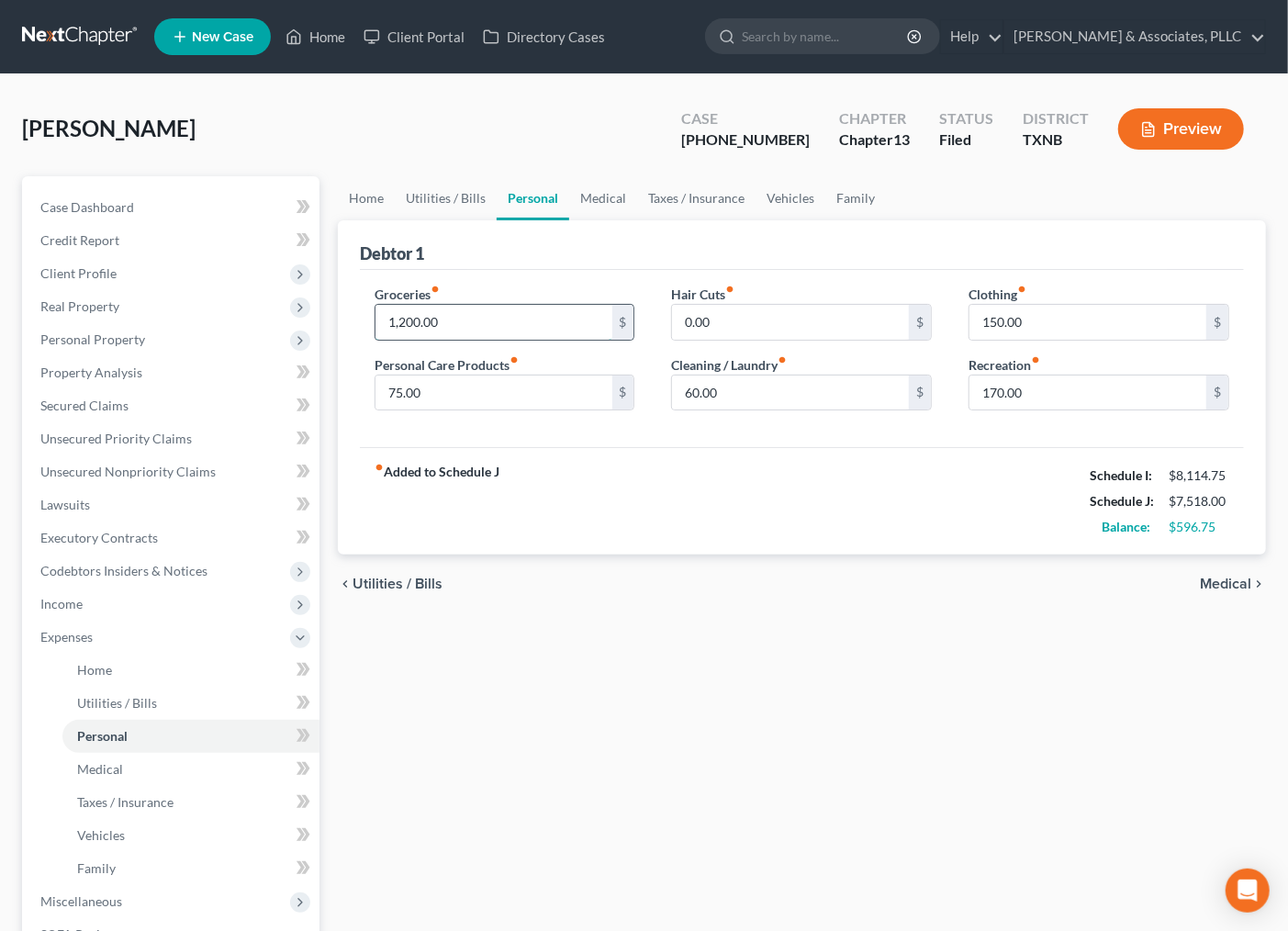
click at [427, 313] on input "1,200.00" at bounding box center [494, 322] width 237 height 35
click at [466, 311] on input "1,200.00" at bounding box center [494, 322] width 237 height 35
drag, startPoint x: 466, startPoint y: 311, endPoint x: 380, endPoint y: 331, distance: 88.3
click at [380, 331] on input "1,200.00" at bounding box center [494, 322] width 237 height 35
click at [585, 600] on div "chevron_left Utilities / Bills Medical chevron_right" at bounding box center [801, 584] width 928 height 59
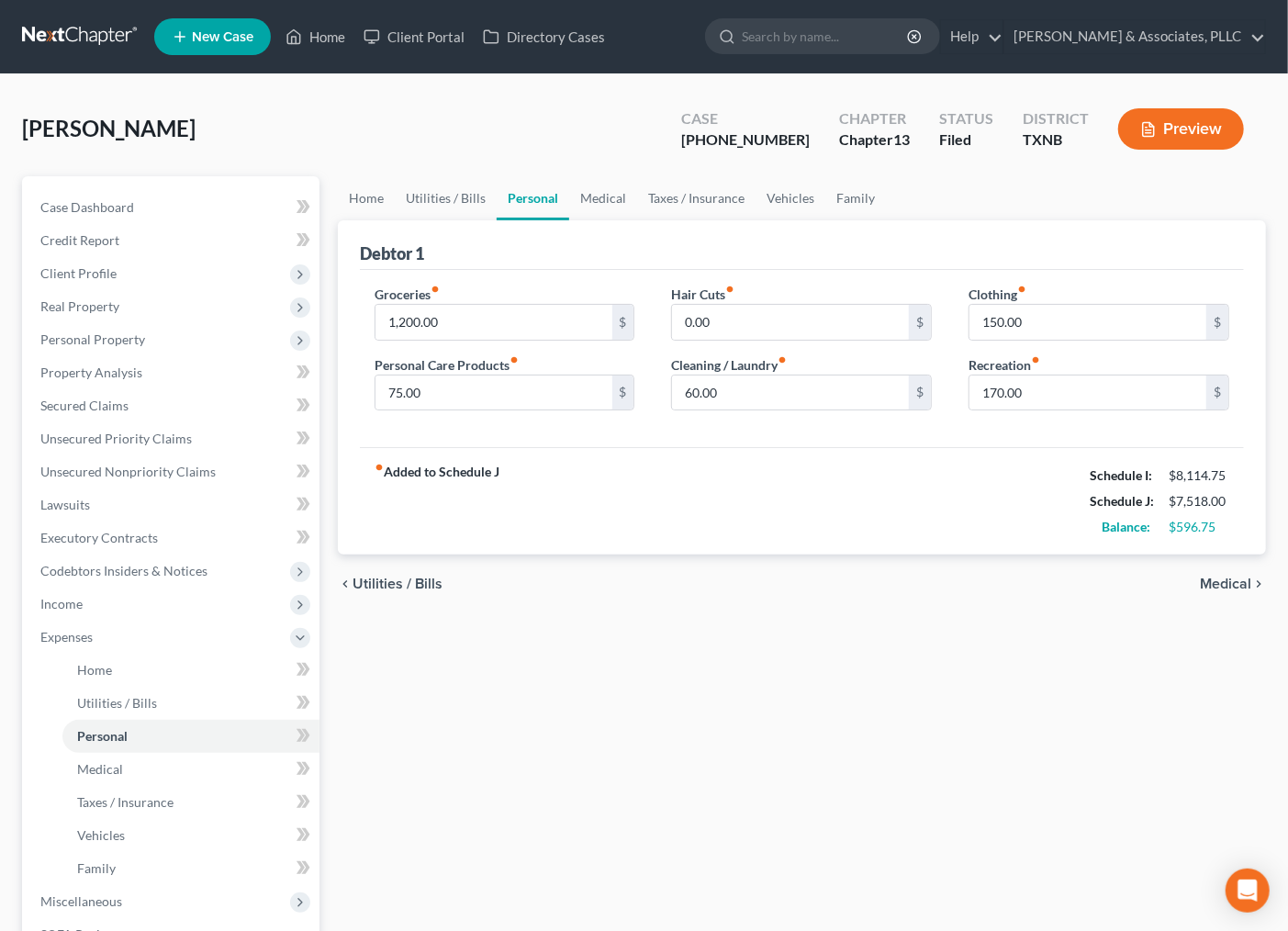
click at [601, 730] on div "Home Utilities / Bills Personal Medical Taxes / Insurance Vehicles Family Debto…" at bounding box center [802, 649] width 946 height 946
drag, startPoint x: 790, startPoint y: 655, endPoint x: 818, endPoint y: 588, distance: 72.6
click at [790, 655] on div "Home Utilities / Bills Personal Medical Taxes / Insurance Vehicles Family Debto…" at bounding box center [802, 649] width 946 height 946
click at [836, 395] on input "60.00" at bounding box center [790, 393] width 237 height 35
click at [614, 799] on div "Home Utilities / Bills Personal Medical Taxes / Insurance Vehicles Family Debto…" at bounding box center [802, 649] width 946 height 946
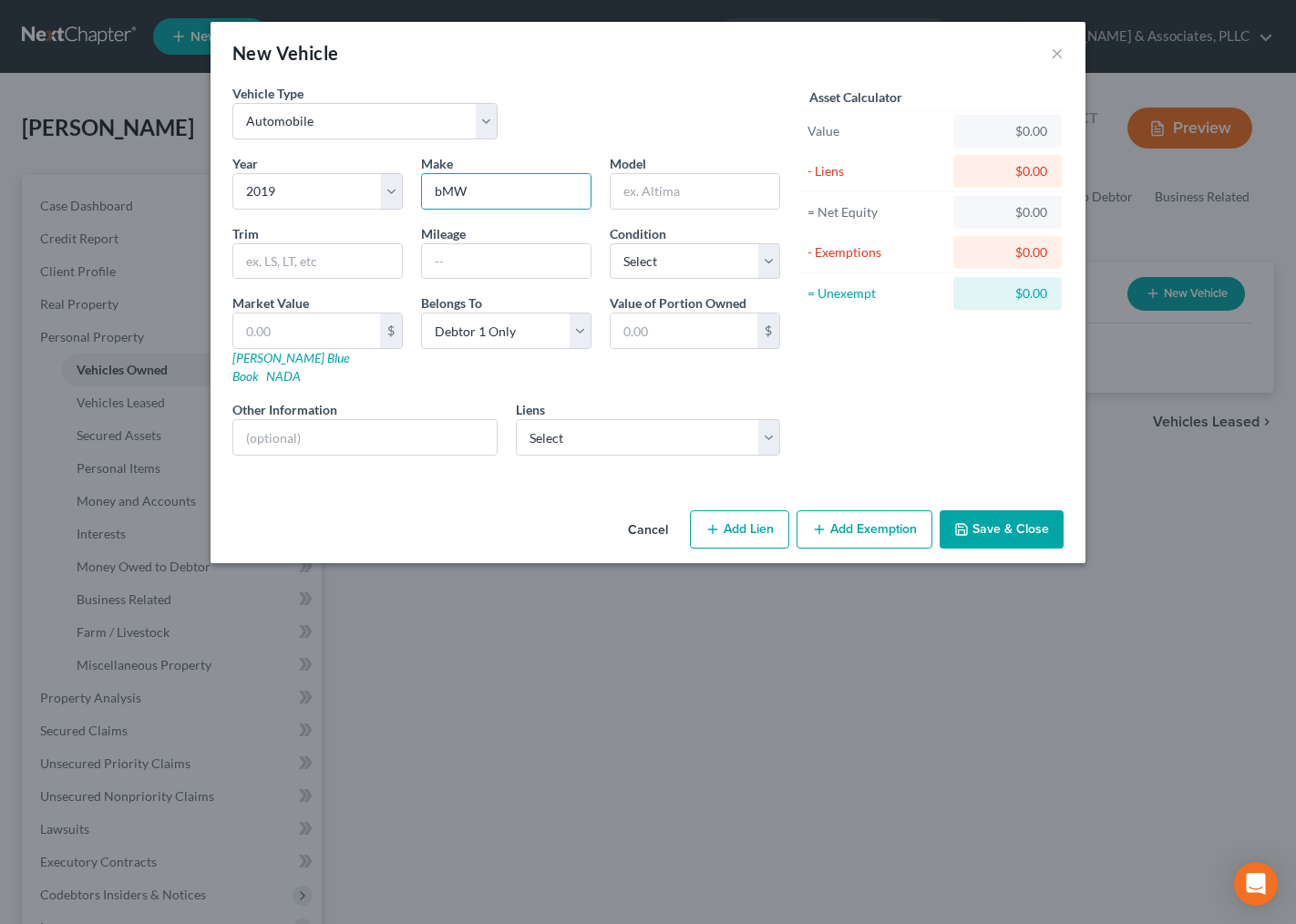
select select "0"
select select "7"
select select "0"
drag, startPoint x: 502, startPoint y: 189, endPoint x: 393, endPoint y: 205, distance: 110.2
click at [394, 205] on div "Year Select 2026 2025 2024 2023 2022 2021 2020 2019 2018 2017 2016 2015 2014 20…" at bounding box center [505, 311] width 566 height 316
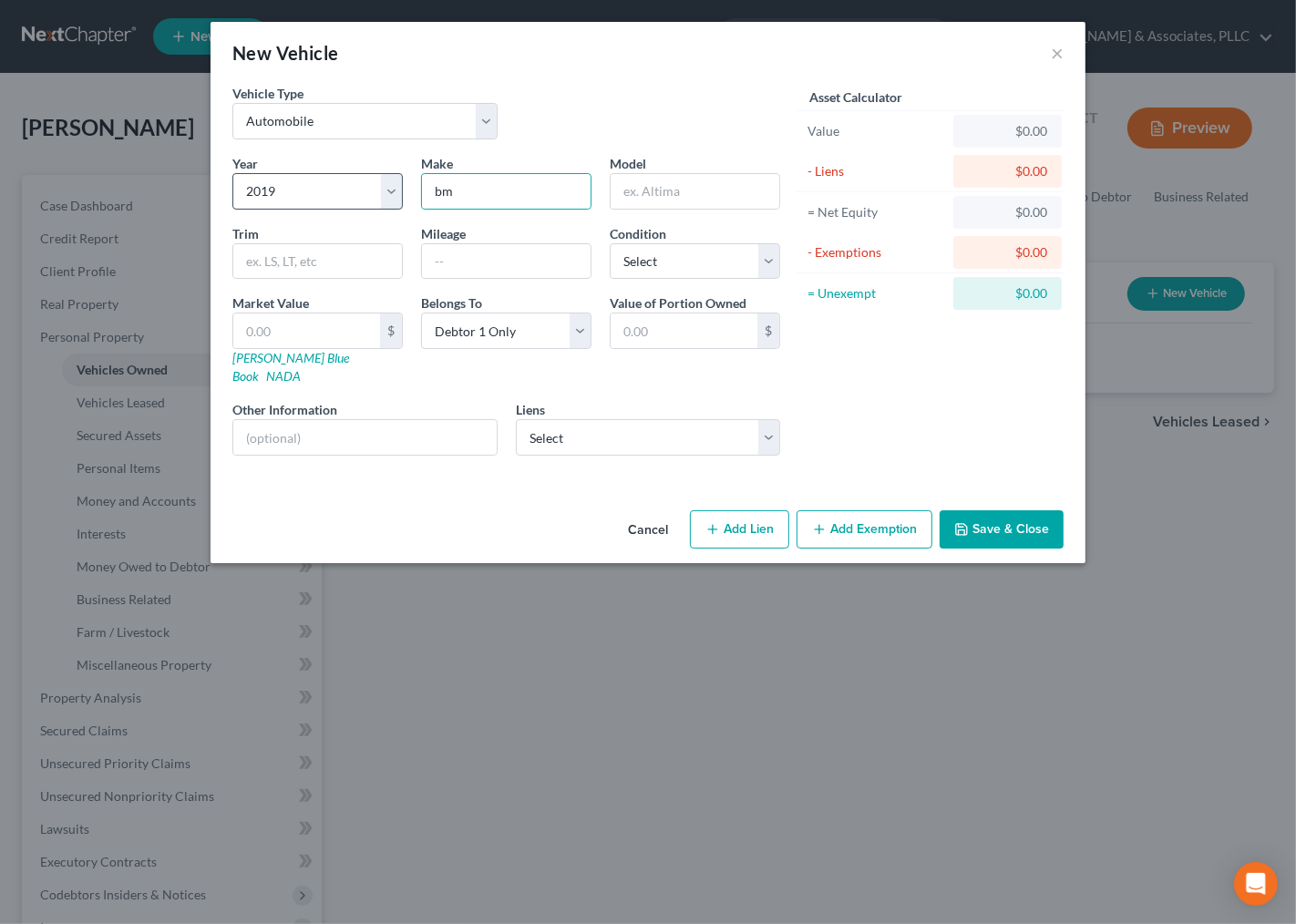
type input "b"
drag, startPoint x: 483, startPoint y: 191, endPoint x: 198, endPoint y: 202, distance: 285.2
click at [257, 205] on div "Year Select 2026 2025 2024 2023 2022 2021 2020 2019 2018 2017 2016 2015 2014 20…" at bounding box center [505, 311] width 566 height 316
type input "BMW"
type input "6 Series"
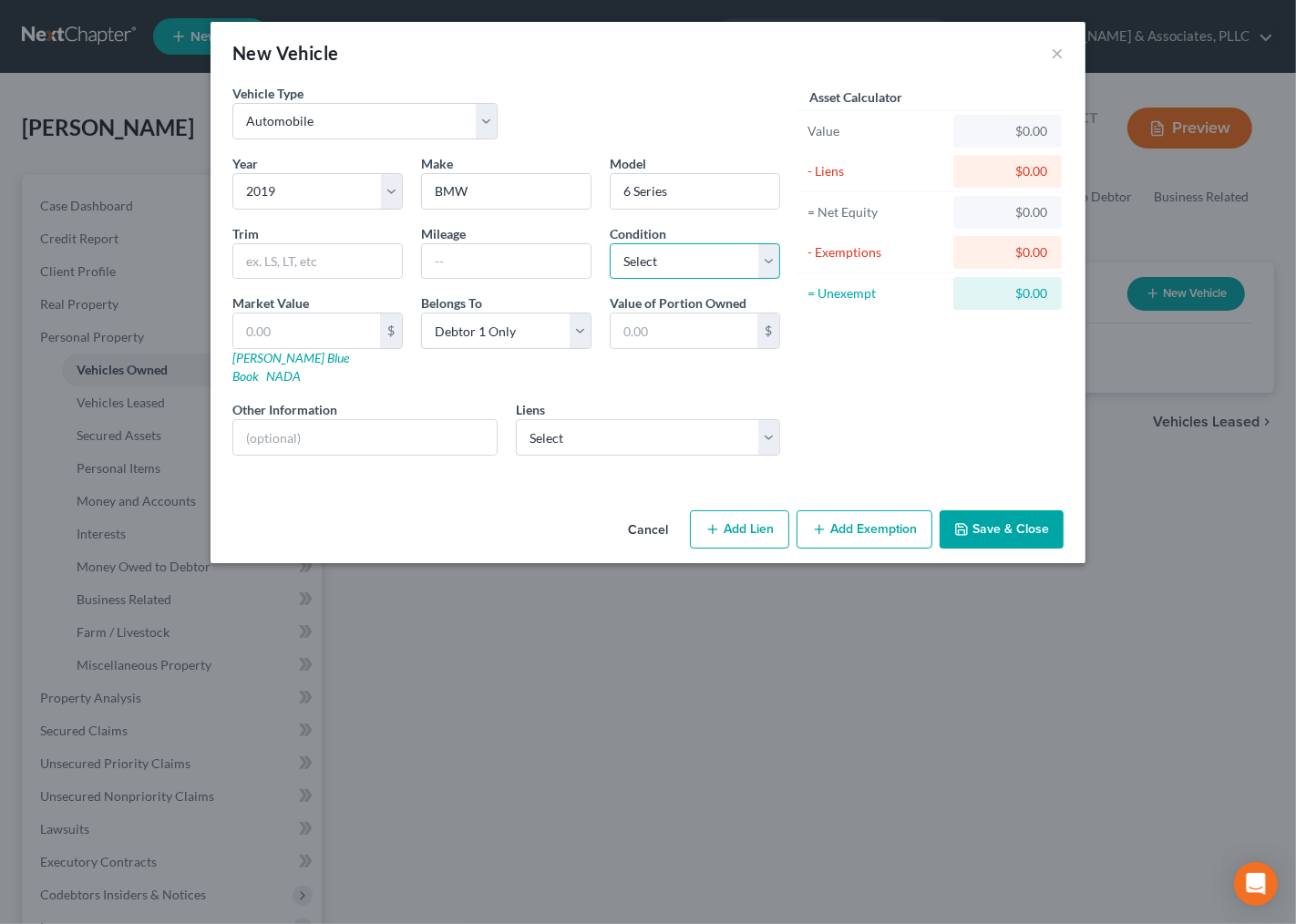
click at [704, 276] on select "Select Excellent Very Good Good Fair Poor" at bounding box center [695, 261] width 170 height 36
select select "2"
click at [610, 243] on select "Select Excellent Very Good Good Fair Poor" at bounding box center [695, 261] width 170 height 36
click at [286, 348] on input "text" at bounding box center [306, 330] width 147 height 35
click at [545, 419] on select "Select Neghbhd Cu - $40,019.00" at bounding box center [648, 437] width 265 height 36
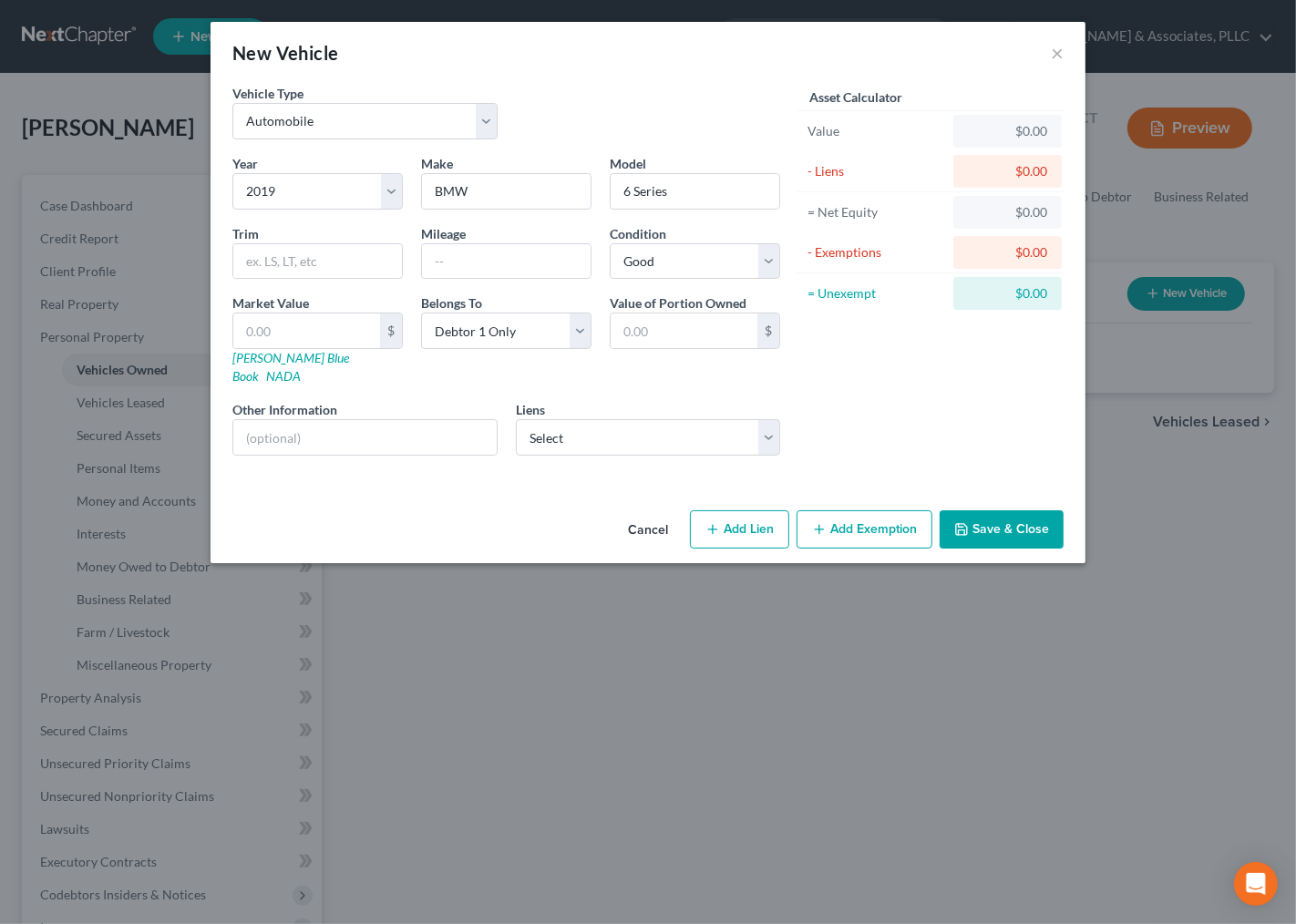
select select "45"
select select "0"
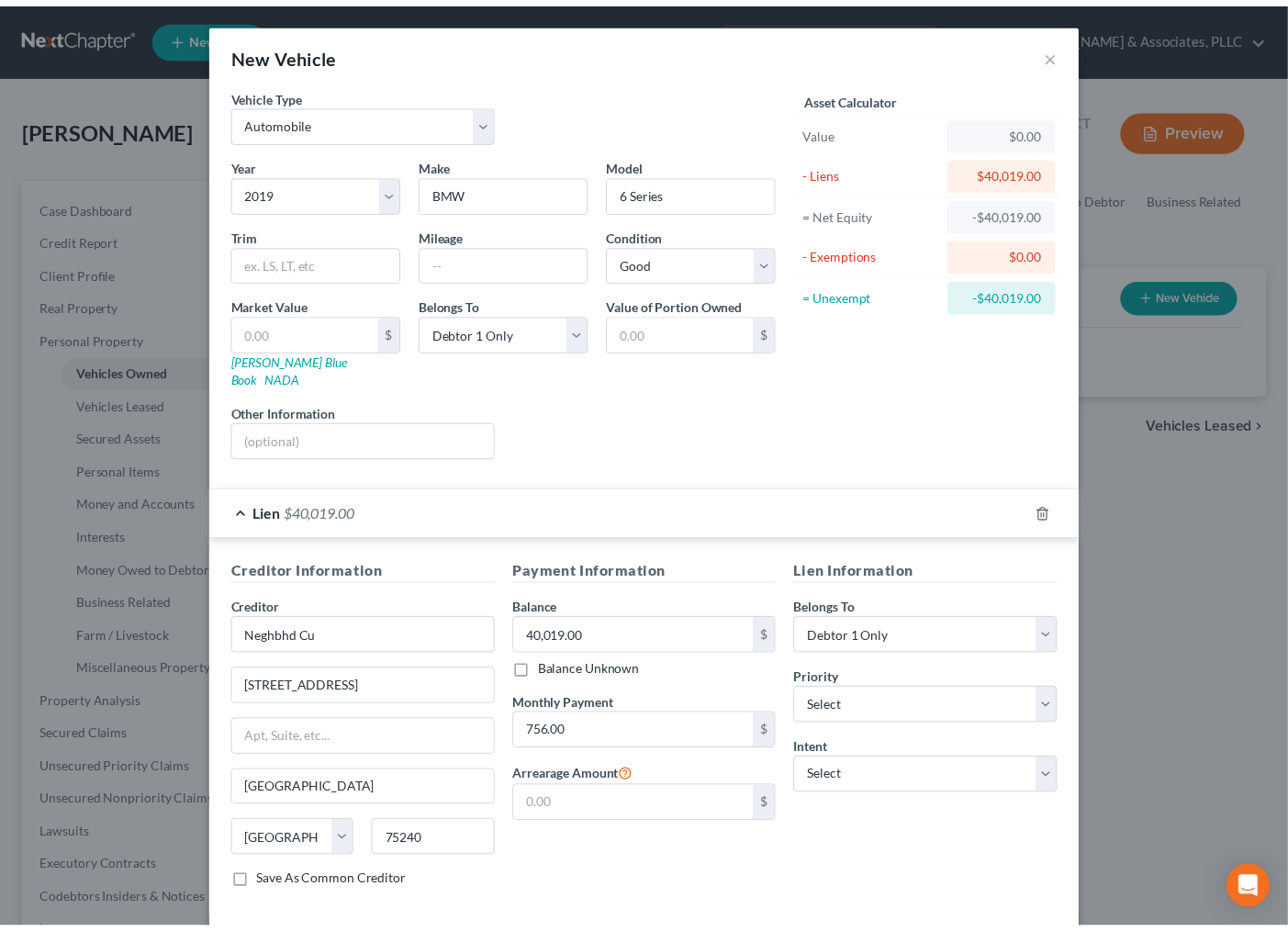
scroll to position [75, 0]
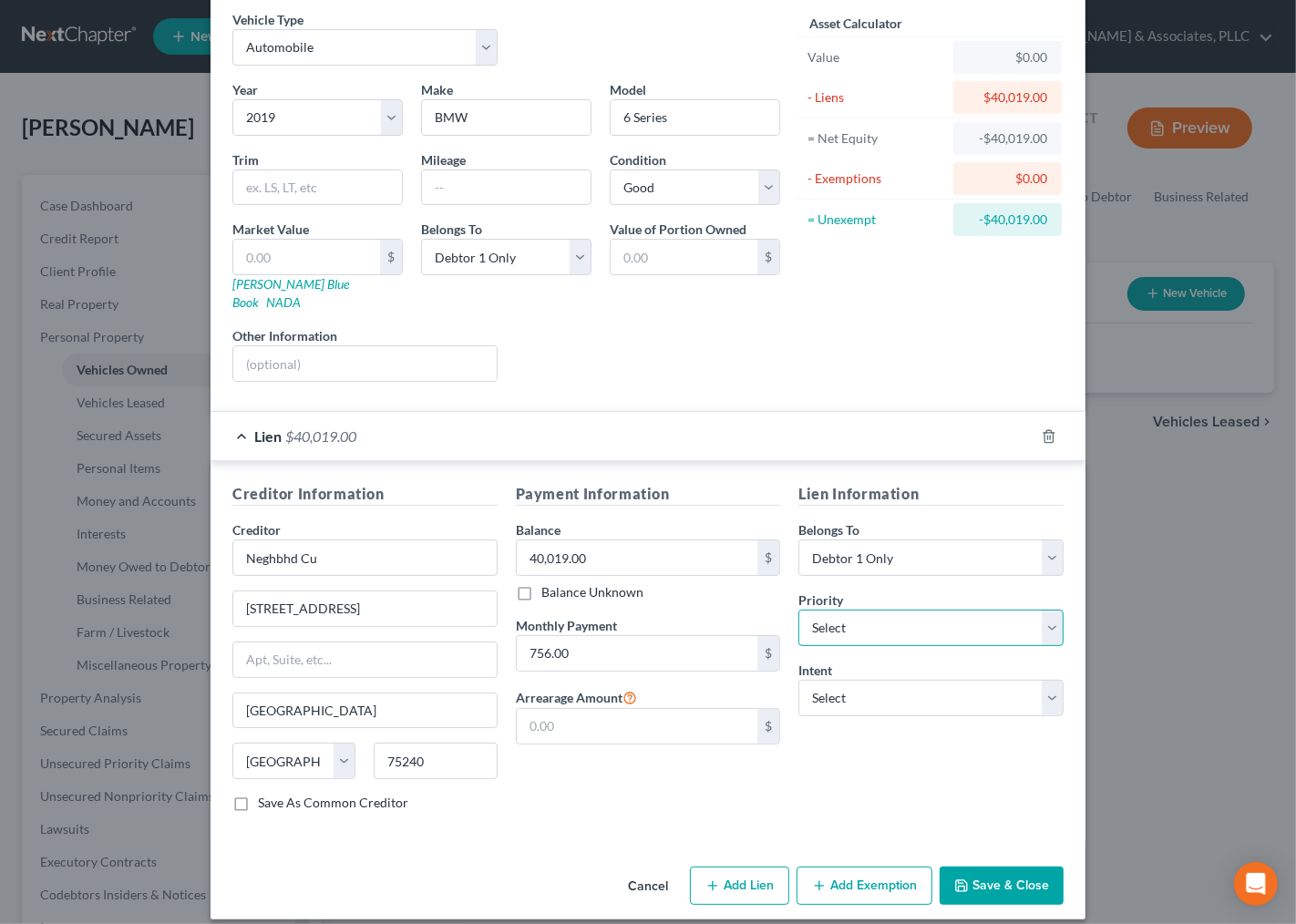
drag, startPoint x: 894, startPoint y: 616, endPoint x: 886, endPoint y: 626, distance: 12.8
click at [894, 616] on select "Select 1st 2nd 3rd 4th 5th 6th 7th 8th 9th 10th 11th 12th 13th 14th 15th 16th 1…" at bounding box center [931, 628] width 265 height 36
select select "0"
click at [798, 610] on select "Select 1st 2nd 3rd 4th 5th 6th 7th 8th 9th 10th 11th 12th 13th 14th 15th 16th 1…" at bounding box center [931, 628] width 265 height 36
click at [844, 693] on select "Select Surrender Redeem Reaffirm Avoid Other" at bounding box center [931, 698] width 265 height 36
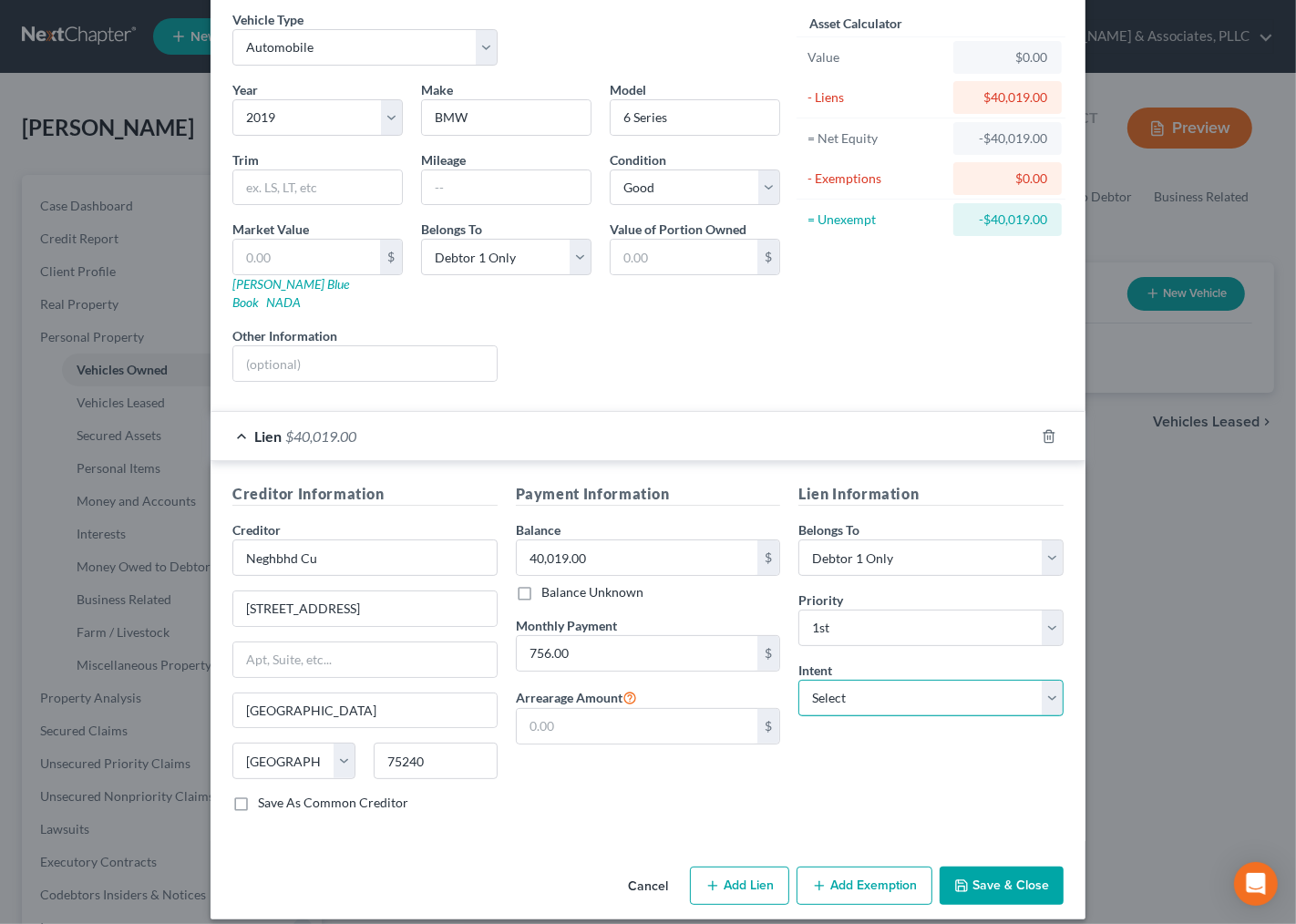
select select "2"
click at [798, 680] on select "Select Surrender Redeem Reaffirm Avoid Other" at bounding box center [931, 698] width 265 height 36
click at [965, 877] on button "Save & Close" at bounding box center [1001, 886] width 124 height 38
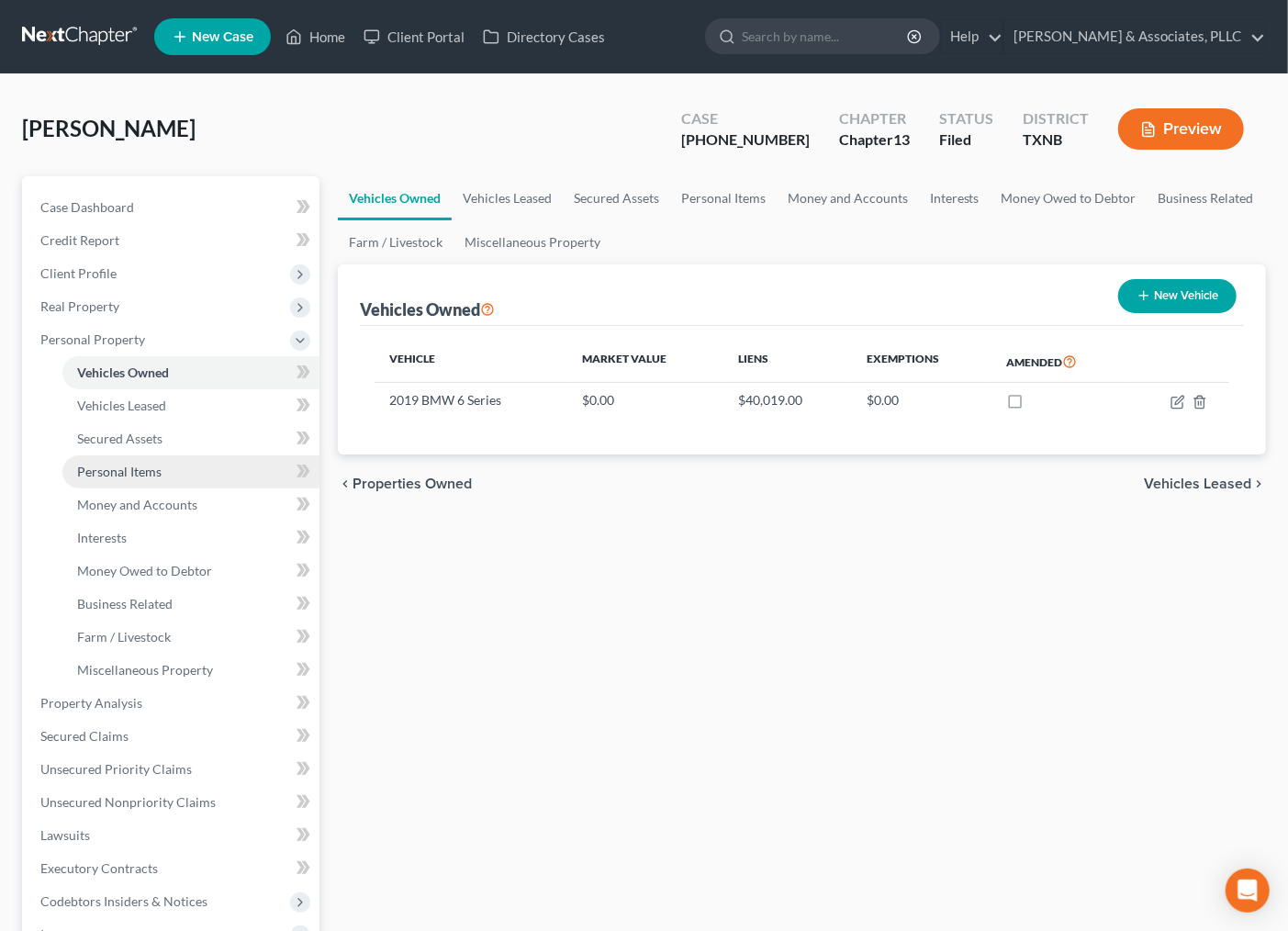
click at [135, 470] on span "Personal Items" at bounding box center [119, 471] width 84 height 15
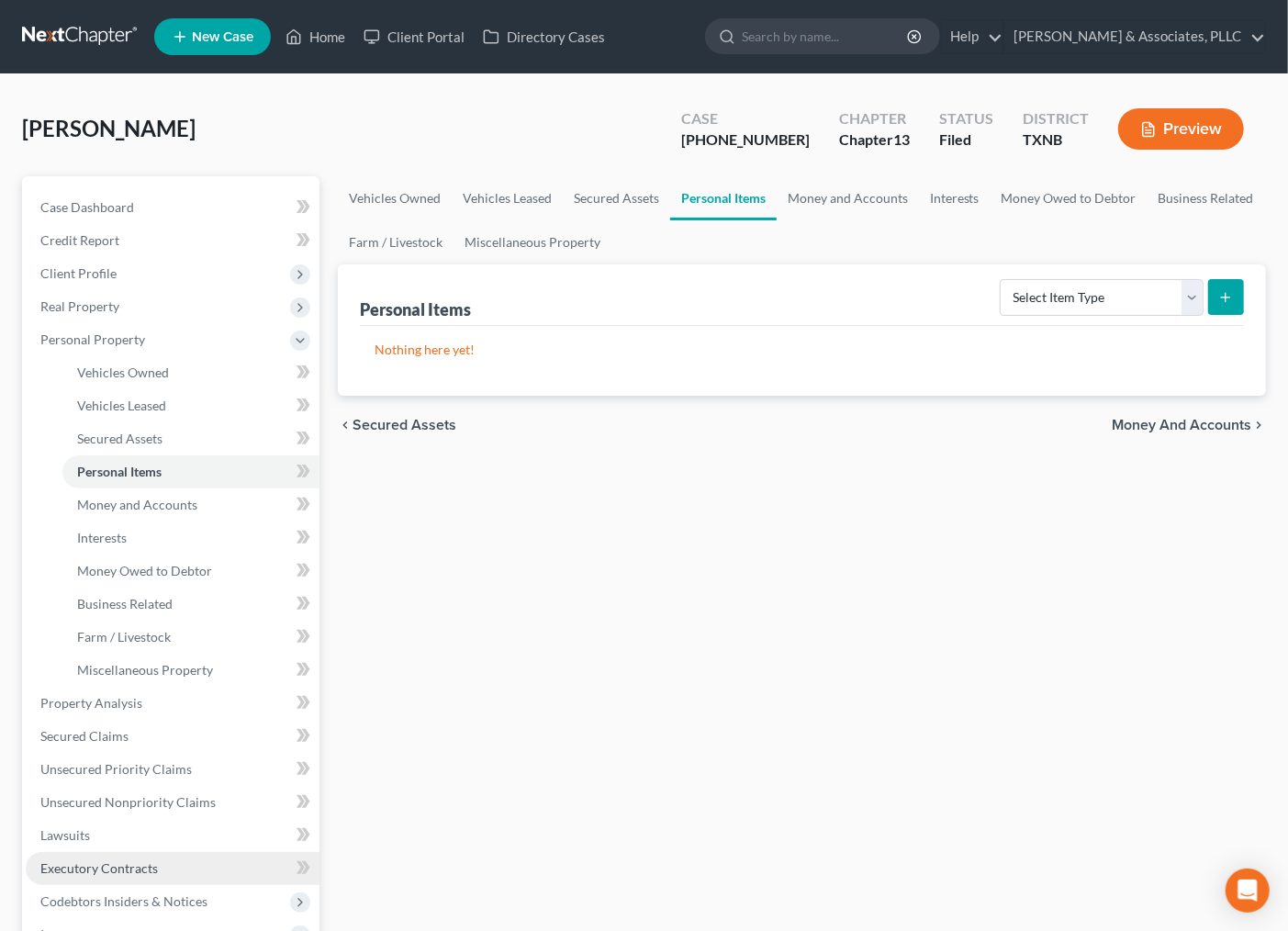
click at [104, 863] on span "Executory Contracts" at bounding box center [99, 868] width 117 height 15
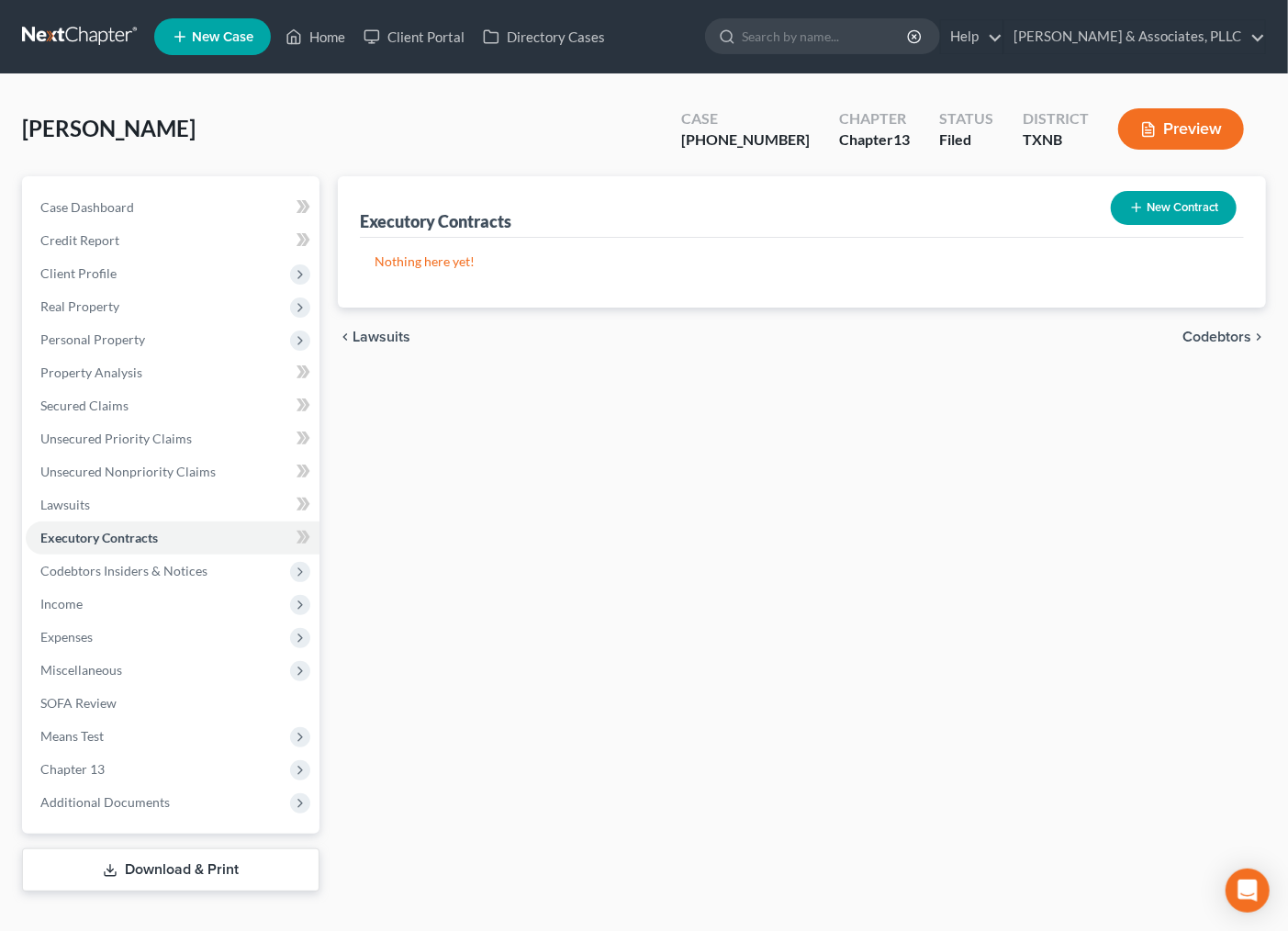
click at [1193, 196] on button "New Contract" at bounding box center [1174, 207] width 126 height 34
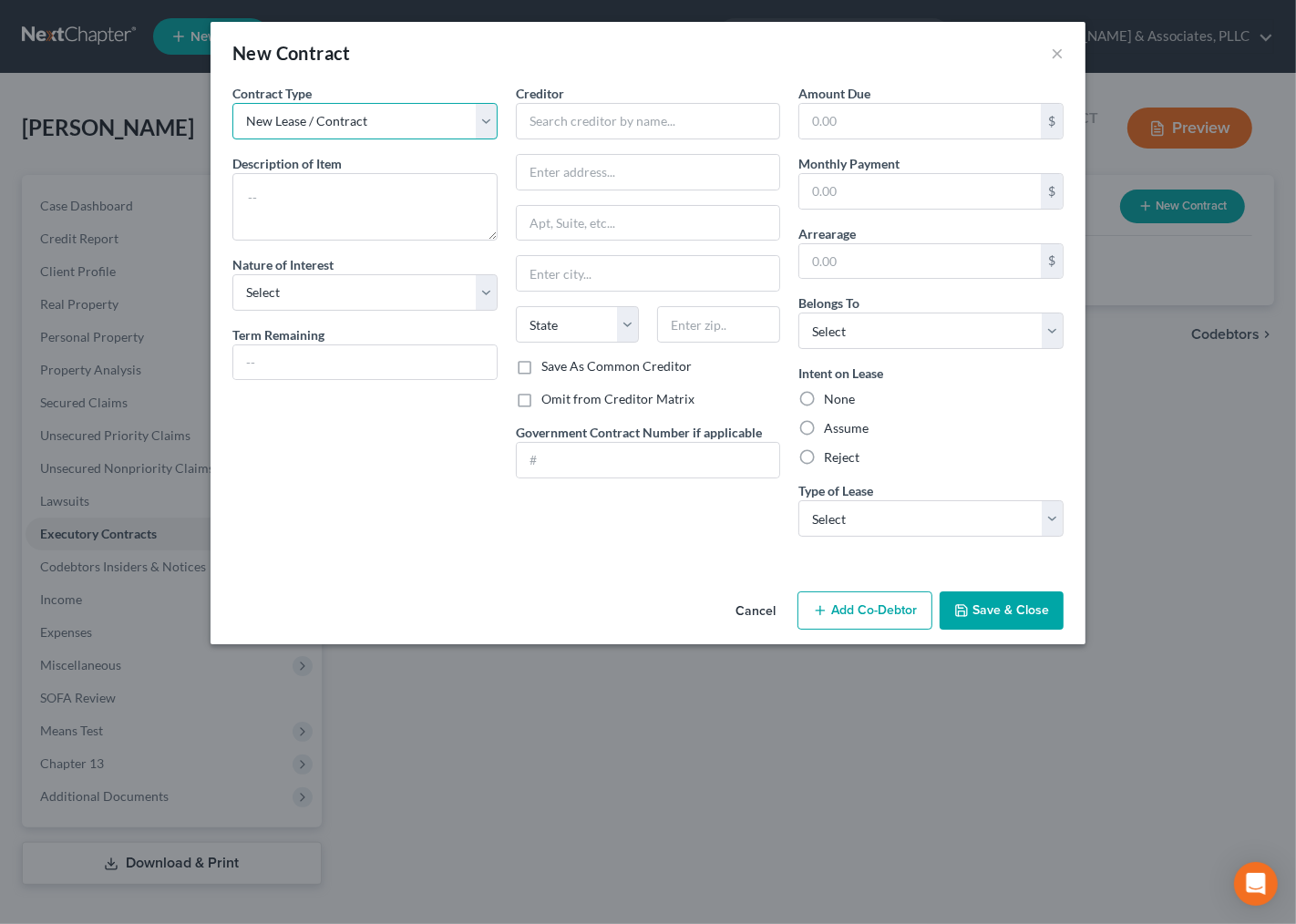
click at [369, 123] on select "New Lease / Contract New Timeshare" at bounding box center [365, 121] width 265 height 36
click at [232, 103] on select "New Lease / Contract New Timeshare" at bounding box center [365, 121] width 265 height 36
click at [322, 209] on textarea at bounding box center [365, 207] width 265 height 67
type textarea "j"
click at [376, 192] on textarea "Apartment Lease" at bounding box center [365, 207] width 265 height 67
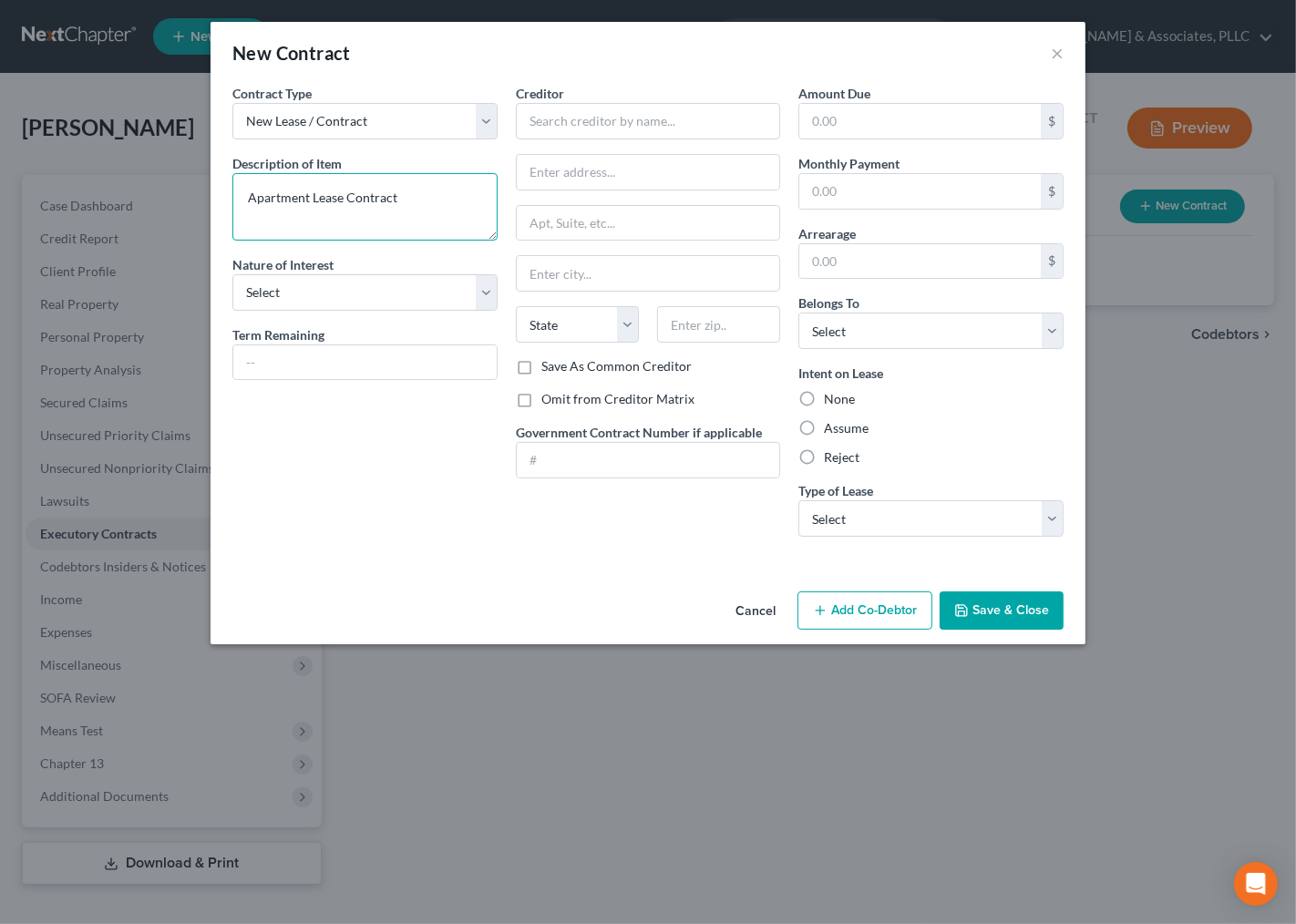
type textarea "Apartment Lease Contract"
select select "3"
click at [406, 368] on input "text" at bounding box center [365, 363] width 263 height 35
type input "8 Months"
click at [570, 131] on input "text" at bounding box center [648, 121] width 265 height 36
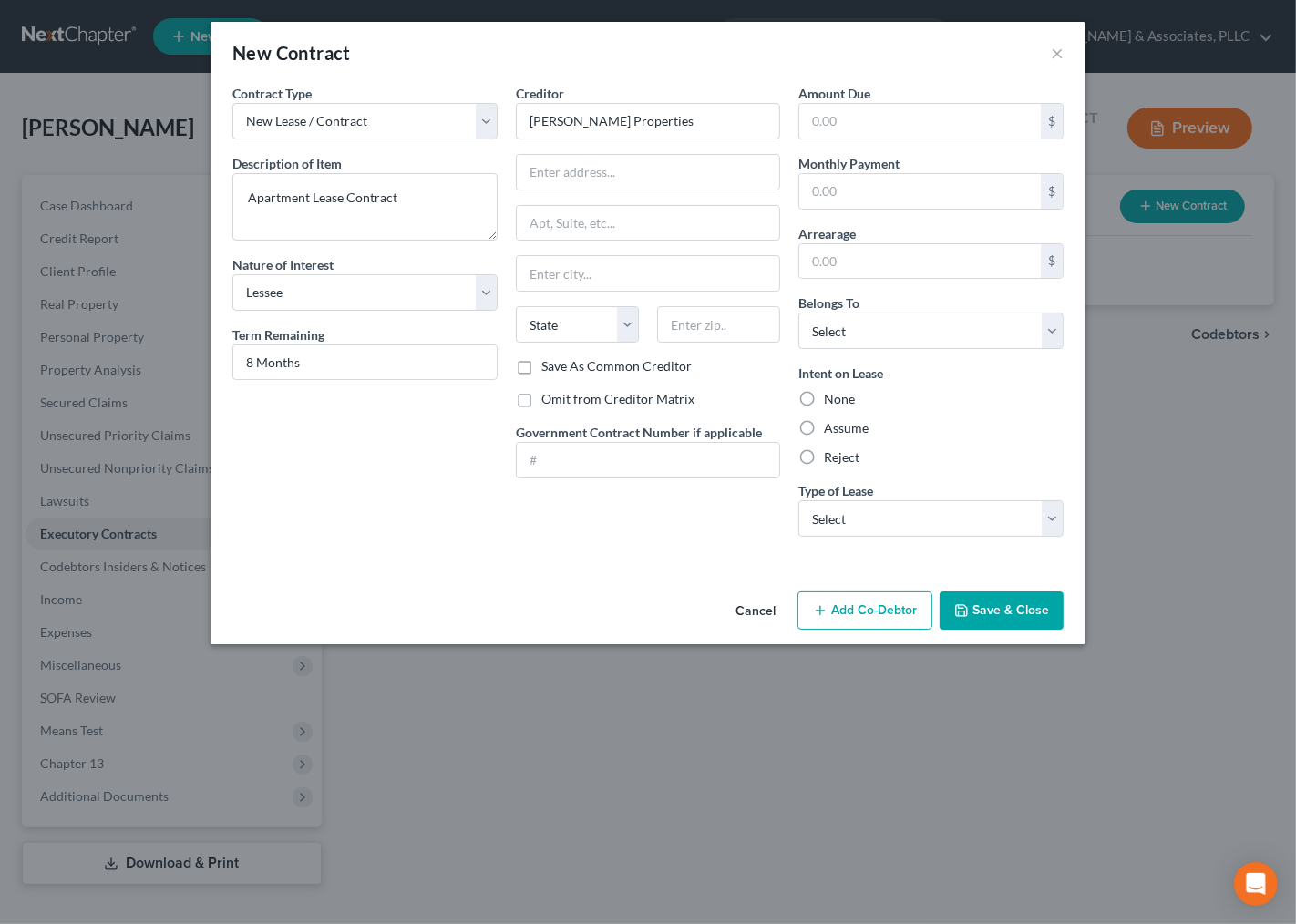
type input "[PERSON_NAME] Properties"
click at [633, 169] on input "text" at bounding box center [648, 172] width 263 height 35
type input "[STREET_ADDRESS]"
type input "75088"
type input "[PERSON_NAME]"
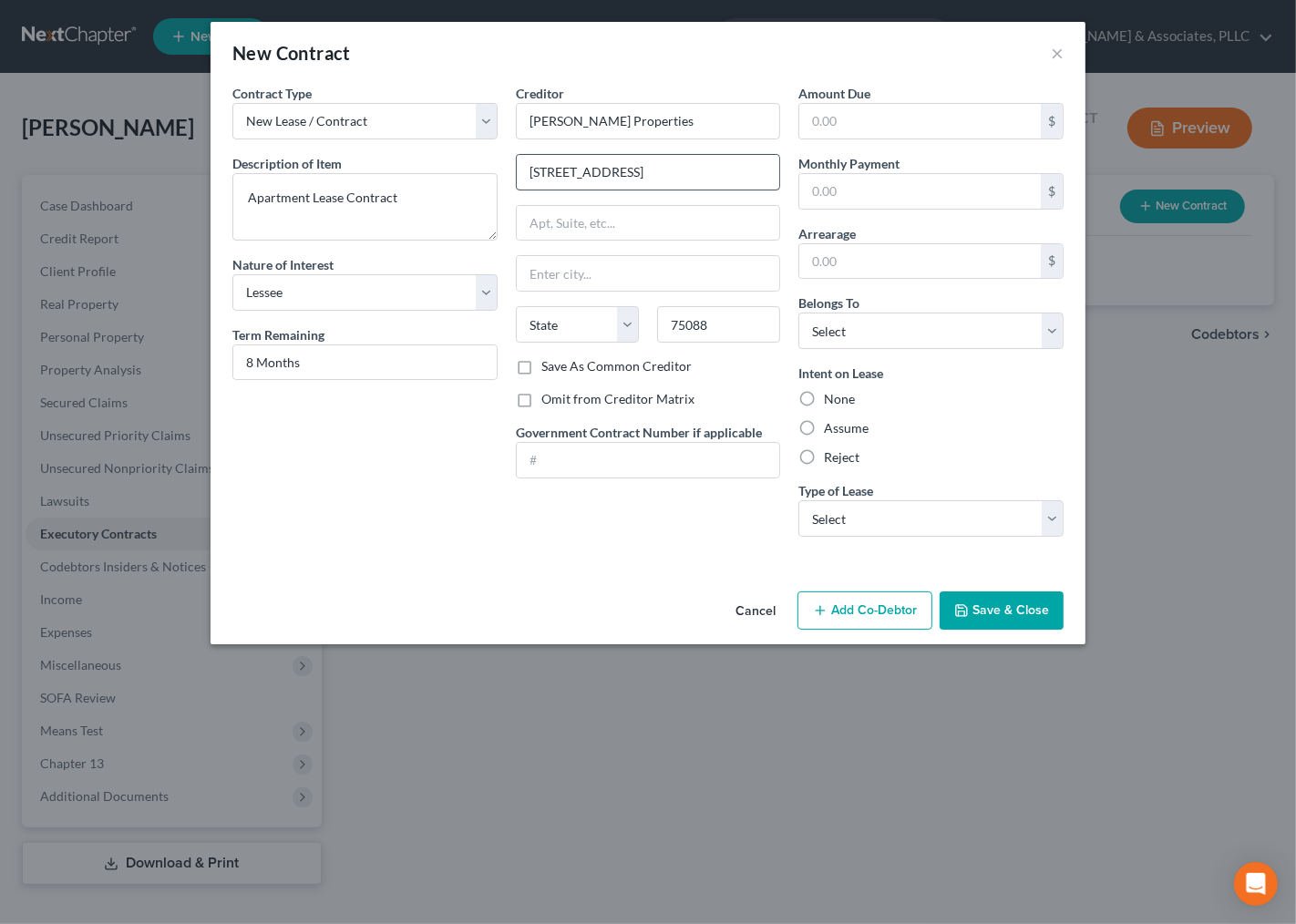
select select "45"
click at [630, 371] on label "Save As Common Creditor" at bounding box center [617, 366] width 151 height 18
click at [560, 369] on input "Save As Common Creditor" at bounding box center [554, 363] width 12 height 12
checkbox input "true"
click at [896, 123] on input "text" at bounding box center [919, 121] width 241 height 35
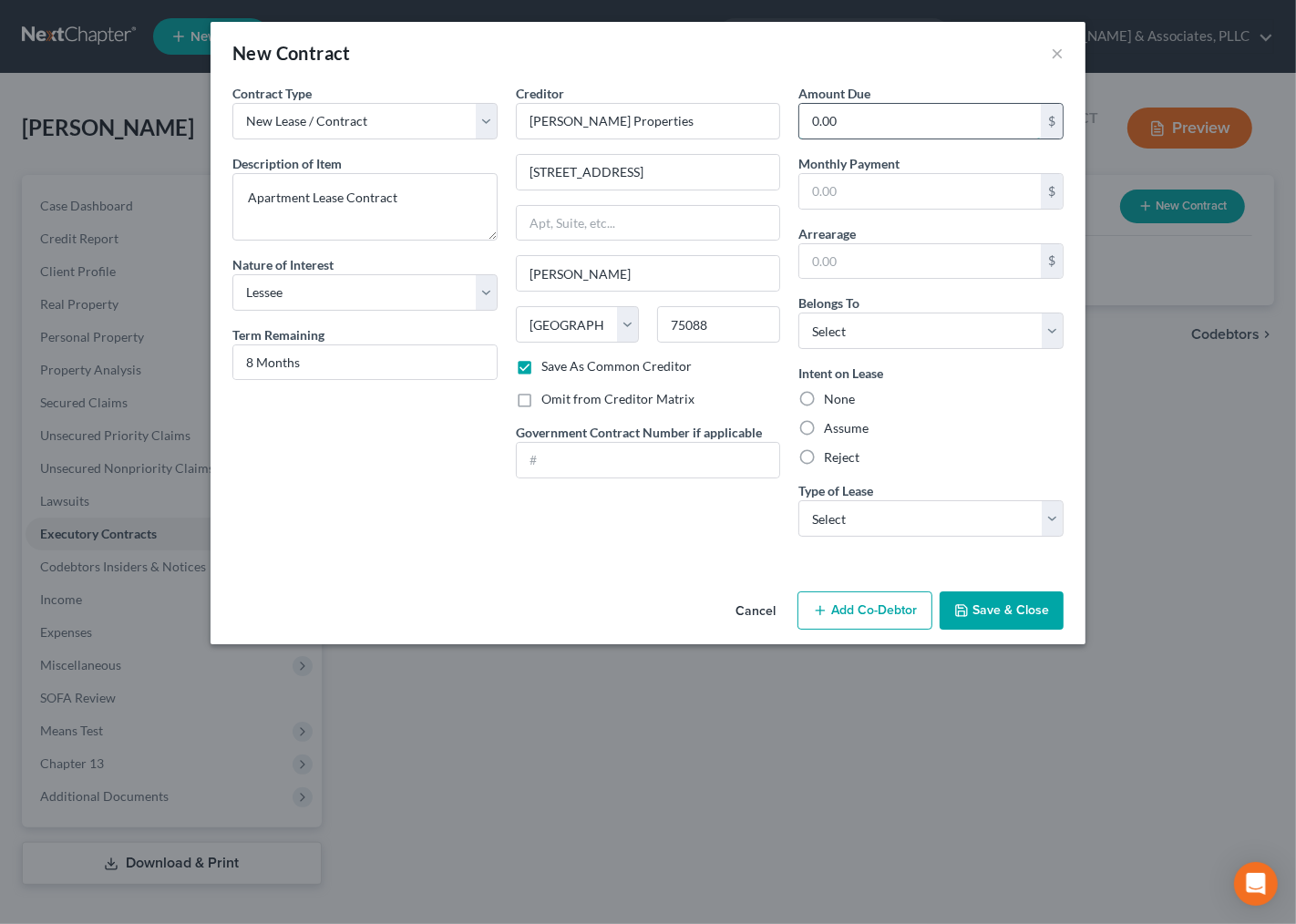
type input "0.00"
type input "2,089.00"
click at [899, 264] on input "text" at bounding box center [919, 261] width 241 height 35
type input "0.00"
click at [930, 345] on select "Select Debtor 1 Only Debtor 2 Only Debtor 1 And Debtor 2 Only At Least One Of T…" at bounding box center [931, 330] width 265 height 36
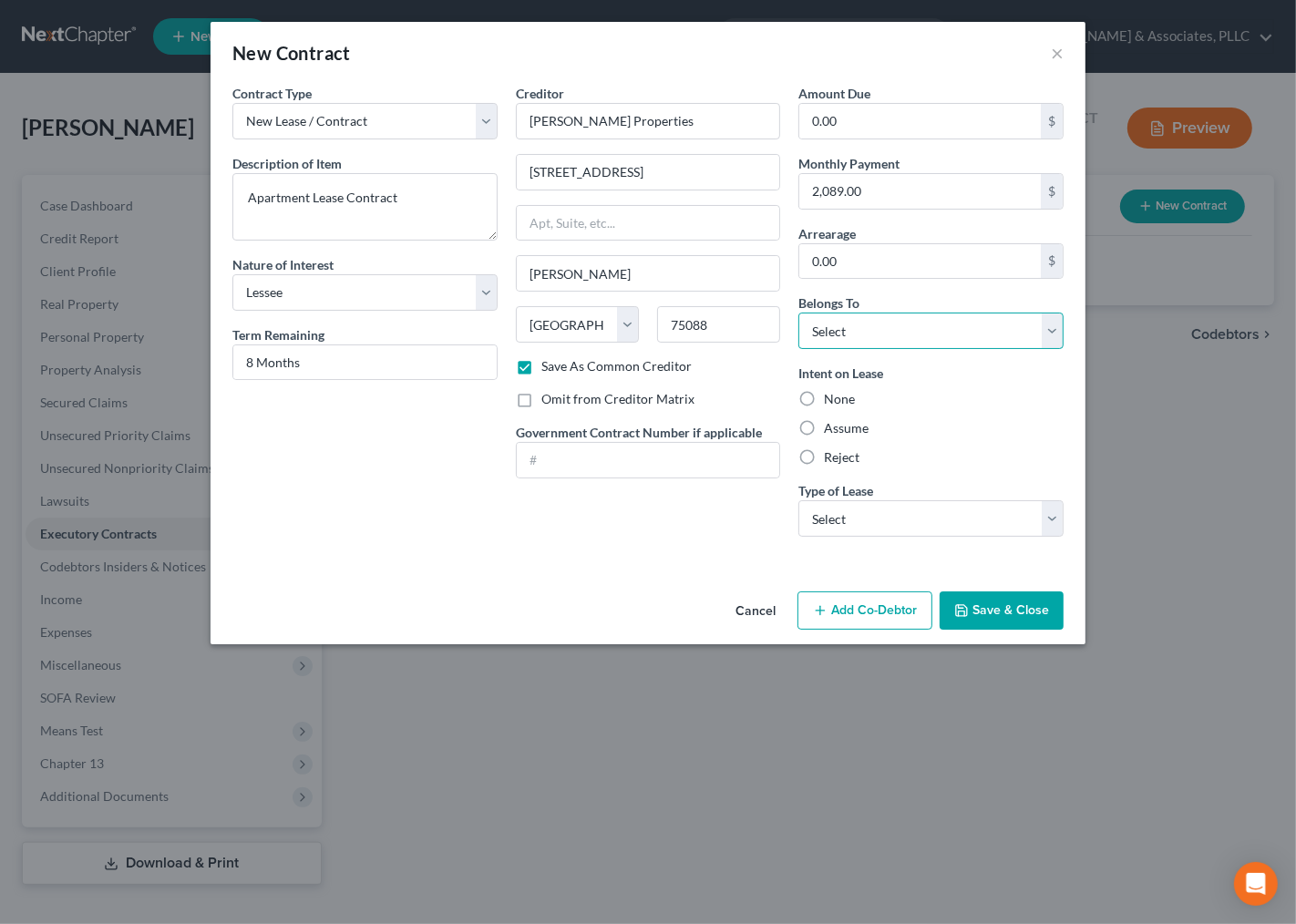
select select "3"
click at [798, 312] on select "Select Debtor 1 Only Debtor 2 Only Debtor 1 And Debtor 2 Only At Least One Of T…" at bounding box center [931, 330] width 265 height 36
click at [840, 431] on label "Assume" at bounding box center [846, 427] width 44 height 18
click at [840, 431] on input "Assume" at bounding box center [837, 425] width 12 height 12
radio input "true"
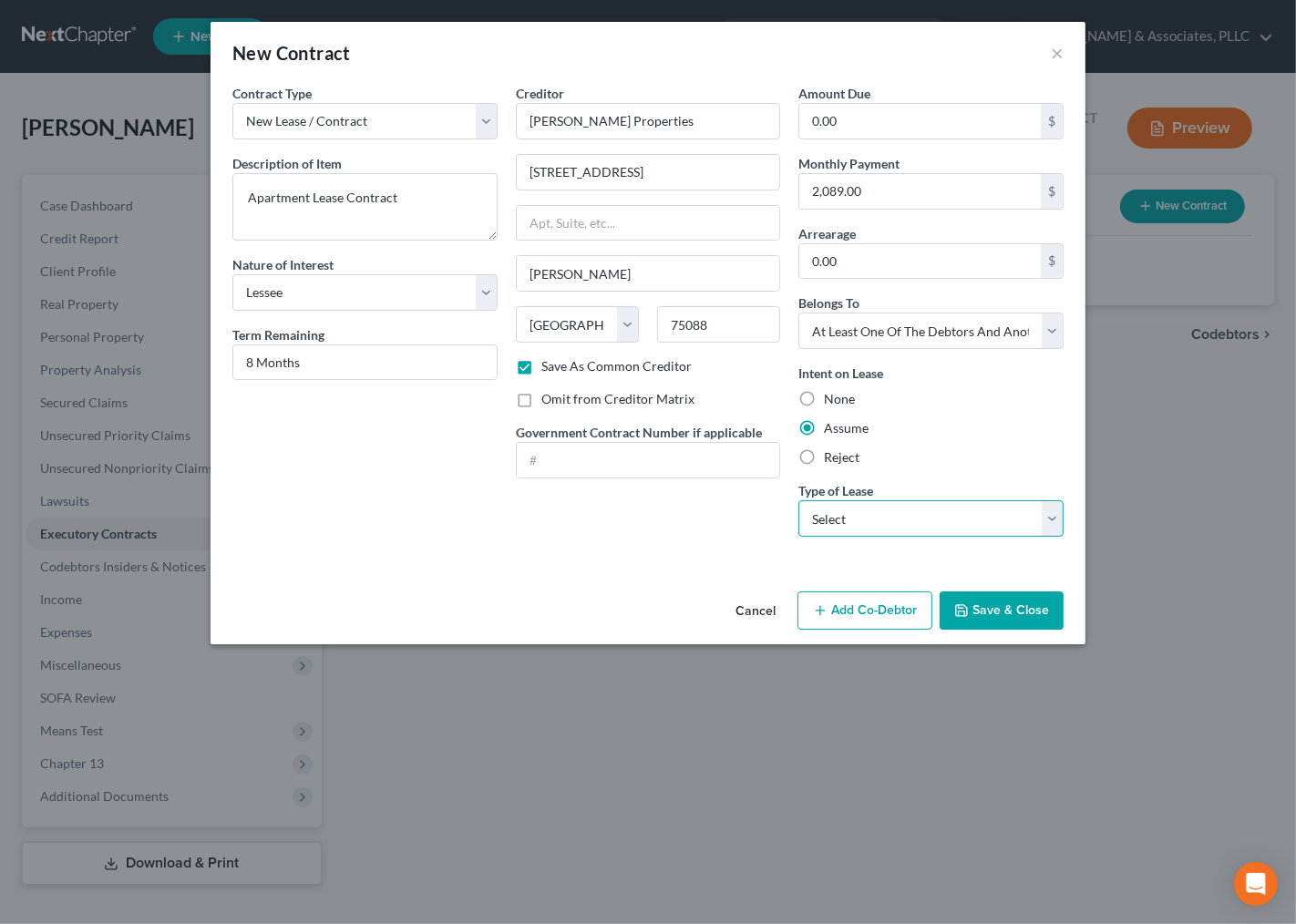
click at [866, 515] on select "Select Real Estate Car Other" at bounding box center [931, 519] width 265 height 36
select select "0"
click at [798, 500] on select "Select Real Estate Car Other" at bounding box center [931, 519] width 265 height 36
click at [1001, 606] on button "Save & Close" at bounding box center [1001, 611] width 124 height 38
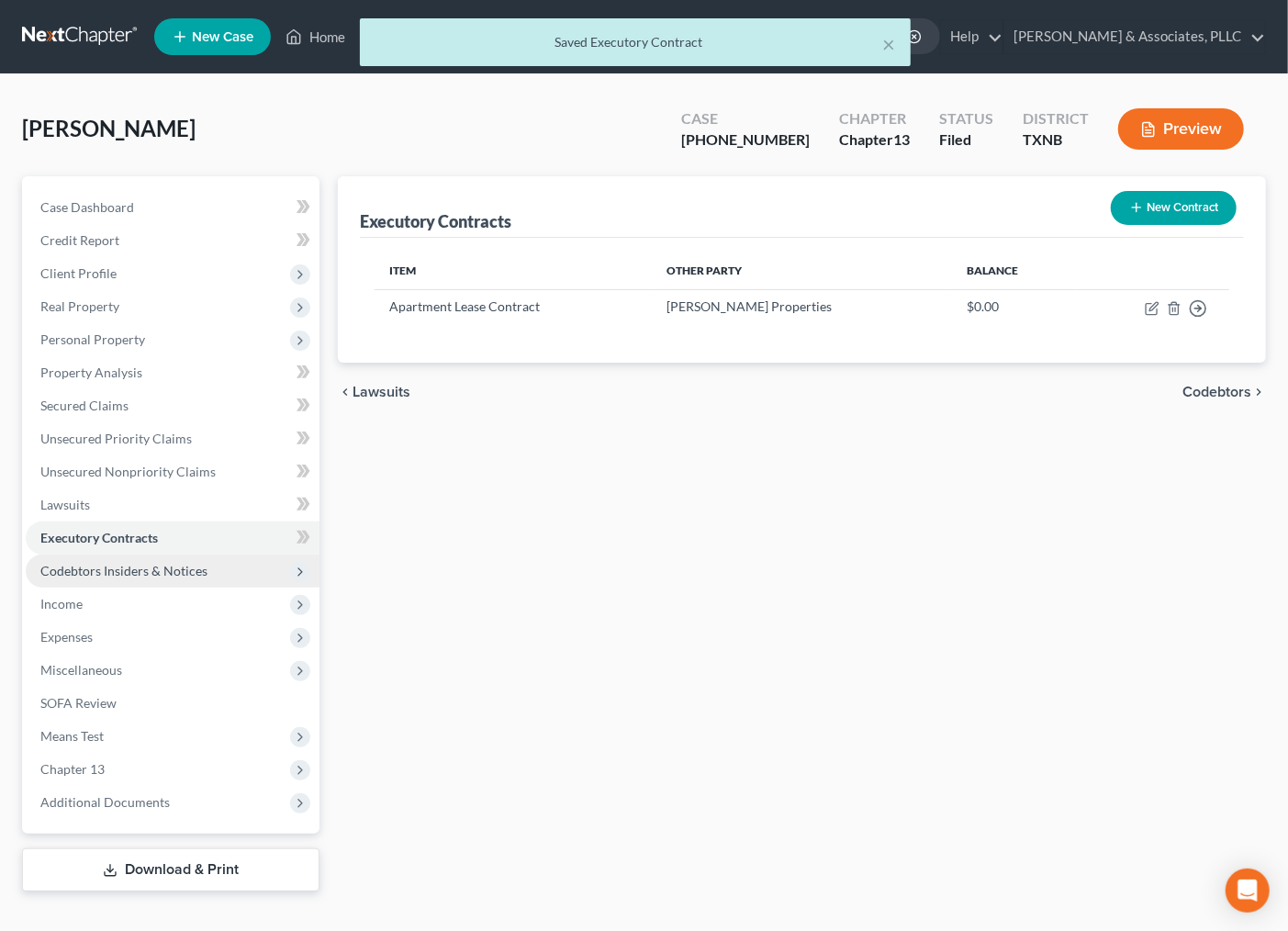
drag, startPoint x: 689, startPoint y: 510, endPoint x: 75, endPoint y: 556, distance: 615.7
click at [665, 510] on div "Executory Contracts New Contract Item Other Party Balance Apartment Lease Contr…" at bounding box center [802, 533] width 946 height 715
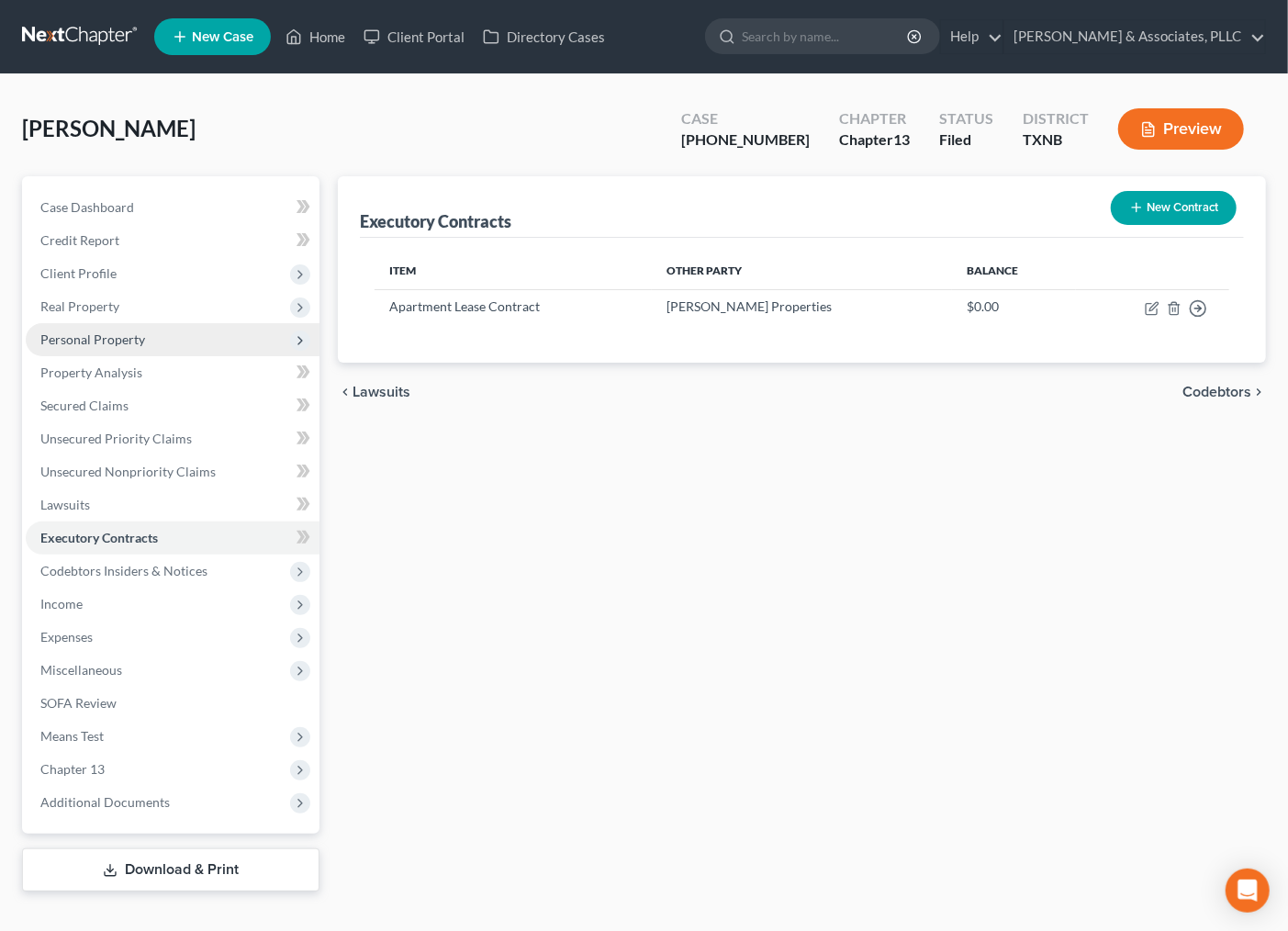
click at [86, 336] on span "Personal Property" at bounding box center [93, 339] width 105 height 15
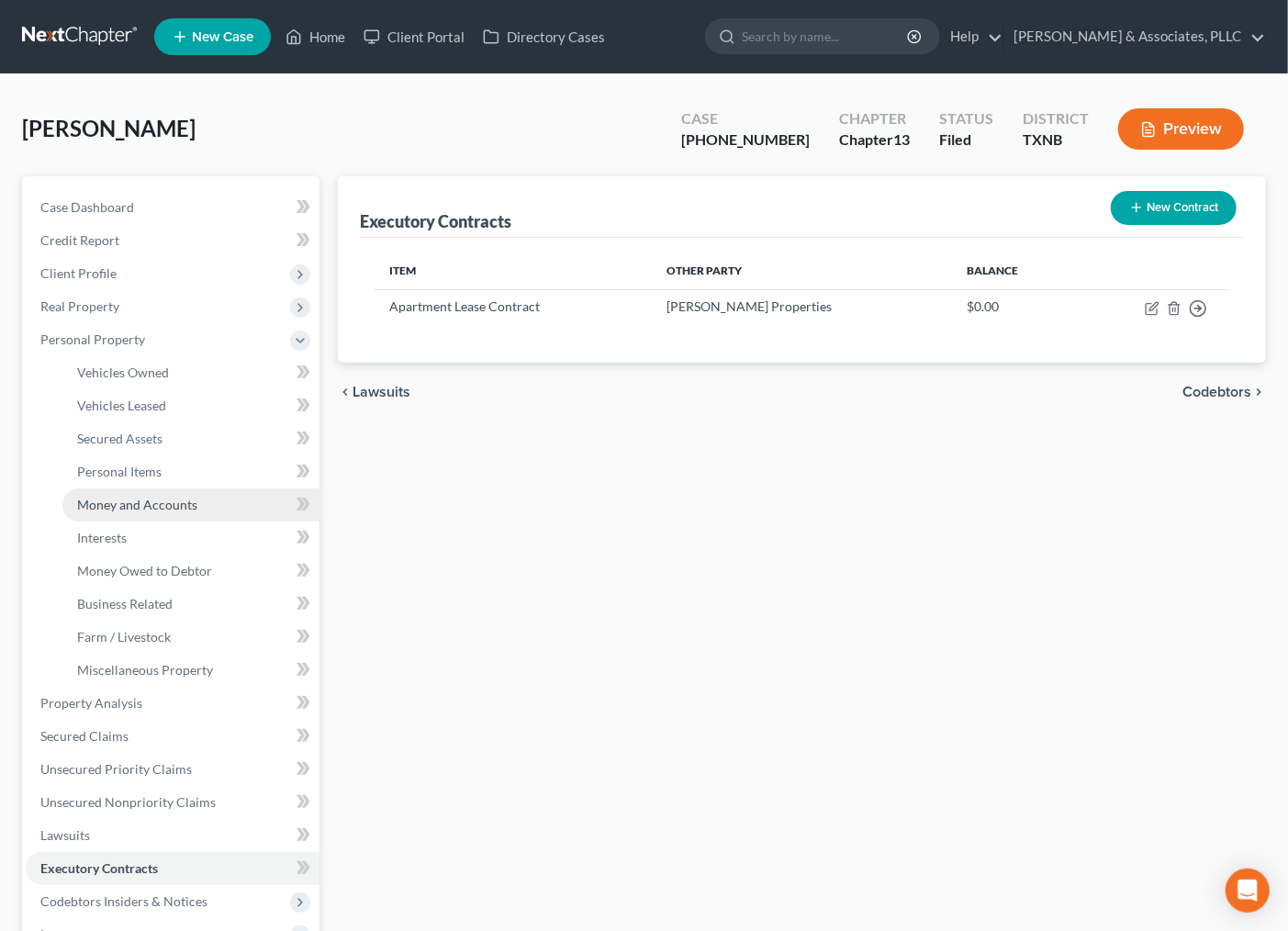
click at [107, 501] on span "Money and Accounts" at bounding box center [137, 504] width 120 height 15
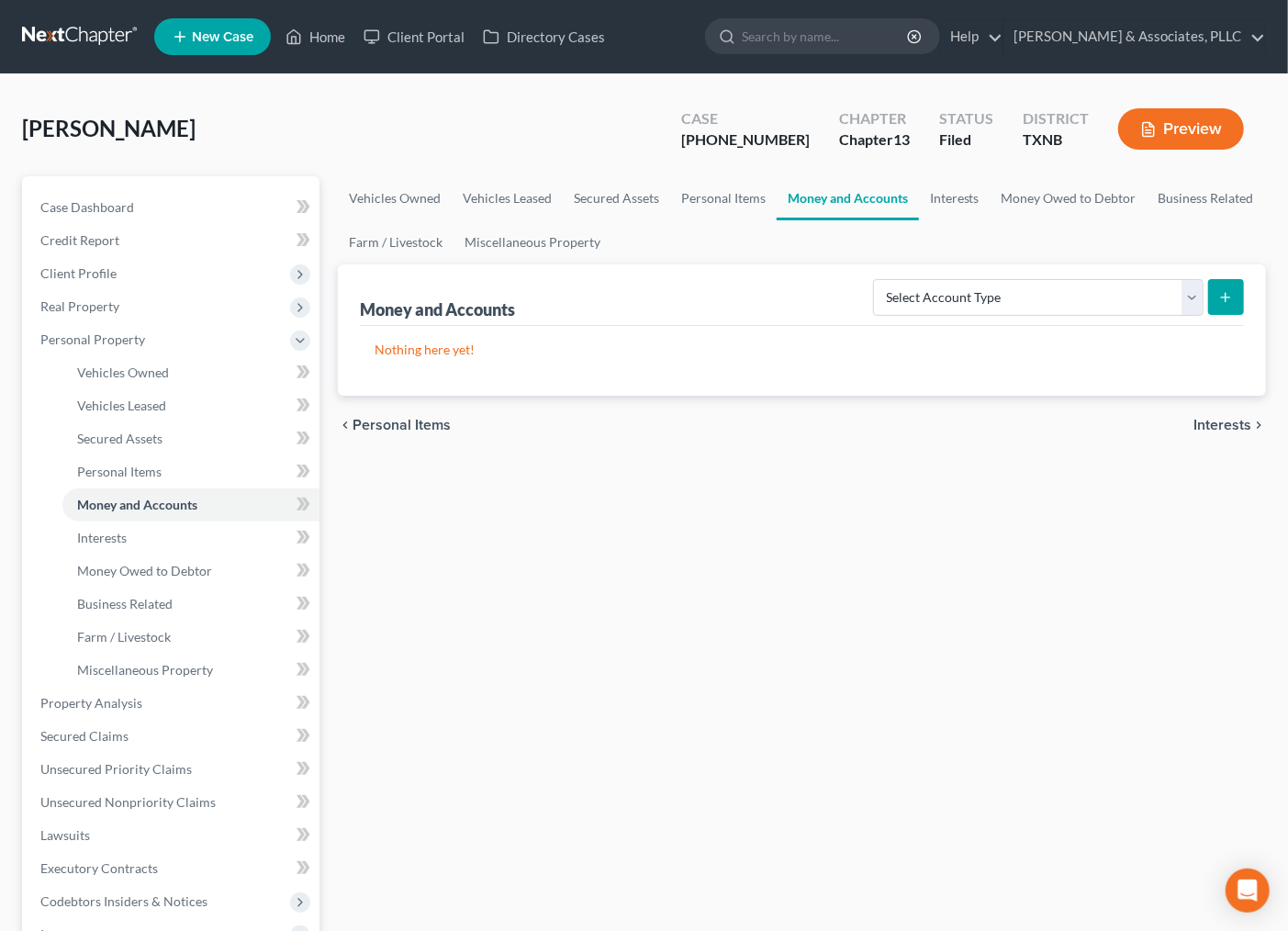
click at [1236, 304] on button "submit" at bounding box center [1225, 296] width 36 height 36
click at [931, 316] on div "Select Account Type Brokerage Cash on Hand Certificates of Deposit Checking Acc…" at bounding box center [1055, 296] width 378 height 48
drag, startPoint x: 931, startPoint y: 299, endPoint x: 925, endPoint y: 310, distance: 12.5
click at [931, 299] on select "Select Account Type Brokerage Cash on Hand Certificates of Deposit Checking Acc…" at bounding box center [1038, 297] width 331 height 37
click at [877, 279] on select "Select Account Type Brokerage Cash on Hand Certificates of Deposit Checking Acc…" at bounding box center [1038, 297] width 331 height 37
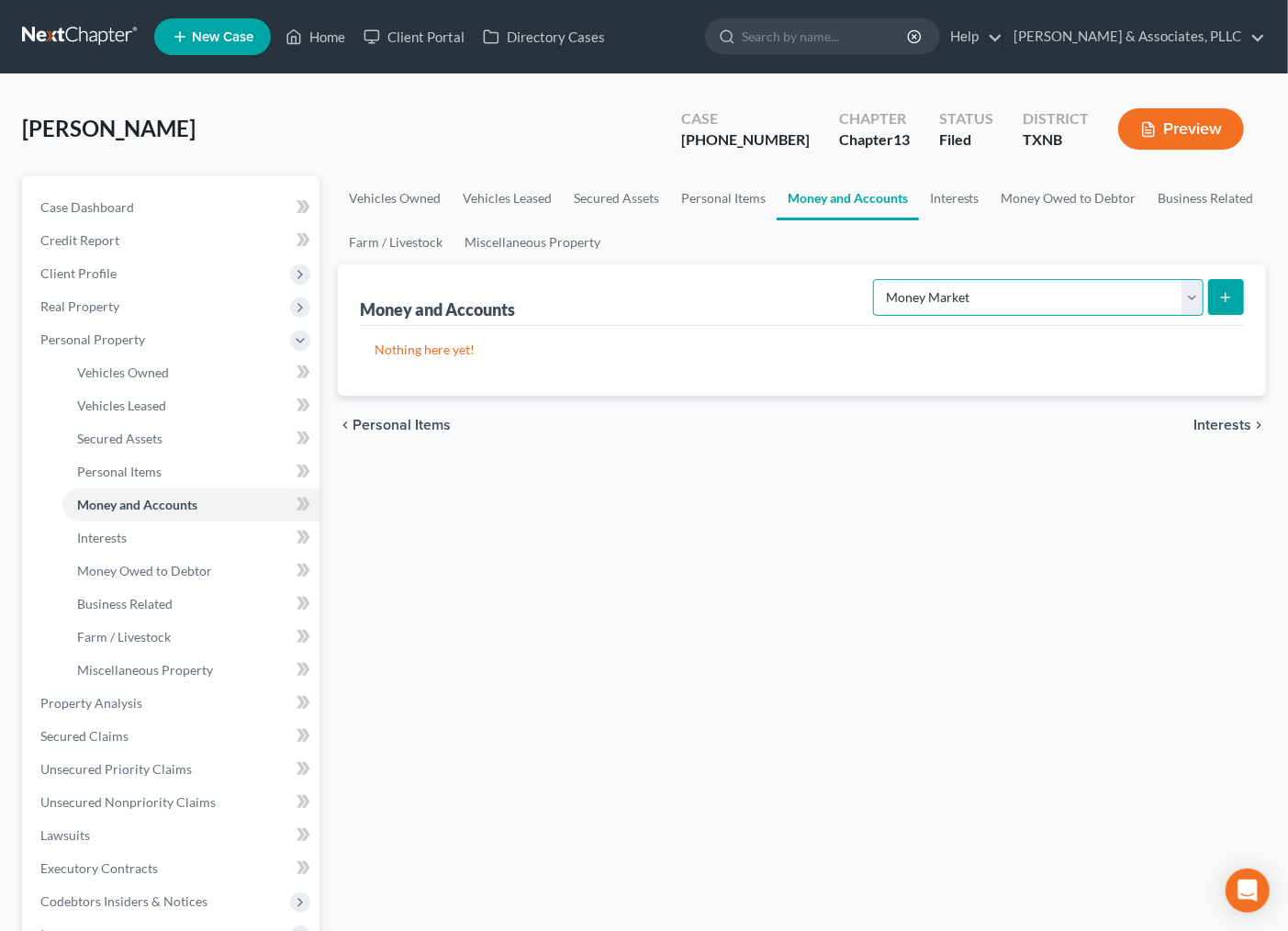
drag, startPoint x: 1003, startPoint y: 298, endPoint x: 994, endPoint y: 311, distance: 15.8
click at [1003, 298] on select "Select Account Type Brokerage Cash on Hand Certificates of Deposit Checking Acc…" at bounding box center [1038, 297] width 331 height 37
select select "checking"
click at [877, 279] on select "Select Account Type Brokerage Cash on Hand Certificates of Deposit Checking Acc…" at bounding box center [1038, 297] width 331 height 37
click at [1222, 292] on icon "submit" at bounding box center [1225, 297] width 15 height 15
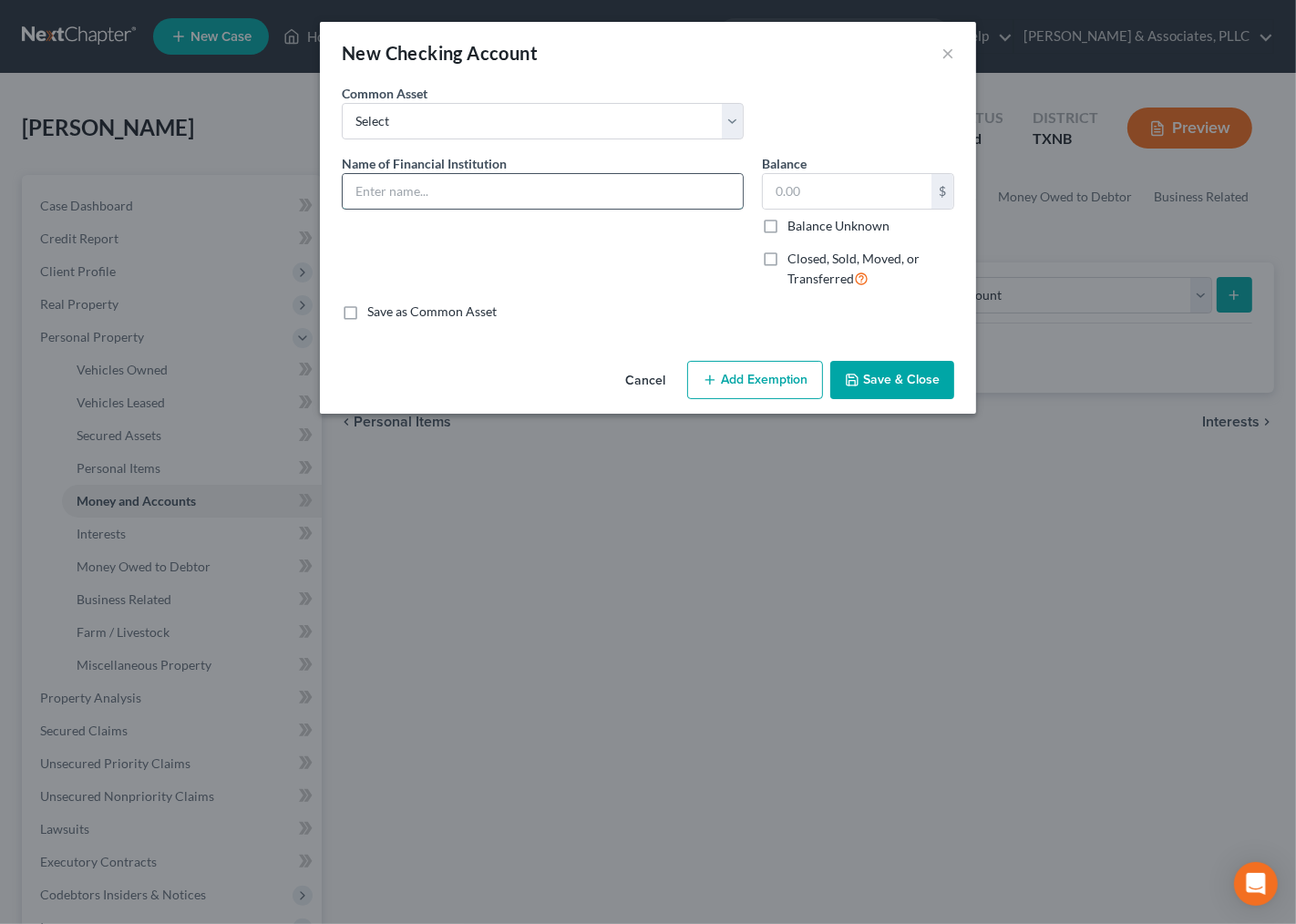
click at [392, 187] on input "text" at bounding box center [543, 191] width 400 height 35
type input "Capital One Acc***8607"
type input "5"
type input "1.00"
click at [893, 382] on button "Save & Close" at bounding box center [892, 380] width 124 height 38
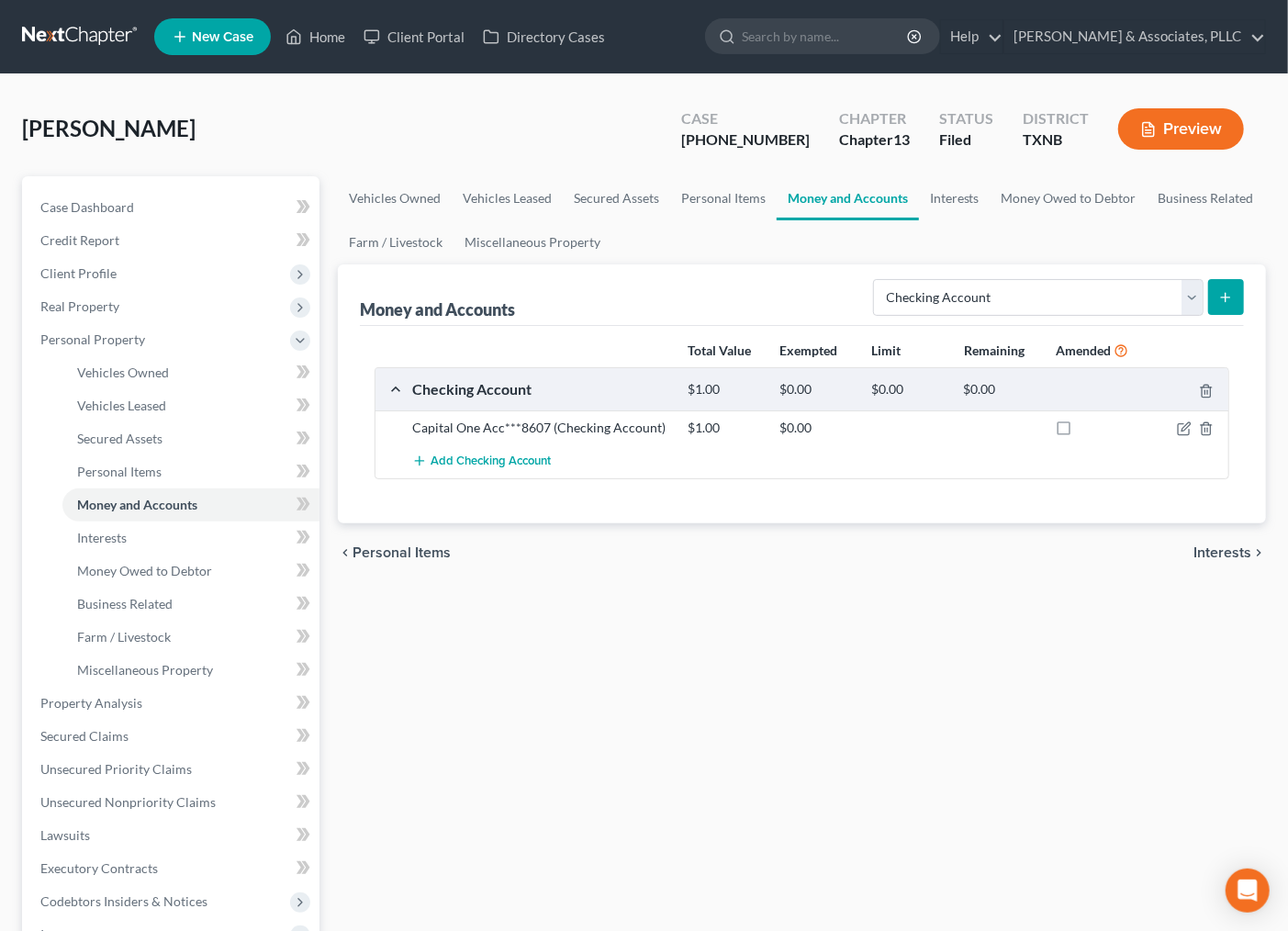
click at [1223, 304] on icon "submit" at bounding box center [1225, 297] width 15 height 15
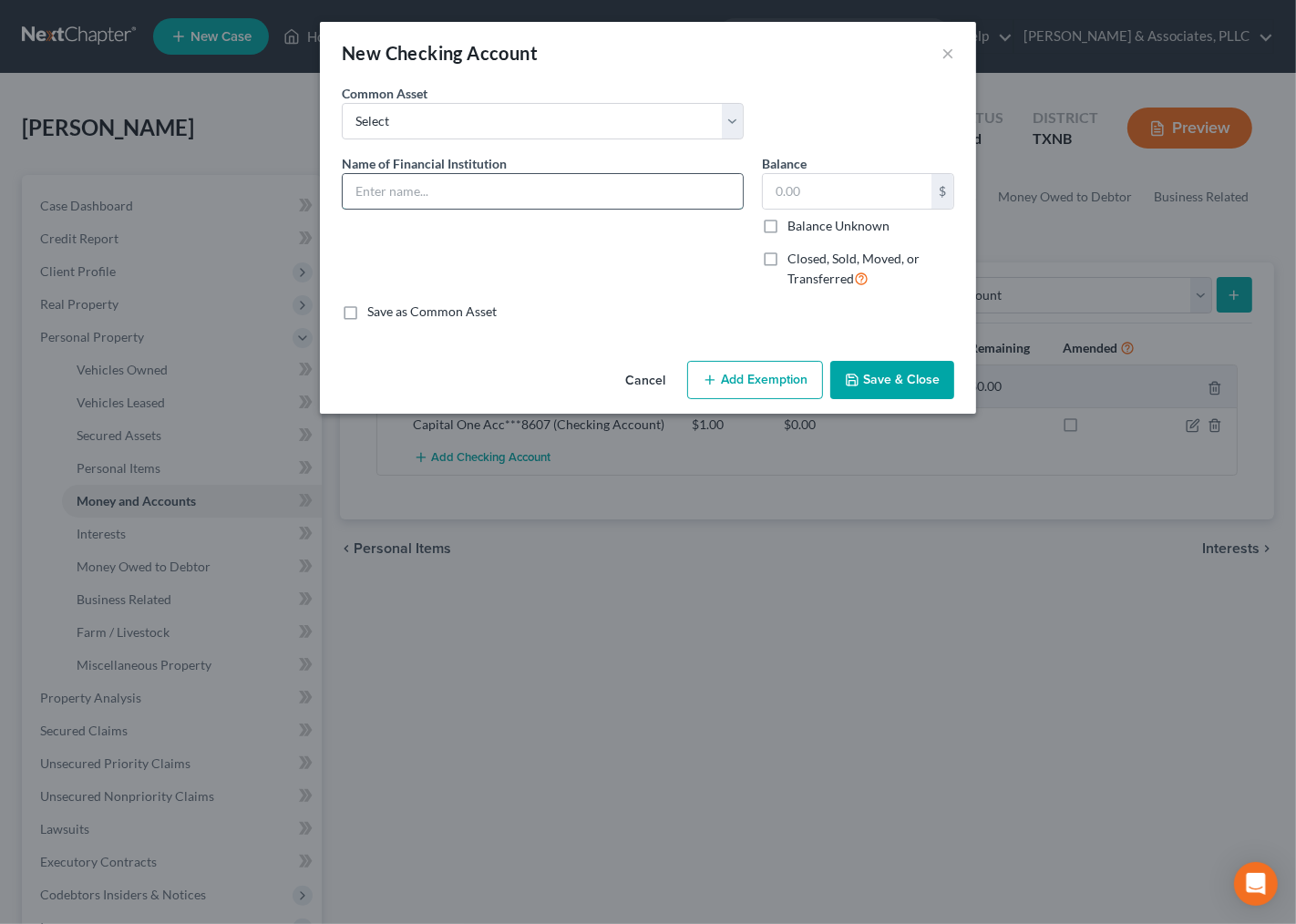
drag, startPoint x: 577, startPoint y: 173, endPoint x: 575, endPoint y: 184, distance: 11.2
click at [577, 174] on input "text" at bounding box center [543, 191] width 400 height 35
type input "BOA Acc*****5477"
type input "420.00"
click at [879, 389] on button "Save & Close" at bounding box center [892, 380] width 124 height 38
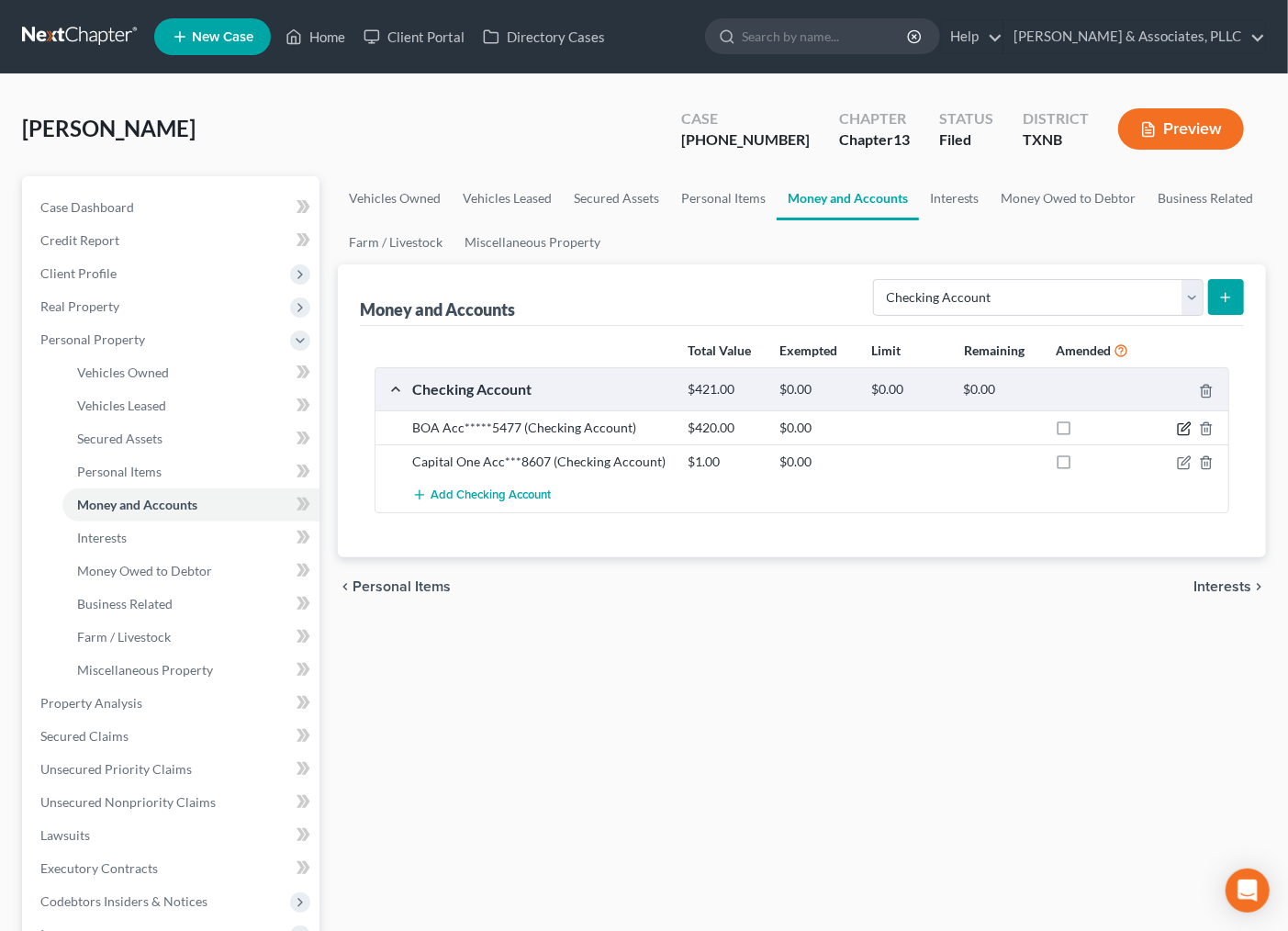
click at [1186, 430] on icon "button" at bounding box center [1183, 428] width 15 height 15
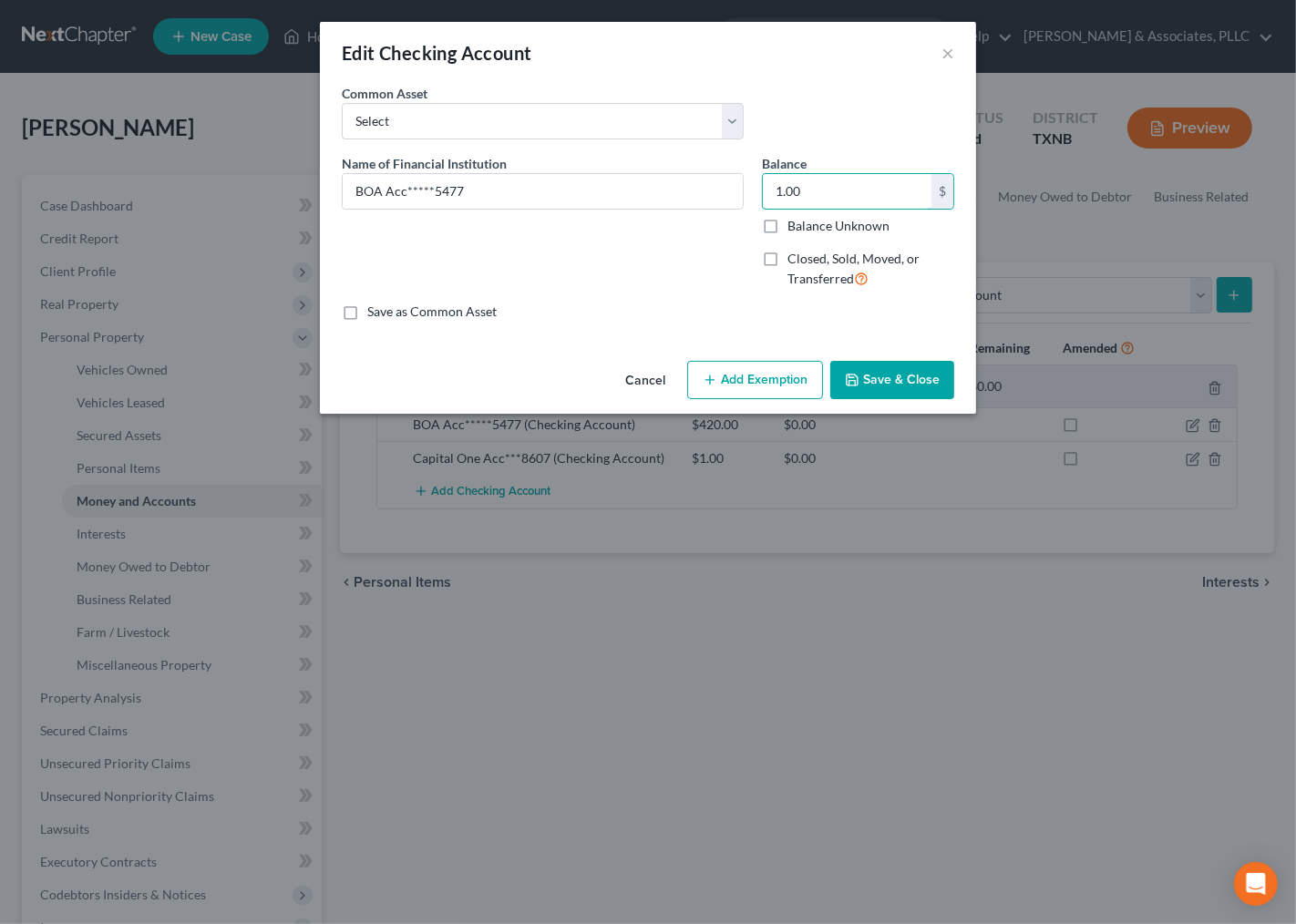
type input "1.00"
drag, startPoint x: 941, startPoint y: 377, endPoint x: 767, endPoint y: 362, distance: 174.6
click at [941, 377] on button "Save & Close" at bounding box center [892, 380] width 124 height 38
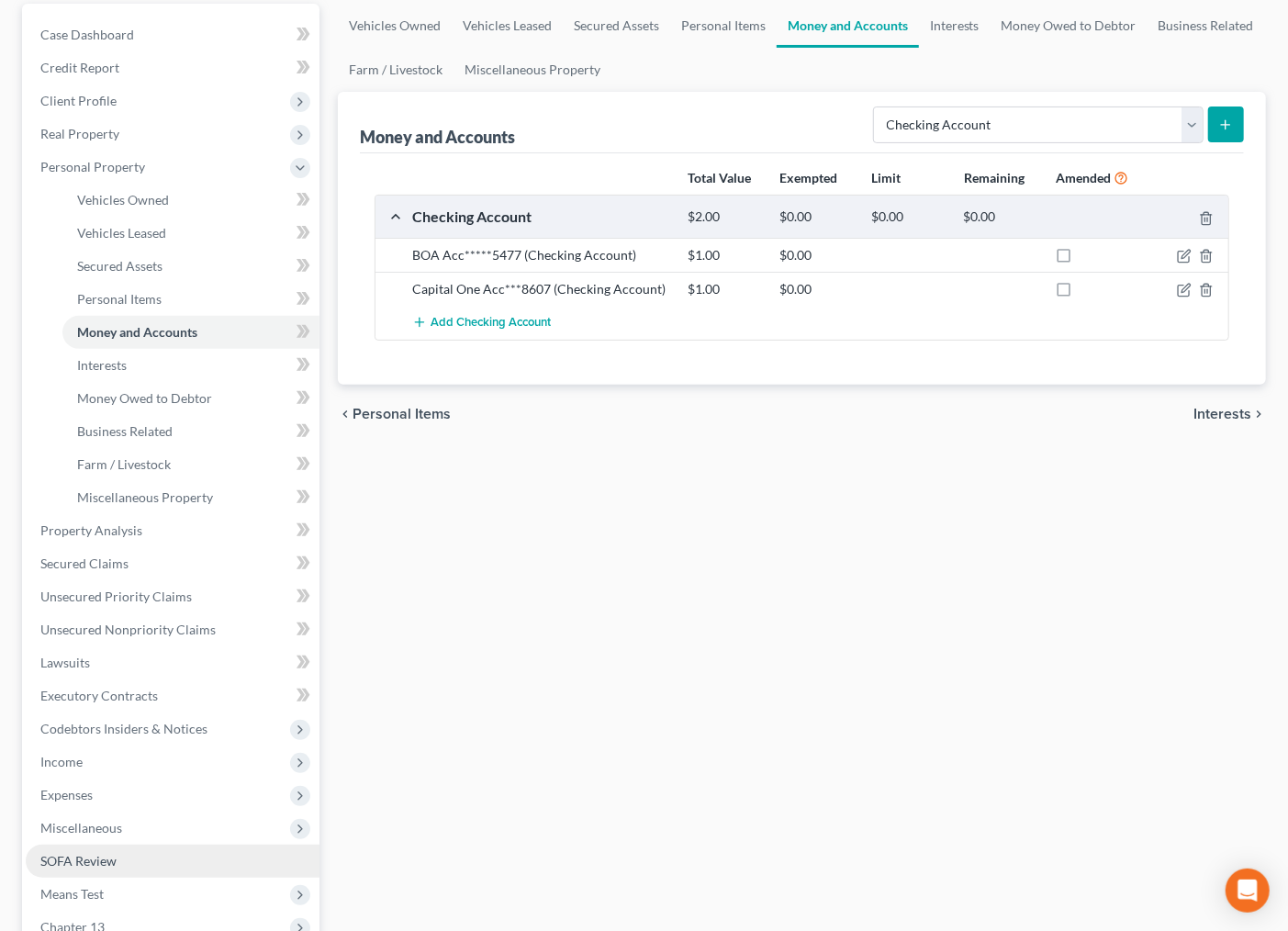
scroll to position [204, 0]
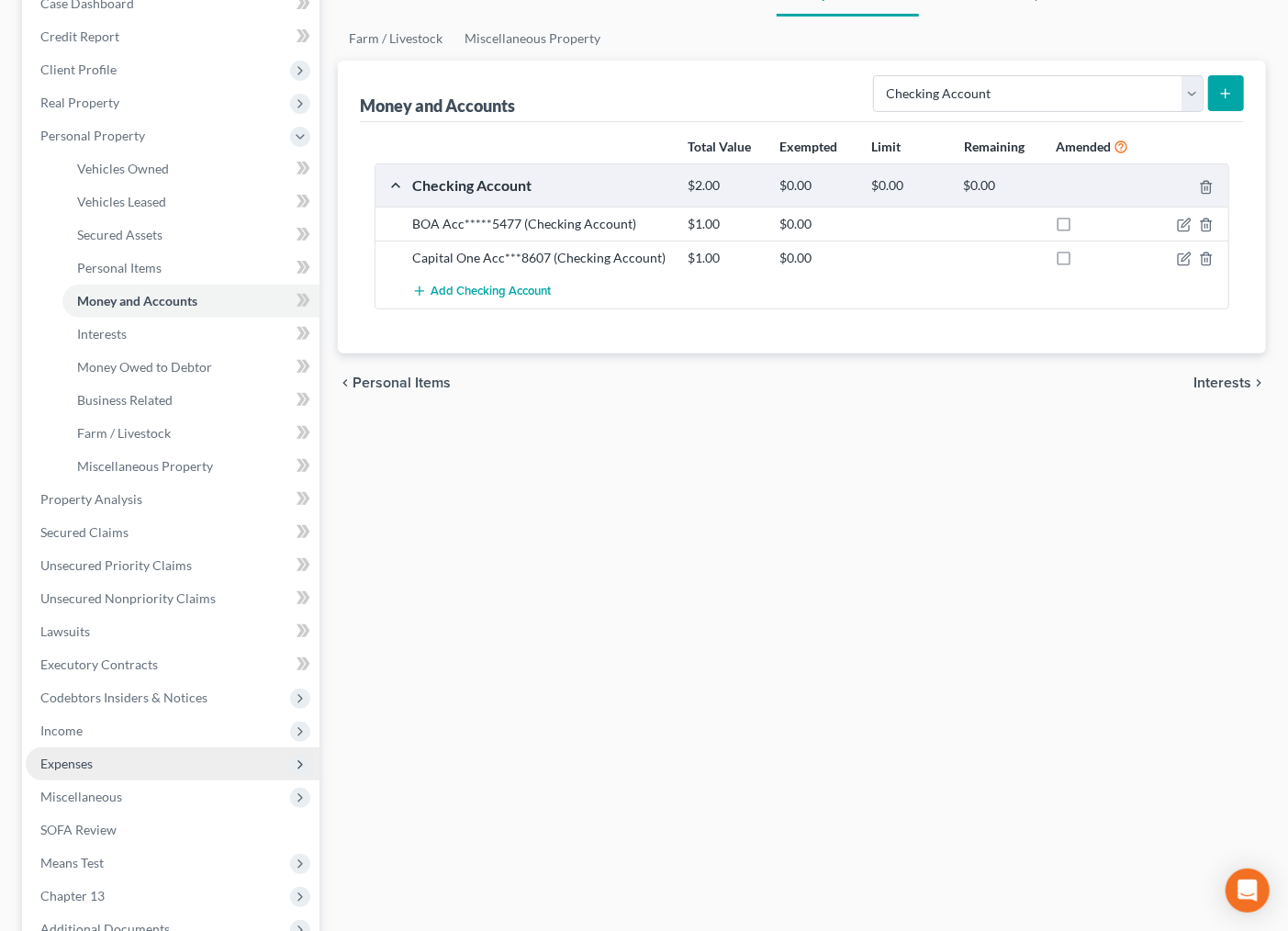
click at [79, 763] on span "Expenses" at bounding box center [67, 764] width 52 height 15
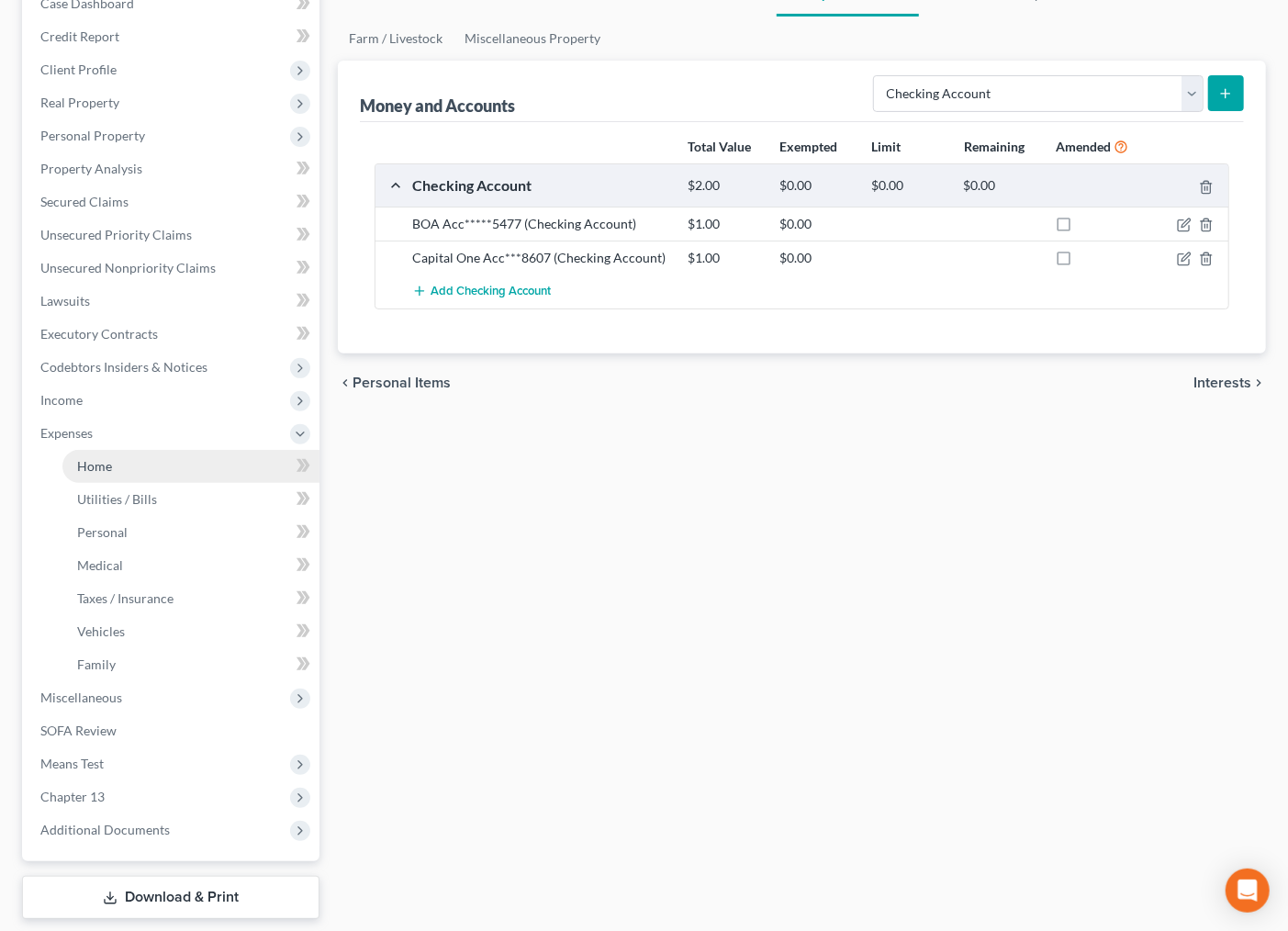
click at [104, 462] on span "Home" at bounding box center [95, 466] width 35 height 15
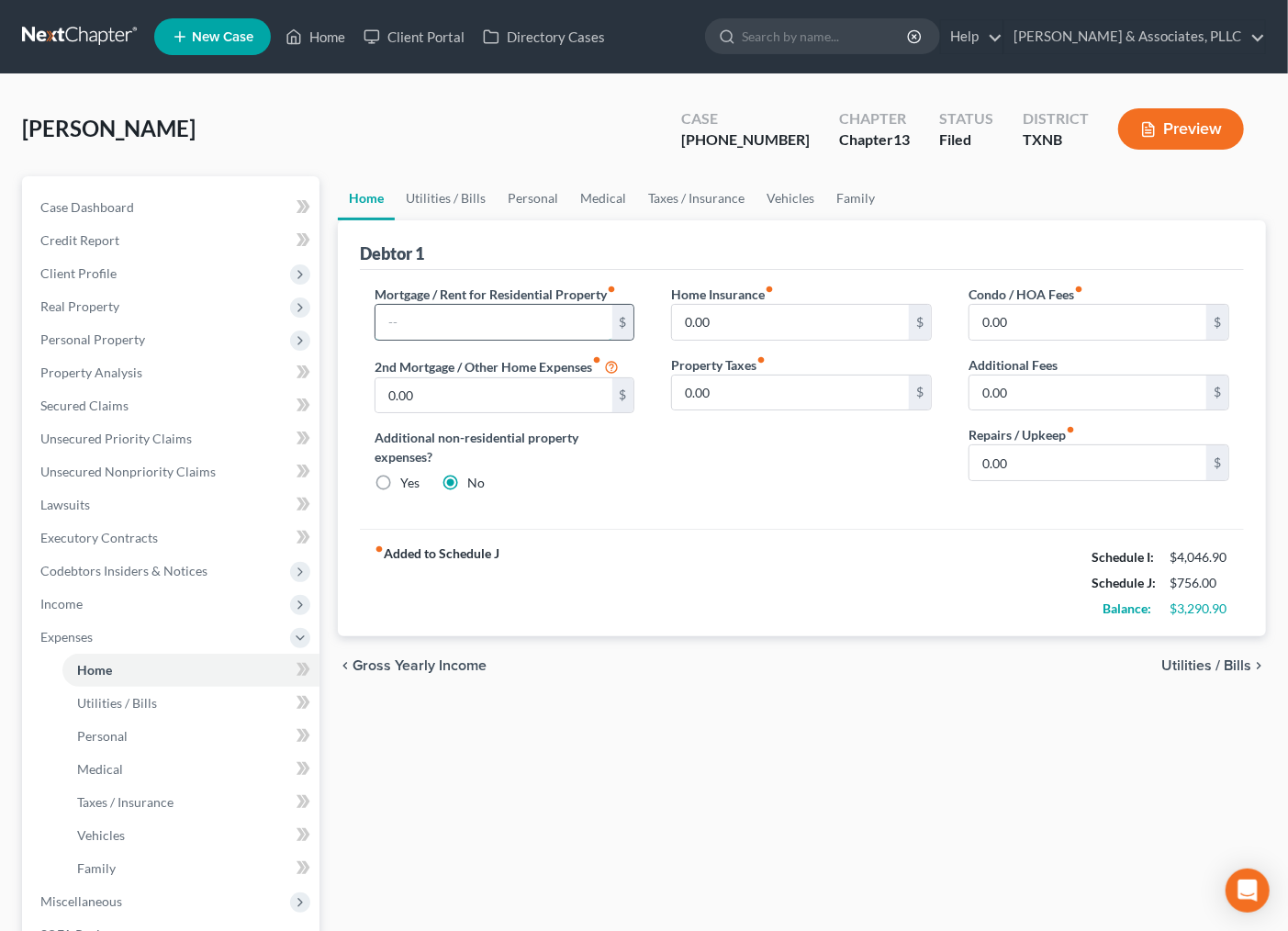
click at [492, 324] on input "text" at bounding box center [494, 322] width 237 height 35
type input "2,340.00"
click at [711, 316] on input "0.00" at bounding box center [790, 322] width 237 height 35
type input "55.00"
click at [455, 191] on link "Utilities / Bills" at bounding box center [445, 198] width 102 height 45
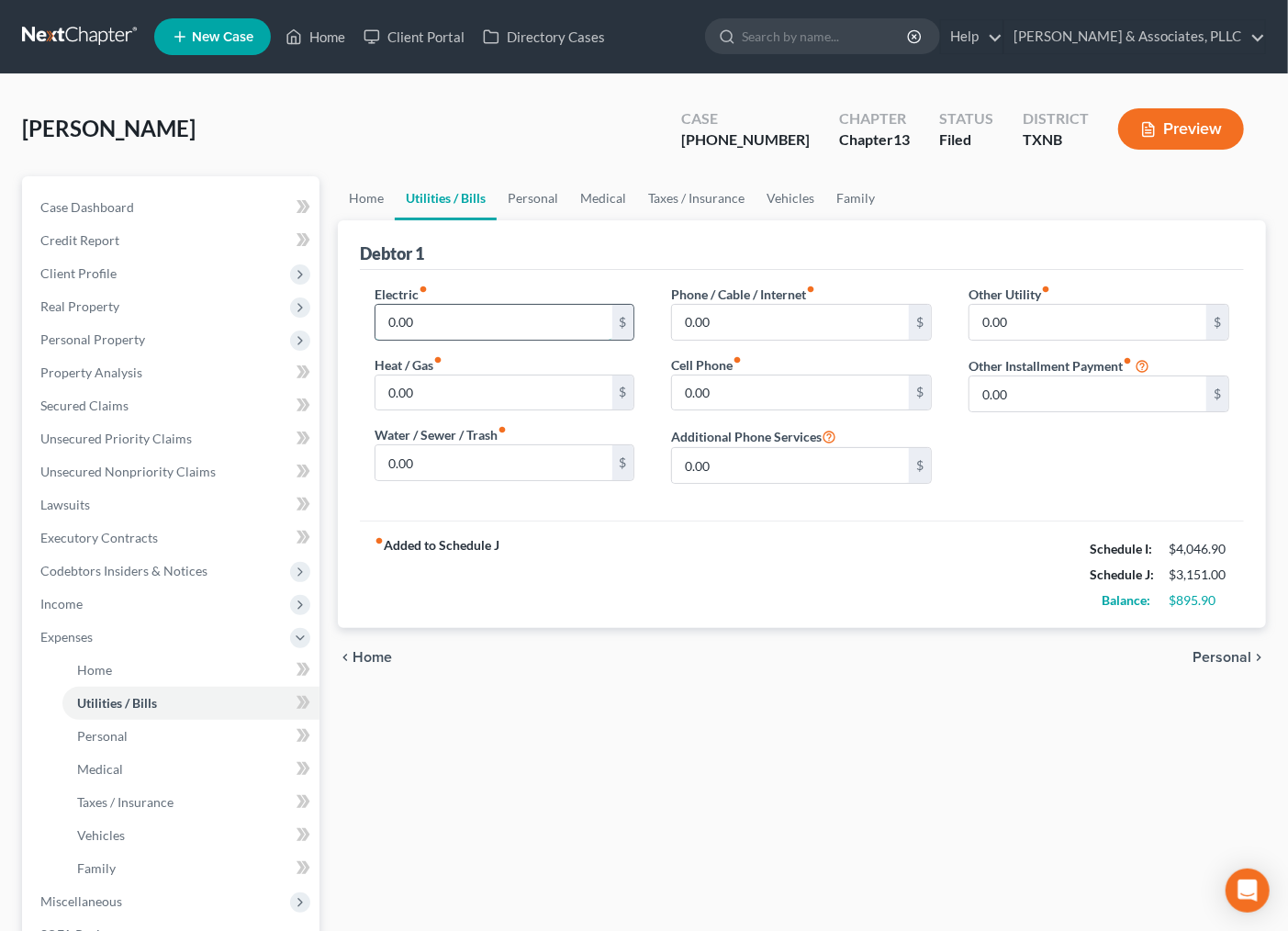
click at [446, 313] on input "0.00" at bounding box center [494, 322] width 237 height 35
type input "250.00"
type input "30.00"
type input "350.00"
type input "191.00"
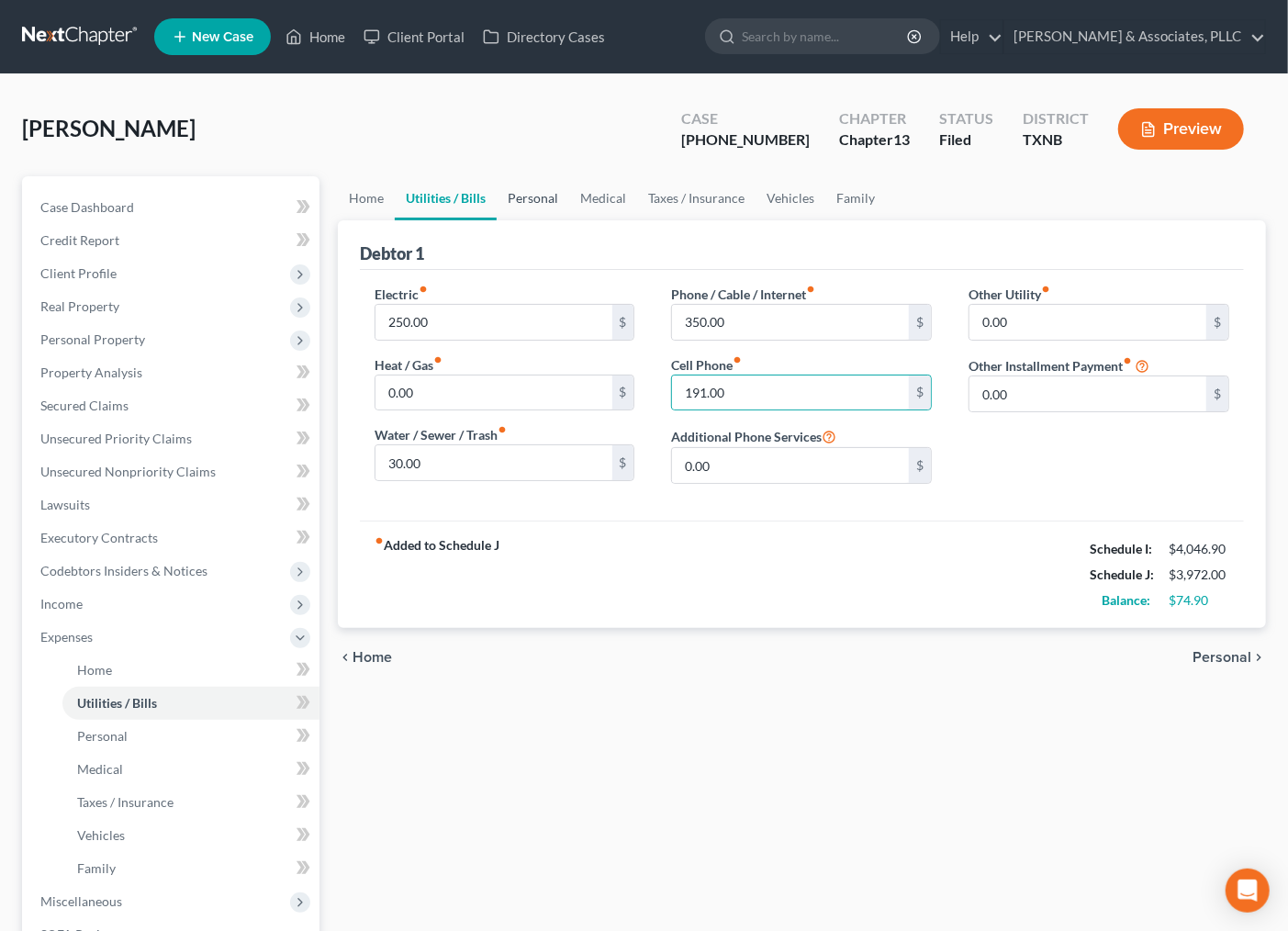
click at [554, 193] on link "Personal" at bounding box center [532, 198] width 73 height 45
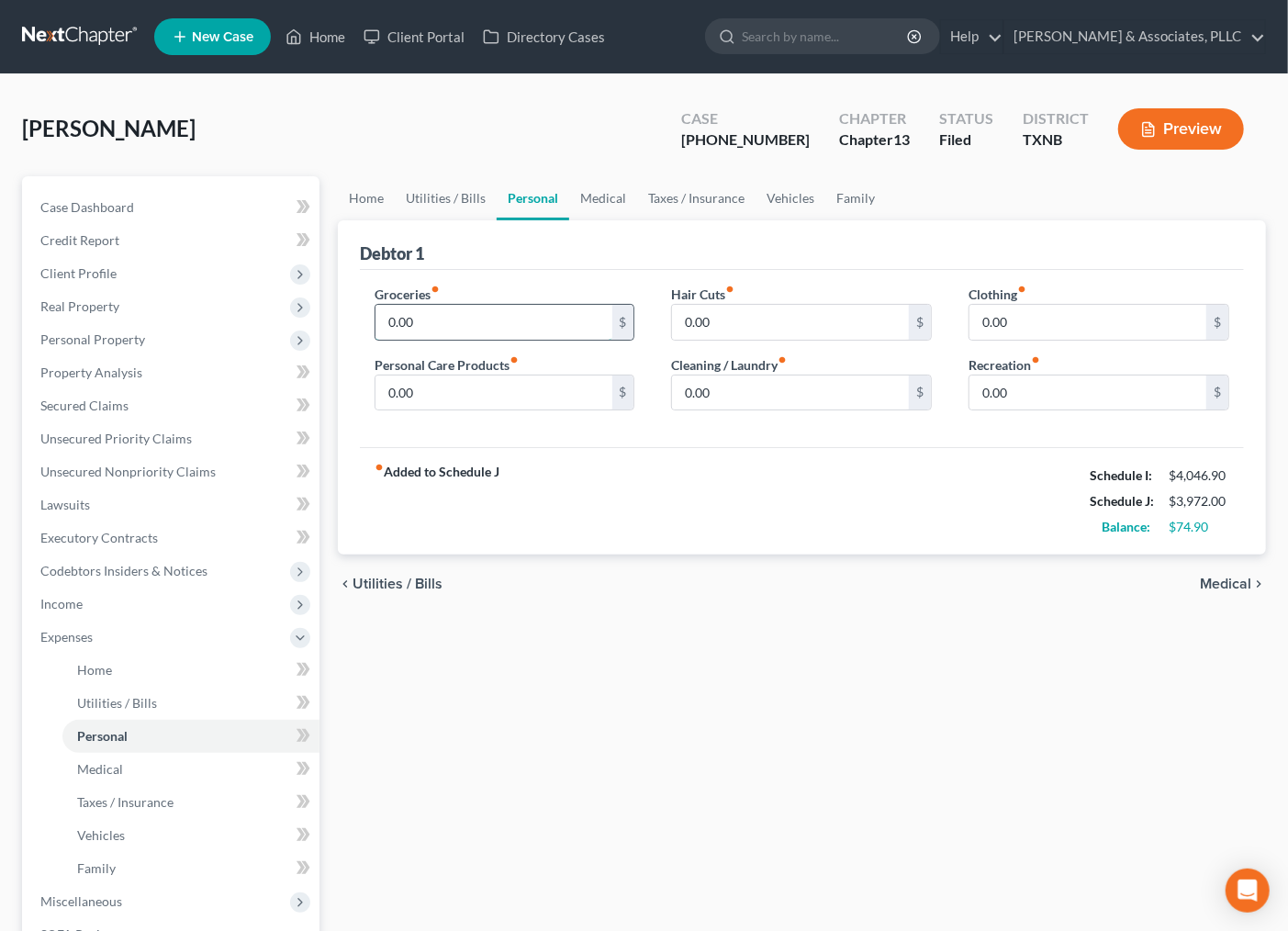
click at [500, 331] on input "0.00" at bounding box center [494, 322] width 237 height 35
type input "350.00"
click at [432, 405] on input "0.00" at bounding box center [494, 393] width 237 height 35
type input "150.00"
type input "1"
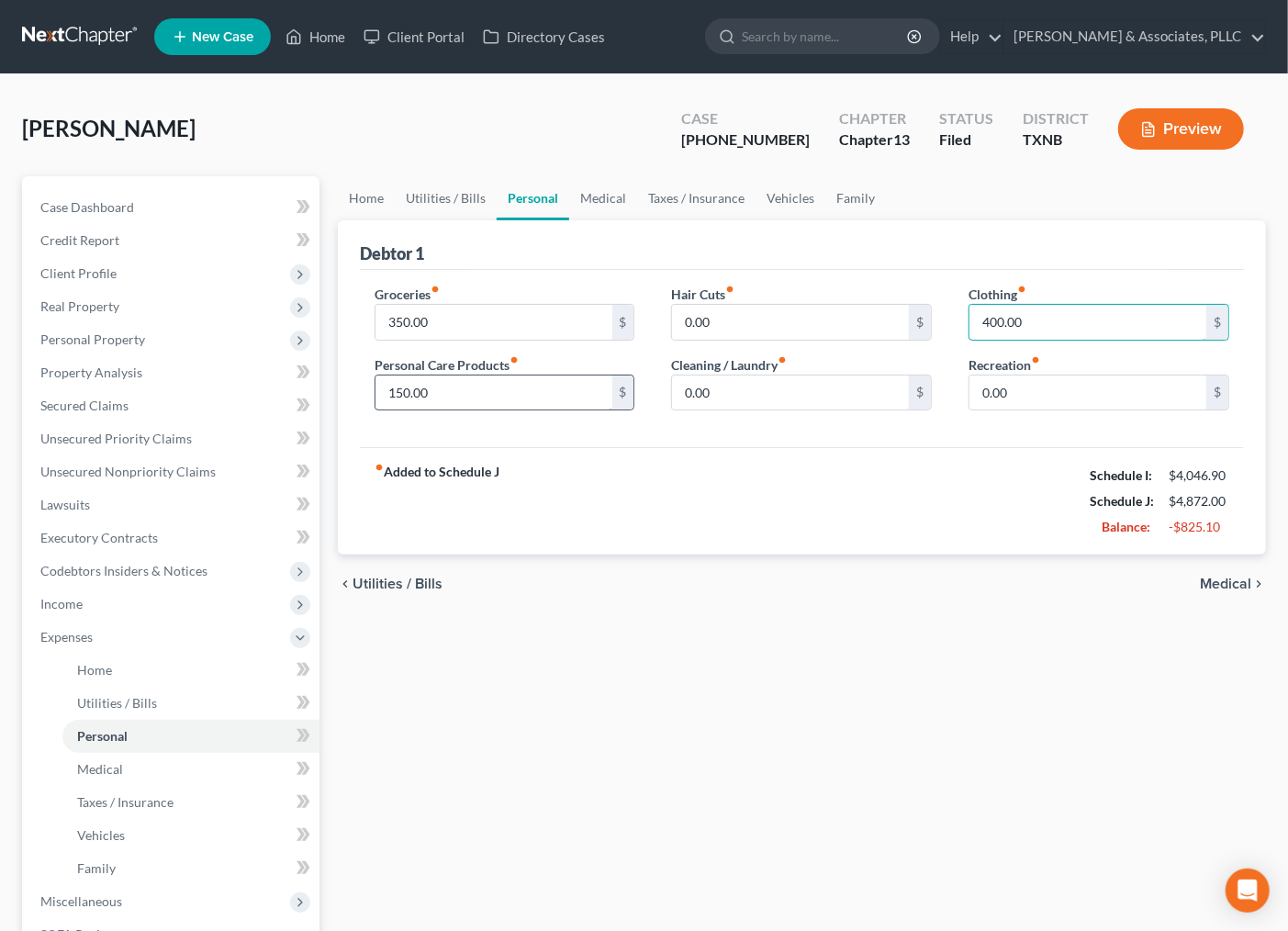
type input "400.00"
type input "150.00"
click at [1245, 577] on span "Medical" at bounding box center [1225, 584] width 51 height 15
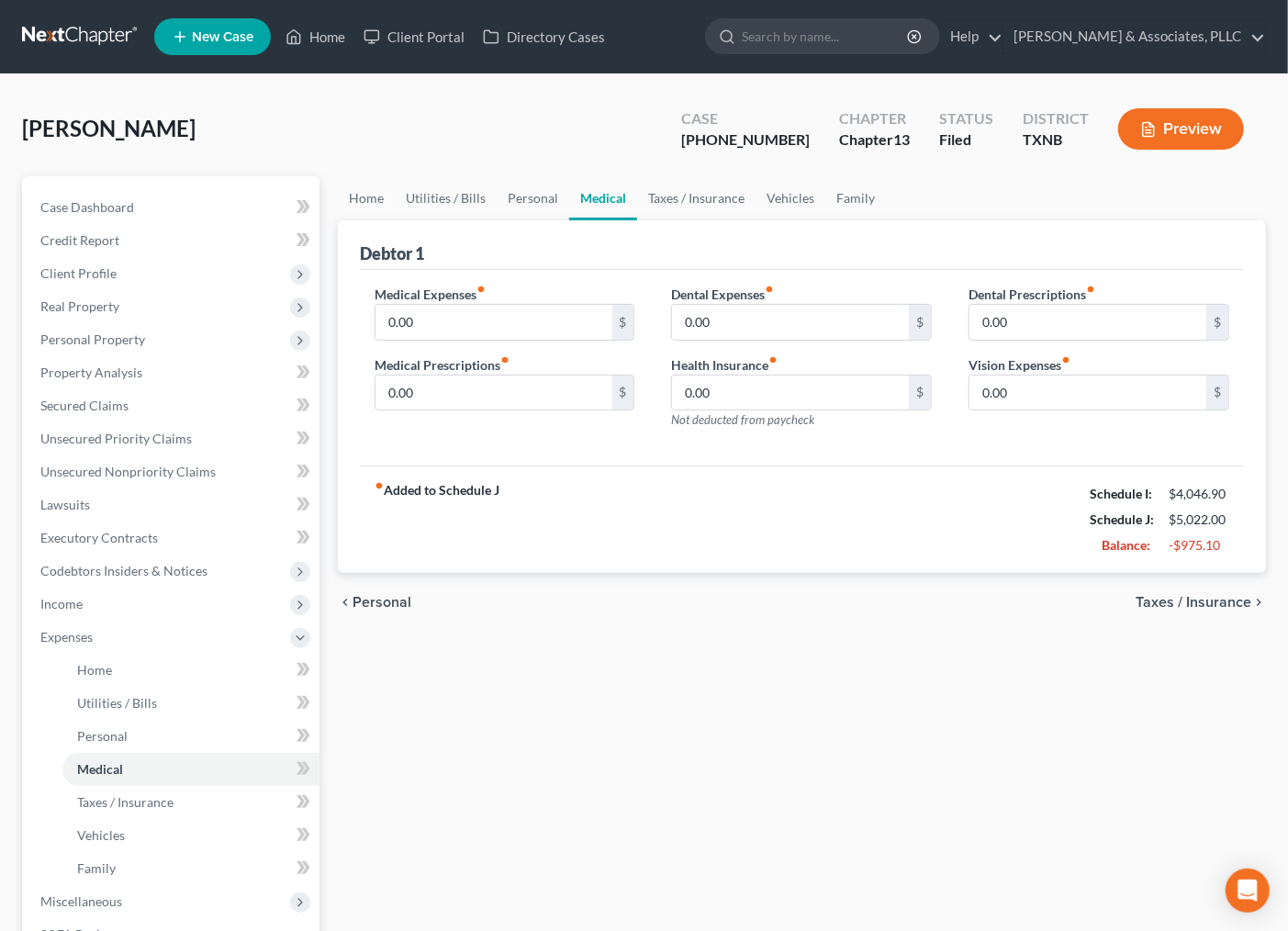
click at [986, 680] on div "Home Utilities / Bills Personal Medical Taxes / Insurance Vehicles Family Debto…" at bounding box center [802, 649] width 946 height 946
click at [1016, 406] on input "0.00" at bounding box center [1088, 393] width 237 height 35
drag, startPoint x: 1022, startPoint y: 402, endPoint x: 906, endPoint y: 390, distance: 116.6
click at [910, 390] on div "Medical Expenses fiber_manual_record 0.00 $ Medical Prescriptions fiber_manual_…" at bounding box center [801, 364] width 891 height 160
drag, startPoint x: 983, startPoint y: 388, endPoint x: 1010, endPoint y: 390, distance: 27.1
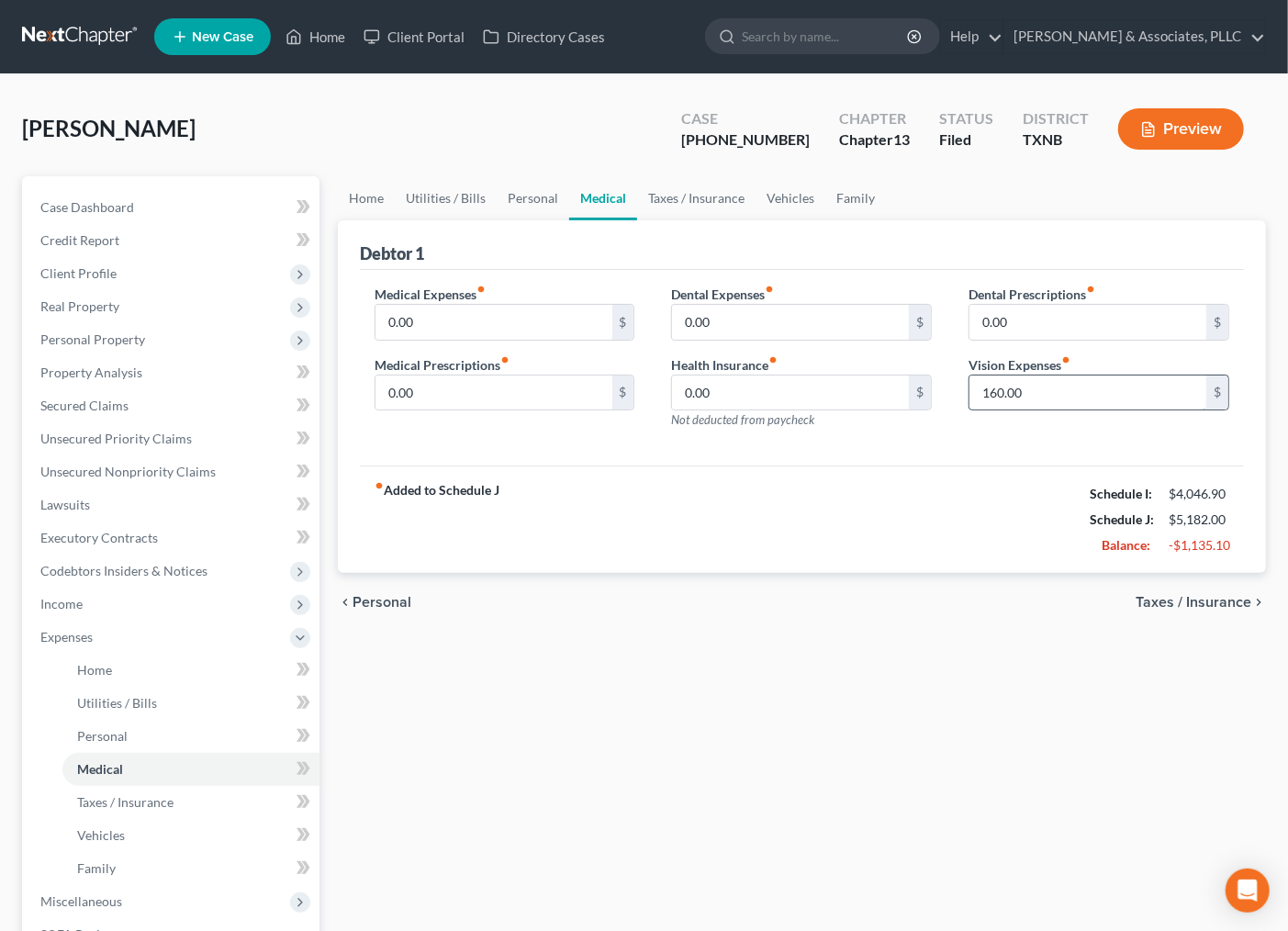
click at [1010, 390] on input "160.00" at bounding box center [1088, 393] width 237 height 35
type input "360.00"
click at [705, 205] on link "Taxes / Insurance" at bounding box center [696, 198] width 118 height 45
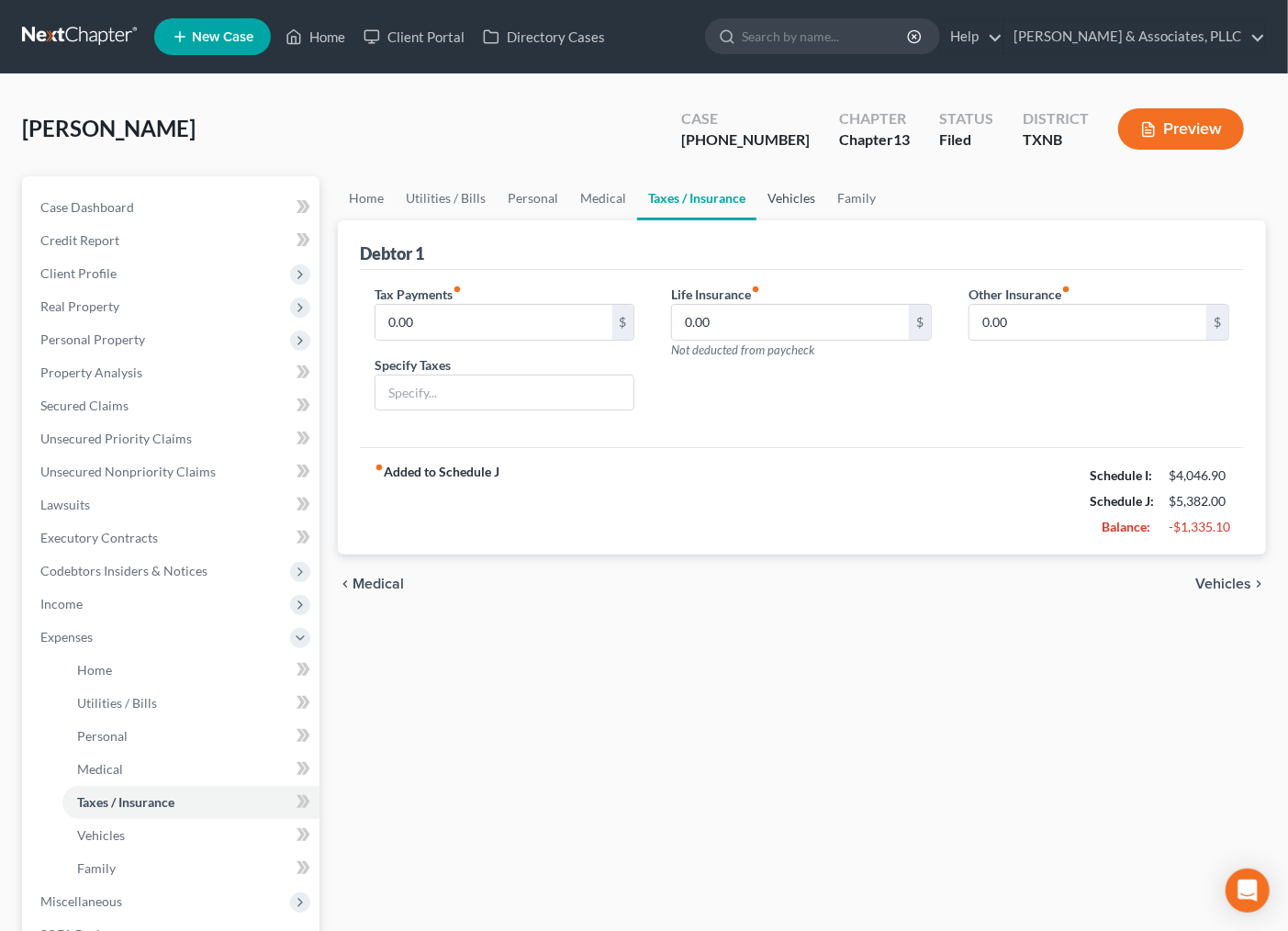
click at [792, 204] on link "Vehicles" at bounding box center [792, 198] width 70 height 45
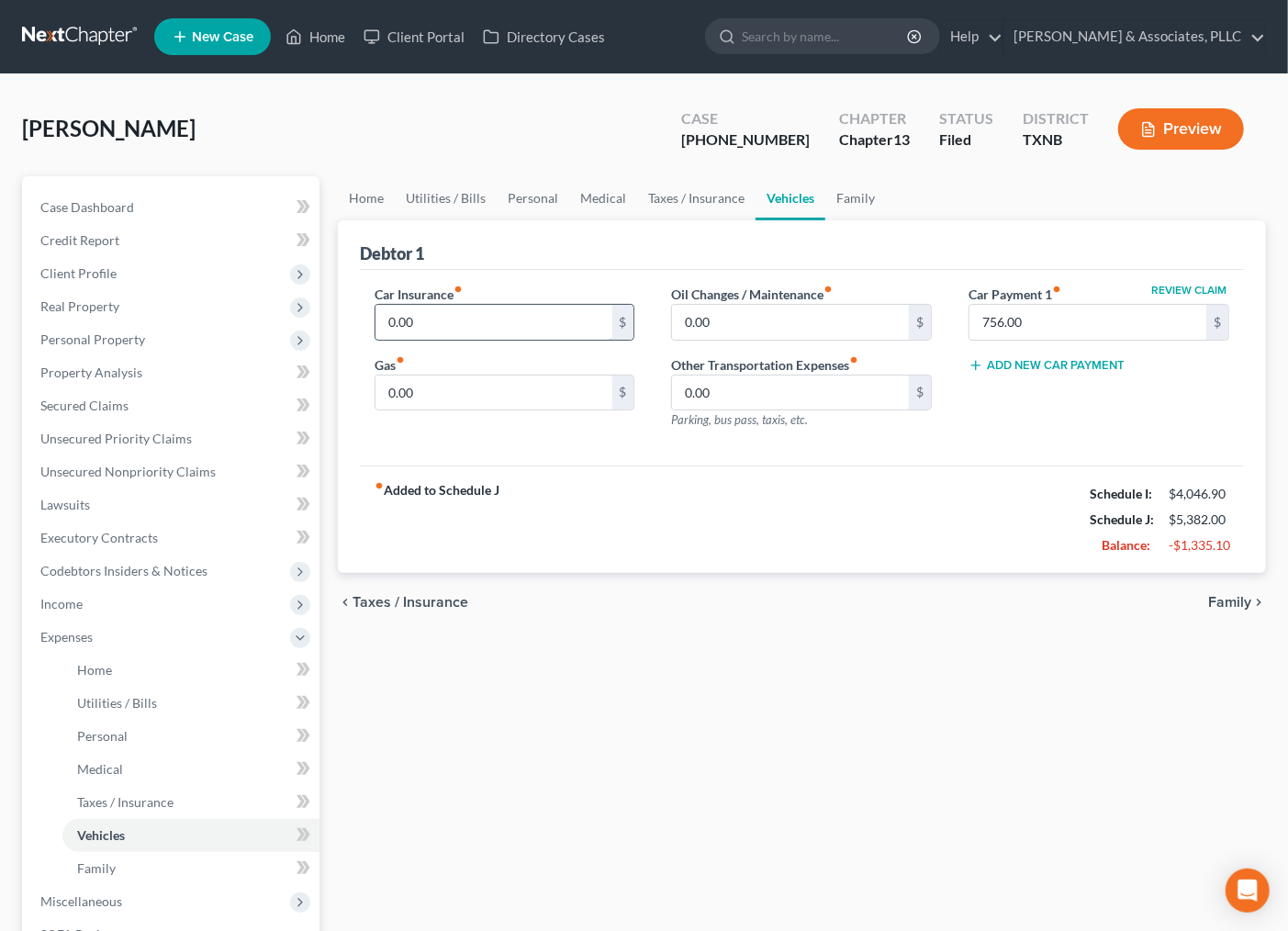
click at [560, 311] on input "0.00" at bounding box center [494, 322] width 237 height 35
type input "250.00"
type input "200.00"
type input "160.00"
type input "1,200.00"
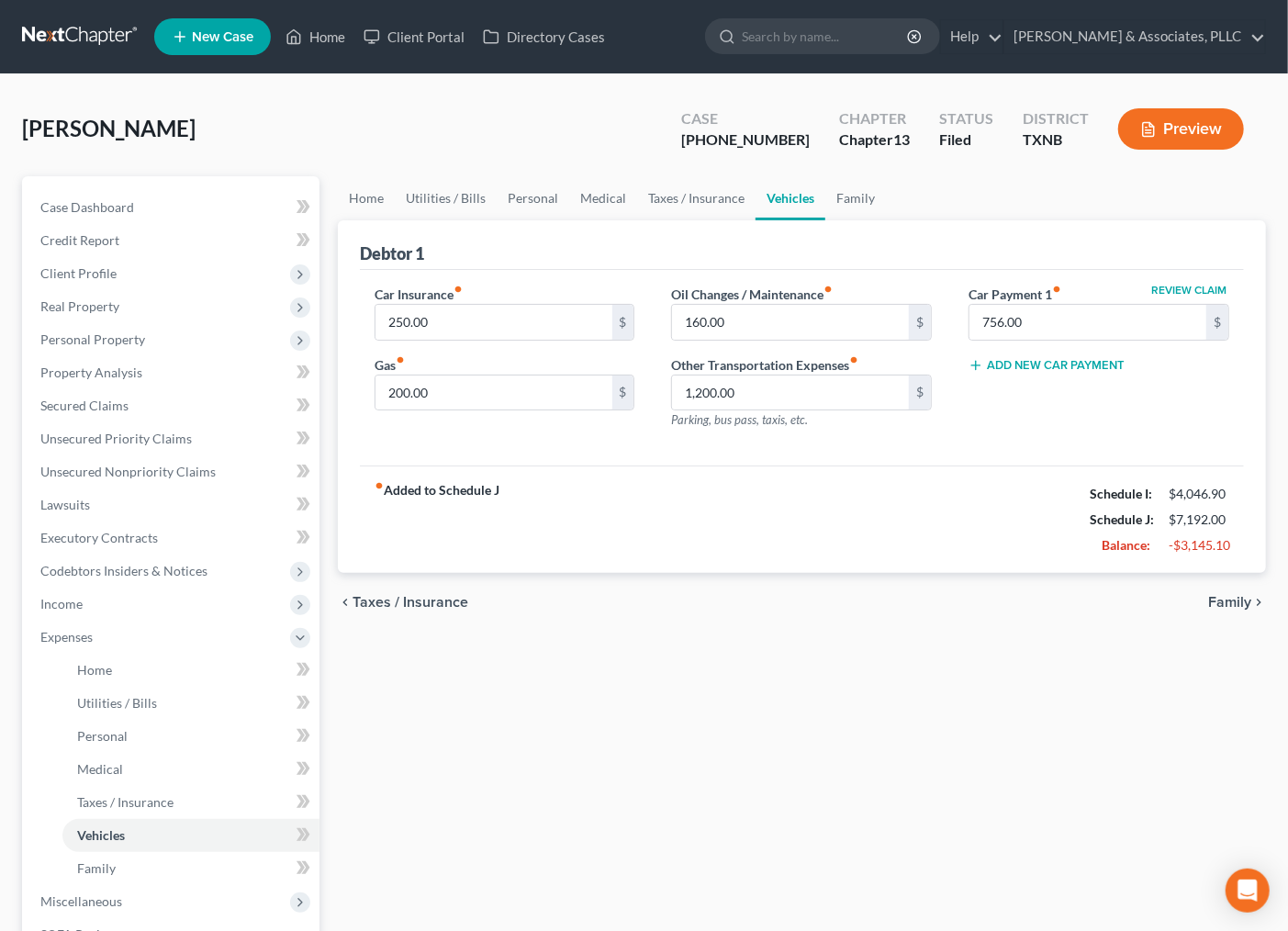
click at [1232, 598] on span "Family" at bounding box center [1229, 602] width 44 height 15
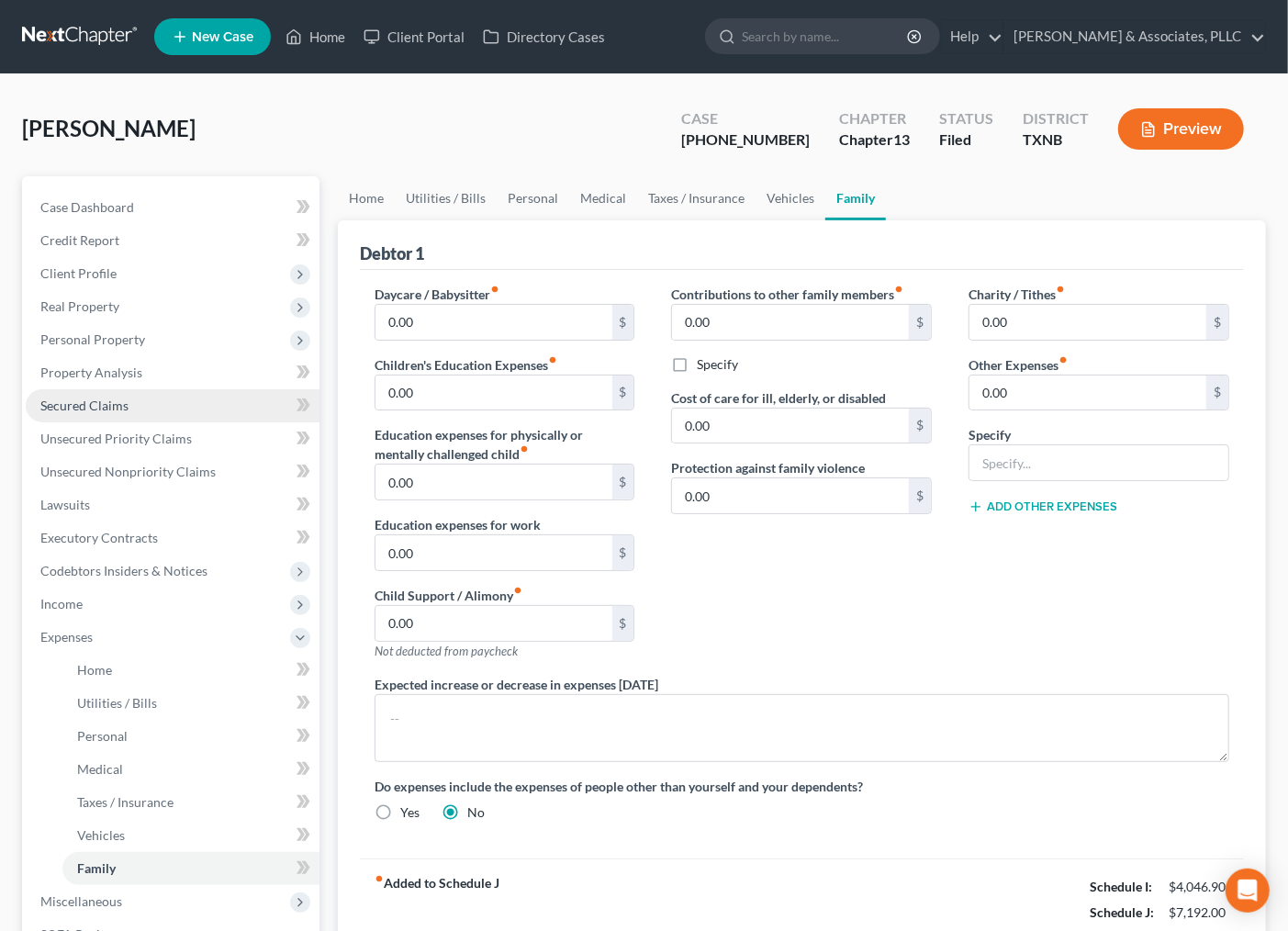
click at [79, 409] on span "Secured Claims" at bounding box center [84, 405] width 88 height 15
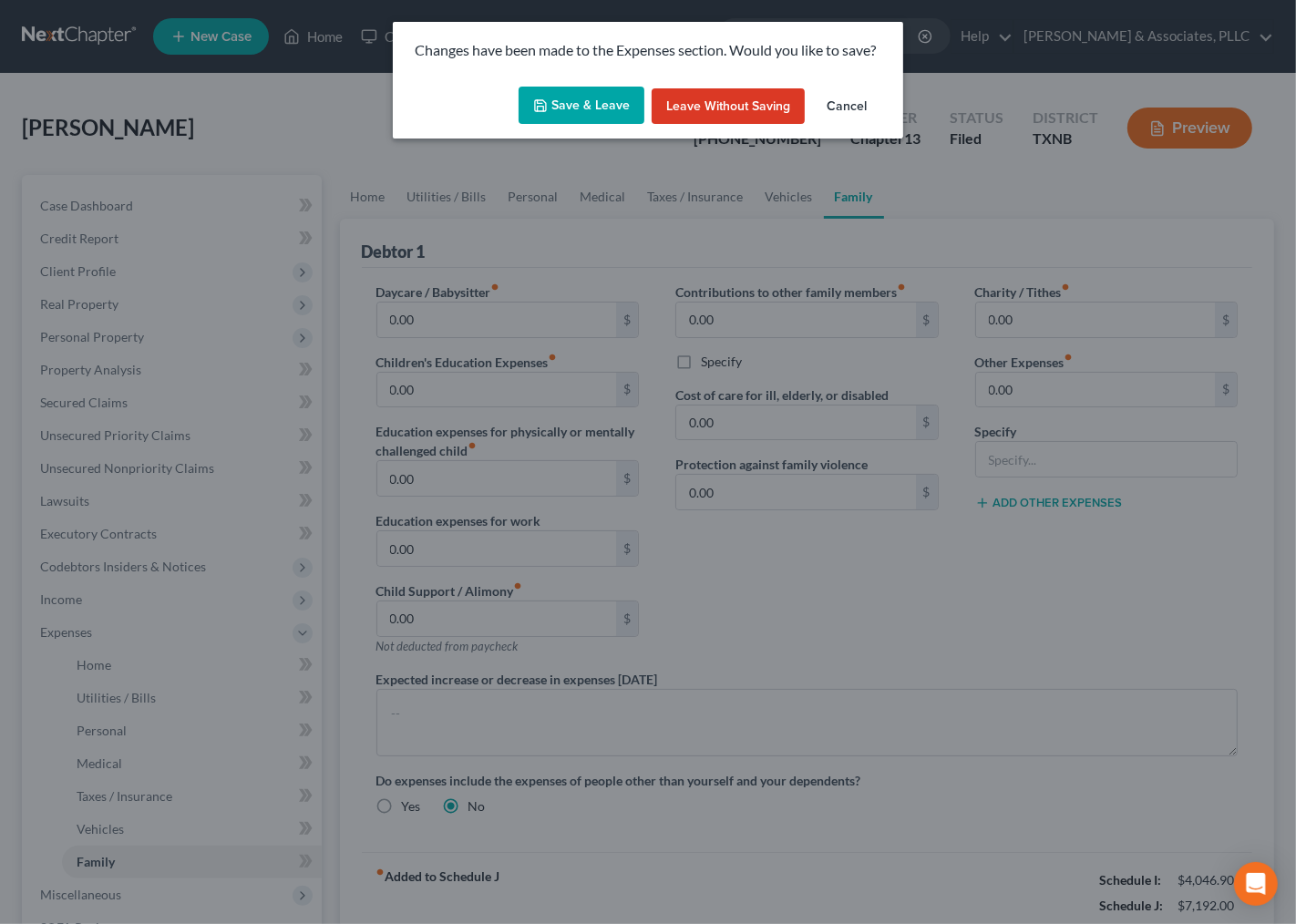
click at [602, 112] on button "Save & Leave" at bounding box center [581, 106] width 126 height 38
